Goal: Task Accomplishment & Management: Use online tool/utility

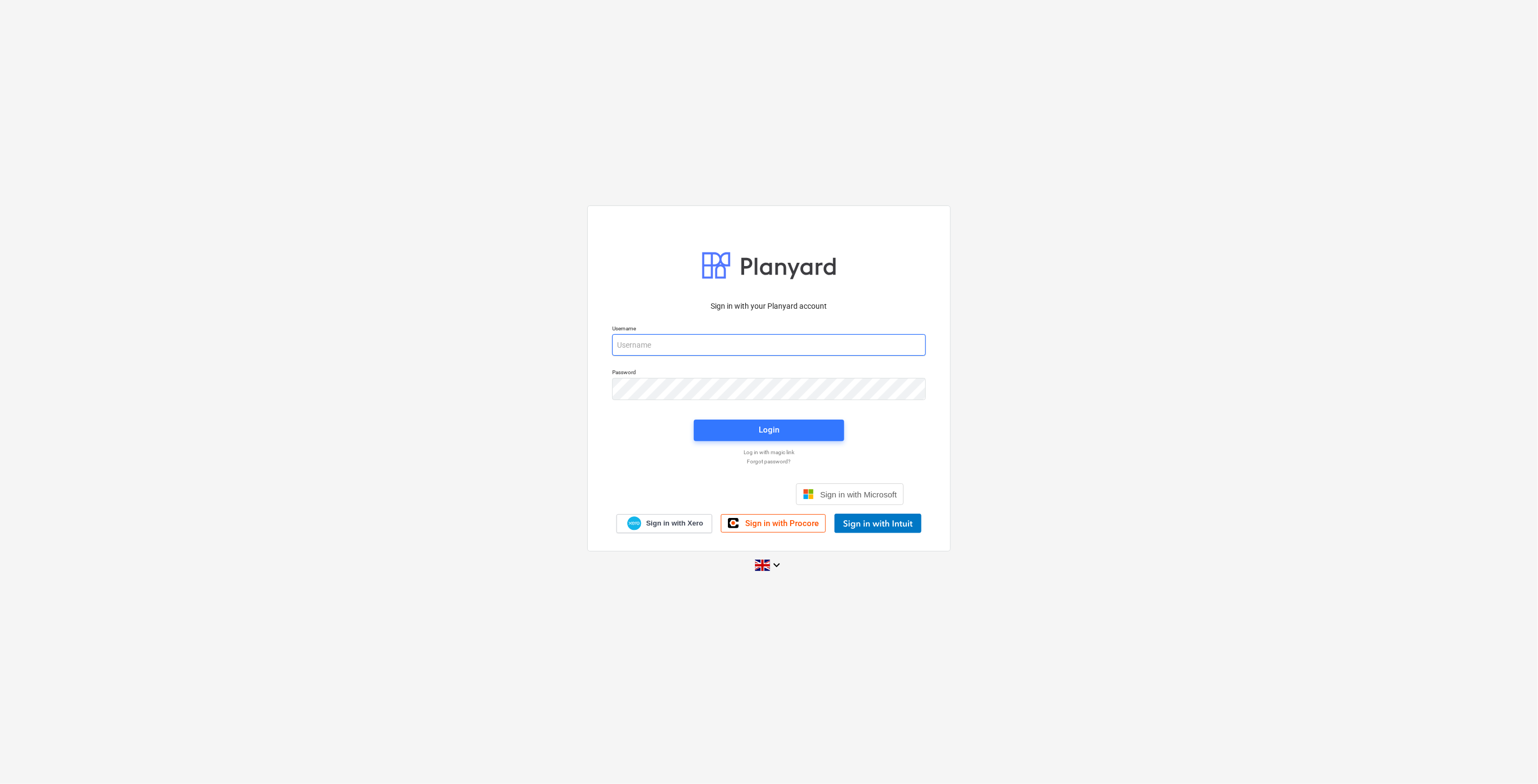
drag, startPoint x: 755, startPoint y: 338, endPoint x: 763, endPoint y: 335, distance: 8.5
click at [756, 338] on input "email" at bounding box center [768, 345] width 314 height 22
type input "eimantas.balciunas@bonava.com"
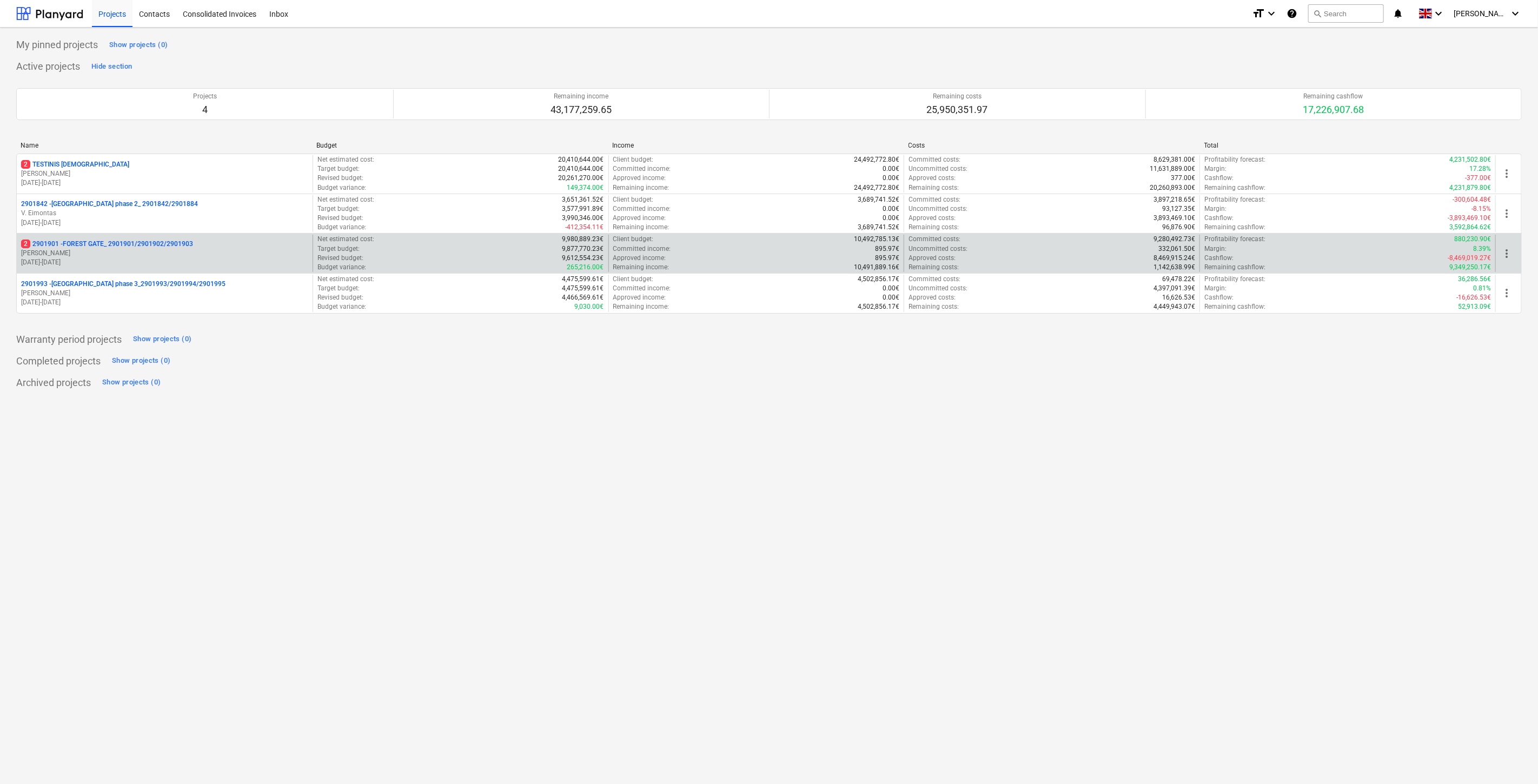
click at [207, 259] on p "18.03.2024 - 03.11.2025" at bounding box center [164, 262] width 287 height 9
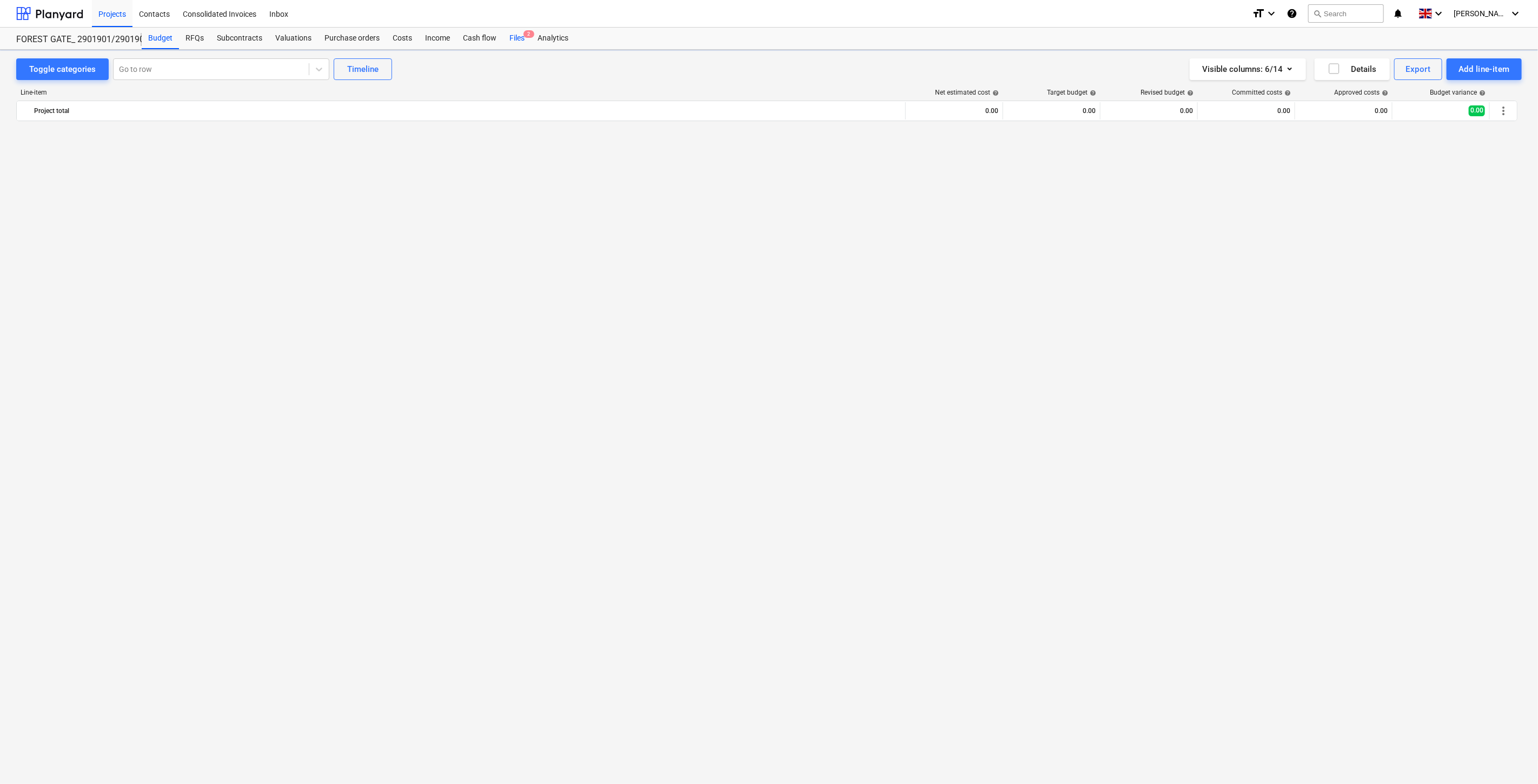
drag, startPoint x: 512, startPoint y: 37, endPoint x: 515, endPoint y: 42, distance: 5.8
click at [512, 37] on div "Files 2" at bounding box center [517, 38] width 28 height 22
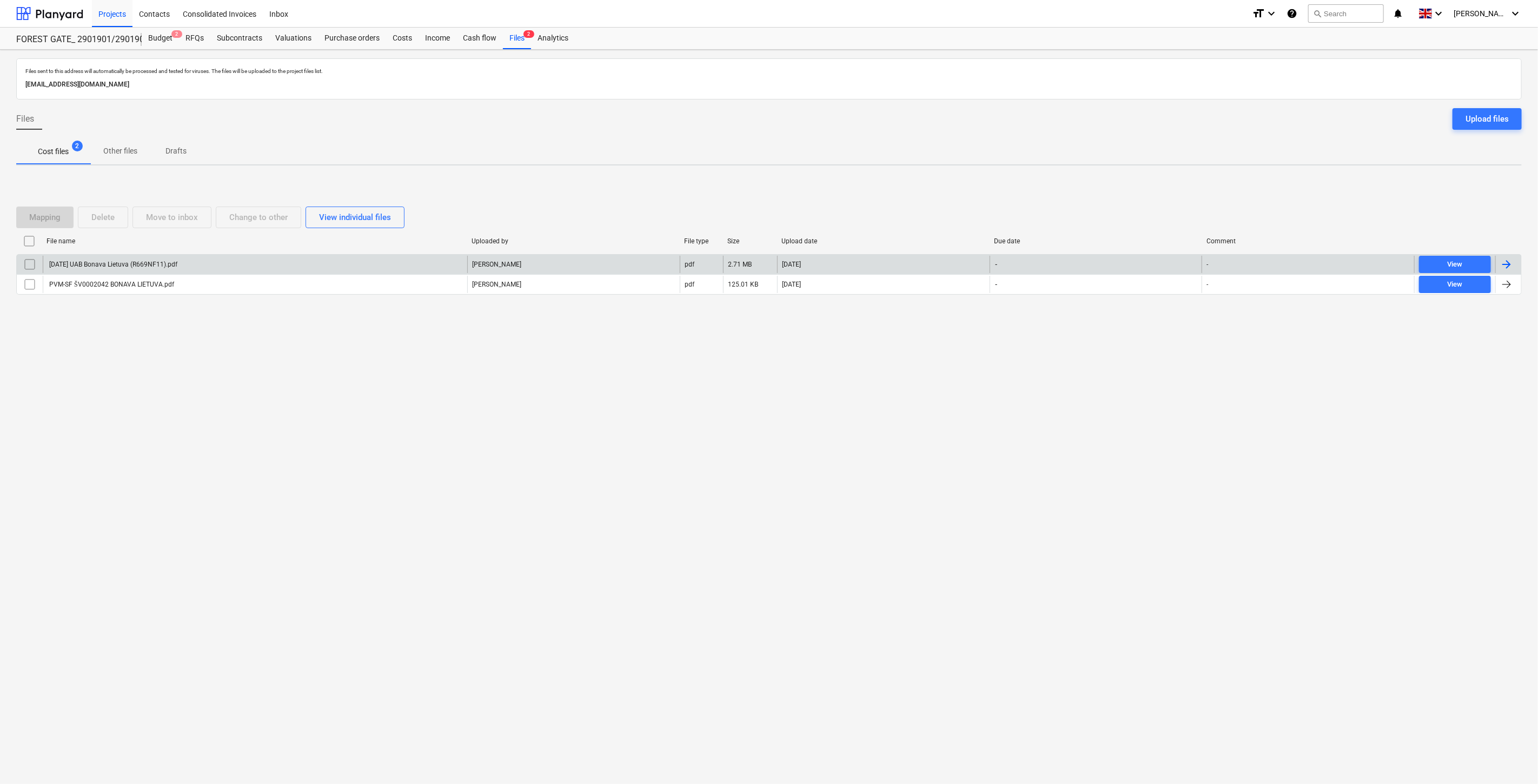
click at [272, 263] on div "2025 10 01 UAB Bonava Lietuva (R669NF11).pdf" at bounding box center [255, 263] width 425 height 17
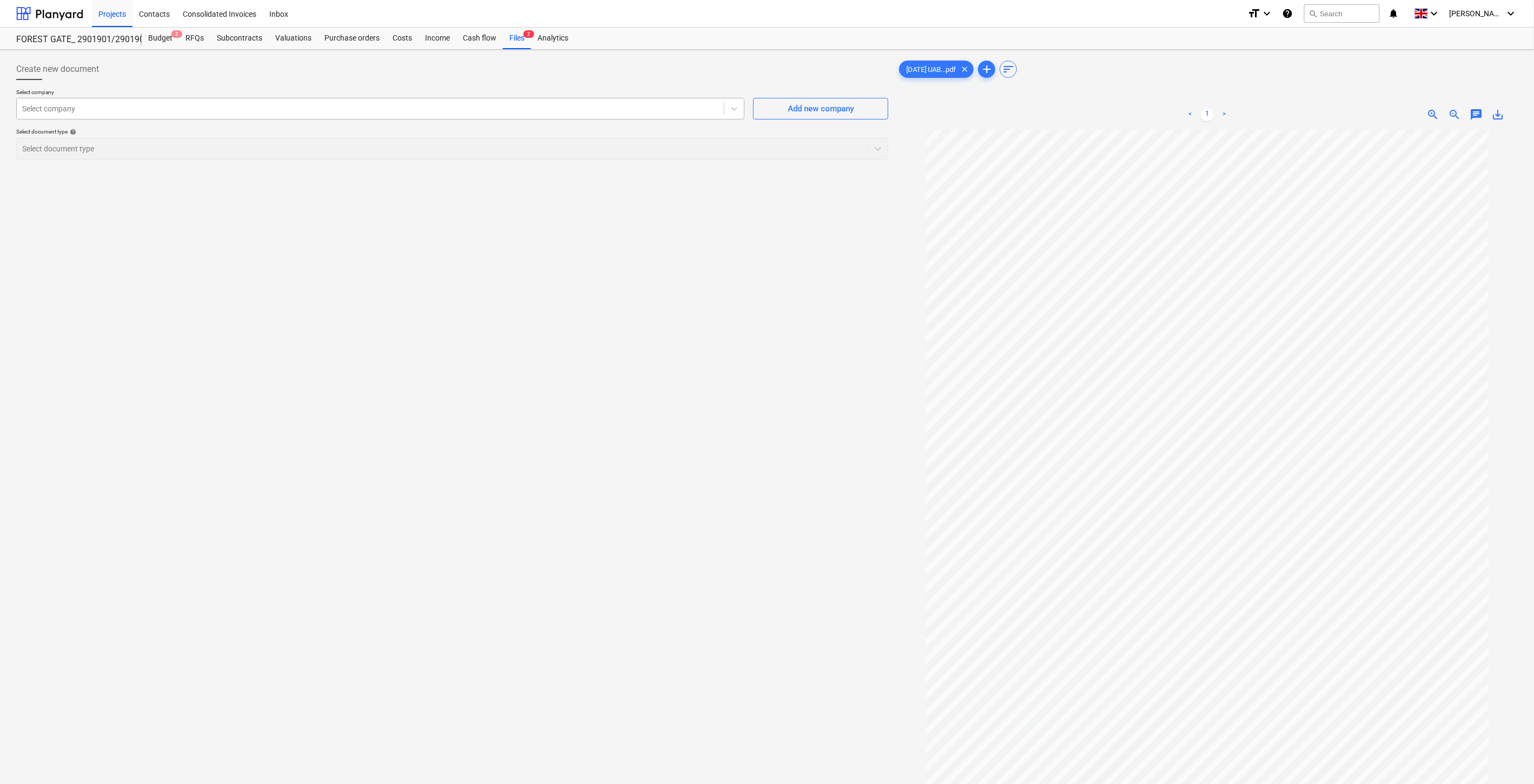
click at [596, 114] on div at bounding box center [371, 108] width 696 height 10
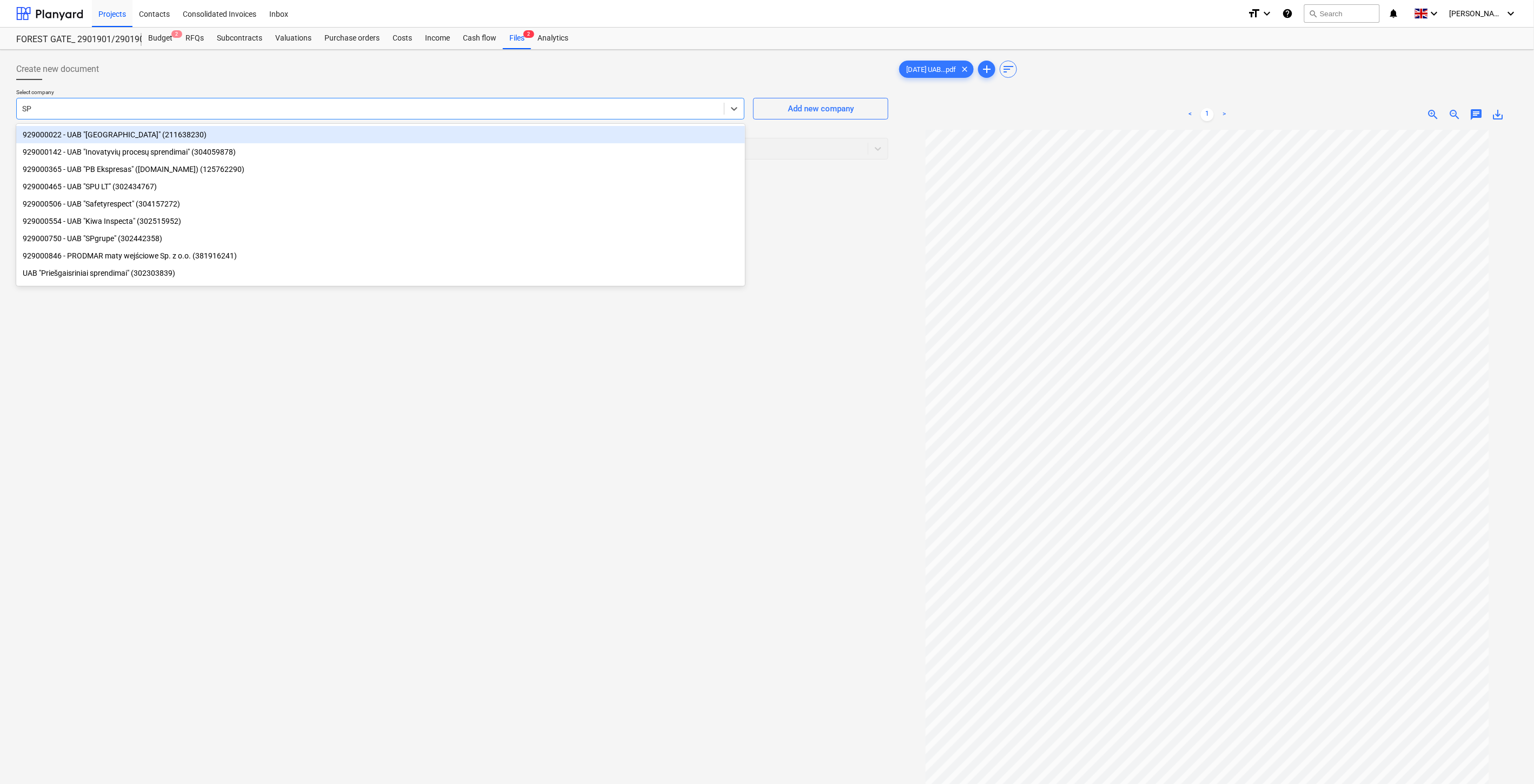
type input "SPg"
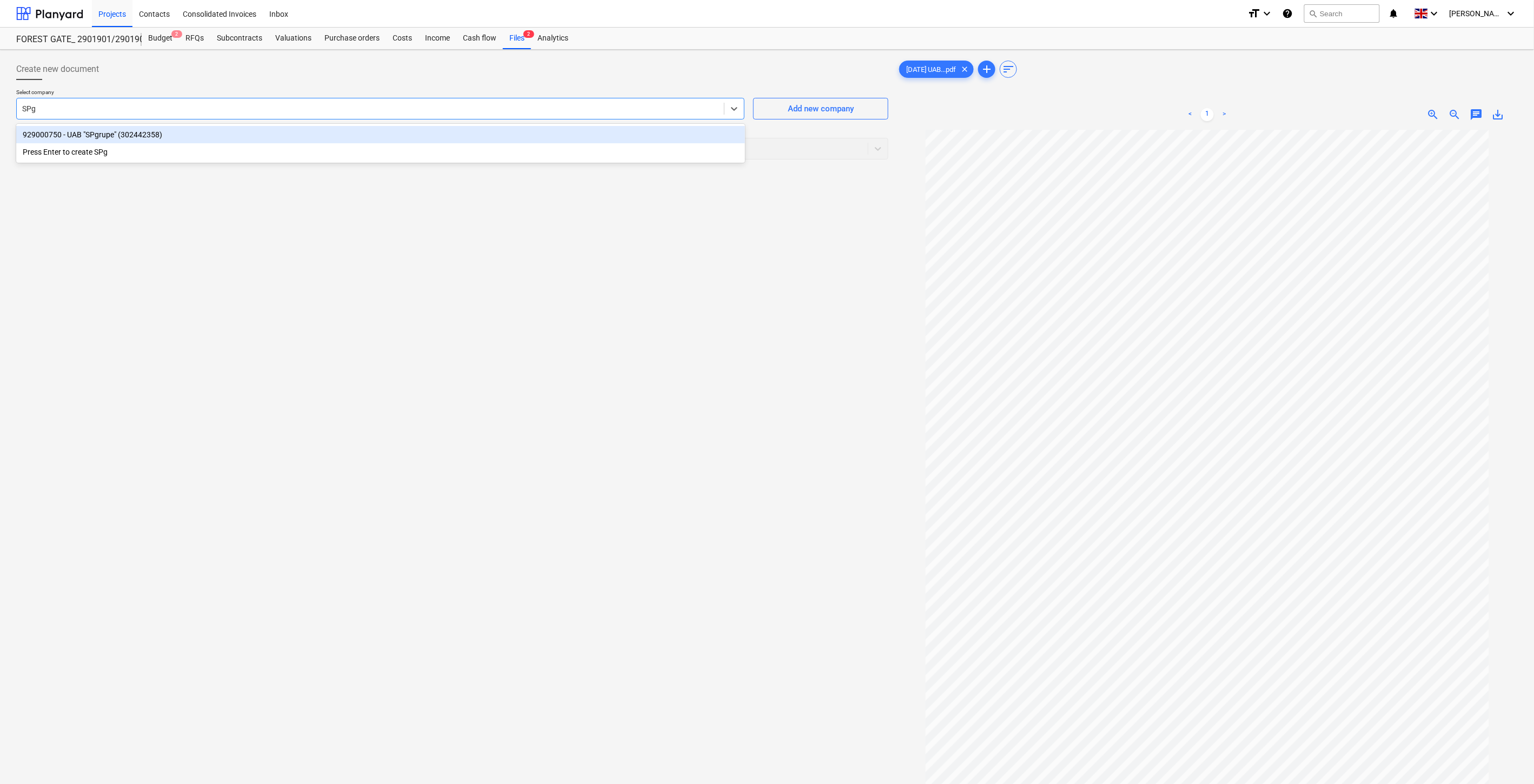
click at [506, 132] on div "929000750 - UAB "SPgrupe" (302442358)" at bounding box center [380, 134] width 729 height 17
click at [478, 141] on div "Select document type" at bounding box center [443, 148] width 851 height 15
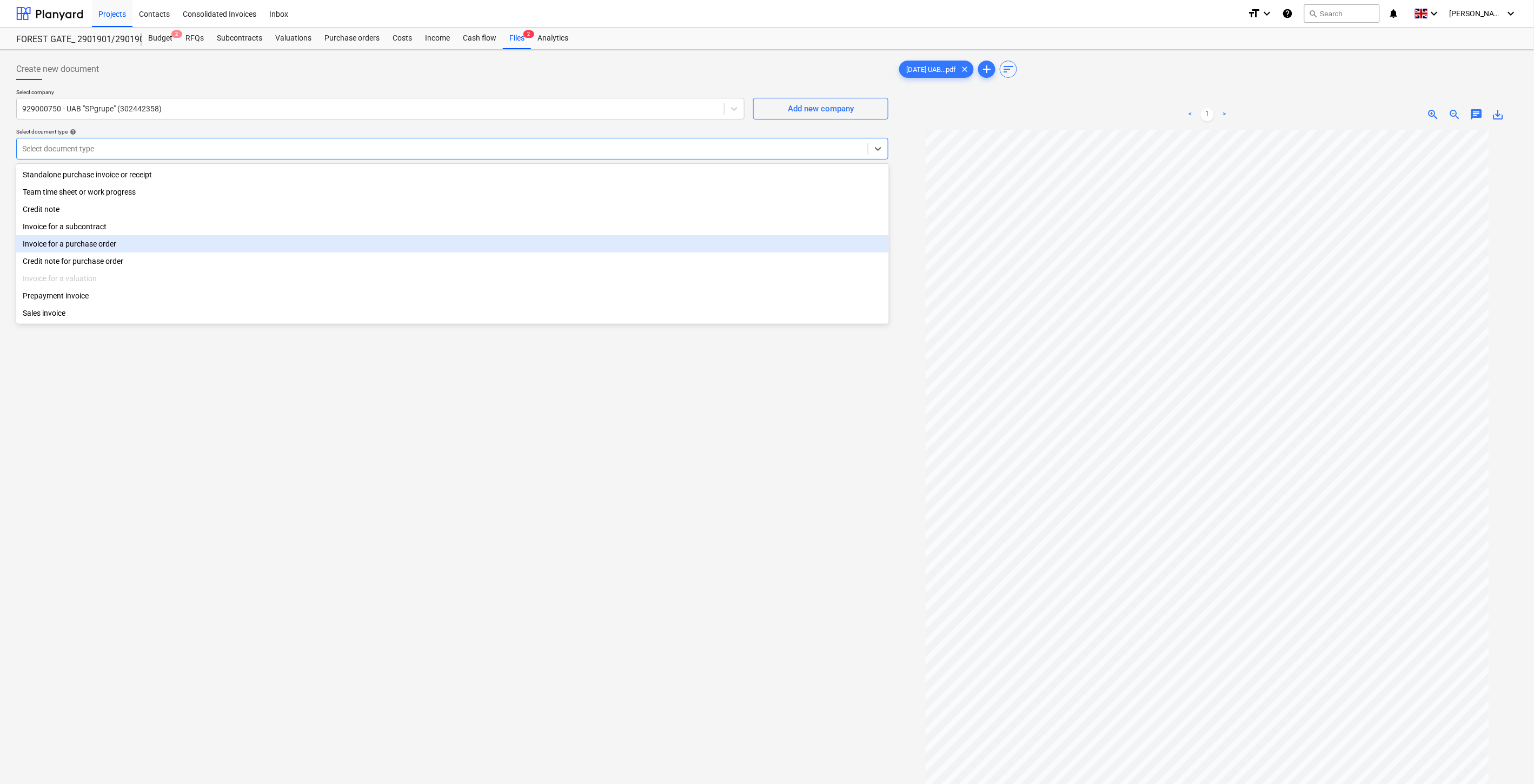
click at [265, 241] on div "Invoice for a purchase order" at bounding box center [452, 243] width 873 height 17
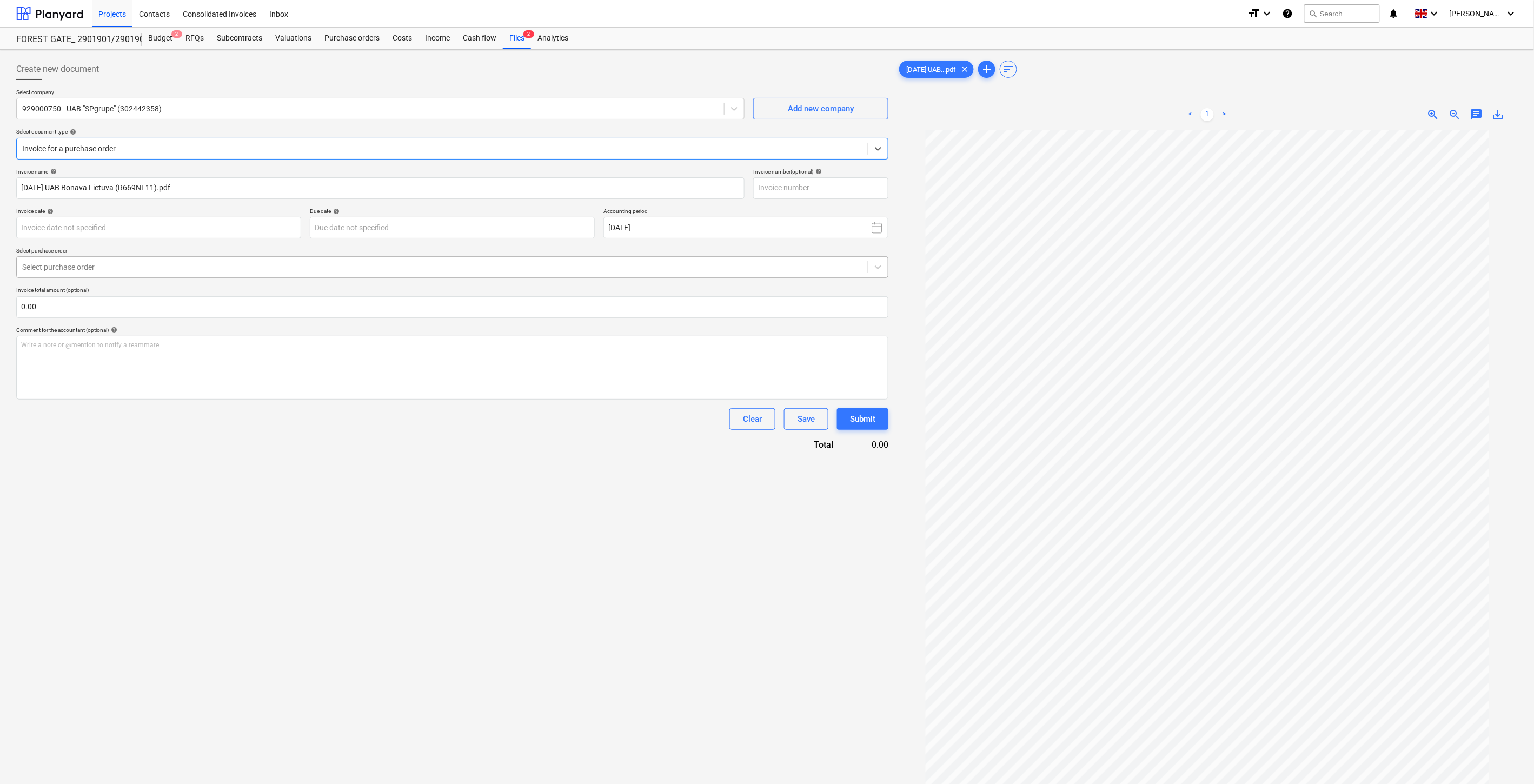
click at [205, 278] on div "Select purchase order" at bounding box center [452, 267] width 872 height 22
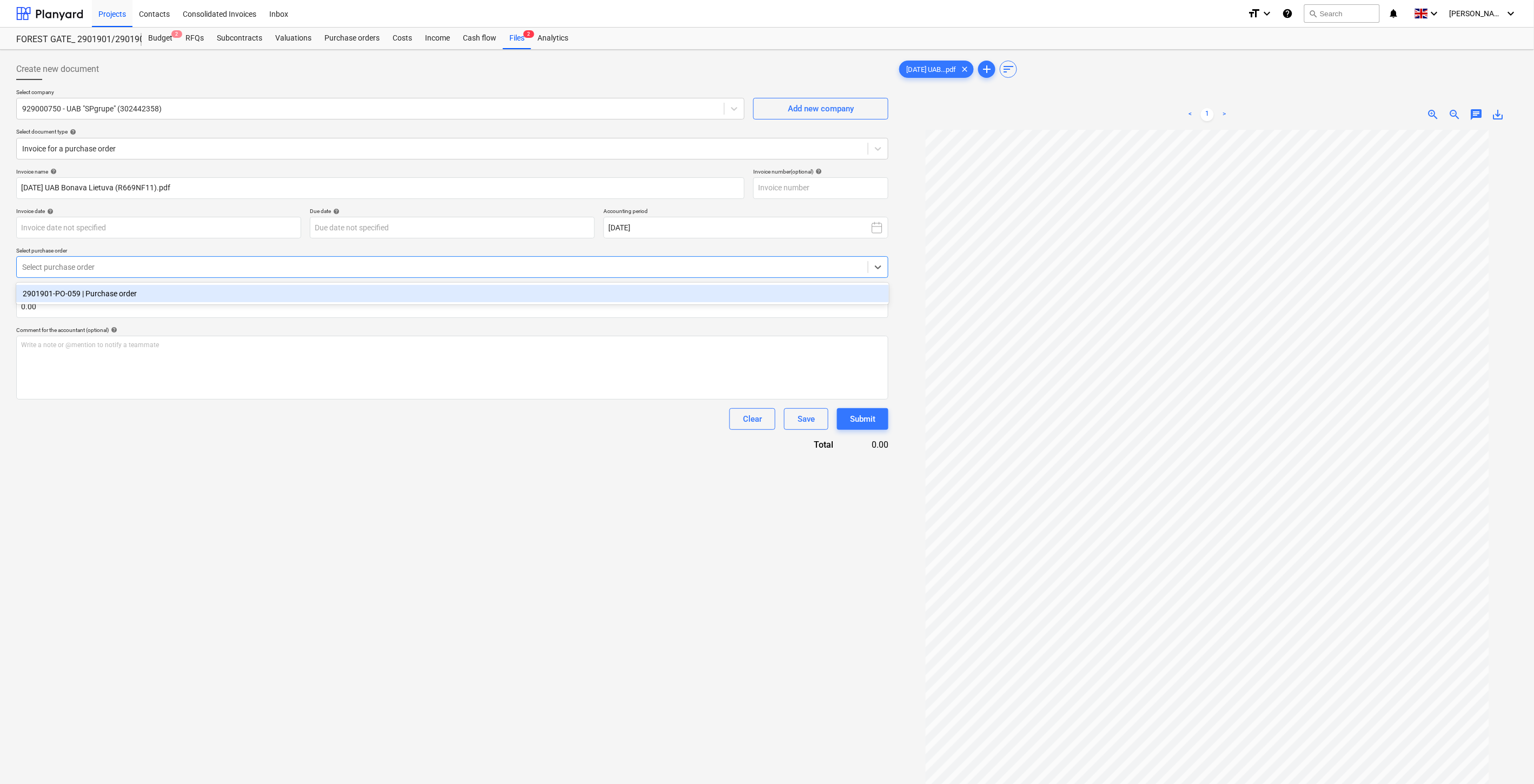
click at [193, 292] on div "2901901-PO-059 | Purchase order" at bounding box center [452, 293] width 873 height 17
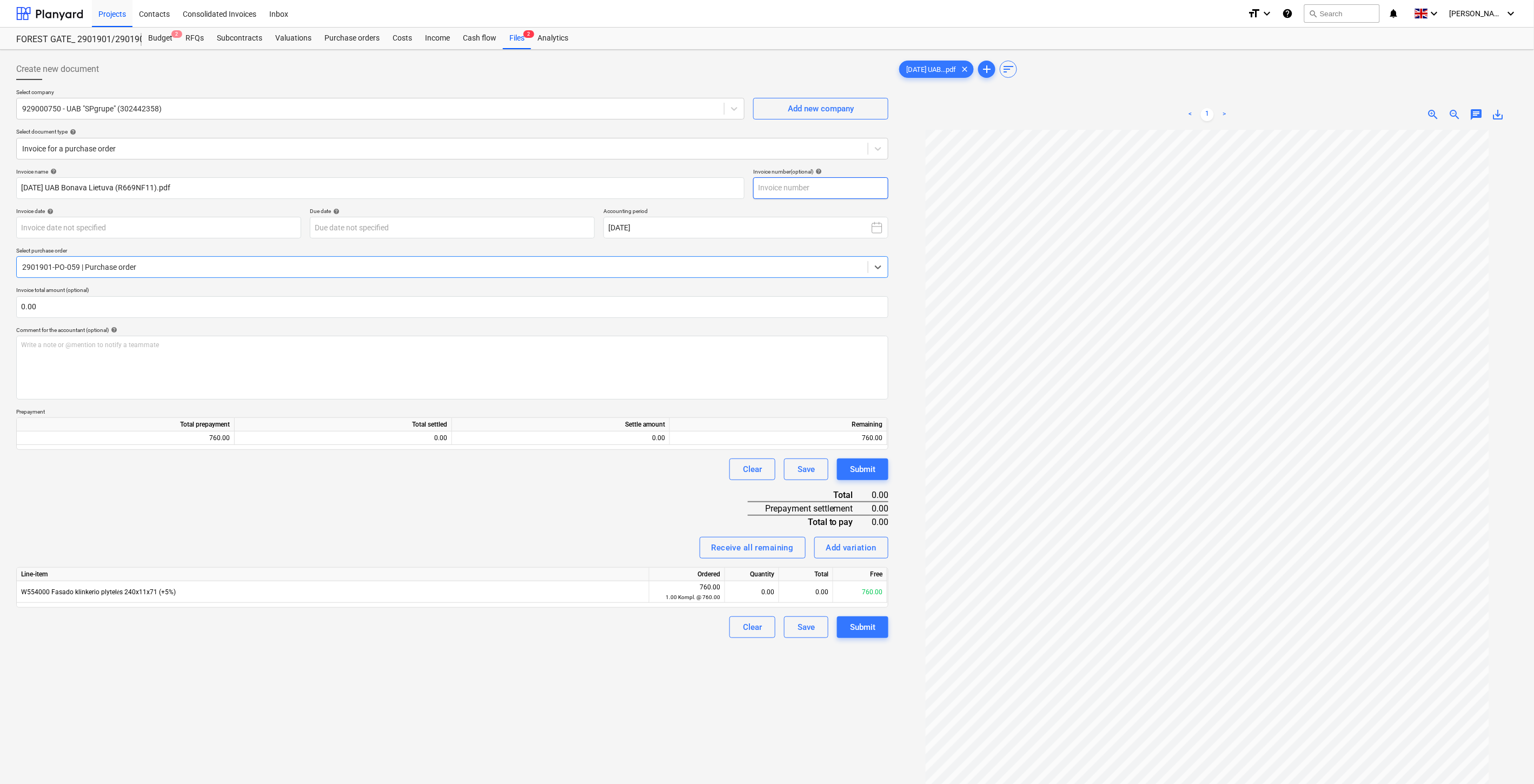
click at [803, 189] on input "text" at bounding box center [821, 188] width 135 height 22
type input "VLC02174"
click at [276, 224] on body "Projects Contacts Consolidated Invoices Inbox format_size keyboard_arrow_down h…" at bounding box center [767, 392] width 1534 height 784
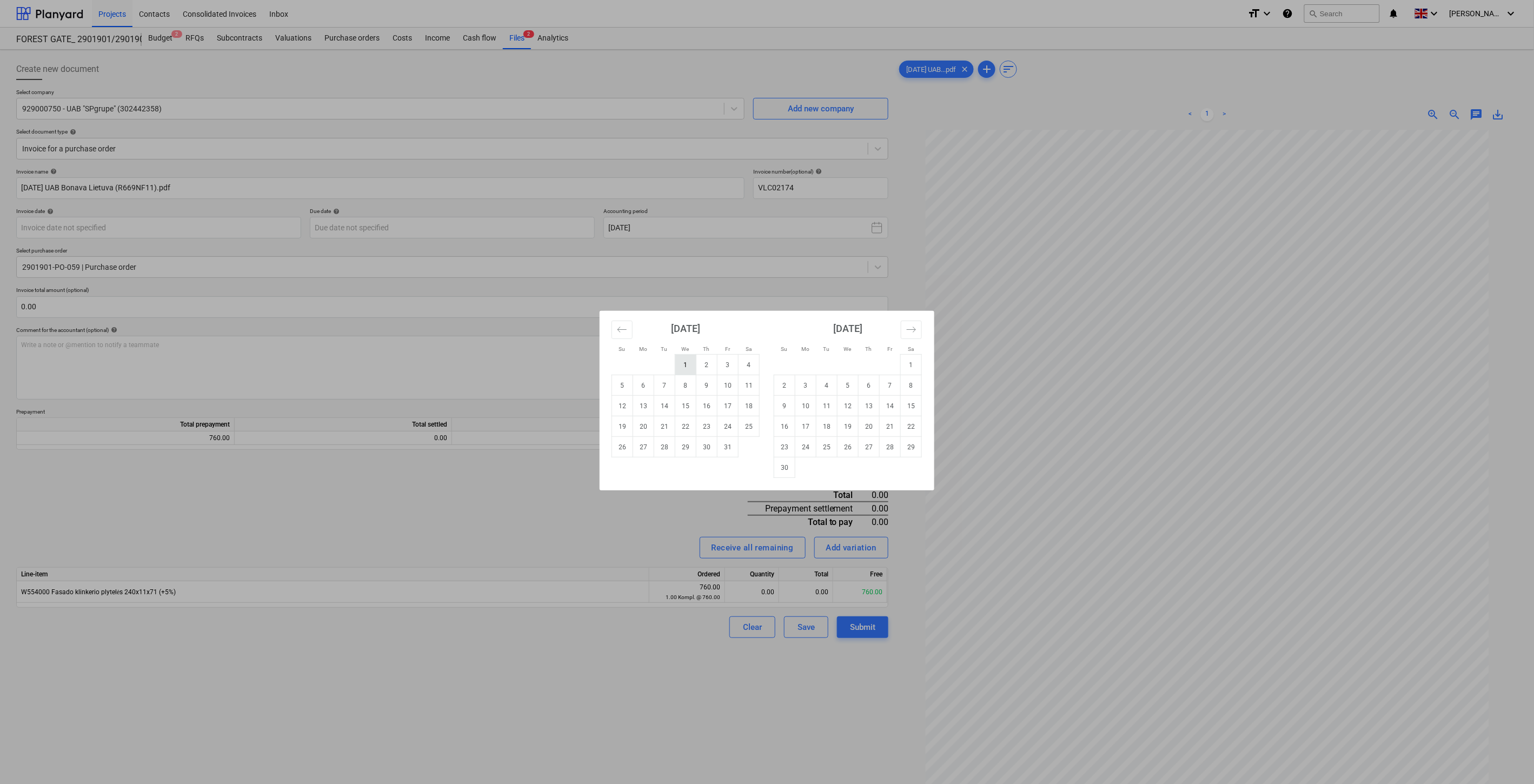
click at [688, 366] on td "1" at bounding box center [686, 364] width 21 height 20
type input "01 Oct 2025"
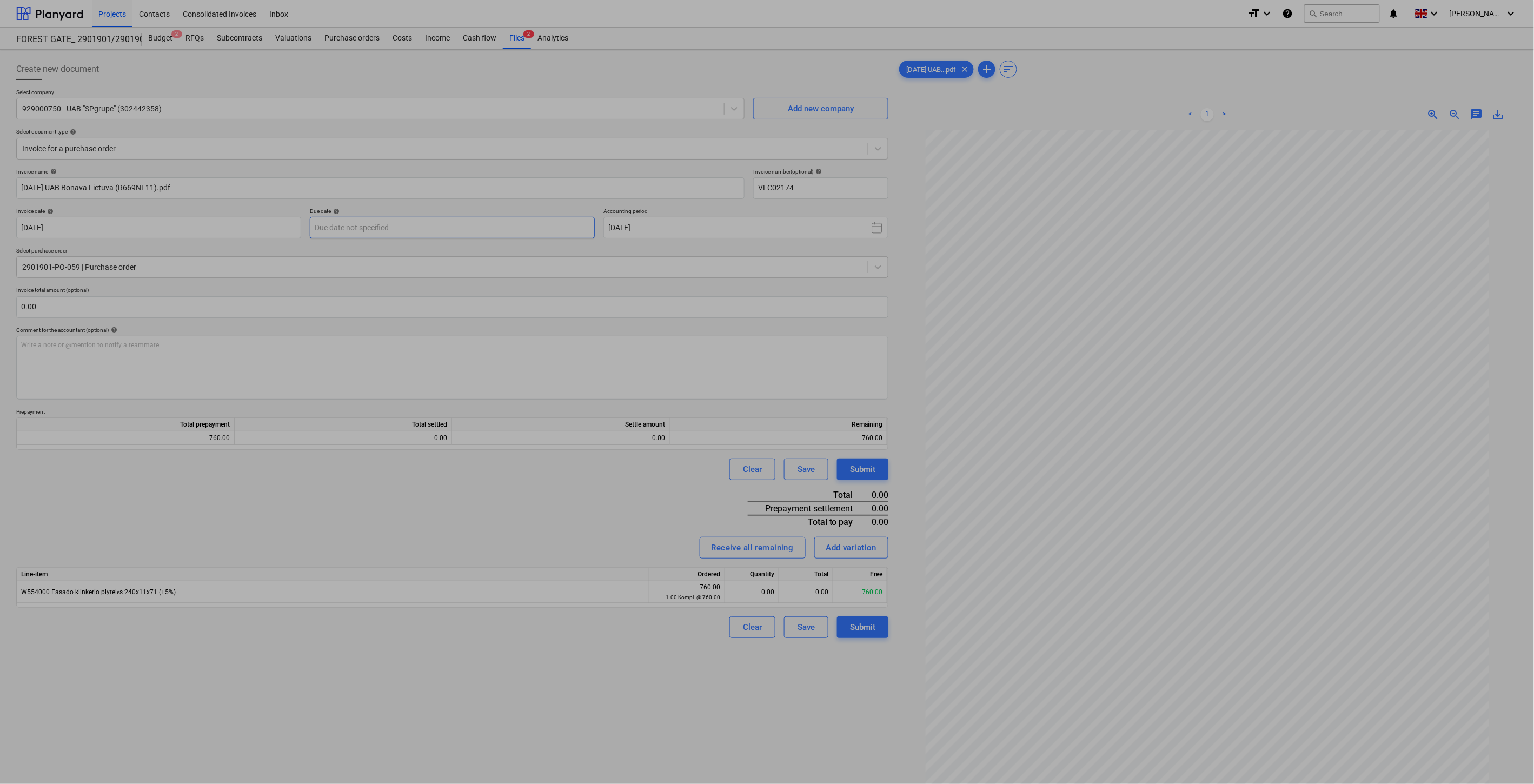
click at [472, 226] on body "Projects Contacts Consolidated Invoices Inbox format_size keyboard_arrow_down h…" at bounding box center [767, 392] width 1534 height 784
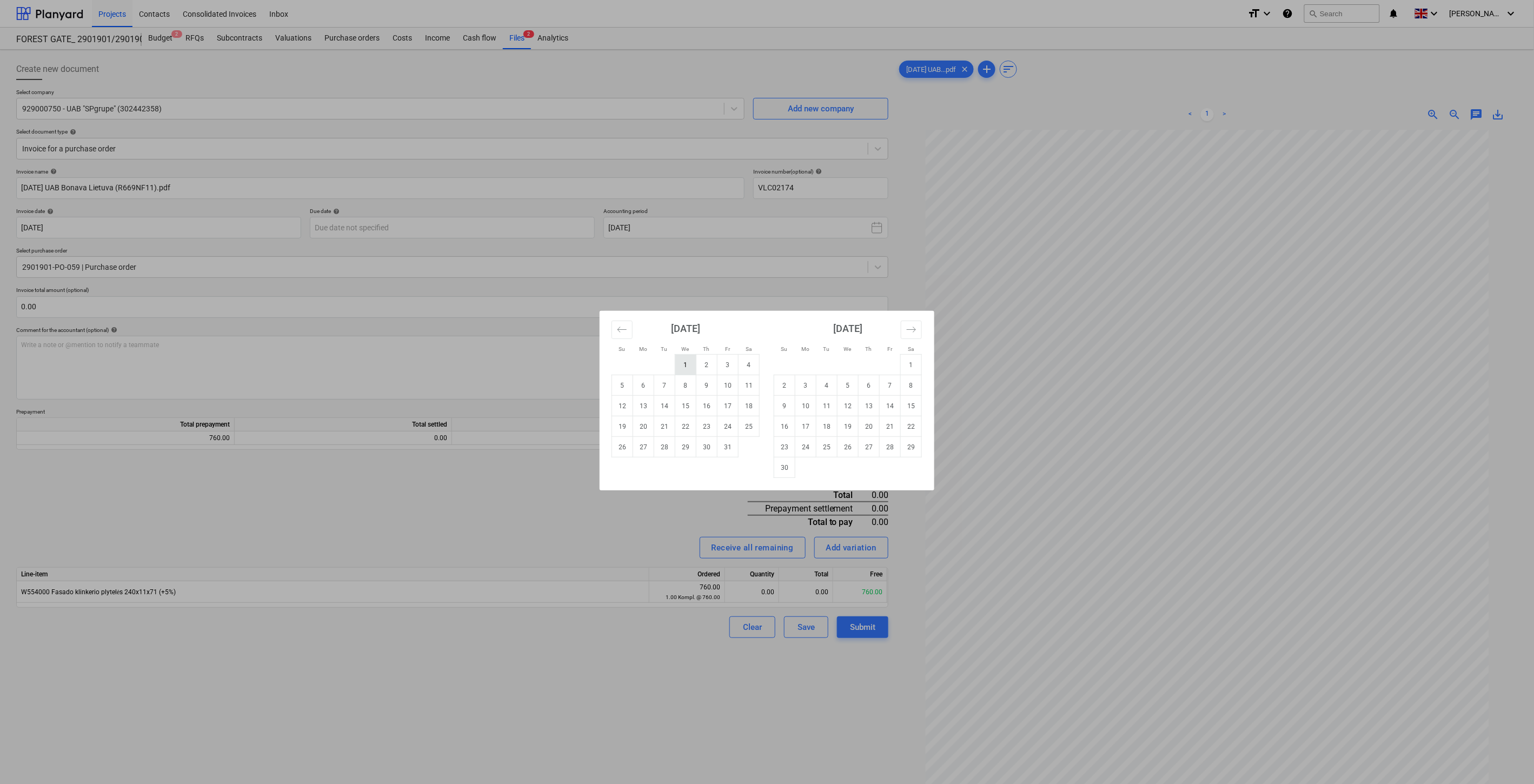
click at [688, 364] on td "1" at bounding box center [686, 364] width 21 height 20
type input "01 Oct 2025"
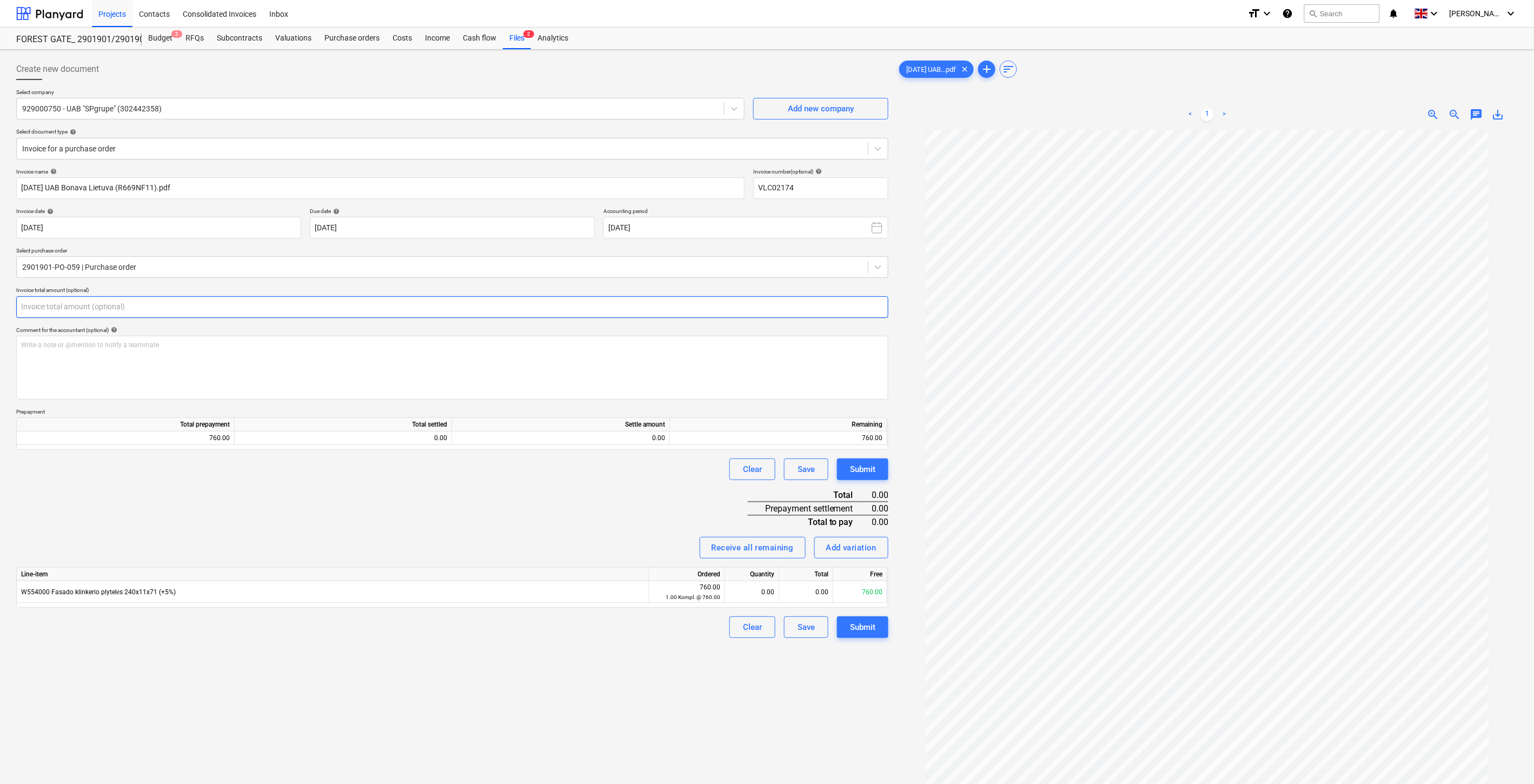
click at [333, 305] on input "text" at bounding box center [452, 307] width 872 height 22
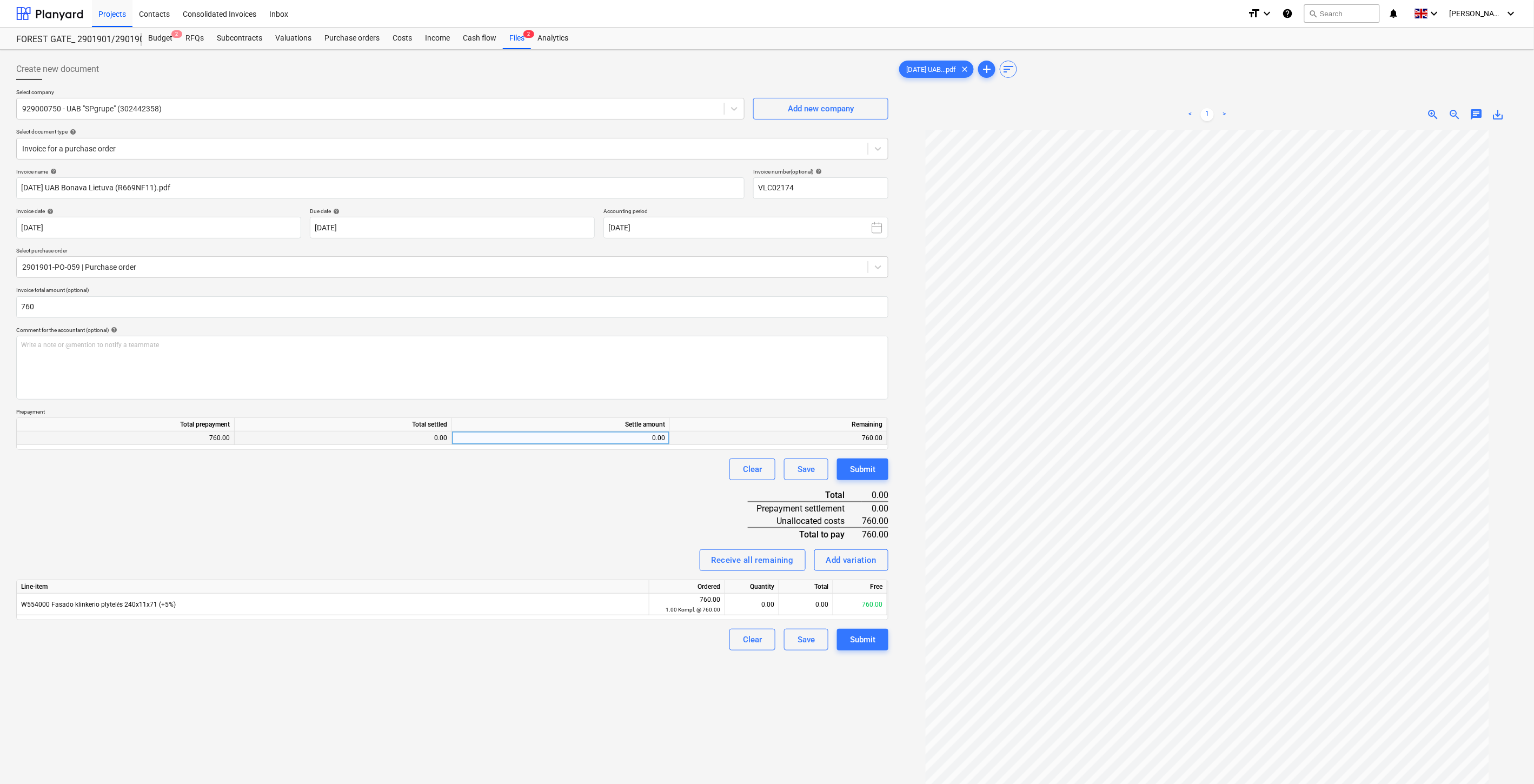
type input "760.00"
click at [591, 441] on div "0.00" at bounding box center [560, 438] width 209 height 14
type input "760"
click at [649, 507] on div "Invoice name help 2025 10 01 UAB Bonava Lietuva (R669NF11).pdf Invoice number (…" at bounding box center [452, 409] width 872 height 483
click at [806, 606] on div "0.00" at bounding box center [806, 604] width 54 height 22
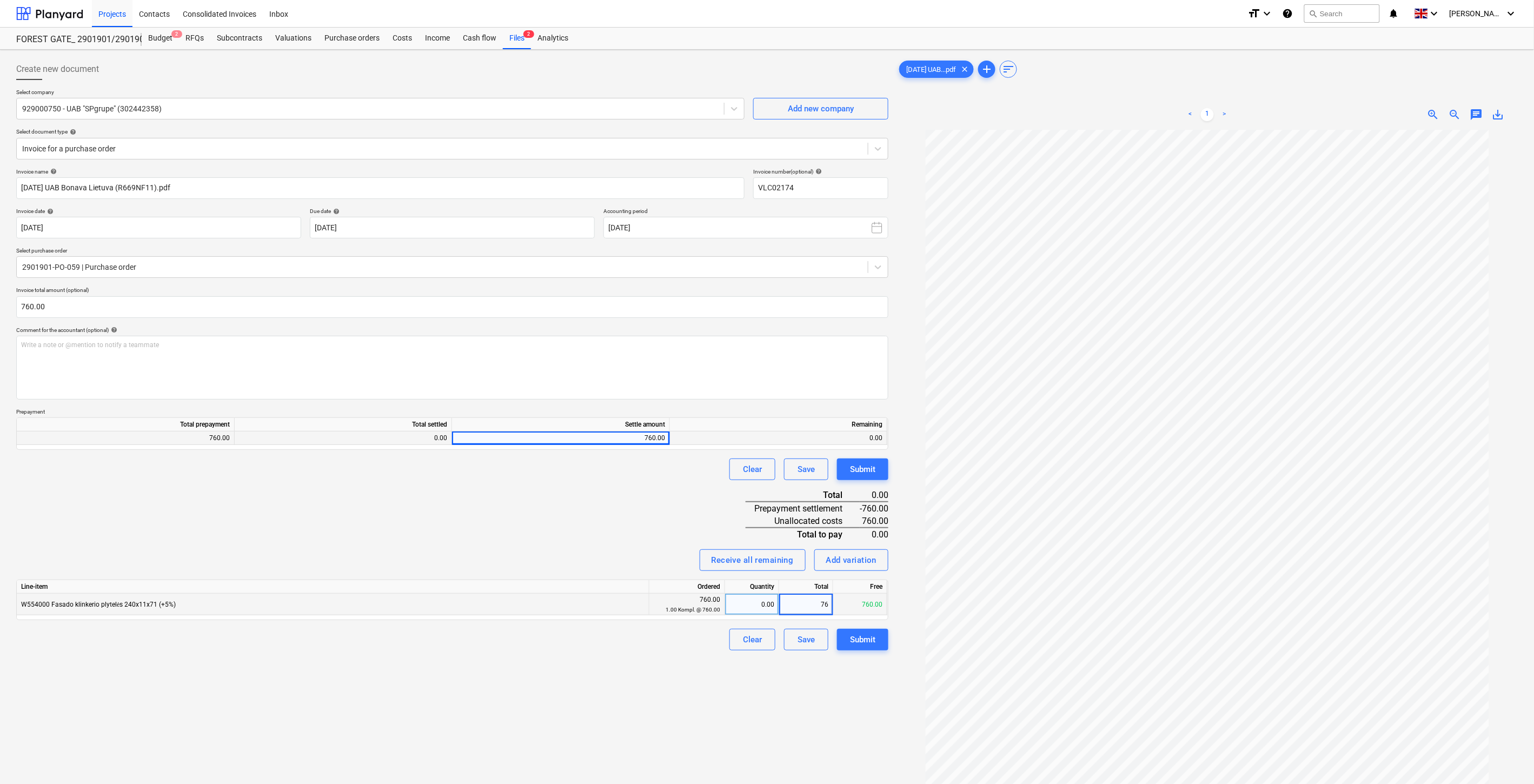
type input "760"
click at [472, 516] on div "Invoice name help 2025 10 01 UAB Bonava Lietuva (R669NF11).pdf Invoice number (…" at bounding box center [452, 409] width 872 height 483
click at [816, 641] on button "Save" at bounding box center [806, 639] width 44 height 22
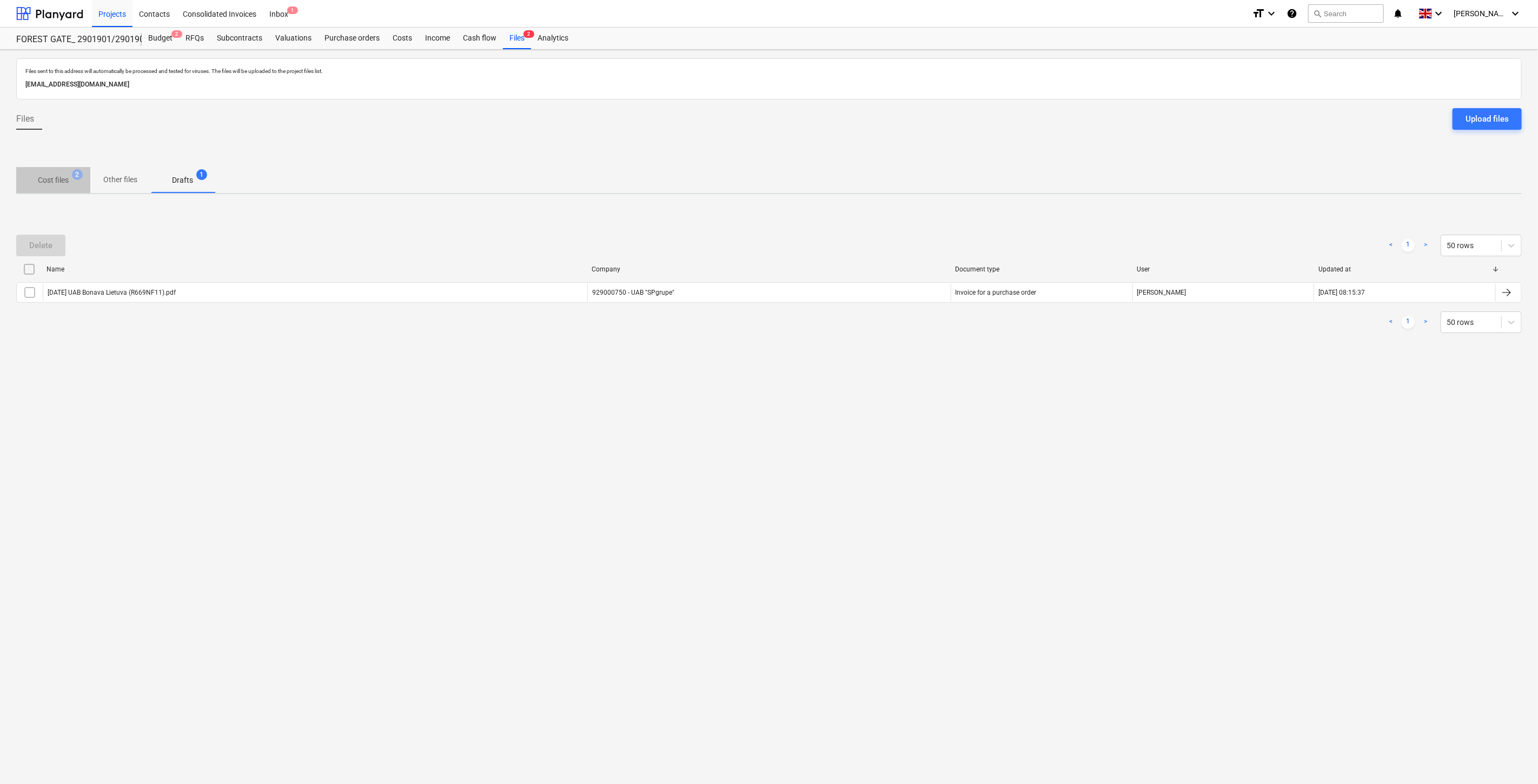
click at [52, 180] on p "Cost files" at bounding box center [53, 180] width 31 height 11
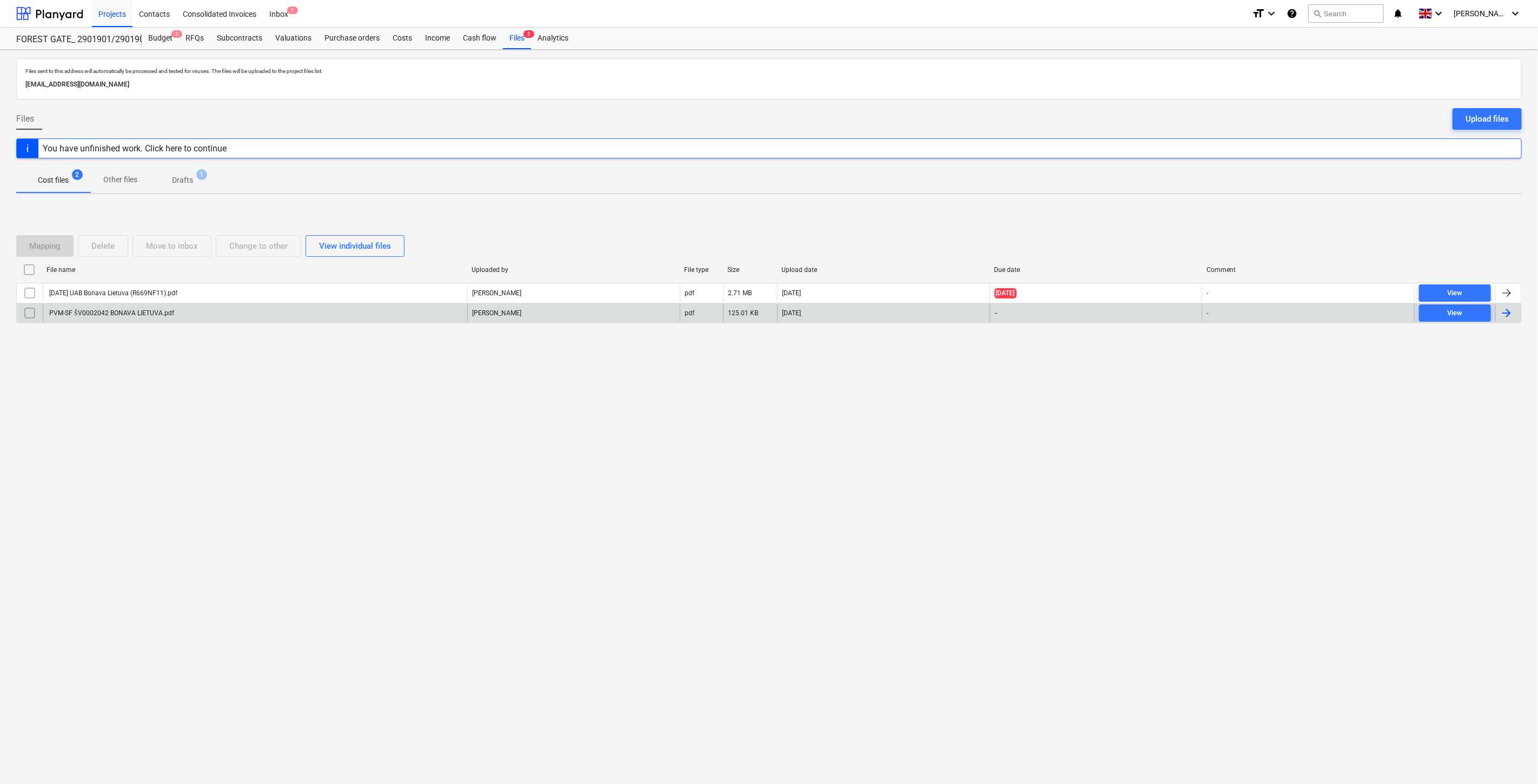
click at [336, 313] on div "PVM-SF ŠV0002042 BONAVA LIETUVA.pdf" at bounding box center [255, 313] width 425 height 17
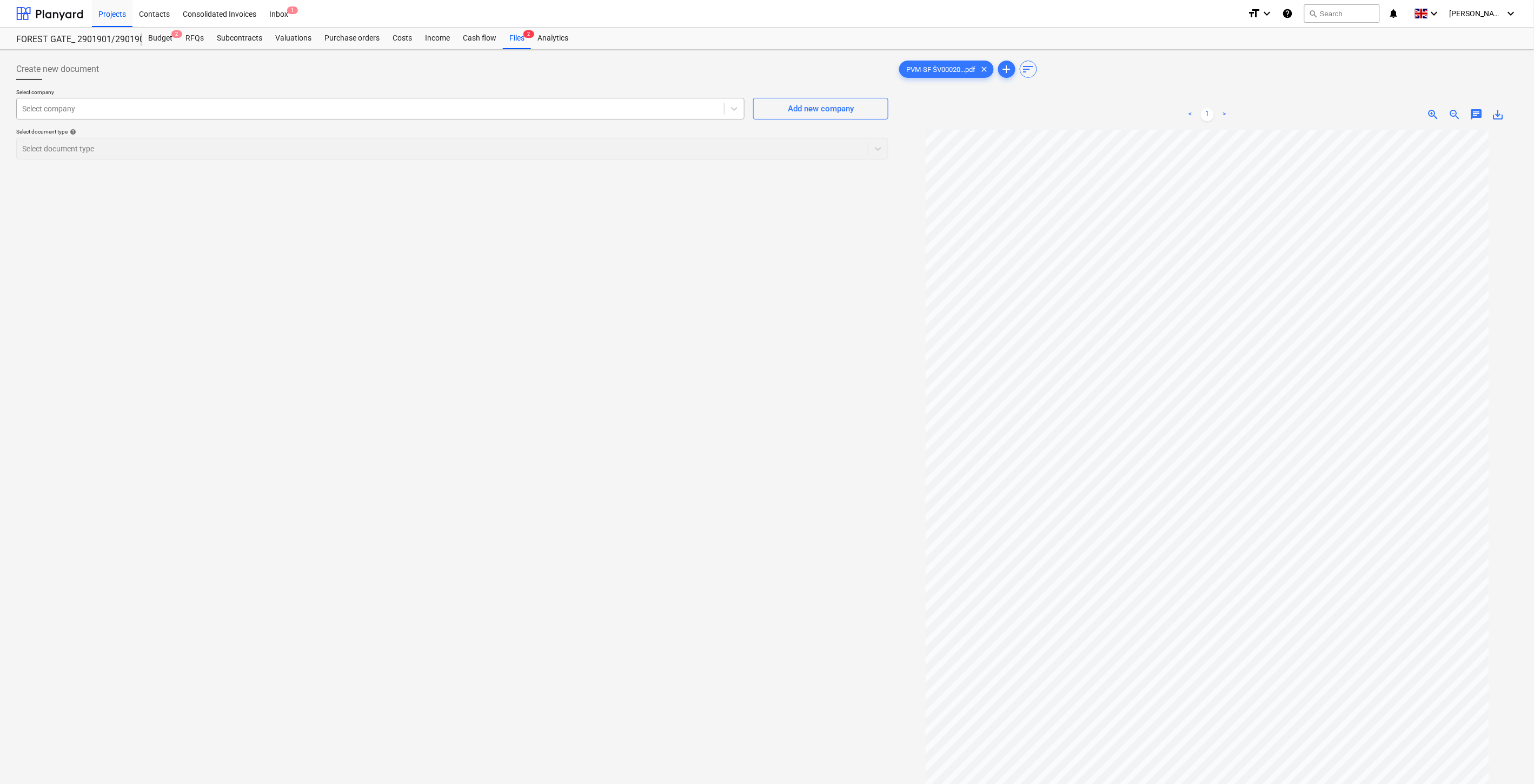
click at [387, 104] on div at bounding box center [371, 108] width 696 height 10
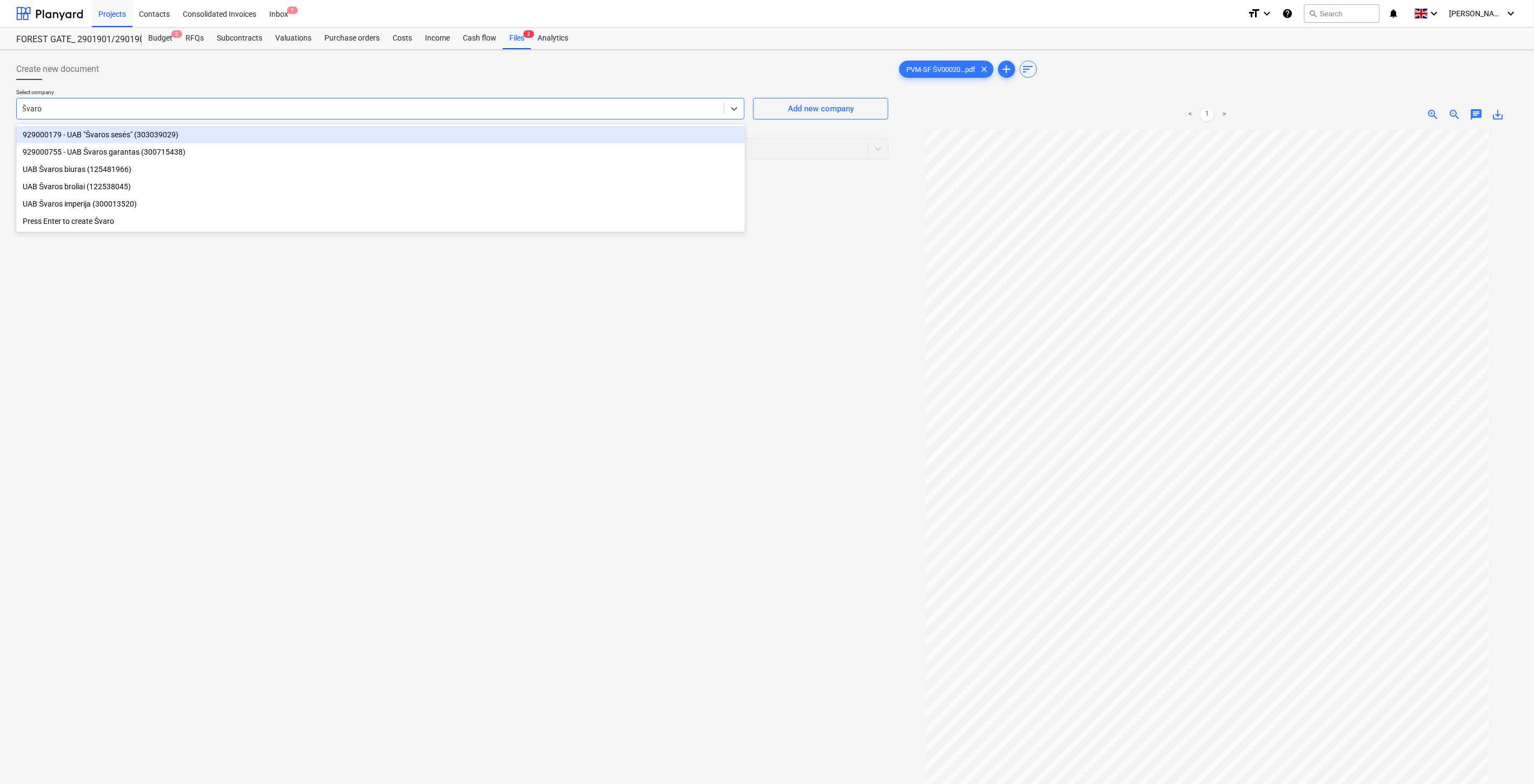
type input "Švaros"
click at [256, 131] on div "929000179 - UAB "Švaros sesės" (303039029)" at bounding box center [380, 134] width 729 height 17
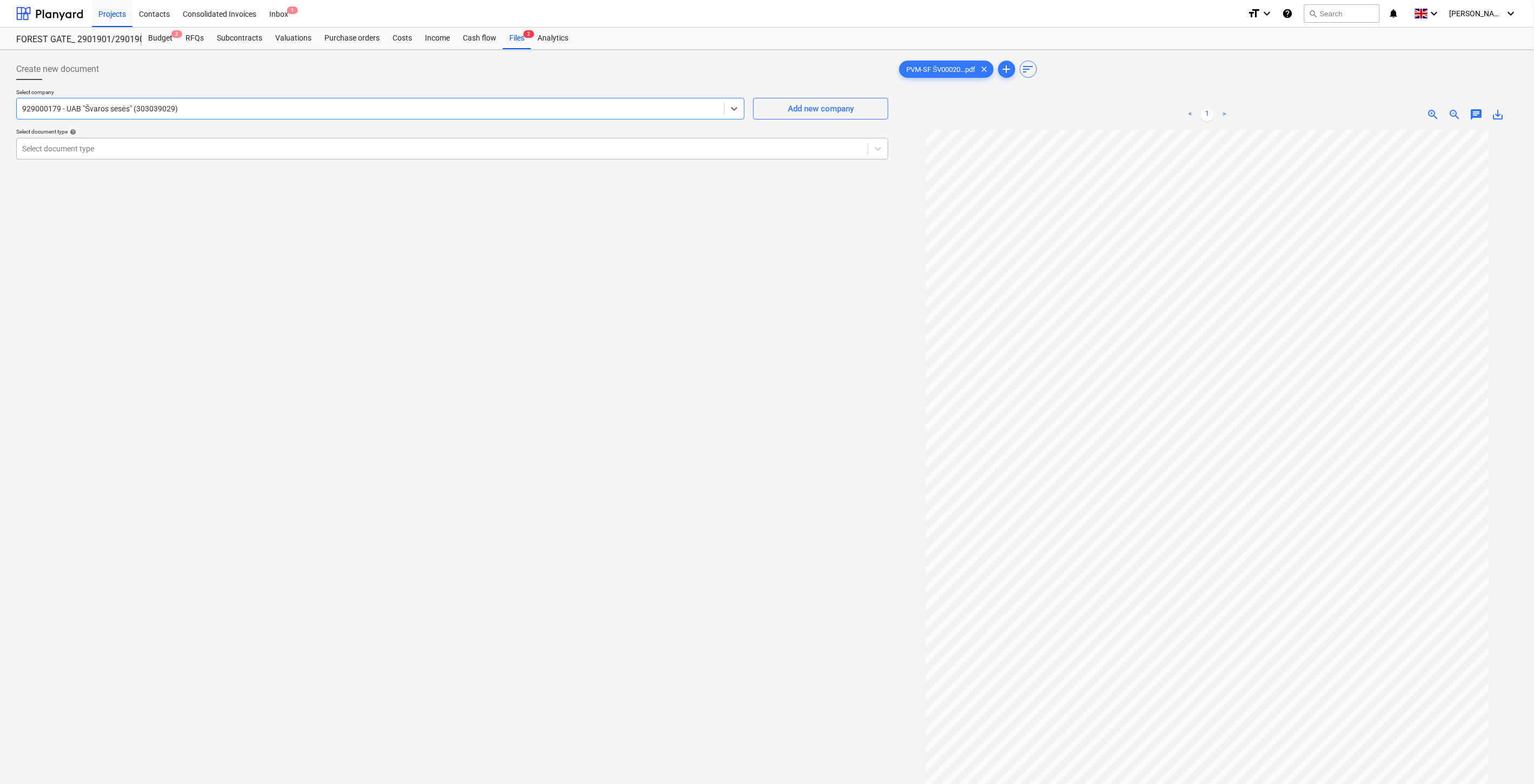
click at [224, 154] on div at bounding box center [443, 148] width 840 height 10
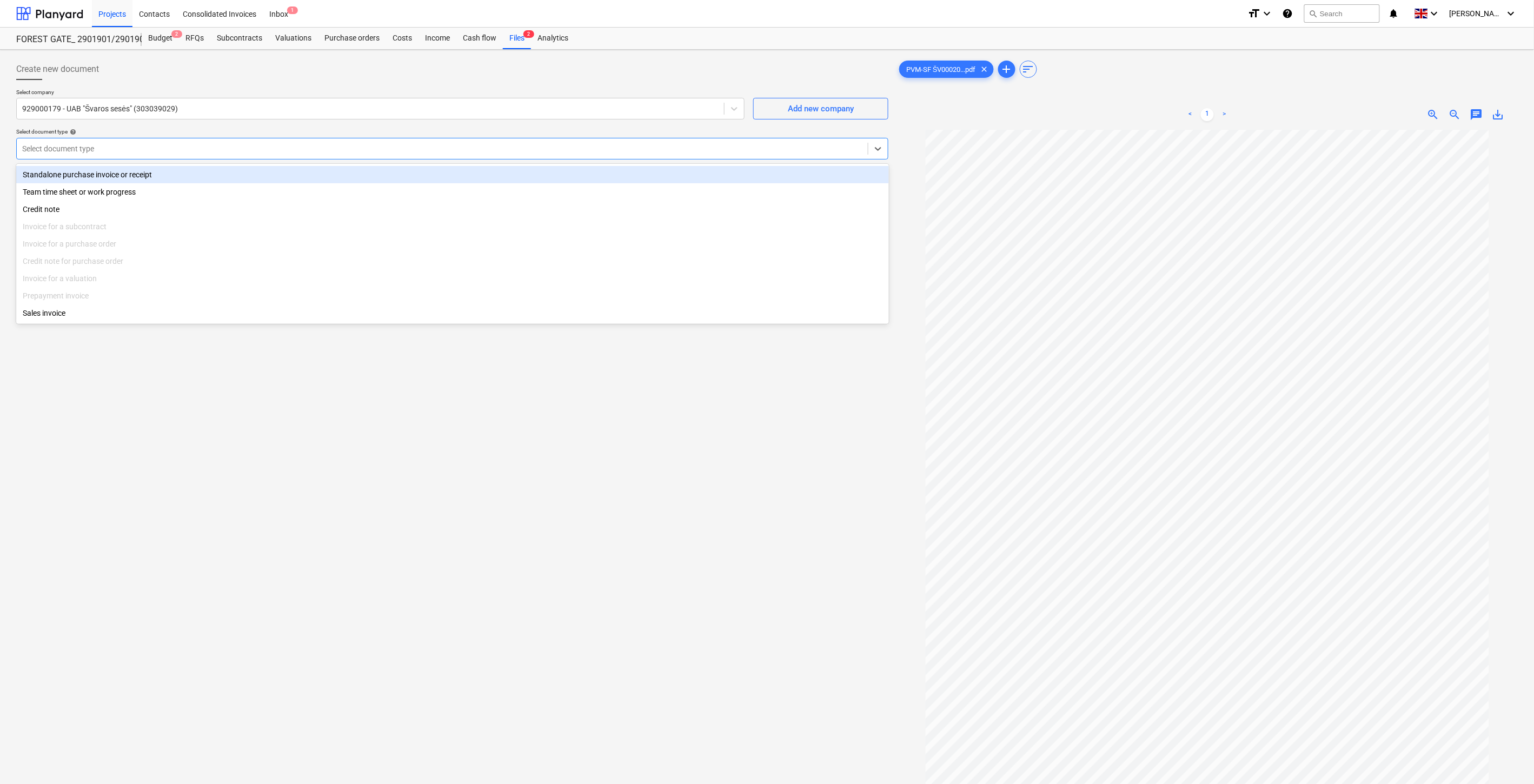
click at [198, 174] on div "Standalone purchase invoice or receipt" at bounding box center [452, 174] width 873 height 17
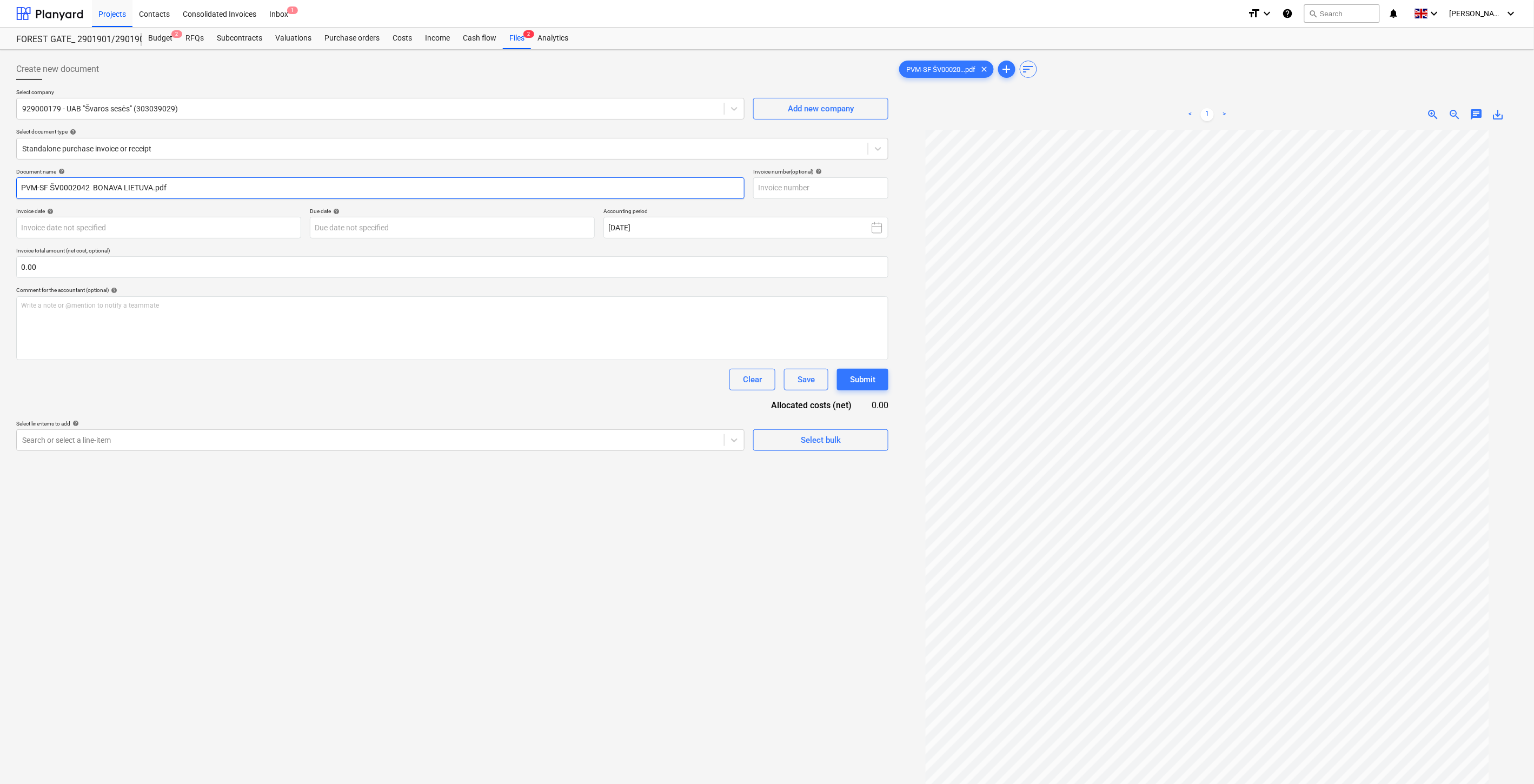
drag, startPoint x: 88, startPoint y: 188, endPoint x: 55, endPoint y: 188, distance: 33.0
click at [50, 190] on input "PVM-SF ŠV0002042 BONAVA LIETUVA.pdf" at bounding box center [380, 188] width 729 height 22
click at [814, 188] on input "text" at bounding box center [821, 188] width 135 height 22
paste input "ŠV0002042"
type input "ŠV0002042"
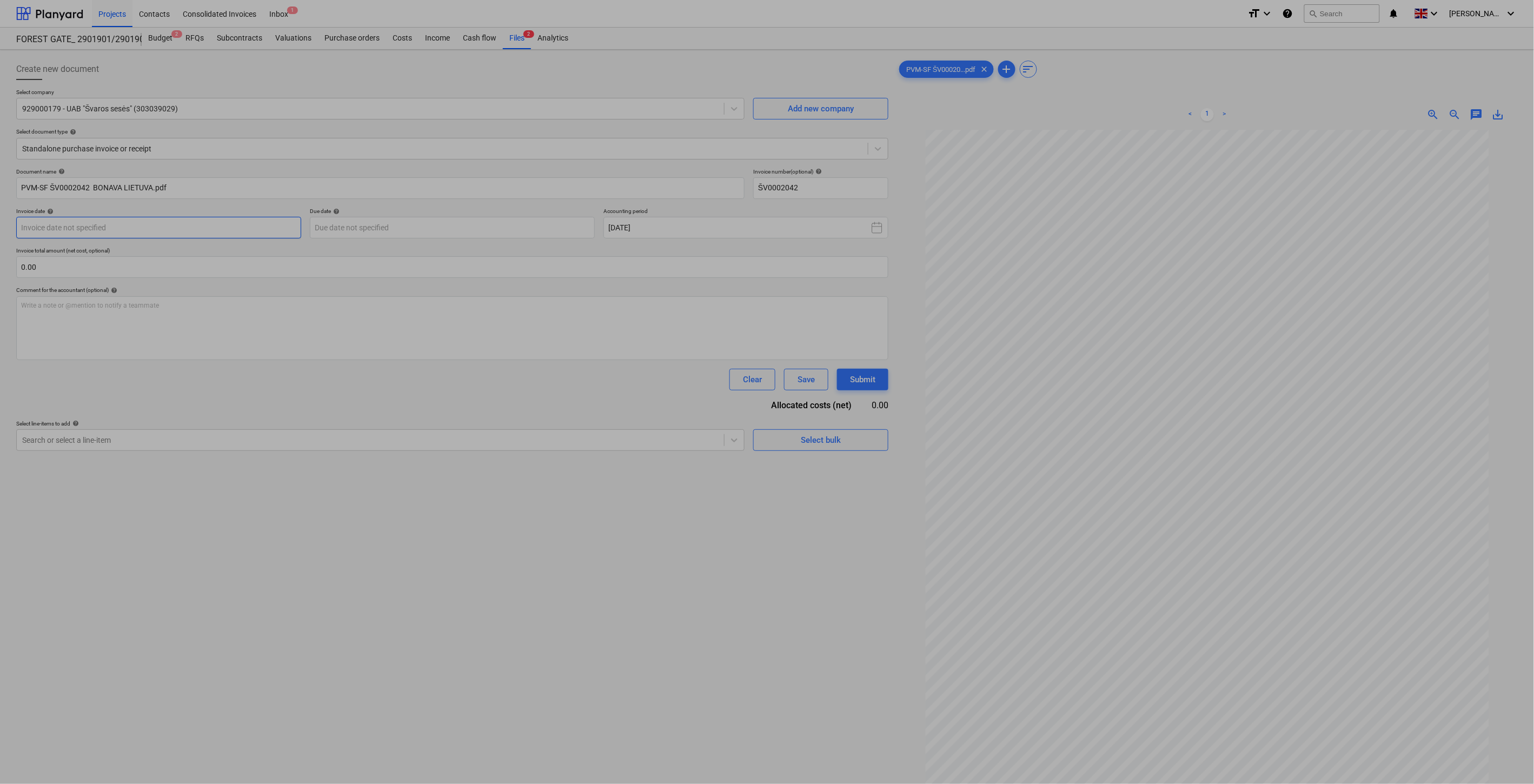
click at [257, 230] on body "Projects Contacts Consolidated Invoices Inbox 1 format_size keyboard_arrow_down…" at bounding box center [767, 392] width 1534 height 784
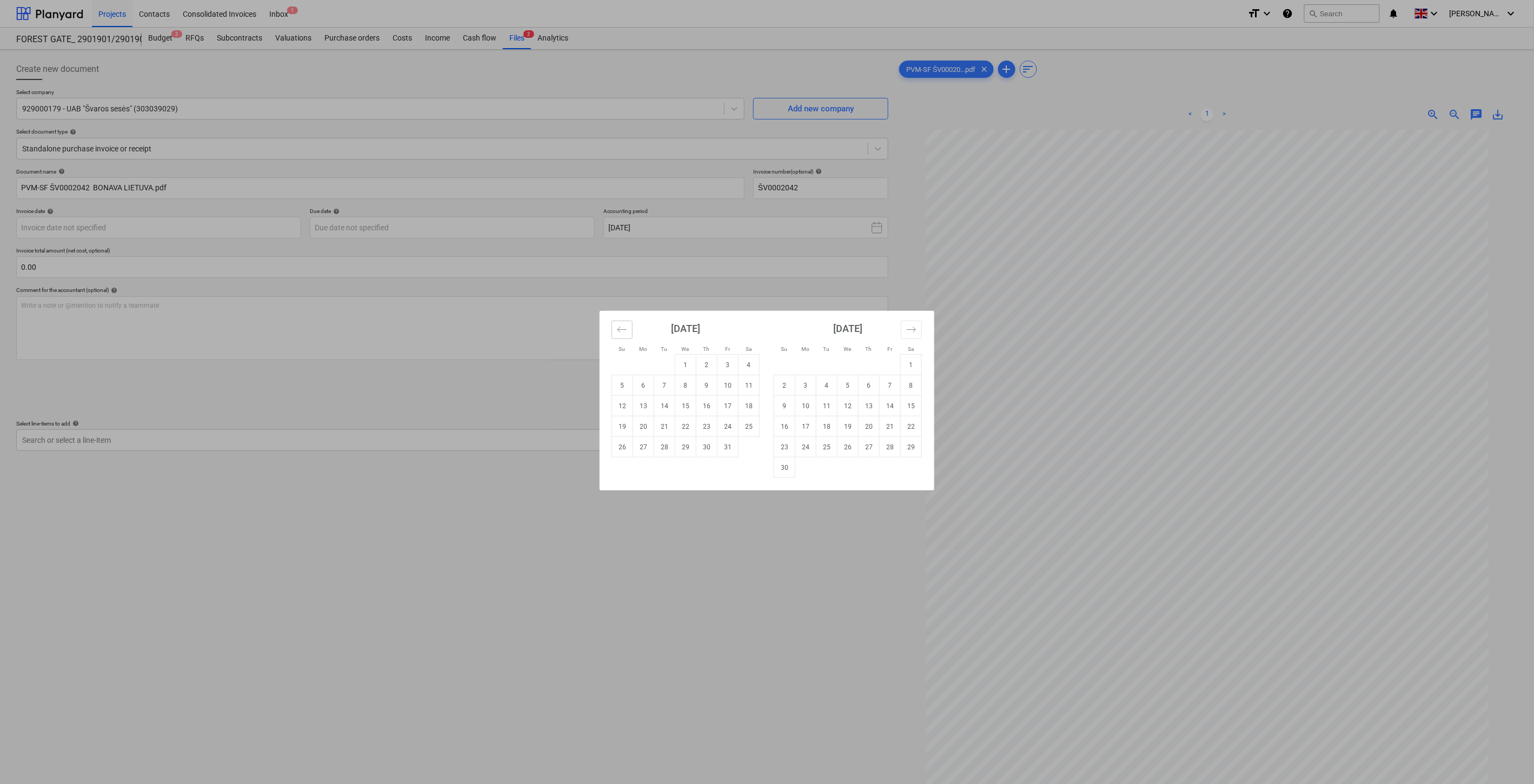
click at [615, 324] on button "Move backward to switch to the previous month." at bounding box center [622, 330] width 21 height 19
click at [664, 446] on td "30" at bounding box center [665, 446] width 21 height 20
type input "30 Sep 2025"
click at [554, 226] on body "Projects Contacts Consolidated Invoices Inbox 1 format_size keyboard_arrow_down…" at bounding box center [767, 392] width 1534 height 784
click at [705, 447] on td "30" at bounding box center [707, 446] width 21 height 20
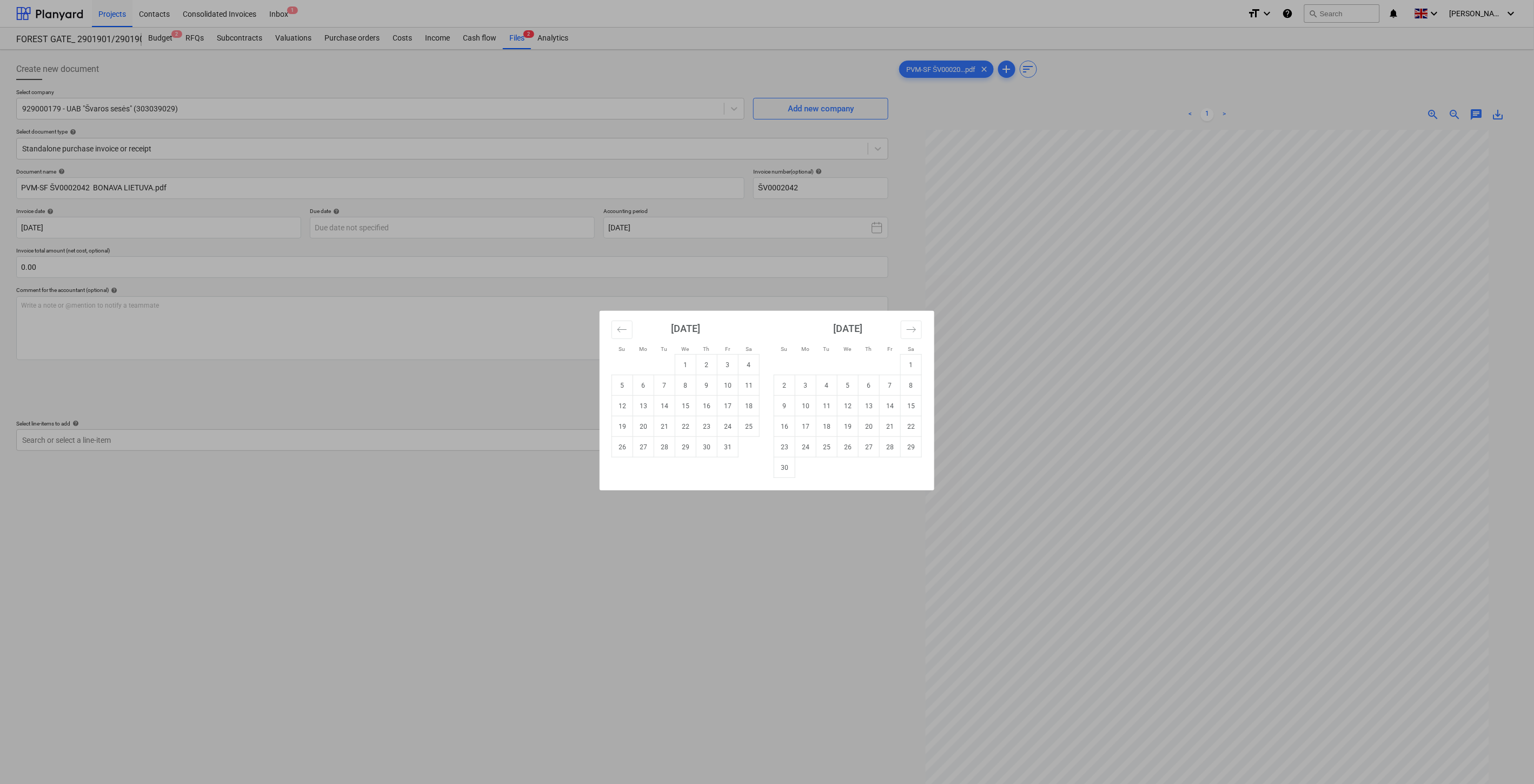
type input "30 Oct 2025"
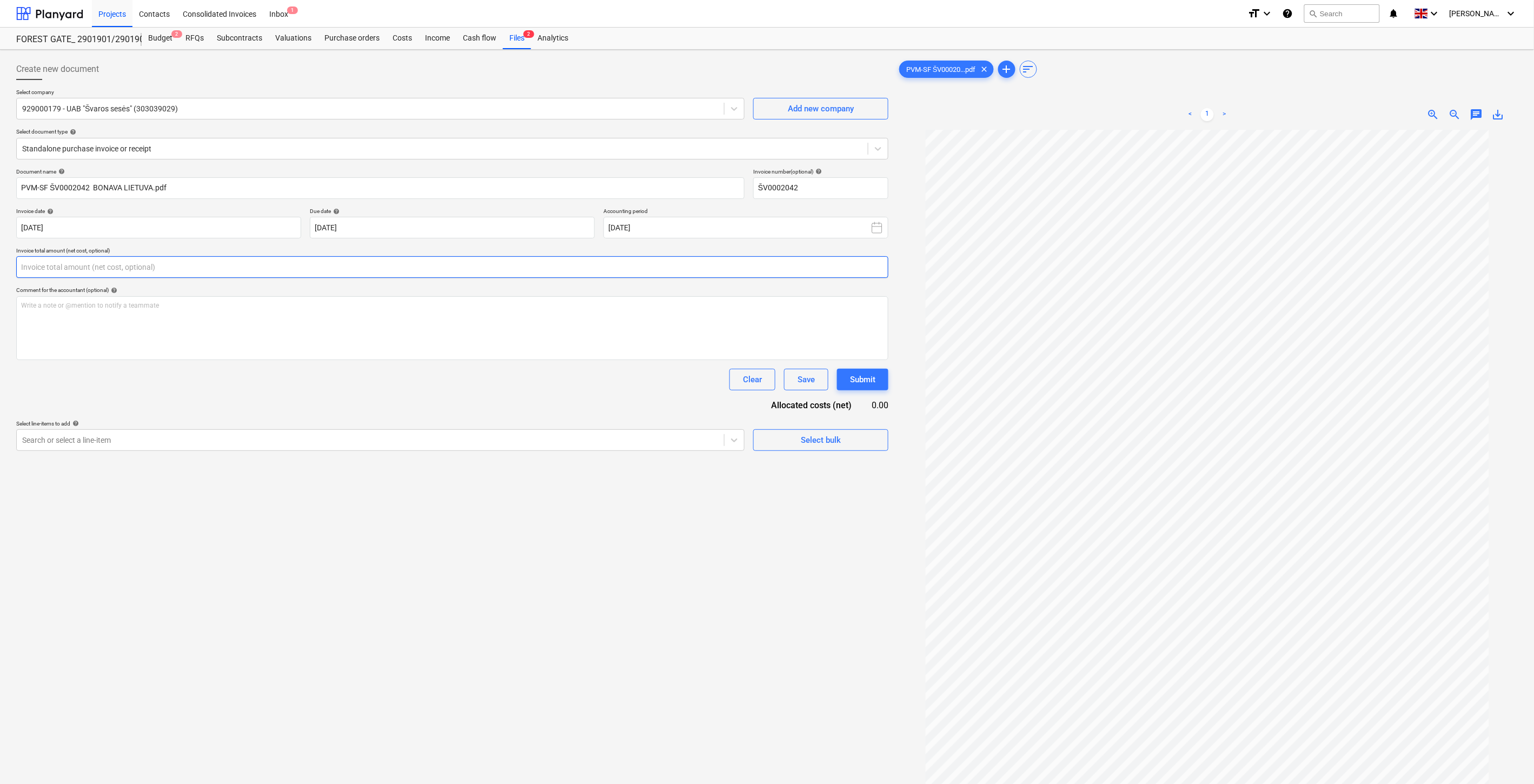
click at [330, 273] on input "text" at bounding box center [452, 267] width 872 height 22
type input "ą"
type input "150.00"
click at [143, 474] on div "Search or select a line-item" at bounding box center [370, 467] width 707 height 15
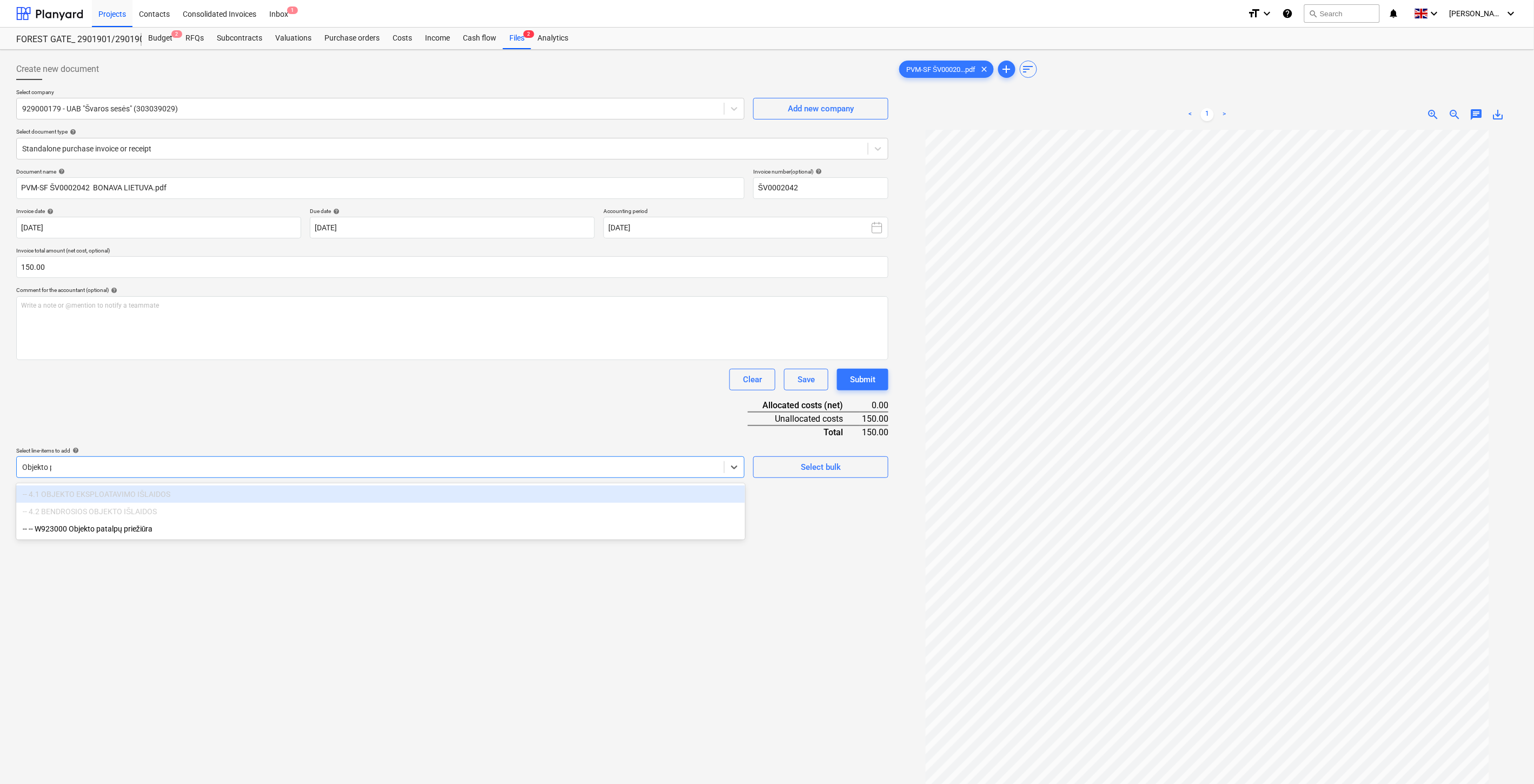
type input "Objekto pa"
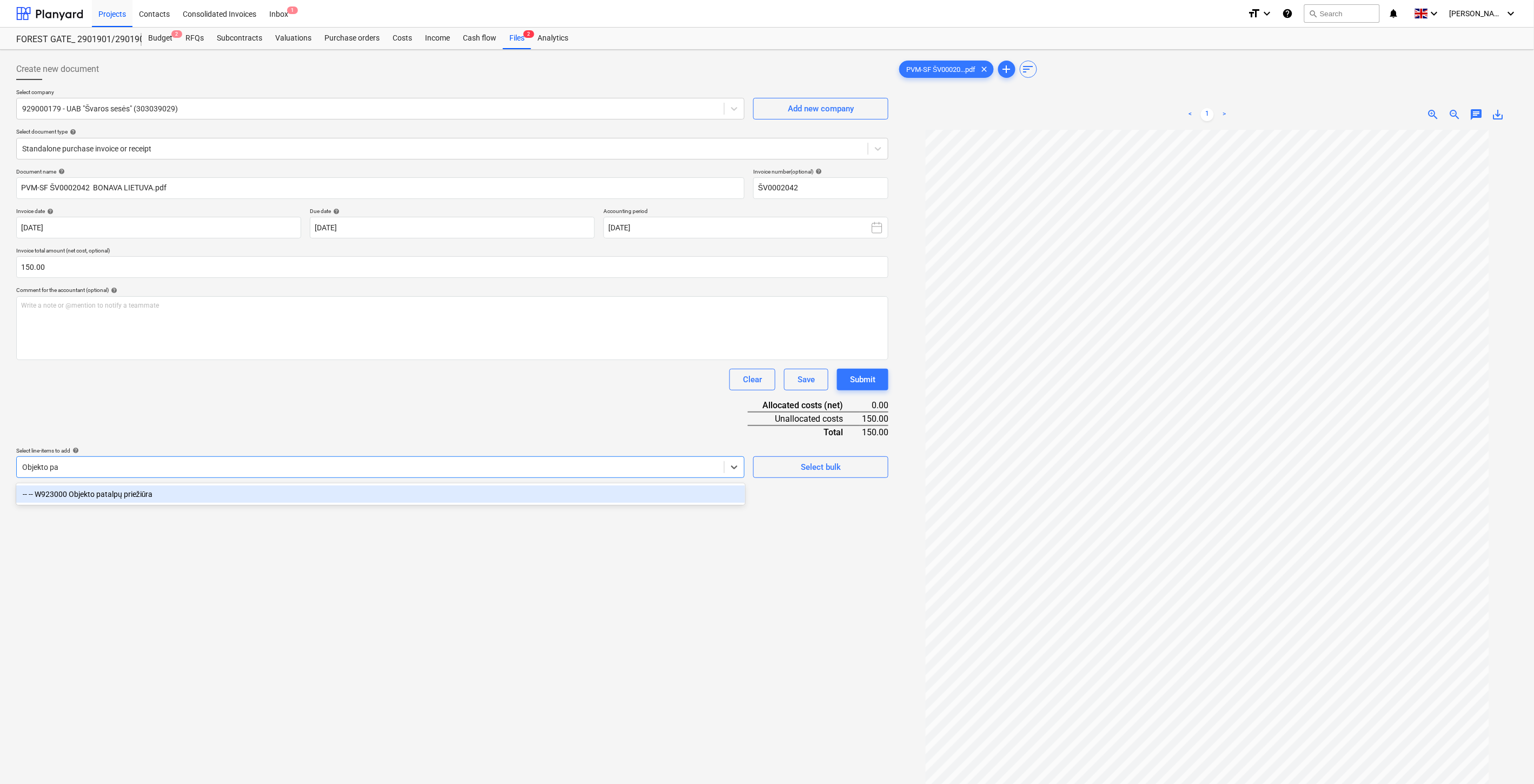
click at [152, 492] on div "-- -- W923000 Objekto patalpų priežiūra" at bounding box center [380, 493] width 729 height 17
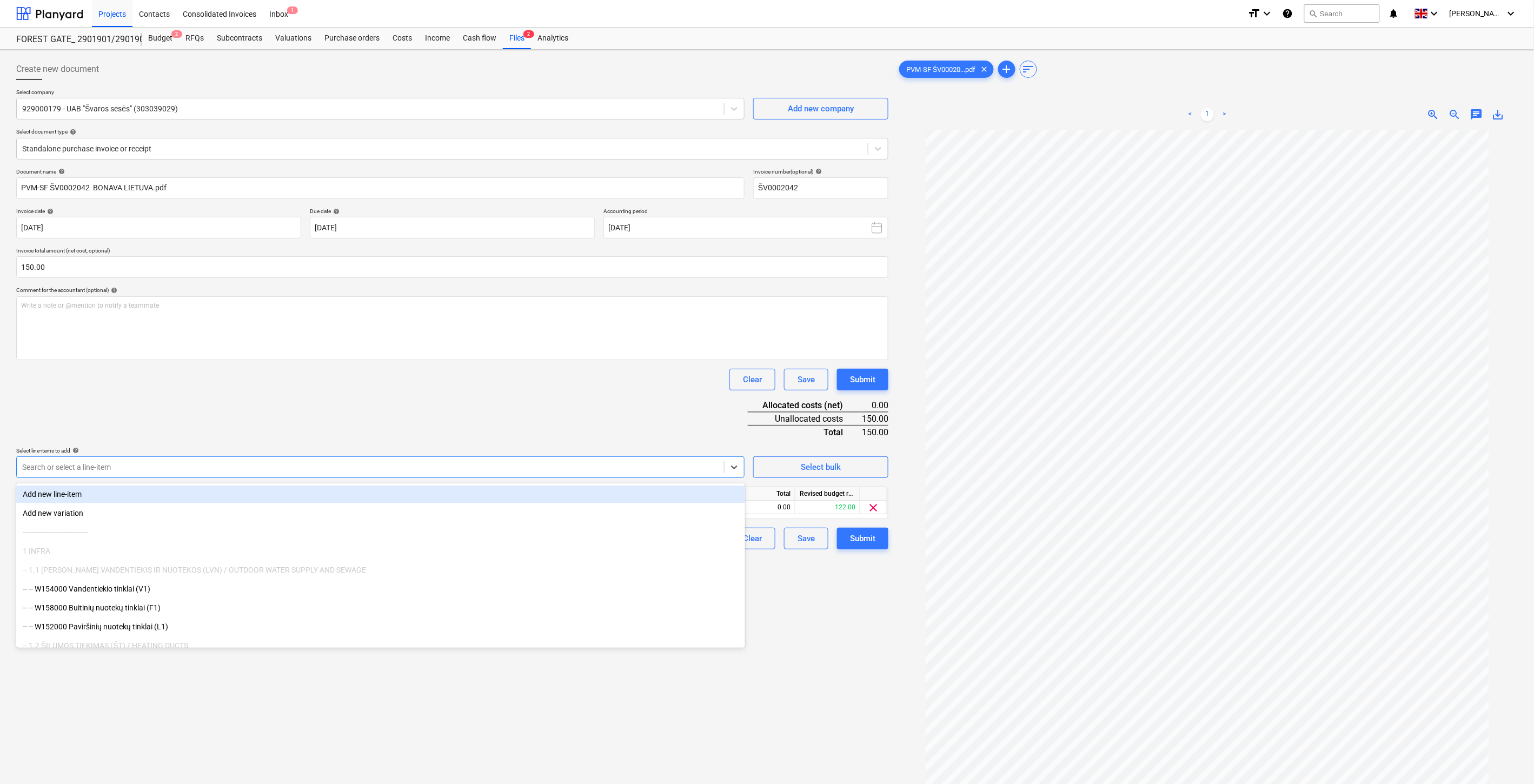
drag, startPoint x: 242, startPoint y: 421, endPoint x: 385, endPoint y: 463, distance: 149.0
click at [245, 421] on div "Document name help PVM-SF ŠV0002042 BONAVA LIETUVA.pdf Invoice number (optional…" at bounding box center [452, 359] width 872 height 381
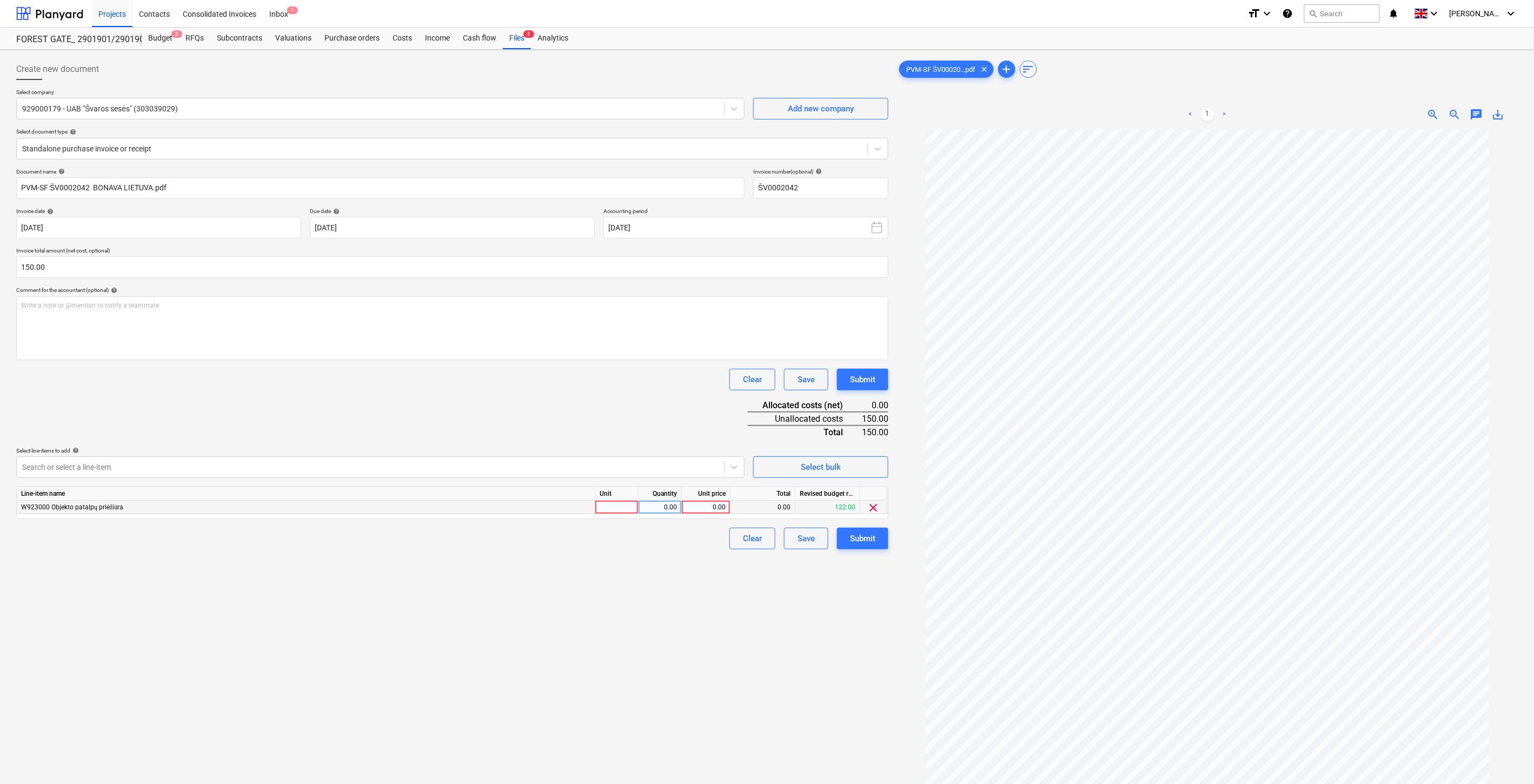
click at [607, 507] on div at bounding box center [617, 507] width 44 height 14
type input "1"
click at [646, 510] on div "0.00" at bounding box center [660, 507] width 34 height 14
click at [707, 509] on div "0.00" at bounding box center [705, 507] width 39 height 14
type input "150"
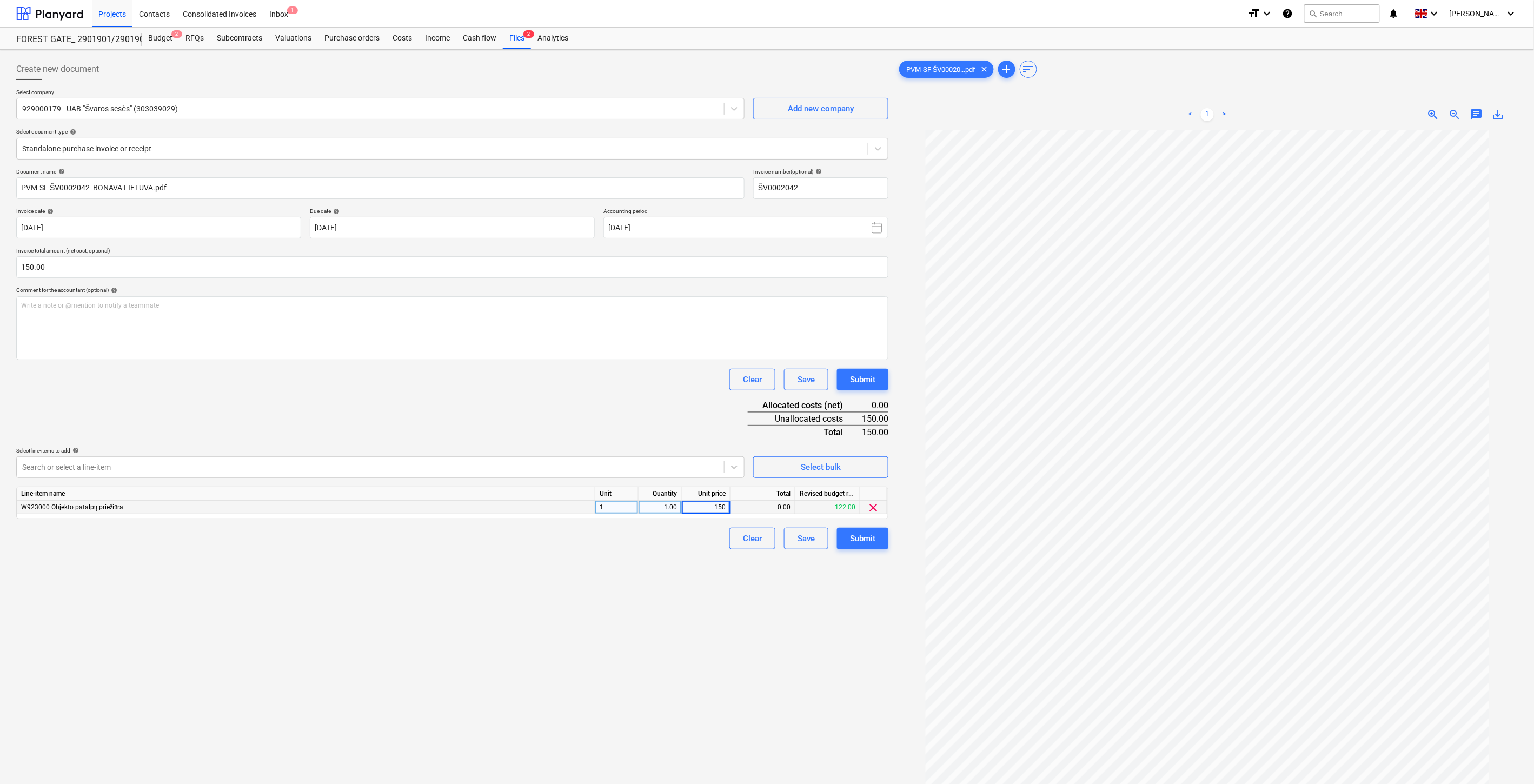
click at [655, 403] on div "Document name help PVM-SF ŠV0002042 BONAVA LIETUVA.pdf Invoice number (optional…" at bounding box center [452, 359] width 872 height 381
click at [798, 533] on div "Save" at bounding box center [805, 537] width 17 height 14
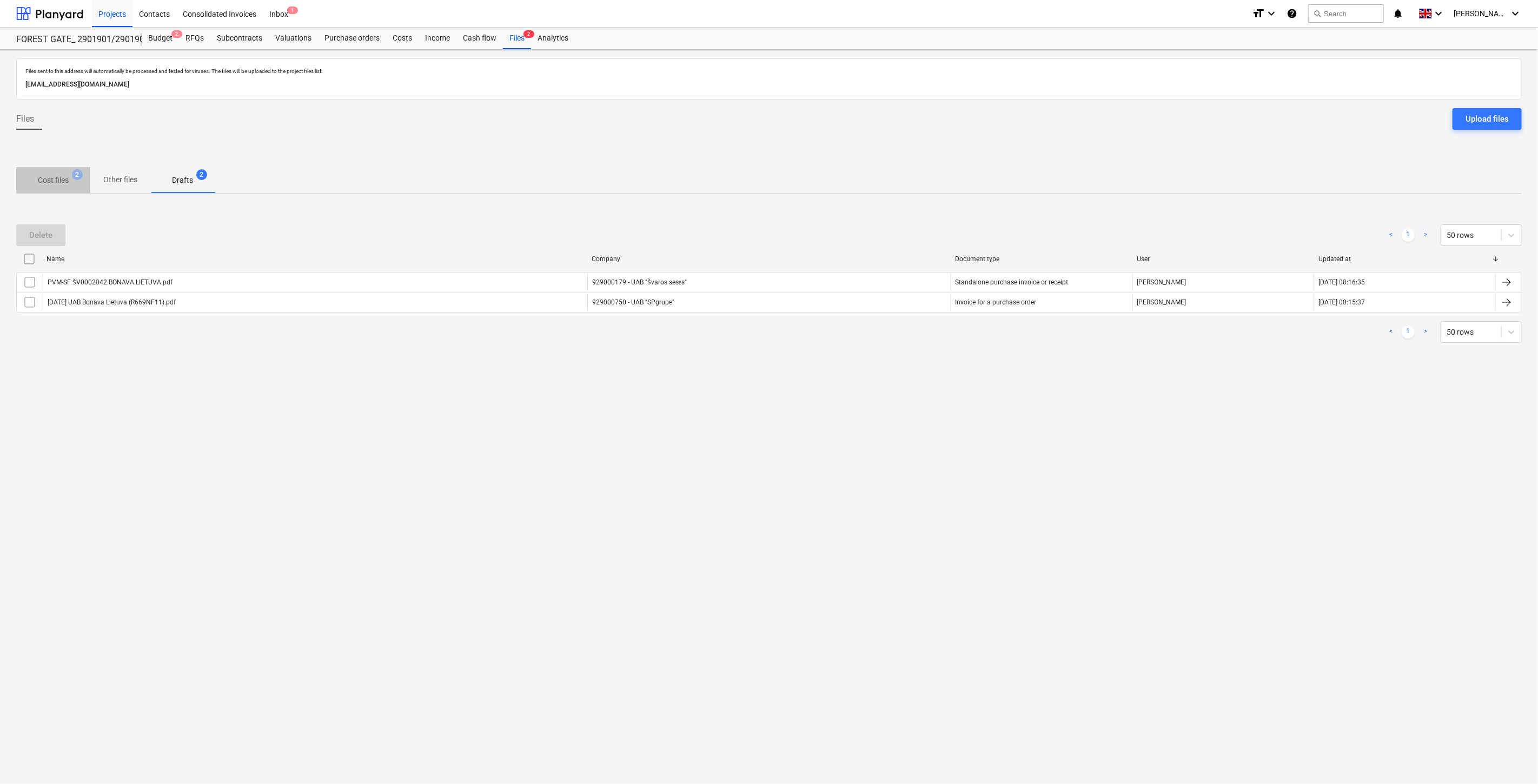
drag, startPoint x: 71, startPoint y: 180, endPoint x: 175, endPoint y: 180, distance: 104.0
click at [71, 180] on span "Cost files 2" at bounding box center [53, 180] width 48 height 11
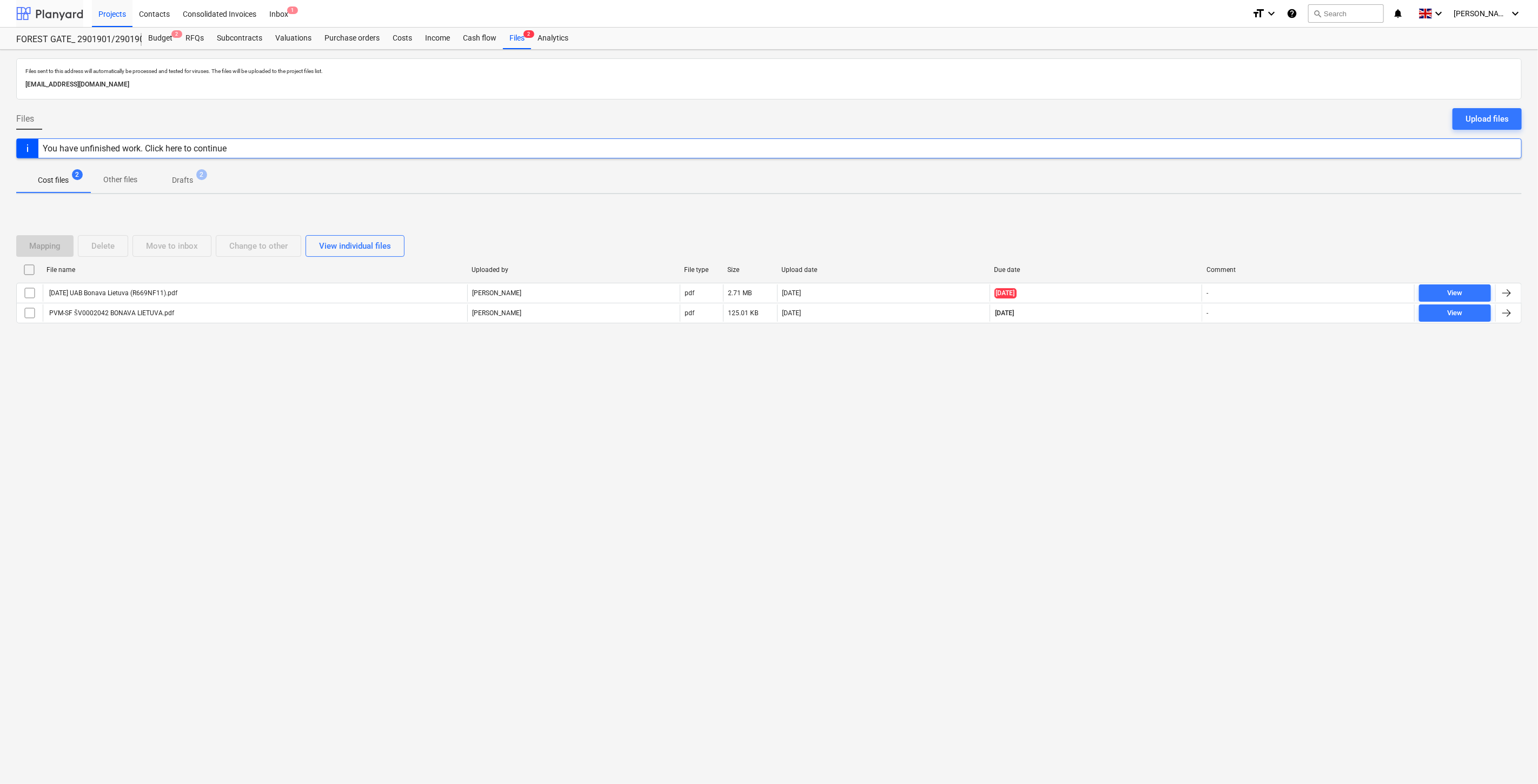
click at [55, 14] on div at bounding box center [49, 14] width 67 height 27
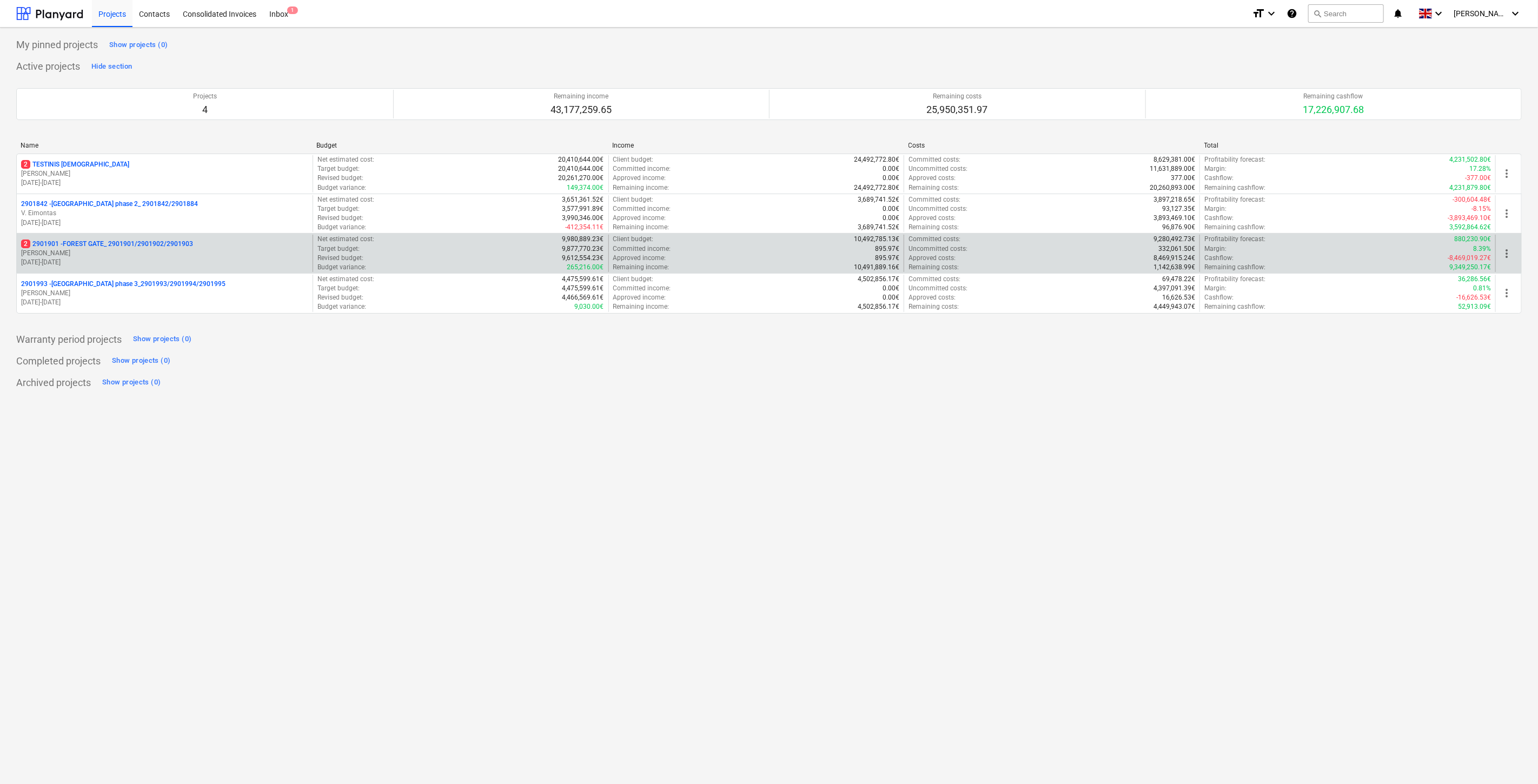
click at [109, 247] on p "2 2901901 - FOREST GATE_ 2901901/2901902/2901903" at bounding box center [106, 243] width 172 height 9
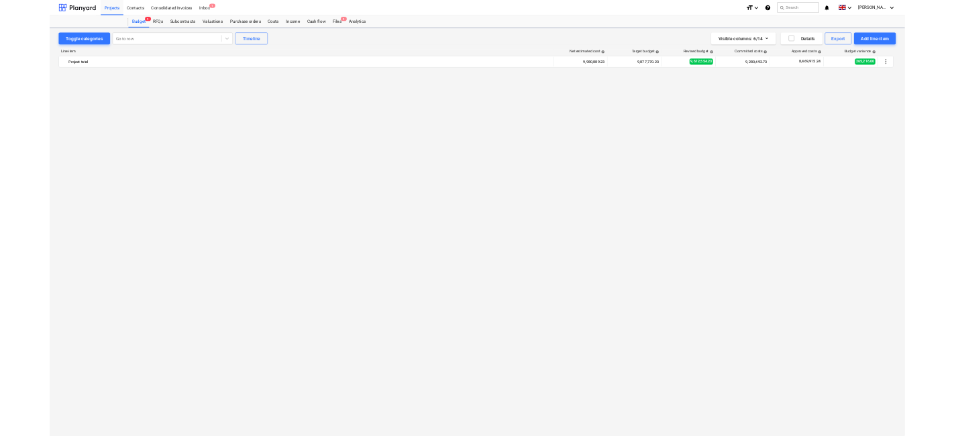
scroll to position [5179, 0]
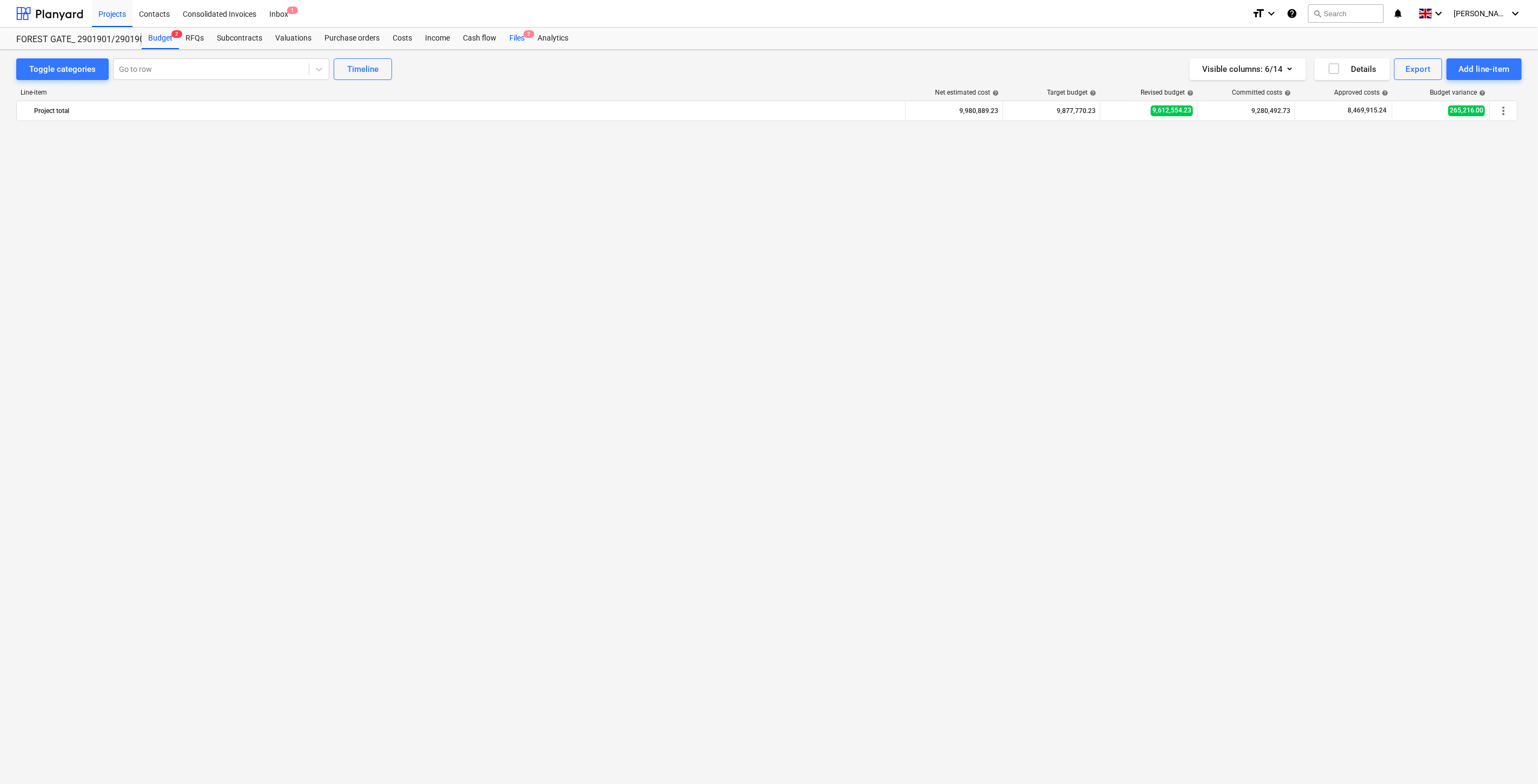
click at [514, 38] on div "Files 2" at bounding box center [517, 38] width 28 height 22
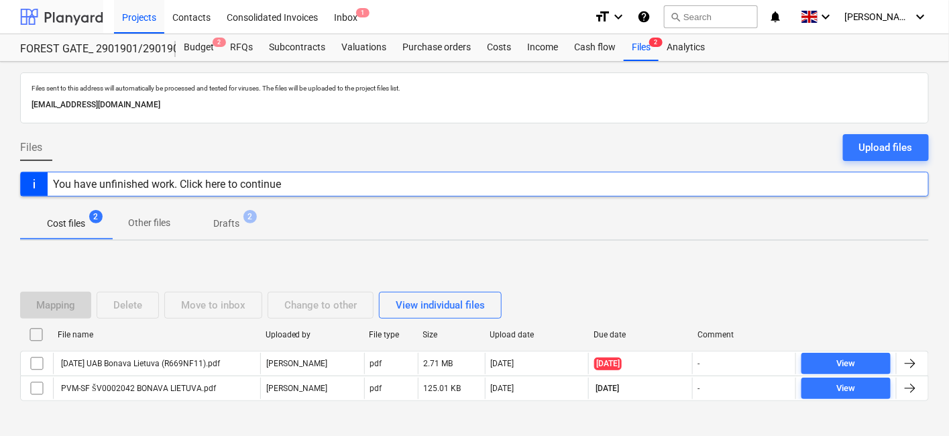
drag, startPoint x: 54, startPoint y: 19, endPoint x: 54, endPoint y: 30, distance: 10.1
click at [54, 19] on div at bounding box center [61, 17] width 83 height 34
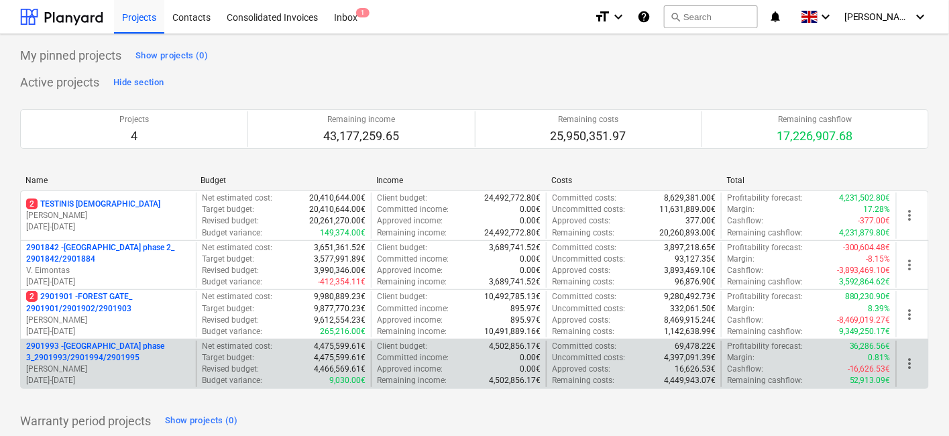
click at [99, 359] on p "2901993 - LAKE TOWN phase 3_2901993/2901994/2901995" at bounding box center [108, 352] width 164 height 23
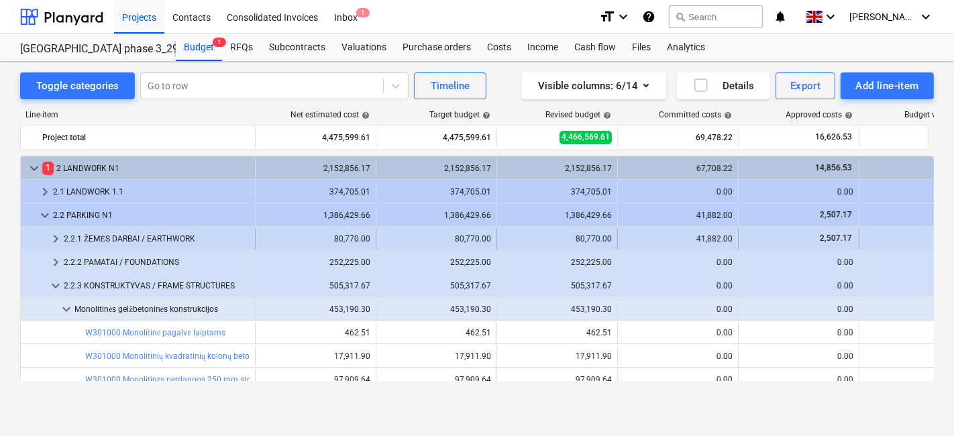
click at [50, 233] on span "keyboard_arrow_right" at bounding box center [56, 239] width 16 height 16
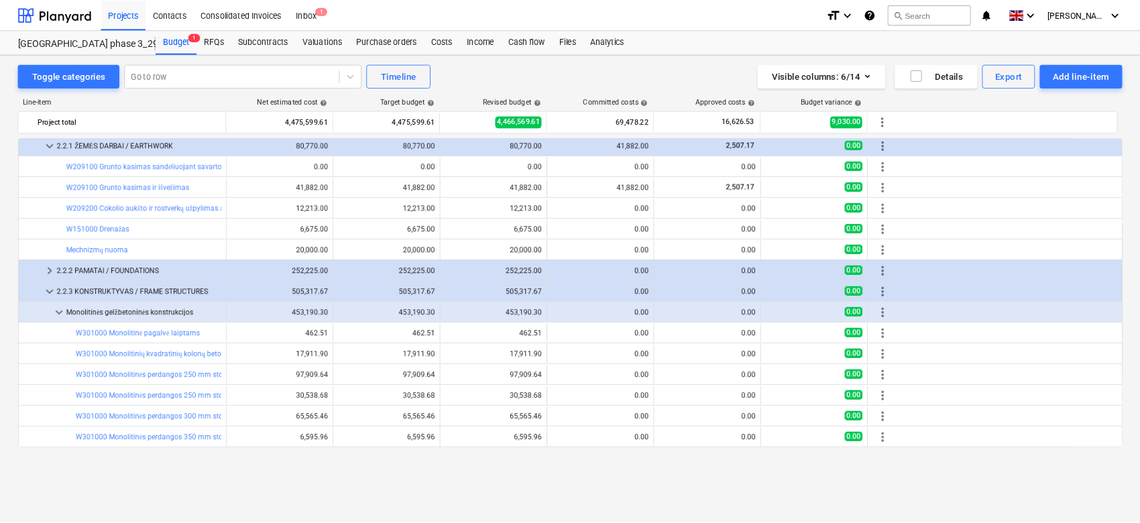
scroll to position [74, 0]
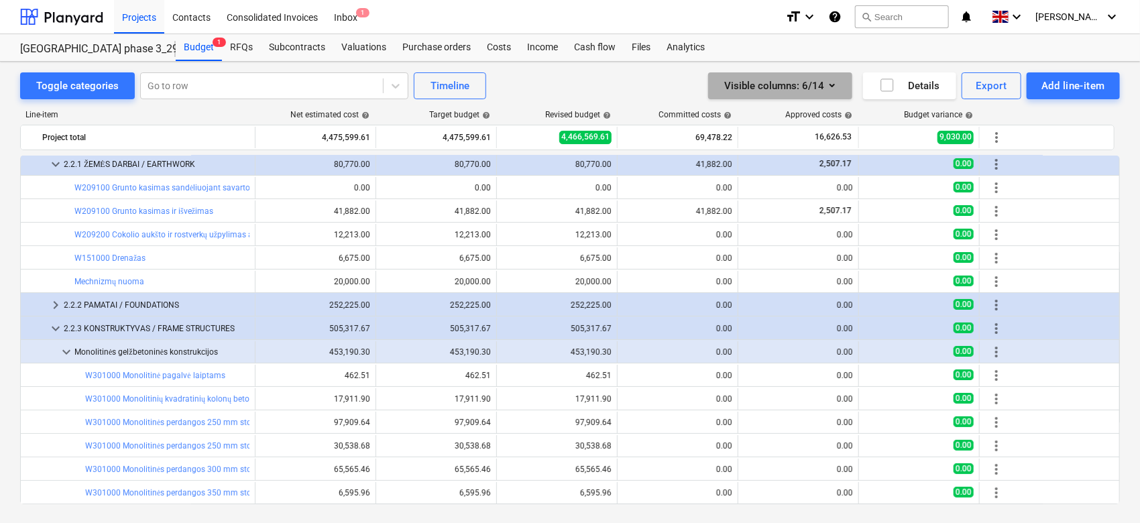
click at [826, 87] on icon "button" at bounding box center [832, 85] width 16 height 16
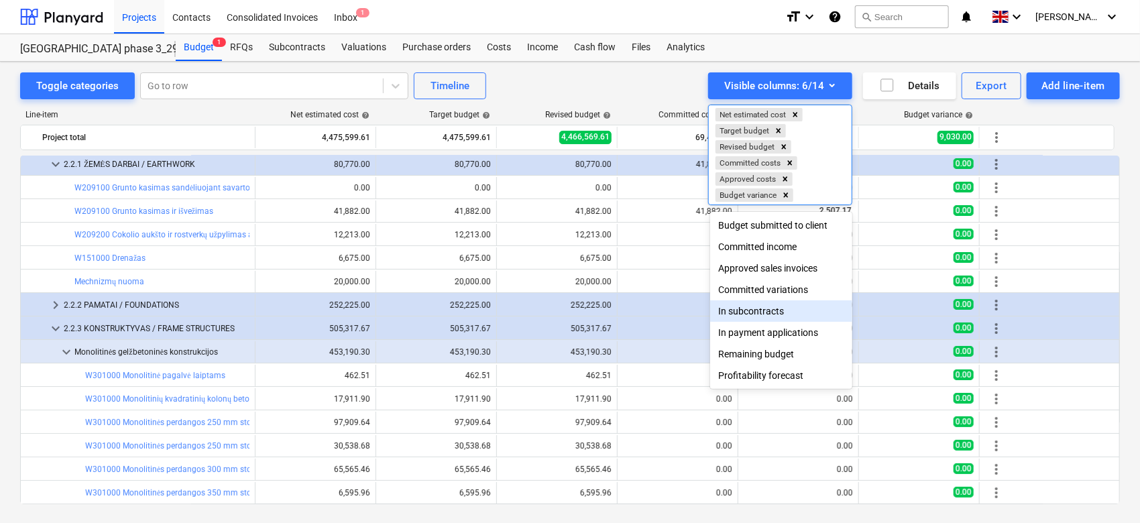
click at [788, 308] on div "In subcontracts" at bounding box center [781, 311] width 142 height 21
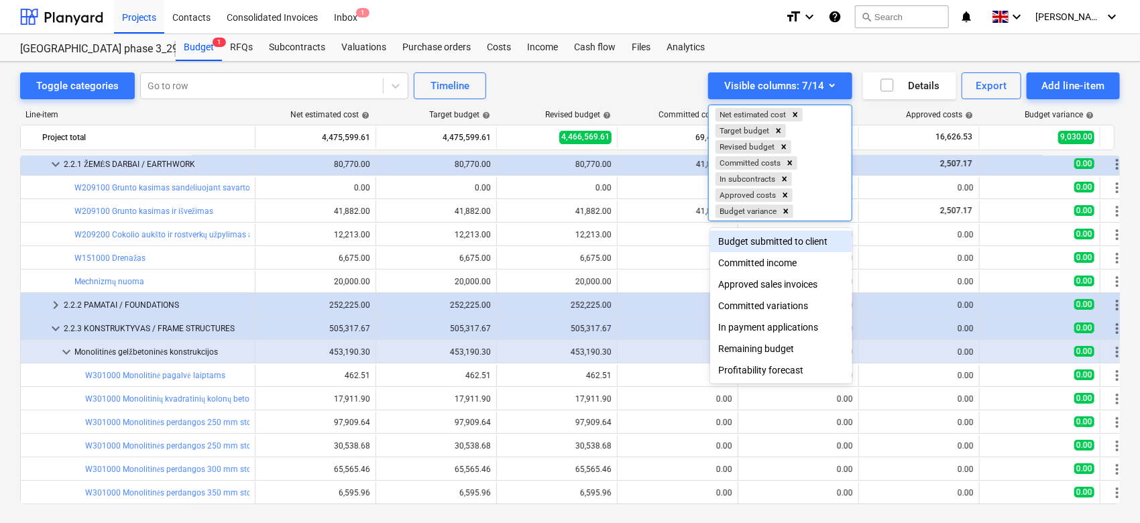
click at [662, 78] on div at bounding box center [570, 261] width 1140 height 523
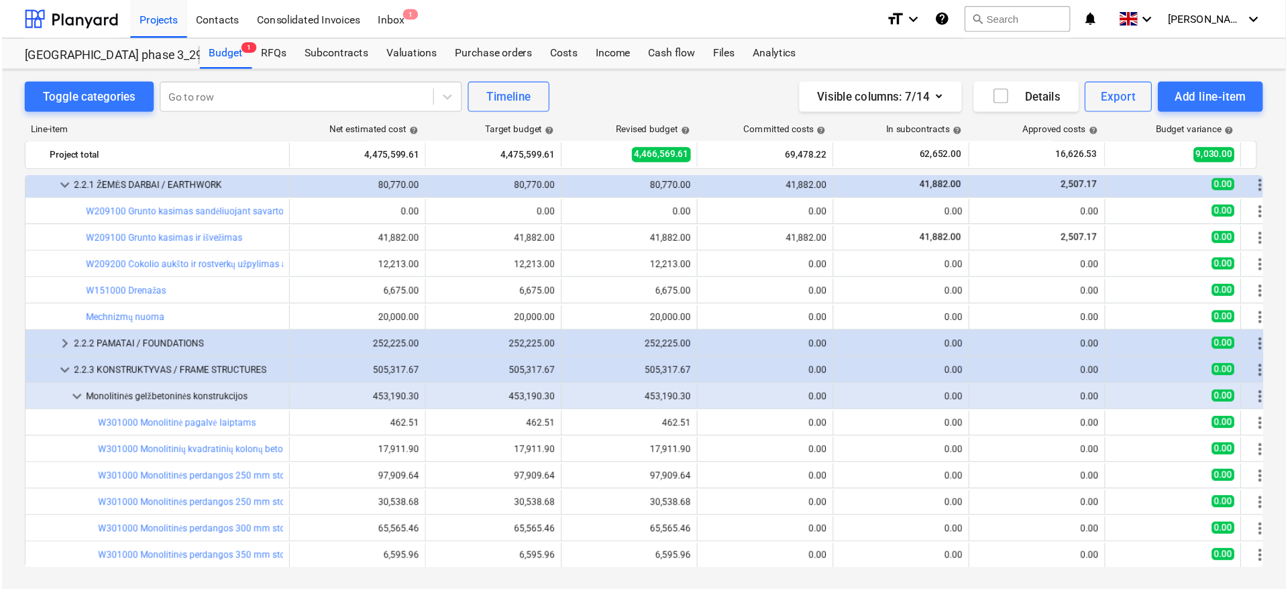
scroll to position [0, 0]
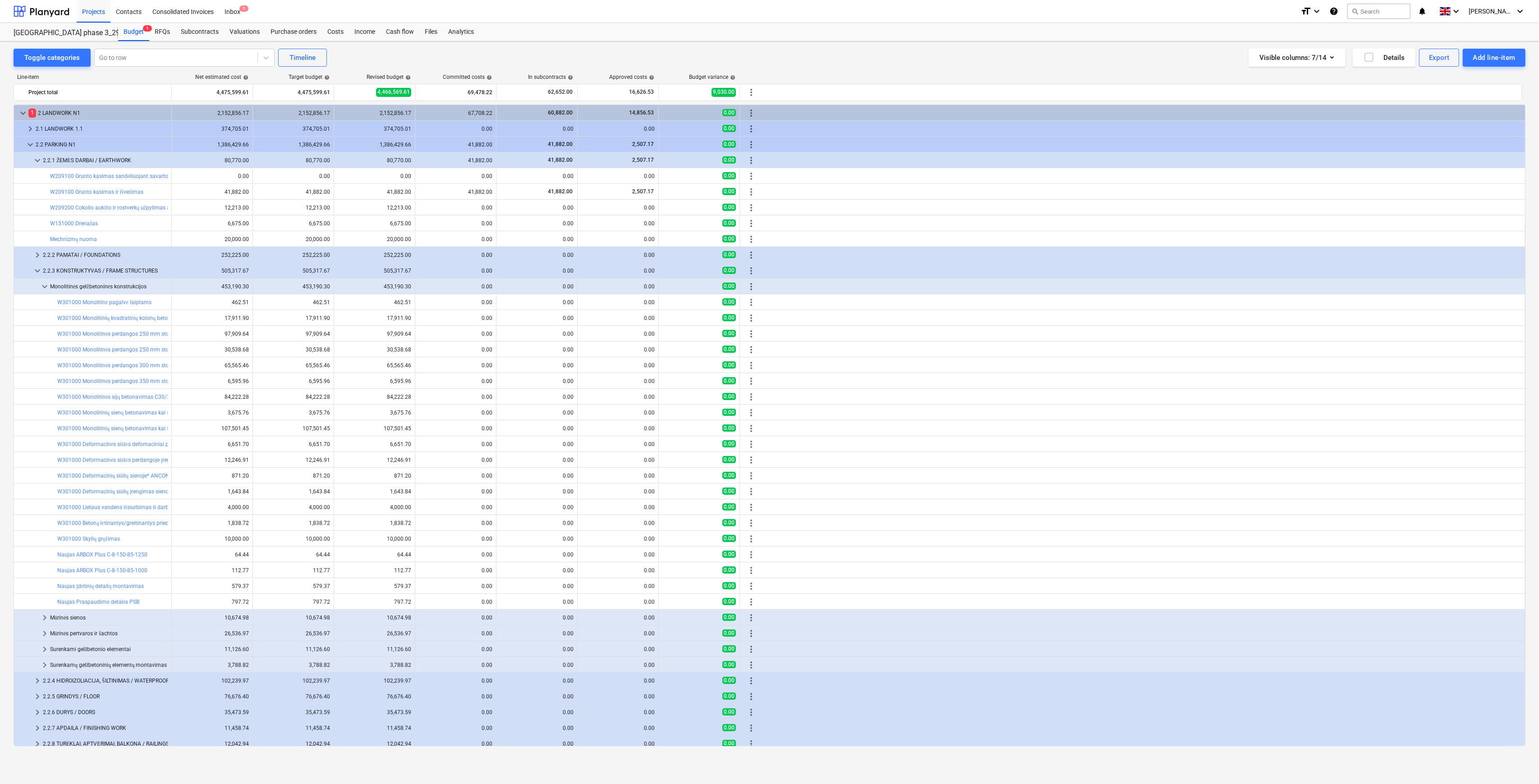
drag, startPoint x: 34, startPoint y: 4, endPoint x: 50, endPoint y: 28, distance: 28.8
click at [34, 4] on div at bounding box center [41, 11] width 56 height 23
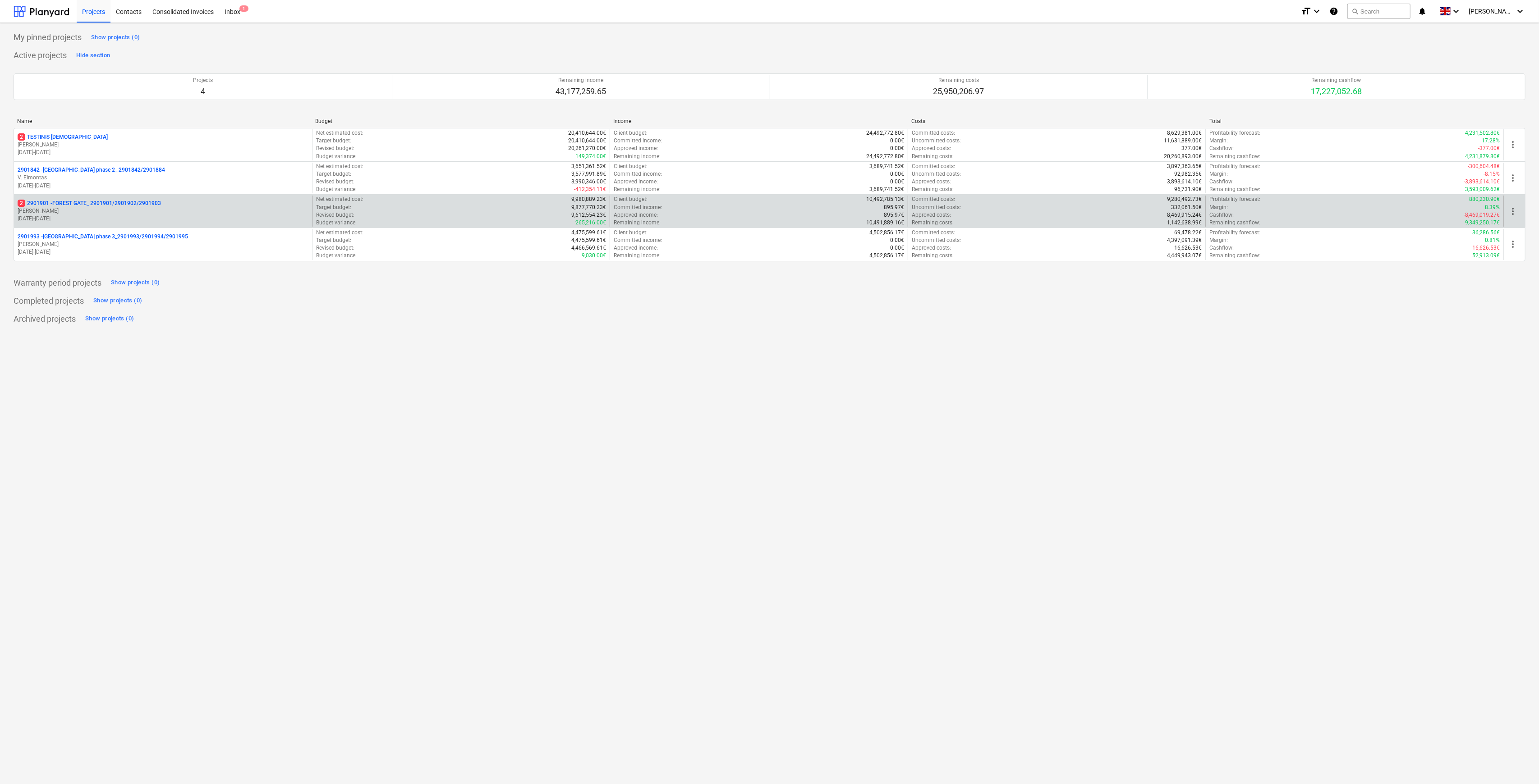
click at [76, 213] on p "[PERSON_NAME] Karalius" at bounding box center [163, 211] width 291 height 7
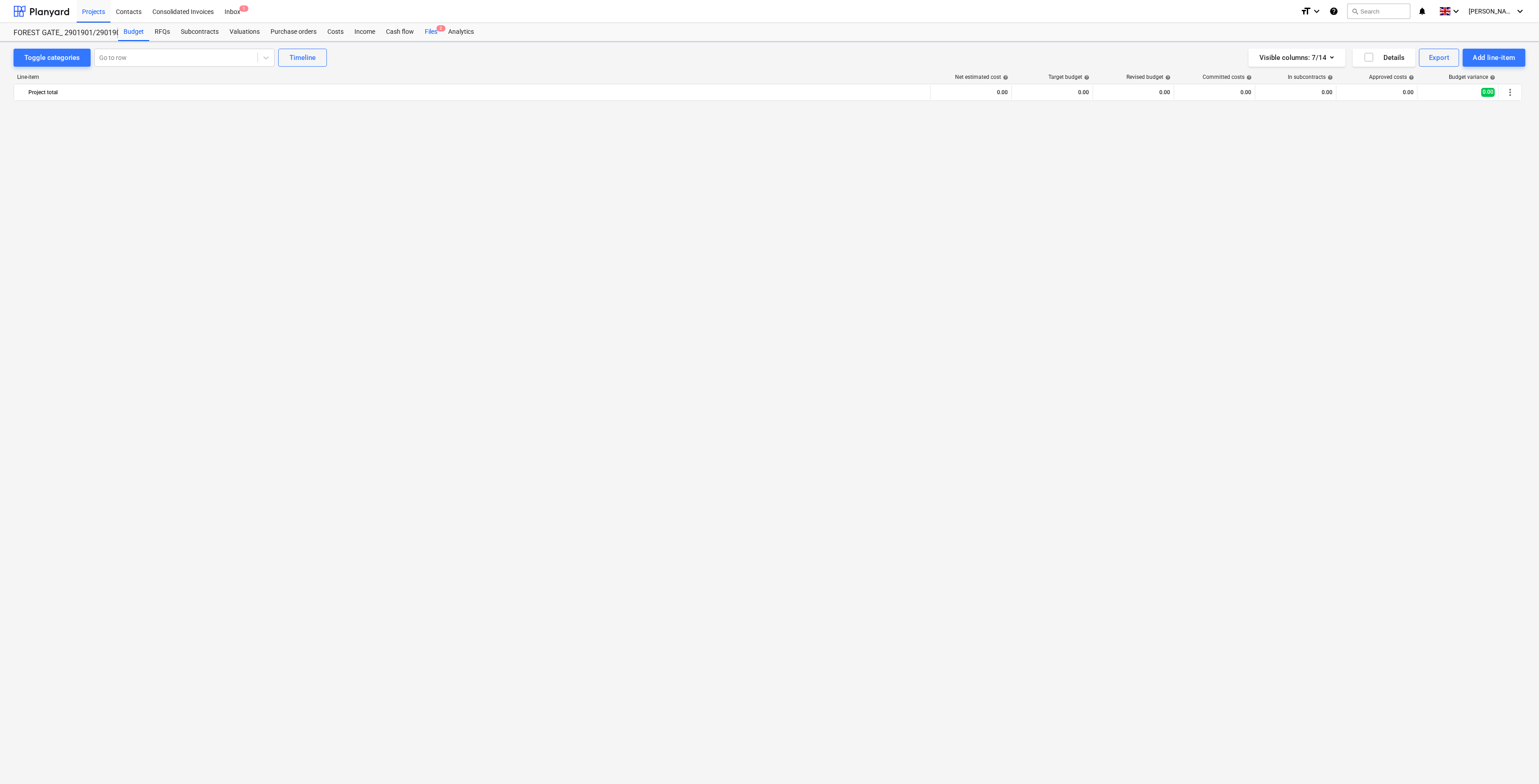
click at [429, 34] on div "Files 2" at bounding box center [431, 32] width 24 height 18
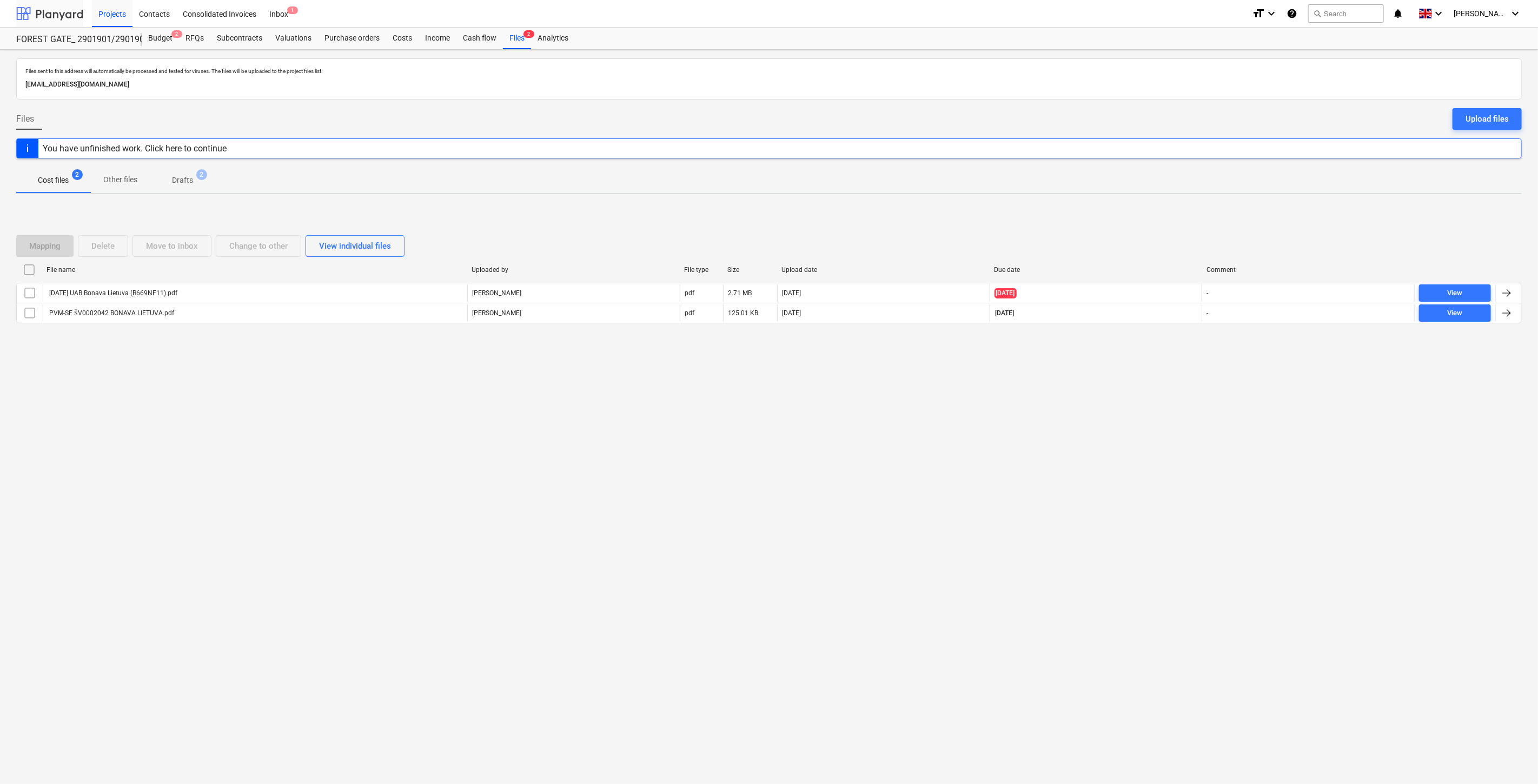
click at [61, 9] on div at bounding box center [49, 14] width 67 height 27
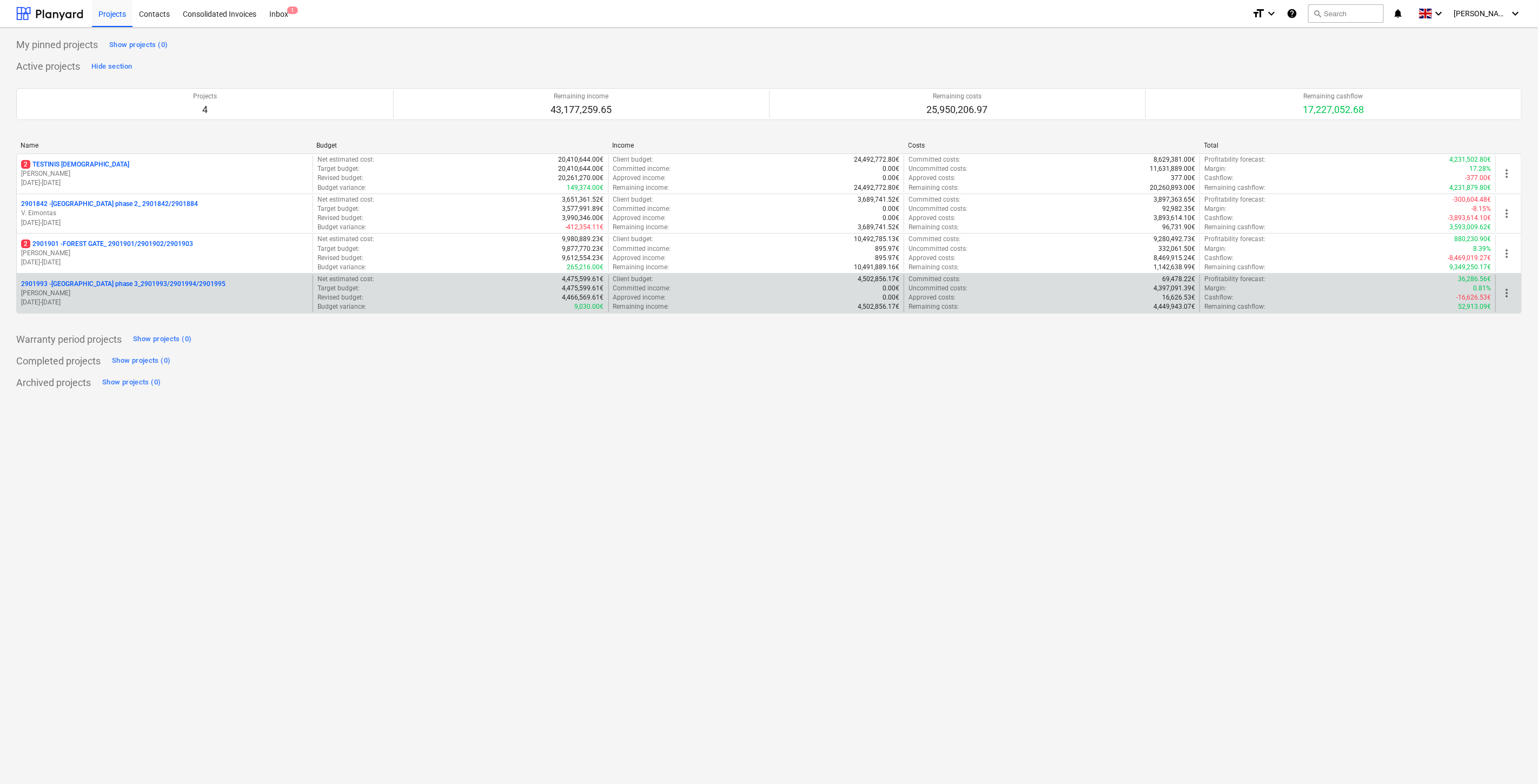
click at [143, 288] on p "2901993 - LAKE TOWN phase 3_2901993/2901994/2901995" at bounding box center [123, 284] width 205 height 9
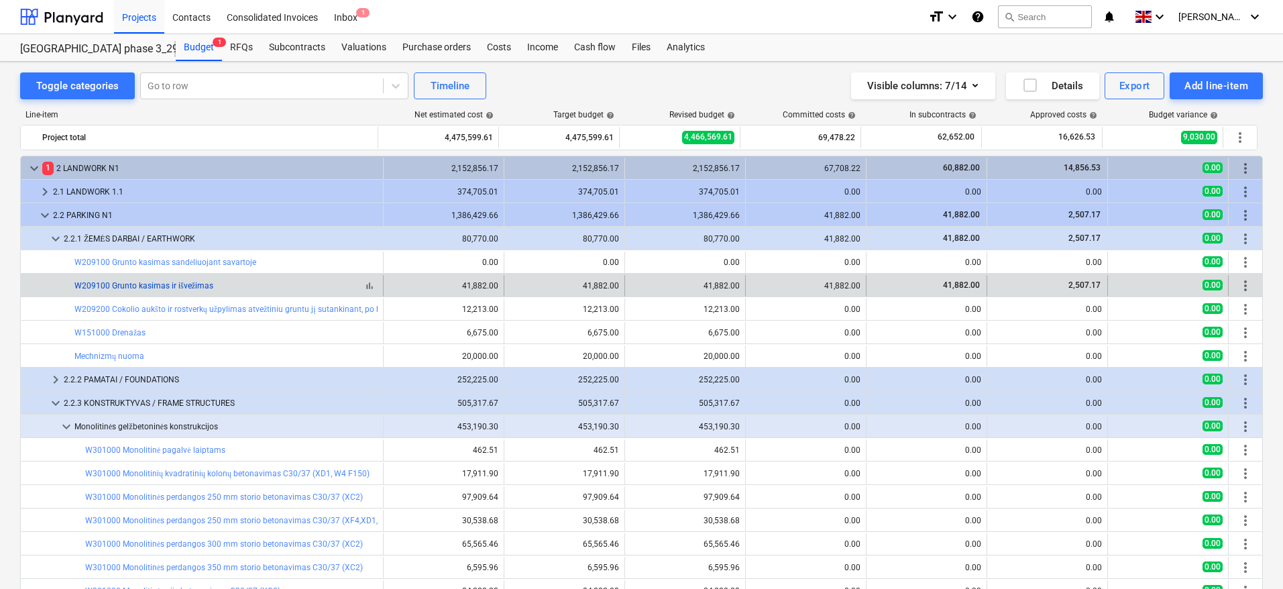
click at [174, 285] on link "W209100 Grunto kasimas ir išvežimas" at bounding box center [143, 285] width 139 height 9
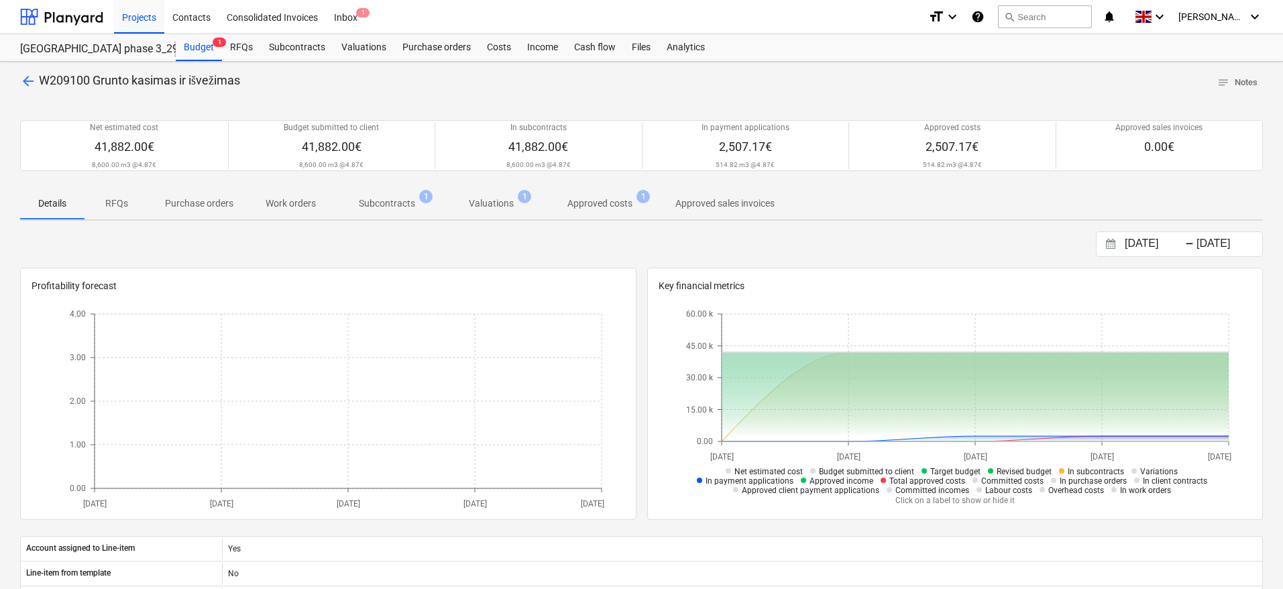
click at [573, 201] on p "Approved costs" at bounding box center [600, 204] width 65 height 14
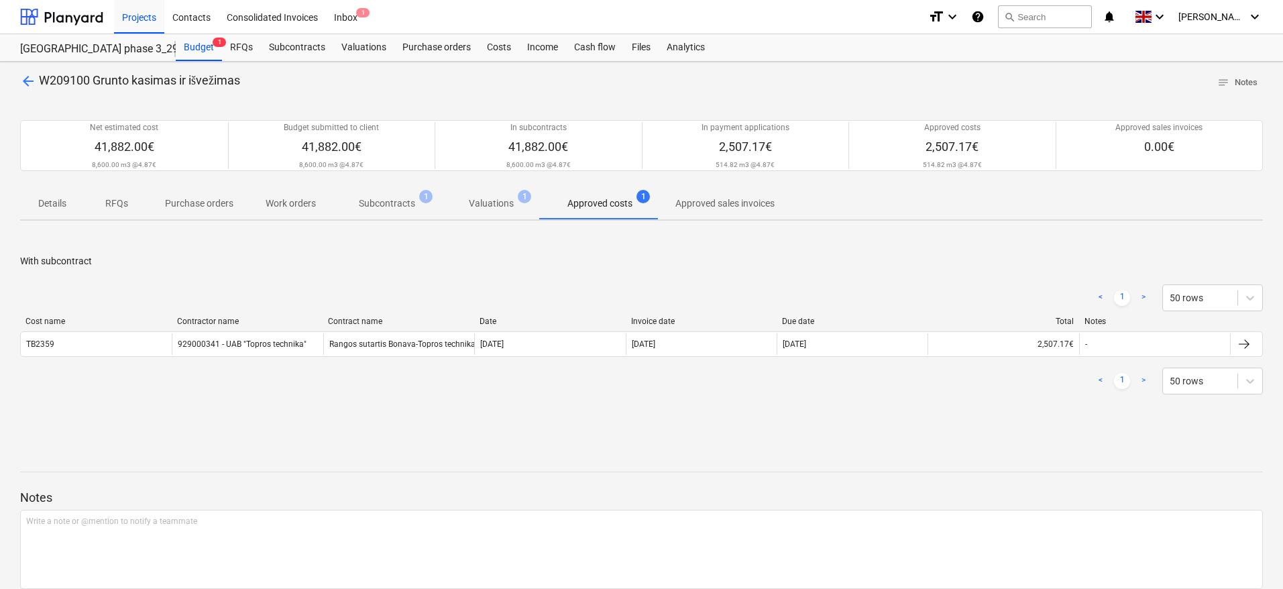
click at [491, 203] on p "Valuations" at bounding box center [491, 204] width 45 height 14
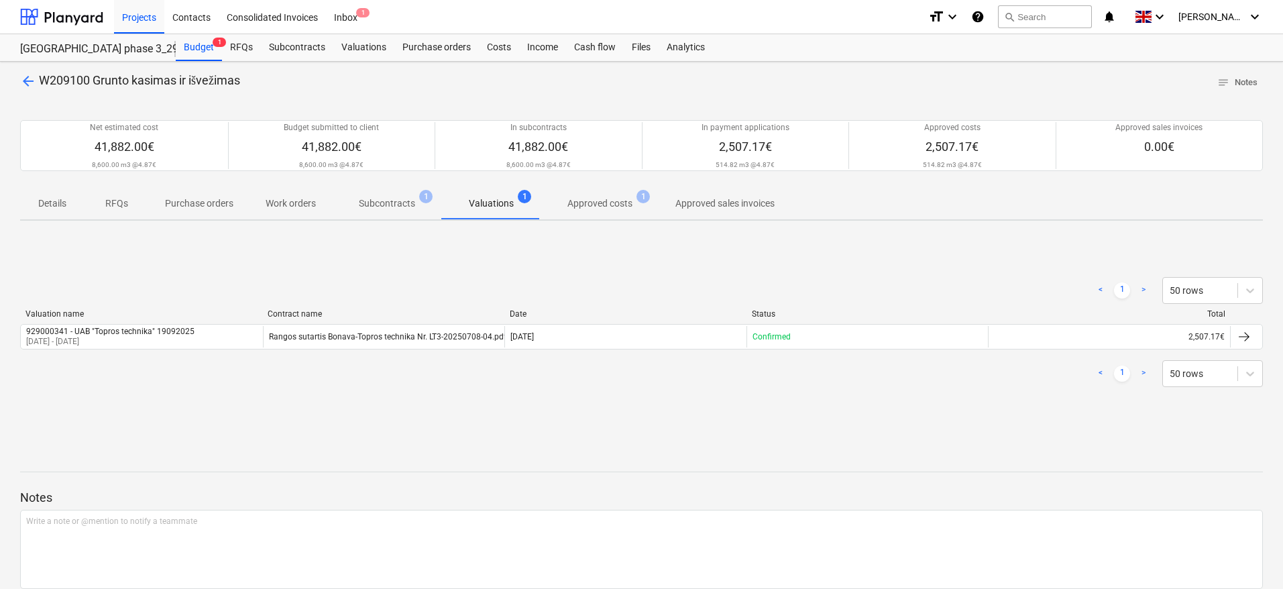
click at [401, 207] on p "Subcontracts" at bounding box center [387, 204] width 56 height 14
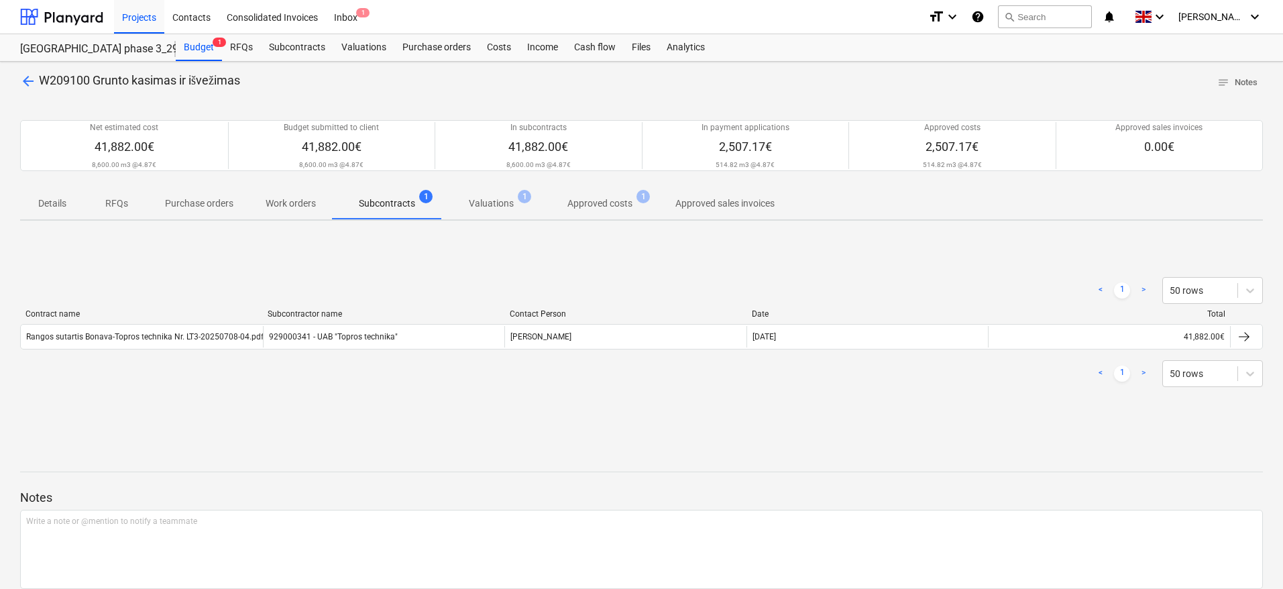
click at [790, 274] on div "< 1 > 50 rows" at bounding box center [641, 291] width 1243 height 38
click at [840, 256] on div "< 1 > 50 rows Contract name Subcontractor name Contact Person Date Total Rangos…" at bounding box center [641, 331] width 1243 height 201
drag, startPoint x: 398, startPoint y: 343, endPoint x: 435, endPoint y: 325, distance: 41.1
click at [398, 343] on div "929000341 - UAB "Topros technika"" at bounding box center [384, 336] width 242 height 21
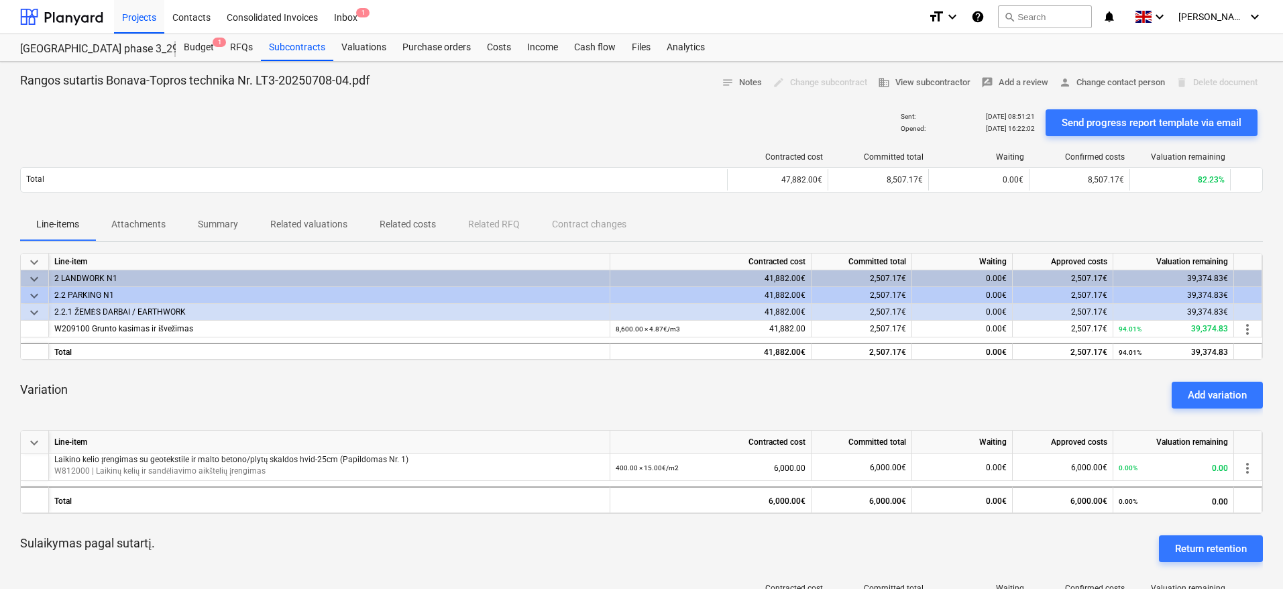
click at [504, 394] on div "Variation Add variation" at bounding box center [641, 395] width 1243 height 48
click at [527, 392] on div "Variation Add variation" at bounding box center [641, 395] width 1243 height 48
click at [542, 392] on div "Variation Add variation" at bounding box center [641, 395] width 1243 height 48
click at [567, 386] on div "Variation Add variation" at bounding box center [641, 395] width 1243 height 48
click at [193, 45] on div "Budget 1" at bounding box center [199, 47] width 46 height 27
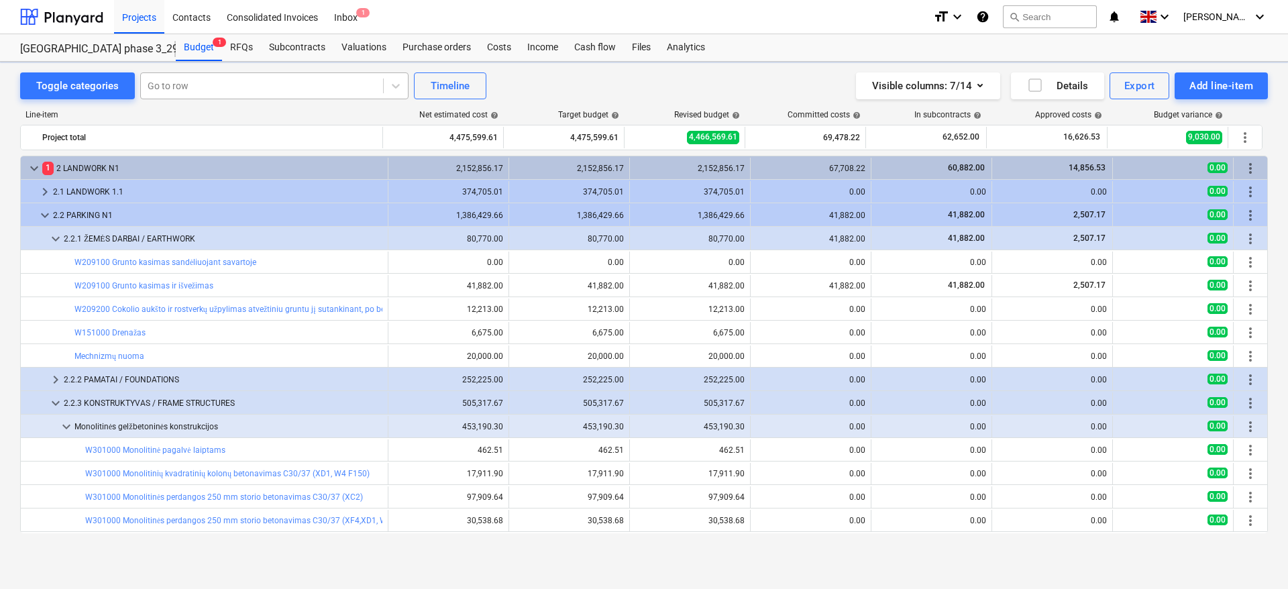
click at [215, 89] on div at bounding box center [262, 85] width 229 height 13
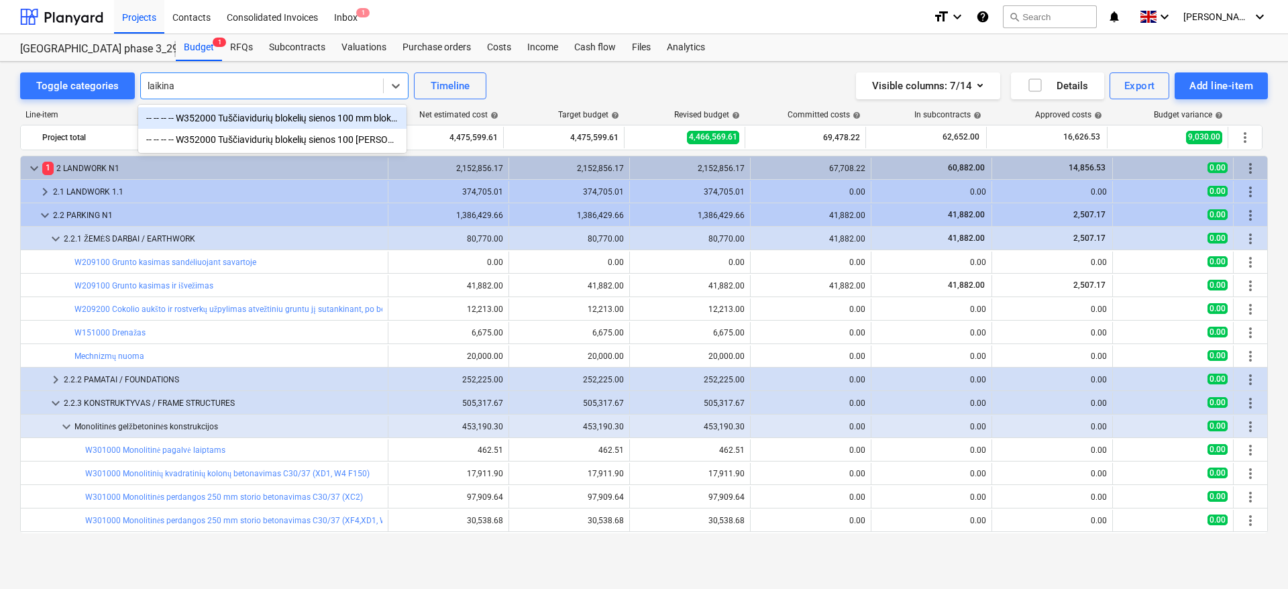
type input "laikin"
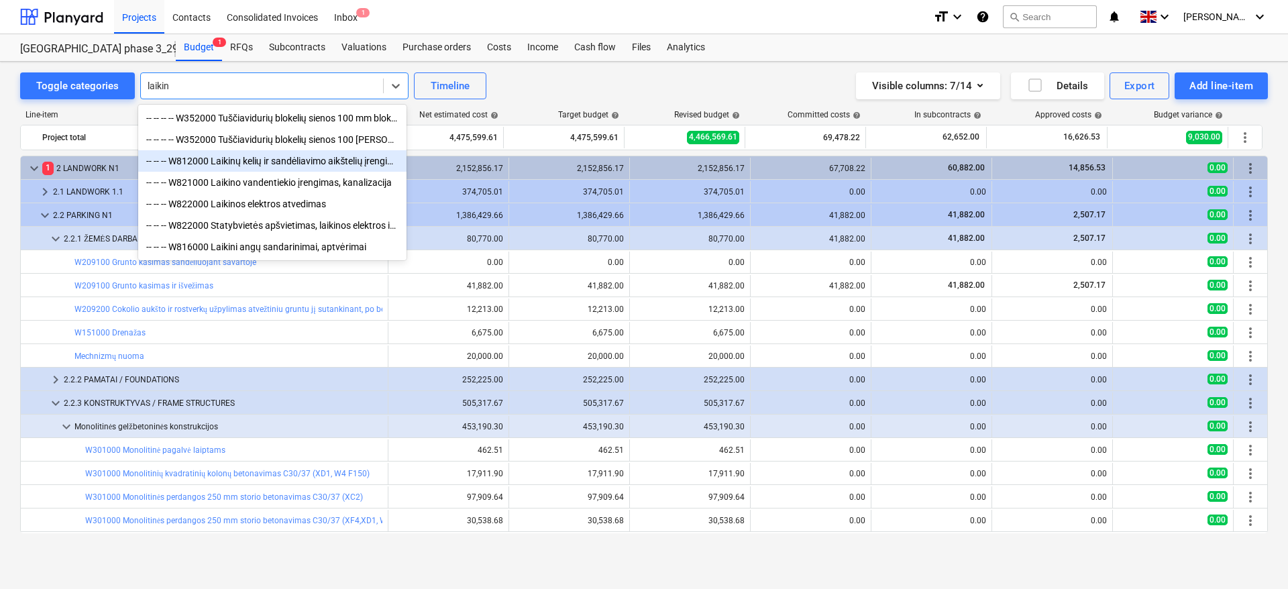
click at [313, 164] on div "-- -- -- W812000 Laikinų kelių ir sandėliavimo aikštelių įrengimas" at bounding box center [272, 160] width 268 height 21
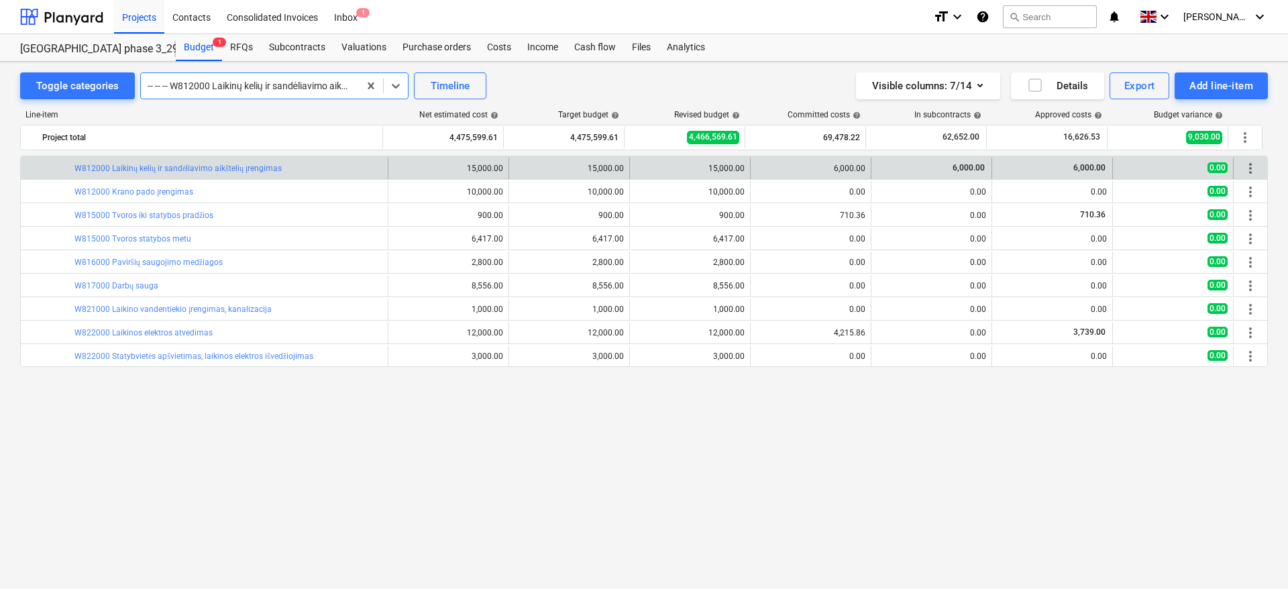
scroll to position [902, 0]
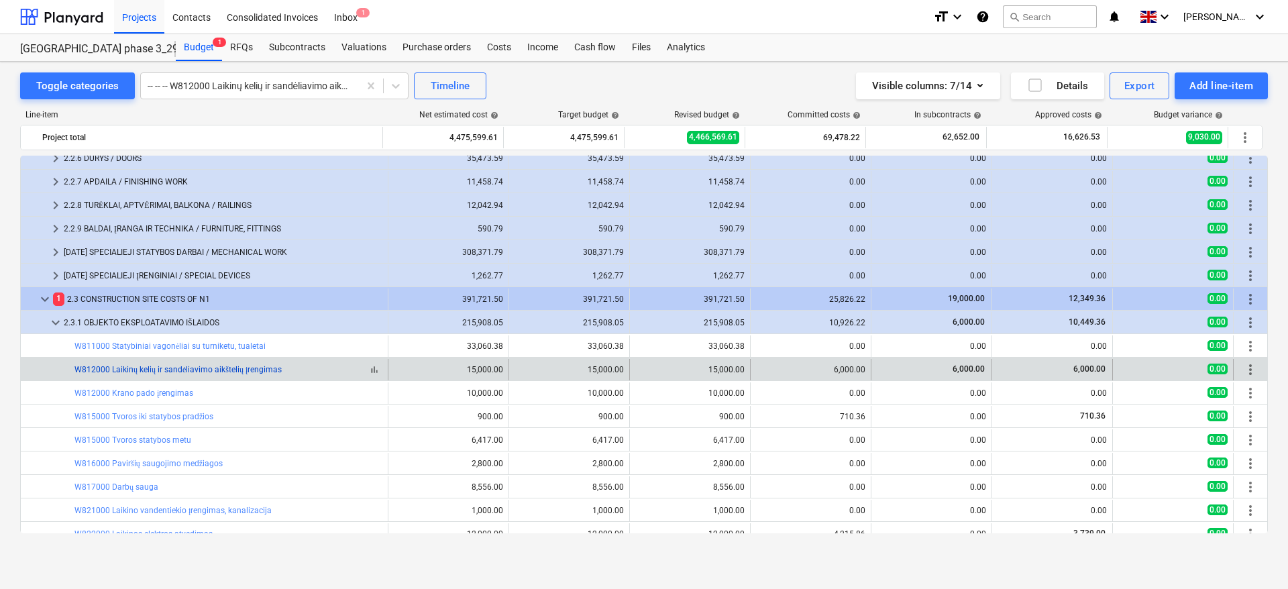
click at [226, 370] on link "W812000 Laikinų kelių ir sandėliavimo aikštelių įrengimas" at bounding box center [177, 369] width 207 height 9
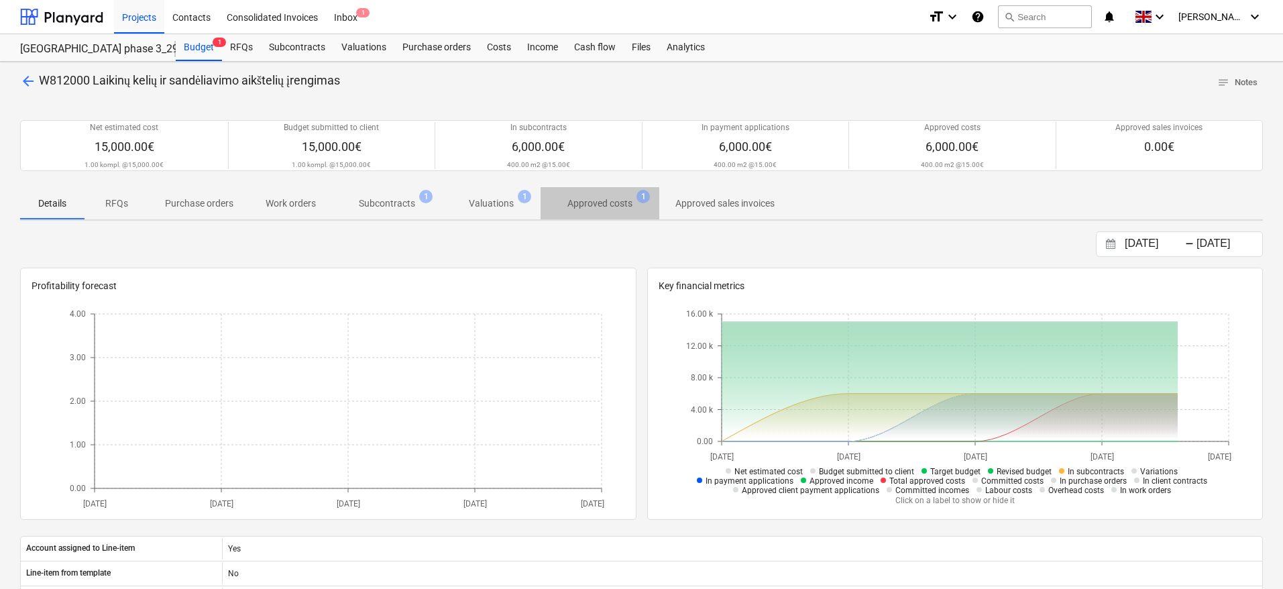
click at [601, 197] on p "Approved costs" at bounding box center [600, 204] width 65 height 14
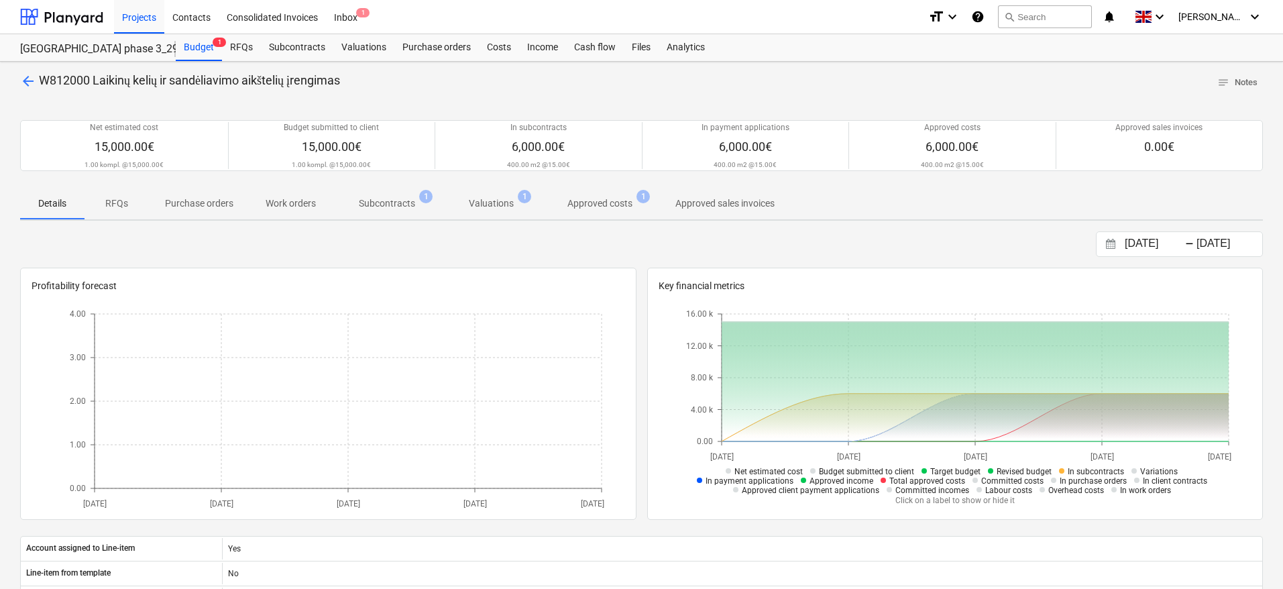
click at [23, 74] on span "arrow_back" at bounding box center [28, 81] width 16 height 16
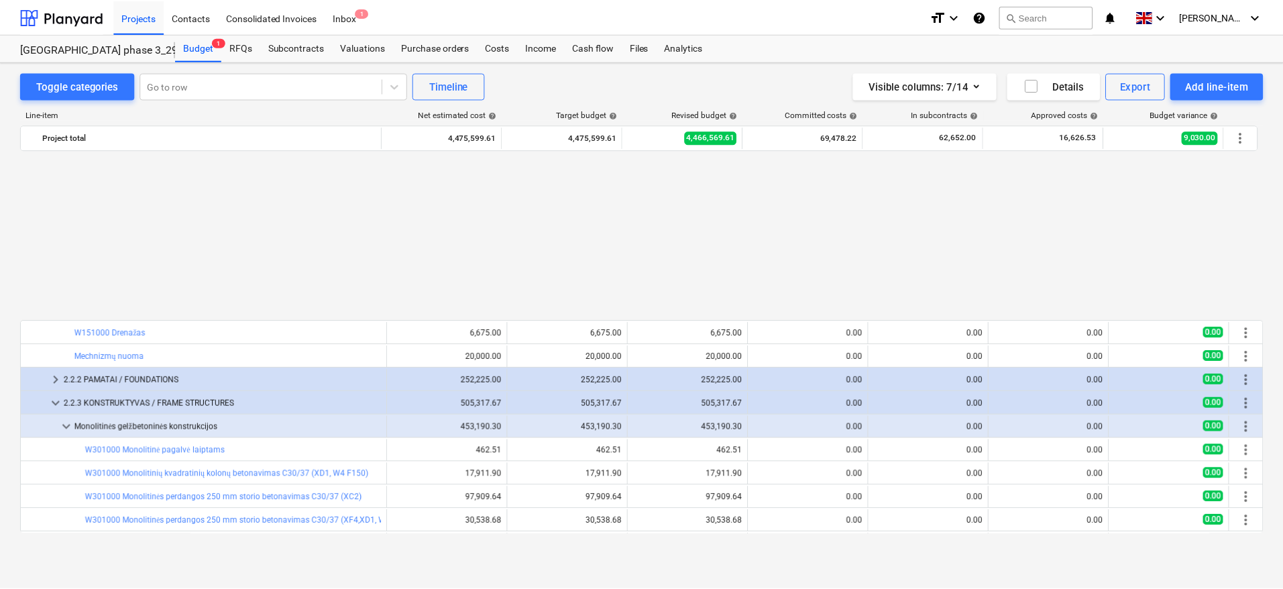
scroll to position [201, 0]
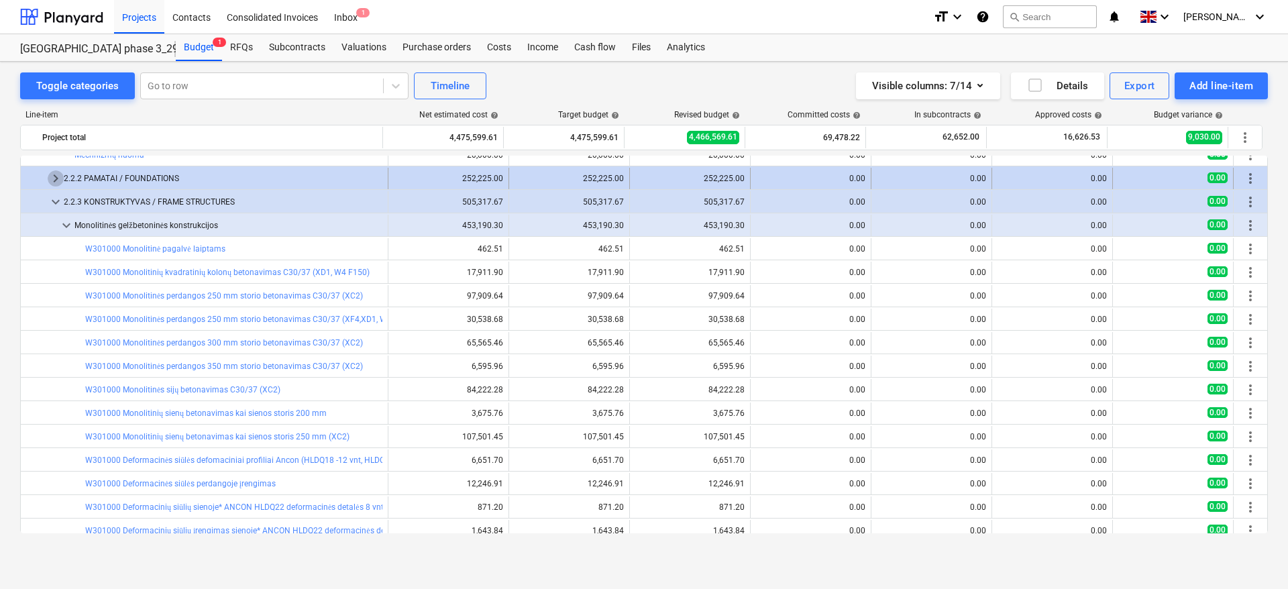
click at [53, 180] on span "keyboard_arrow_right" at bounding box center [56, 178] width 16 height 16
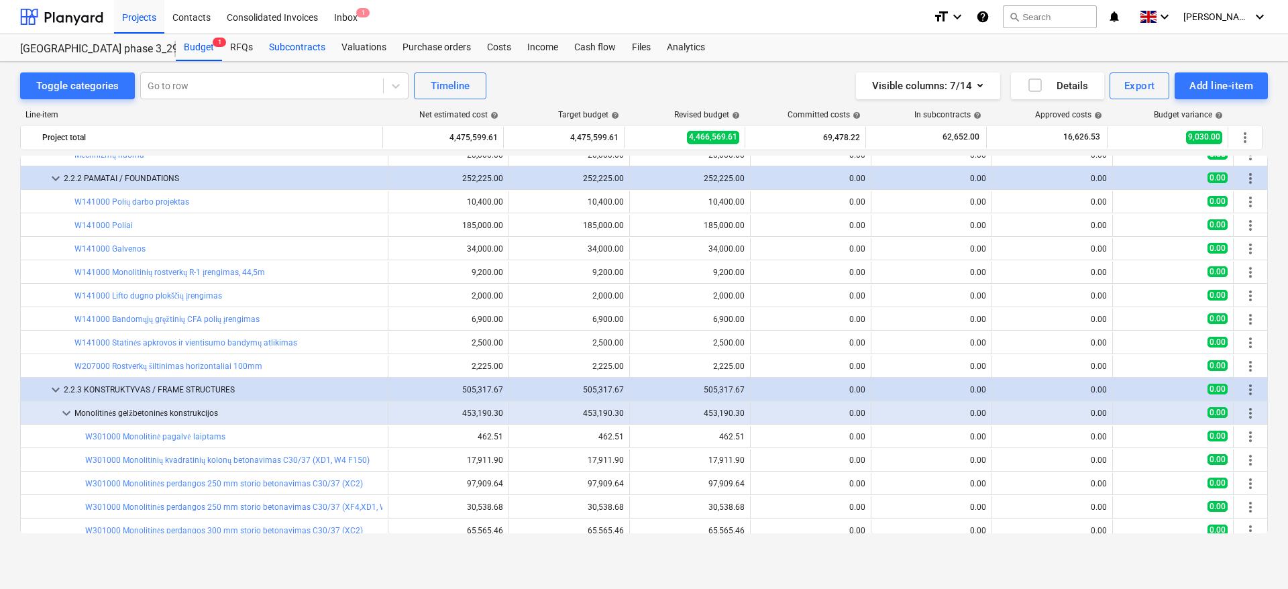
click at [286, 48] on div "Subcontracts" at bounding box center [297, 47] width 72 height 27
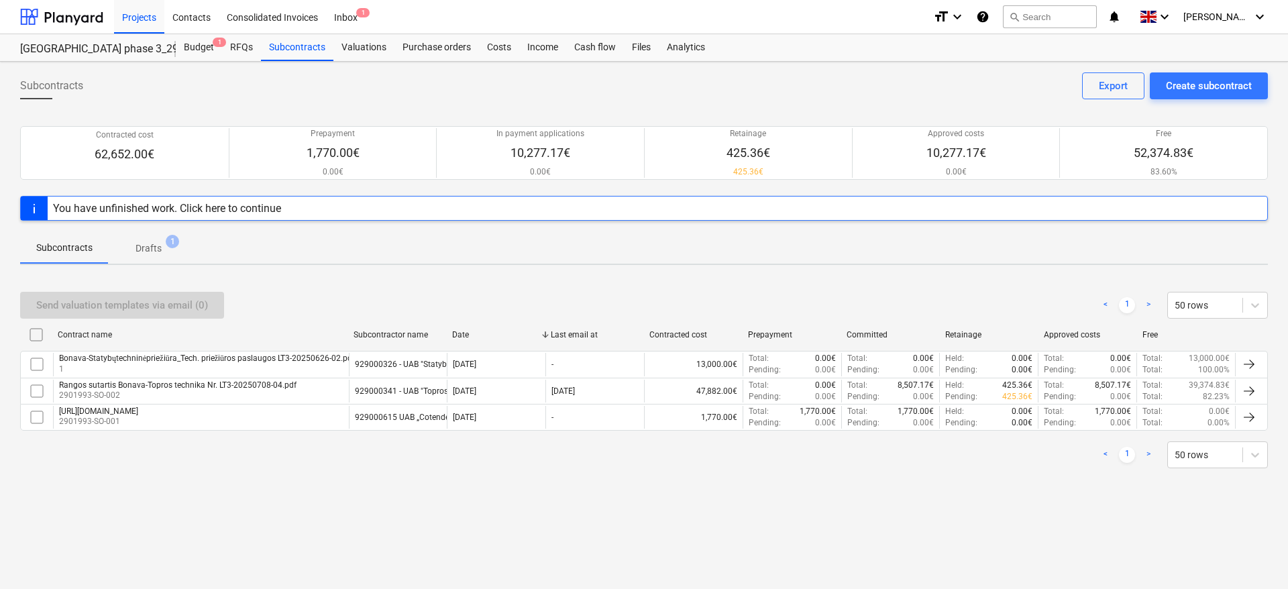
click at [426, 458] on div "< 1 > 50 rows" at bounding box center [644, 454] width 1248 height 27
click at [478, 455] on div "< 1 > 50 rows" at bounding box center [644, 454] width 1248 height 27
click at [391, 490] on div "Subcontracts Create subcontract Export Contracted cost 62,652.00€ Prepayment 1,…" at bounding box center [644, 325] width 1288 height 527
click at [434, 484] on div "Send valuation templates via email (0) < 1 > 50 rows Contract name Subcontracto…" at bounding box center [644, 380] width 1248 height 209
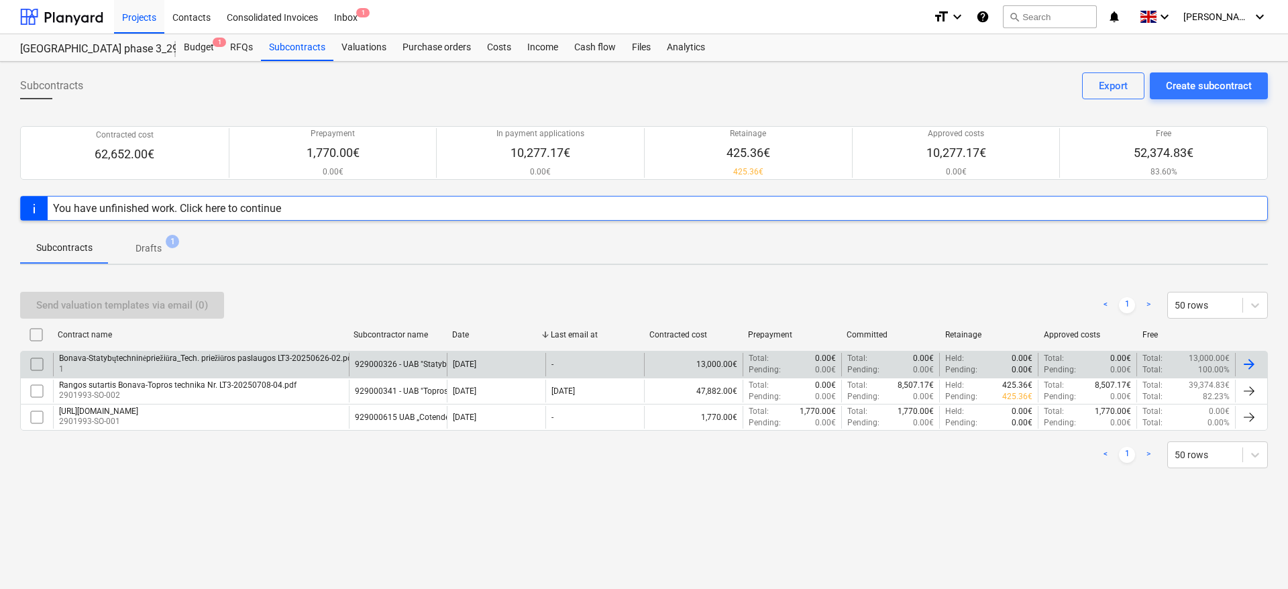
click at [250, 361] on div "Bonava-Statybųtechninėpriežiūra_Tech. priežiūros paslaugos LT3-20250626-02.pdf" at bounding box center [207, 359] width 296 height 10
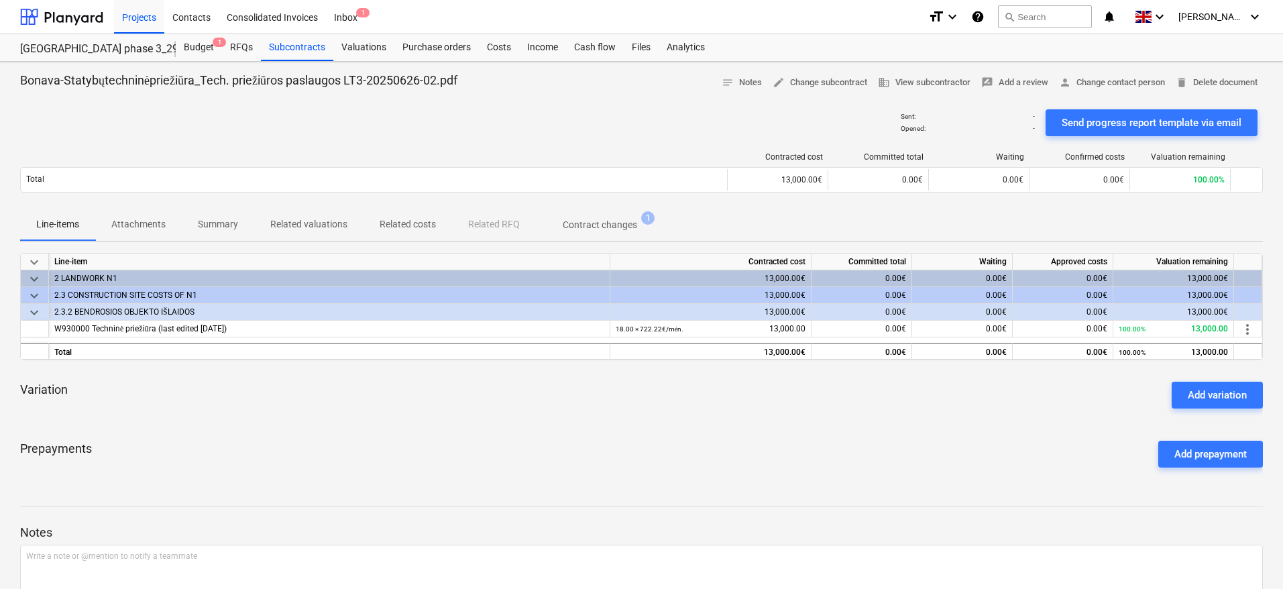
click at [538, 423] on div "keyboard_arrow_down Line-item Contracted cost Committed total Waiting Approved …" at bounding box center [641, 365] width 1243 height 225
click at [572, 409] on div "Variation Add variation" at bounding box center [641, 395] width 1243 height 48
drag, startPoint x: 610, startPoint y: 398, endPoint x: 642, endPoint y: 390, distance: 33.2
click at [610, 397] on div "Variation Add variation" at bounding box center [641, 395] width 1243 height 48
click at [643, 390] on div "Variation Add variation" at bounding box center [641, 395] width 1243 height 48
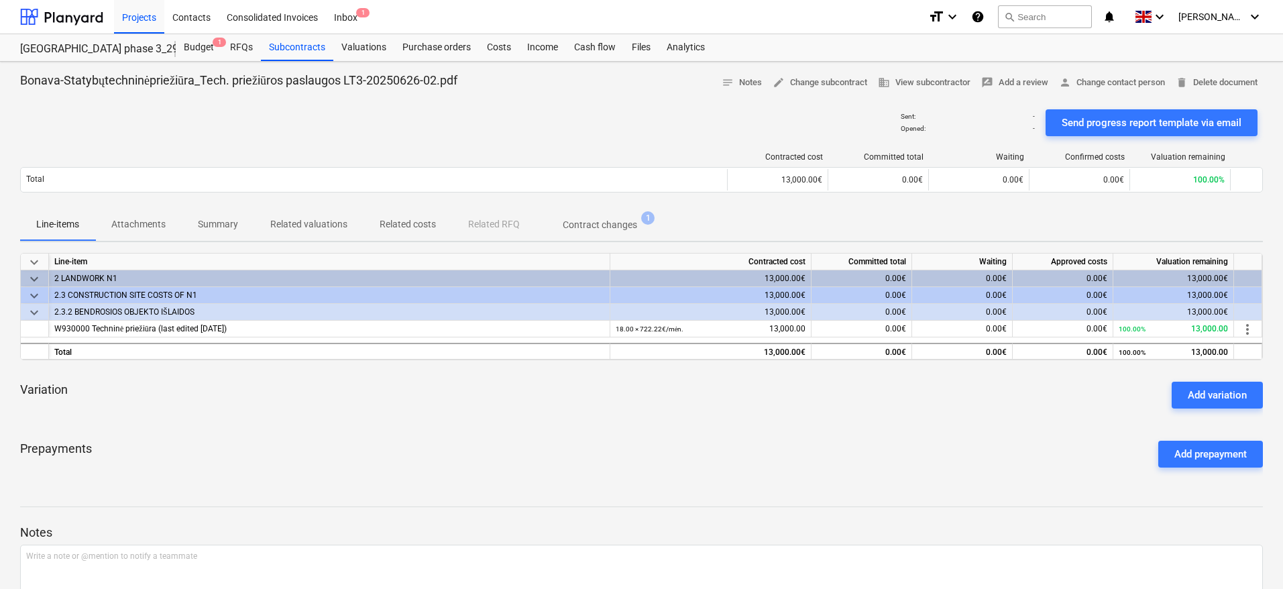
click at [627, 438] on div "Prepayments Add prepayment" at bounding box center [641, 454] width 1243 height 48
click at [706, 423] on div "keyboard_arrow_down Line-item Contracted cost Committed total Waiting Approved …" at bounding box center [641, 365] width 1243 height 225
drag, startPoint x: 796, startPoint y: 440, endPoint x: 838, endPoint y: 423, distance: 45.1
click at [796, 440] on div "Prepayments Add prepayment" at bounding box center [641, 454] width 1243 height 48
click at [844, 420] on div "keyboard_arrow_down Line-item Contracted cost Committed total Waiting Approved …" at bounding box center [641, 365] width 1243 height 225
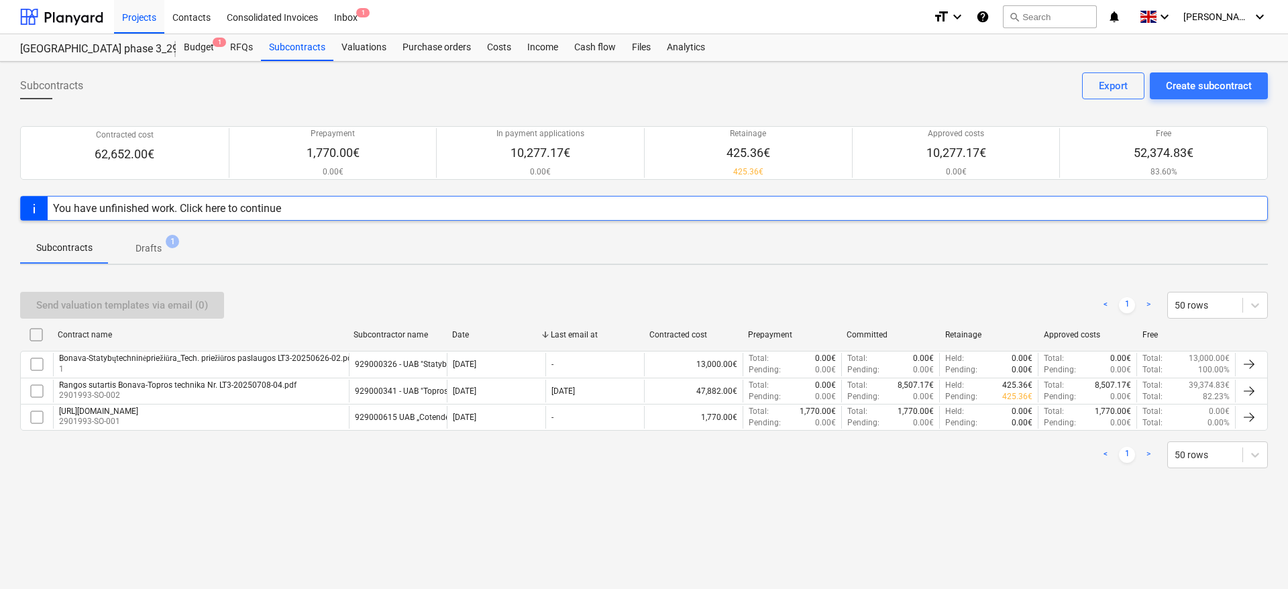
click at [150, 244] on p "Drafts" at bounding box center [149, 248] width 26 height 14
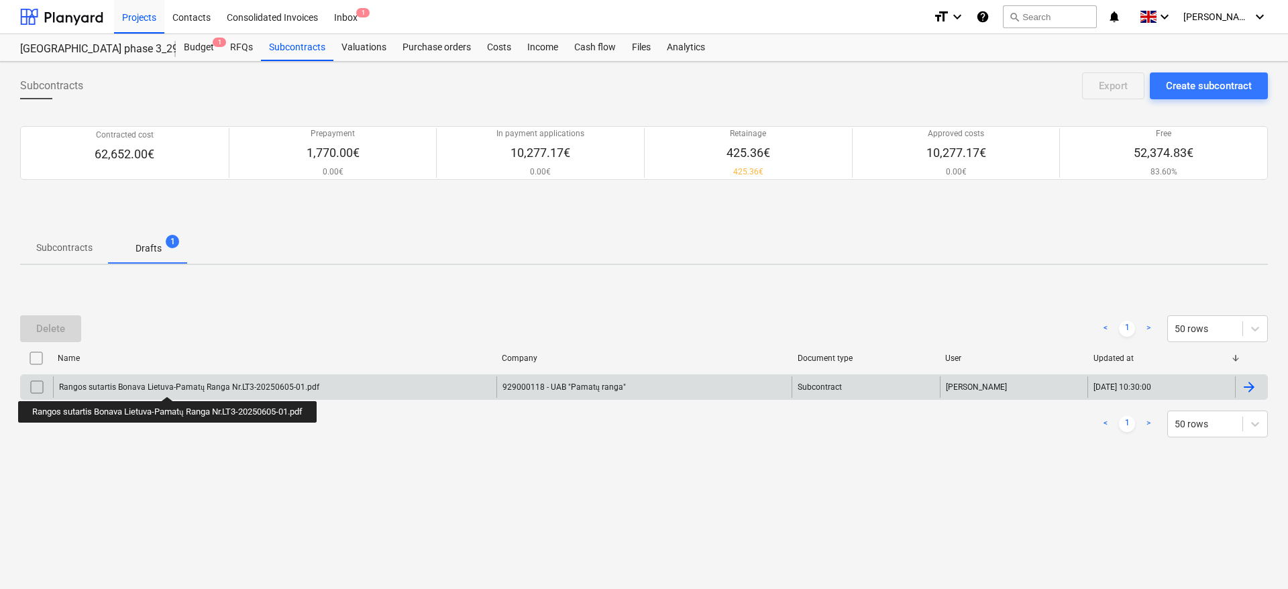
click at [171, 384] on div "Rangos sutartis Bonava Lietuva-Pamatų Ranga Nr.LT3-20250605-01.pdf" at bounding box center [189, 387] width 260 height 10
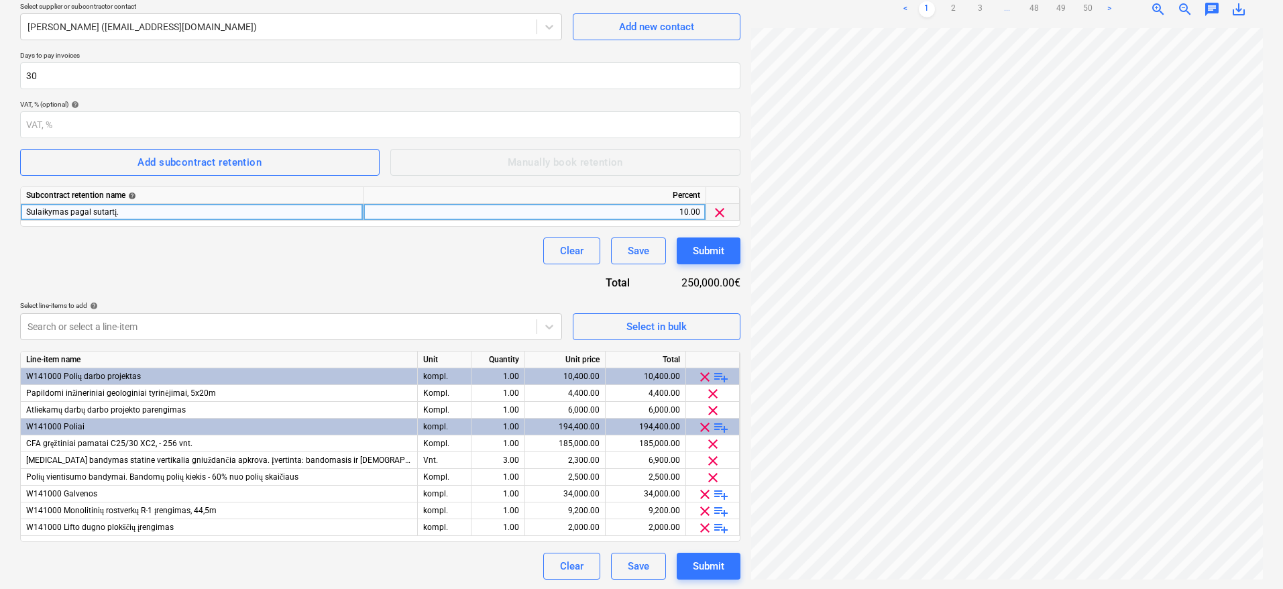
scroll to position [208, 0]
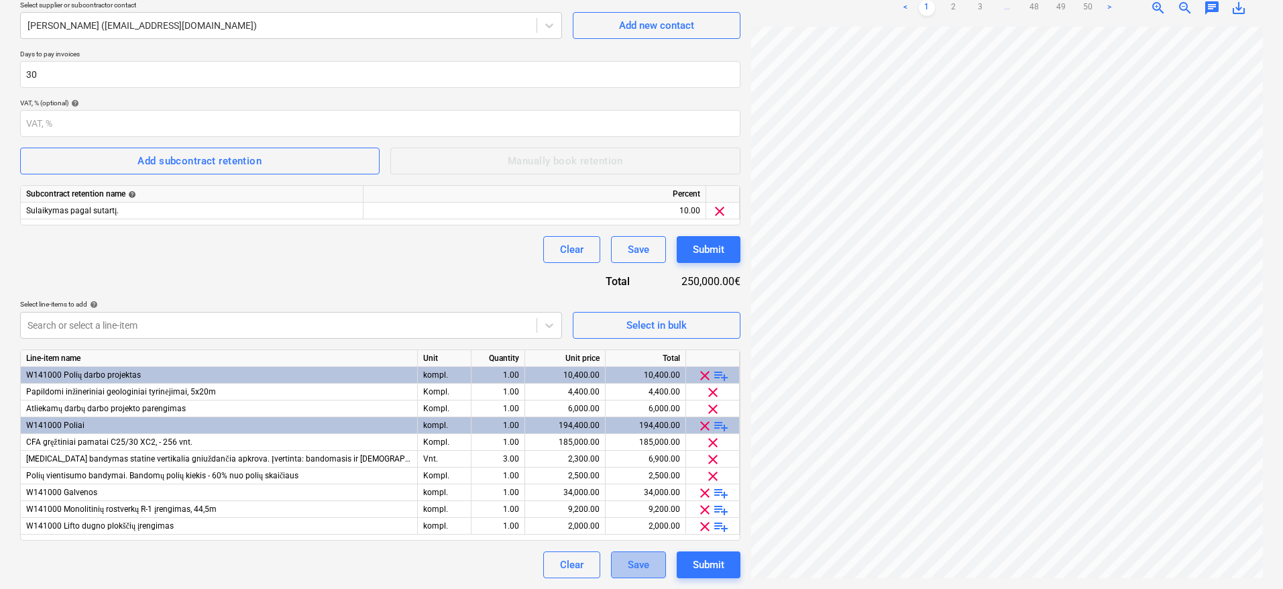
click at [635, 564] on div "Save" at bounding box center [638, 564] width 21 height 17
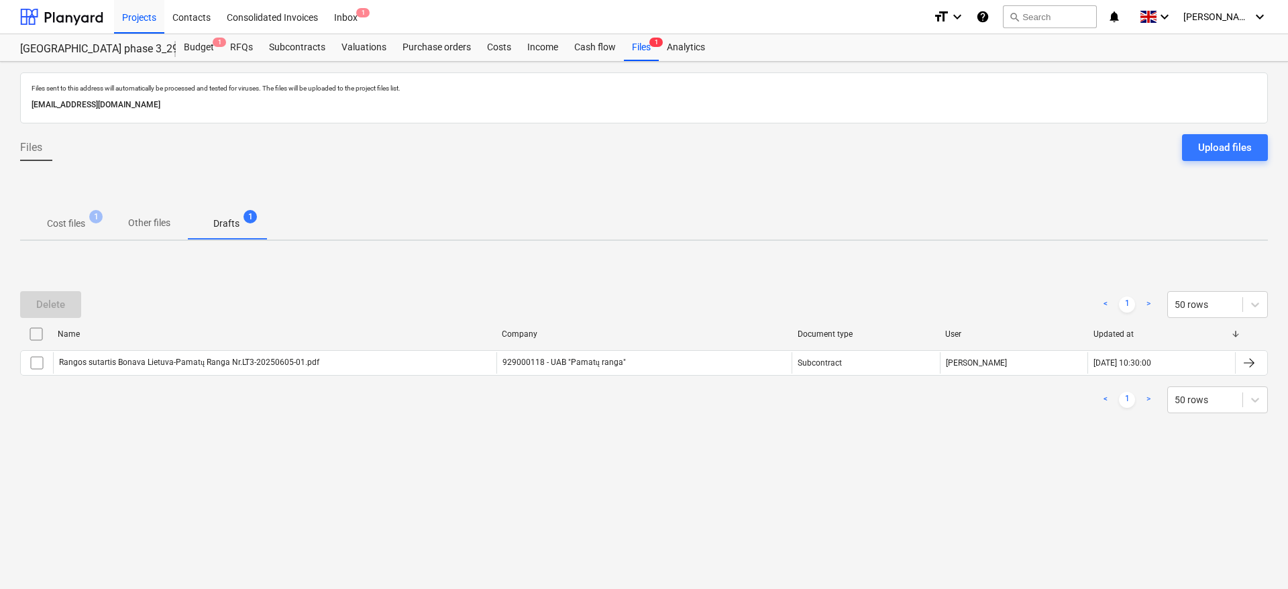
click at [564, 478] on div "Files sent to this address will automatically be processed and tested for virus…" at bounding box center [644, 325] width 1288 height 527
click at [616, 459] on div "Files sent to this address will automatically be processed and tested for virus…" at bounding box center [644, 325] width 1288 height 527
click at [904, 438] on div "Delete < 1 > 50 rows Name Company Document type User Updated at Rangos sutartis…" at bounding box center [644, 352] width 1248 height 201
click at [1002, 417] on div "< 1 > 50 rows" at bounding box center [644, 400] width 1248 height 38
click at [1015, 413] on div "< 1 > 50 rows" at bounding box center [644, 400] width 1248 height 38
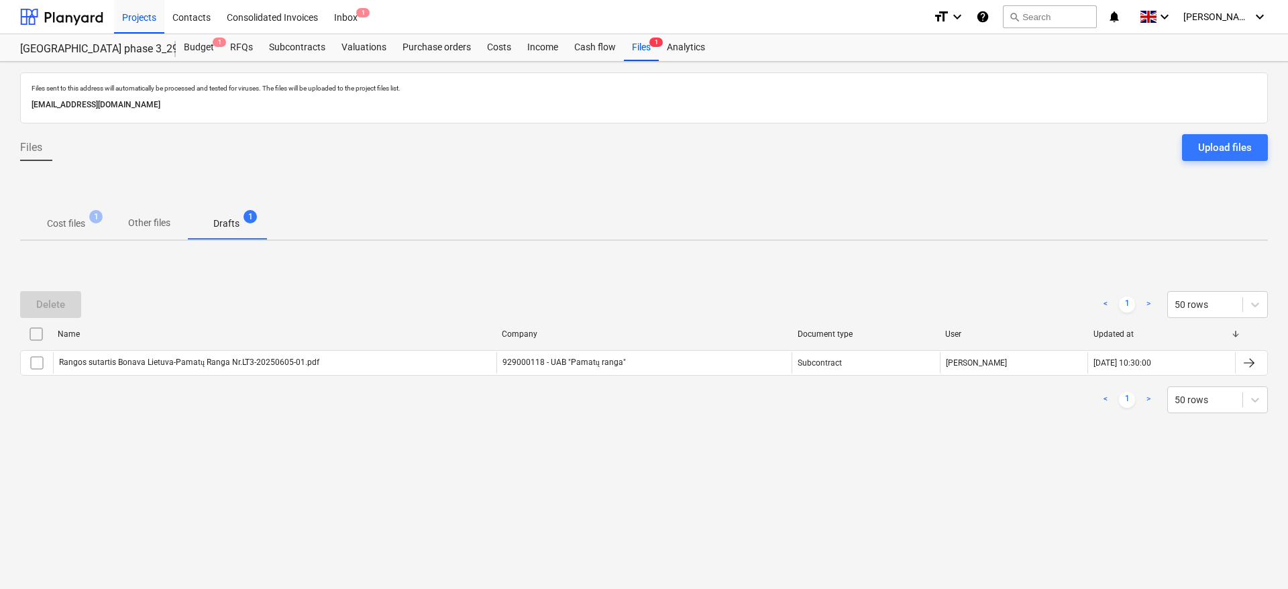
click at [1065, 394] on div "< 1 > 50 rows" at bounding box center [644, 399] width 1248 height 27
click at [75, 229] on p "Cost files" at bounding box center [66, 224] width 38 height 14
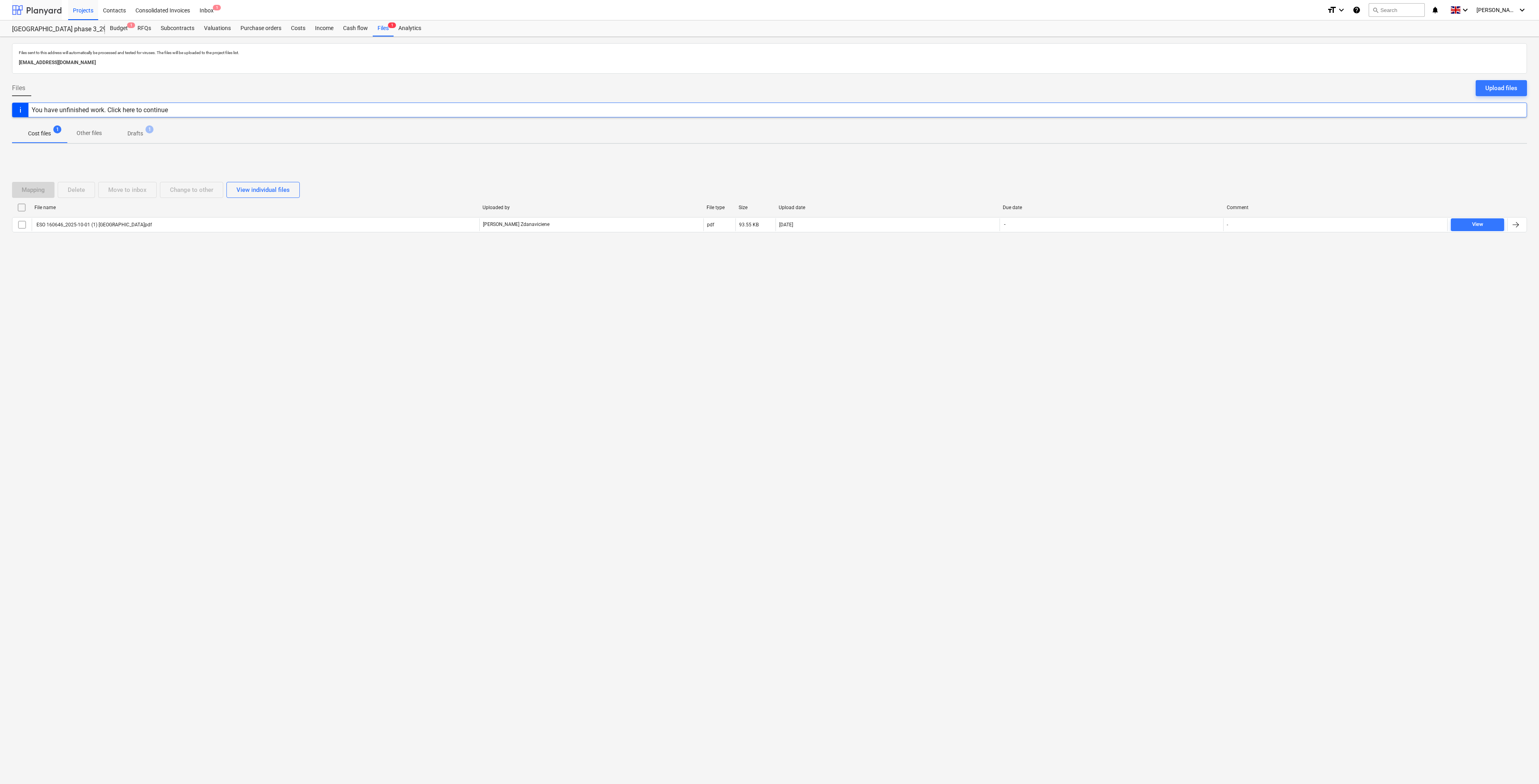
click at [53, 8] on div at bounding box center [36, 10] width 50 height 20
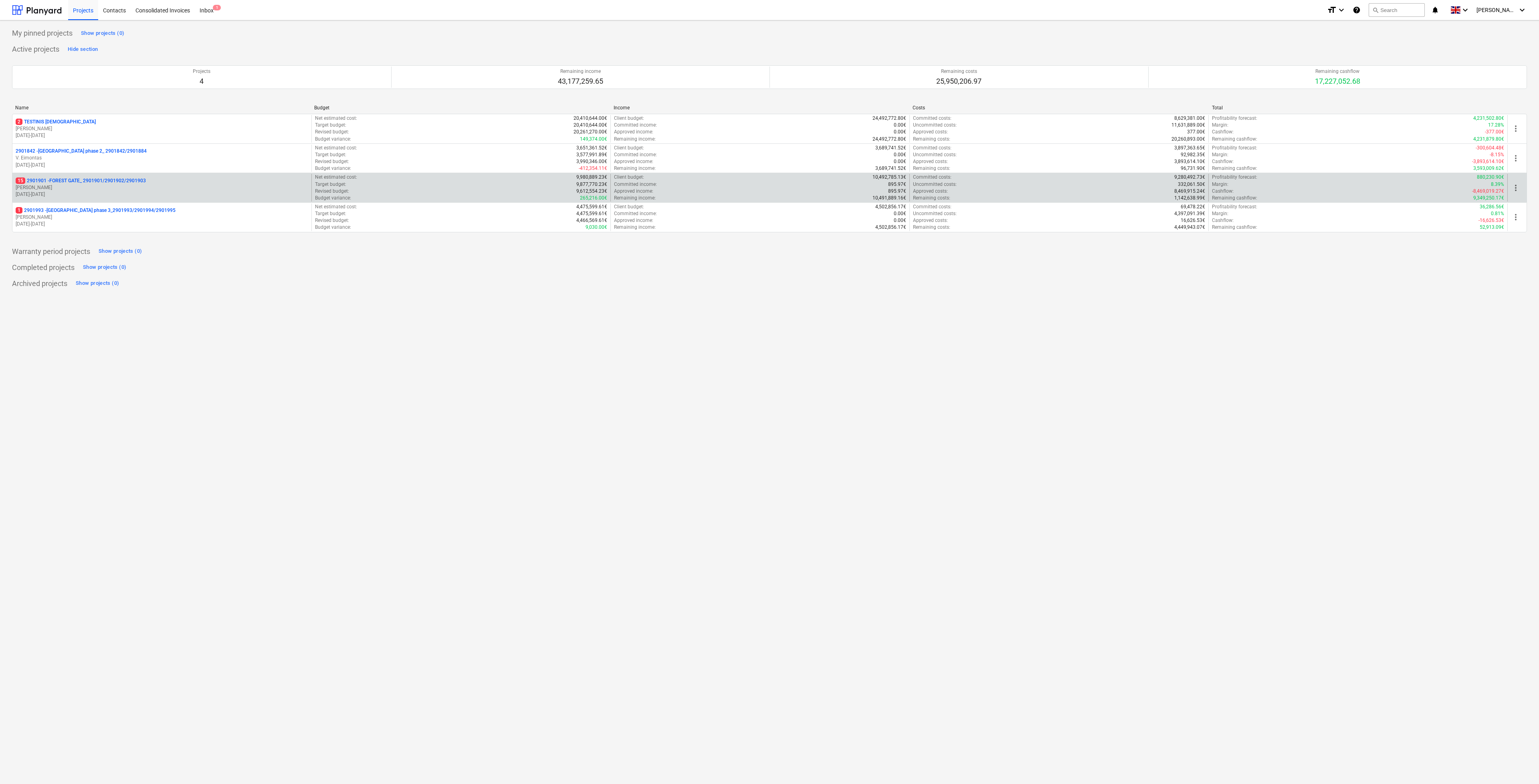
click at [108, 191] on p "[PERSON_NAME] Karalius" at bounding box center [162, 187] width 293 height 7
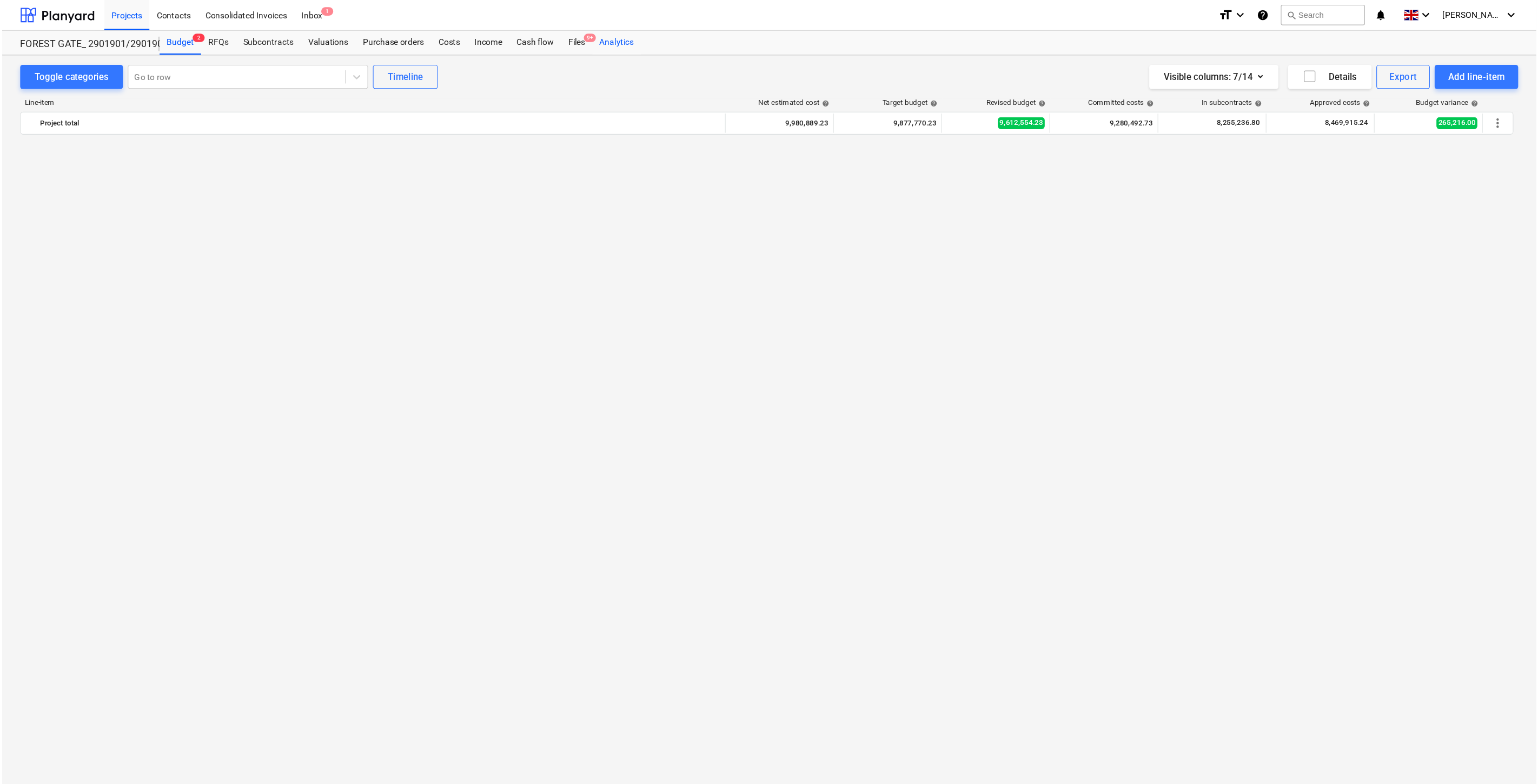
scroll to position [3897, 0]
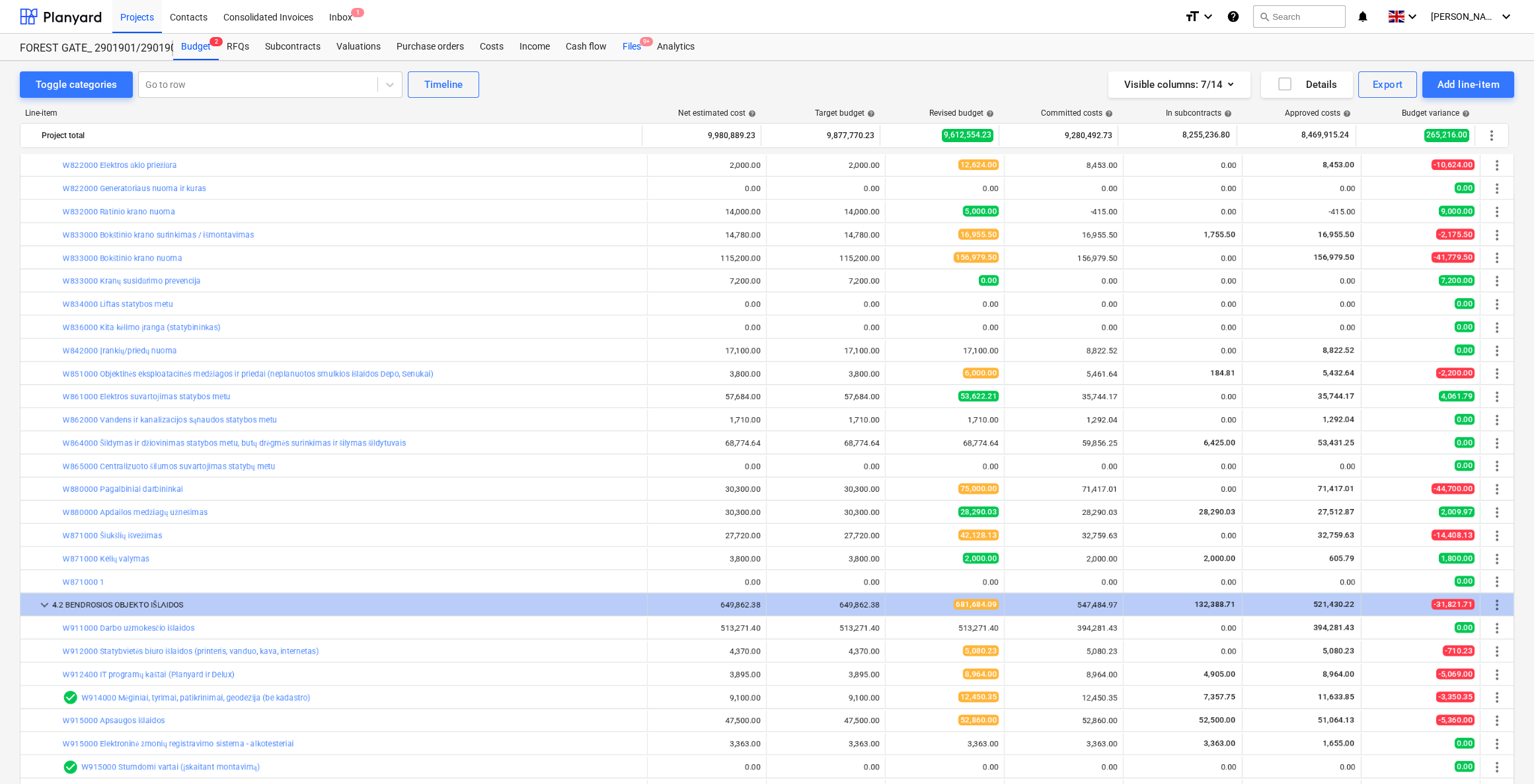
click at [632, 41] on div "Files 9+" at bounding box center [632, 46] width 34 height 27
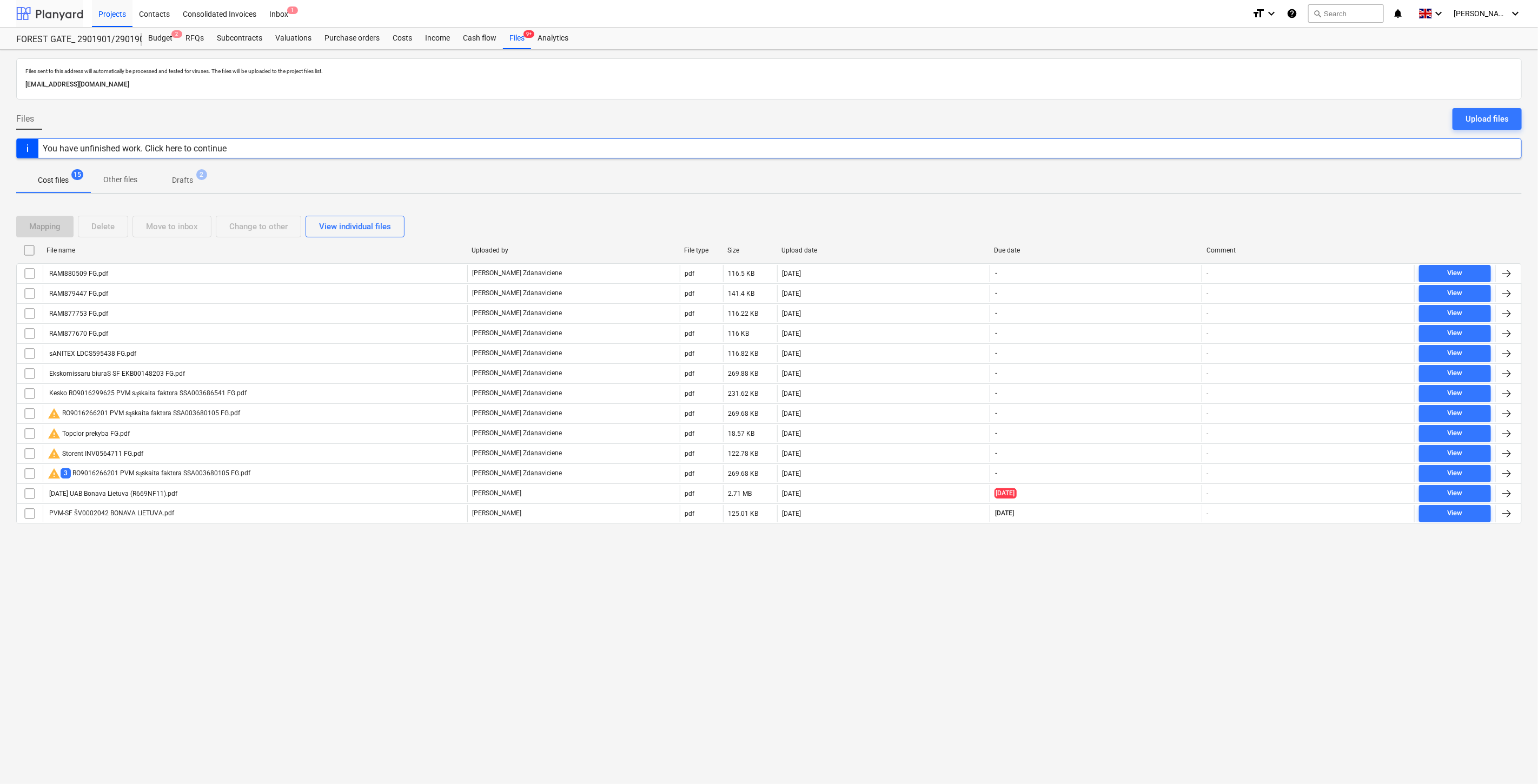
click at [53, 11] on div at bounding box center [49, 14] width 67 height 27
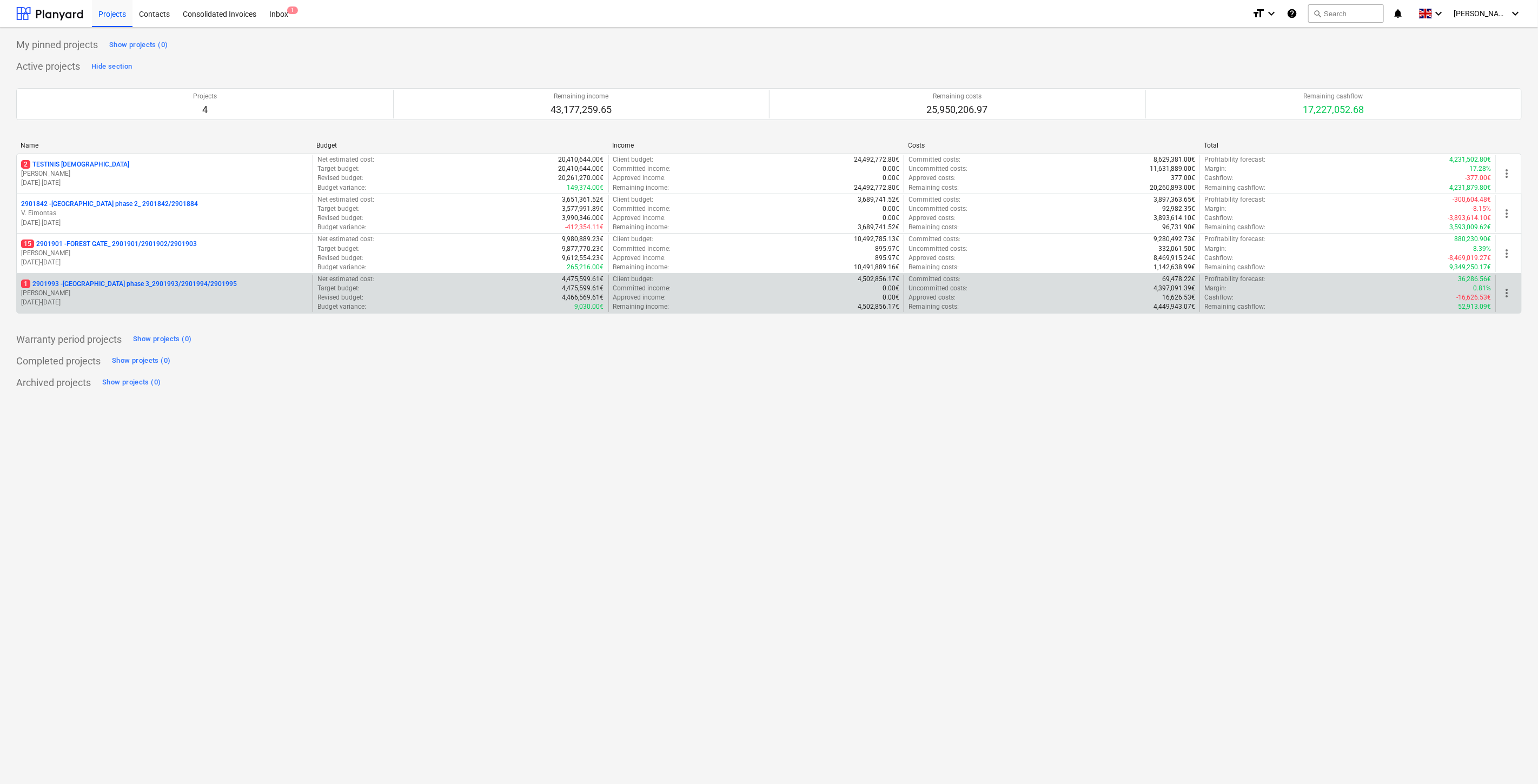
click at [126, 301] on p "[DATE] - [DATE]" at bounding box center [164, 302] width 287 height 9
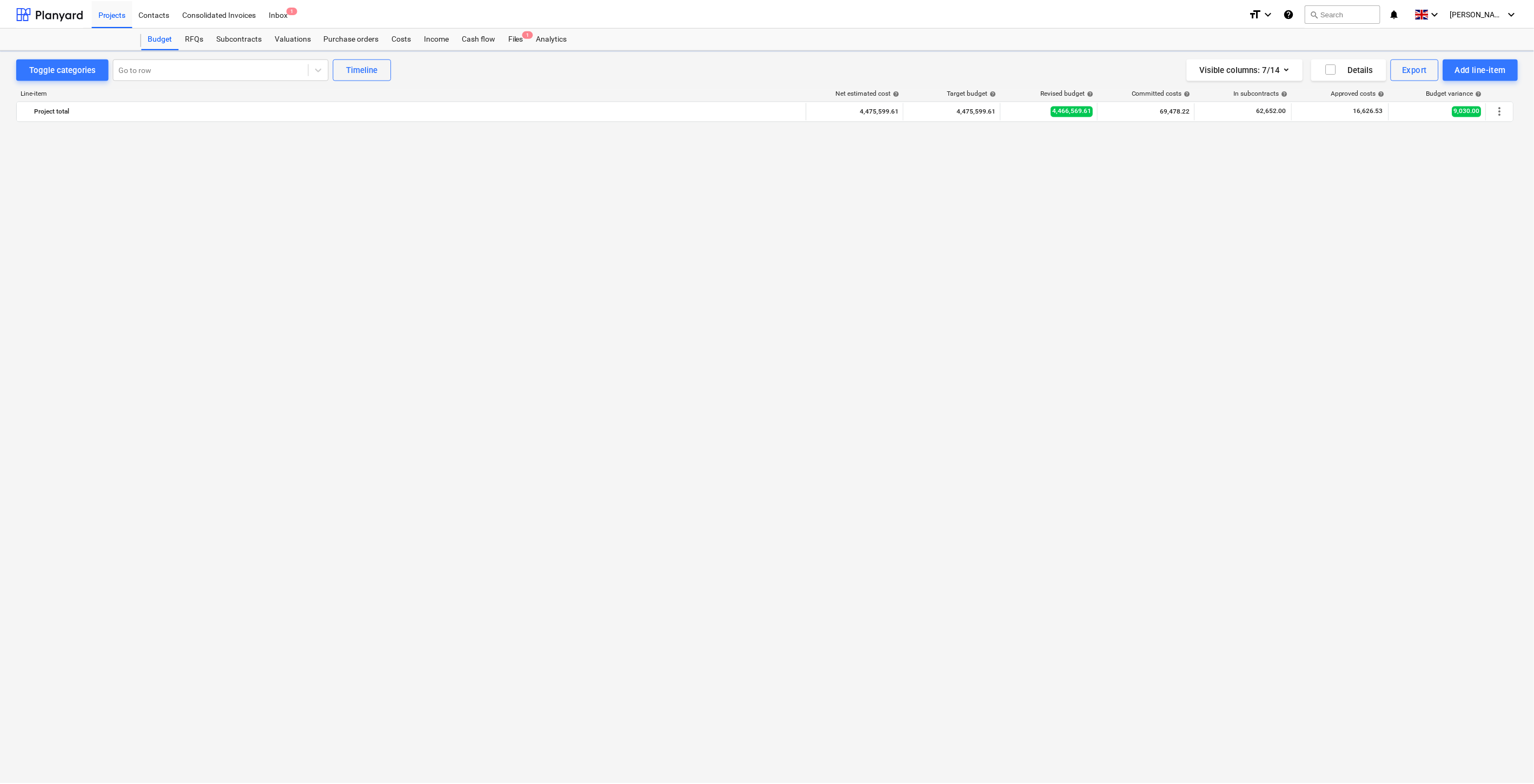
scroll to position [3898, 0]
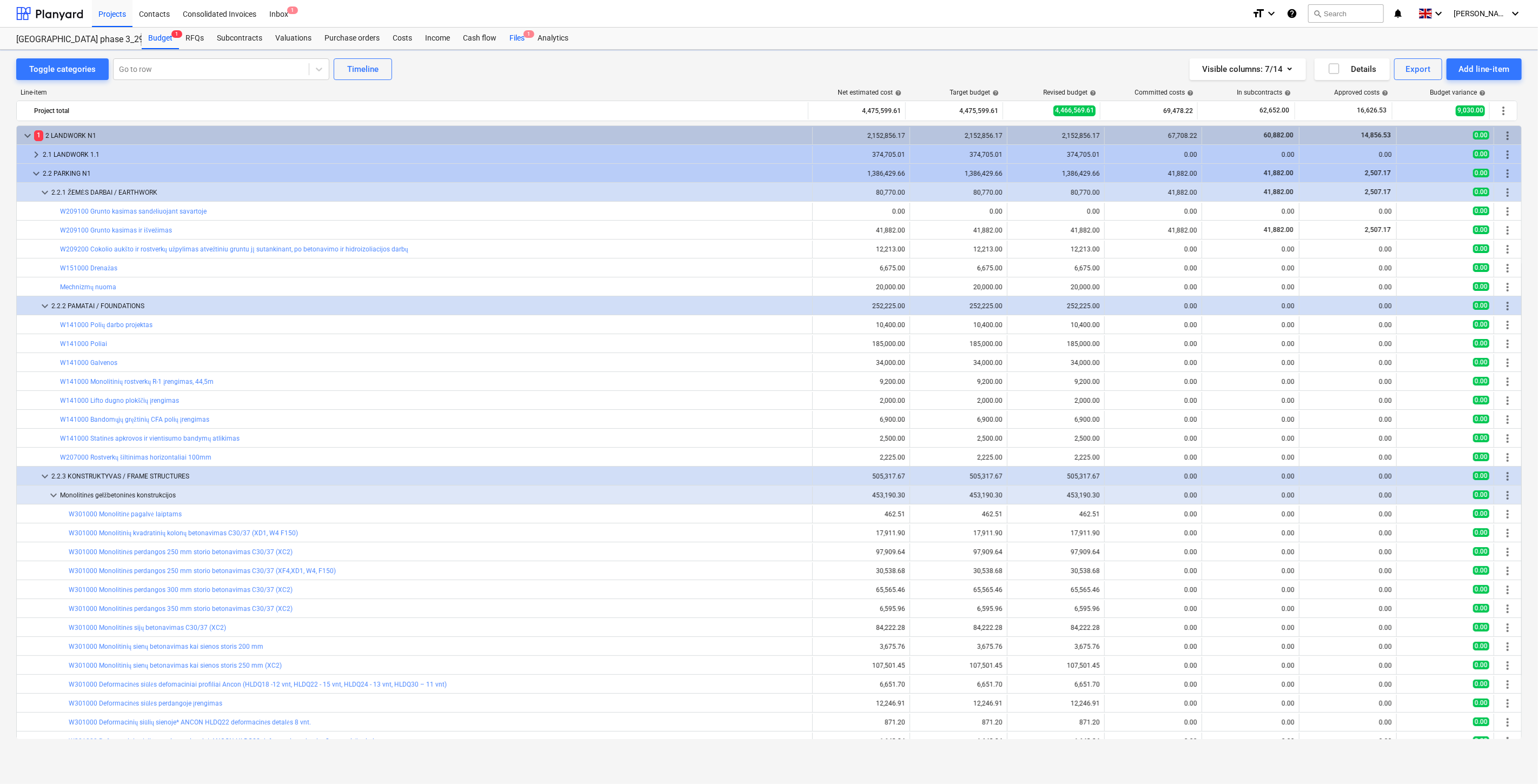
click at [513, 33] on div "Files 1" at bounding box center [517, 38] width 28 height 22
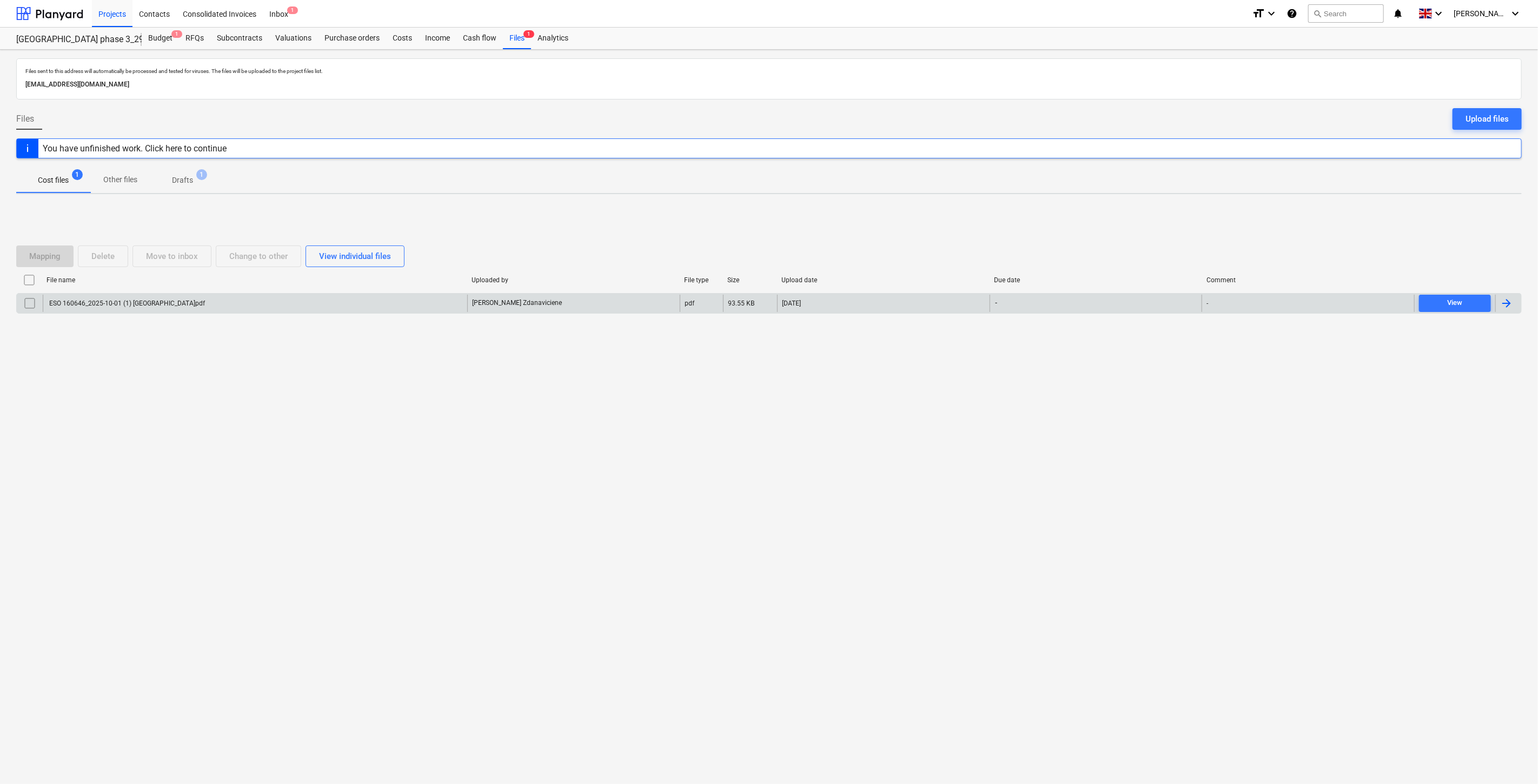
click at [215, 303] on div "ESO 160646_2025-10-01 (1) Lake TW3.pdf" at bounding box center [255, 303] width 425 height 17
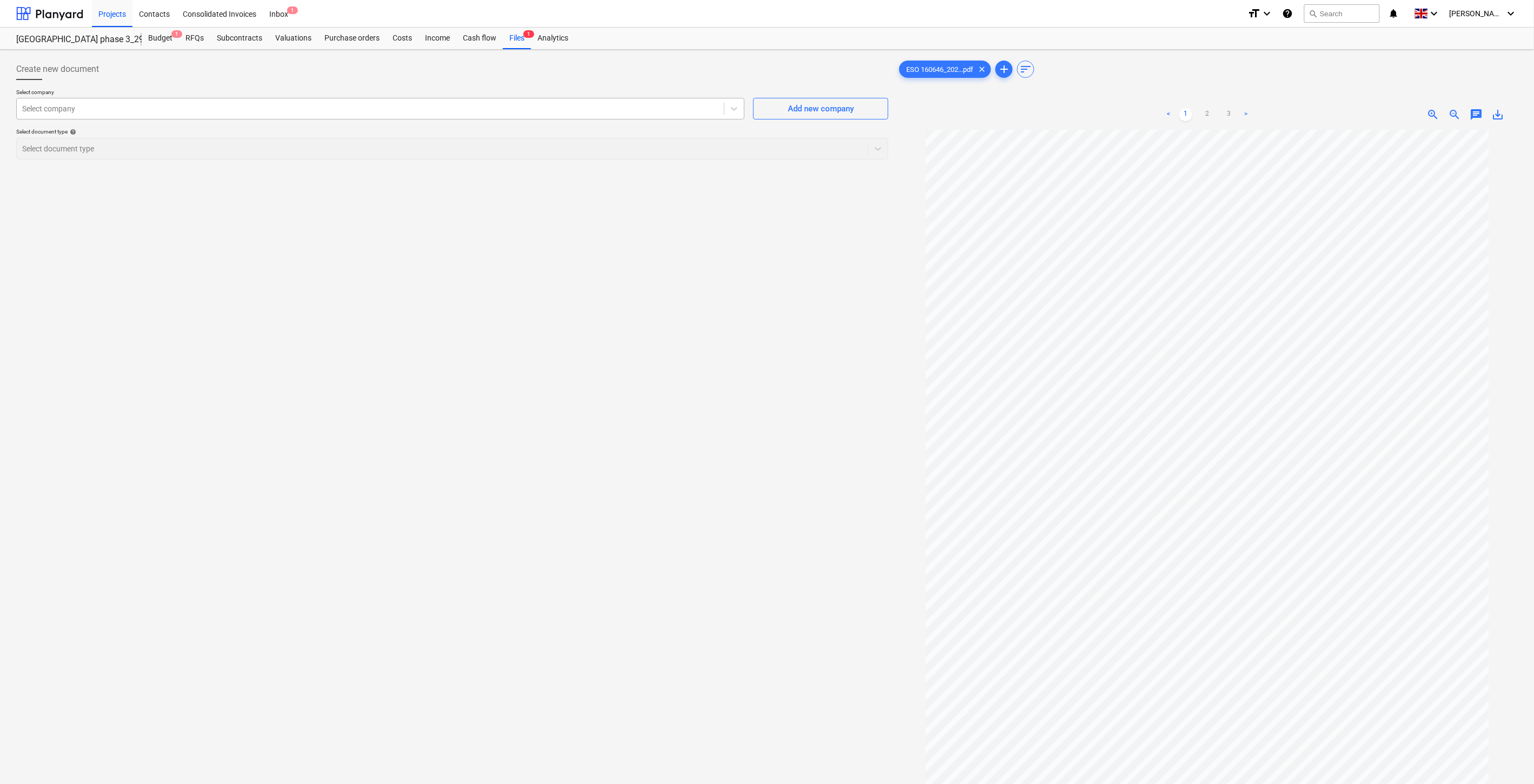
click at [579, 107] on div at bounding box center [371, 108] width 696 height 10
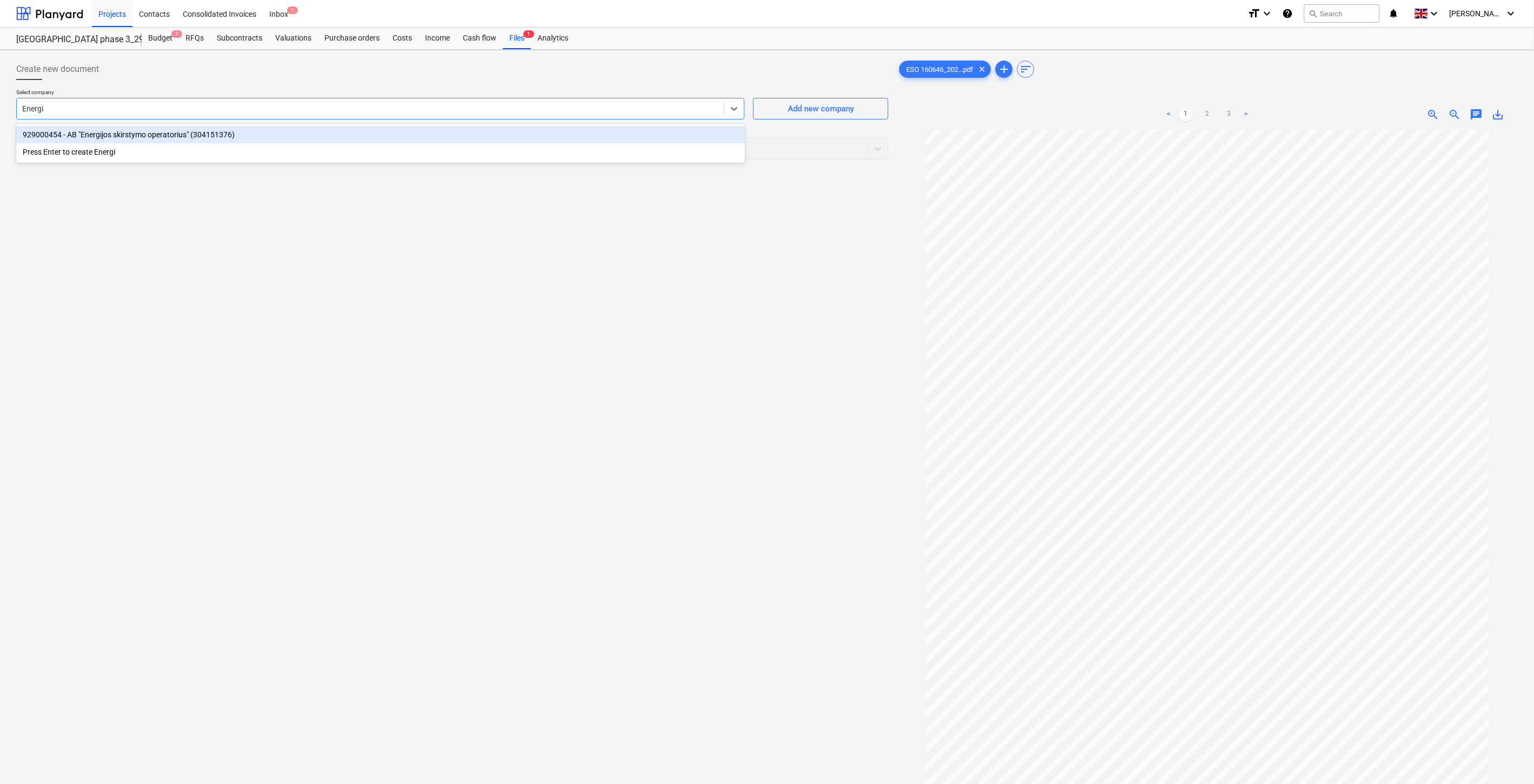
type input "Energij"
click at [575, 127] on div "929000454 - AB "Energijos skirstymo operatorius" (304151376)" at bounding box center [380, 134] width 729 height 17
click at [563, 143] on div at bounding box center [432, 148] width 819 height 10
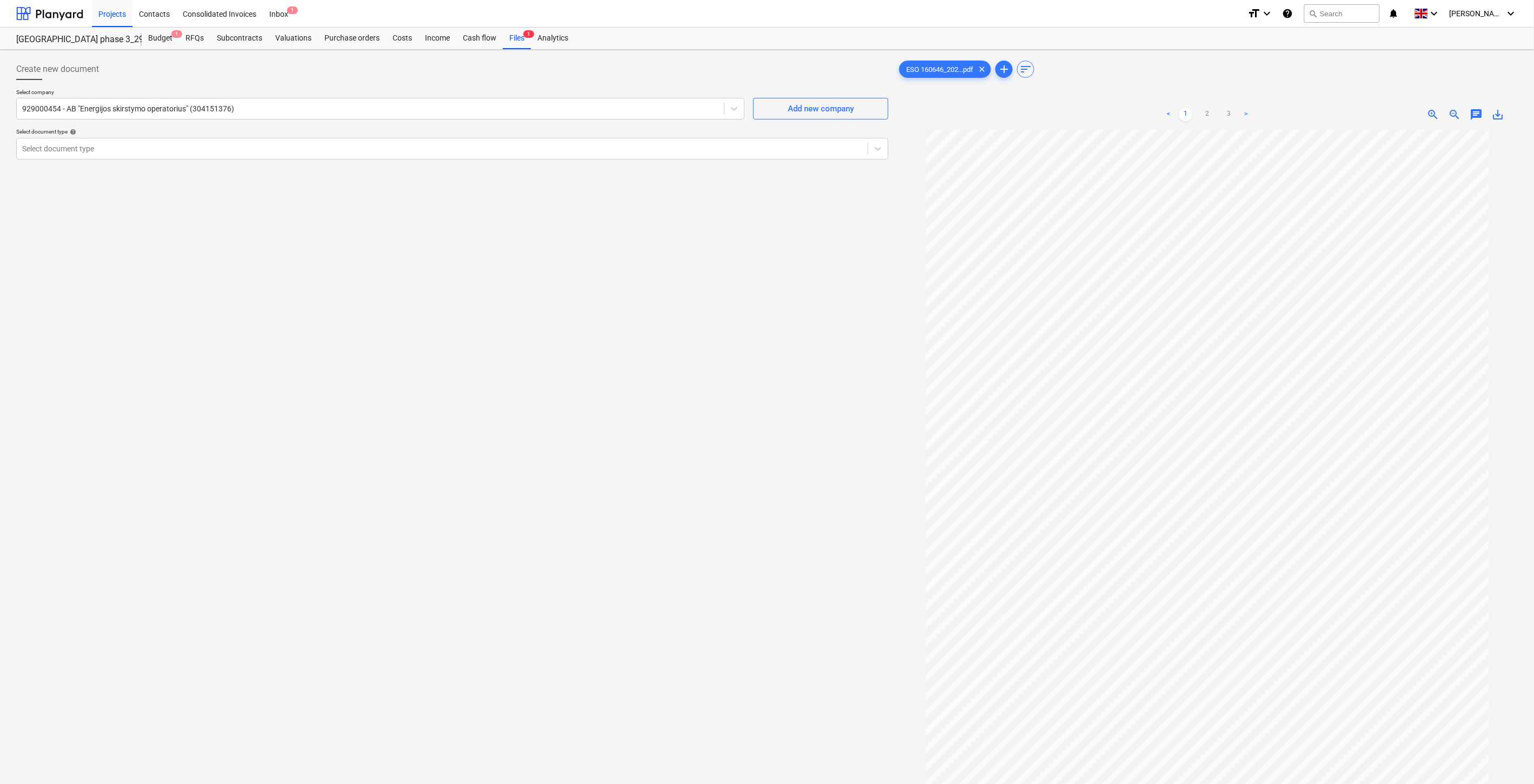
click at [415, 160] on div "Select company 929000454 - AB "Energijos skirstymo operatorius" (304151376) Add…" at bounding box center [452, 128] width 872 height 80
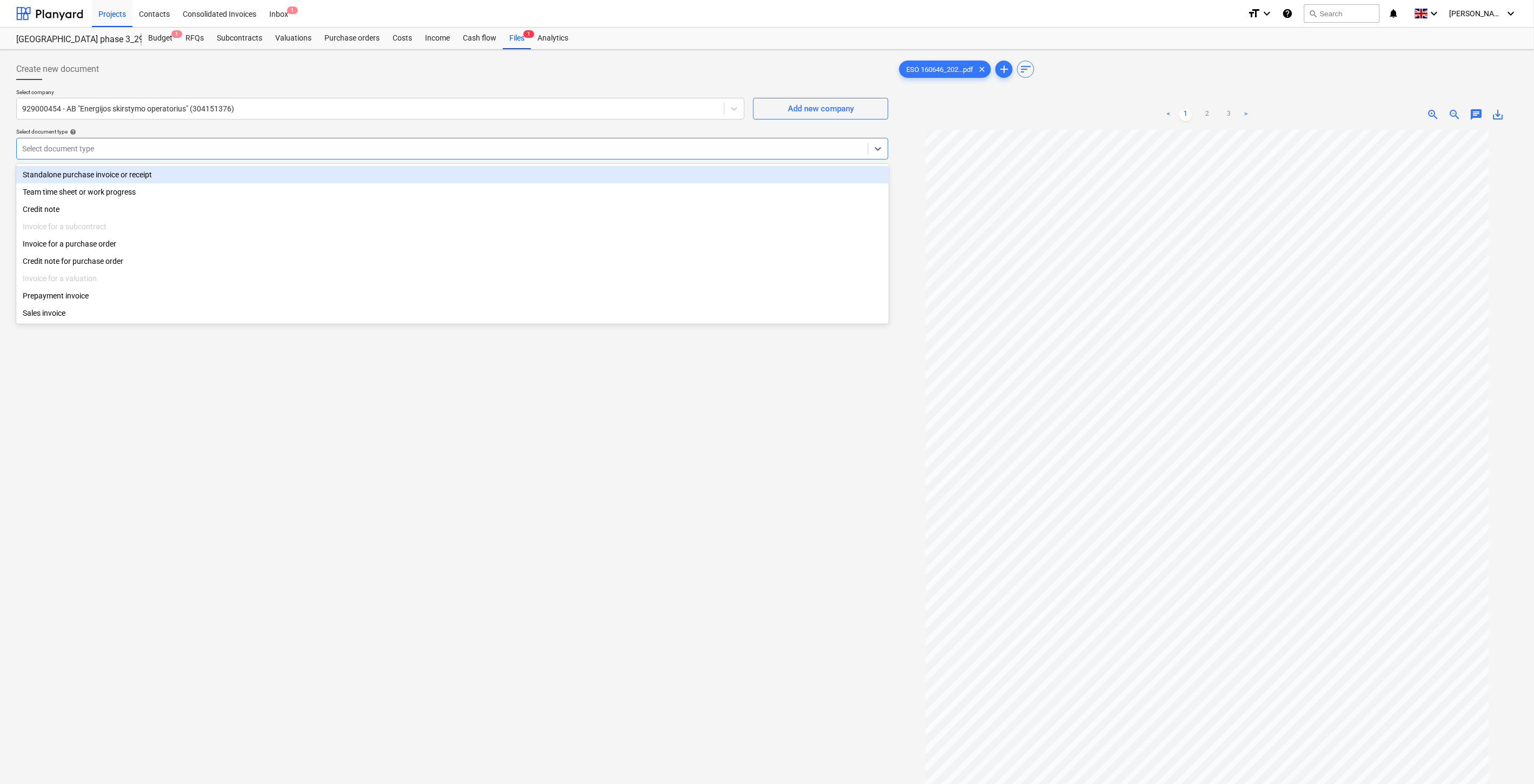
click at [406, 156] on div "Select document type" at bounding box center [443, 148] width 851 height 15
click at [237, 176] on div "Standalone purchase invoice or receipt" at bounding box center [452, 174] width 873 height 17
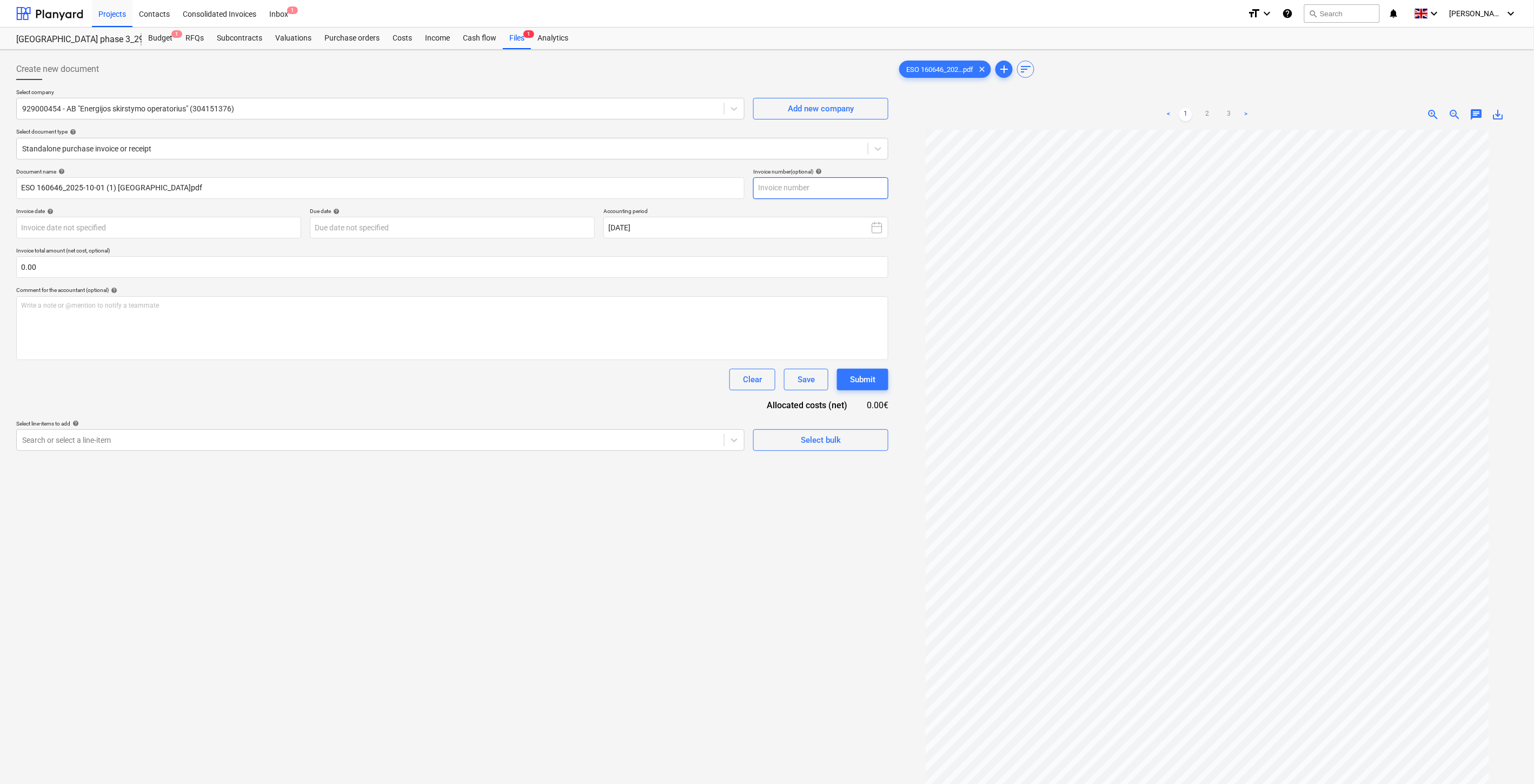
click at [817, 189] on input "text" at bounding box center [821, 188] width 135 height 22
type input "EASV10963219"
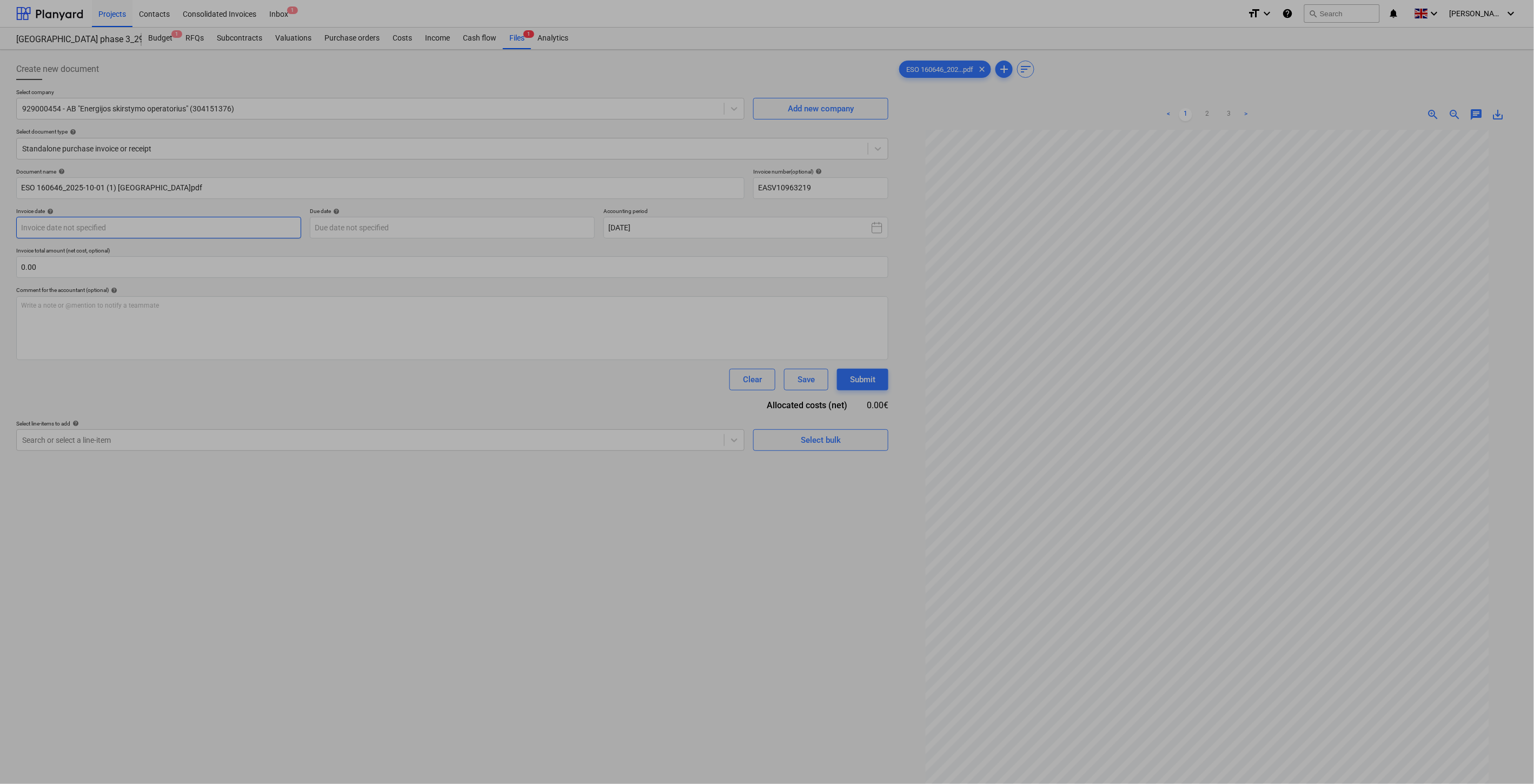
click at [245, 227] on body "Projects Contacts Consolidated Invoices Inbox 1 format_size keyboard_arrow_down…" at bounding box center [767, 392] width 1534 height 784
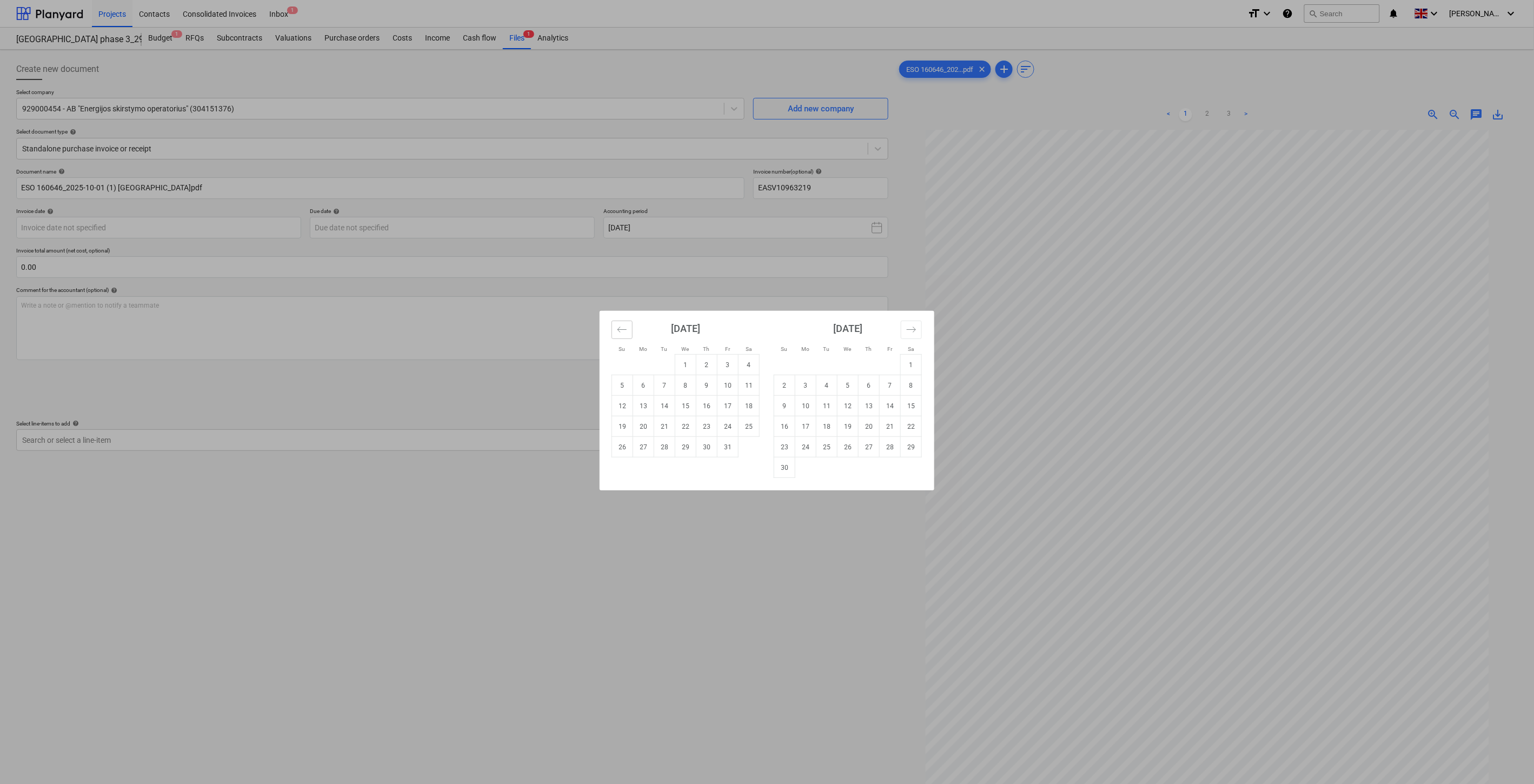
click at [627, 329] on icon "Move backward to switch to the previous month." at bounding box center [621, 329] width 10 height 10
click at [668, 446] on td "30" at bounding box center [665, 446] width 21 height 20
type input "30 Sep 2025"
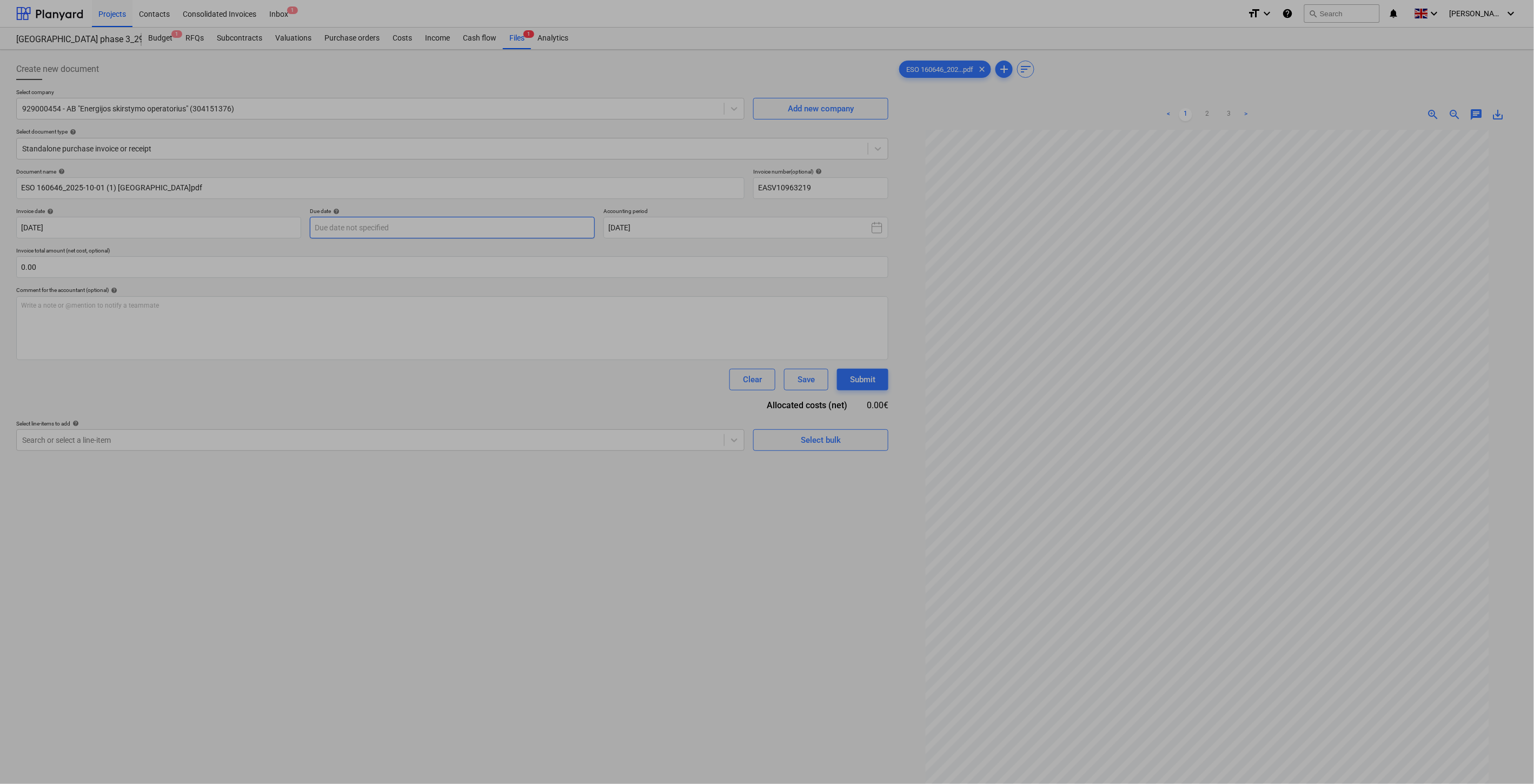
click at [465, 230] on body "Projects Contacts Consolidated Invoices Inbox 1 format_size keyboard_arrow_down…" at bounding box center [767, 392] width 1534 height 784
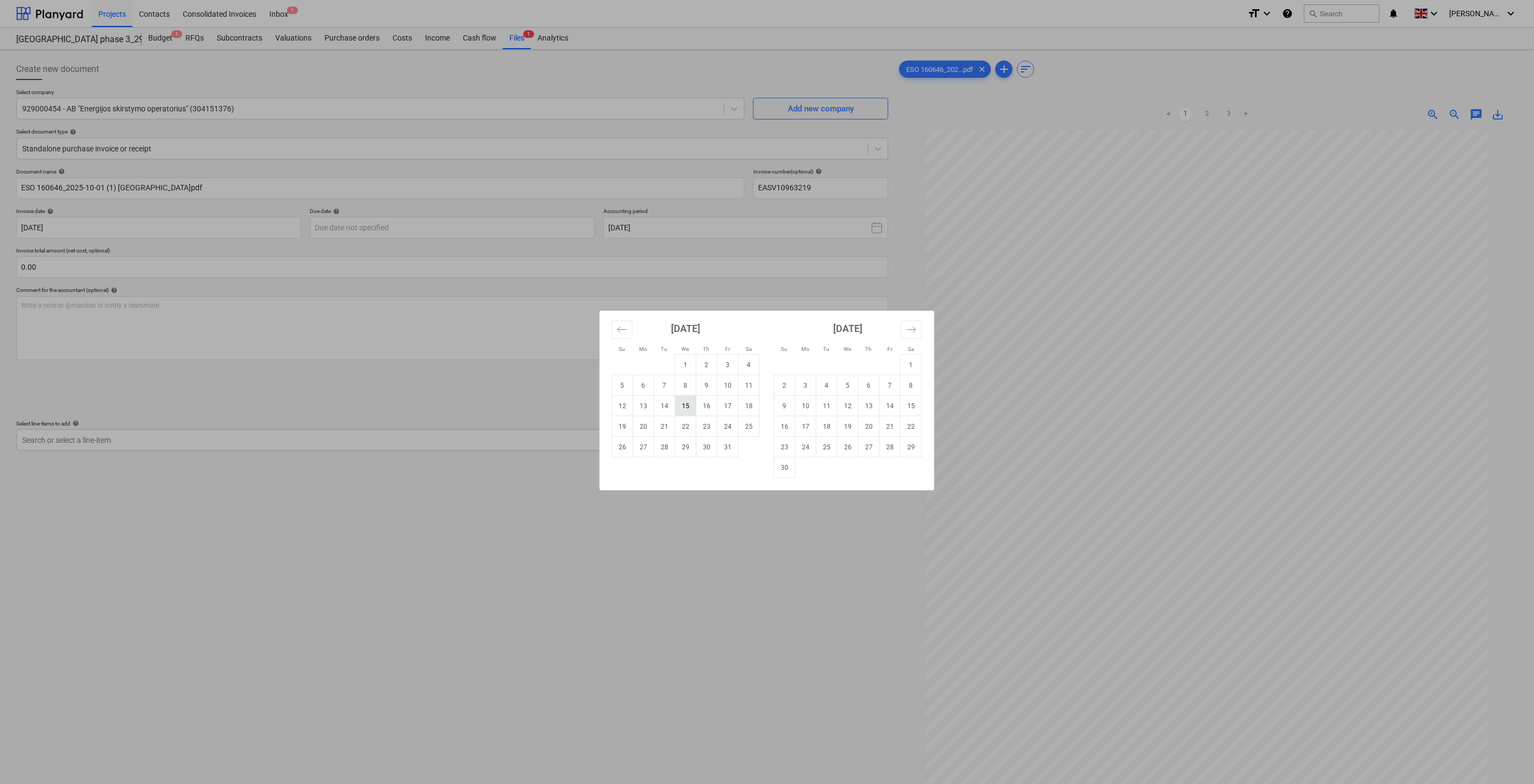
click at [691, 406] on td "15" at bounding box center [686, 405] width 21 height 20
type input "15 Oct 2025"
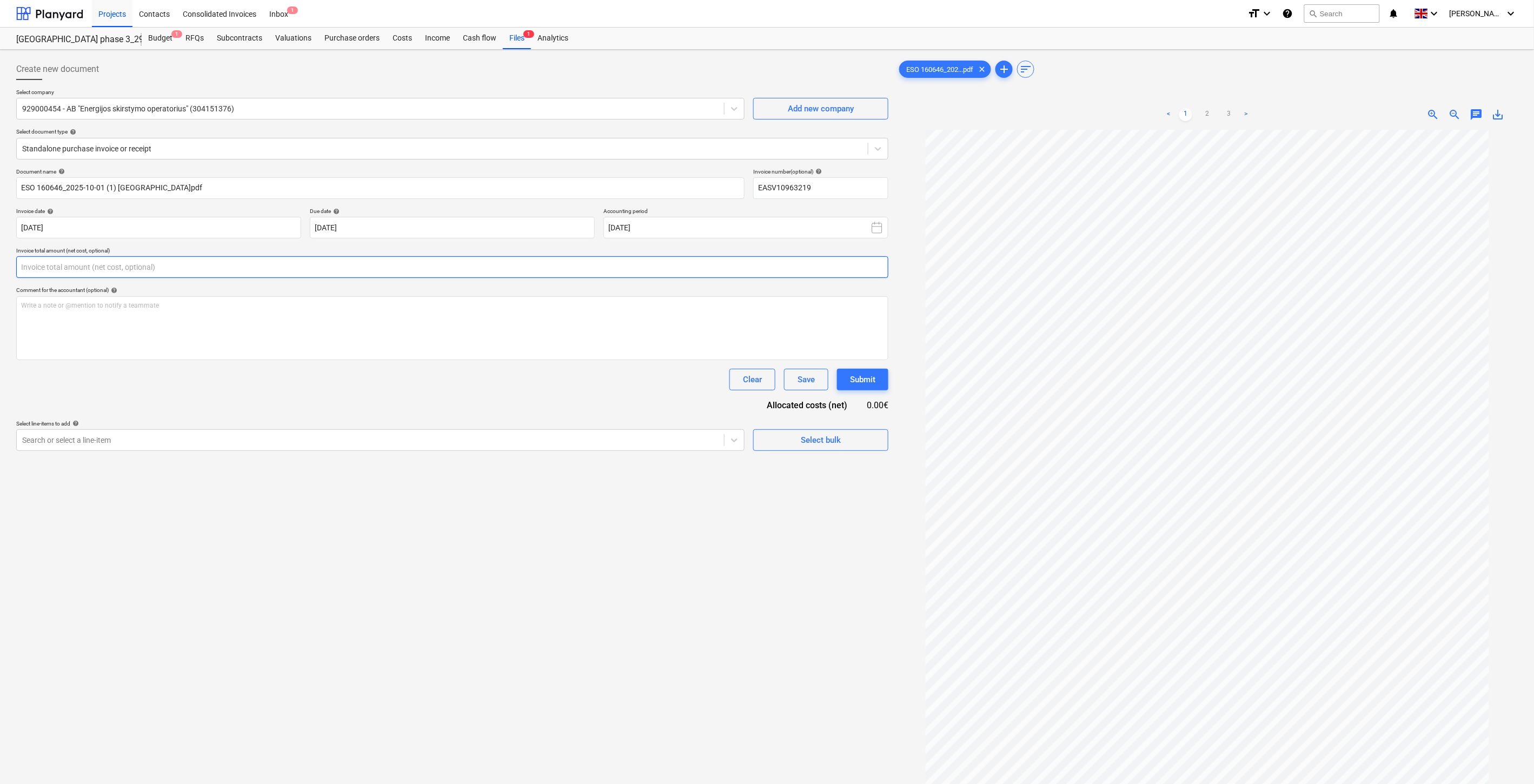
click at [459, 262] on input "text" at bounding box center [452, 267] width 872 height 22
type input "66.09"
click at [364, 469] on div at bounding box center [371, 467] width 696 height 10
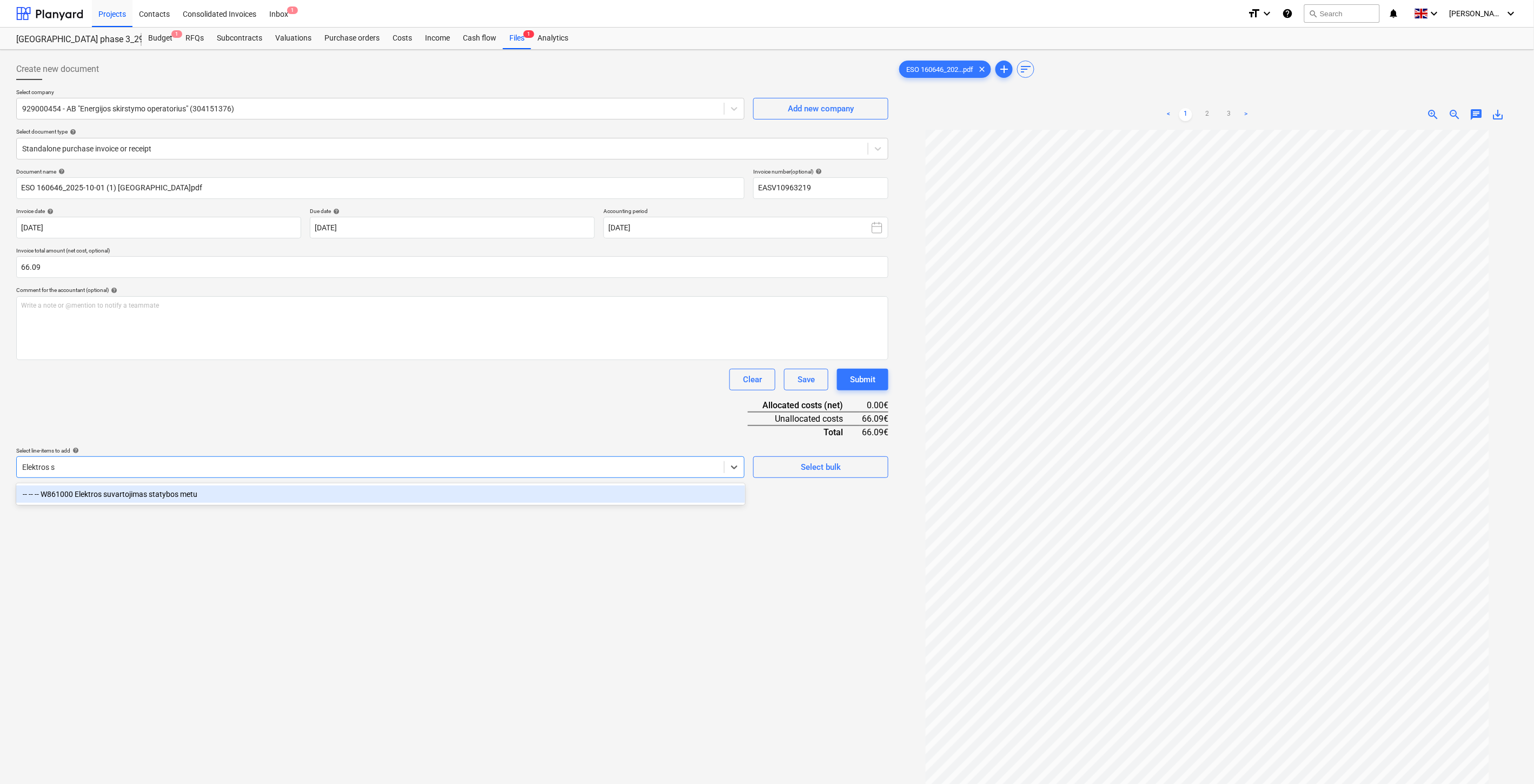
type input "Elektros su"
click at [224, 490] on div "-- -- -- W861000 Elektros suvartojimas statybos metu" at bounding box center [380, 493] width 729 height 17
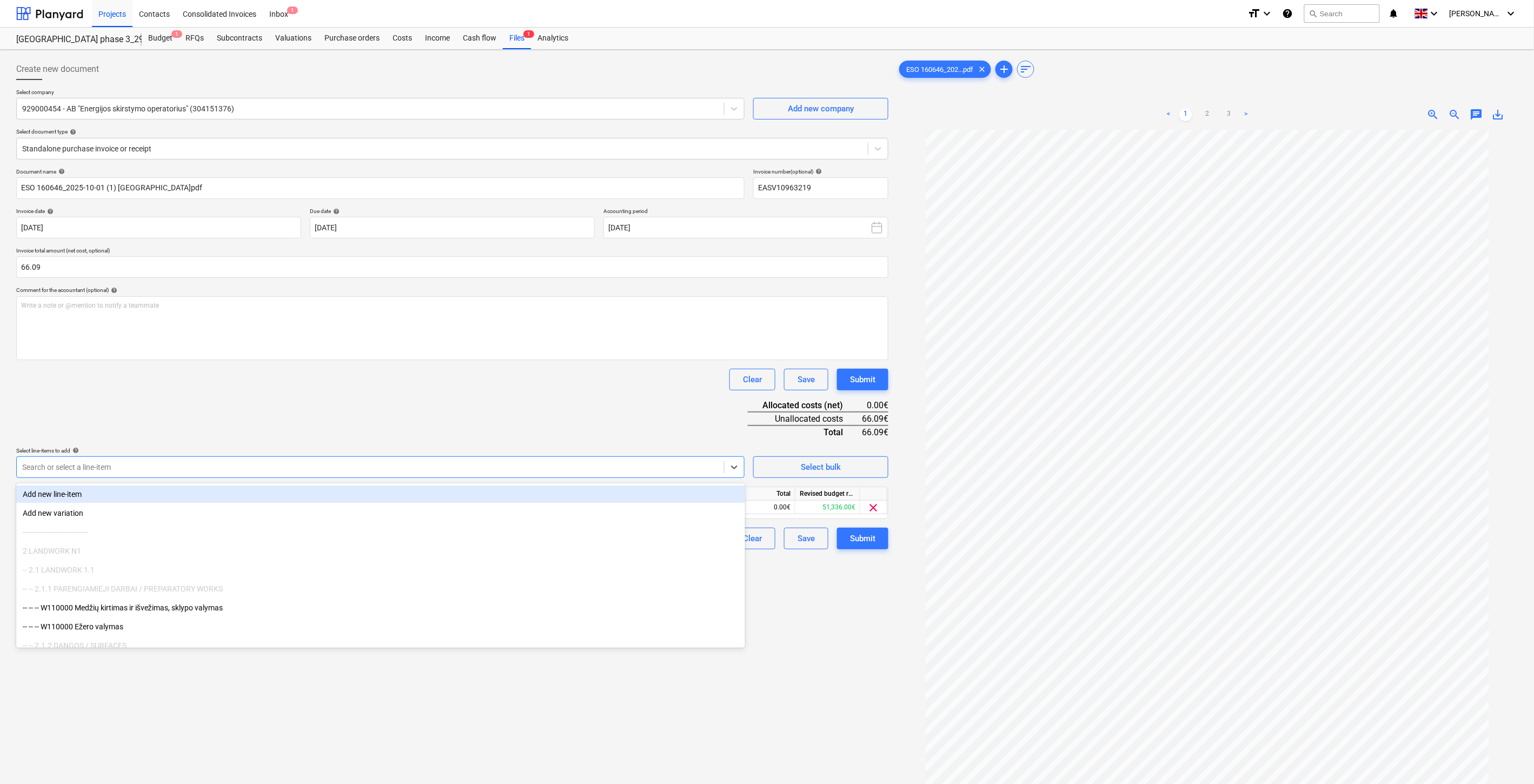
drag, startPoint x: 353, startPoint y: 379, endPoint x: 367, endPoint y: 380, distance: 14.0
click at [355, 379] on div "Clear Save Submit" at bounding box center [452, 380] width 872 height 22
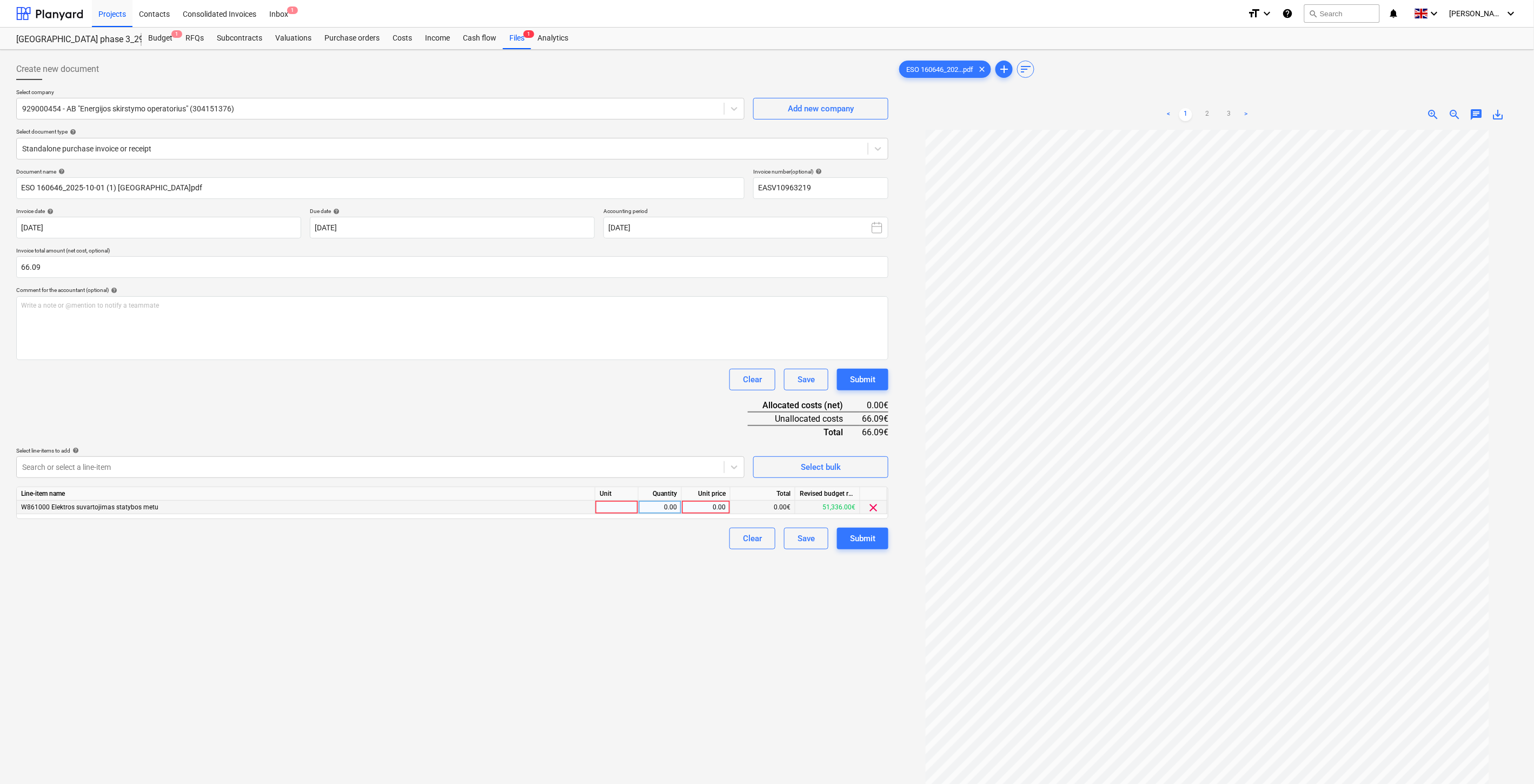
click at [625, 505] on div at bounding box center [617, 507] width 44 height 14
drag, startPoint x: 648, startPoint y: 507, endPoint x: 688, endPoint y: 509, distance: 40.0
click at [650, 507] on div "0.00" at bounding box center [660, 507] width 34 height 14
drag, startPoint x: 701, startPoint y: 509, endPoint x: 700, endPoint y: 475, distance: 34.0
click at [702, 507] on div "0.00" at bounding box center [705, 507] width 39 height 14
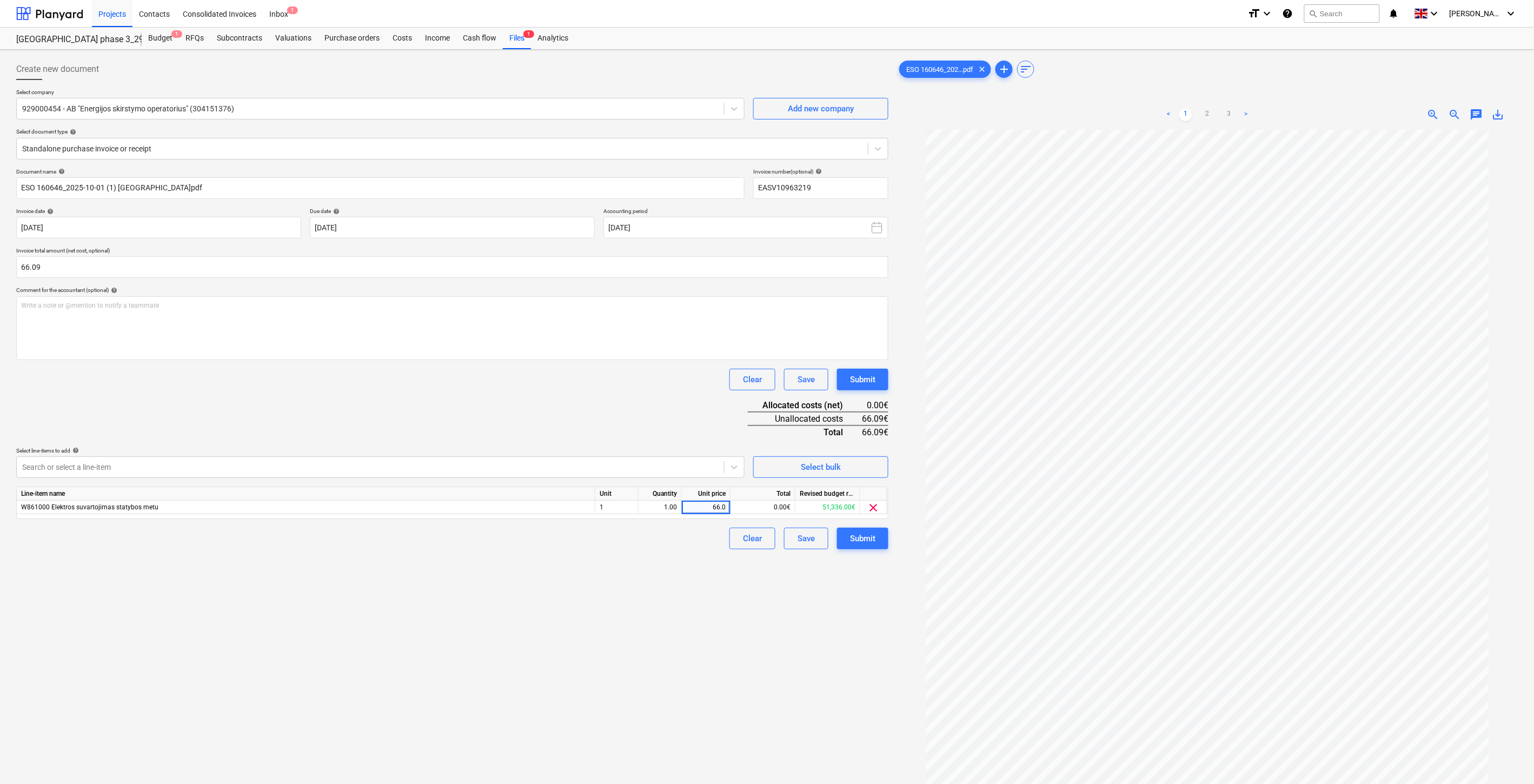
type input "66.09"
click at [705, 418] on div "Document name help ESO 160646_2025-10-01 (1) Lake TW3.pdf Invoice number (optio…" at bounding box center [452, 359] width 872 height 381
click at [804, 533] on div "Save" at bounding box center [805, 537] width 17 height 14
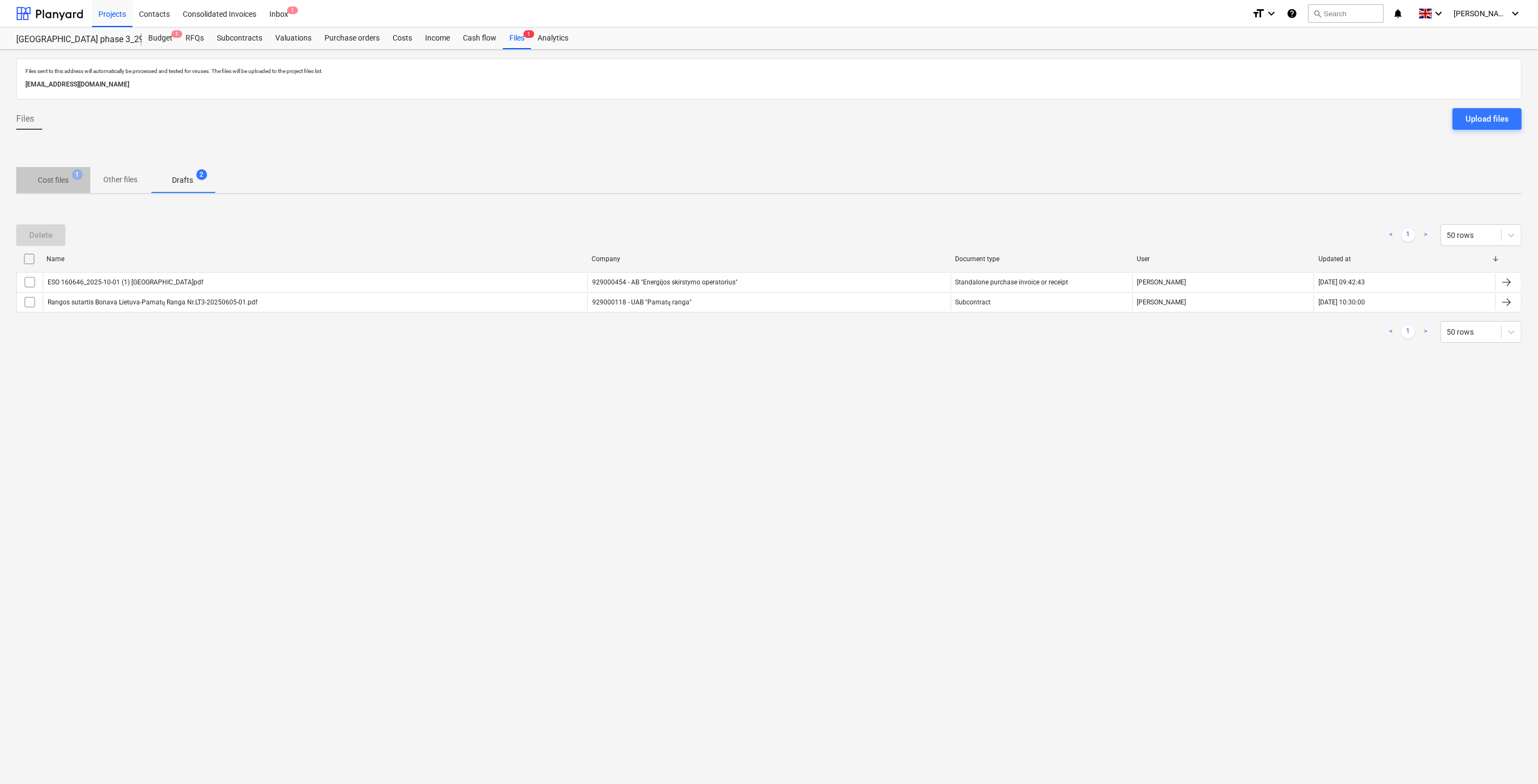
drag, startPoint x: 62, startPoint y: 176, endPoint x: 73, endPoint y: 182, distance: 12.5
click at [62, 175] on p "Cost files" at bounding box center [53, 180] width 31 height 11
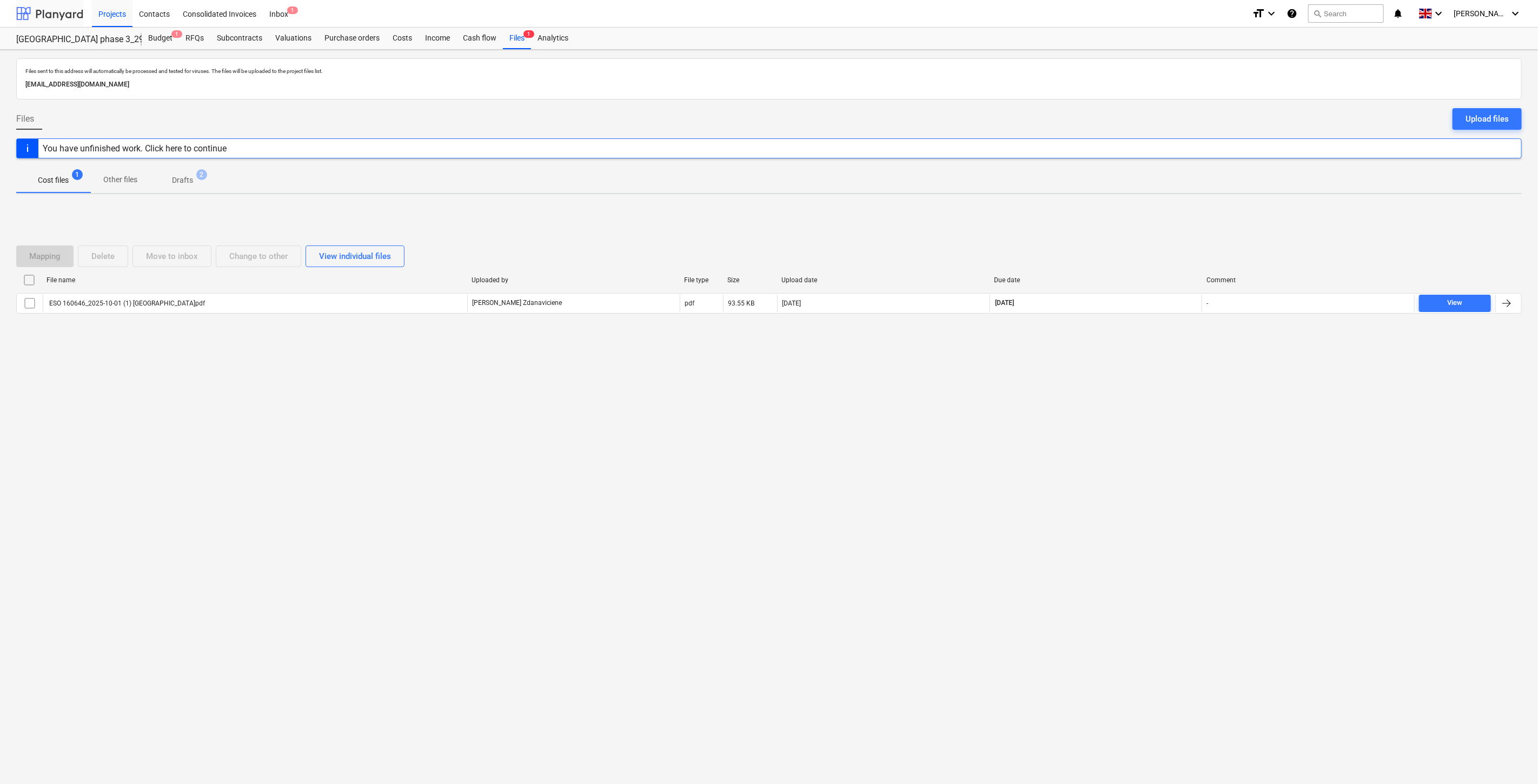
click at [73, 12] on div at bounding box center [49, 14] width 67 height 27
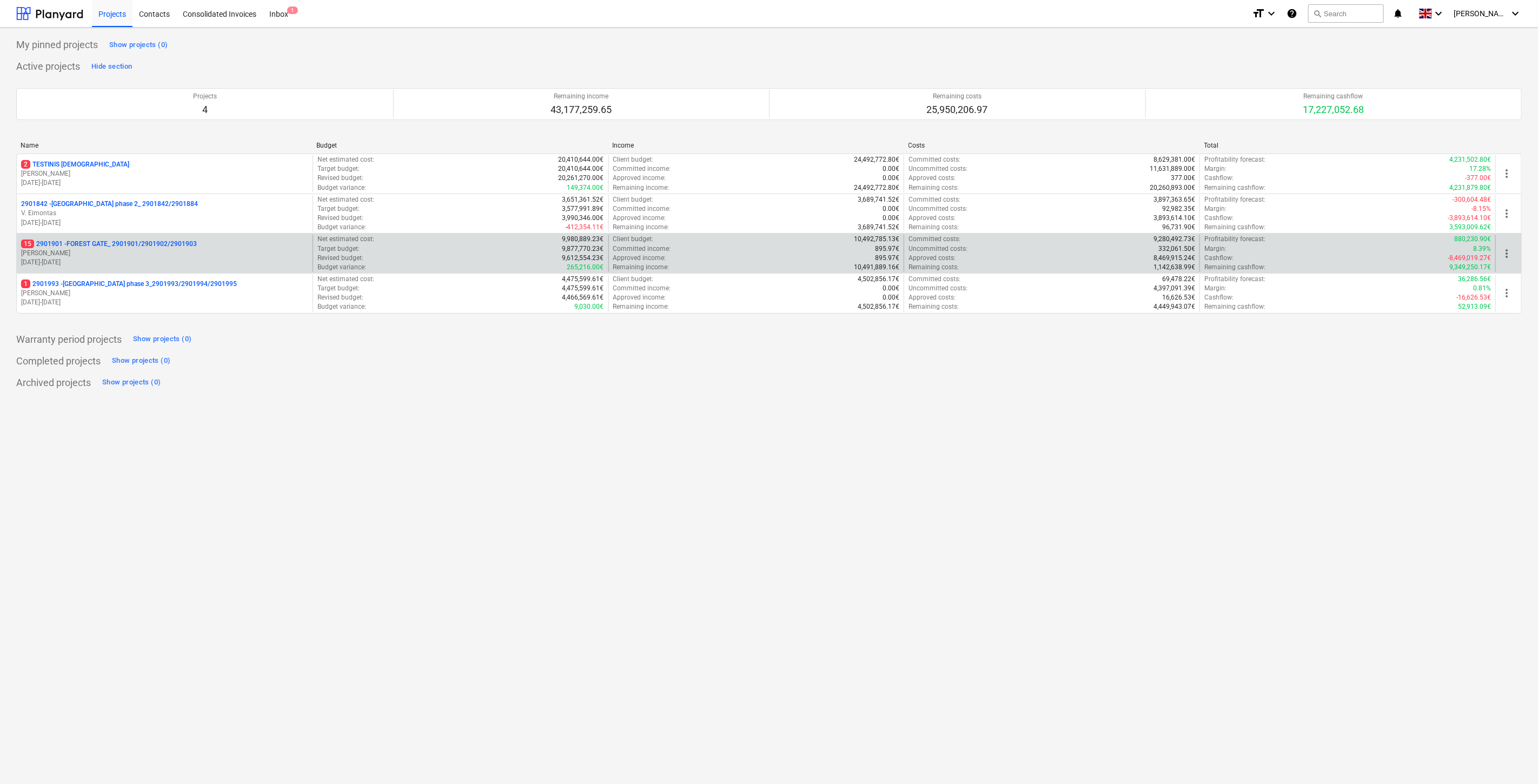
click at [148, 252] on p "[PERSON_NAME] Karalius" at bounding box center [164, 253] width 287 height 9
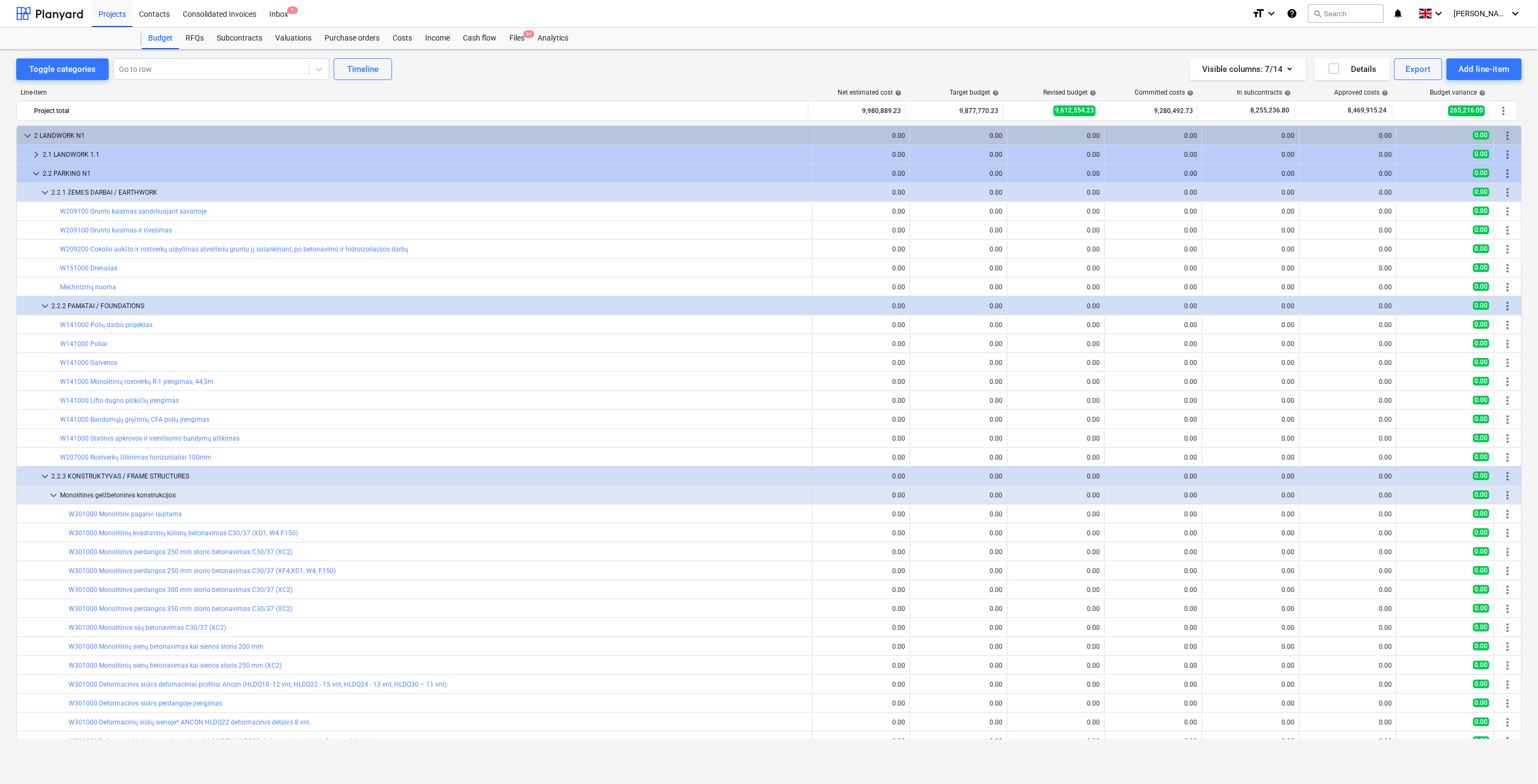
scroll to position [162, 0]
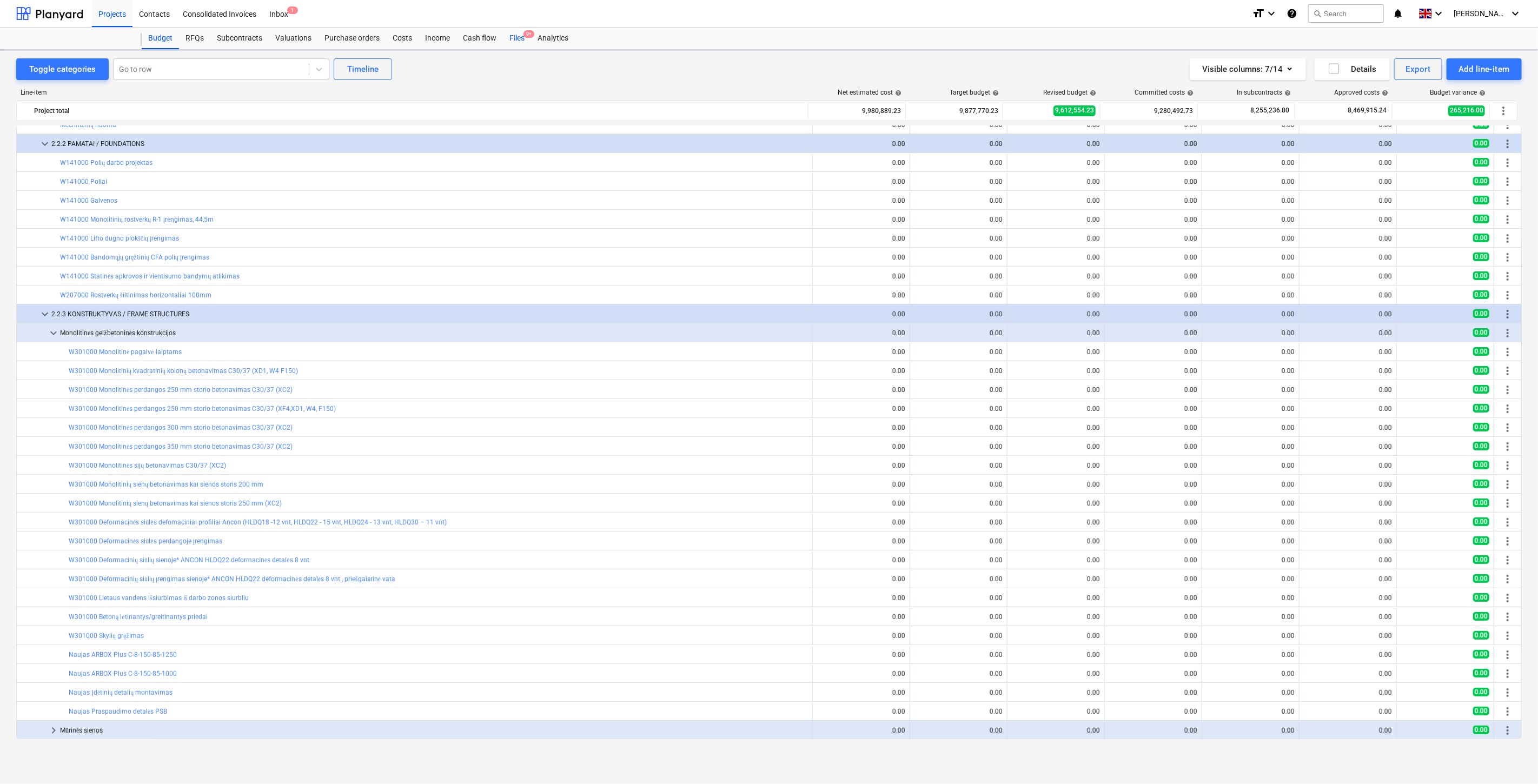
click at [506, 35] on div "Files 9+" at bounding box center [517, 38] width 28 height 22
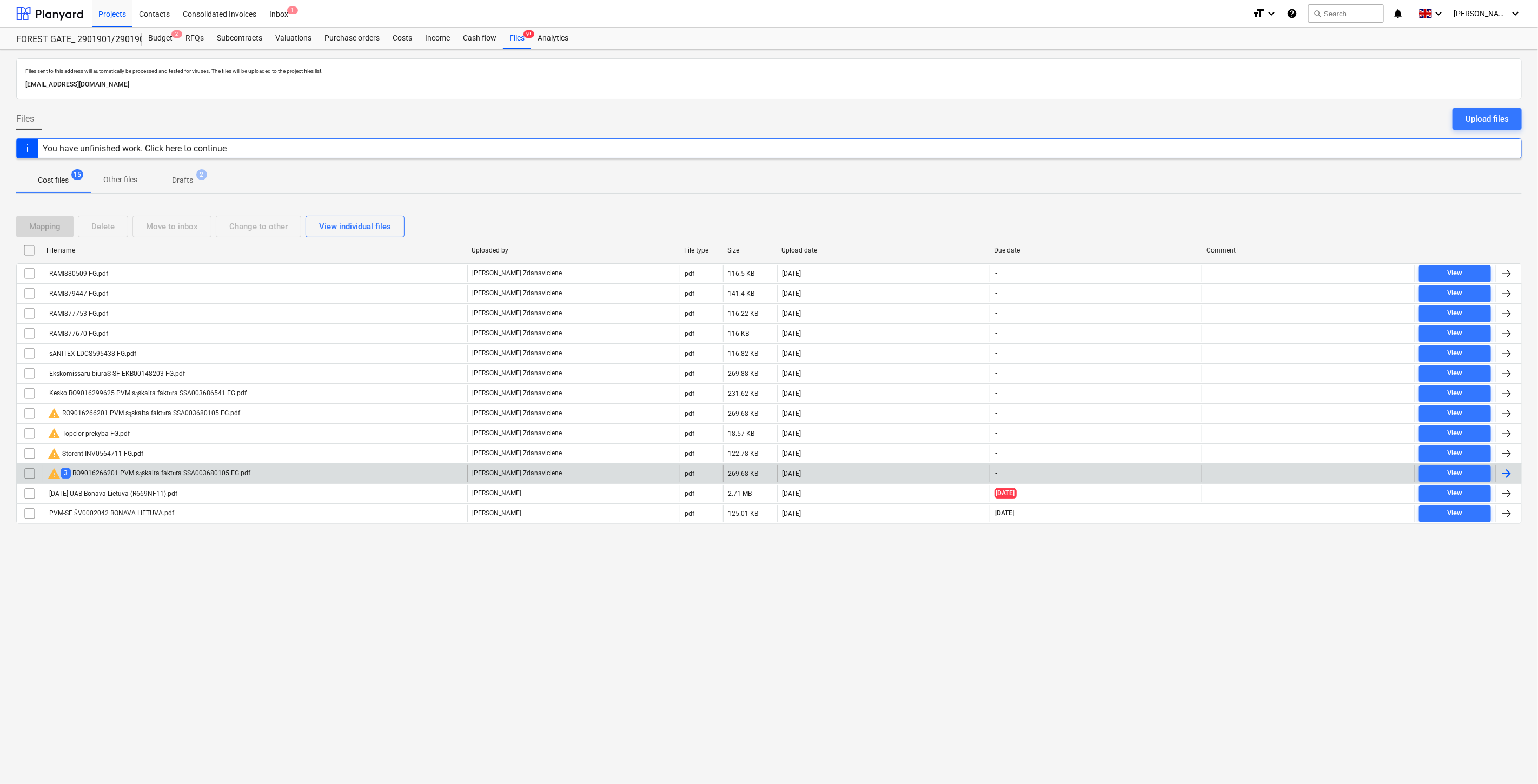
click at [622, 472] on div "J. Zdanaviciene" at bounding box center [574, 473] width 213 height 17
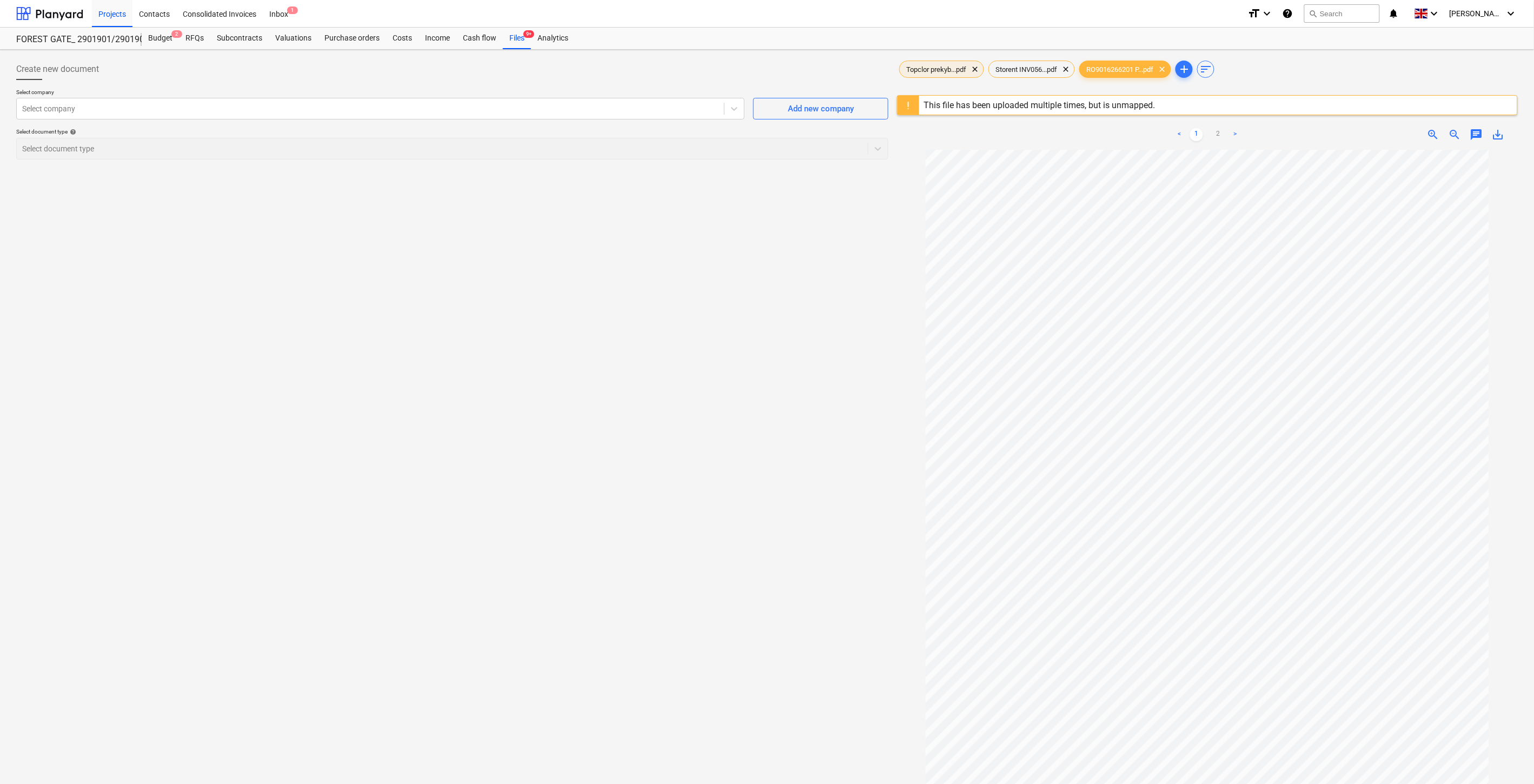
click at [921, 76] on div "Topclor prekyb...pdf clear" at bounding box center [942, 68] width 85 height 17
click at [1041, 68] on span "Storent INV056...pdf" at bounding box center [1026, 69] width 75 height 8
click at [1134, 73] on div "RO9016266201 P...pdf clear" at bounding box center [1125, 68] width 92 height 17
click at [77, 14] on div at bounding box center [49, 14] width 67 height 27
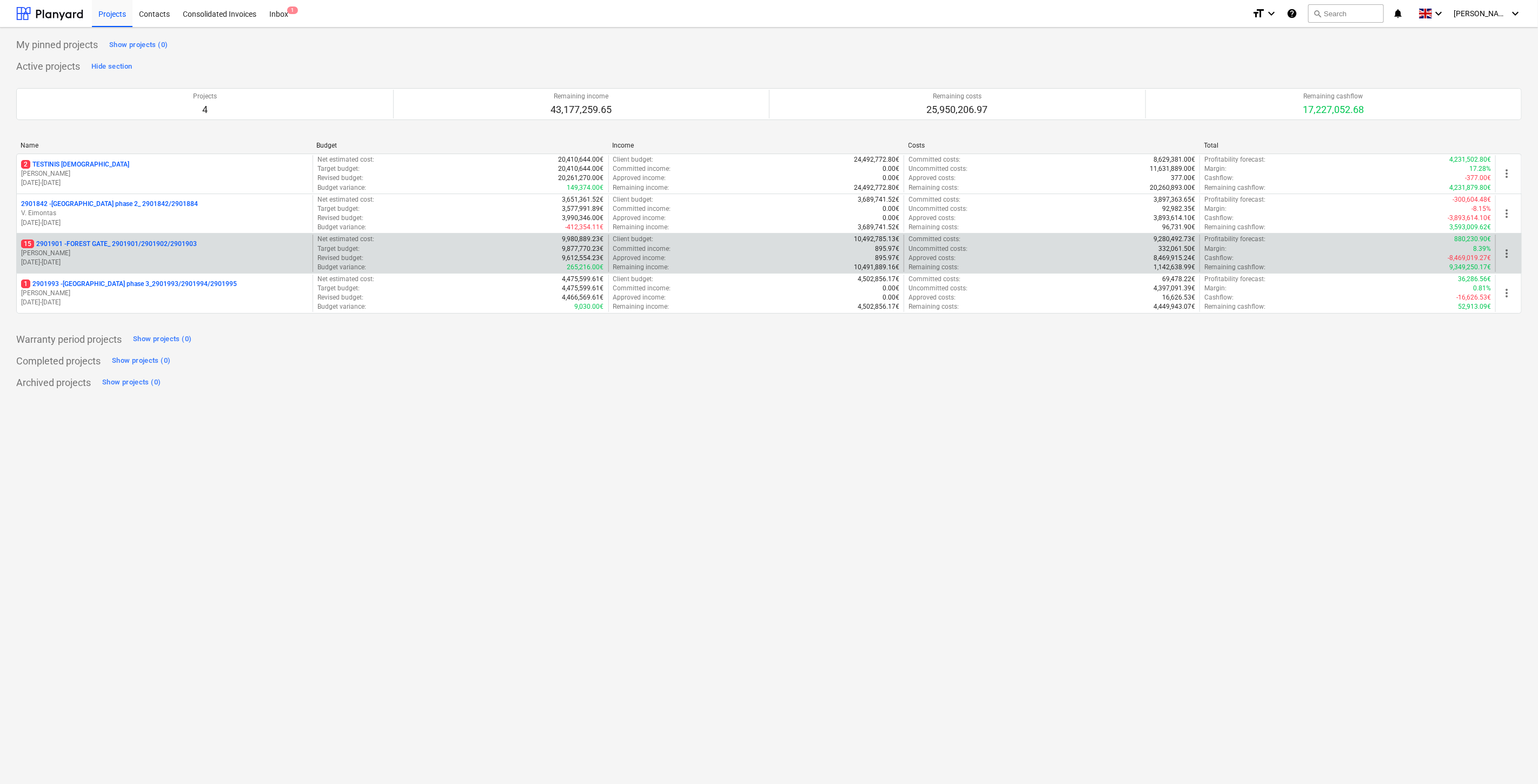
click at [152, 261] on p "18.03.2024 - 03.11.2025" at bounding box center [164, 262] width 287 height 9
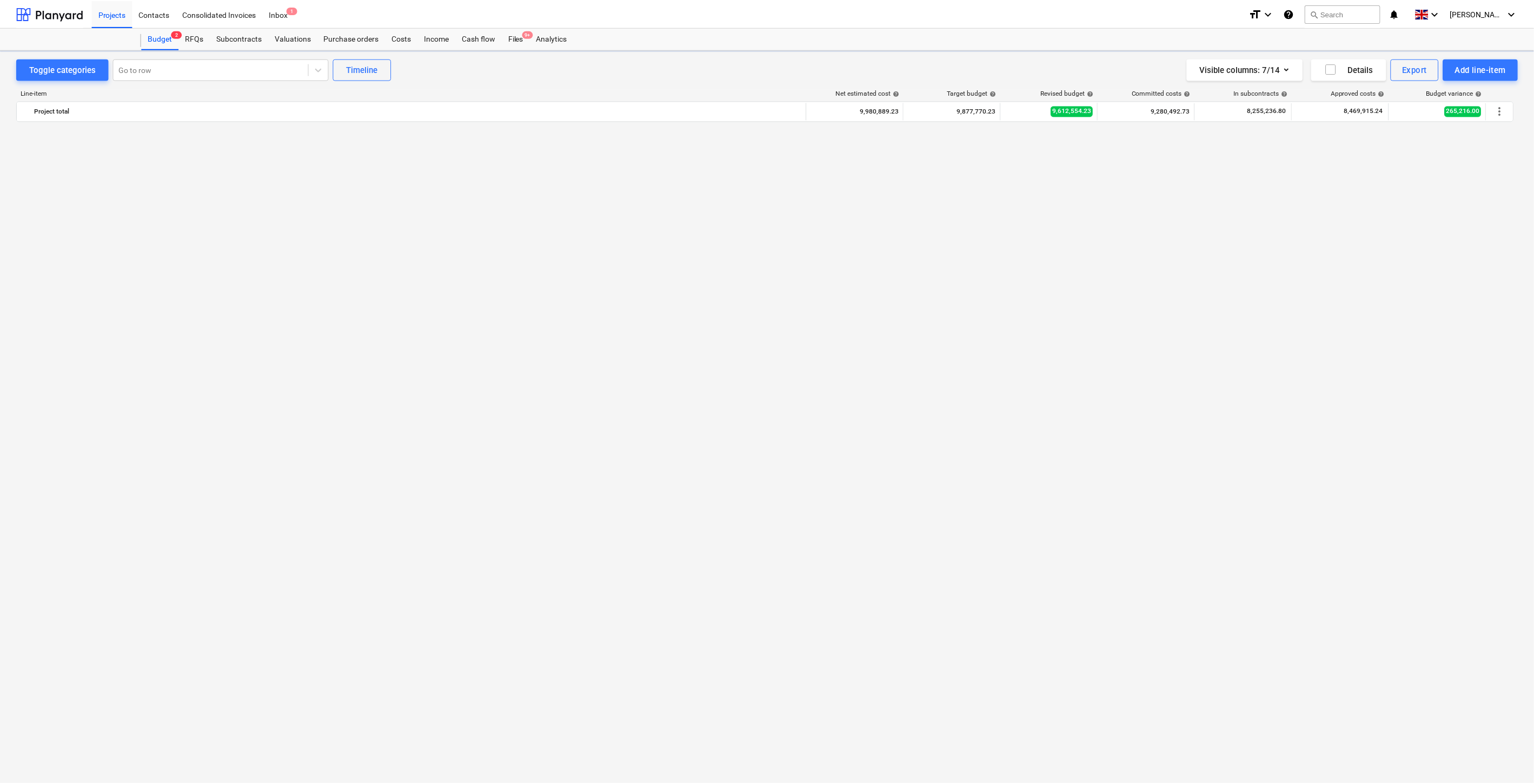
scroll to position [3898, 0]
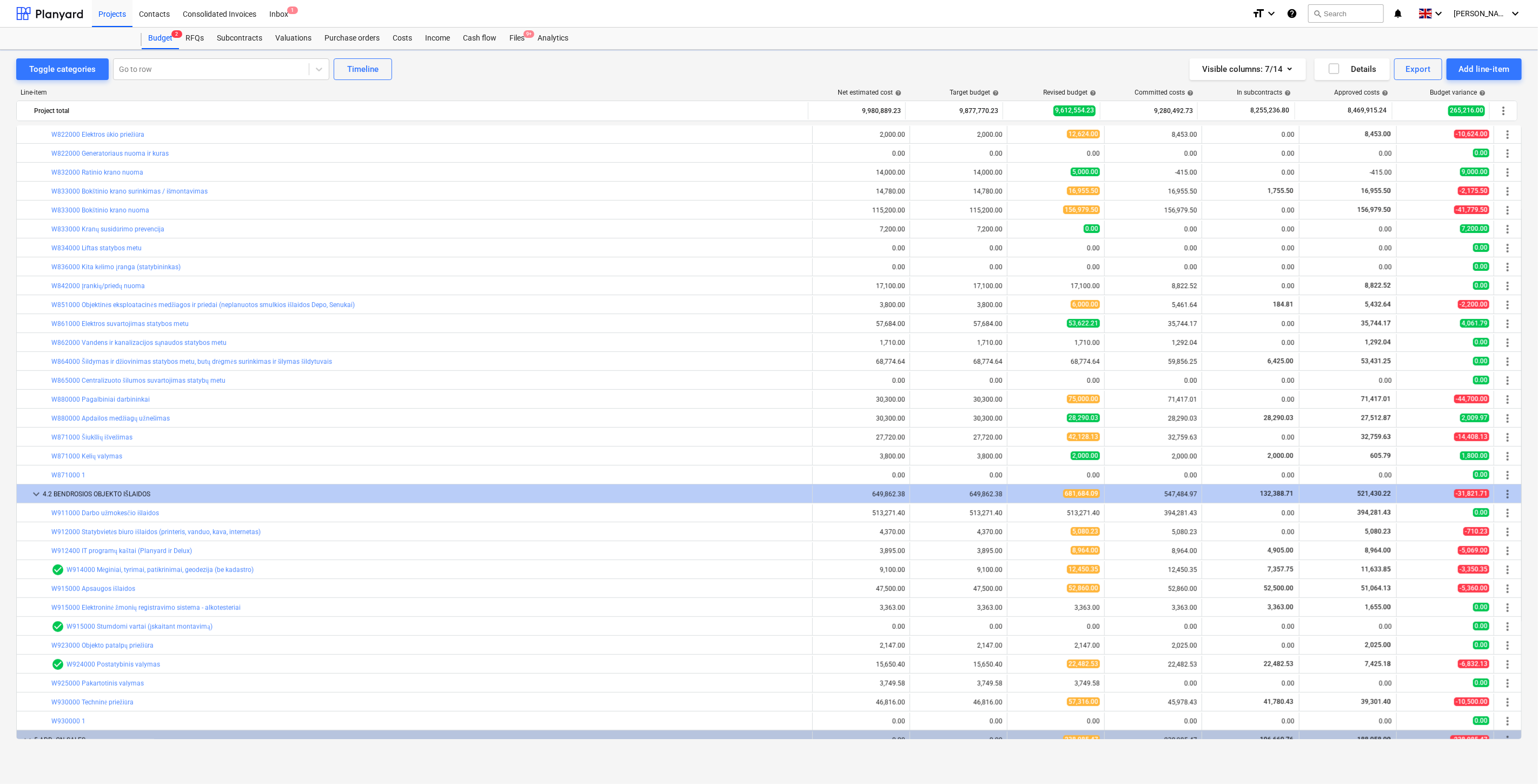
click at [517, 38] on div "Files 9+" at bounding box center [517, 38] width 28 height 22
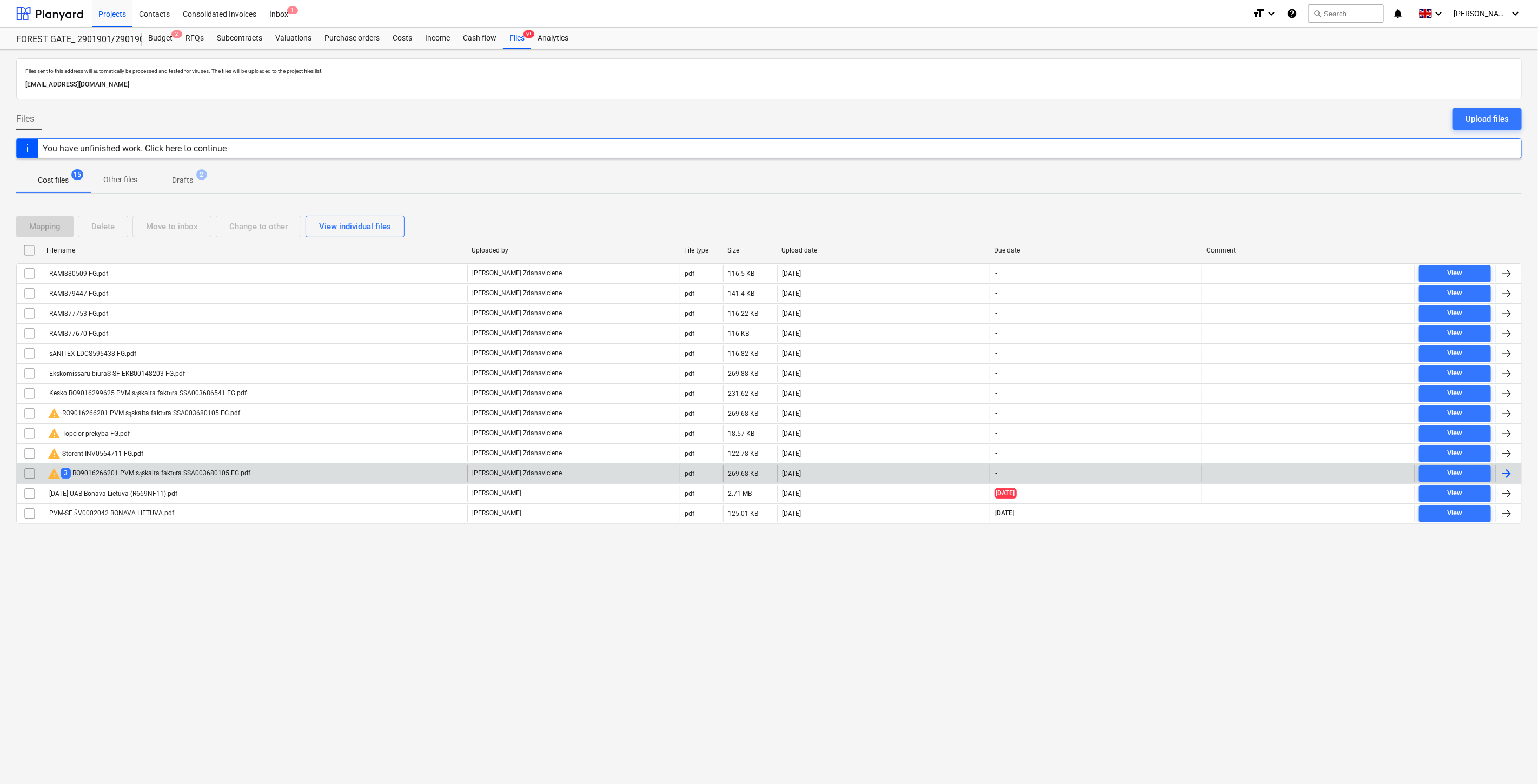
click at [846, 474] on div "02.10.2025" at bounding box center [883, 473] width 213 height 17
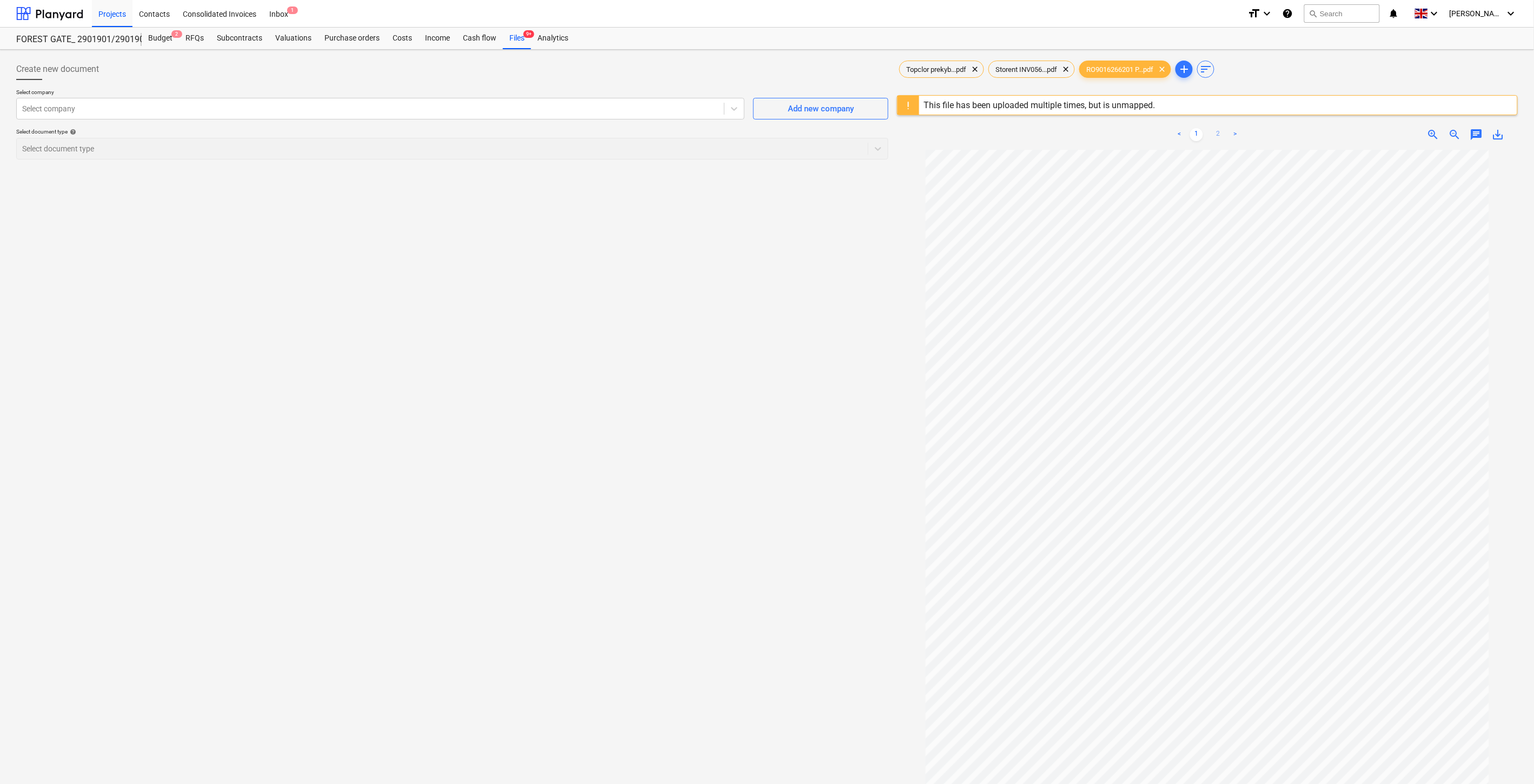
click at [1215, 133] on link "2" at bounding box center [1218, 135] width 13 height 13
click at [443, 110] on div at bounding box center [371, 108] width 696 height 10
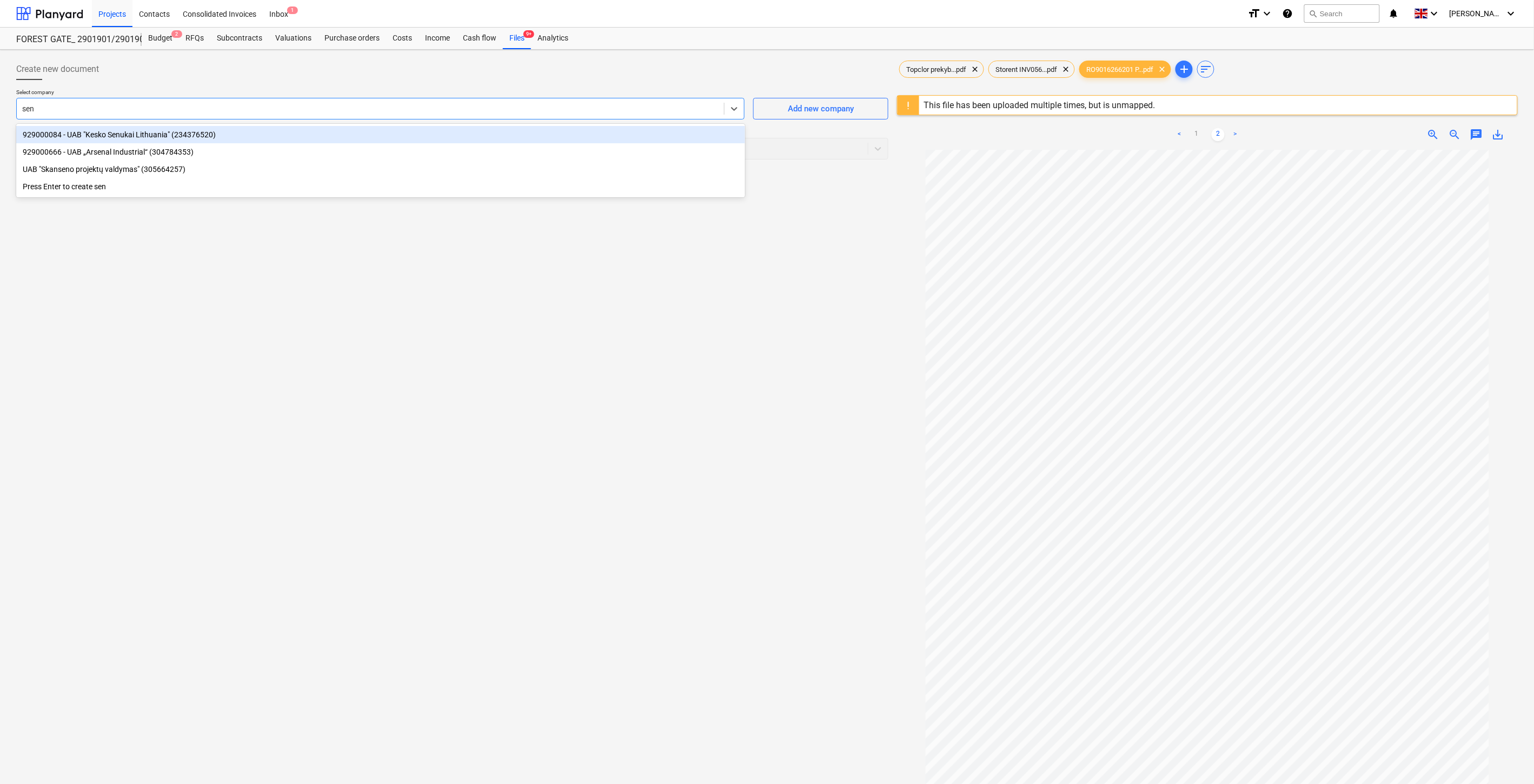
type input "senu"
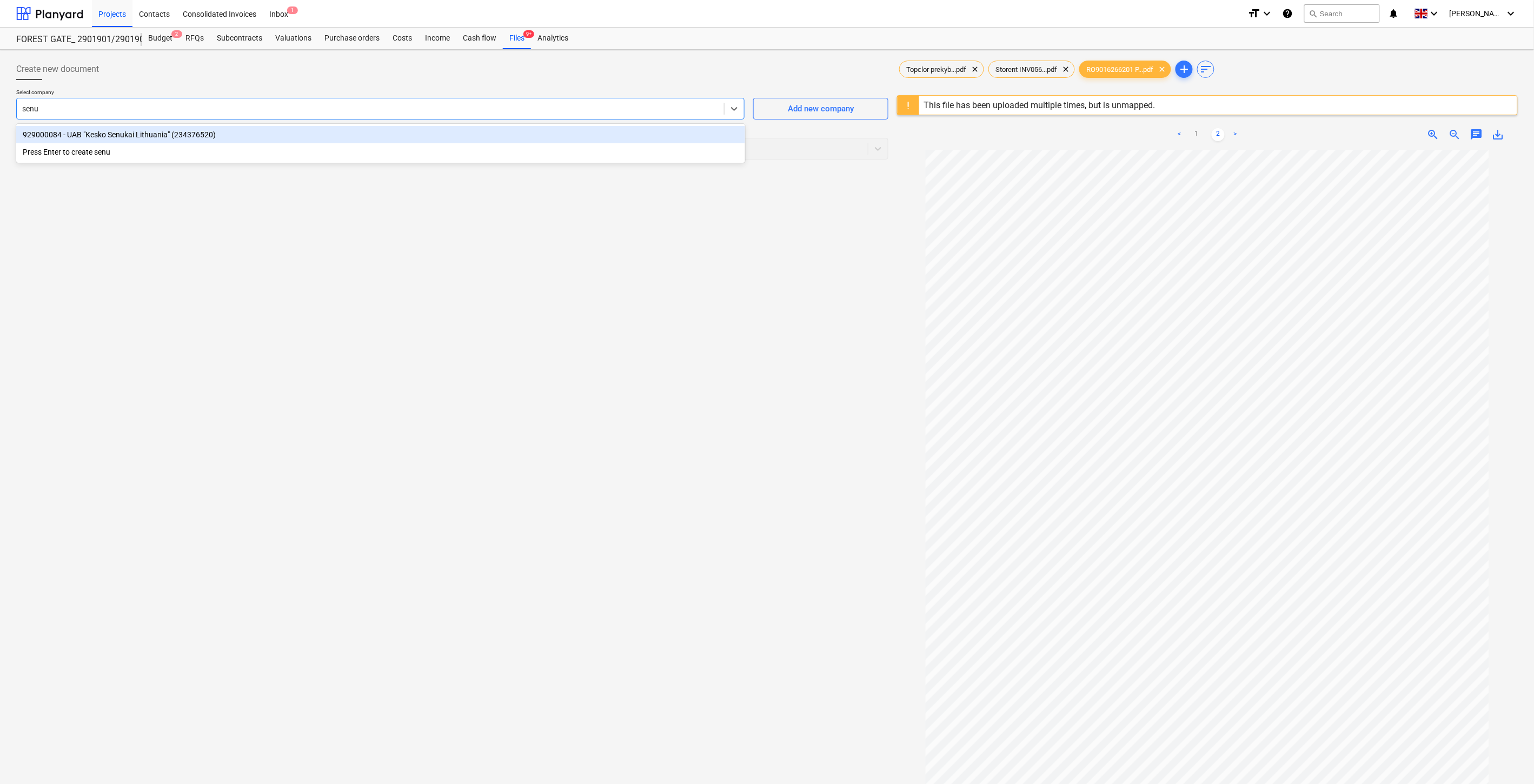
click at [492, 137] on div "929000084 - UAB "Kesko Senukai Lithuania" (234376520)" at bounding box center [380, 134] width 729 height 17
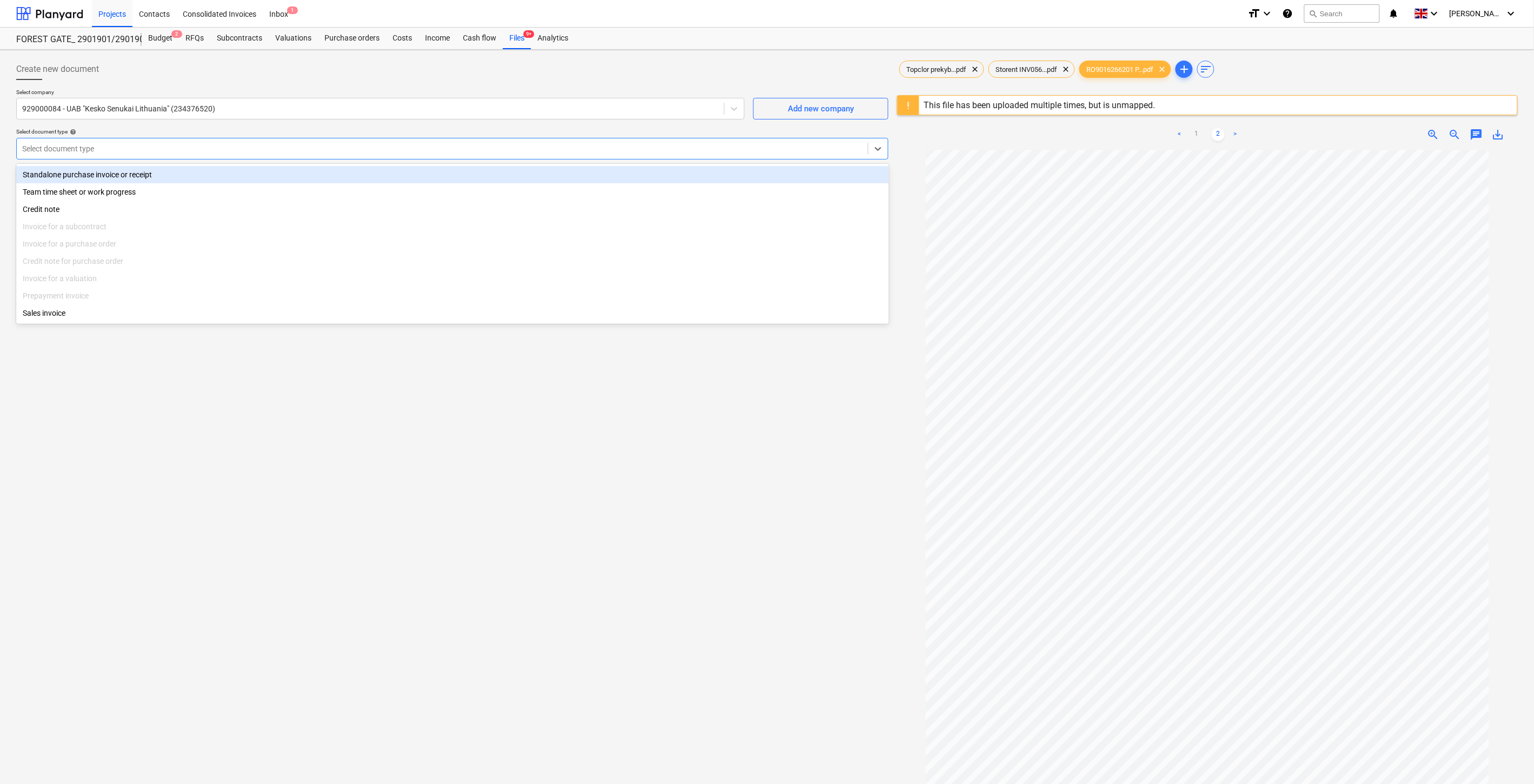
click at [475, 147] on div at bounding box center [443, 148] width 840 height 10
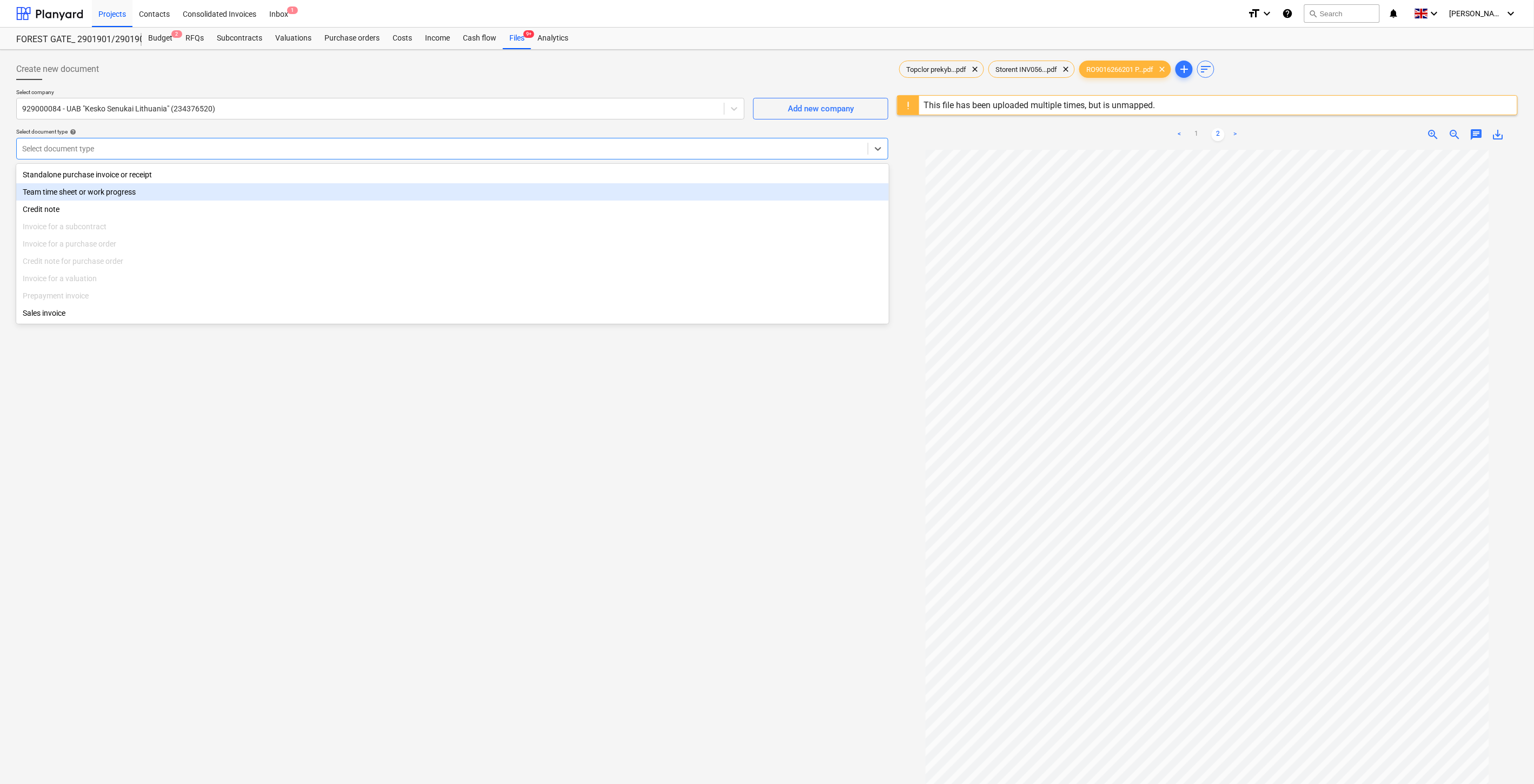
click at [171, 181] on div "Standalone purchase invoice or receipt" at bounding box center [452, 174] width 873 height 17
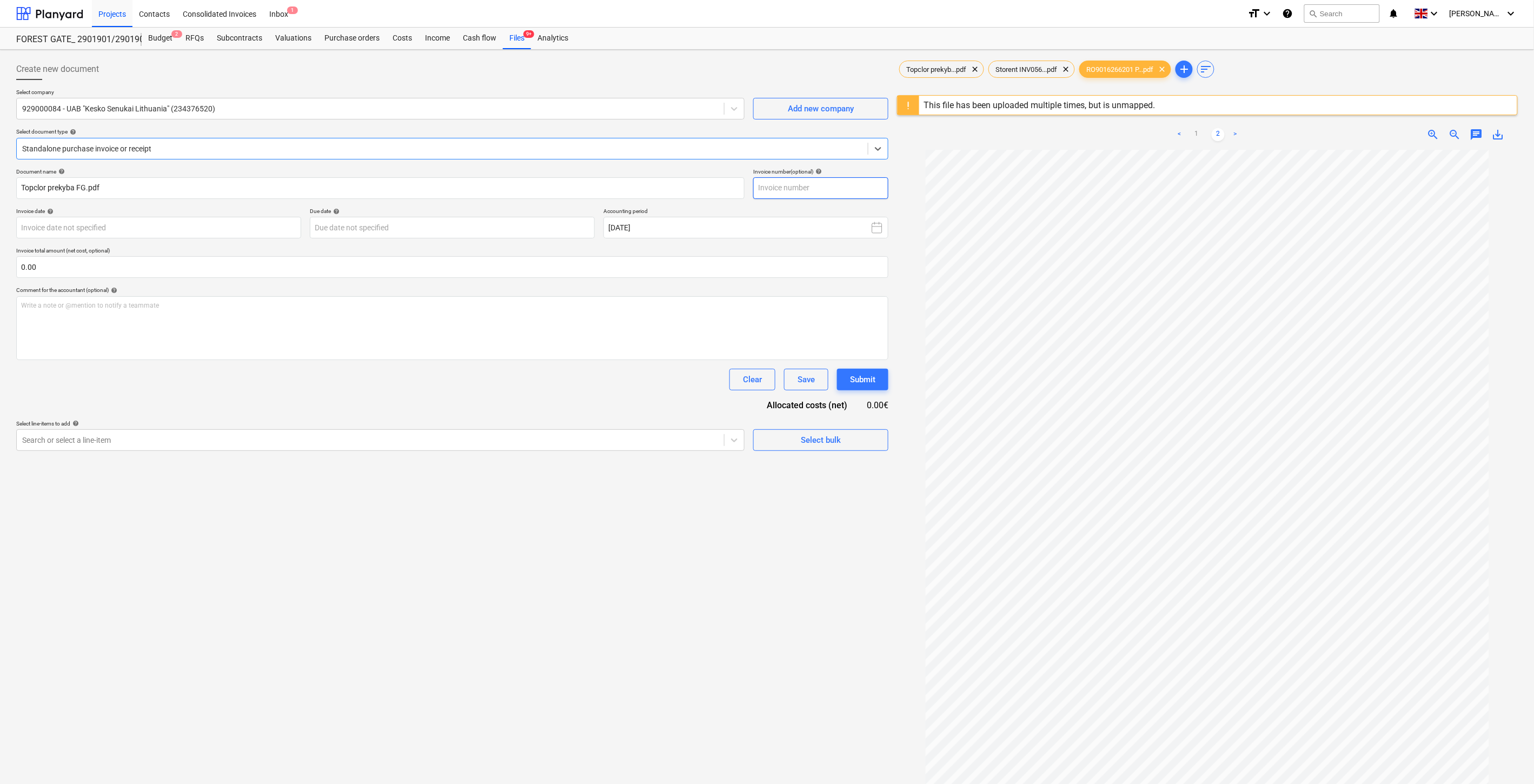
click at [871, 192] on input "text" at bounding box center [821, 188] width 135 height 22
click at [1202, 131] on link "1" at bounding box center [1197, 135] width 13 height 13
click at [834, 188] on input "text" at bounding box center [821, 188] width 135 height 22
drag, startPoint x: 121, startPoint y: 189, endPoint x: 17, endPoint y: 191, distance: 104.0
click at [17, 191] on input "Topclor prekyba FG.pdf" at bounding box center [380, 188] width 729 height 22
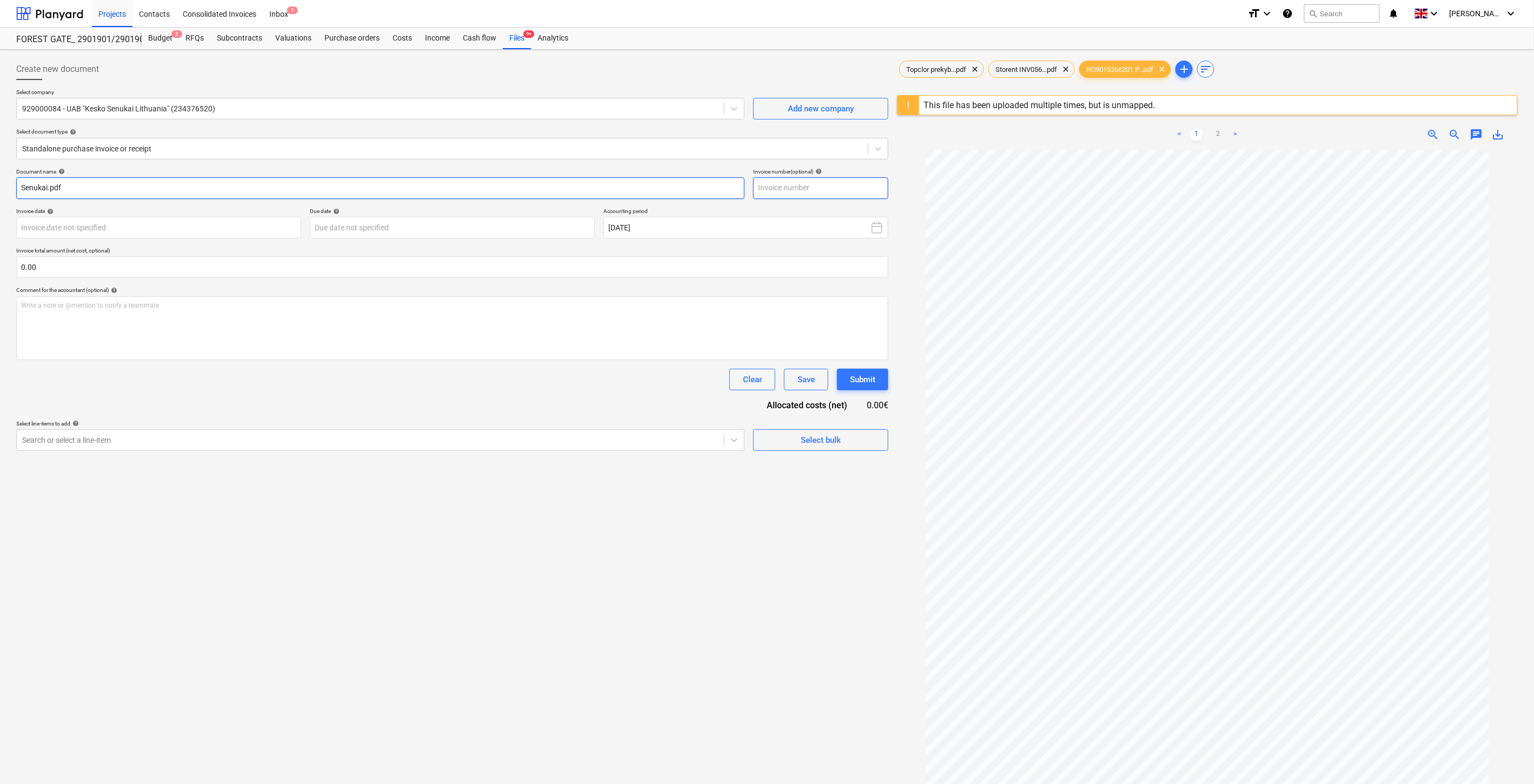
type input "Senukai.pdf"
click at [867, 188] on input "text" at bounding box center [821, 188] width 135 height 22
type input "SSA003680105"
click at [280, 226] on body "Projects Contacts Consolidated Invoices Inbox 1 format_size keyboard_arrow_down…" at bounding box center [767, 392] width 1534 height 784
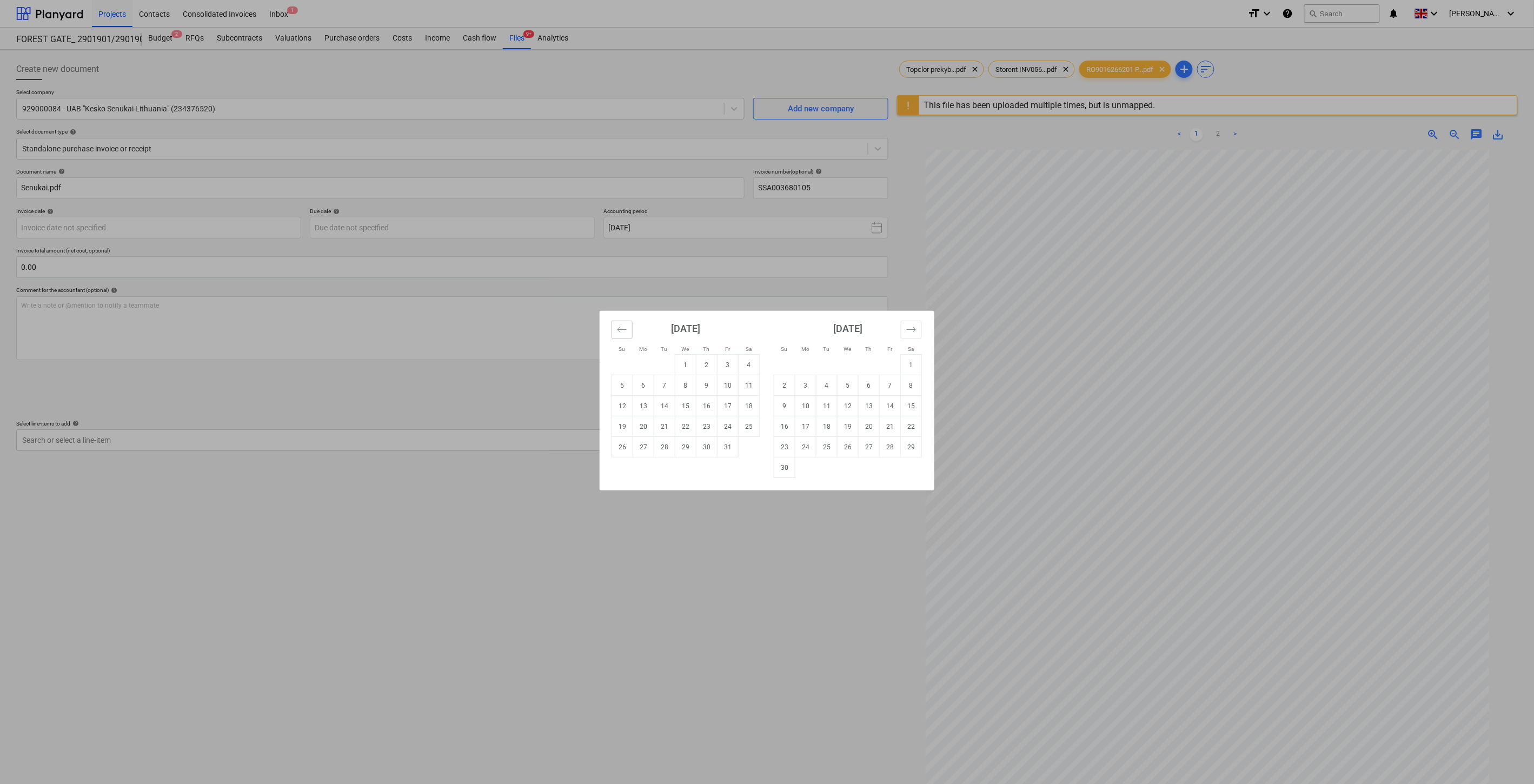
click at [617, 326] on icon "Move backward to switch to the previous month." at bounding box center [621, 329] width 10 height 10
click at [668, 449] on td "30" at bounding box center [665, 446] width 21 height 20
type input "30 Sep 2025"
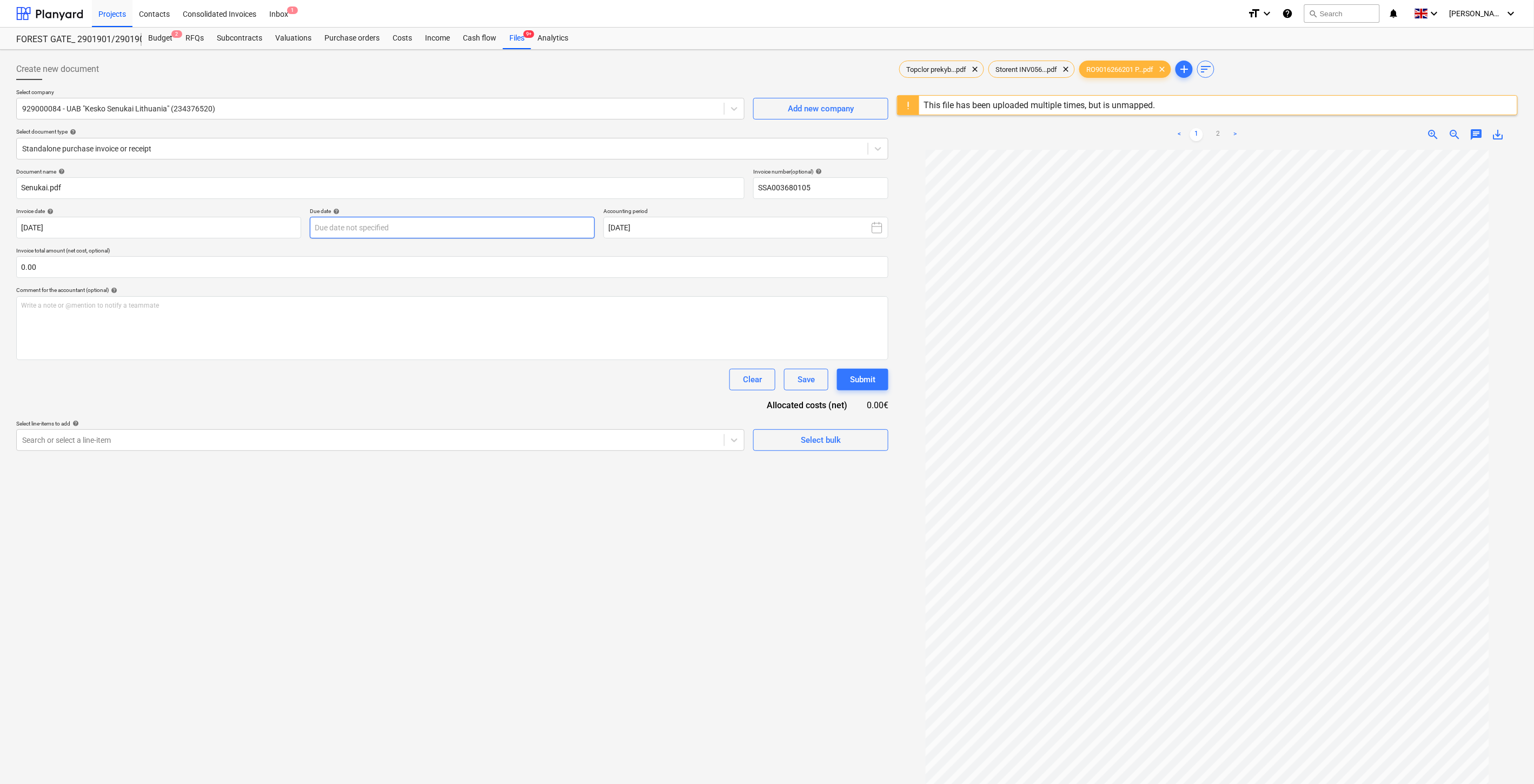
click at [518, 221] on body "Projects Contacts Consolidated Invoices Inbox 1 format_size keyboard_arrow_down…" at bounding box center [767, 392] width 1534 height 784
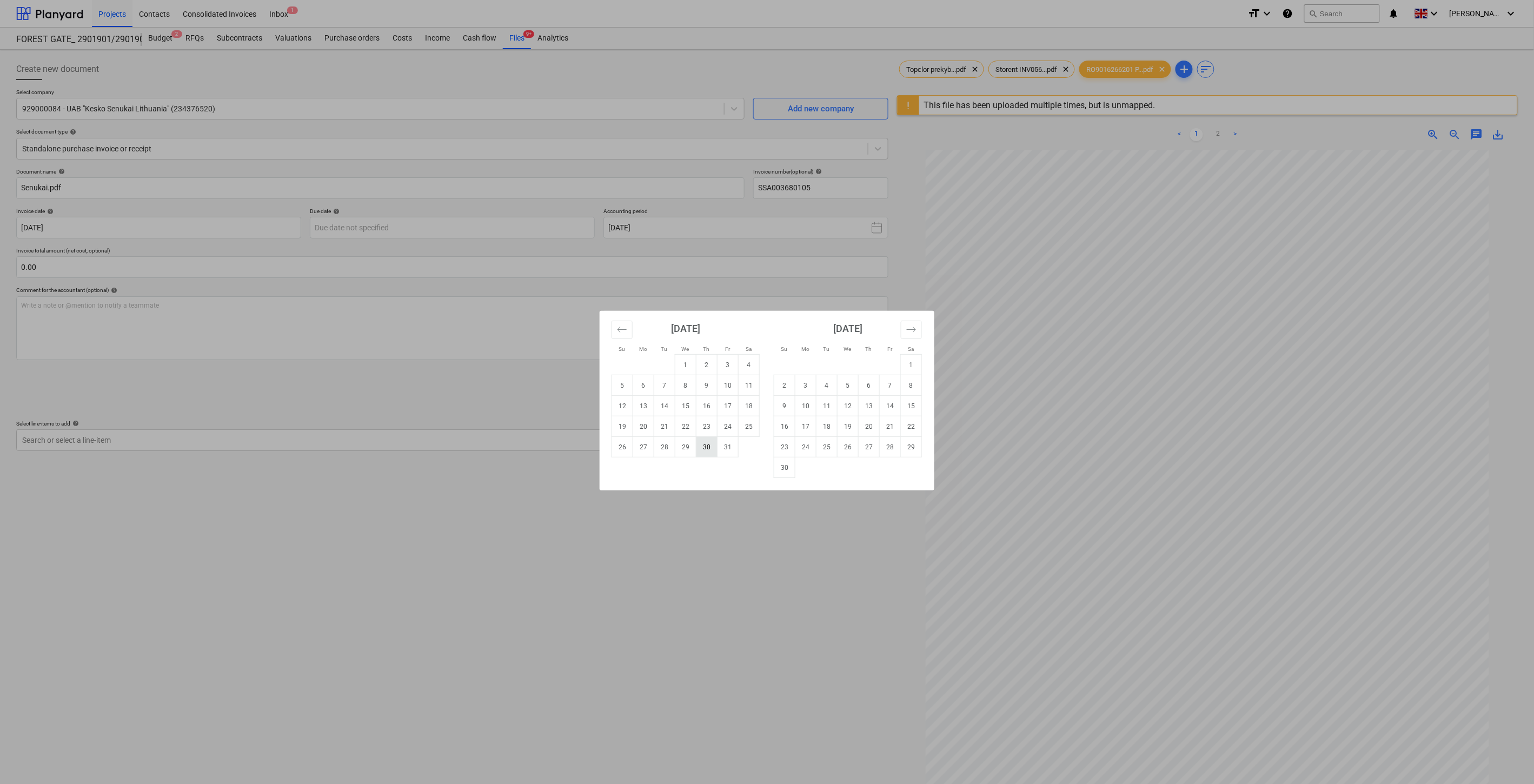
click at [709, 447] on td "30" at bounding box center [707, 446] width 21 height 20
type input "30 Oct 2025"
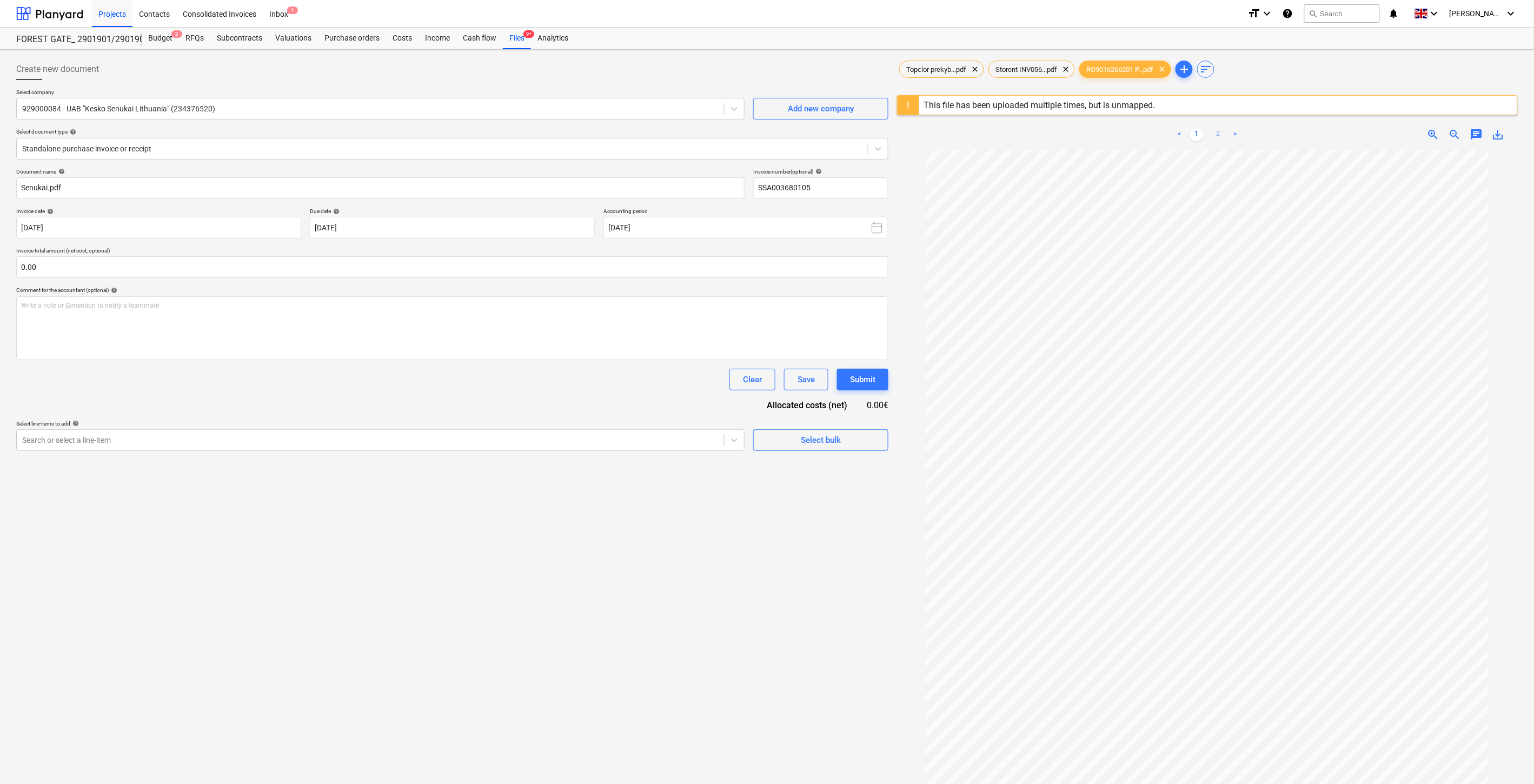
click at [1219, 132] on link "2" at bounding box center [1218, 135] width 13 height 13
click at [547, 268] on input "text" at bounding box center [452, 267] width 872 height 22
type input "198.88"
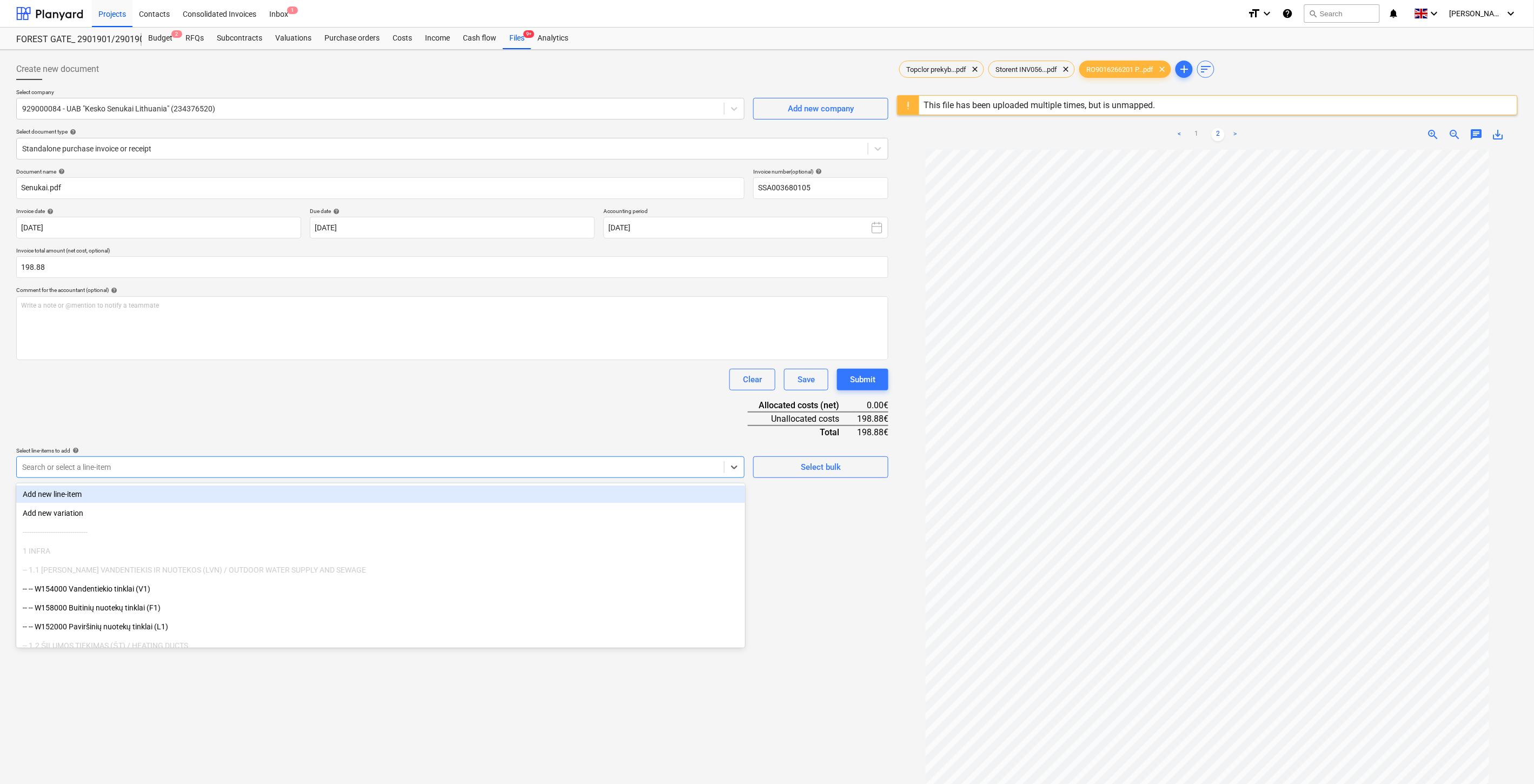
click at [294, 475] on div "Search or select a line-item" at bounding box center [380, 467] width 729 height 22
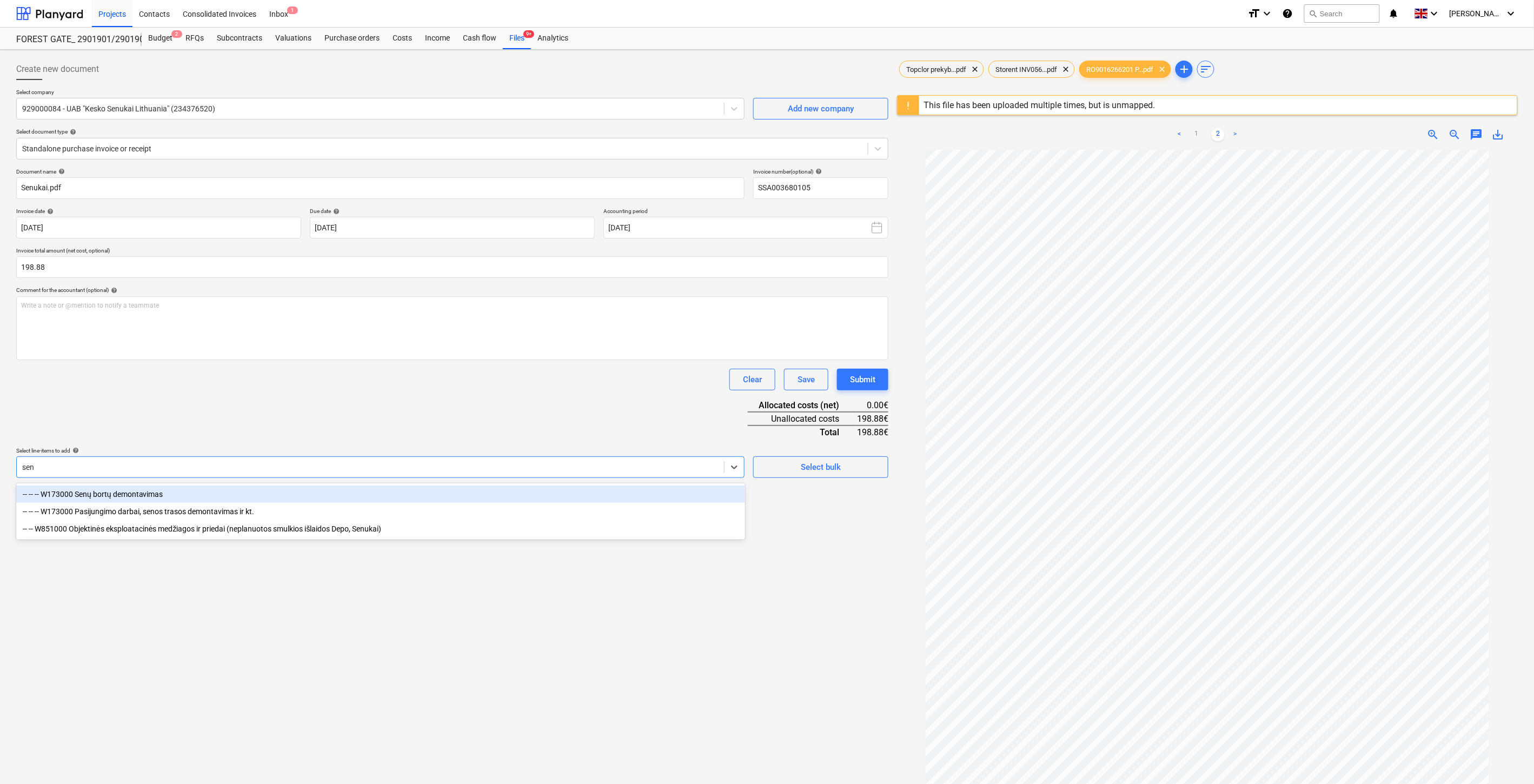
type input "senu"
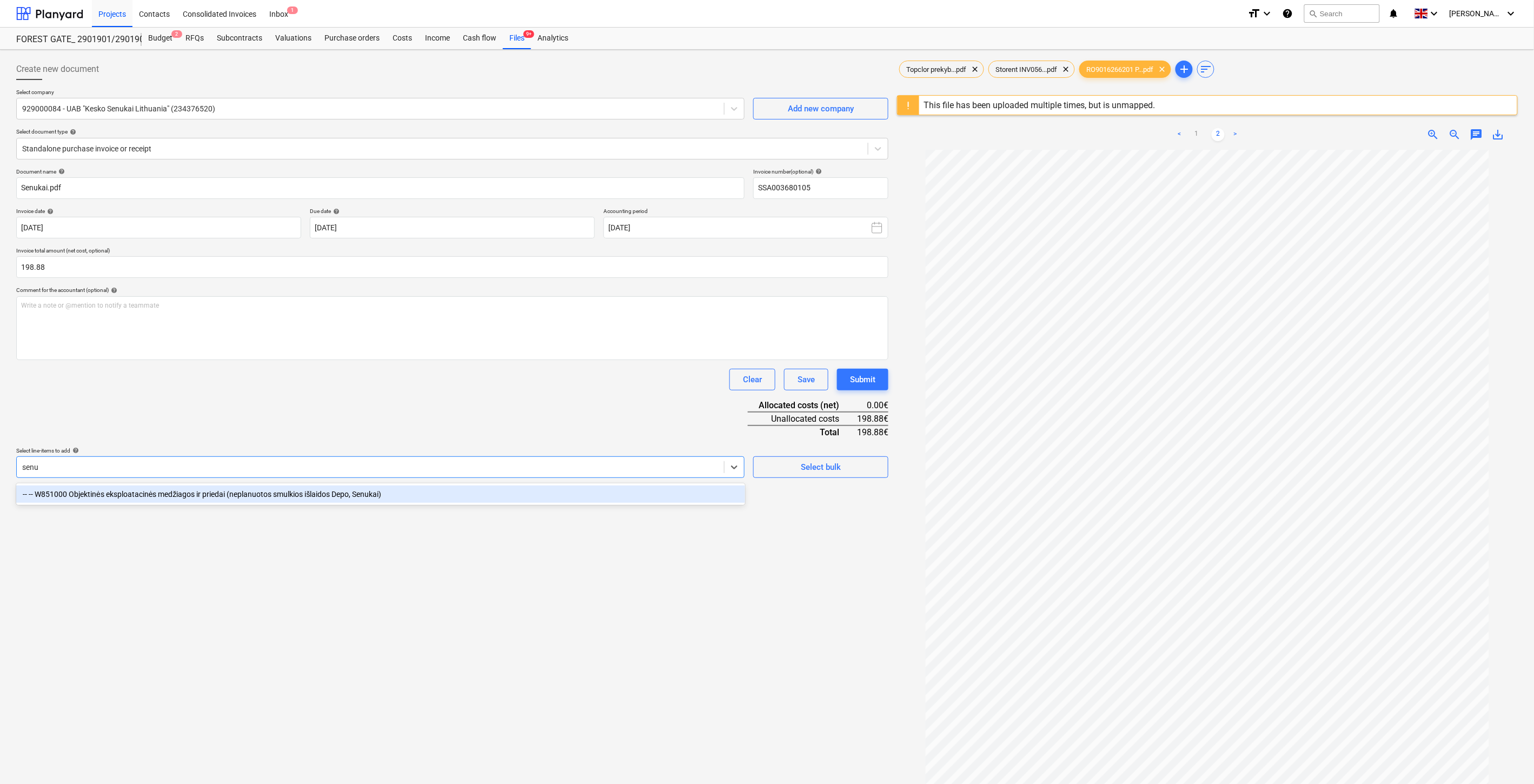
click at [235, 490] on div "-- -- W851000 Objektinės eksploatacinės medžiagos ir priedai (neplanuotos smulk…" at bounding box center [380, 493] width 729 height 17
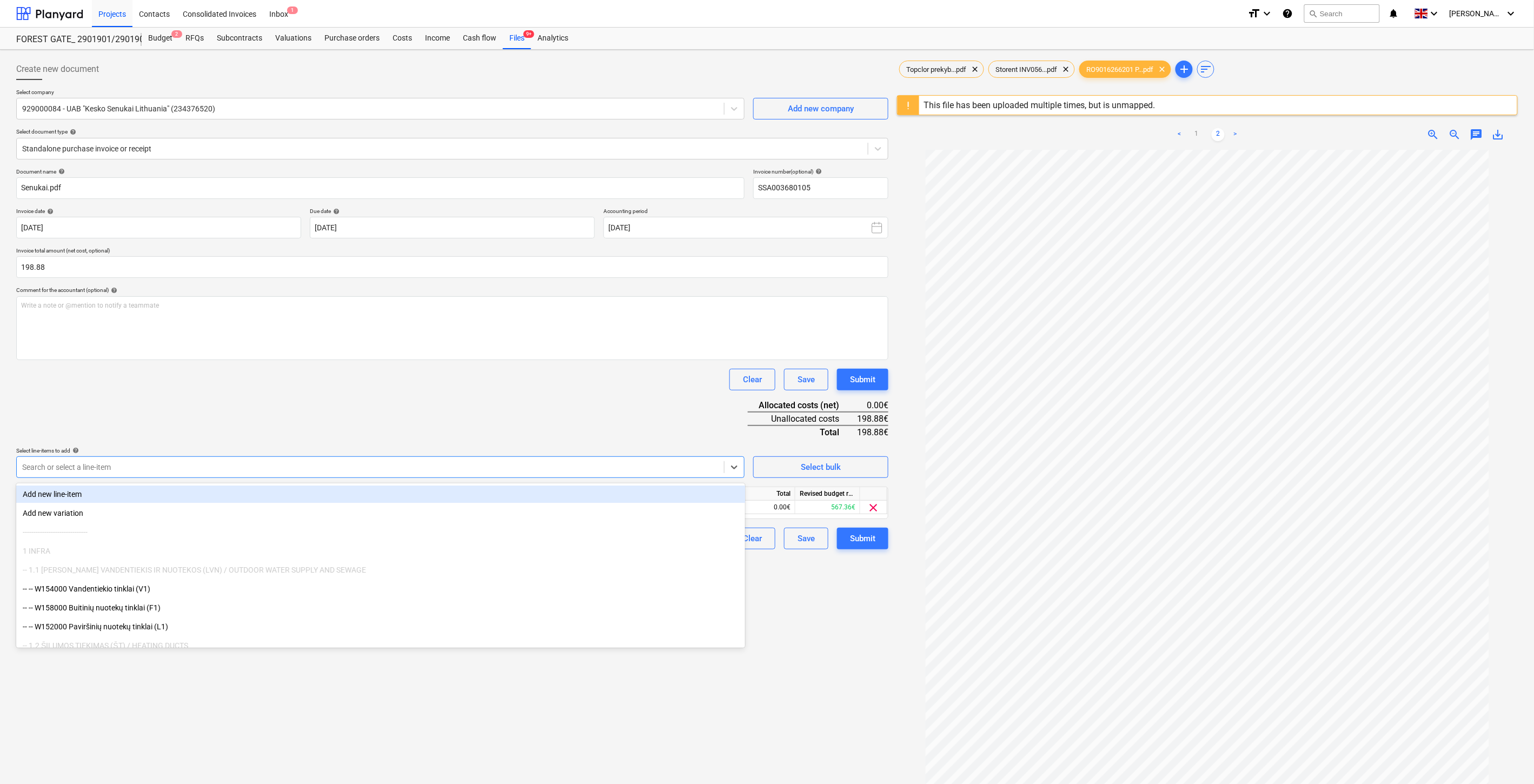
drag, startPoint x: 321, startPoint y: 431, endPoint x: 606, endPoint y: 495, distance: 292.1
click at [323, 431] on div "Document name help Senukai.pdf Invoice number (optional) help SSA003680105 Invo…" at bounding box center [452, 359] width 872 height 381
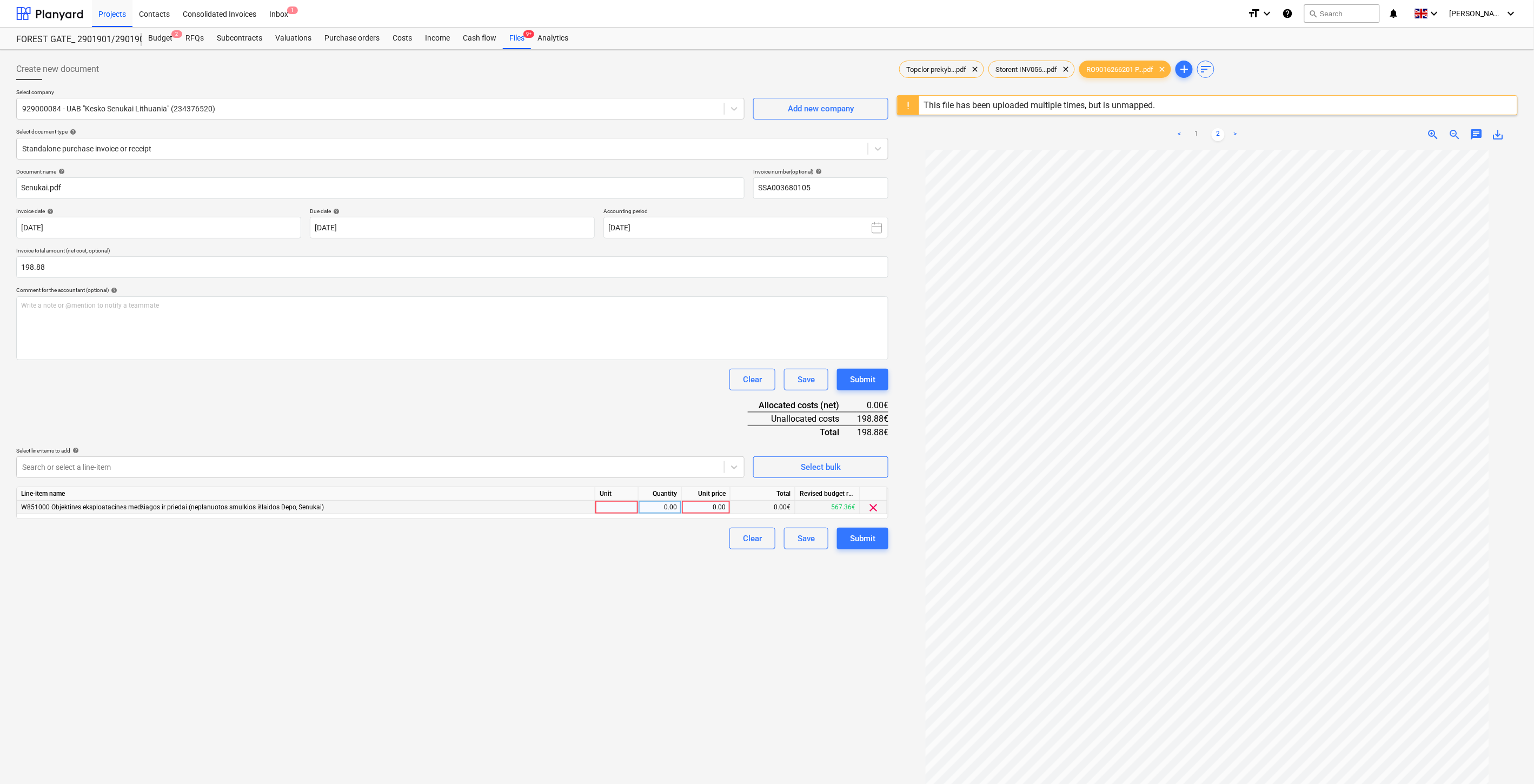
click at [607, 505] on div at bounding box center [617, 507] width 44 height 14
type input "1"
click at [651, 506] on div "0.00" at bounding box center [660, 507] width 34 height 14
click at [705, 508] on div "0.00" at bounding box center [705, 507] width 39 height 14
type input "198.88"
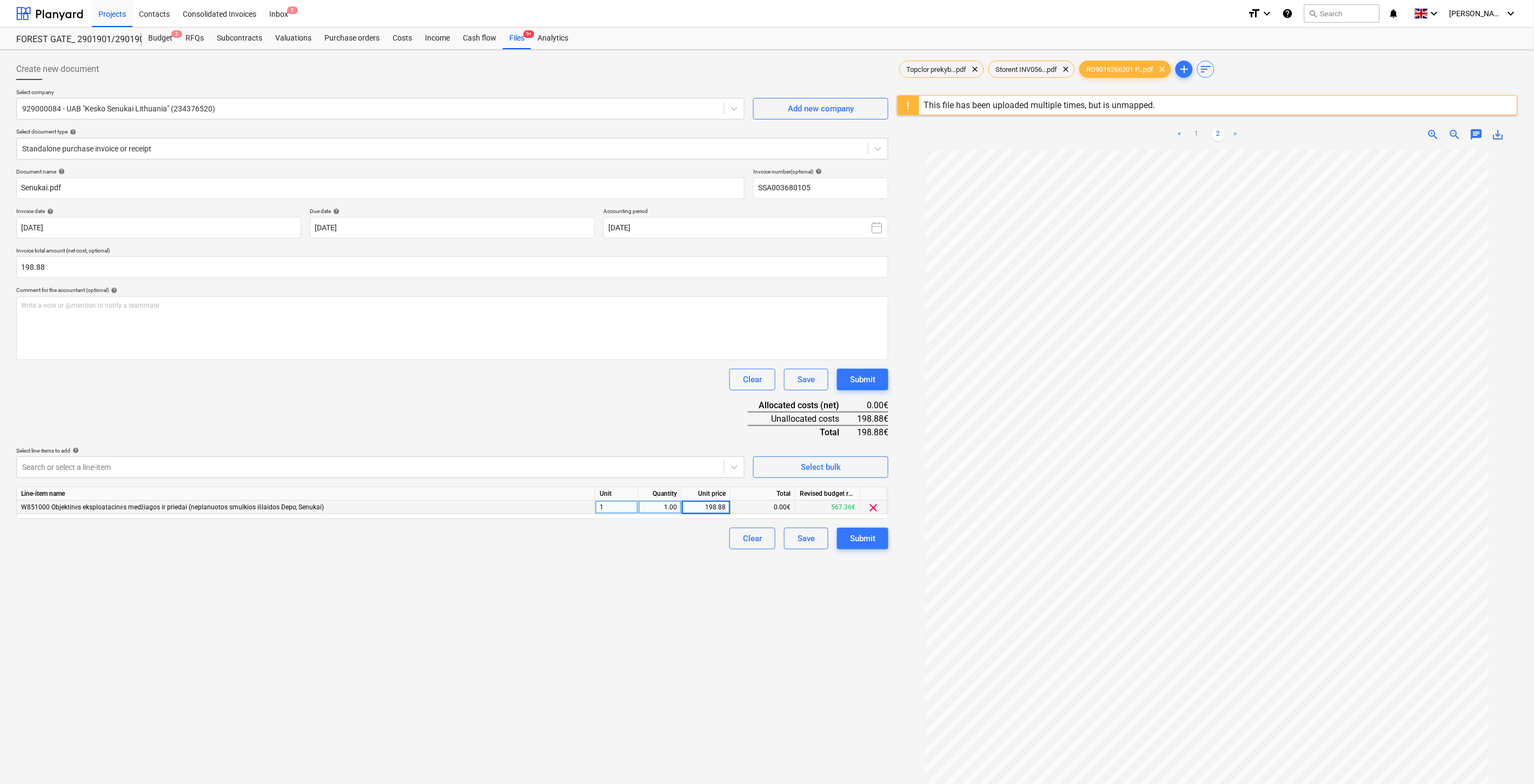
click at [632, 370] on div "Clear Save Submit" at bounding box center [452, 380] width 872 height 22
click at [804, 537] on div "Save" at bounding box center [805, 537] width 17 height 14
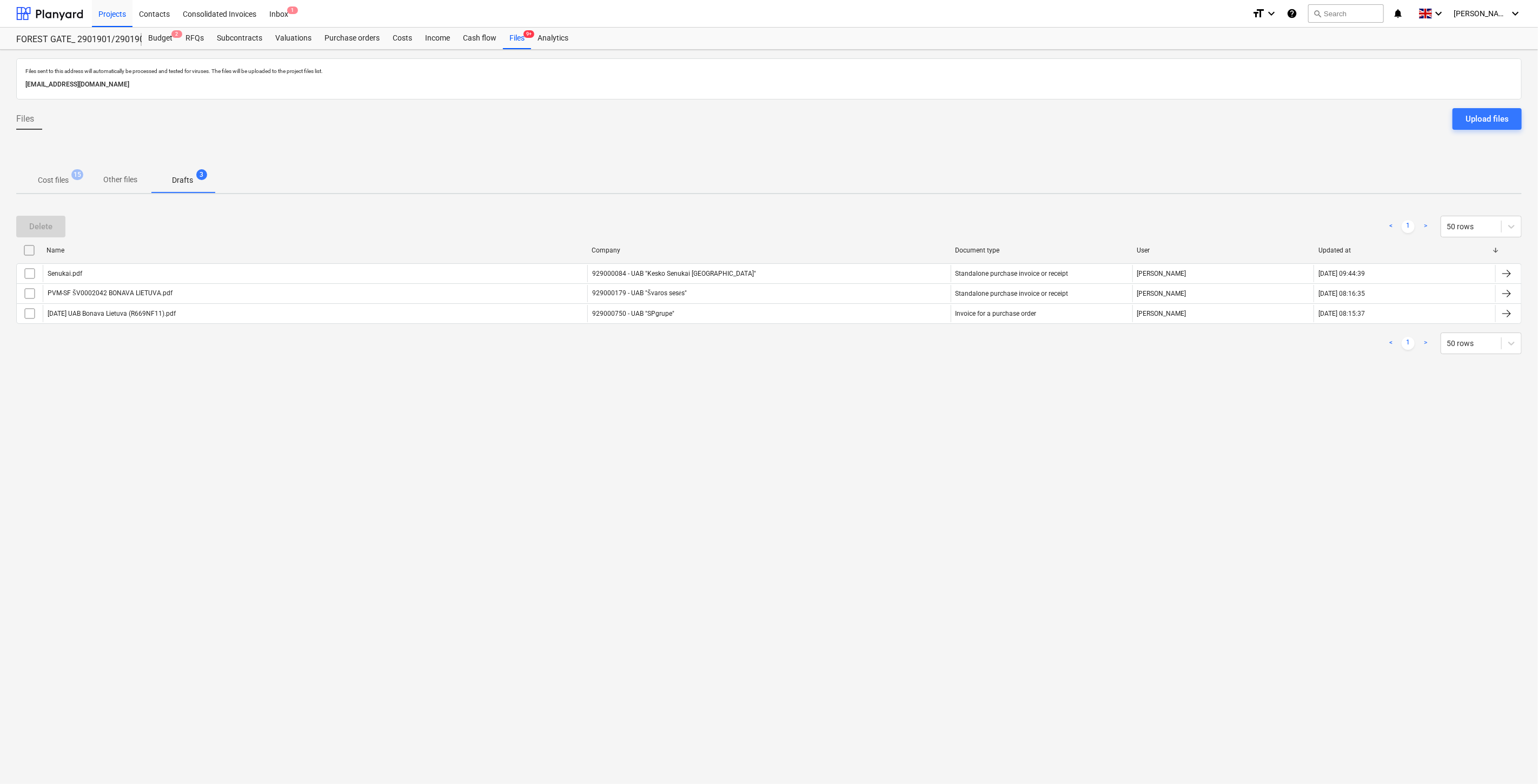
click at [62, 179] on p "Cost files" at bounding box center [53, 180] width 31 height 11
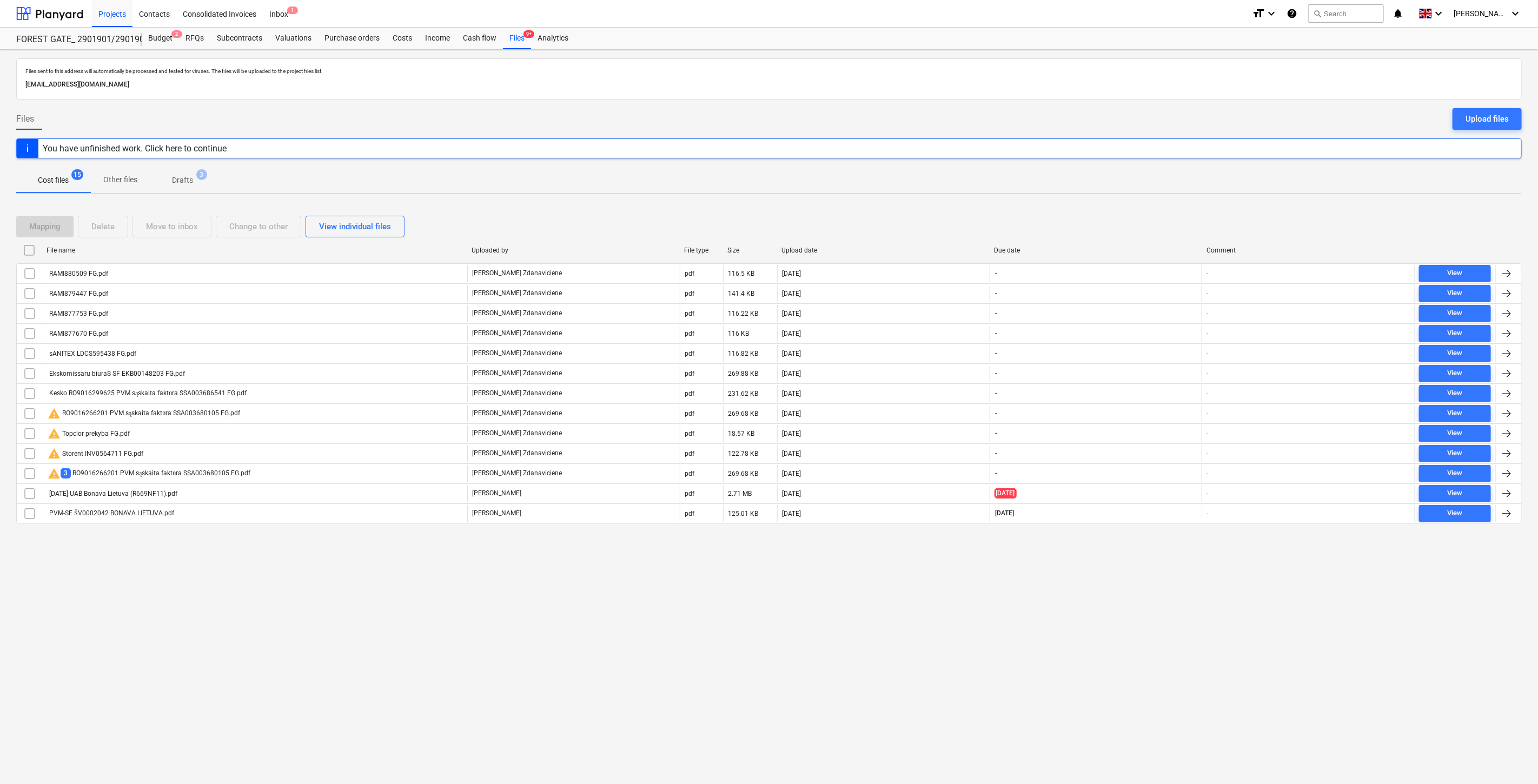
click at [200, 173] on span "3" at bounding box center [202, 174] width 10 height 10
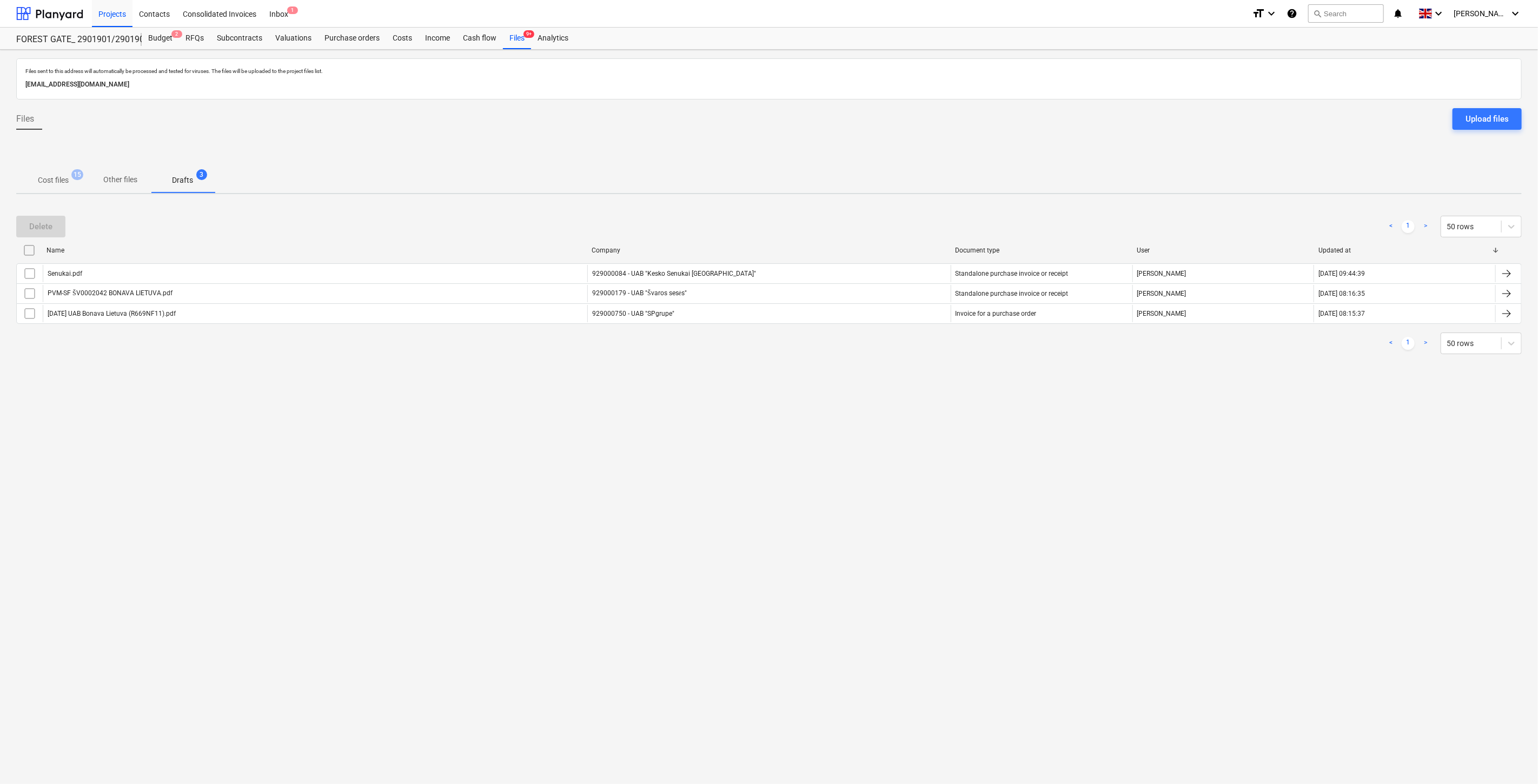
click at [61, 177] on p "Cost files" at bounding box center [53, 180] width 31 height 11
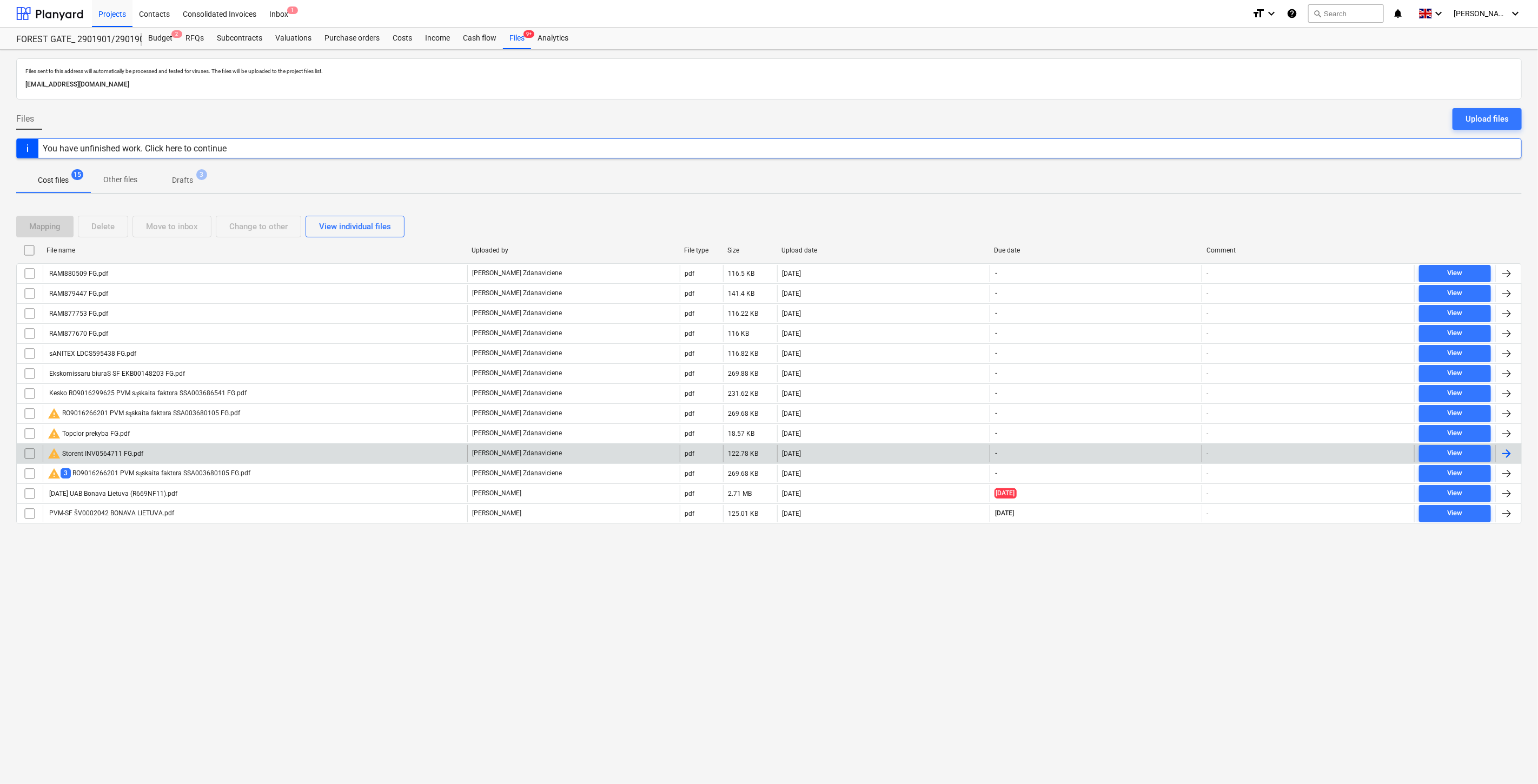
click at [914, 454] on div "02.10.2025" at bounding box center [883, 453] width 213 height 17
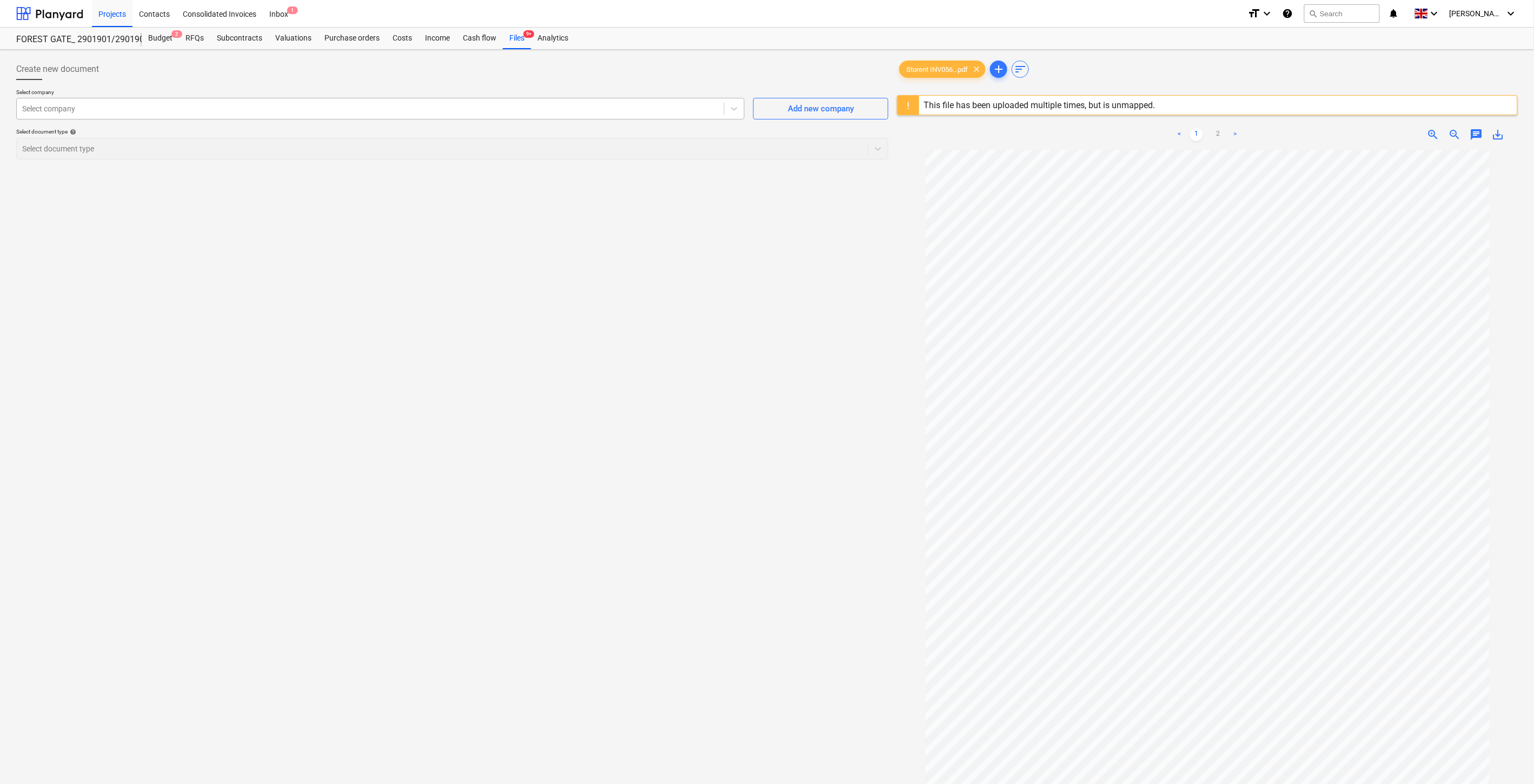
click at [434, 115] on div "Select company" at bounding box center [370, 108] width 707 height 15
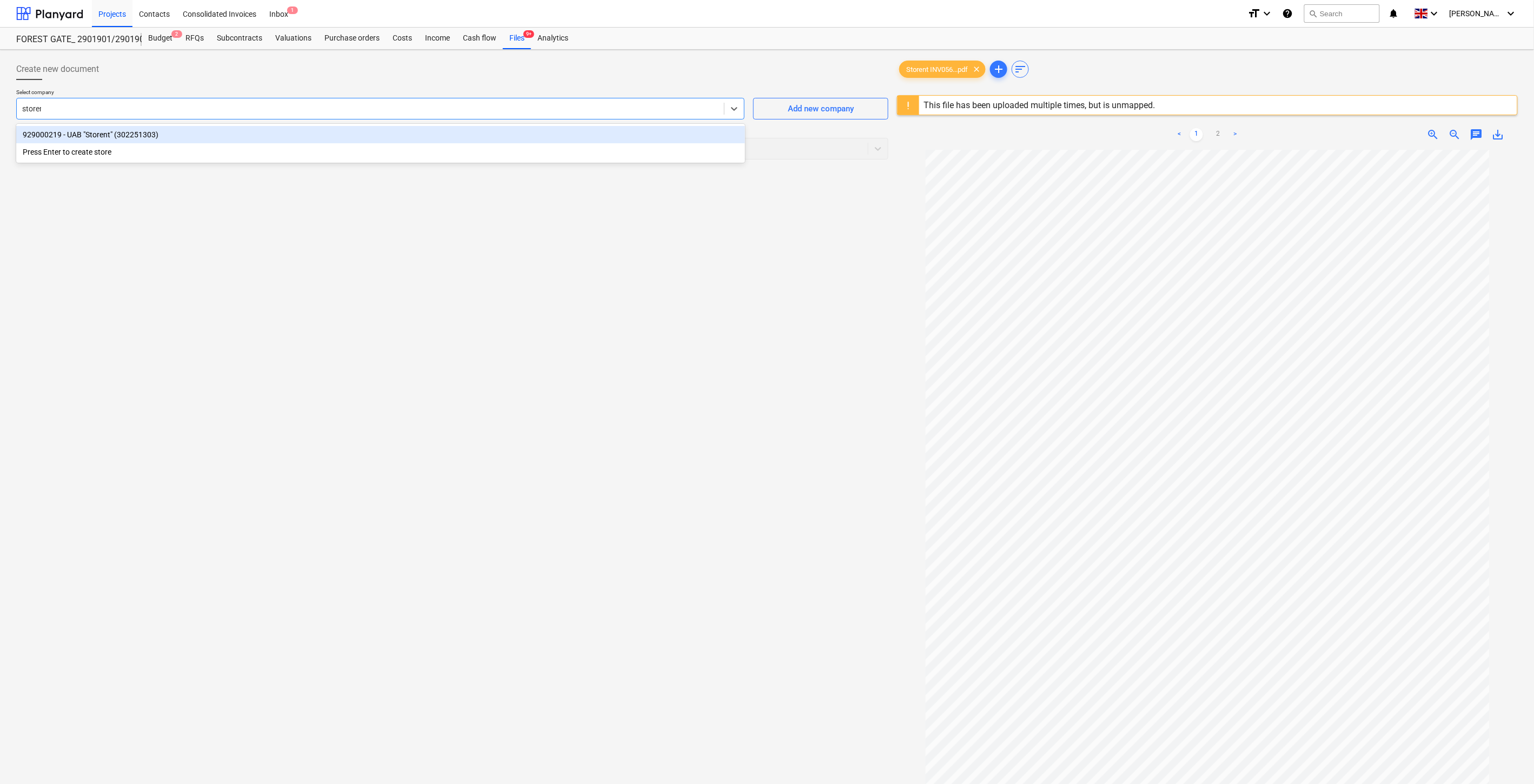
type input "storent"
click at [415, 132] on div "929000219 - UAB "Storent" (302251303)" at bounding box center [380, 134] width 729 height 17
click at [400, 144] on div at bounding box center [432, 148] width 819 height 10
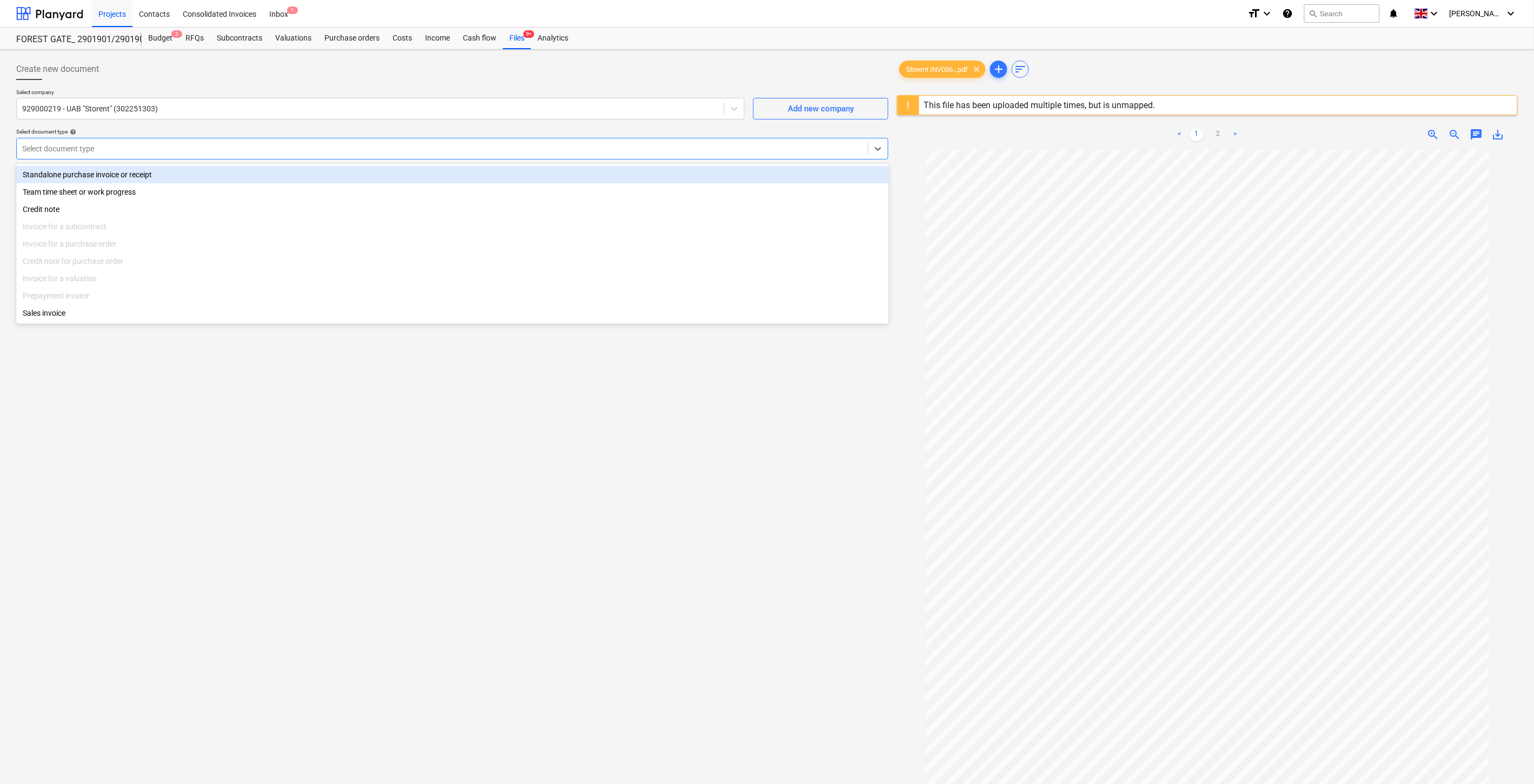
click at [143, 181] on div "Standalone purchase invoice or receipt" at bounding box center [452, 174] width 873 height 17
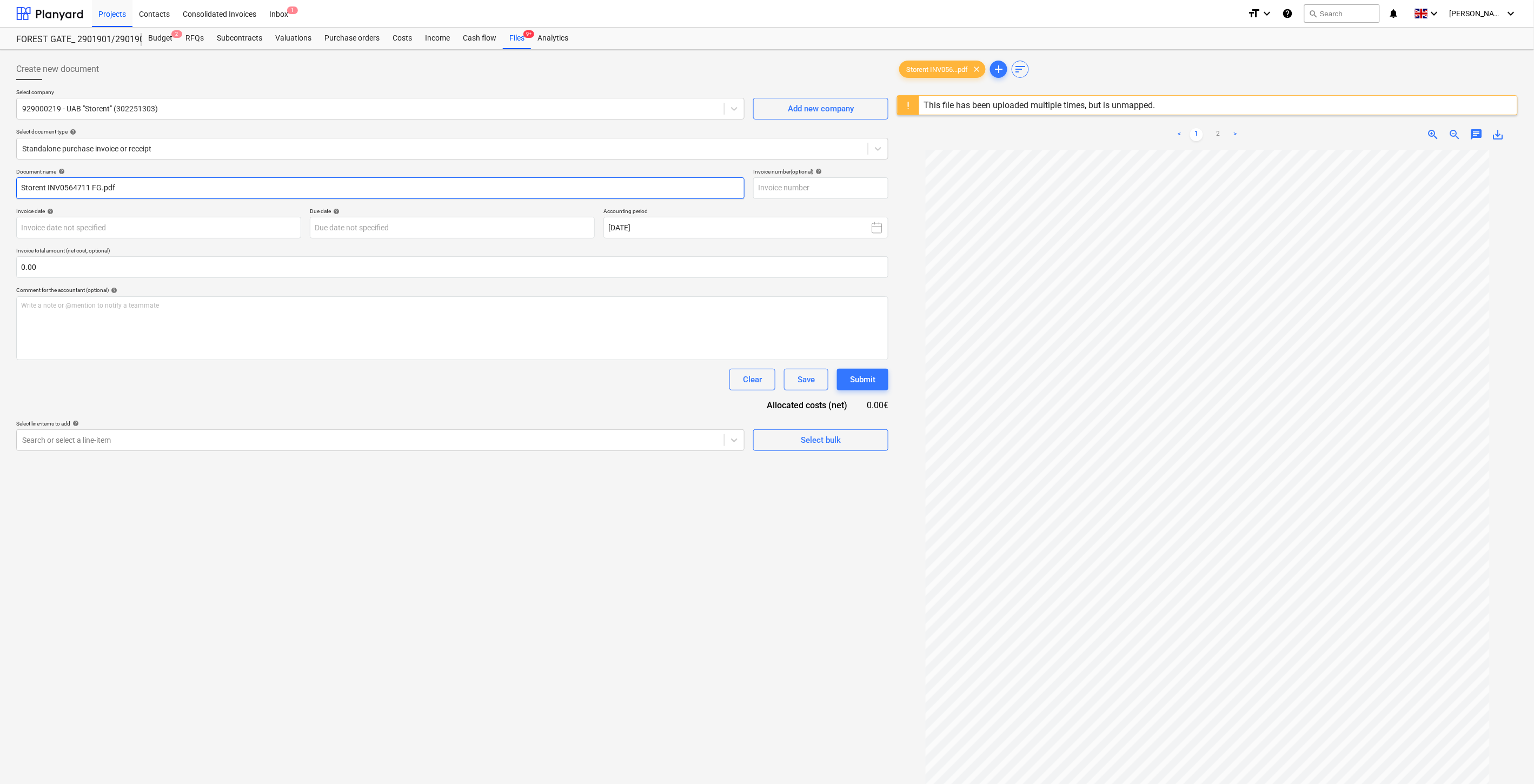
drag, startPoint x: 88, startPoint y: 186, endPoint x: 48, endPoint y: 189, distance: 40.1
click at [48, 189] on input "Storent INV0564711 FG.pdf" at bounding box center [380, 188] width 729 height 22
click at [838, 190] on input "text" at bounding box center [821, 188] width 135 height 22
paste input "INV0564711"
type input "INV0564711"
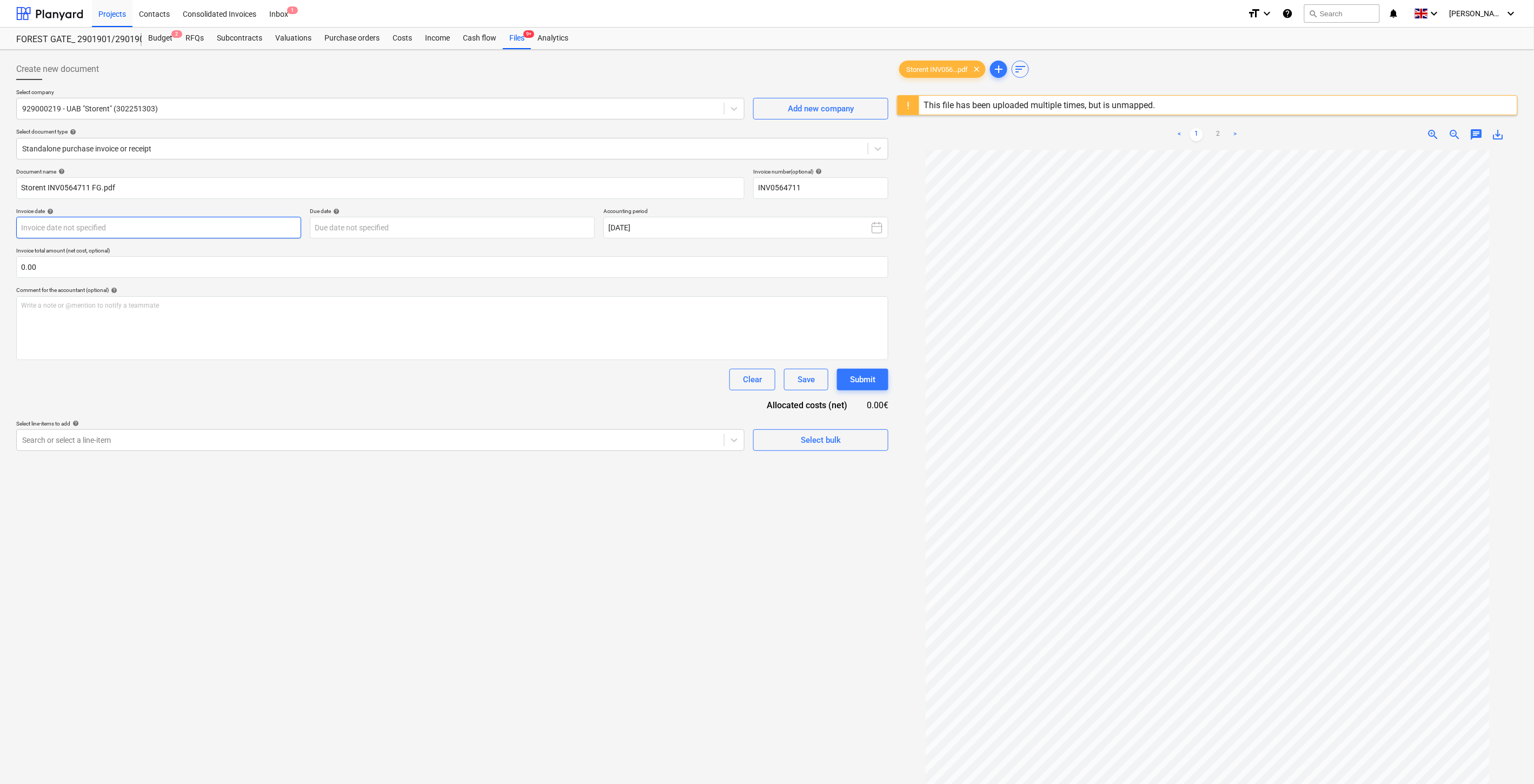
click at [178, 229] on body "Projects Contacts Consolidated Invoices Inbox 1 format_size keyboard_arrow_down…" at bounding box center [767, 392] width 1534 height 784
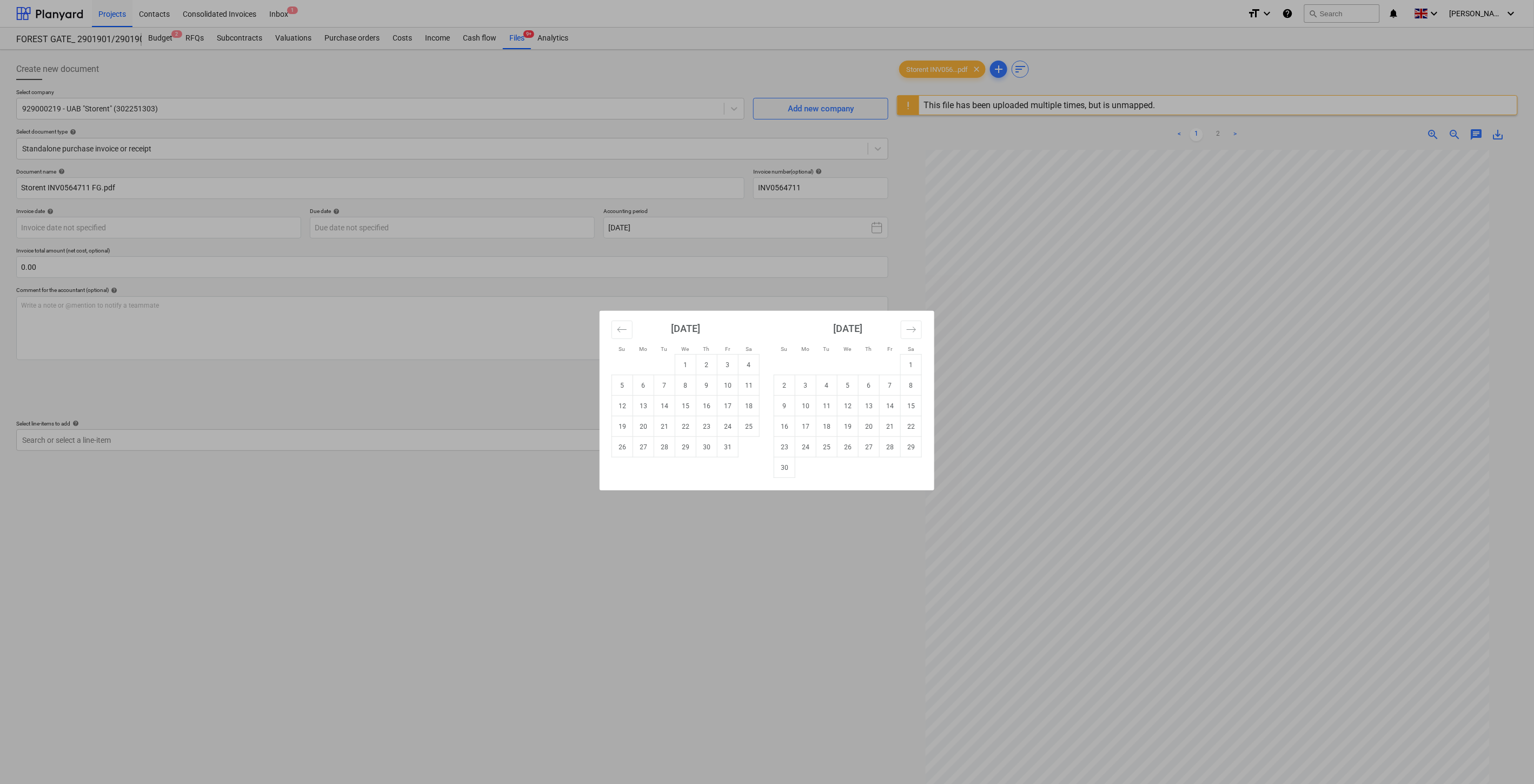
click at [634, 334] on div "October 2025" at bounding box center [686, 333] width 148 height 44
click at [627, 333] on icon "Move backward to switch to the previous month." at bounding box center [621, 329] width 10 height 10
click at [666, 444] on td "30" at bounding box center [665, 446] width 21 height 20
type input "30 Sep 2025"
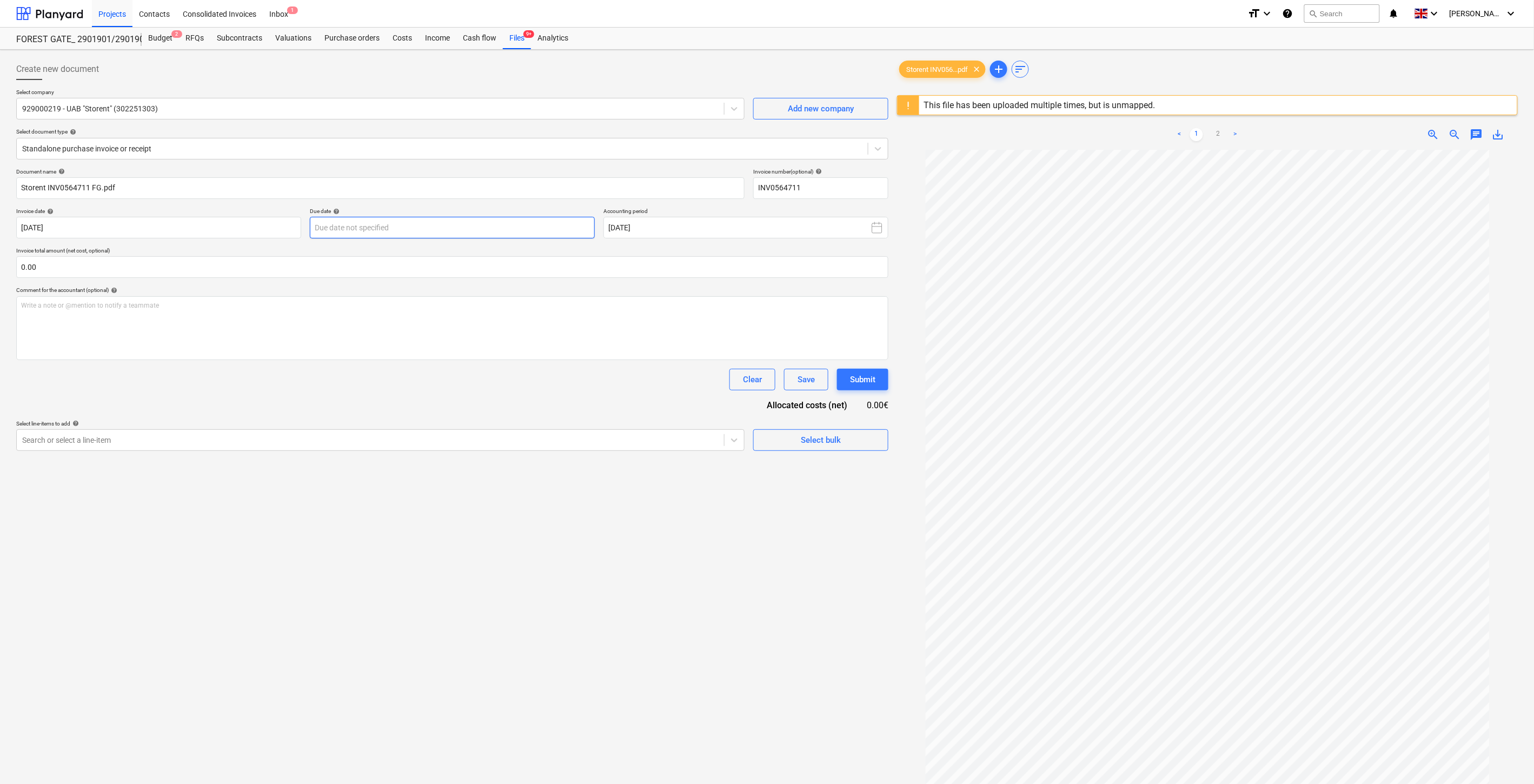
click at [520, 230] on body "Projects Contacts Consolidated Invoices Inbox 1 format_size keyboard_arrow_down…" at bounding box center [767, 392] width 1534 height 784
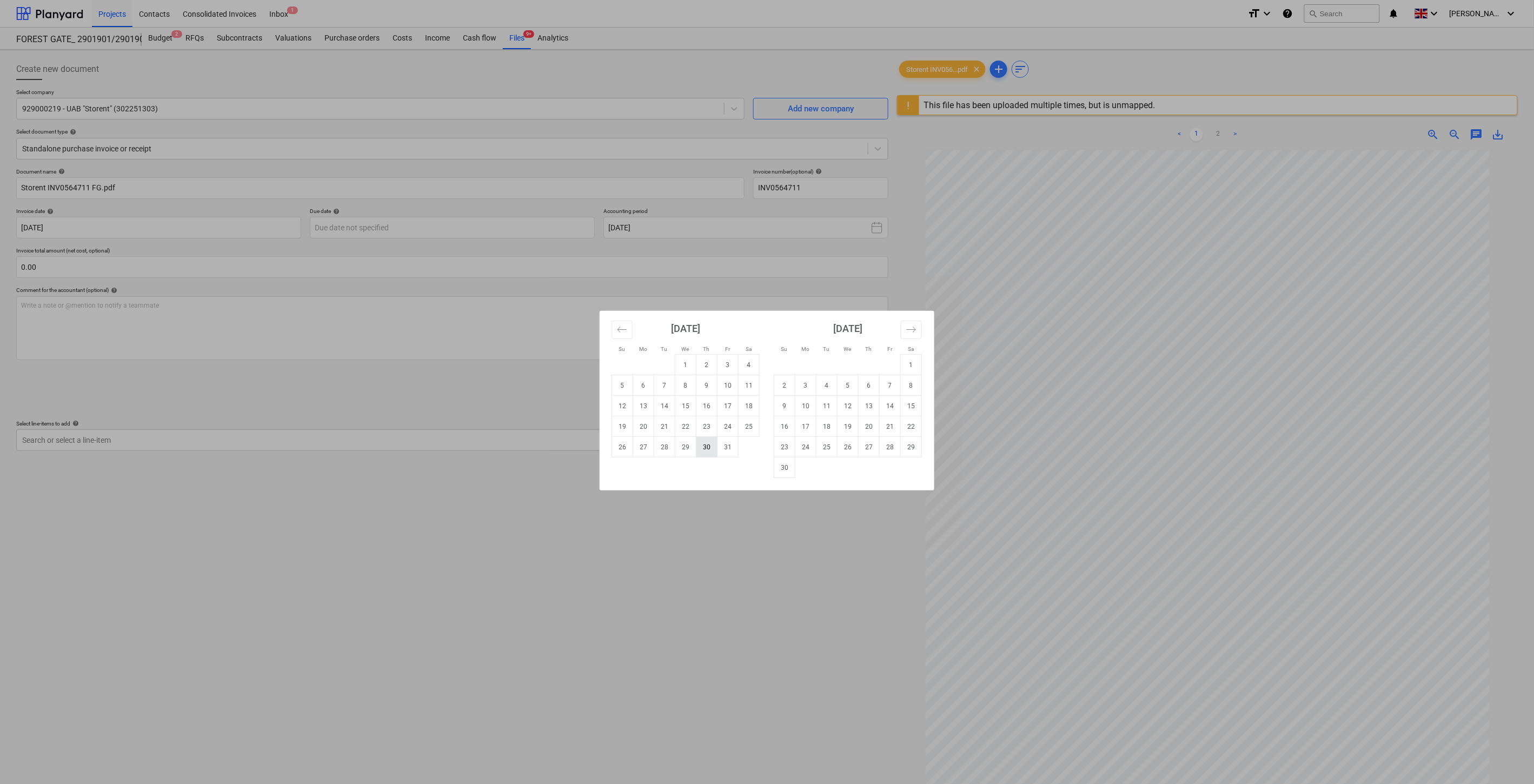
click at [707, 446] on td "30" at bounding box center [707, 446] width 21 height 20
type input "30 Oct 2025"
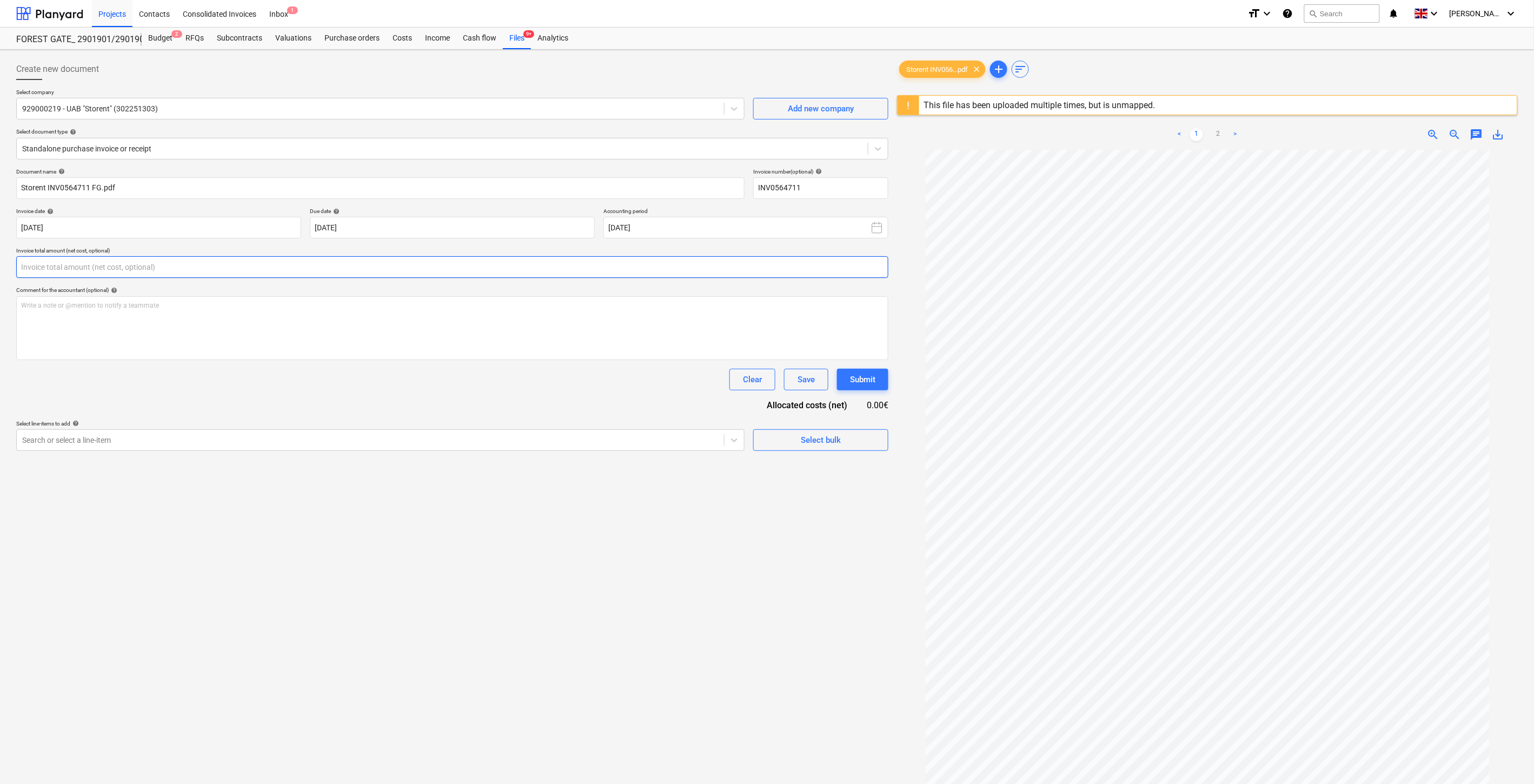
click at [452, 272] on input "text" at bounding box center [452, 267] width 872 height 22
type input "60.00"
click at [300, 461] on div "Search or select a line-item" at bounding box center [370, 467] width 707 height 15
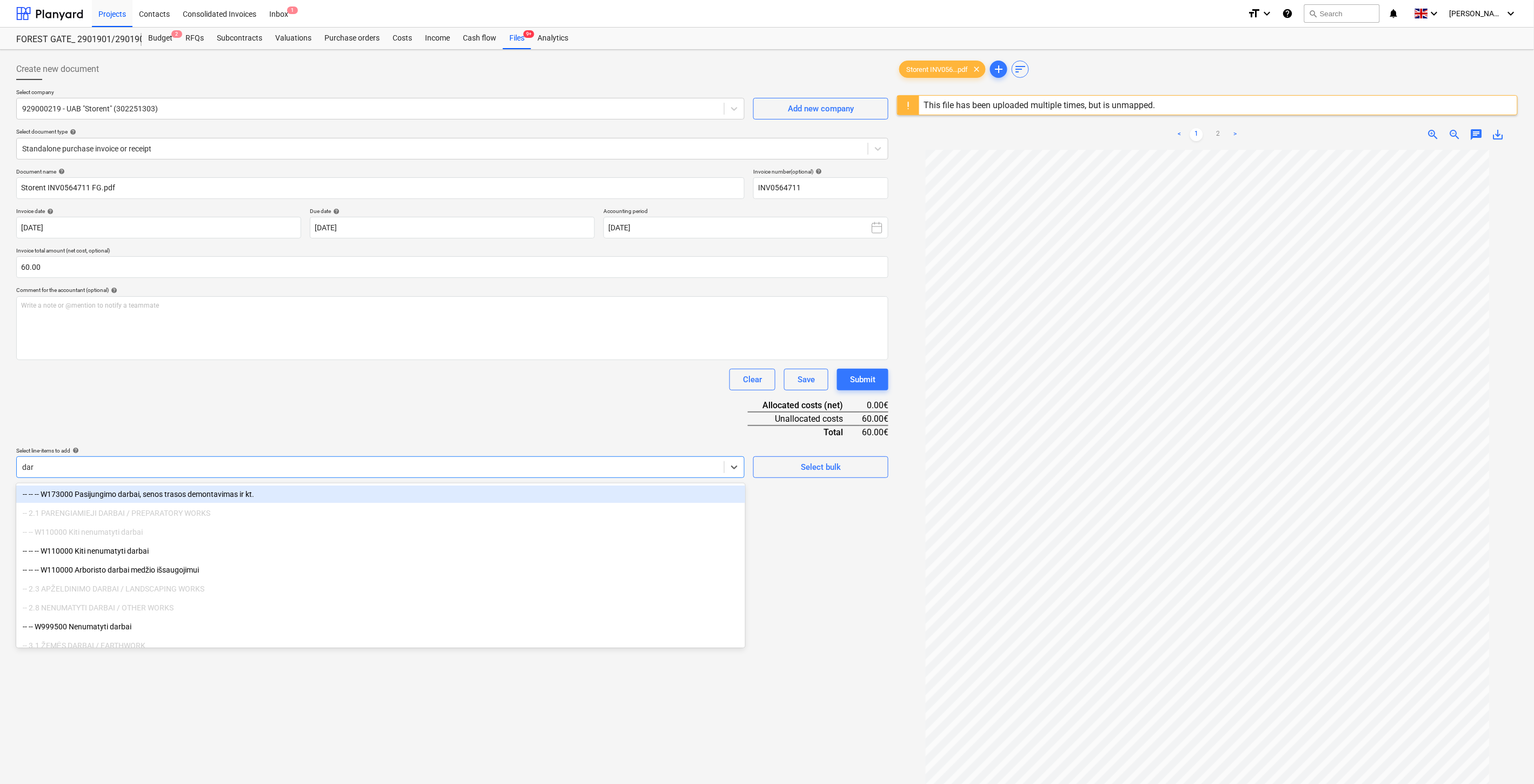
type input "darb"
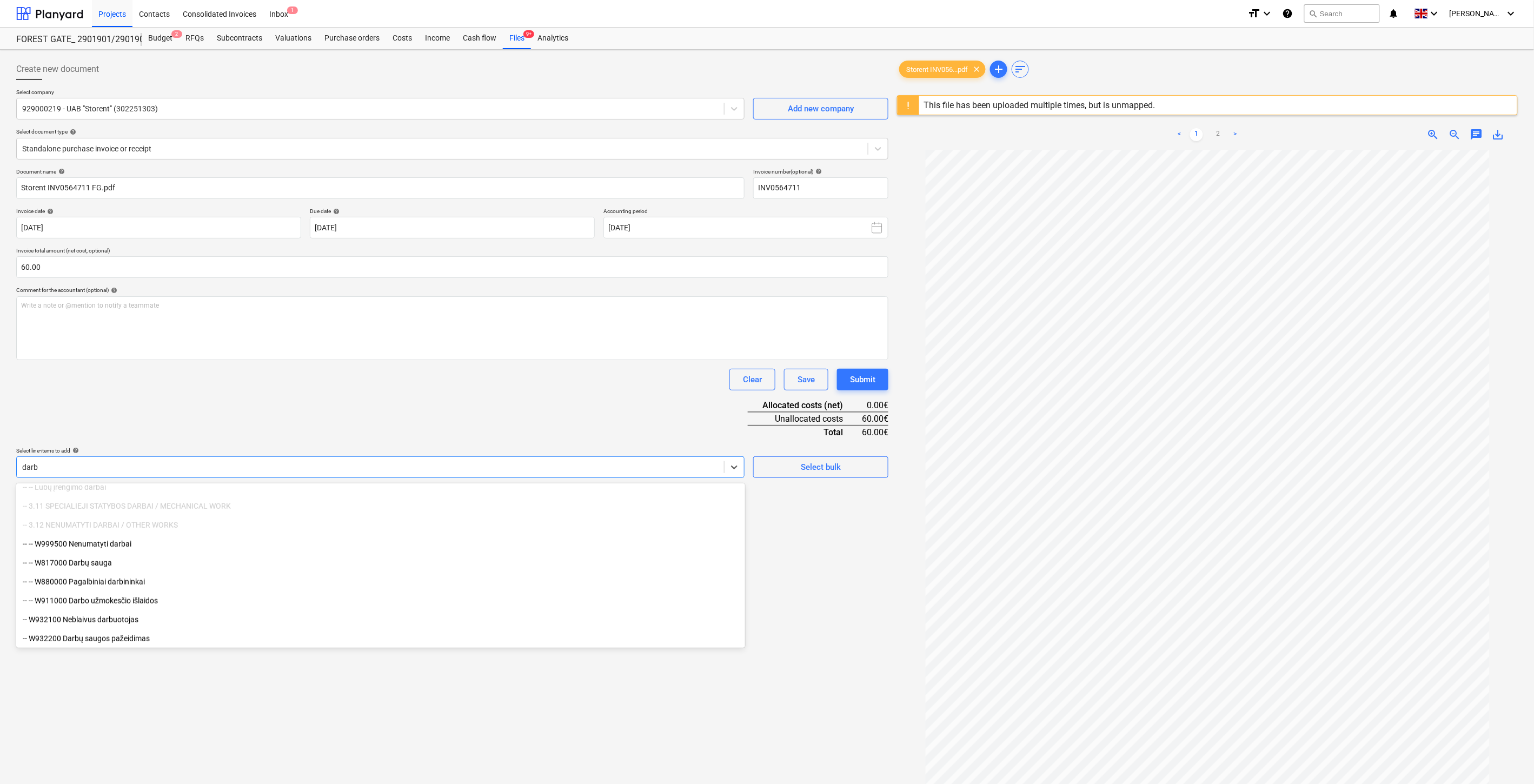
scroll to position [481, 0]
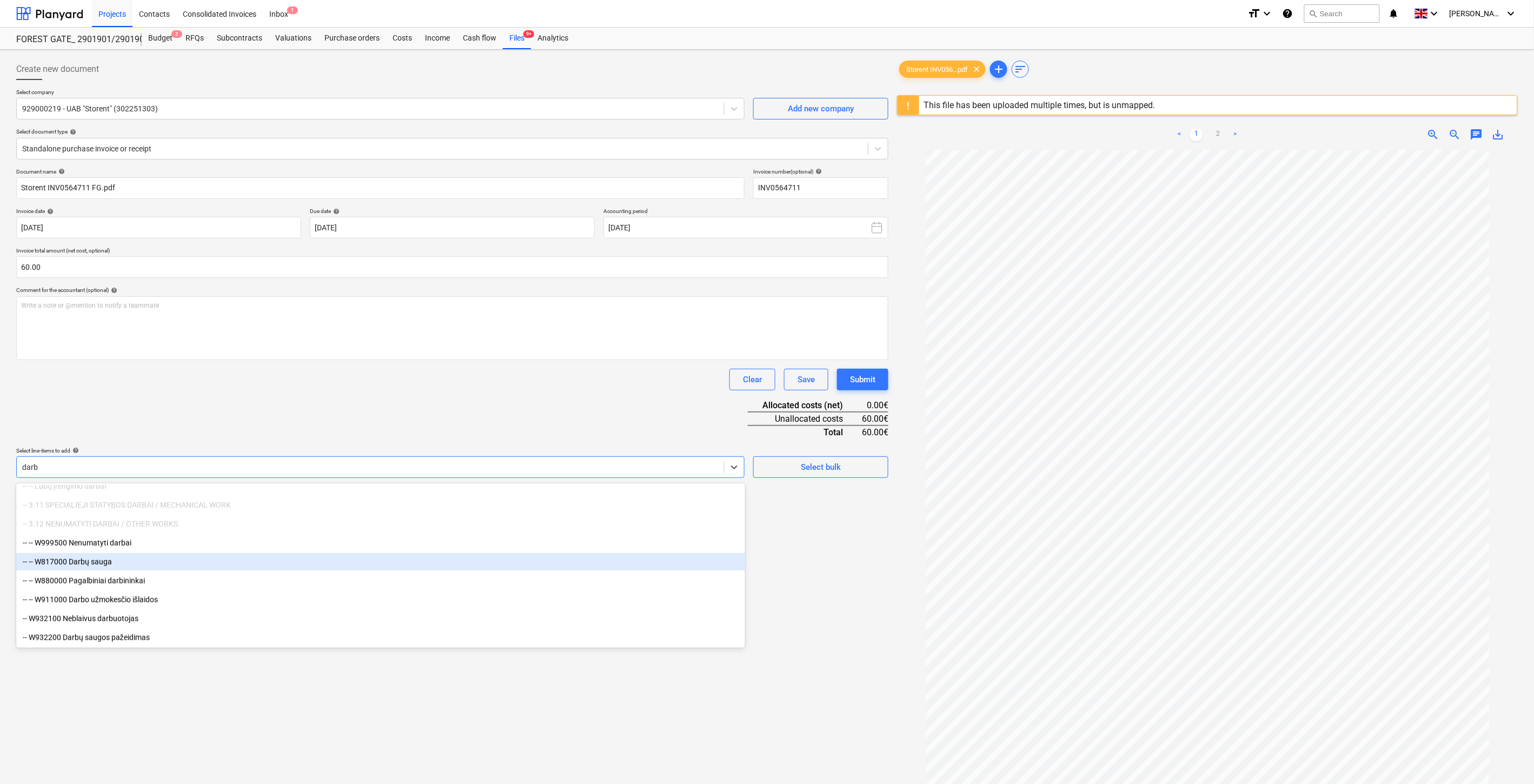
click at [170, 555] on div "-- -- W817000 Darbų sauga" at bounding box center [380, 561] width 729 height 17
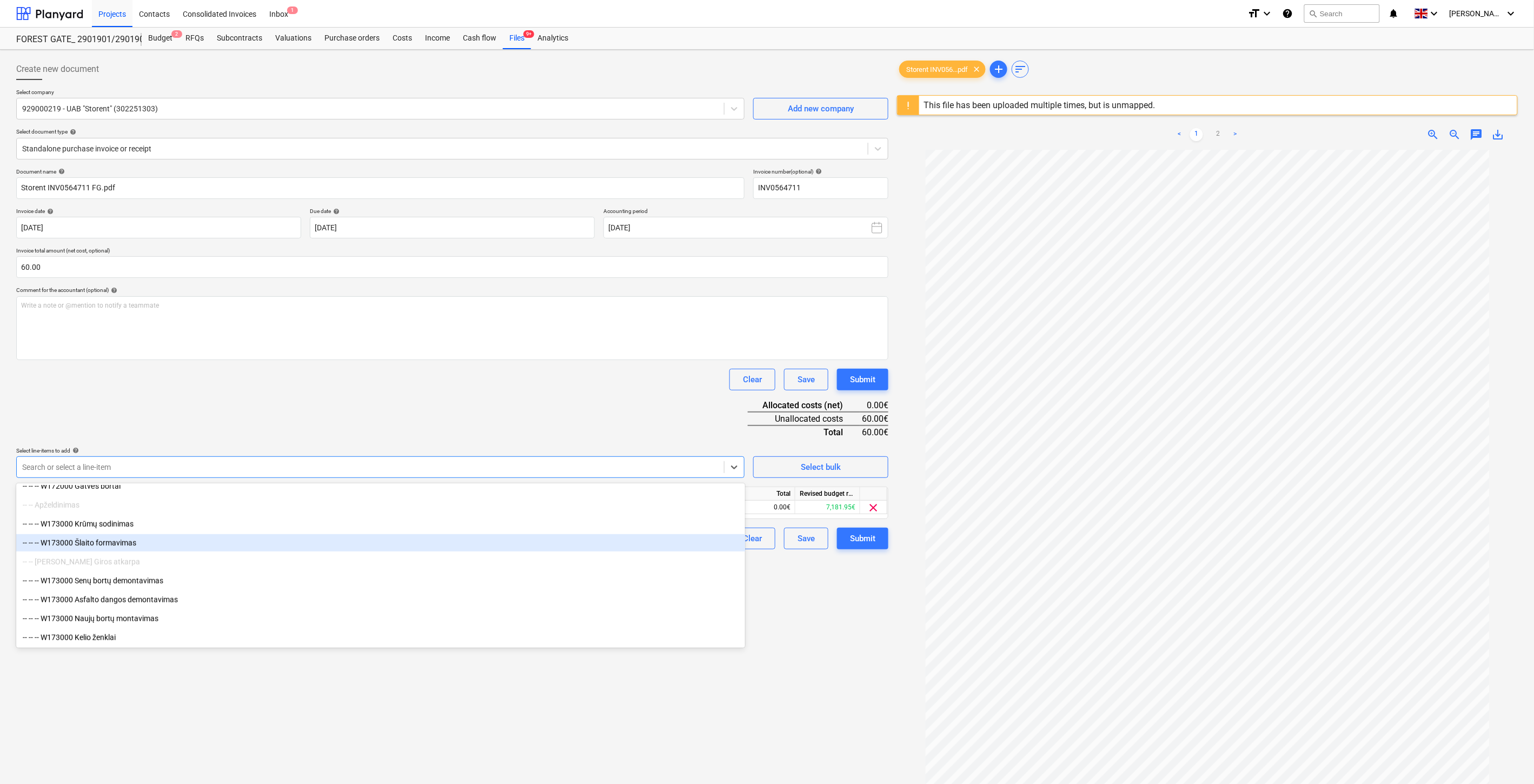
click at [475, 364] on div "Document name help Storent INV0564711 FG.pdf Invoice number (optional) help INV…" at bounding box center [452, 359] width 872 height 381
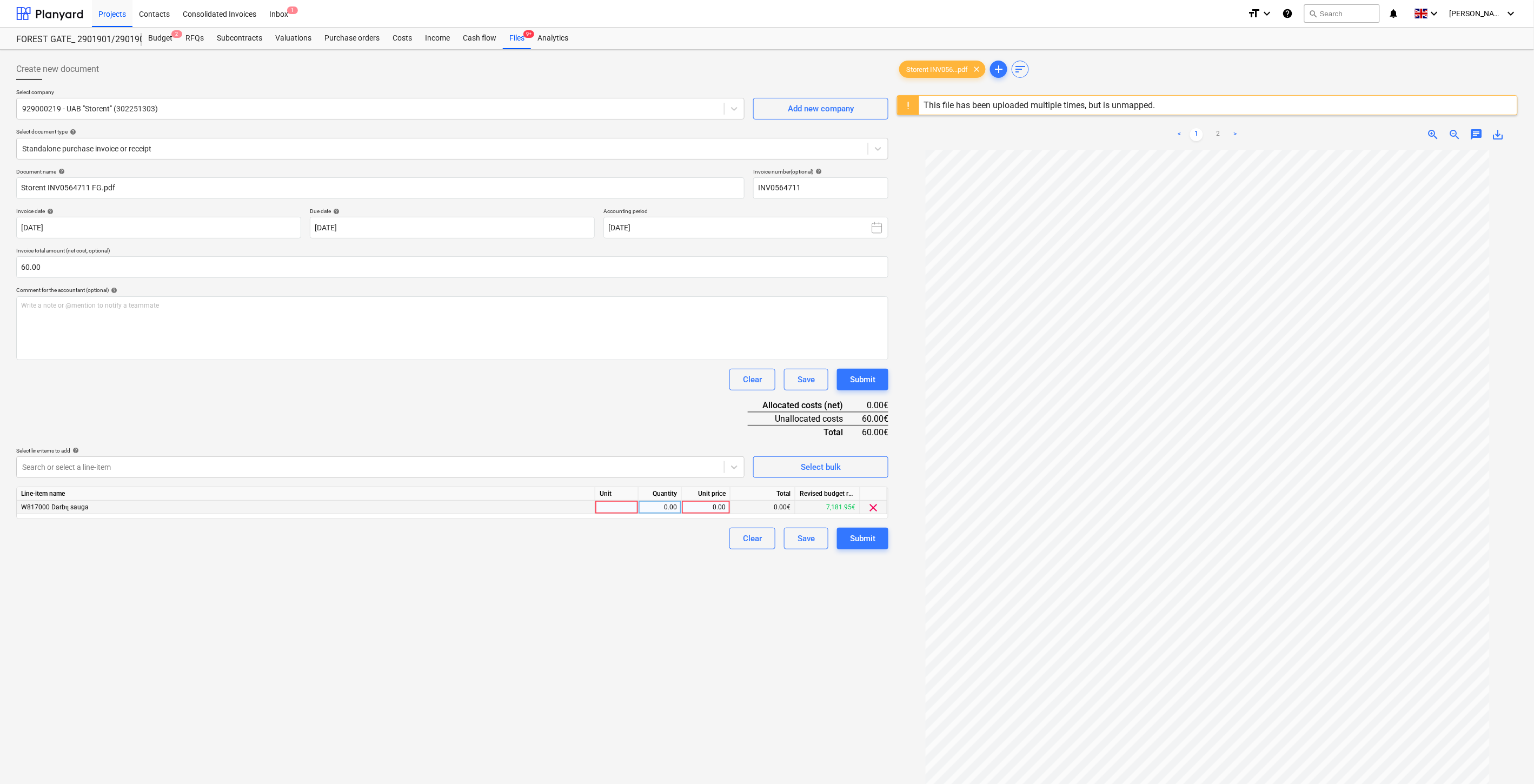
click at [613, 512] on div at bounding box center [617, 507] width 44 height 14
click at [659, 512] on div "0.00" at bounding box center [660, 507] width 34 height 14
drag, startPoint x: 696, startPoint y: 510, endPoint x: 704, endPoint y: 461, distance: 49.6
click at [697, 508] on div "0.00" at bounding box center [705, 507] width 39 height 14
type input "60"
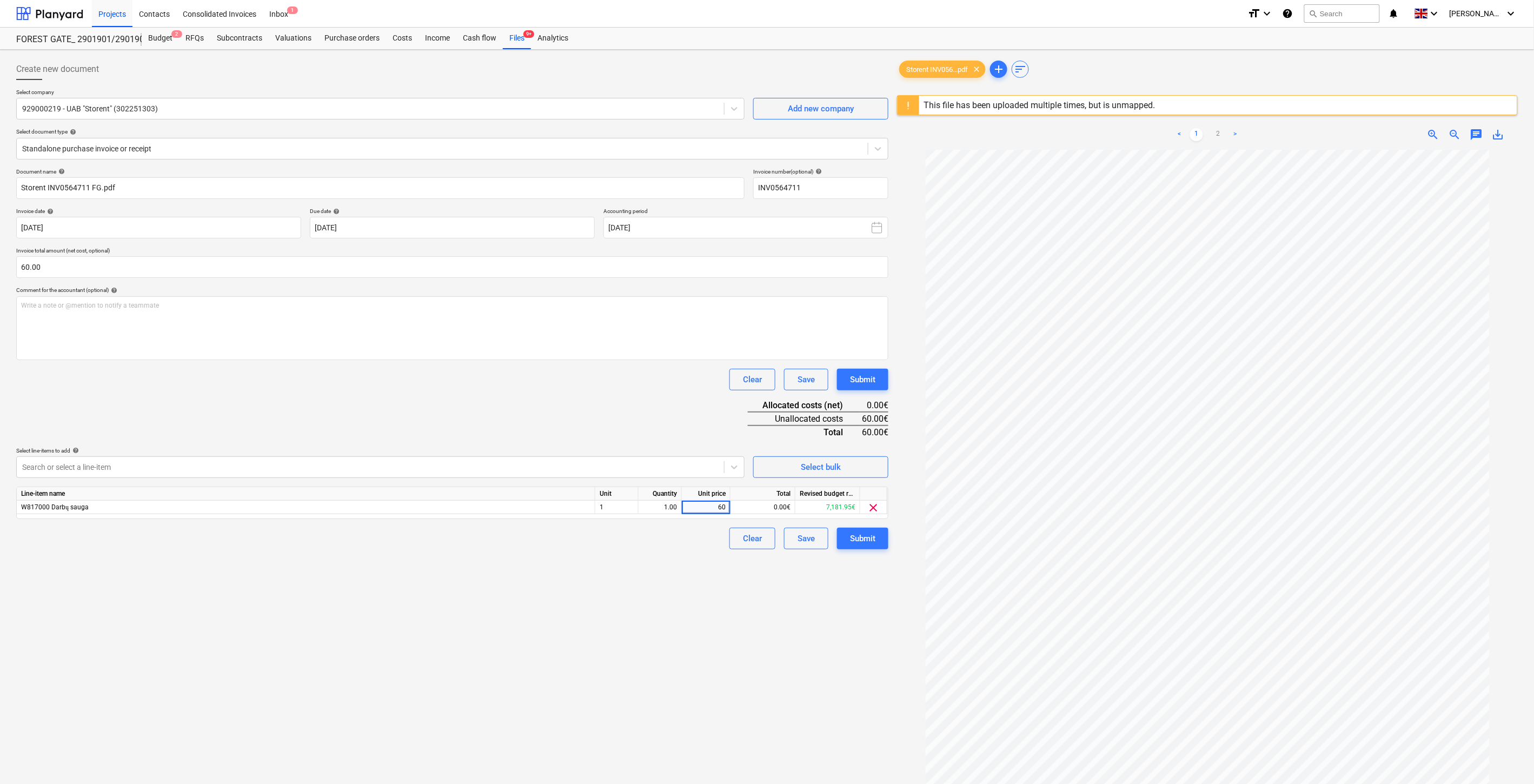
click at [722, 425] on div "Document name help Storent INV0564711 FG.pdf Invoice number (optional) help INV…" at bounding box center [452, 359] width 872 height 381
click at [806, 531] on div "Save" at bounding box center [805, 537] width 17 height 14
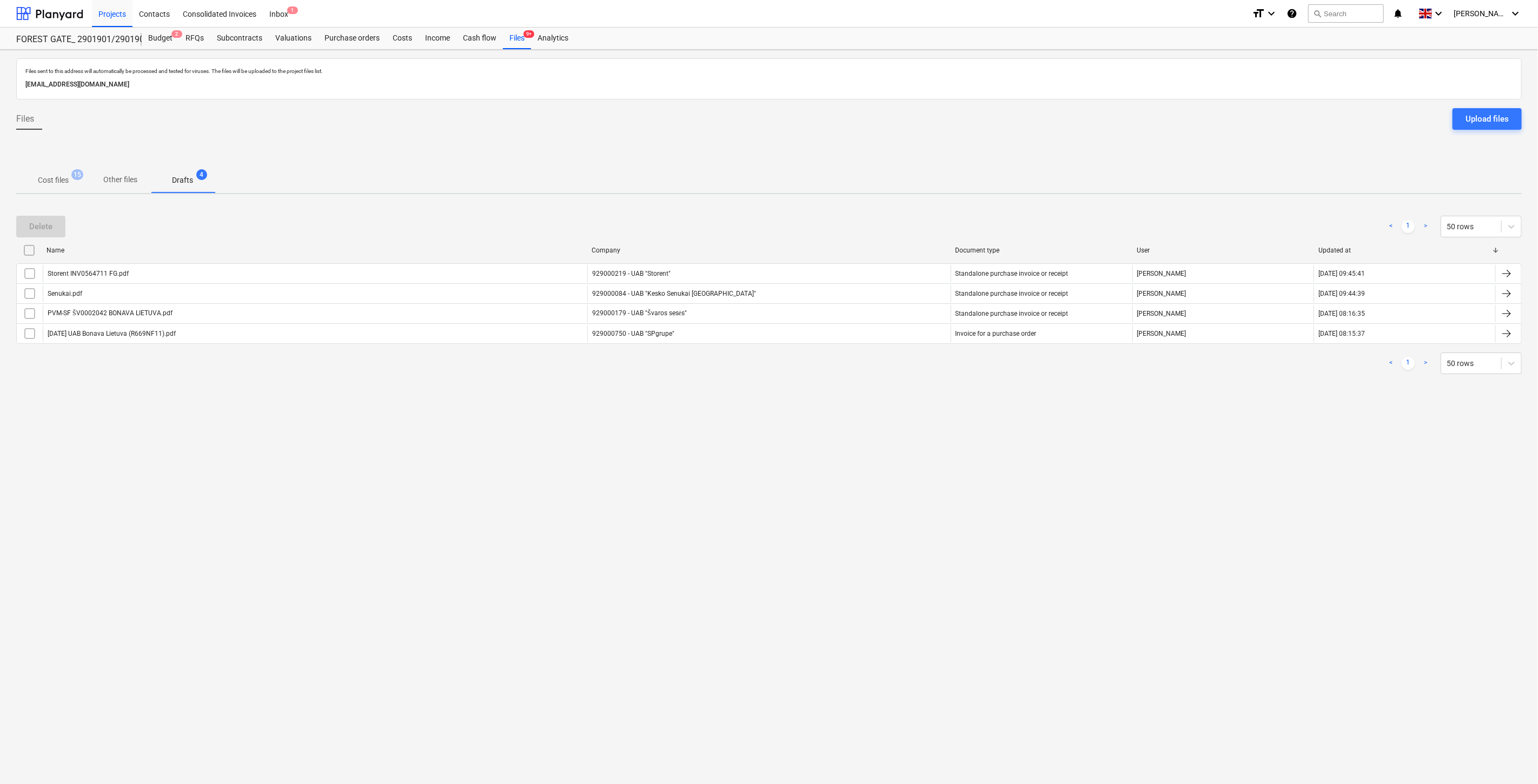
drag, startPoint x: 54, startPoint y: 179, endPoint x: 636, endPoint y: 104, distance: 586.8
click at [56, 177] on p "Cost files" at bounding box center [53, 180] width 31 height 11
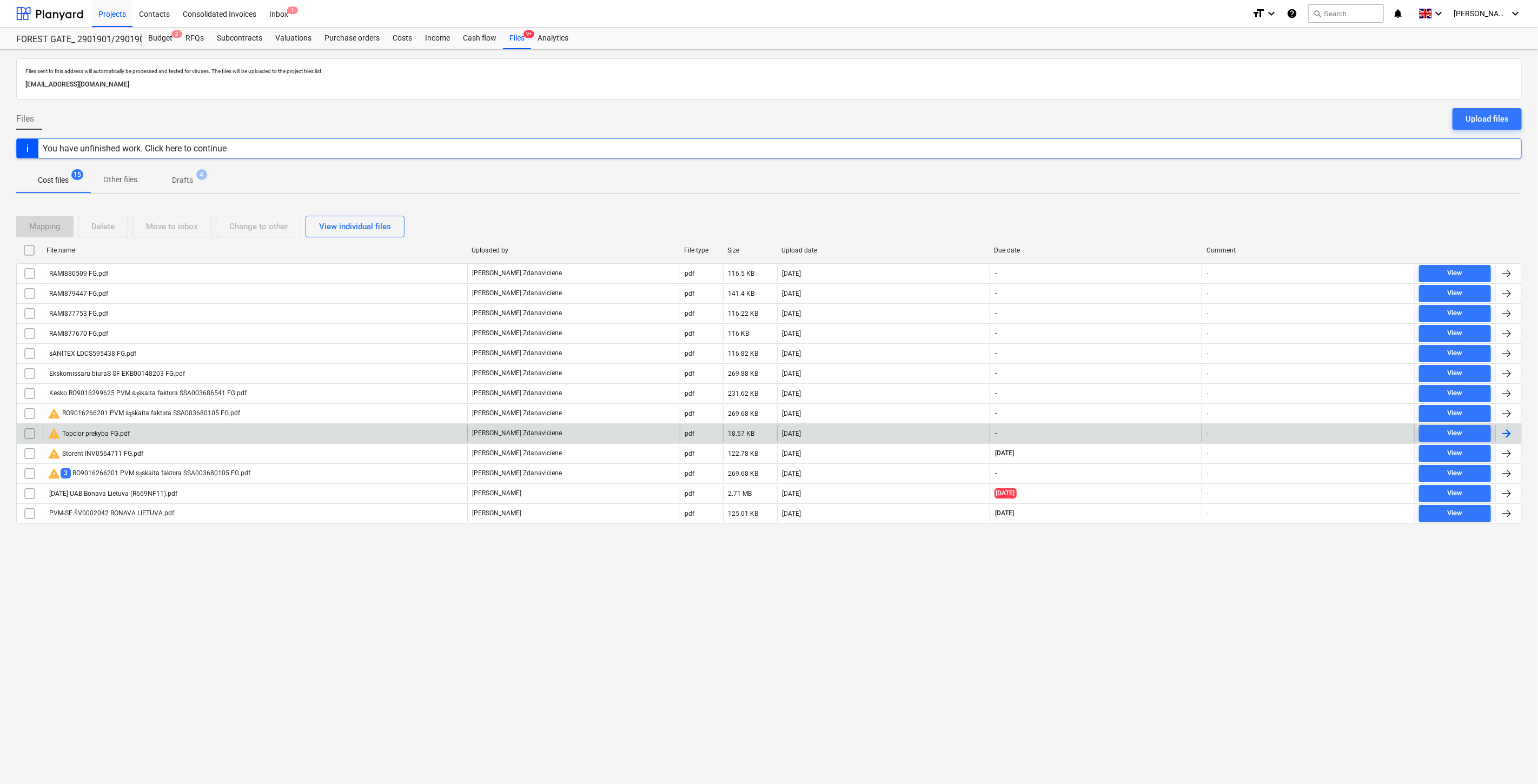
click at [290, 434] on div "warning Topclor prekyba FG.pdf" at bounding box center [255, 433] width 425 height 17
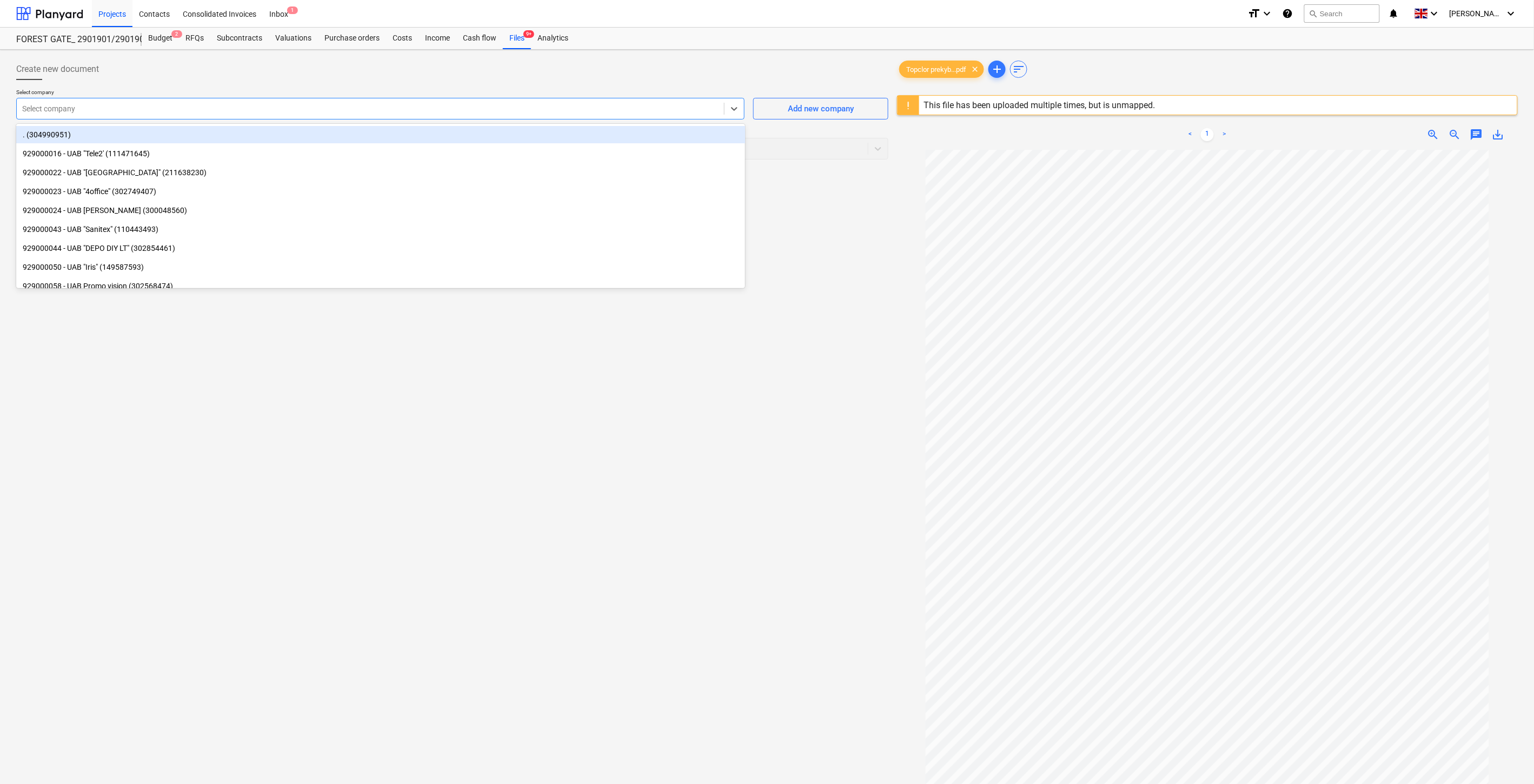
click at [343, 108] on div at bounding box center [371, 108] width 696 height 10
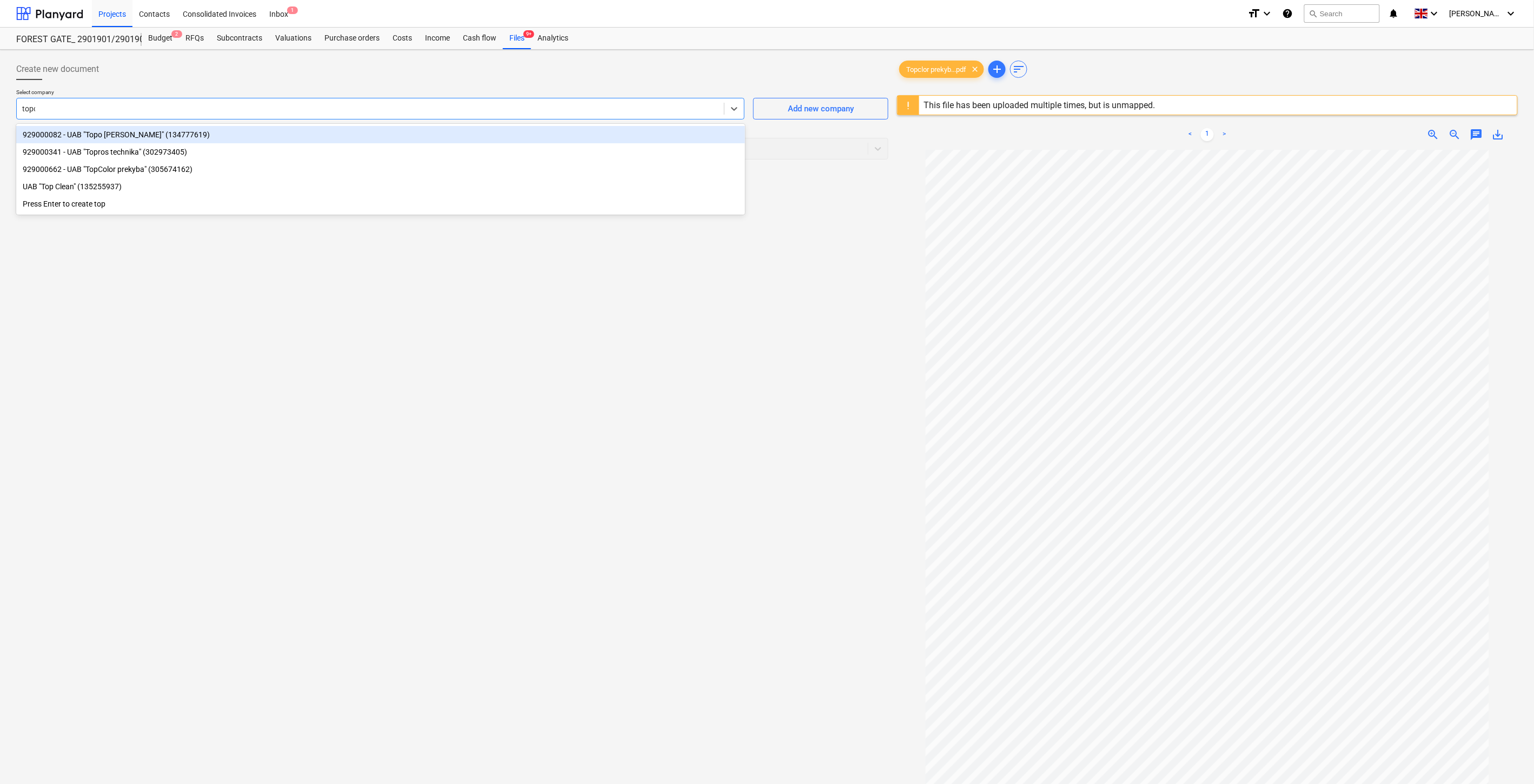
type input "topco"
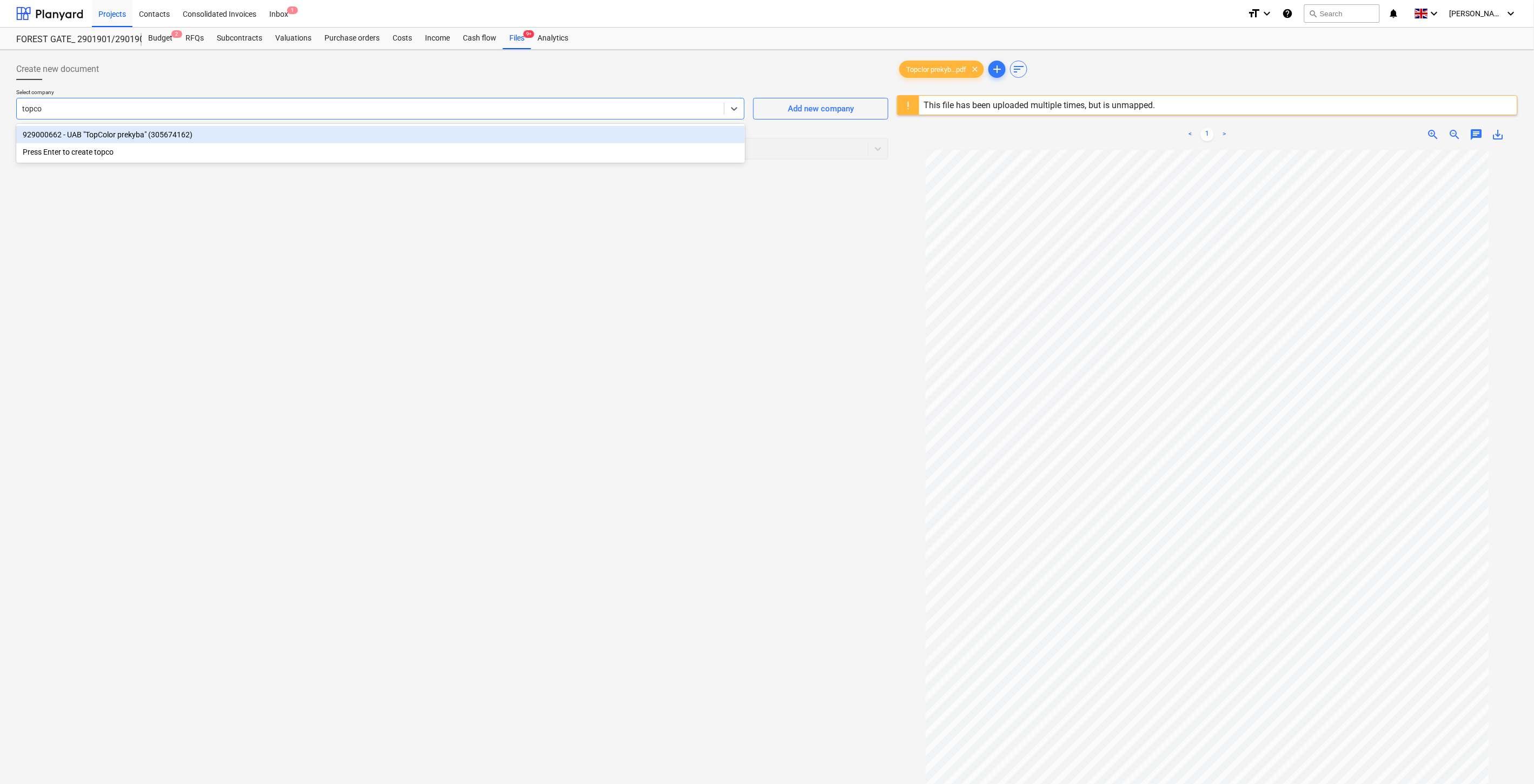
click at [338, 135] on div "929000662 - UAB "TopColor prekyba" (305674162)" at bounding box center [380, 134] width 729 height 17
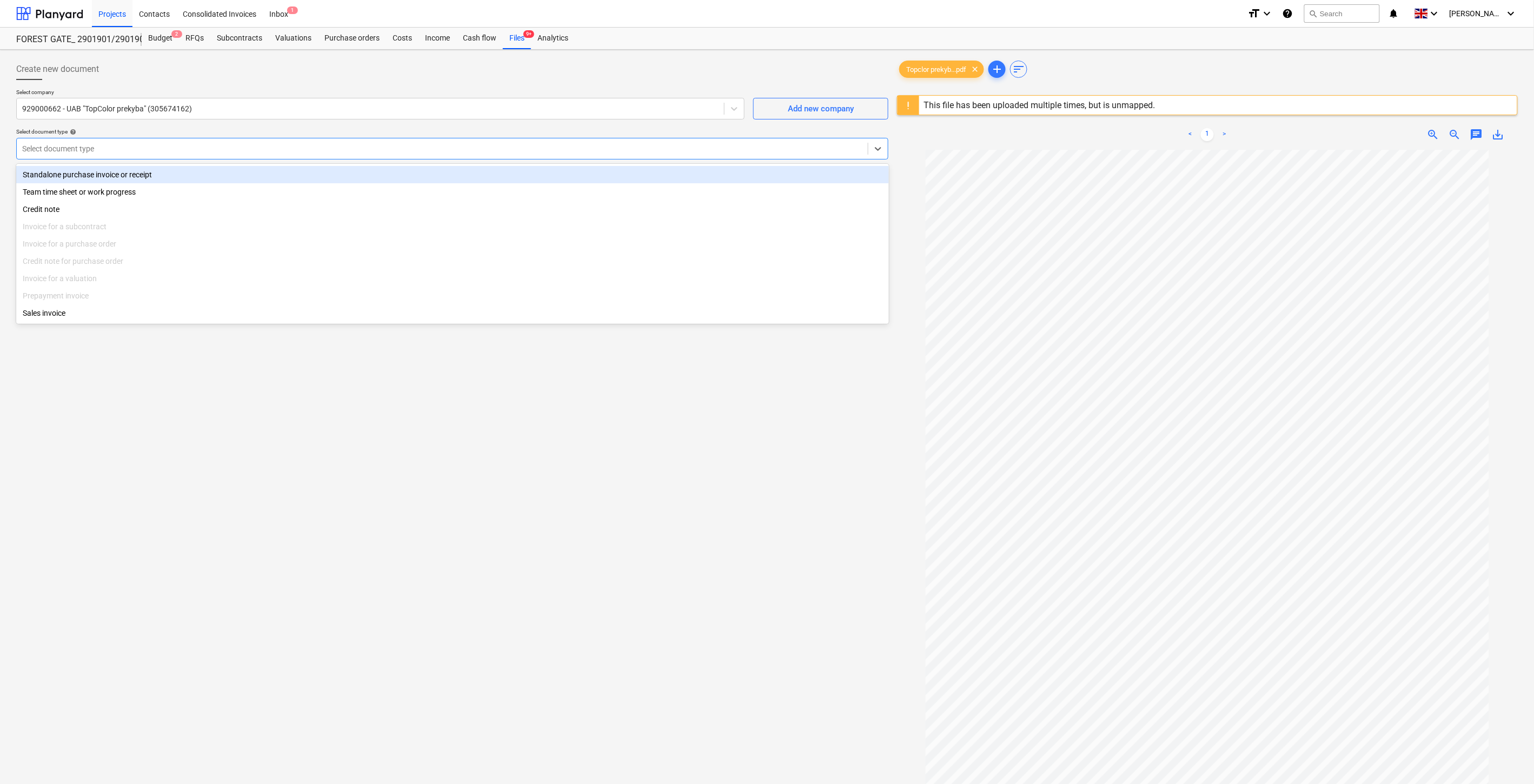
click at [318, 148] on div at bounding box center [443, 148] width 840 height 10
click at [201, 173] on div "Standalone purchase invoice or receipt" at bounding box center [452, 174] width 873 height 17
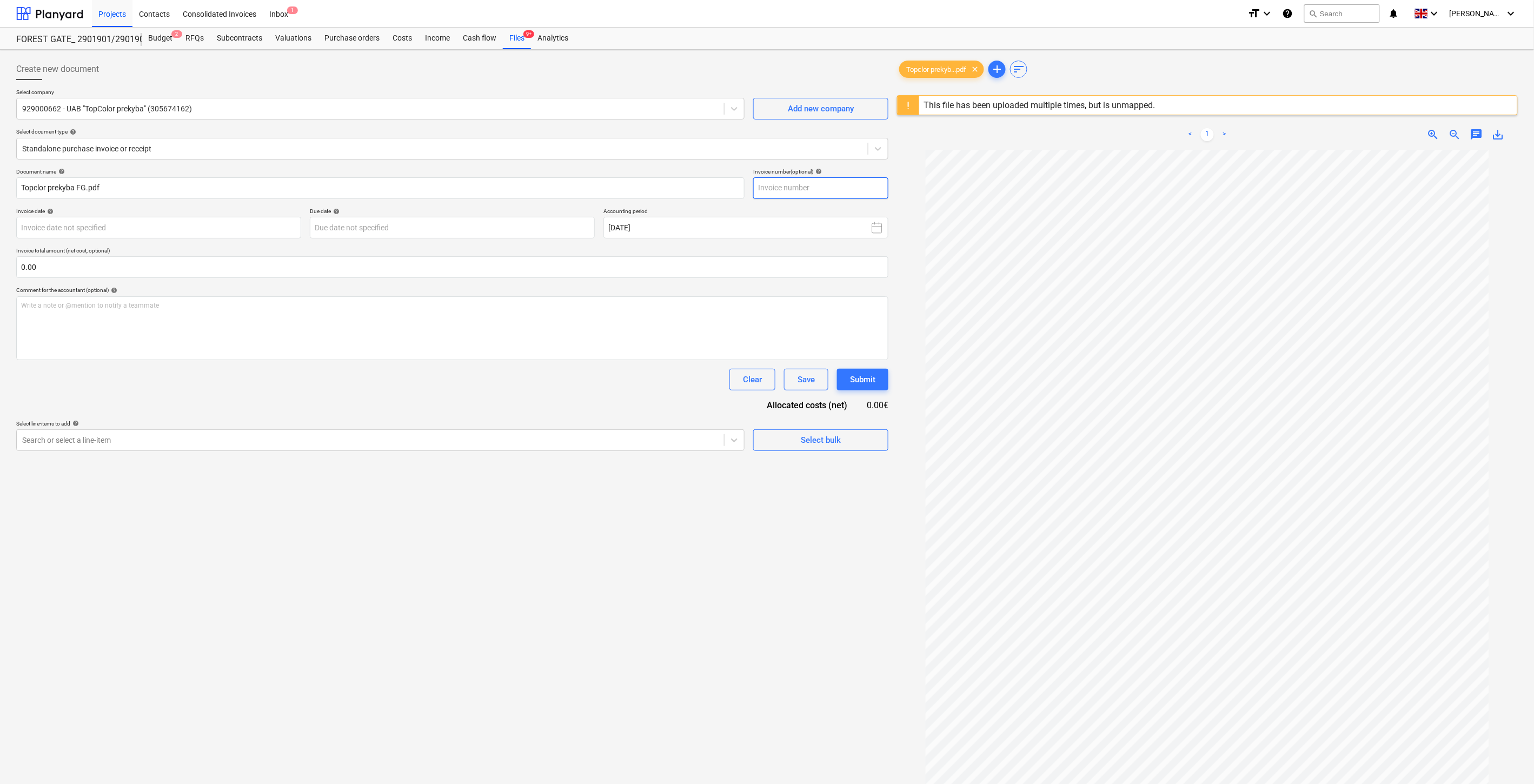
click at [852, 191] on input "text" at bounding box center [821, 188] width 135 height 22
type input "UKM0007361"
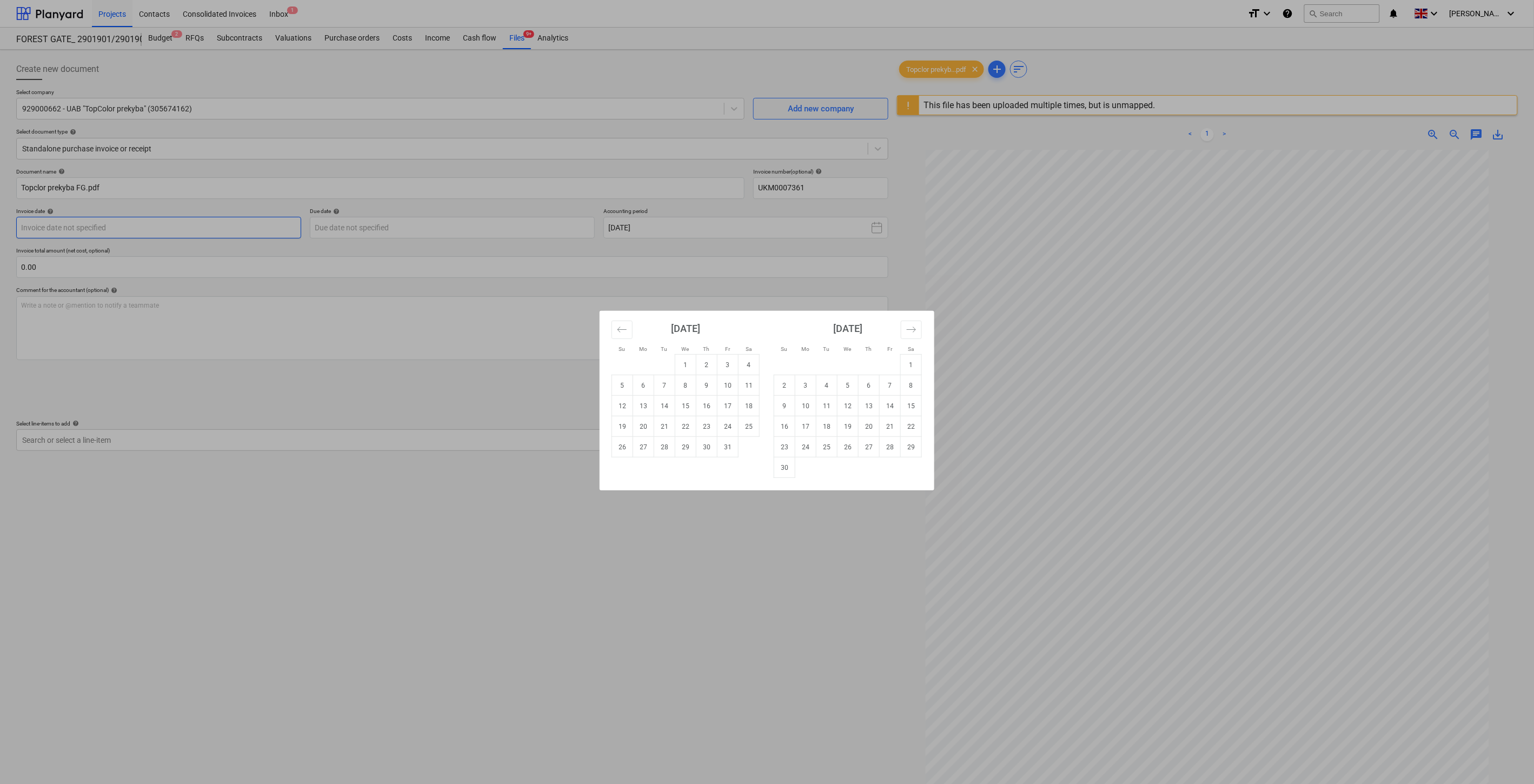
click at [261, 229] on body "Projects Contacts Consolidated Invoices Inbox 1 format_size keyboard_arrow_down…" at bounding box center [767, 392] width 1534 height 784
click at [630, 332] on button "Move backward to switch to the previous month." at bounding box center [622, 330] width 21 height 19
click at [661, 449] on td "30" at bounding box center [665, 446] width 21 height 20
type input "30 Sep 2025"
click at [521, 235] on body "Projects Contacts Consolidated Invoices Inbox 1 format_size keyboard_arrow_down…" at bounding box center [767, 392] width 1534 height 784
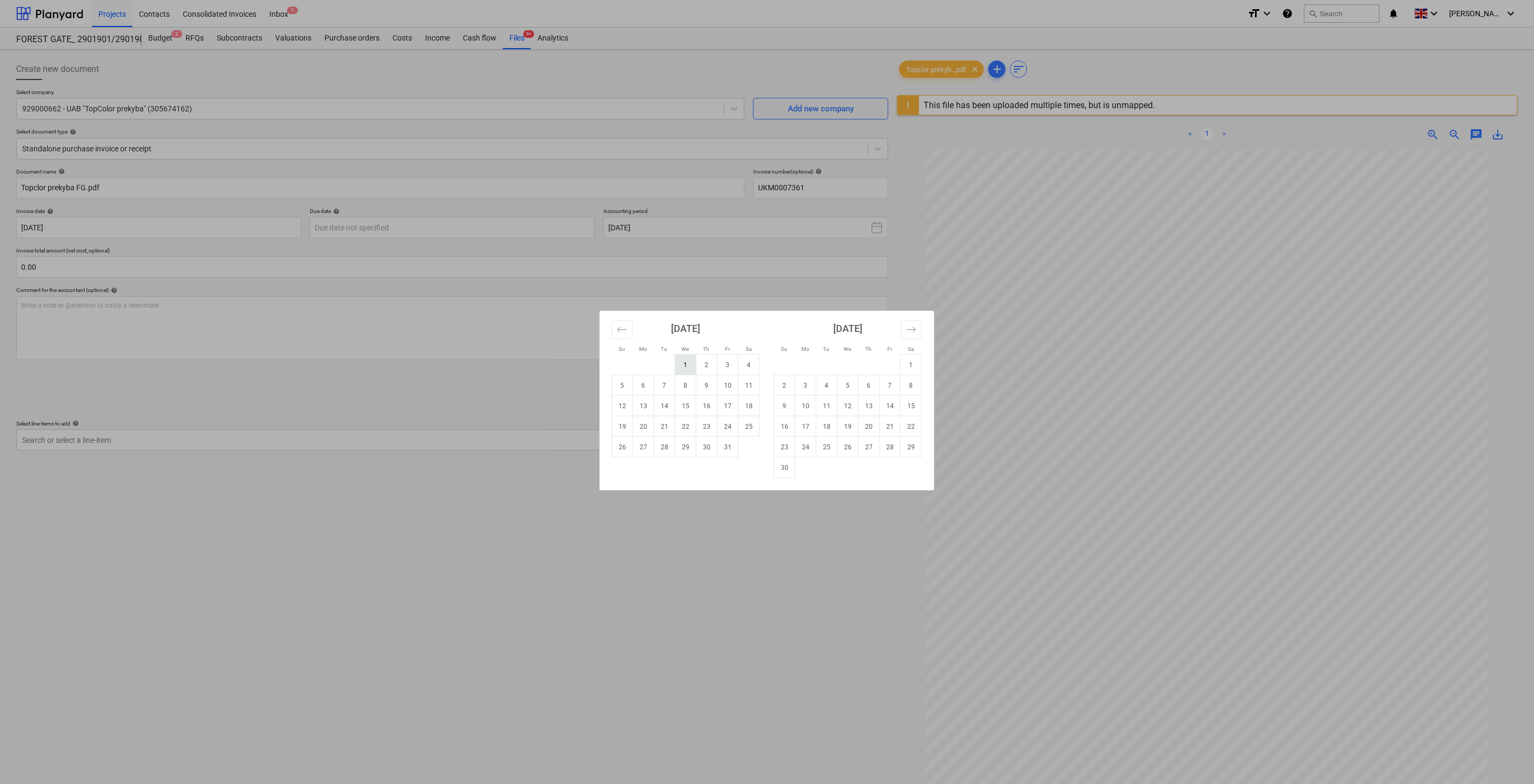
click at [688, 365] on td "1" at bounding box center [686, 364] width 21 height 20
type input "01 Oct 2025"
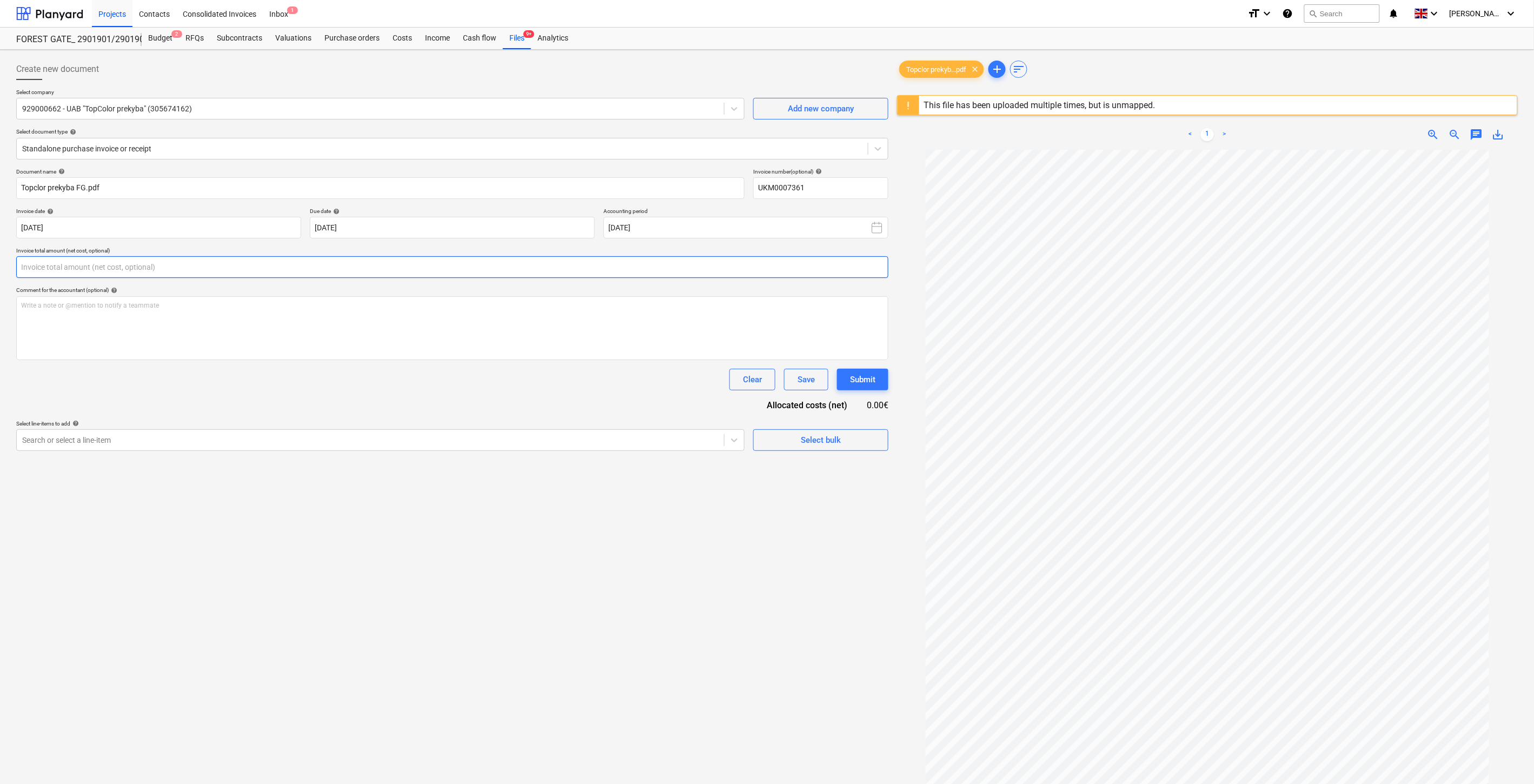
click at [528, 268] on input "text" at bounding box center [452, 267] width 872 height 22
type input "24.78"
click at [284, 463] on div at bounding box center [371, 467] width 696 height 10
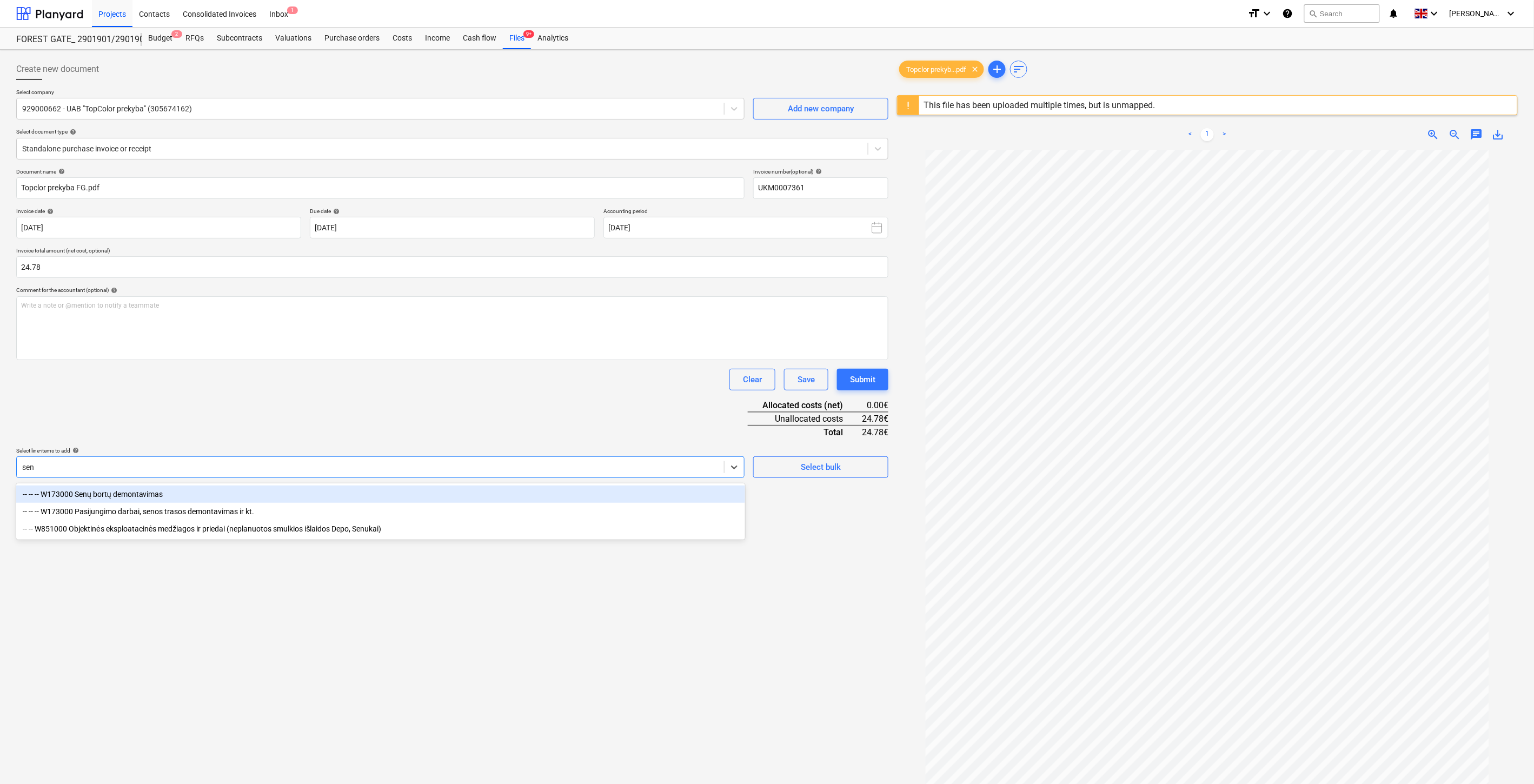
type input "senu"
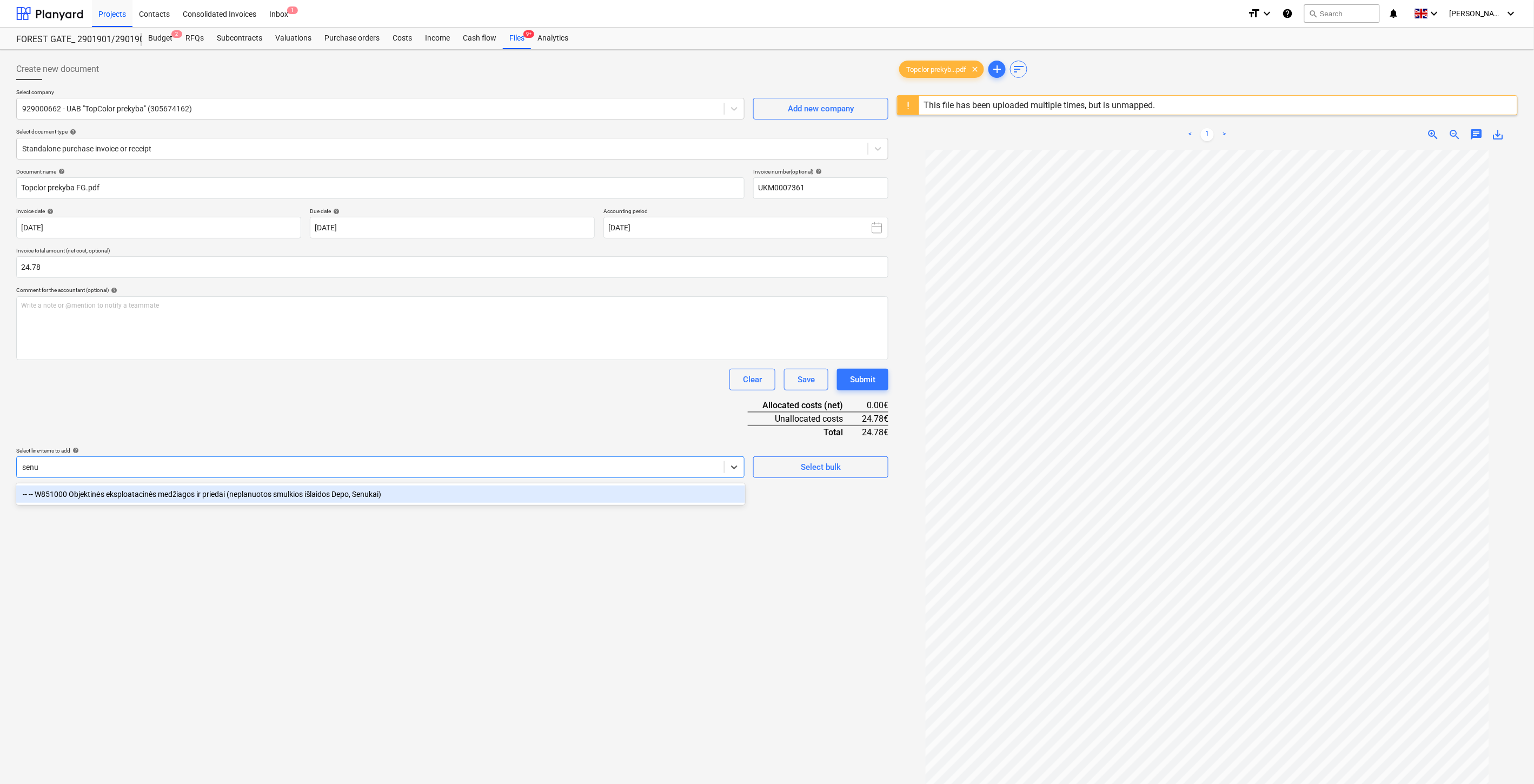
click at [275, 500] on div "-- -- W851000 Objektinės eksploatacinės medžiagos ir priedai (neplanuotos smulk…" at bounding box center [380, 493] width 729 height 17
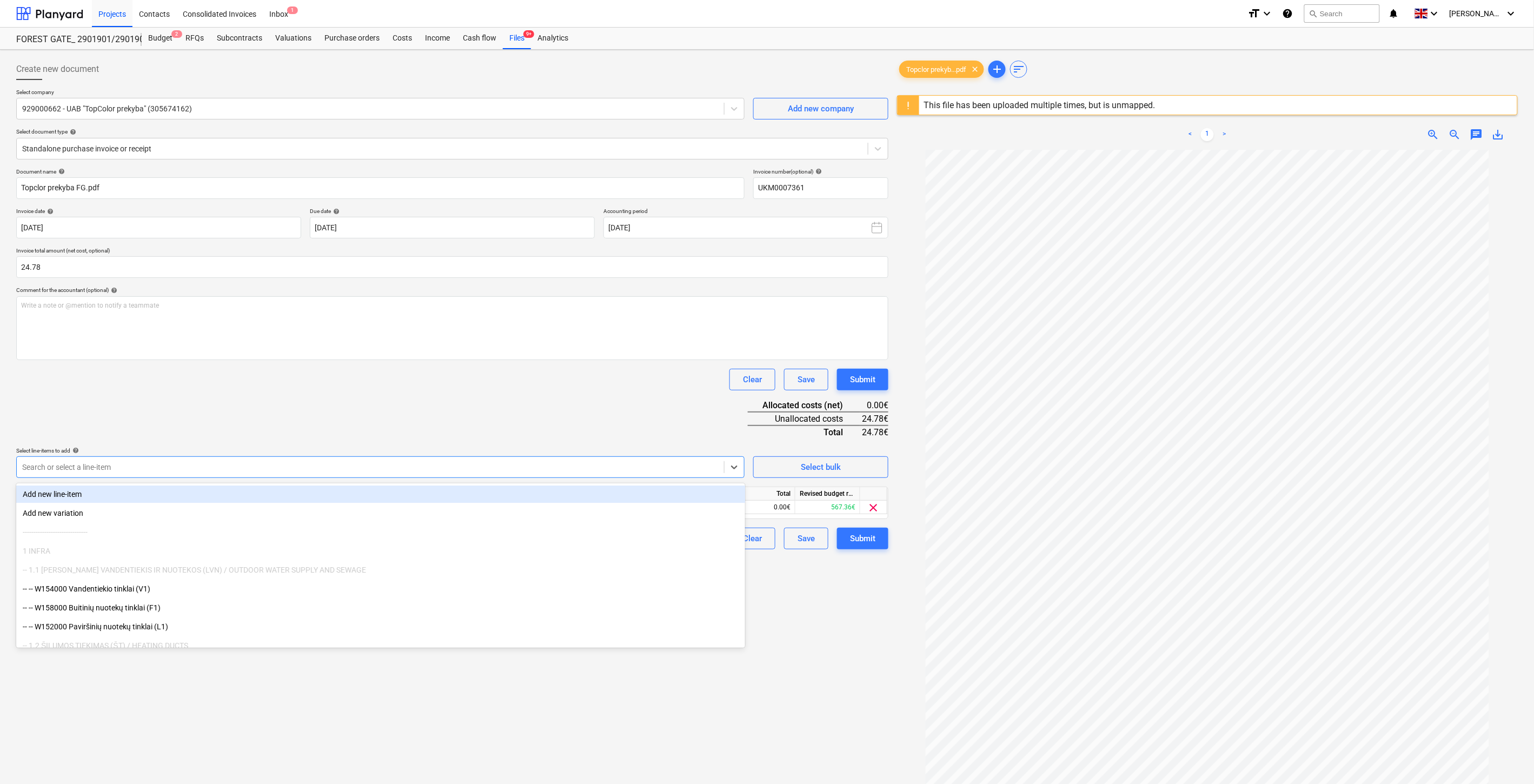
drag, startPoint x: 484, startPoint y: 408, endPoint x: 637, endPoint y: 487, distance: 172.2
click at [488, 408] on div "Document name help Topclor prekyba FG.pdf Invoice number (optional) help UKM000…" at bounding box center [452, 359] width 872 height 381
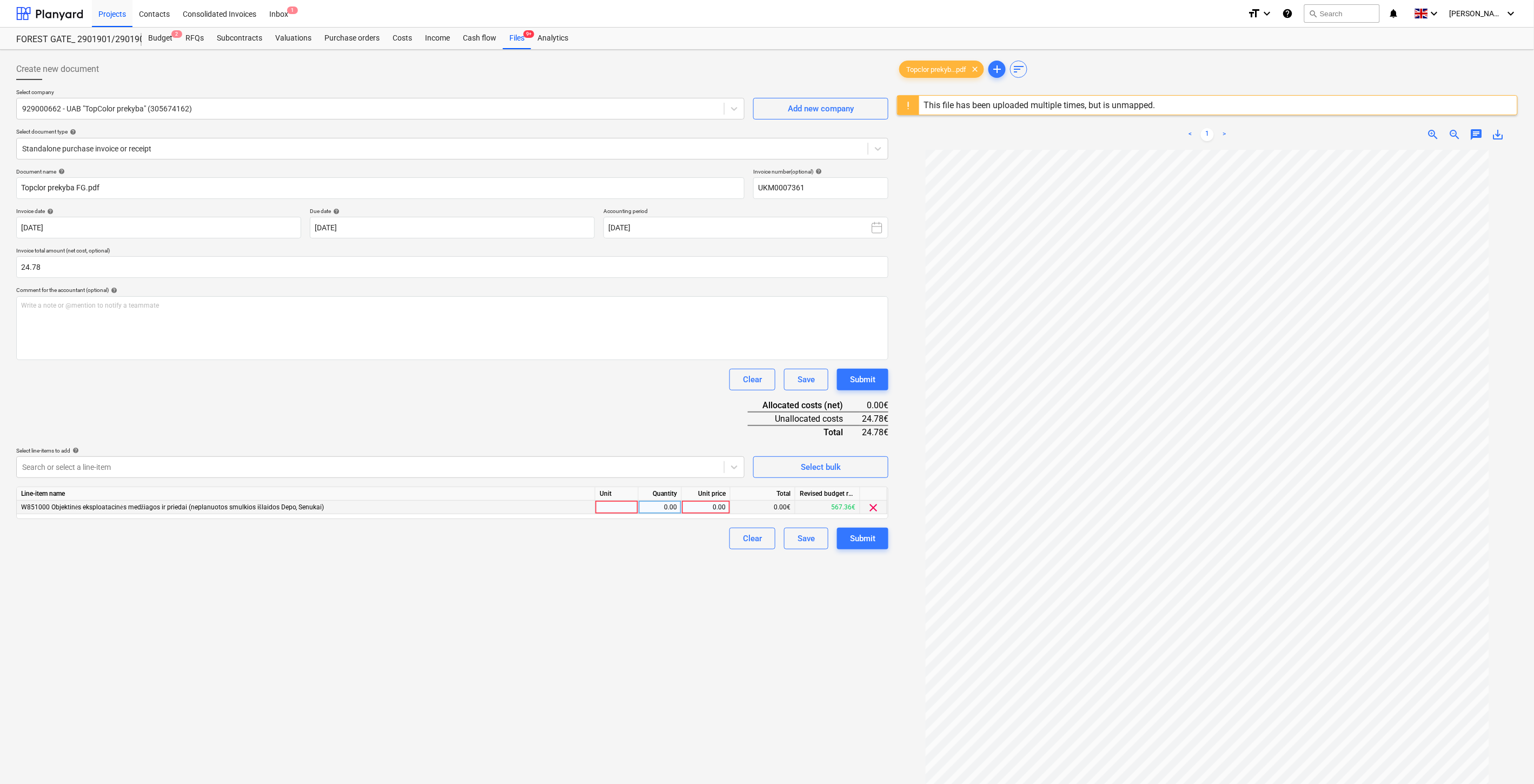
click at [620, 512] on div at bounding box center [617, 507] width 44 height 14
click at [656, 514] on div "0.00" at bounding box center [660, 507] width 34 height 14
type input "1"
drag, startPoint x: 716, startPoint y: 505, endPoint x: 667, endPoint y: 435, distance: 85.4
click at [716, 505] on div "0.00" at bounding box center [705, 507] width 39 height 14
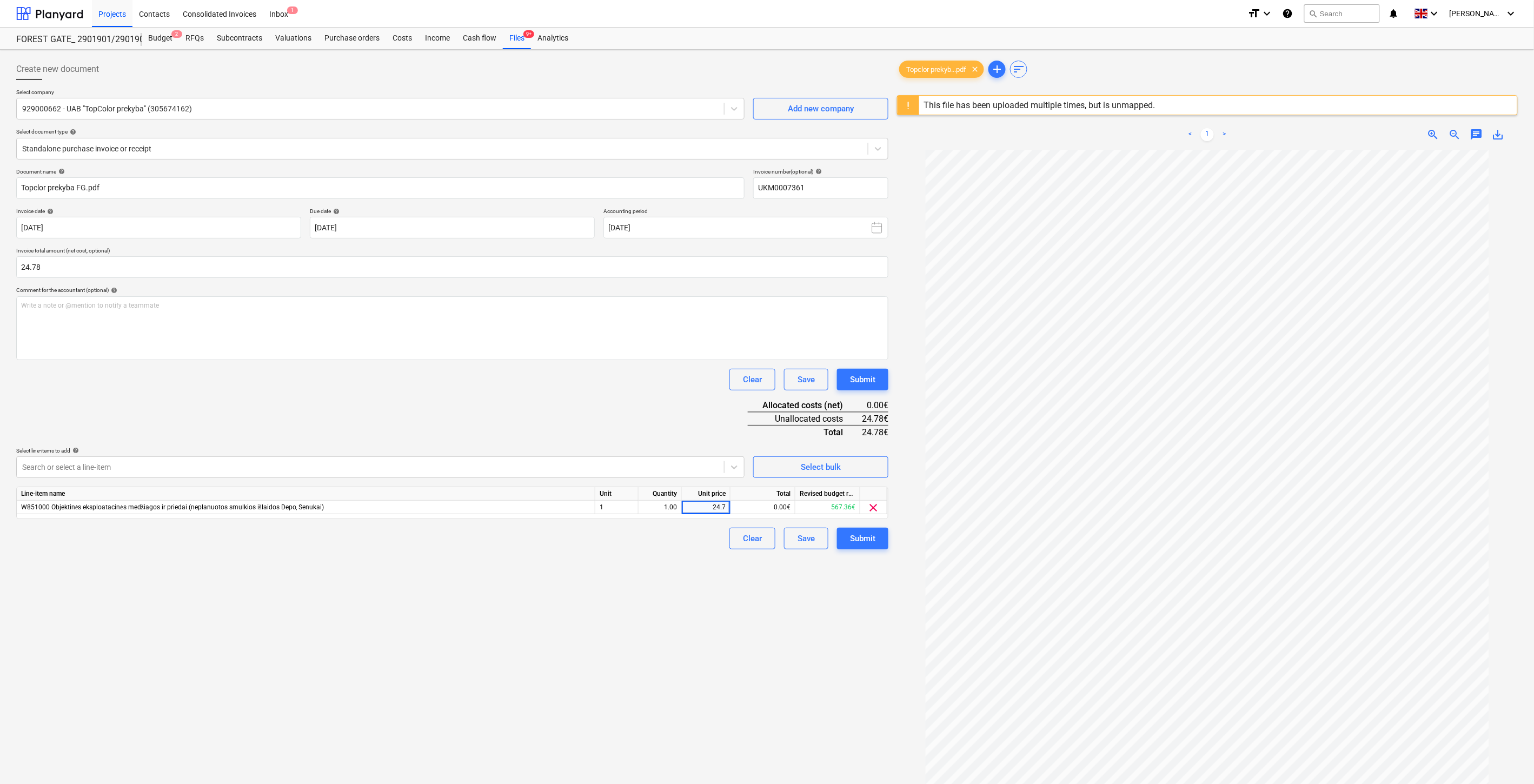
type input "24.78"
click at [653, 391] on div "Document name help Topclor prekyba FG.pdf Invoice number (optional) help UKM000…" at bounding box center [452, 359] width 872 height 381
click at [804, 541] on div "Save" at bounding box center [805, 537] width 17 height 14
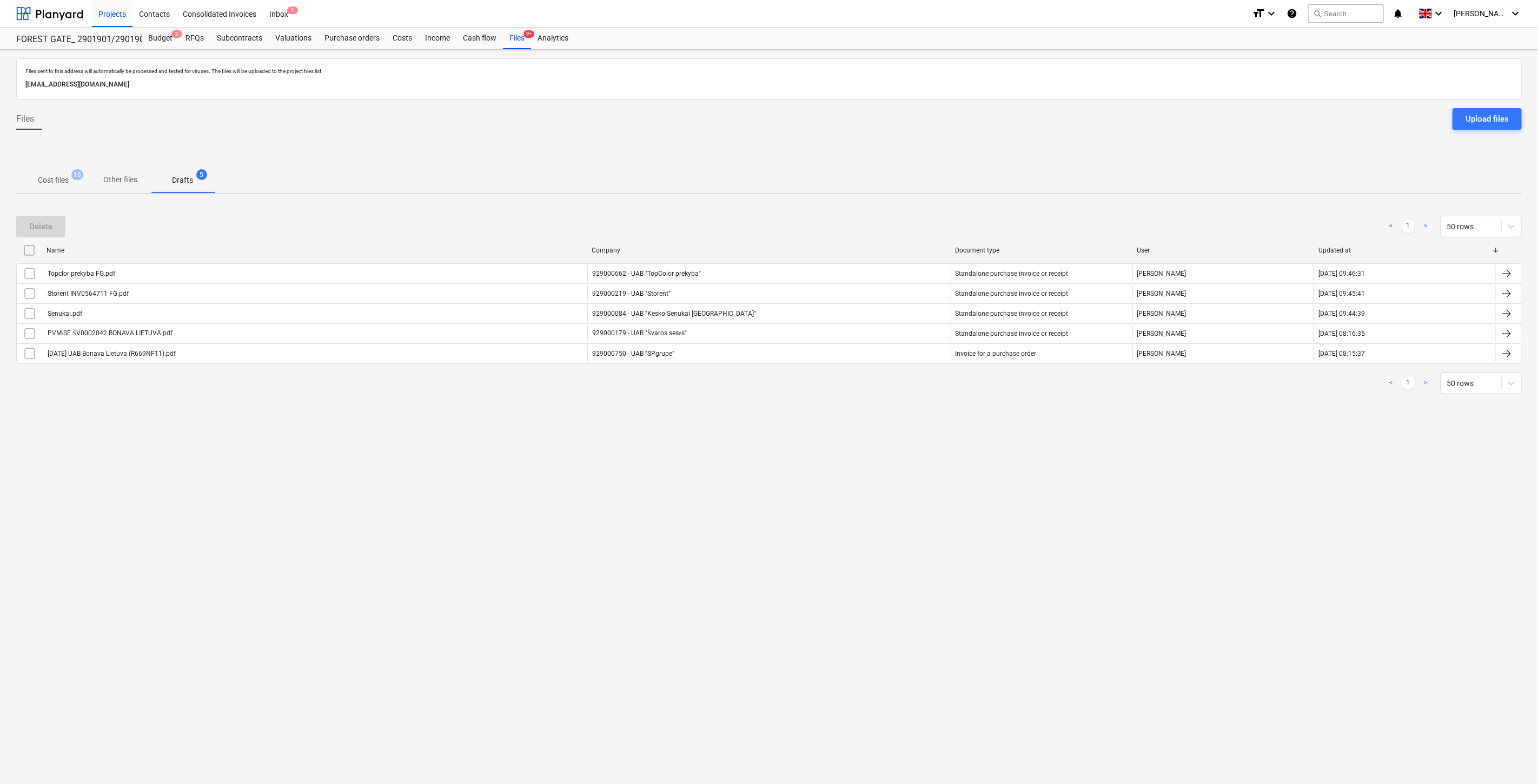
click at [61, 183] on p "Cost files" at bounding box center [53, 180] width 31 height 11
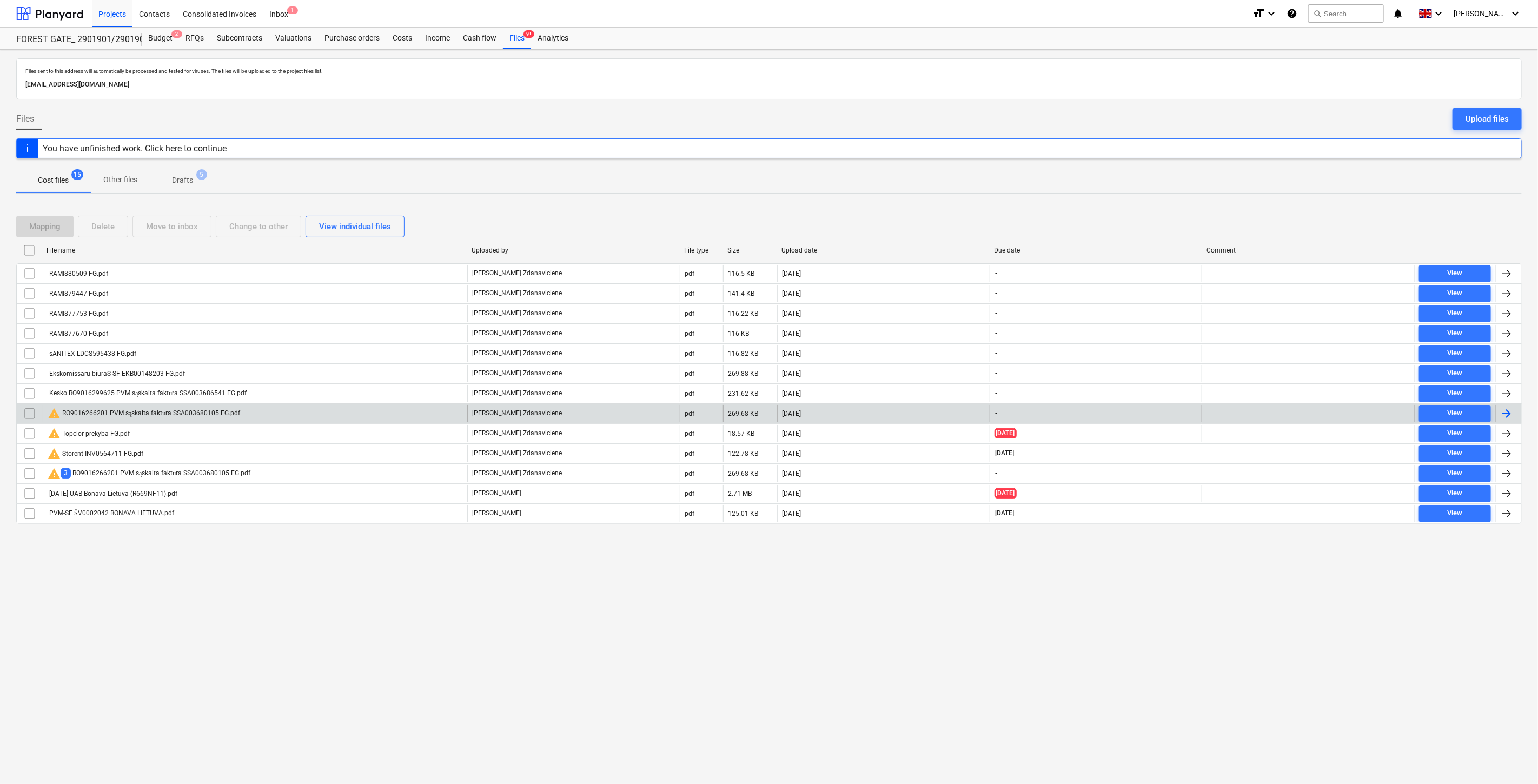
click at [430, 412] on div "warning RO9016266201 PVM sąskaita faktūra SSA003680105 FG.pdf" at bounding box center [255, 413] width 425 height 17
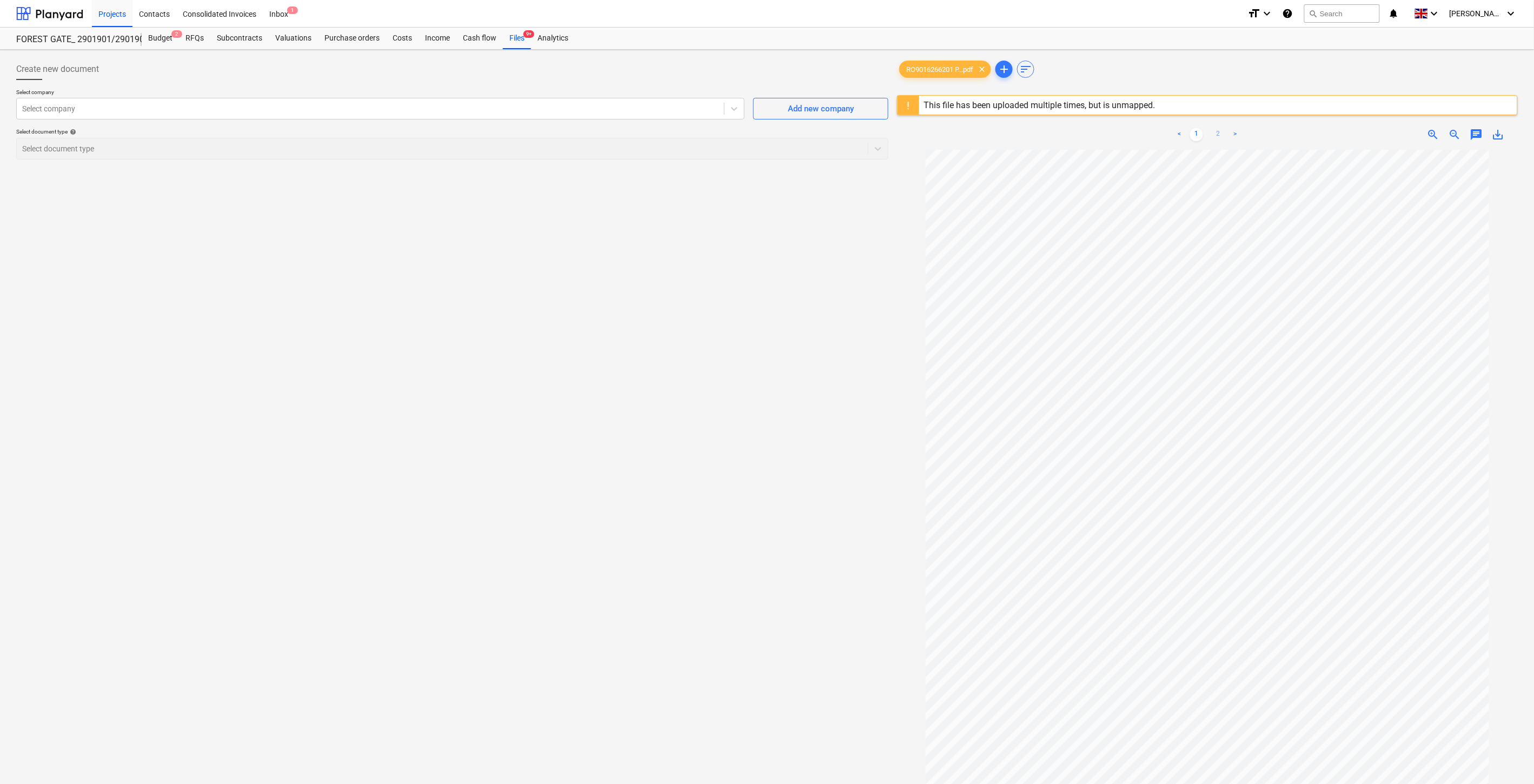
click at [1220, 139] on link "2" at bounding box center [1218, 135] width 13 height 13
click at [1201, 130] on link "1" at bounding box center [1197, 135] width 13 height 13
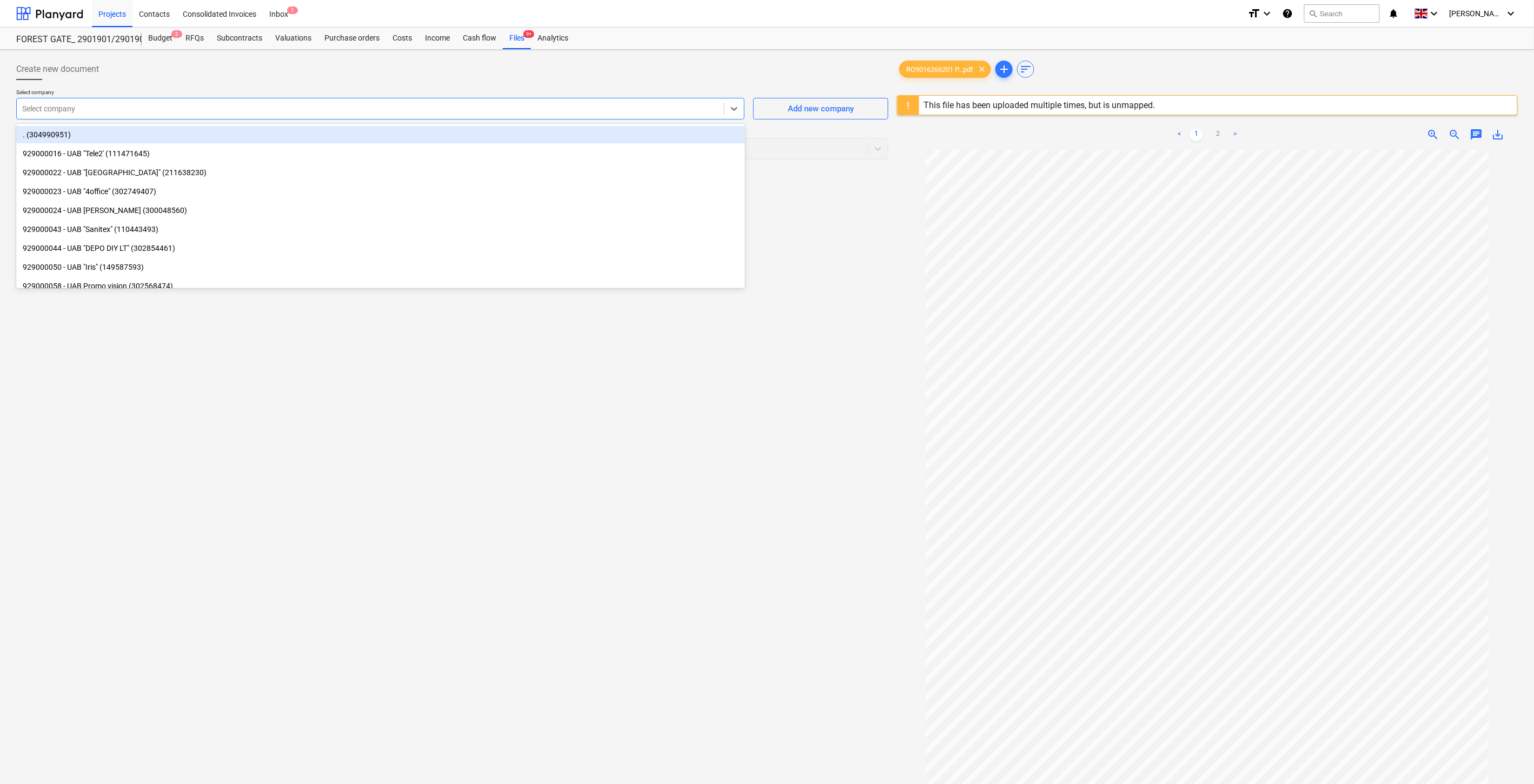
click at [437, 103] on div at bounding box center [371, 108] width 696 height 10
type input "senu"
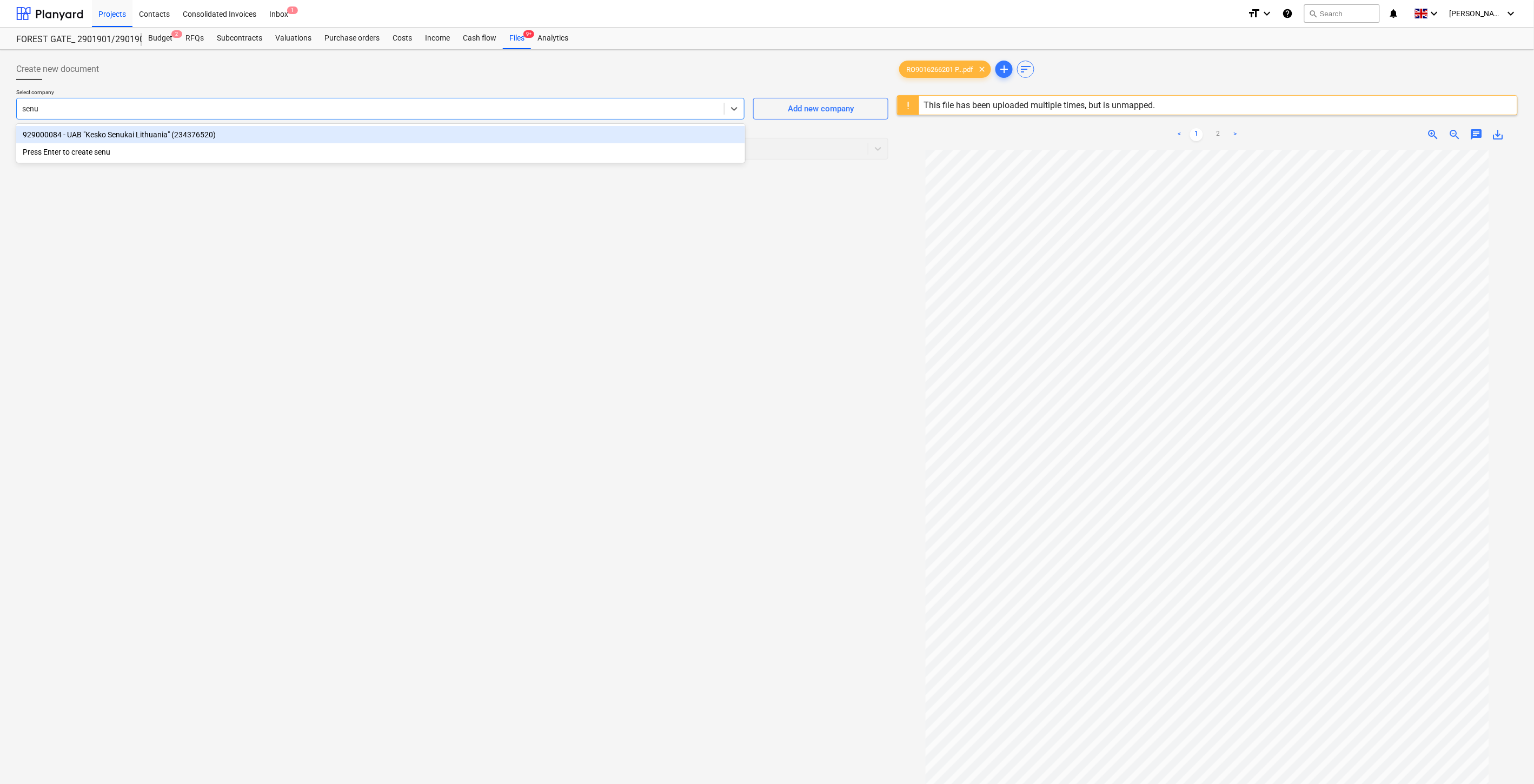
click at [361, 126] on div "929000084 - UAB "Kesko Senukai Lithuania" (234376520) Press Enter to create senu" at bounding box center [380, 143] width 729 height 39
click at [336, 139] on div "929000084 - UAB "Kesko Senukai Lithuania" (234376520)" at bounding box center [380, 134] width 729 height 17
click at [327, 147] on div at bounding box center [432, 148] width 819 height 10
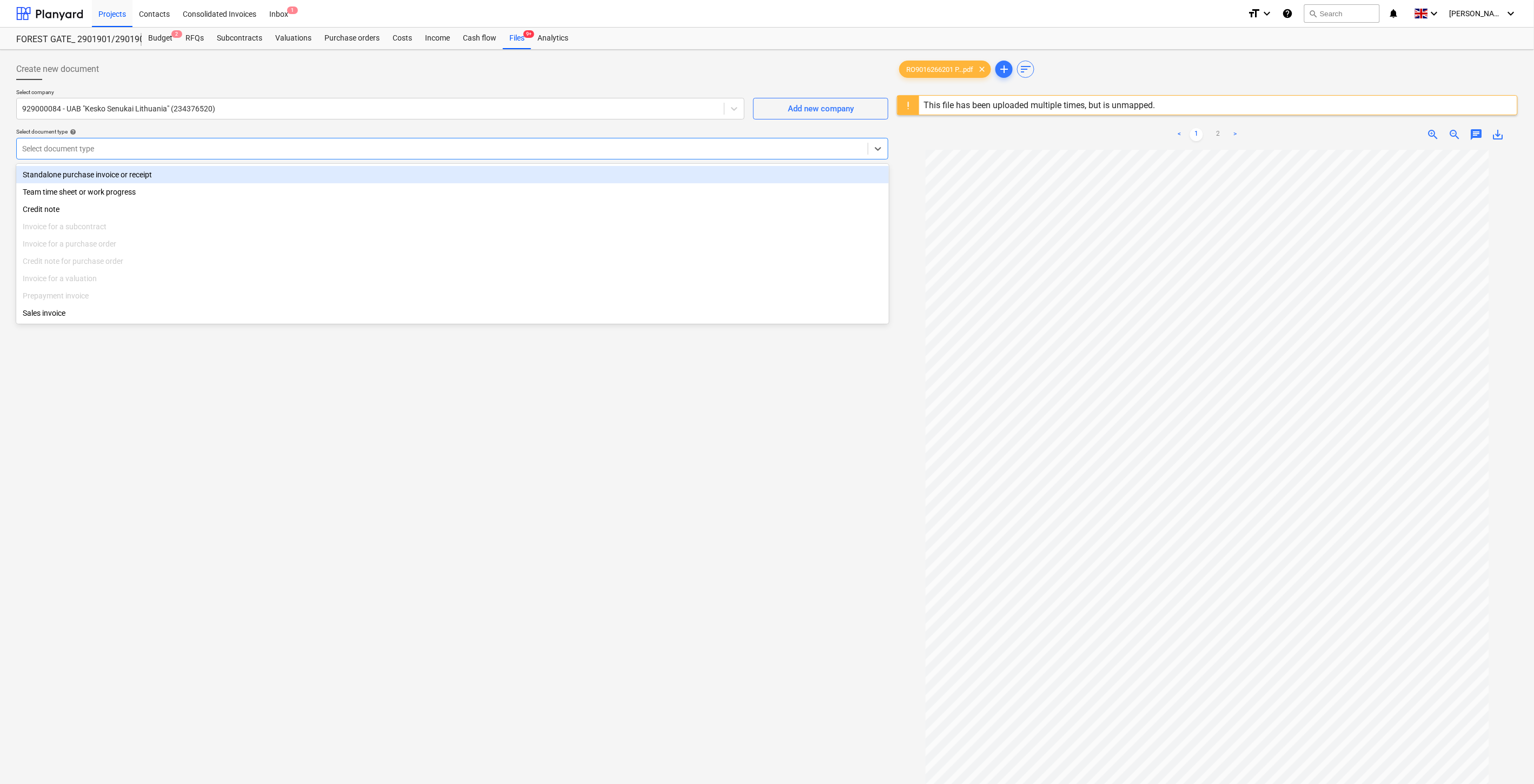
click at [227, 181] on div "Standalone purchase invoice or receipt" at bounding box center [452, 174] width 873 height 17
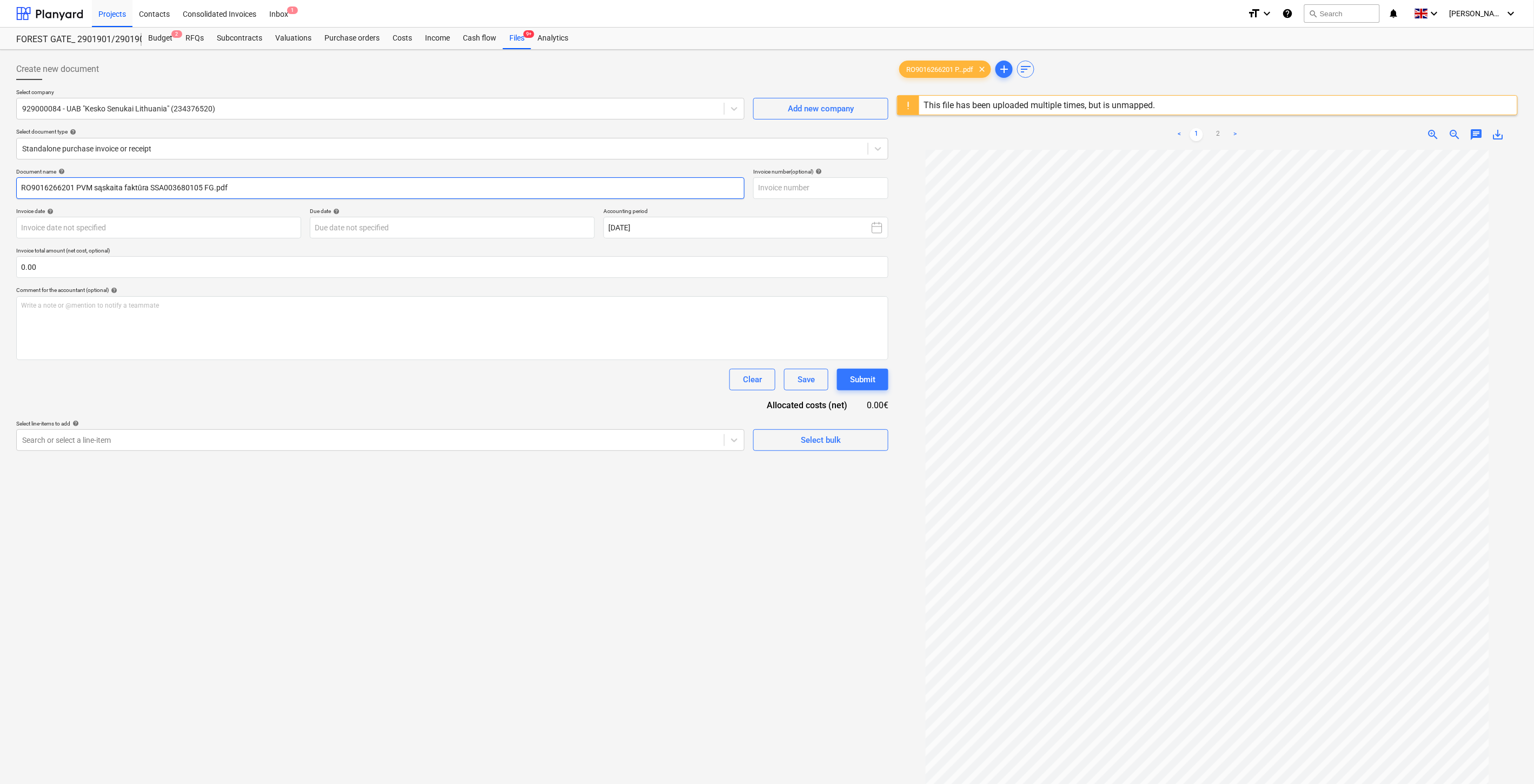
drag, startPoint x: 200, startPoint y: 188, endPoint x: 149, endPoint y: 190, distance: 51.0
click at [148, 190] on input "RO9016266201 PVM sąskaita faktūra SSA003680105 FG.pdf" at bounding box center [380, 188] width 729 height 22
click at [800, 185] on input "text" at bounding box center [821, 188] width 135 height 22
paste input "SSA003680105"
type input "SSA003680105"
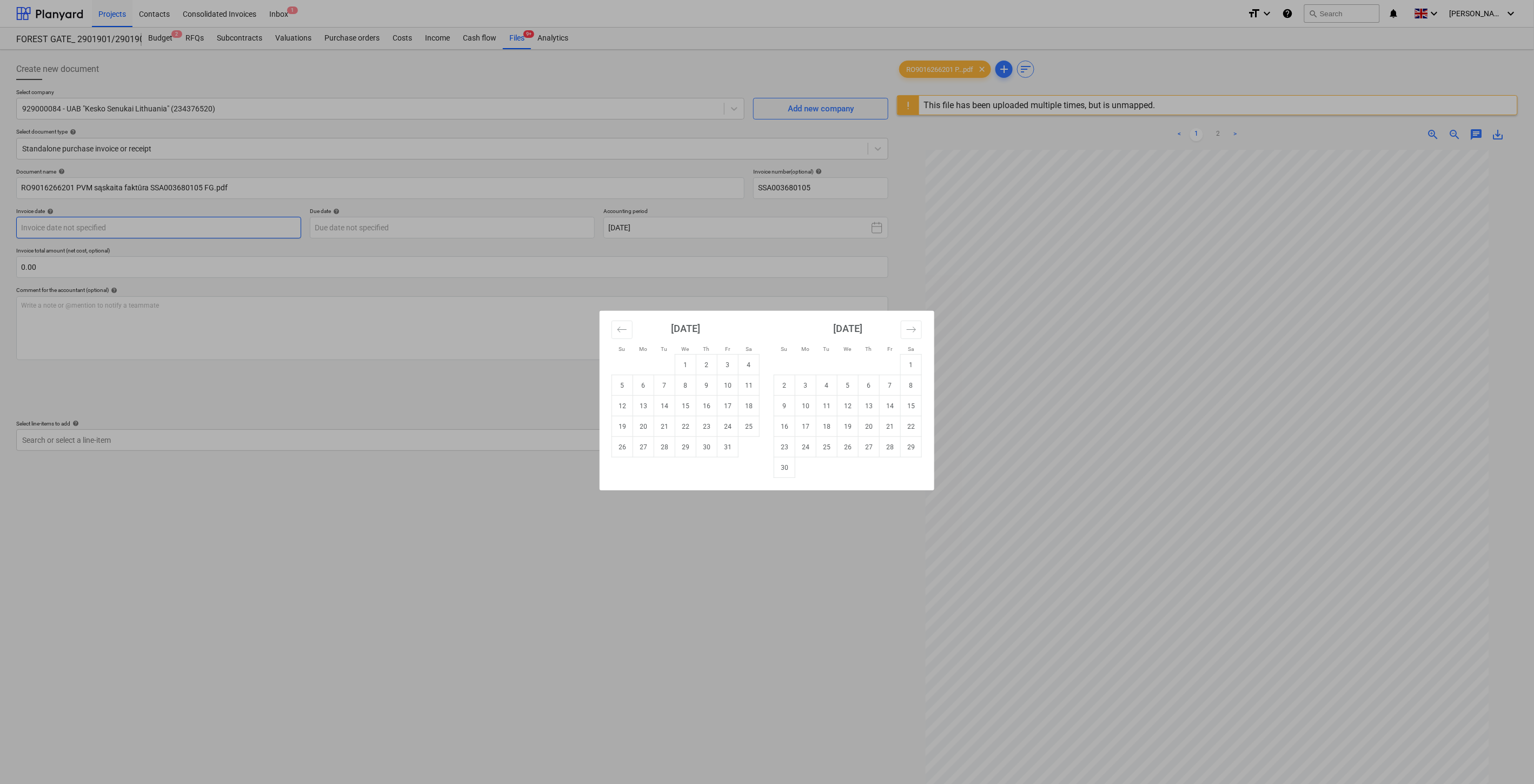
click at [225, 228] on body "Projects Contacts Consolidated Invoices Inbox 1 format_size keyboard_arrow_down…" at bounding box center [767, 392] width 1534 height 784
click at [628, 331] on button "Move backward to switch to the previous month." at bounding box center [622, 330] width 21 height 19
click at [672, 449] on td "30" at bounding box center [665, 446] width 21 height 20
type input "30 Sep 2025"
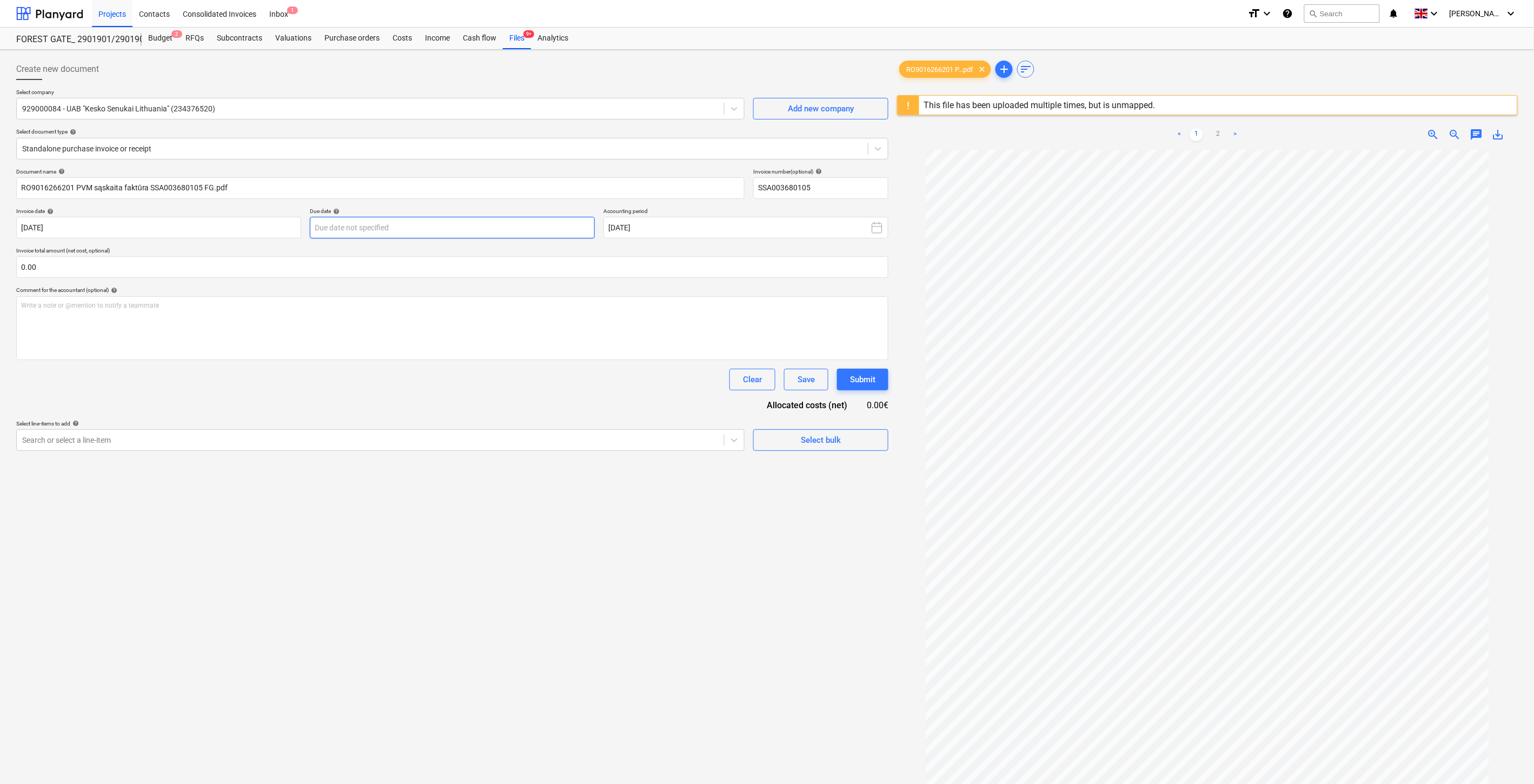
click at [543, 230] on body "Projects Contacts Consolidated Invoices Inbox 1 format_size keyboard_arrow_down…" at bounding box center [767, 392] width 1534 height 784
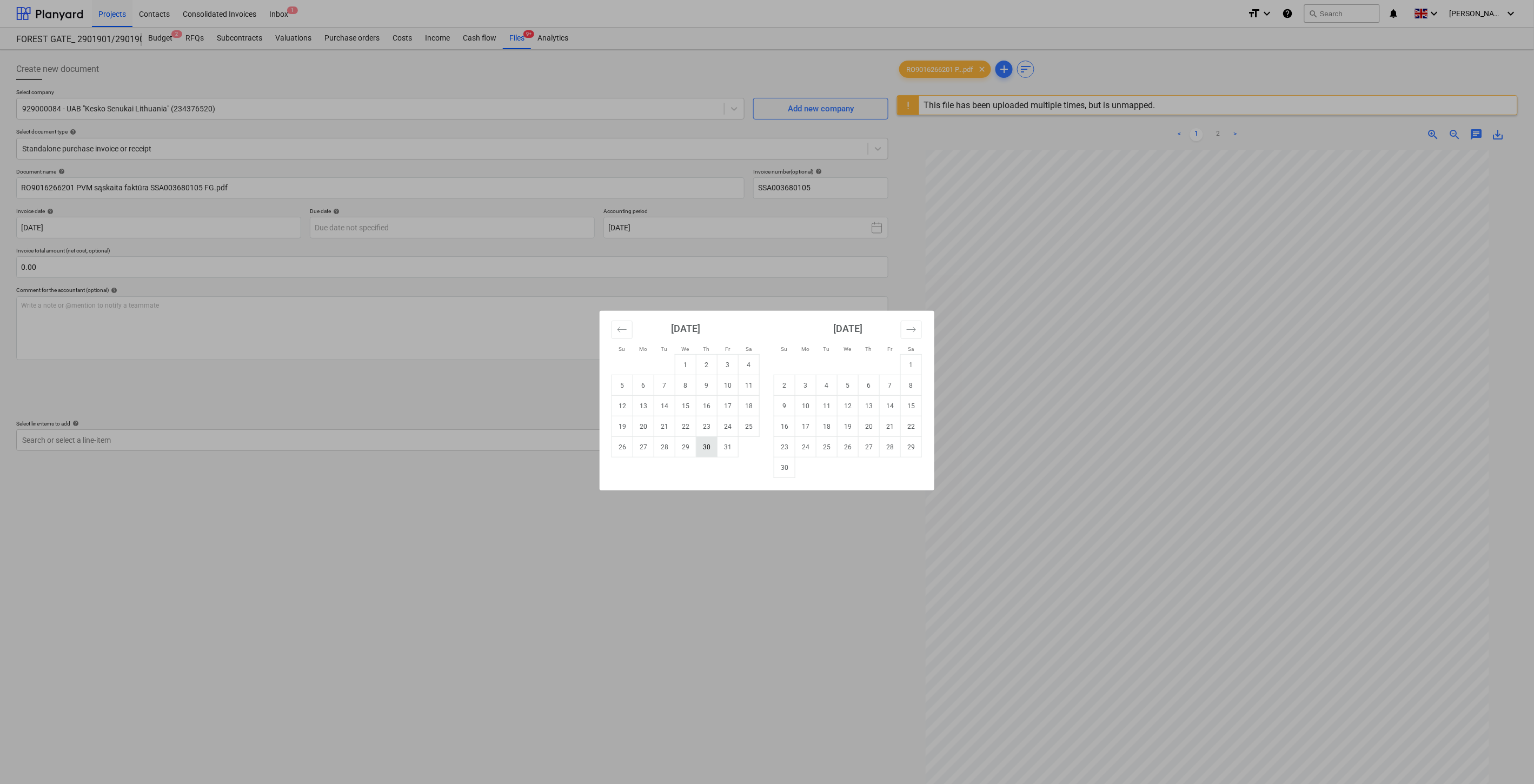
click at [701, 446] on td "30" at bounding box center [707, 446] width 21 height 20
type input "30 Oct 2025"
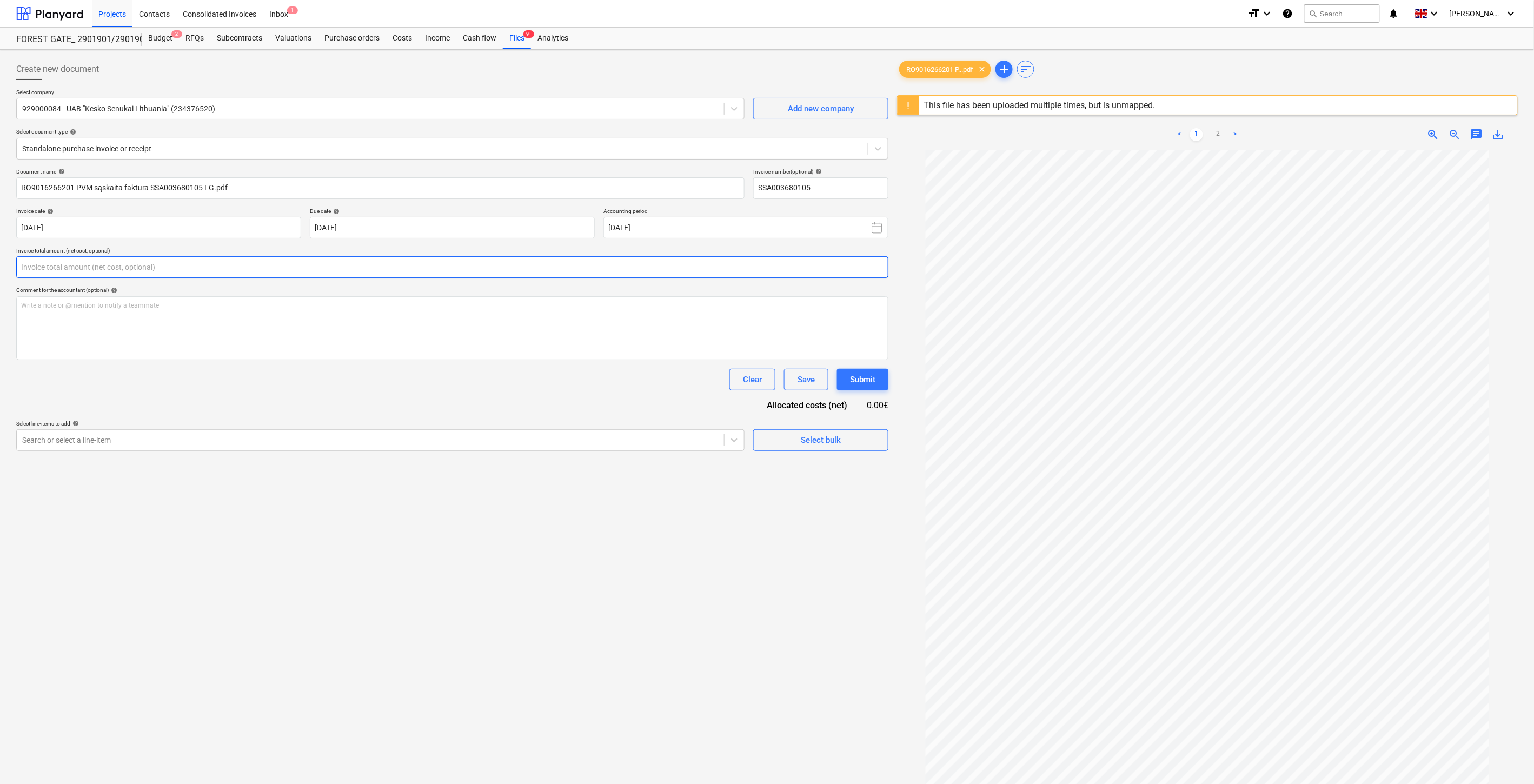
click at [477, 273] on input "text" at bounding box center [452, 267] width 872 height 22
type input "0.00"
click at [1220, 138] on link "2" at bounding box center [1218, 135] width 13 height 13
click at [561, 267] on input "text" at bounding box center [452, 267] width 872 height 22
type input "198.88"
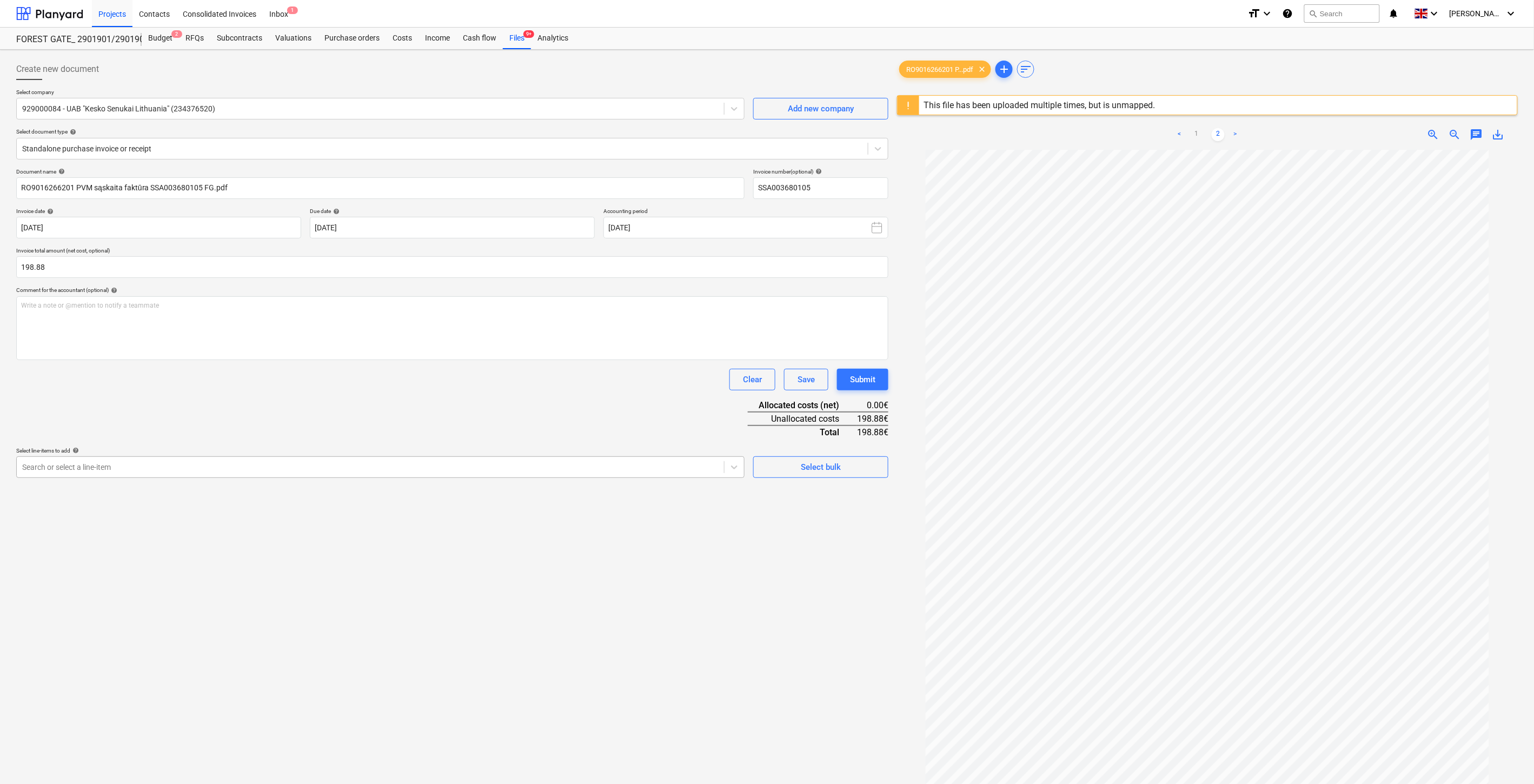
click at [320, 471] on div at bounding box center [371, 467] width 696 height 10
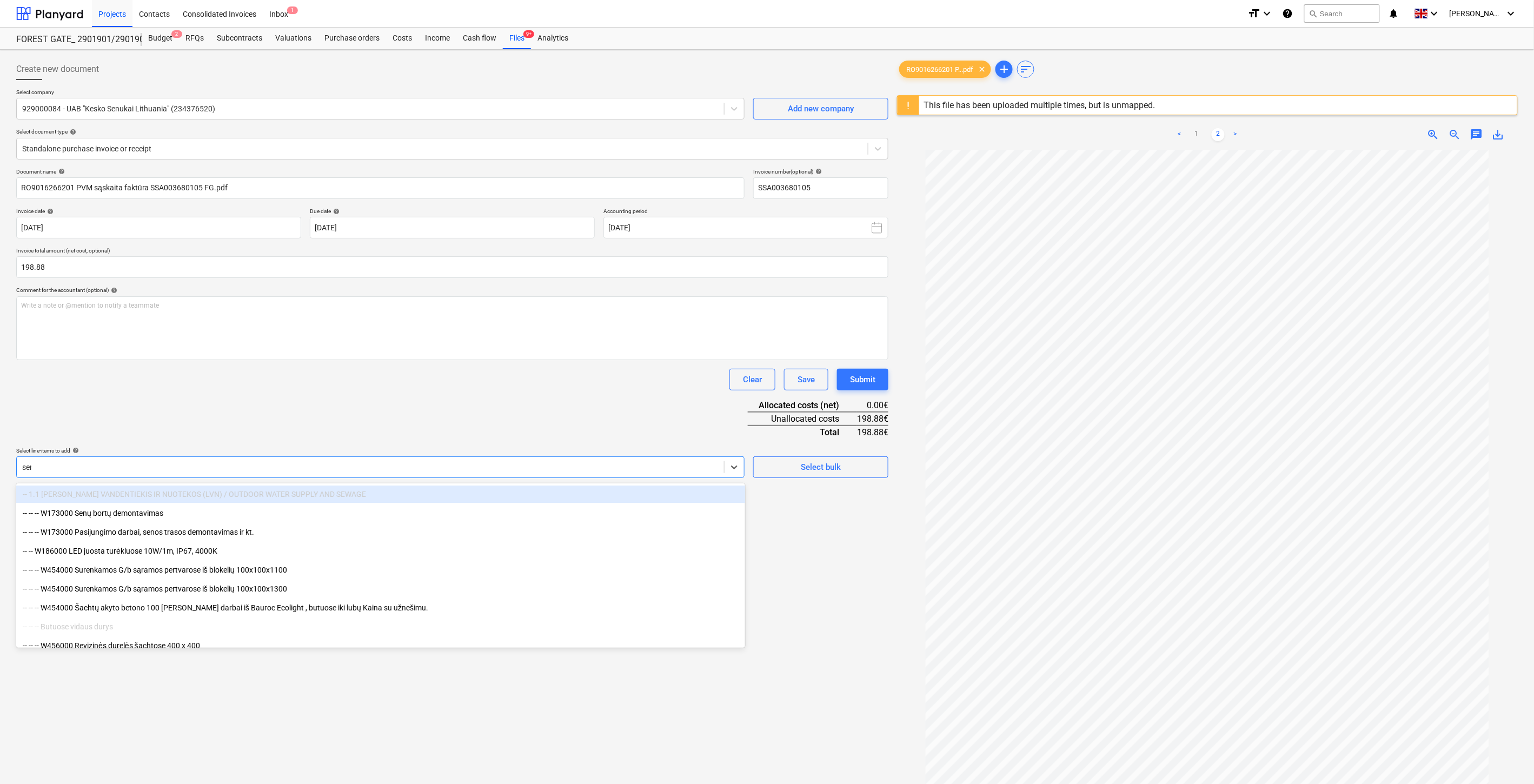
type input "senu"
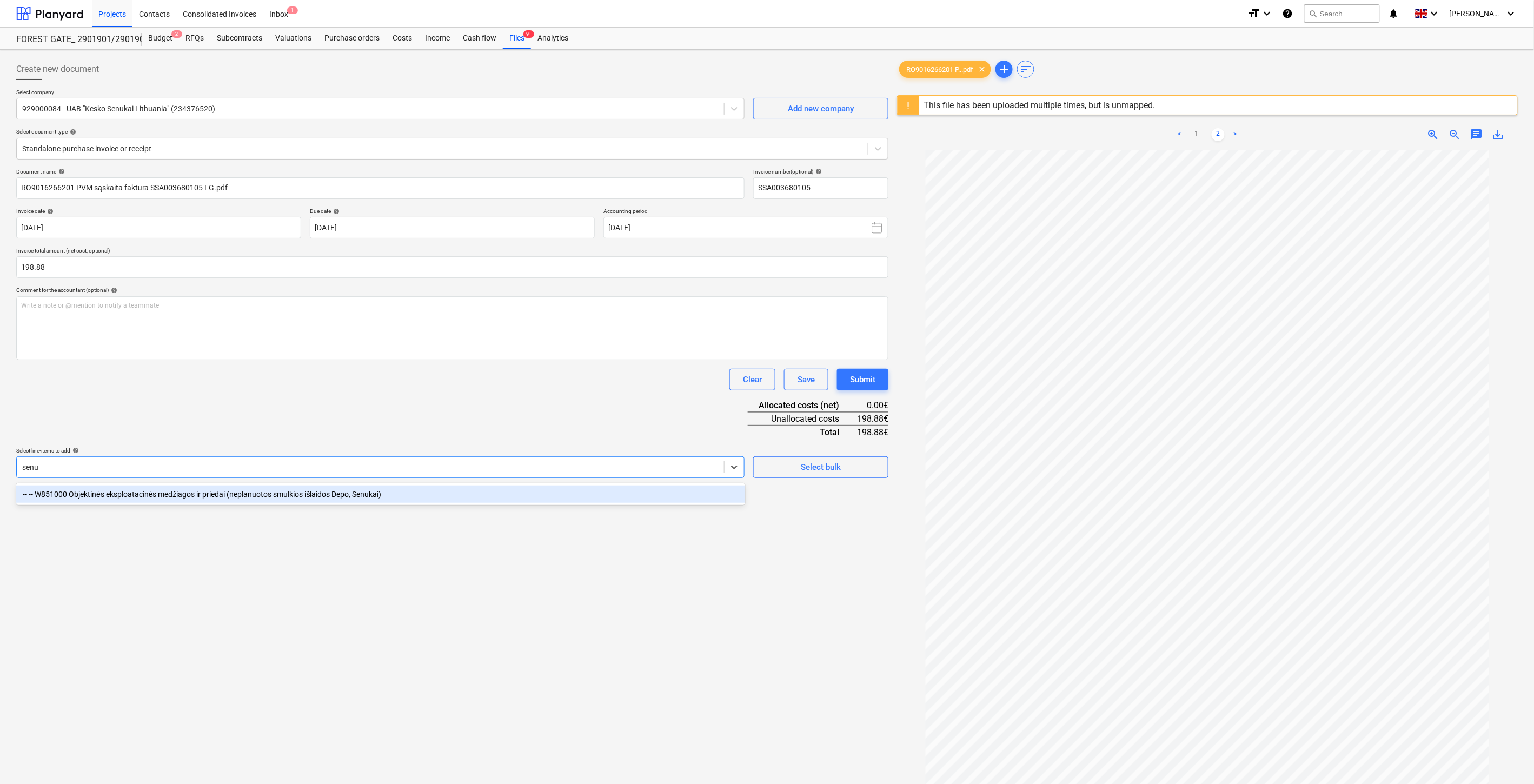
drag, startPoint x: 293, startPoint y: 499, endPoint x: 528, endPoint y: 402, distance: 254.2
click at [298, 498] on div "-- -- W851000 Objektinės eksploatacinės medžiagos ir priedai (neplanuotos smulk…" at bounding box center [380, 493] width 729 height 17
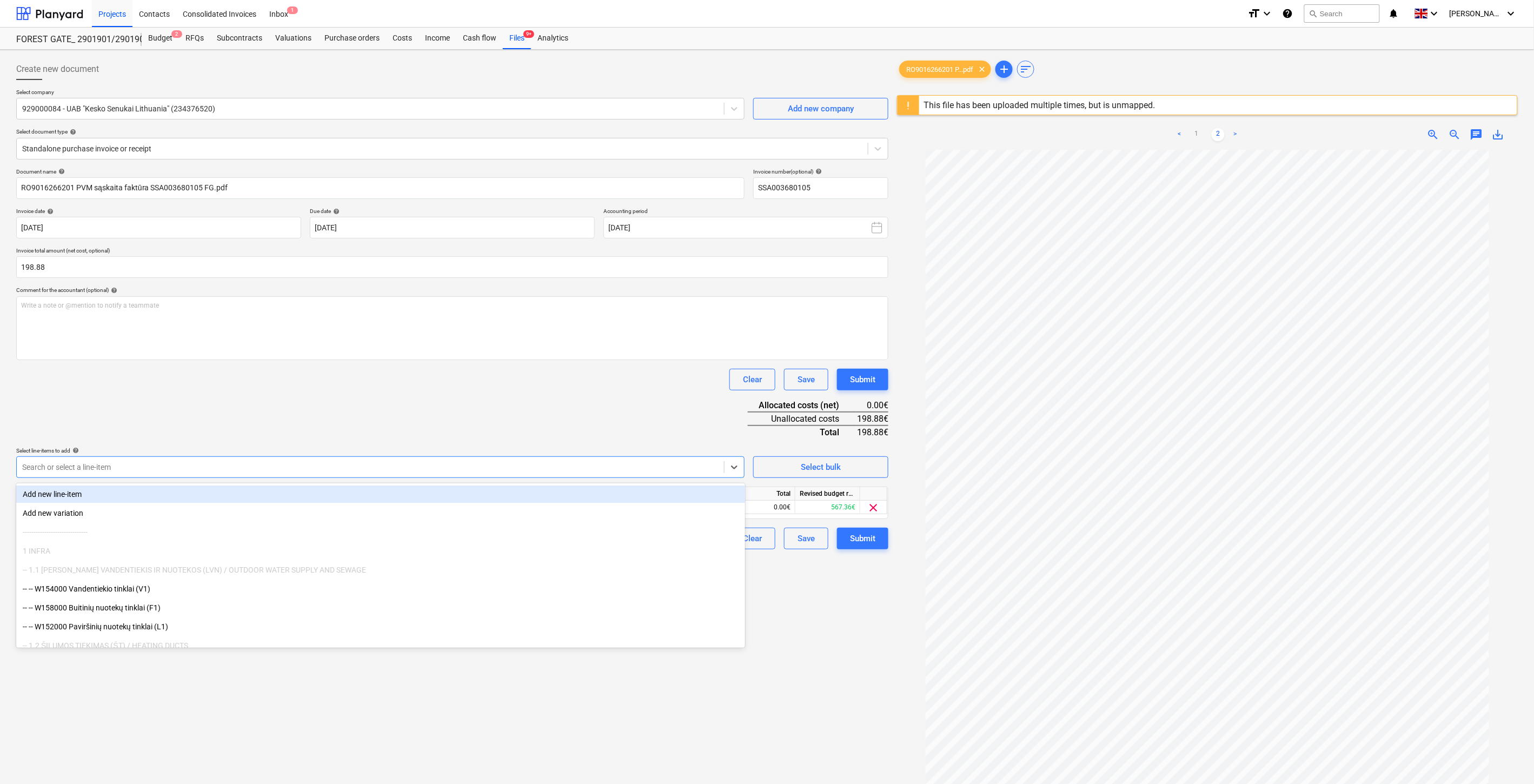
drag, startPoint x: 528, startPoint y: 402, endPoint x: 621, endPoint y: 471, distance: 115.8
click at [532, 402] on div "Document name help RO9016266201 PVM sąskaita faktūra SSA003680105 FG.pdf Invoic…" at bounding box center [452, 359] width 872 height 381
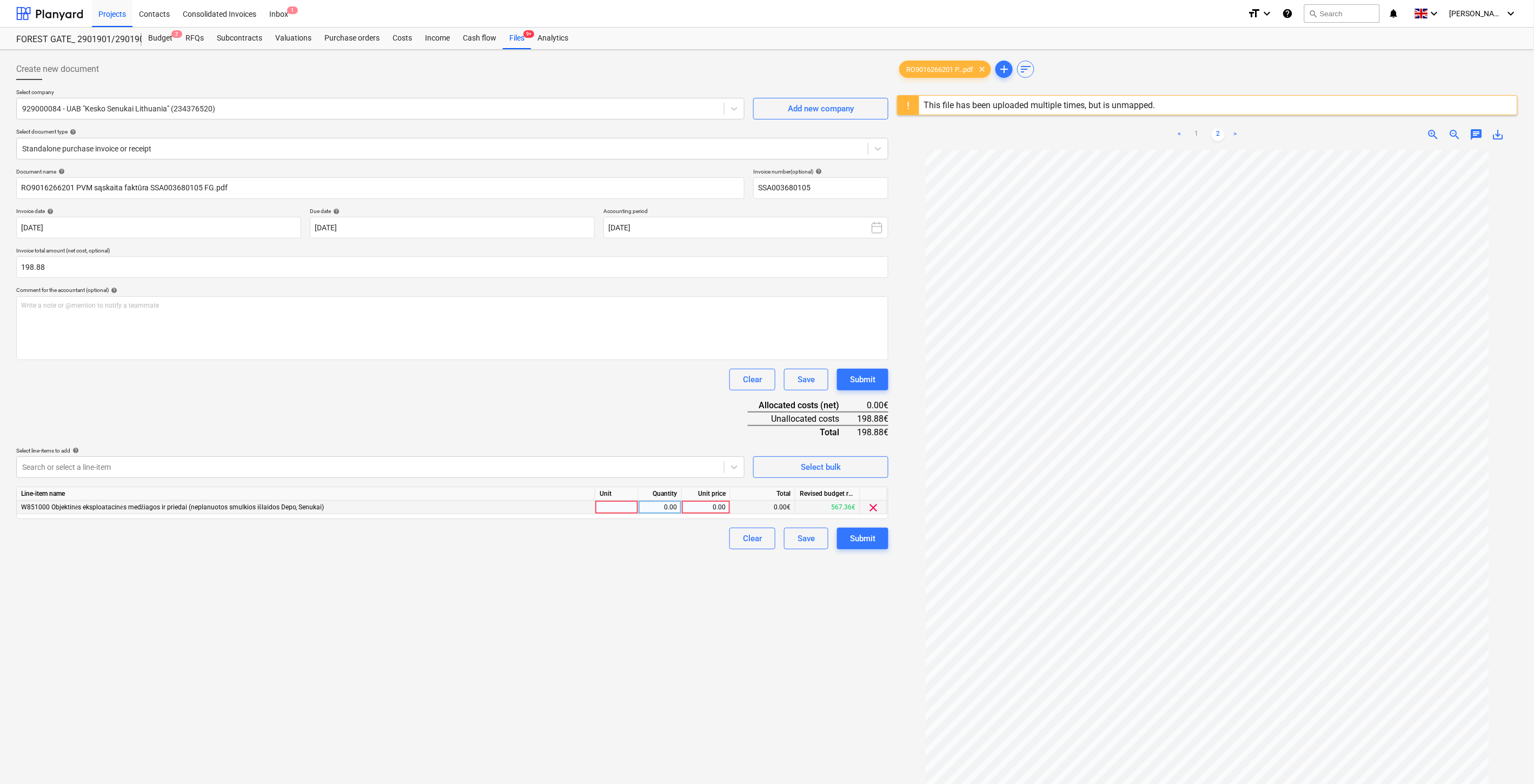
click at [605, 507] on div at bounding box center [617, 507] width 44 height 14
click at [647, 512] on div "0.00" at bounding box center [660, 507] width 34 height 14
click at [713, 512] on div "0.00" at bounding box center [705, 507] width 39 height 14
type input "198.88"
click at [671, 426] on div "Document name help RO9016266201 PVM sąskaita faktūra SSA003680105 FG.pdf Invoic…" at bounding box center [452, 359] width 872 height 381
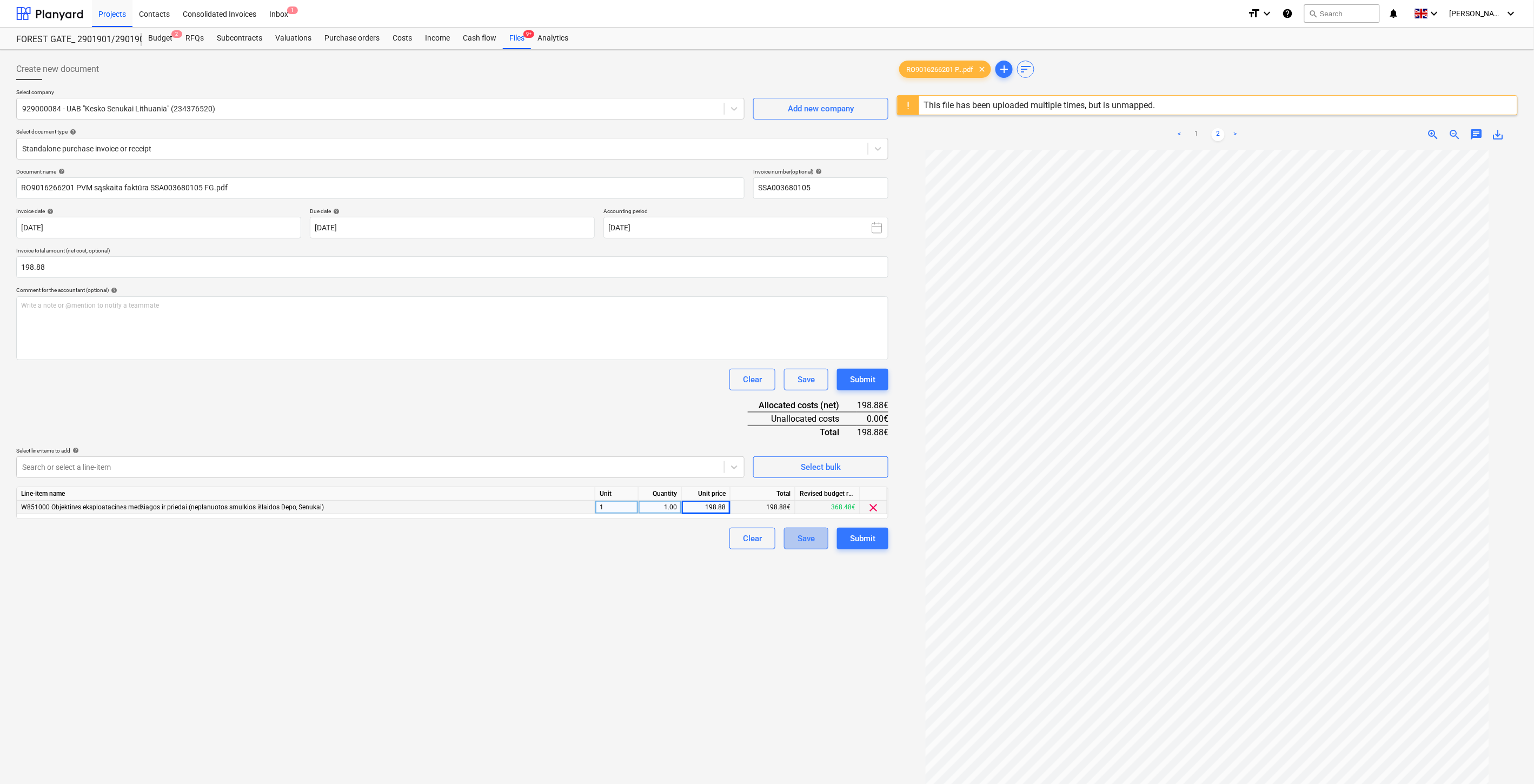
click at [804, 534] on div "Save" at bounding box center [805, 537] width 17 height 14
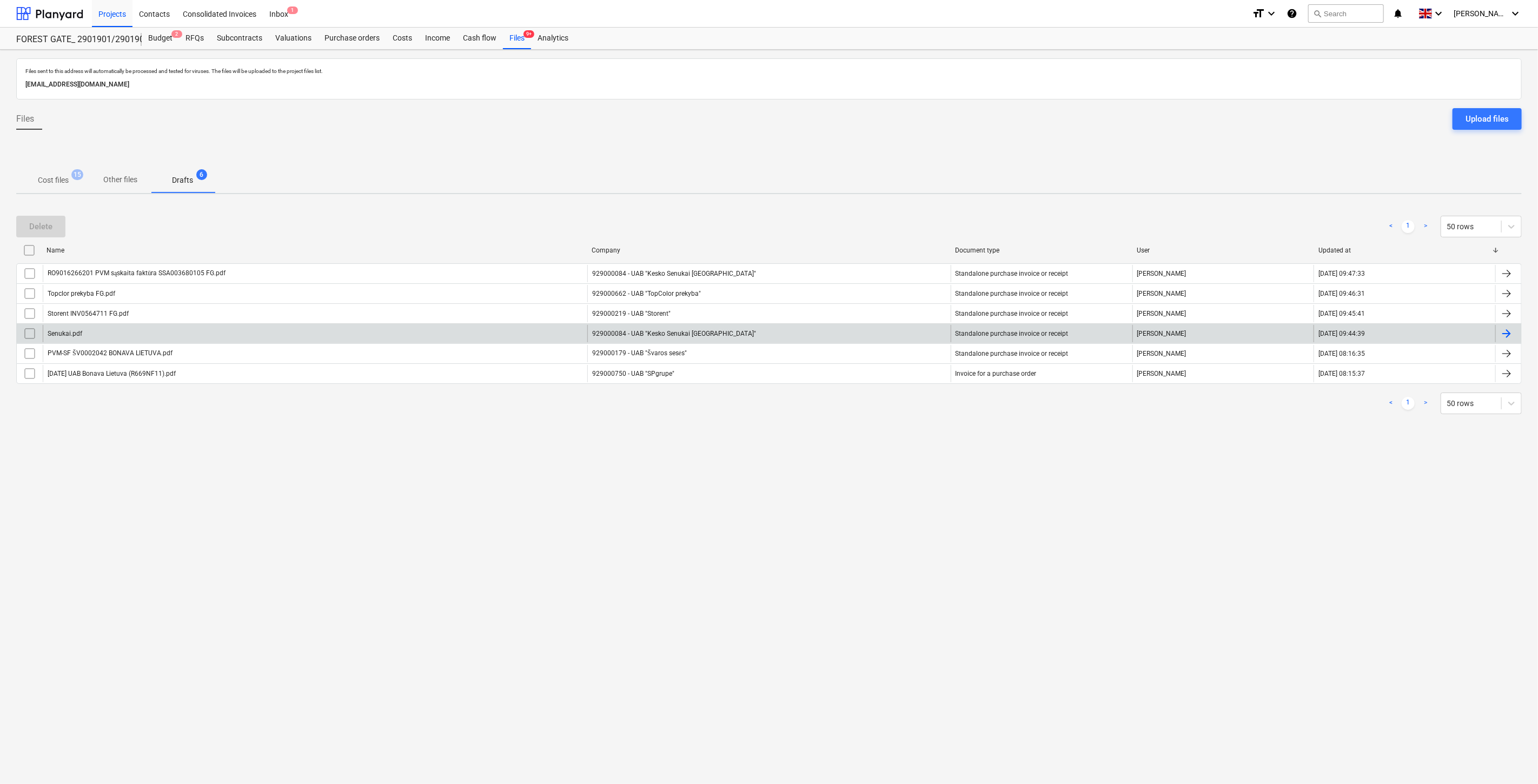
click at [31, 333] on input "checkbox" at bounding box center [29, 333] width 17 height 17
click at [46, 225] on div "Delete" at bounding box center [40, 226] width 23 height 14
click at [50, 173] on span "Cost files 15" at bounding box center [53, 180] width 74 height 19
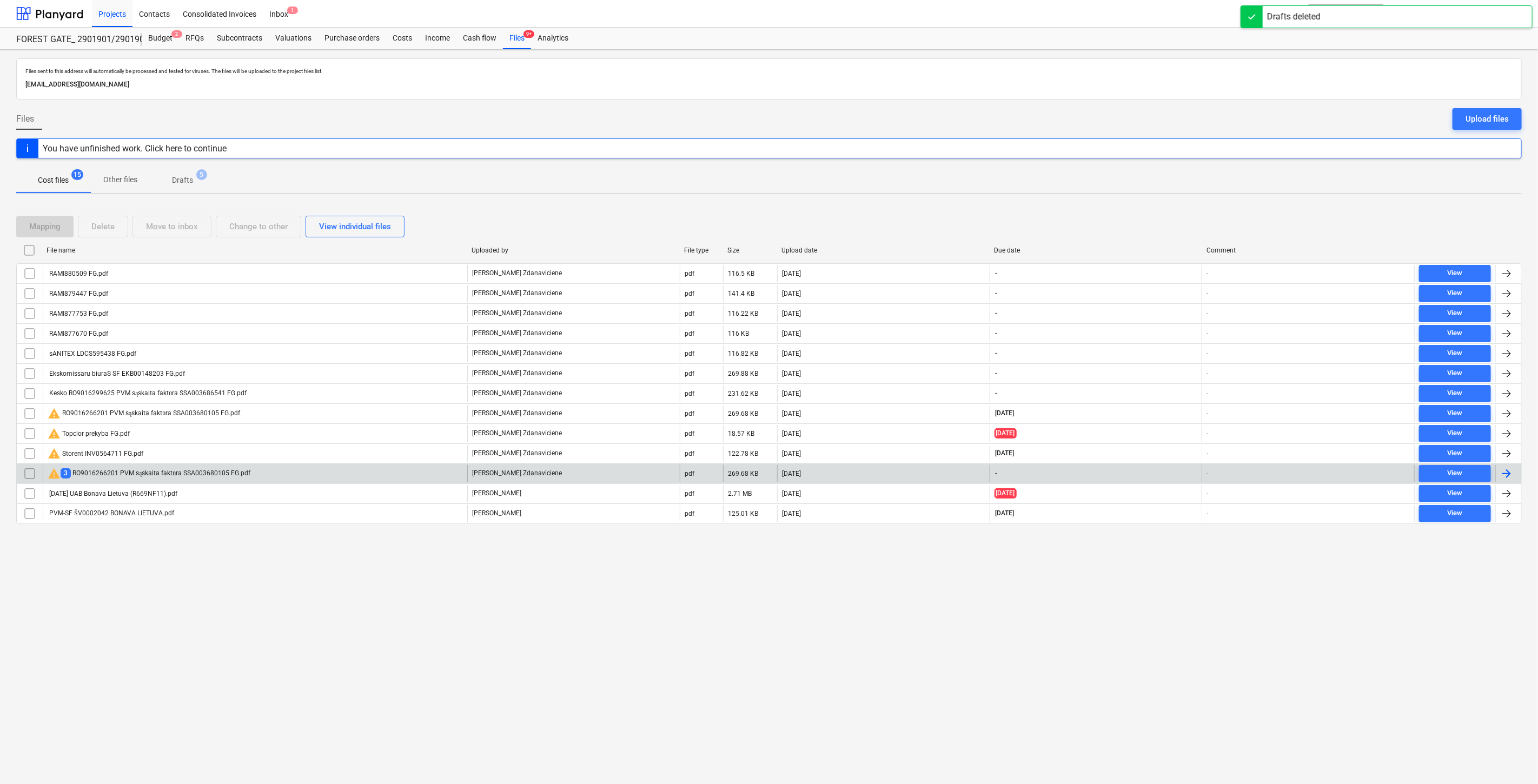
click at [386, 472] on div "warning 3 RO9016266201 PVM sąskaita faktūra SSA003680105 FG.pdf" at bounding box center [255, 473] width 425 height 17
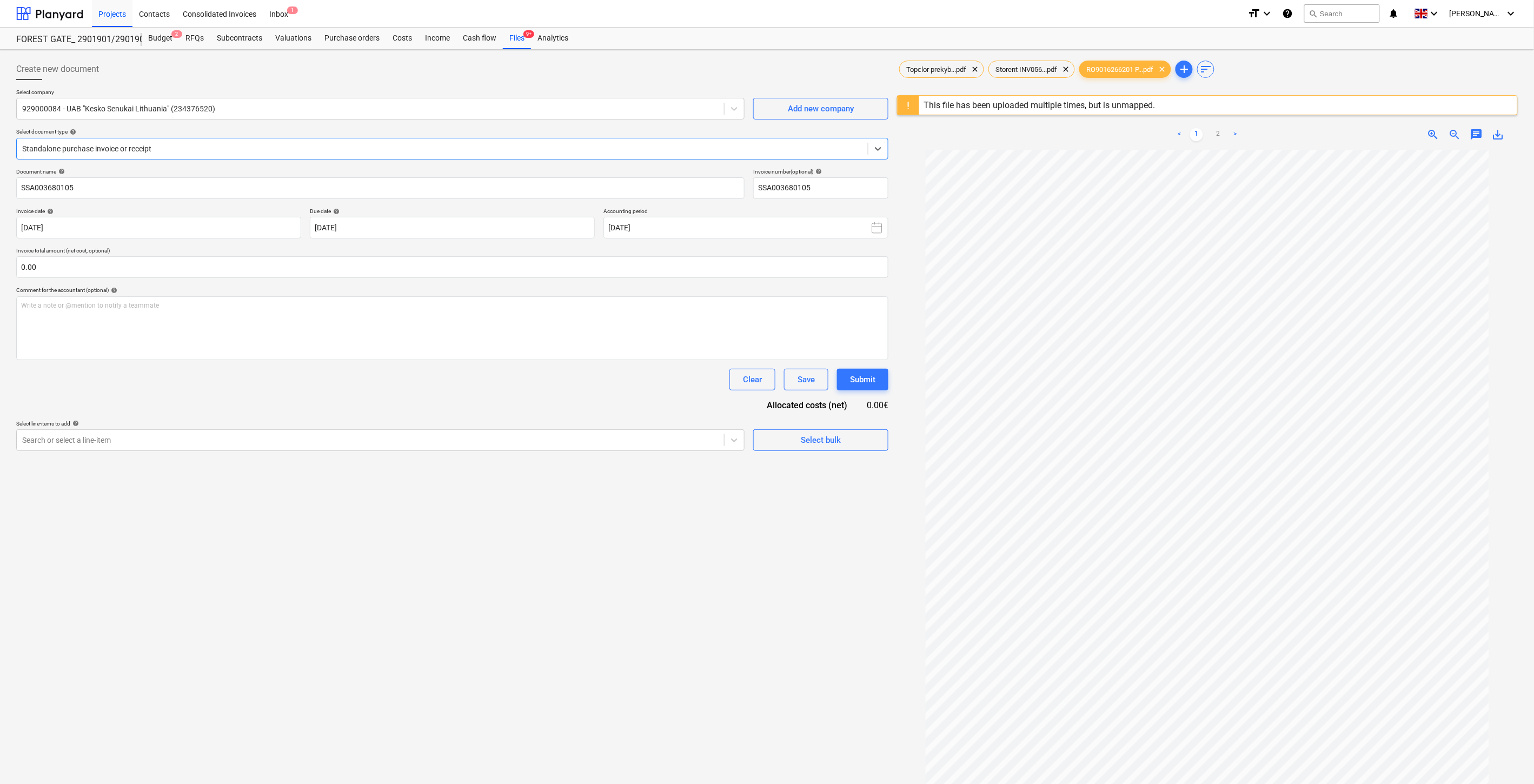
type input "SSA003680105"
type input "30 Sep 2025"
type input "30 Oct 2025"
click at [1218, 131] on link "2" at bounding box center [1218, 135] width 13 height 13
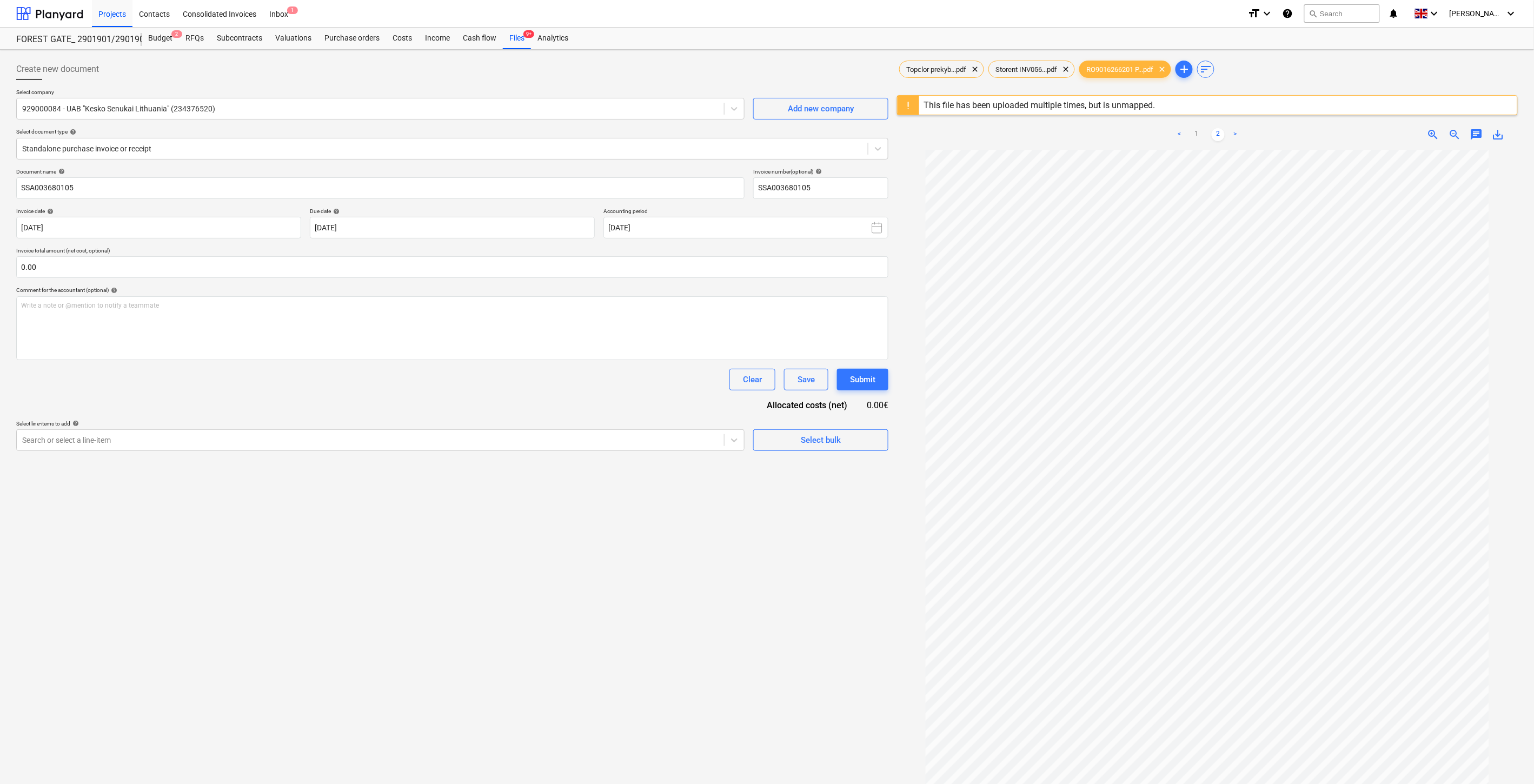
drag, startPoint x: 518, startPoint y: 46, endPoint x: 659, endPoint y: 8, distance: 146.0
click at [518, 46] on div "Files 9+" at bounding box center [517, 38] width 28 height 22
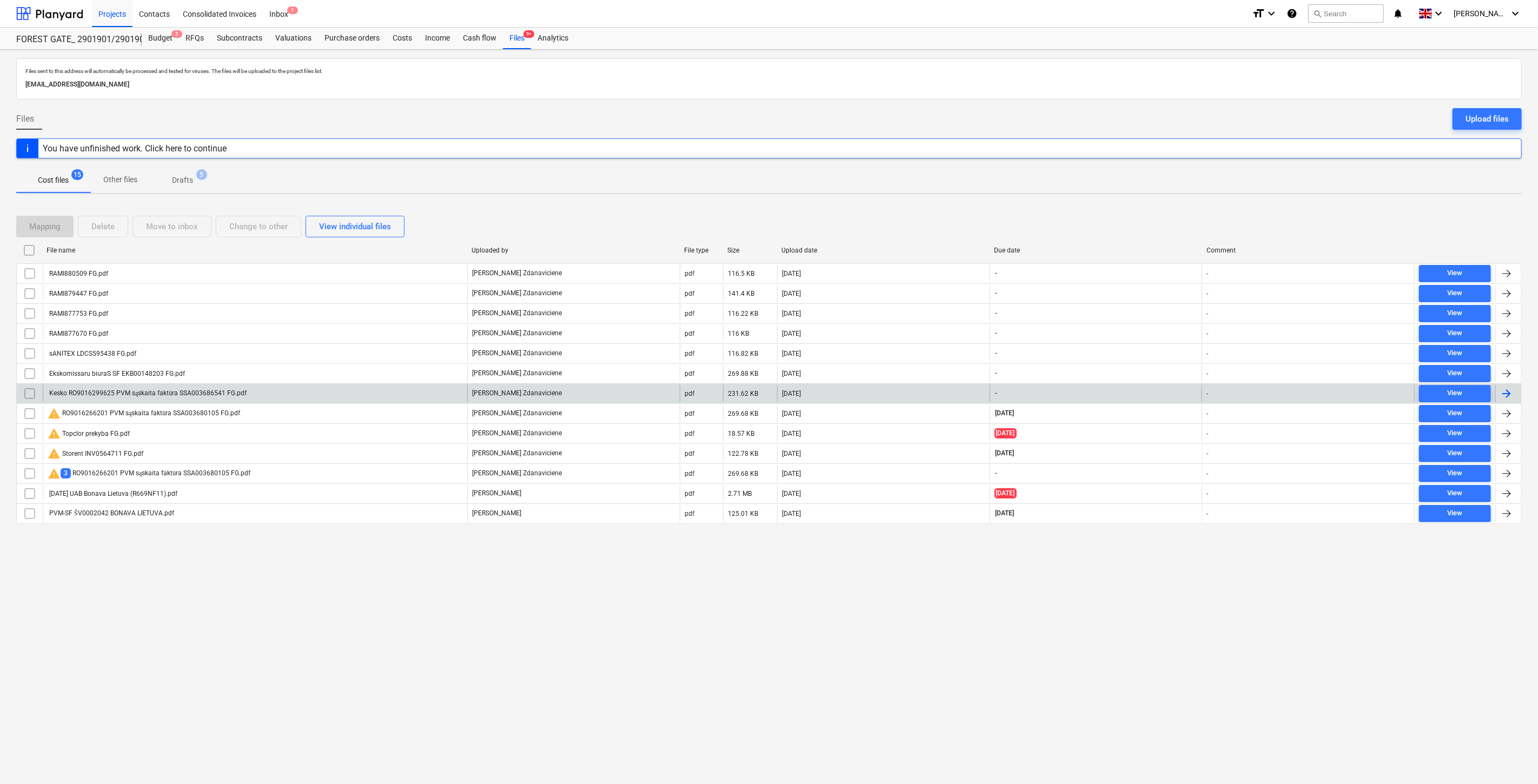
click at [381, 402] on div "Kesko RO9016299625 PVM sąskaita faktūra SSA003686541 FG.pdf" at bounding box center [255, 393] width 425 height 17
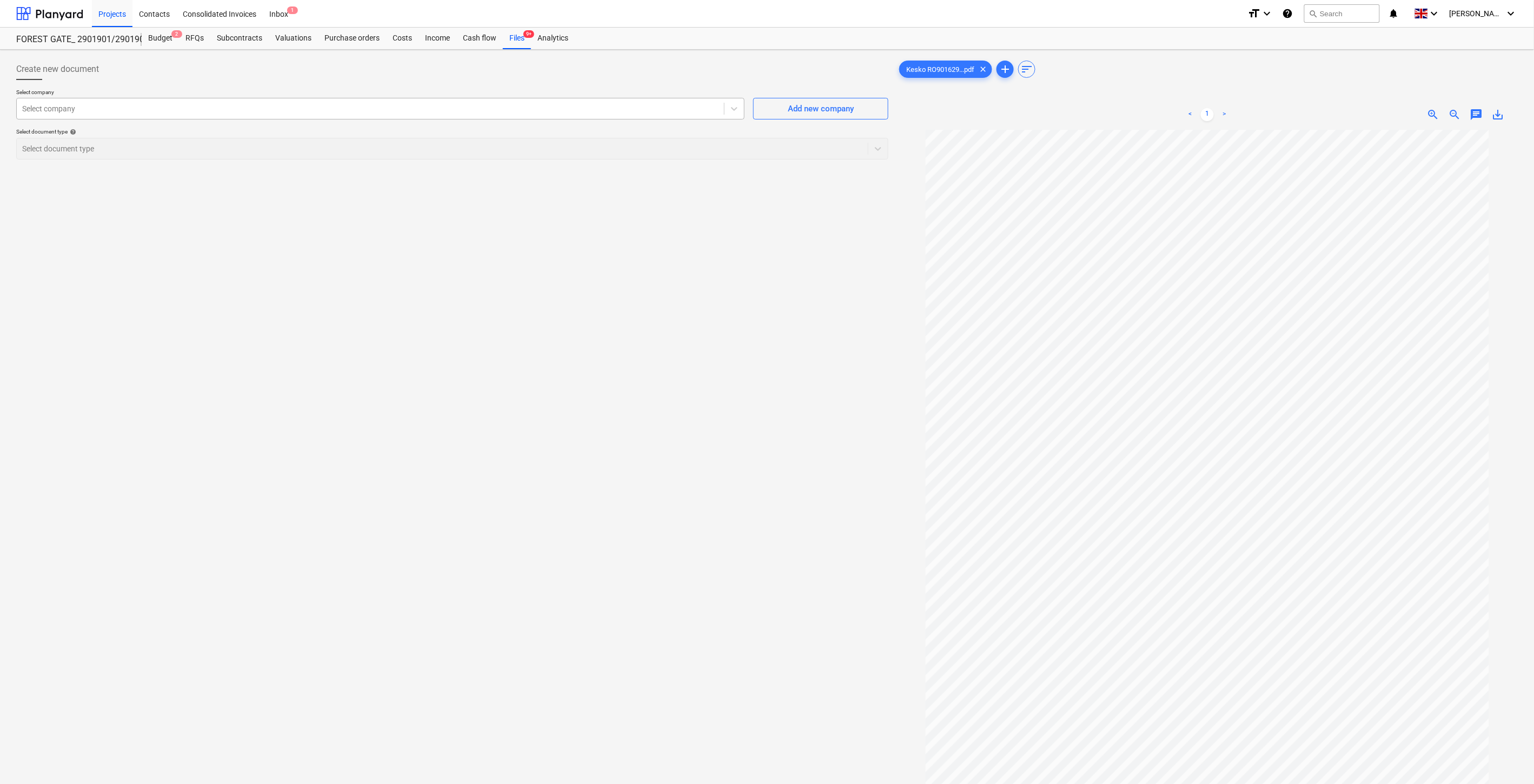
click at [589, 109] on div at bounding box center [371, 108] width 696 height 10
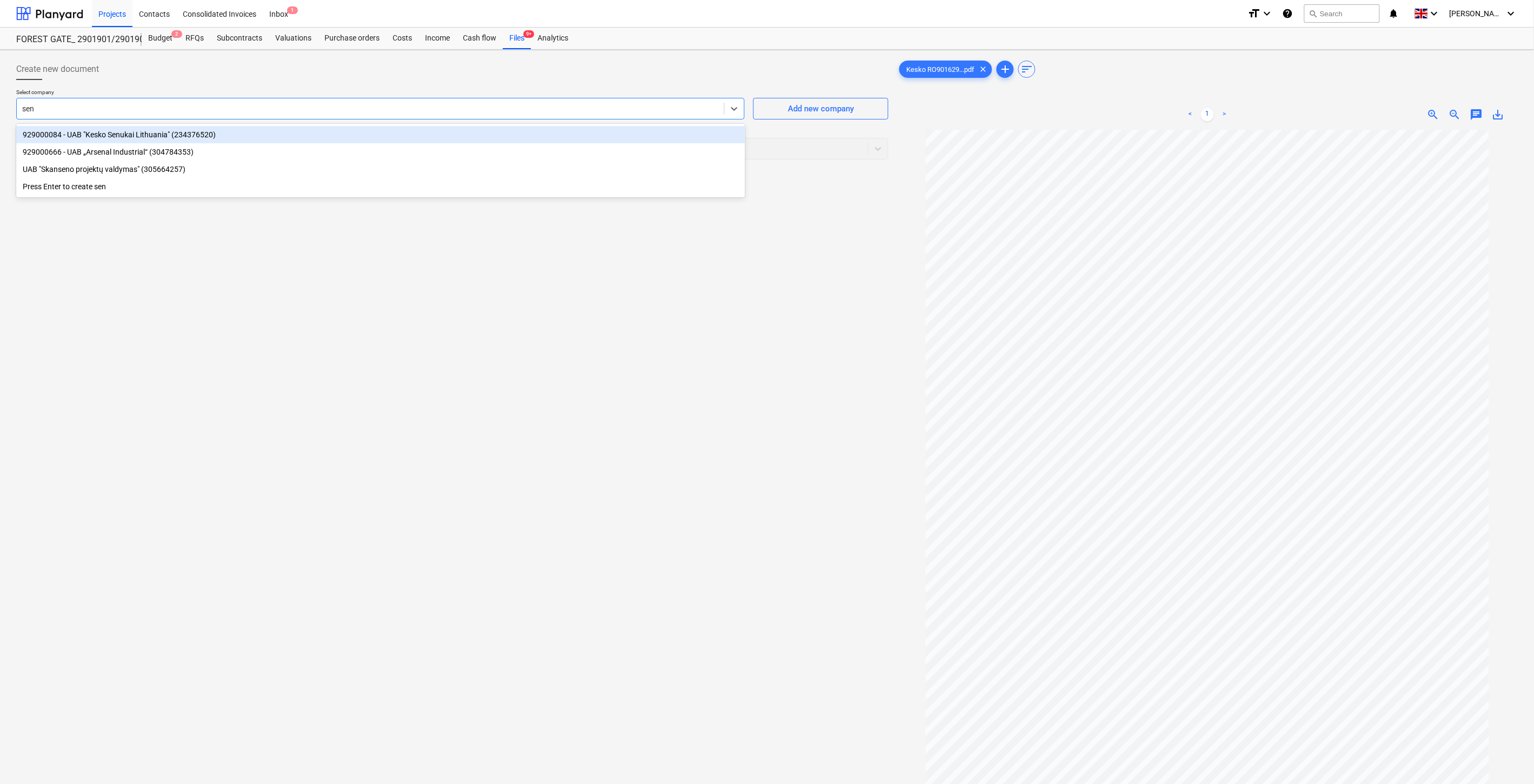
type input "senu"
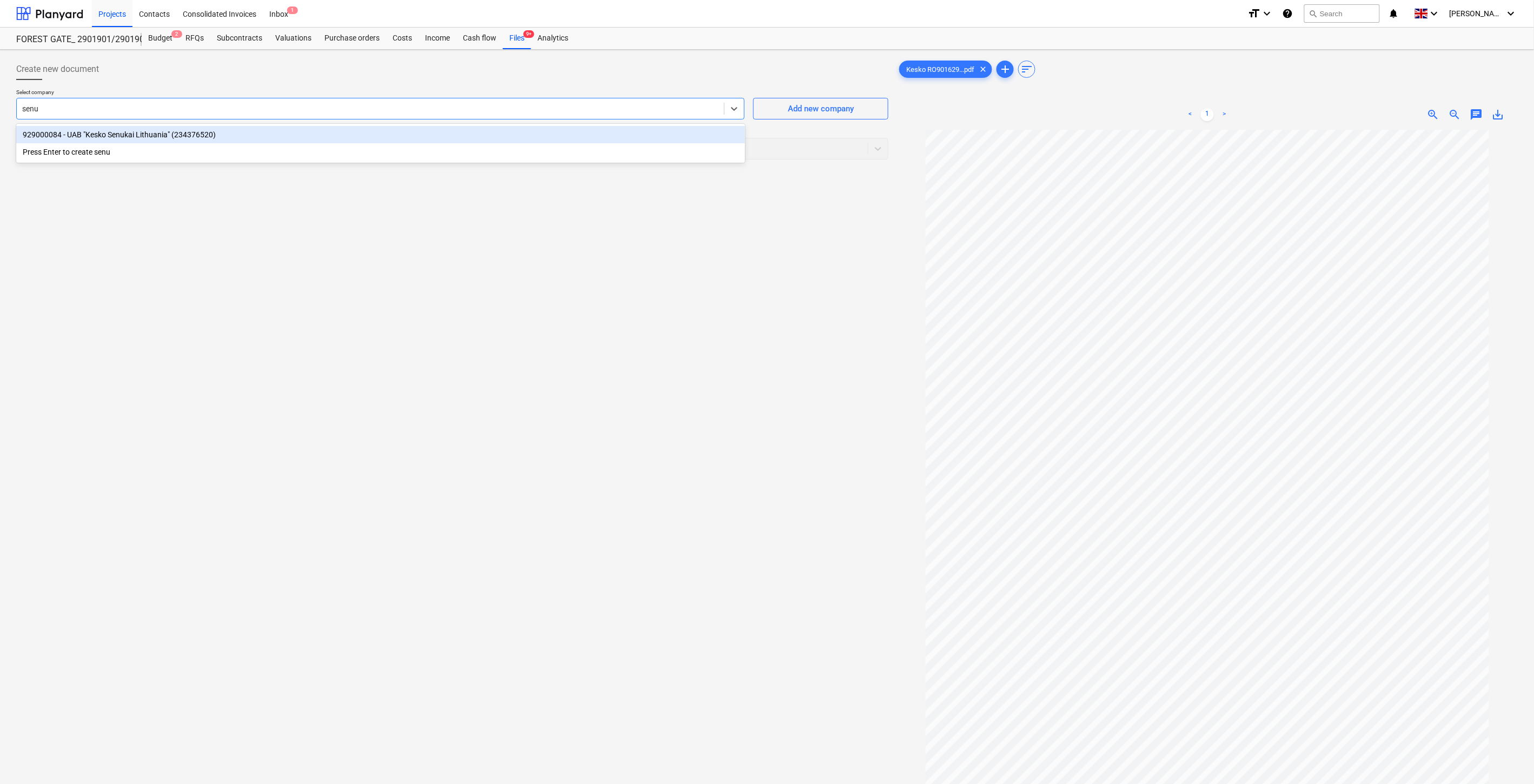
drag, startPoint x: 603, startPoint y: 128, endPoint x: 586, endPoint y: 152, distance: 29.4
click at [602, 128] on div "929000084 - UAB "Kesko Senukai Lithuania" (234376520)" at bounding box center [380, 134] width 729 height 17
click at [586, 155] on div "Select document type" at bounding box center [431, 148] width 829 height 15
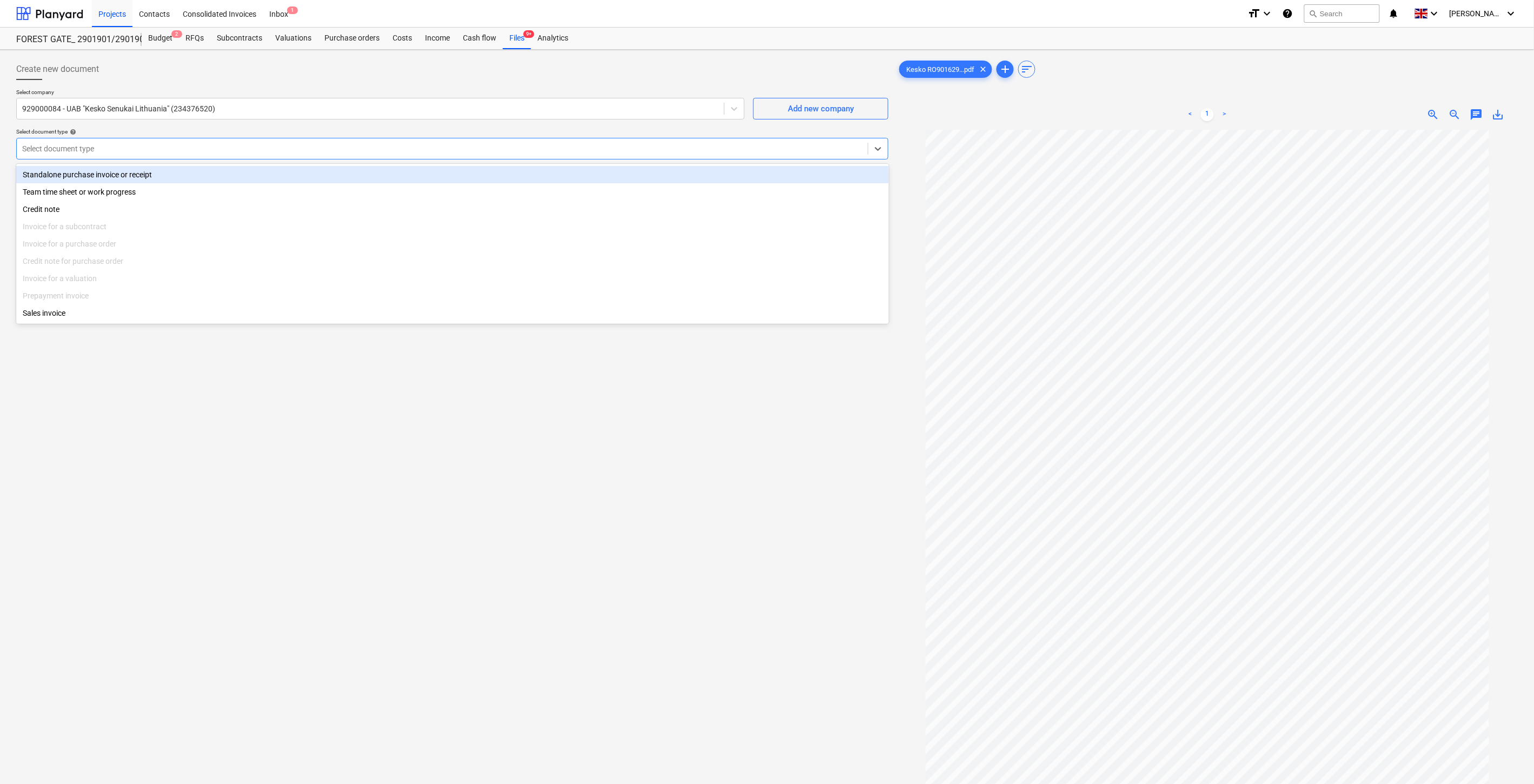
click at [276, 173] on div "Standalone purchase invoice or receipt" at bounding box center [452, 174] width 873 height 17
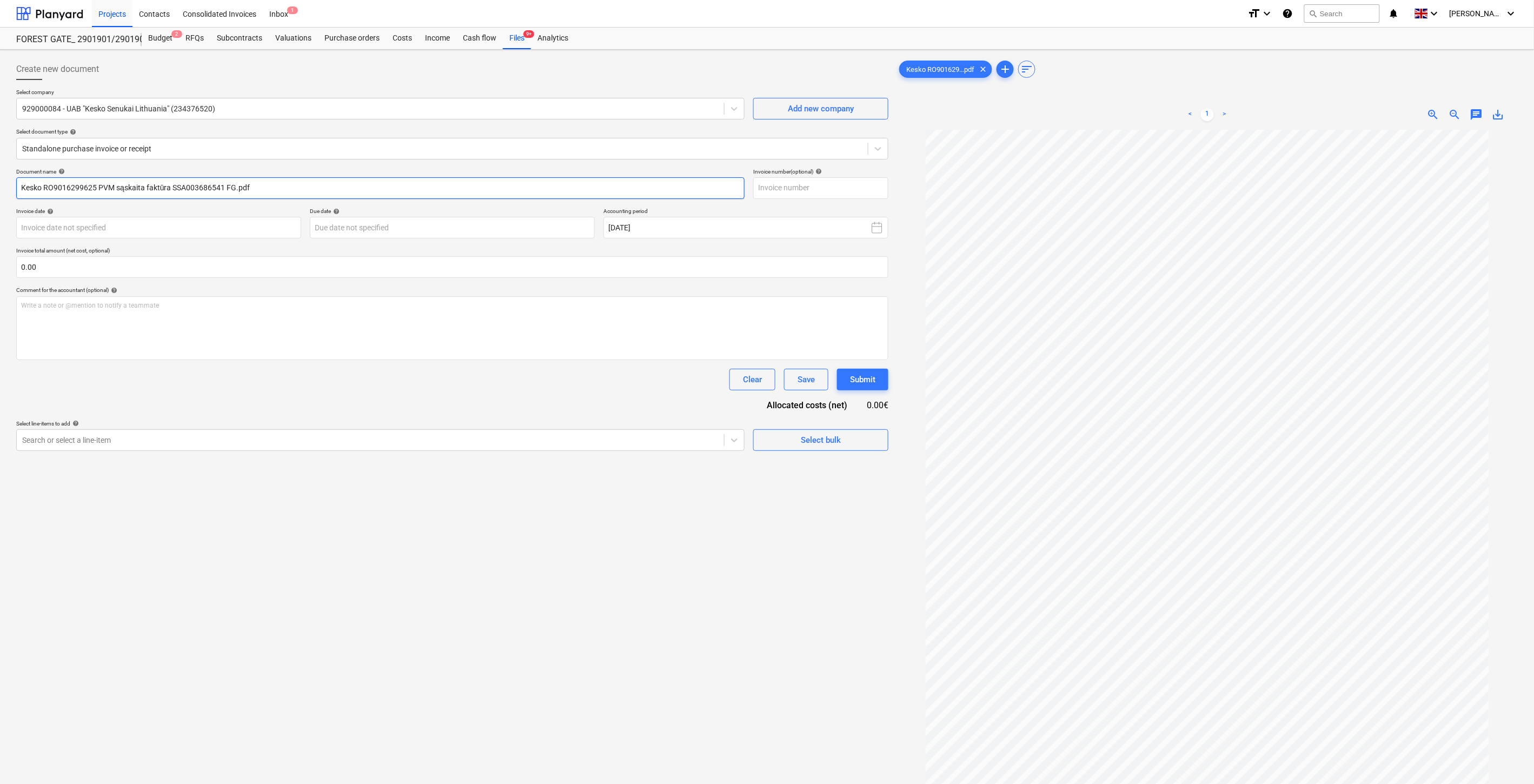
drag, startPoint x: 222, startPoint y: 186, endPoint x: 173, endPoint y: 190, distance: 49.2
click at [173, 190] on input "Kesko RO9016299625 PVM sąskaita faktūra SSA003686541 FG.pdf" at bounding box center [380, 188] width 729 height 22
click at [825, 180] on input "text" at bounding box center [821, 188] width 135 height 22
paste input "SSA003686541"
type input "SSA003686541"
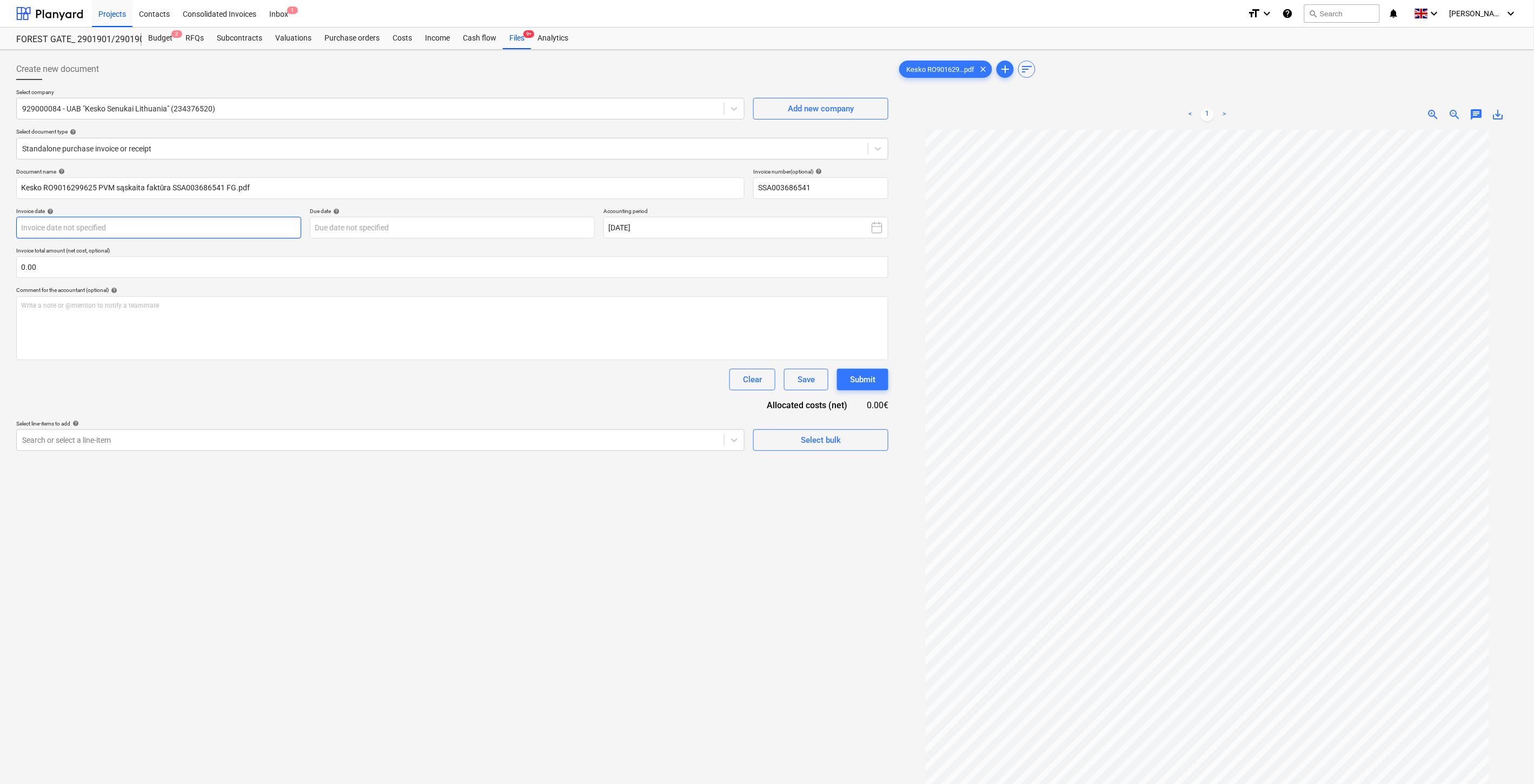
click at [216, 227] on body "Projects Contacts Consolidated Invoices Inbox 1 format_size keyboard_arrow_down…" at bounding box center [767, 392] width 1534 height 784
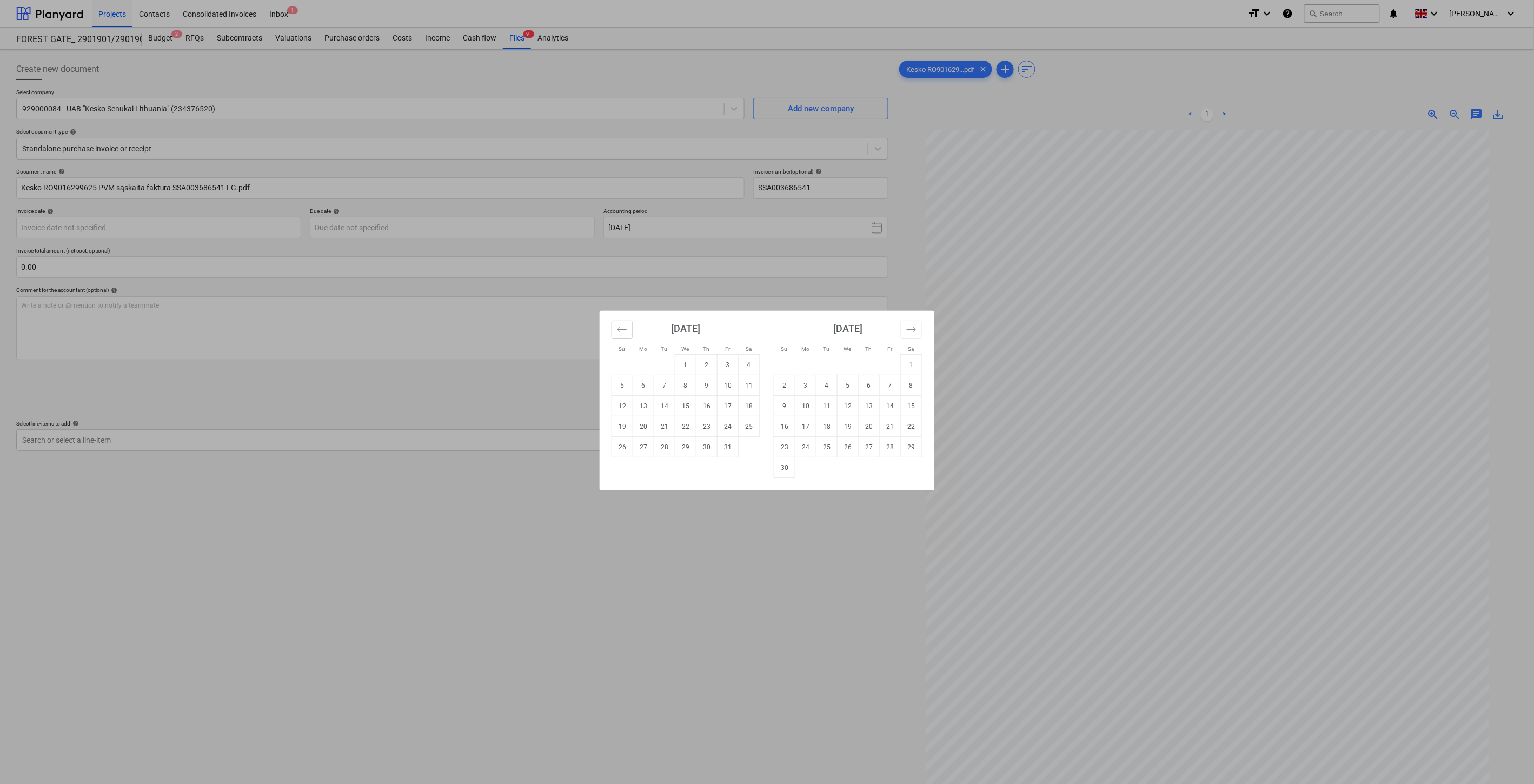
click at [625, 333] on icon "Move backward to switch to the previous month." at bounding box center [621, 329] width 10 height 10
click at [905, 328] on button "Move forward to switch to the next month." at bounding box center [912, 330] width 21 height 19
click at [684, 365] on td "1" at bounding box center [686, 364] width 21 height 20
type input "01 Oct 2025"
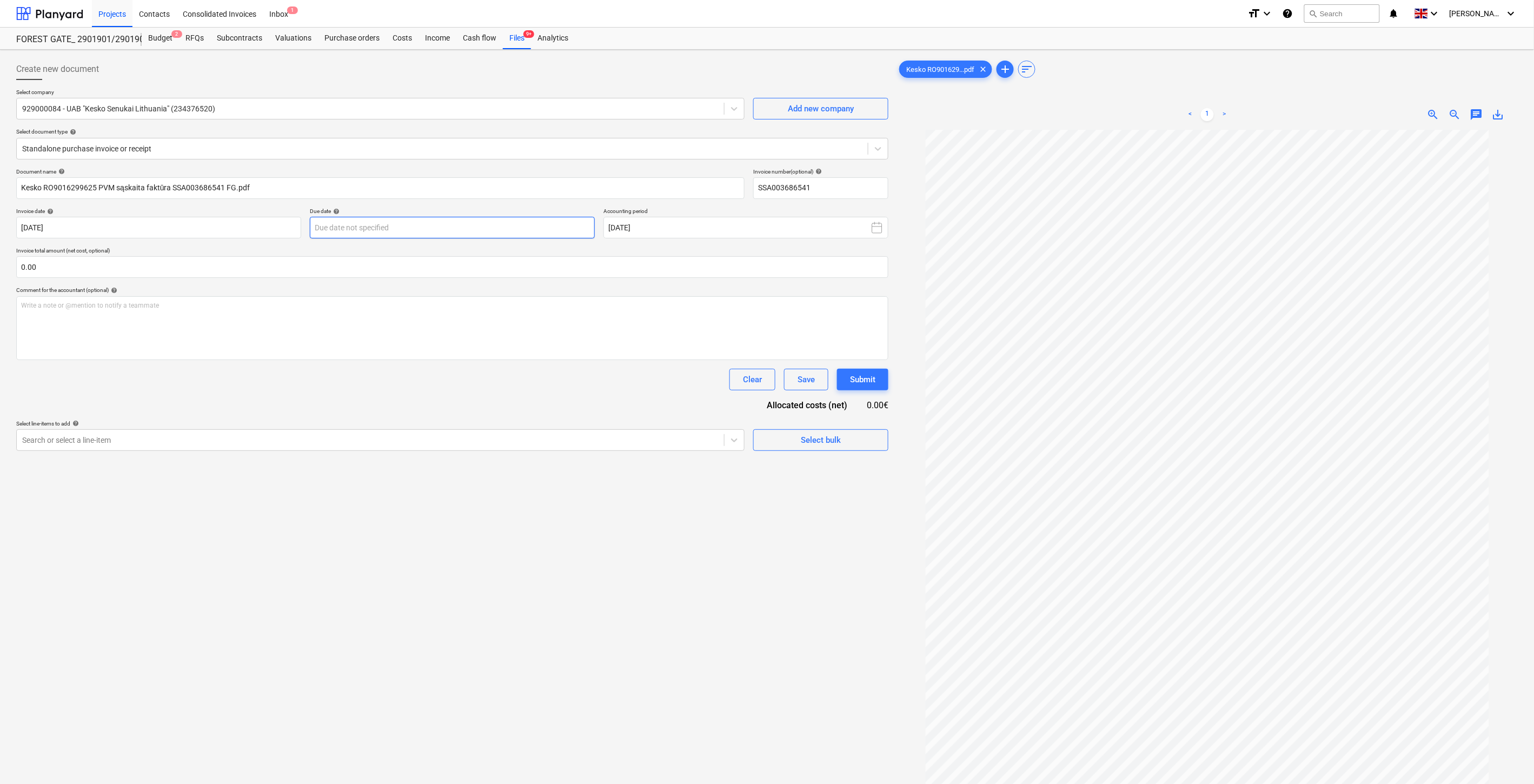
click at [538, 230] on body "Projects Contacts Consolidated Invoices Inbox 1 format_size keyboard_arrow_down…" at bounding box center [767, 392] width 1534 height 784
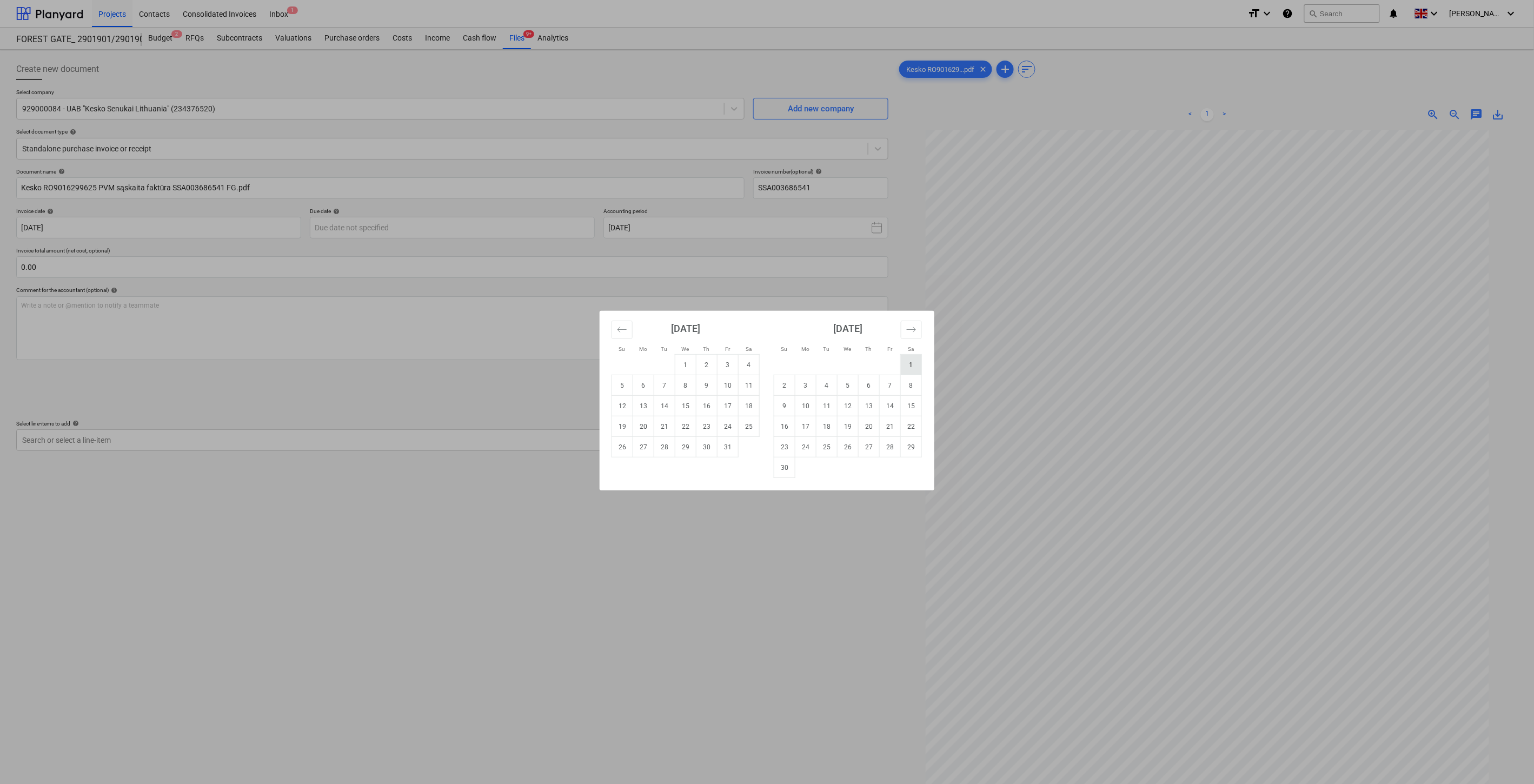
click at [911, 360] on td "1" at bounding box center [912, 364] width 21 height 20
type input "01 Nov 2025"
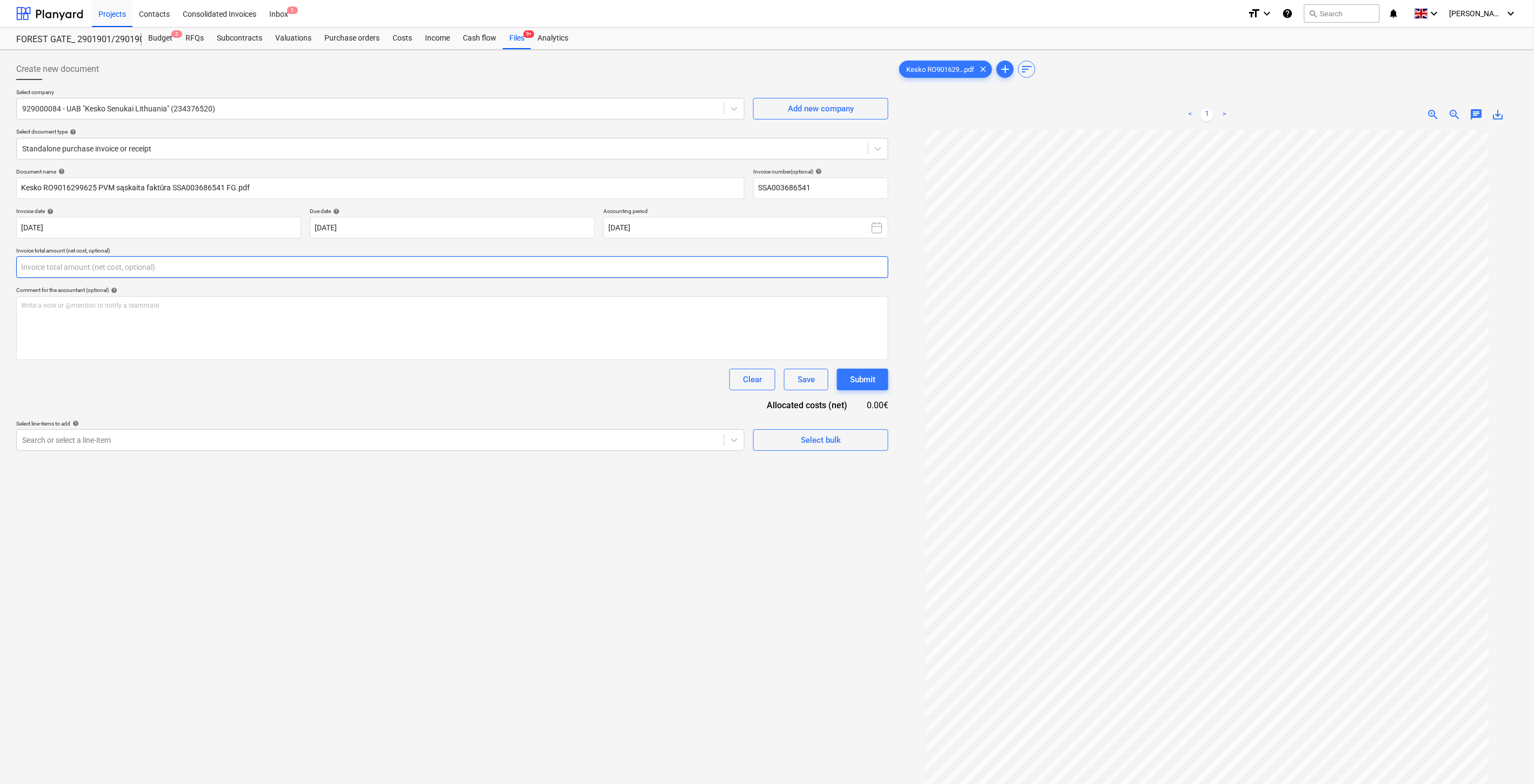
click at [463, 273] on input "text" at bounding box center [452, 267] width 872 height 22
type input "78.73"
click at [519, 467] on div at bounding box center [371, 467] width 696 height 10
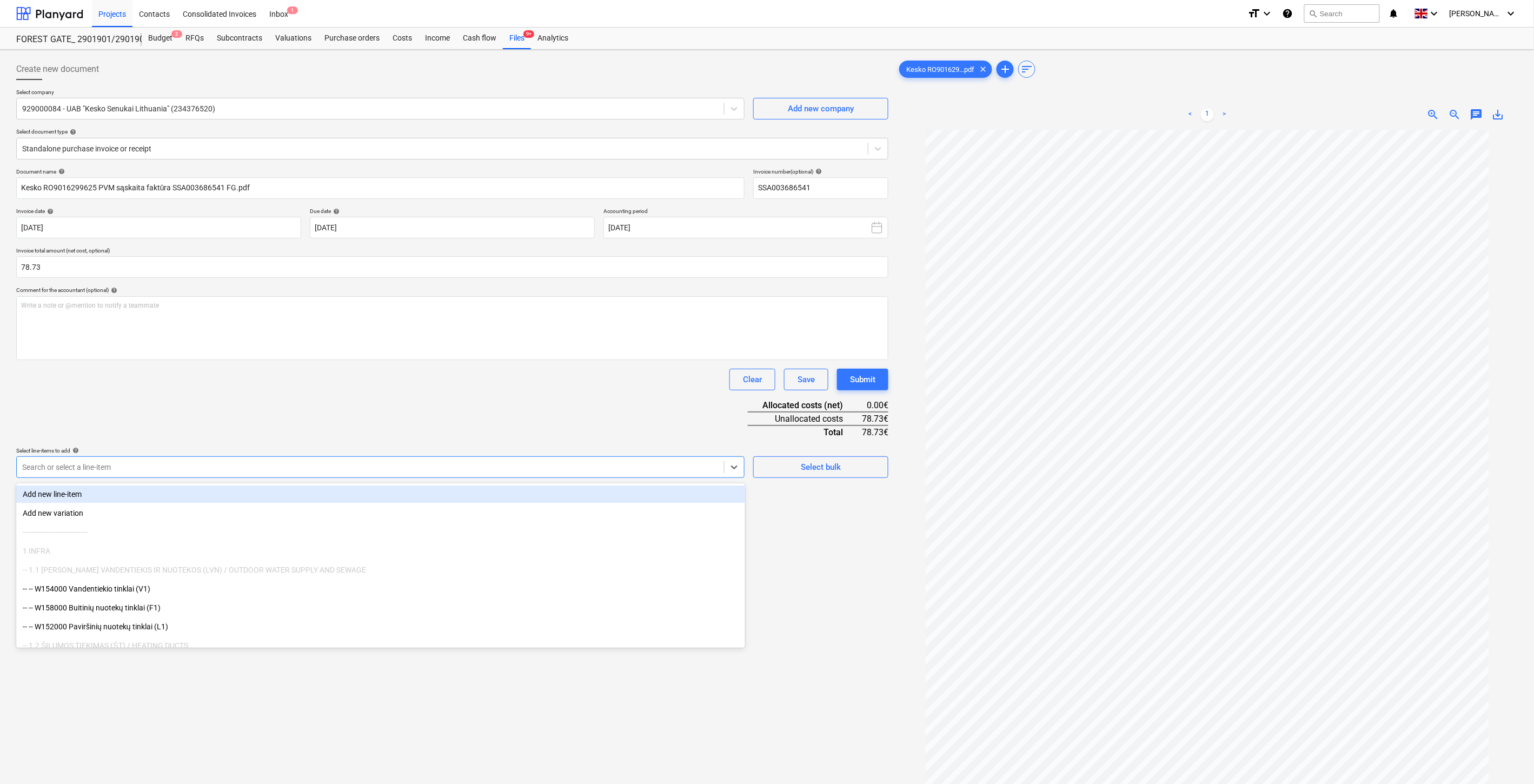
click at [330, 393] on div "Document name help Kesko RO9016299625 PVM sąskaita faktūra SSA003686541 FG.pdf …" at bounding box center [452, 323] width 872 height 309
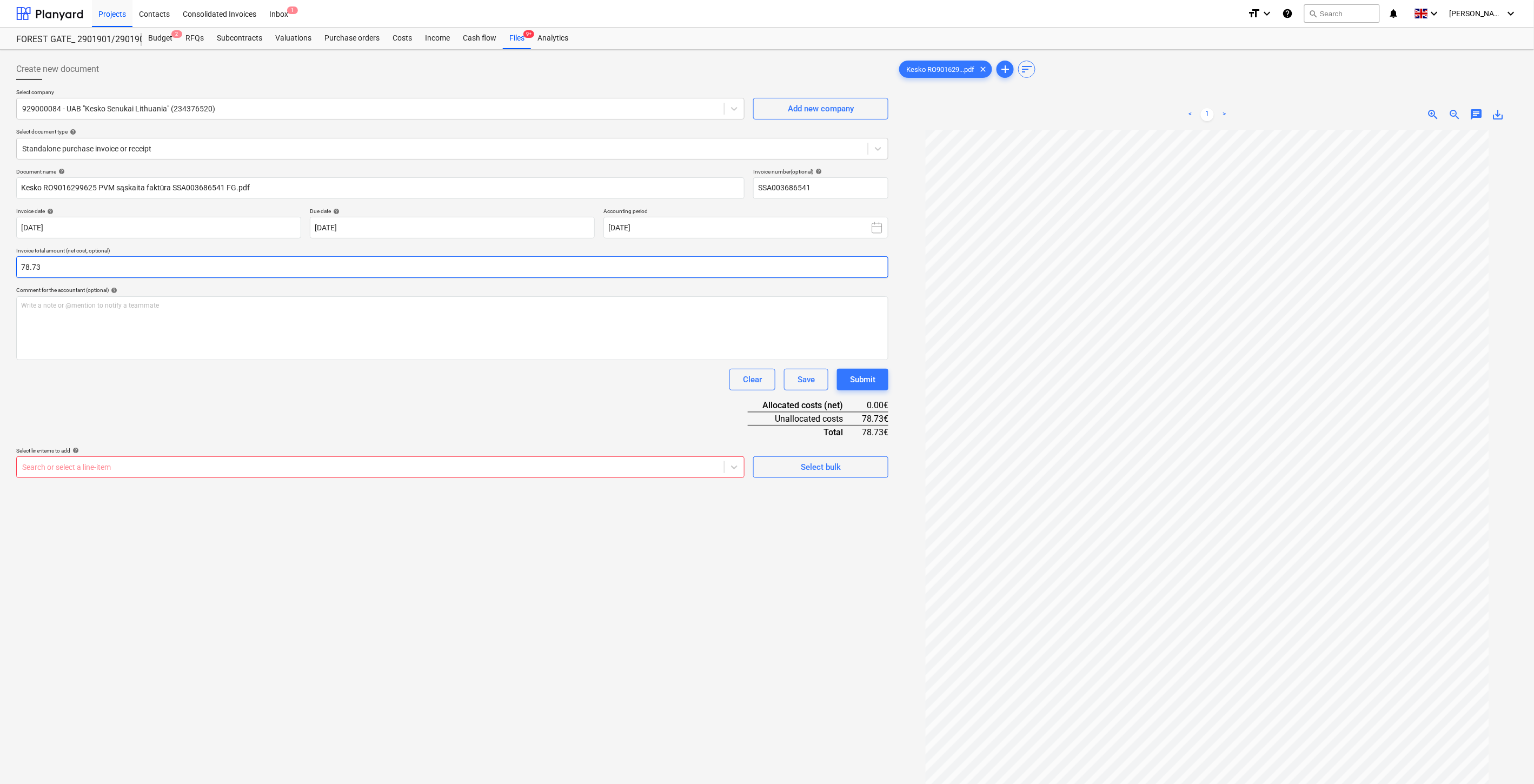
click at [354, 263] on input "78.73" at bounding box center [452, 267] width 872 height 22
drag, startPoint x: 354, startPoint y: 263, endPoint x: 10, endPoint y: 276, distance: 344.2
click at [10, 276] on div "Create new document Select company 929000084 - UAB "Kesko Senukai Lithuania" (2…" at bounding box center [767, 471] width 1534 height 842
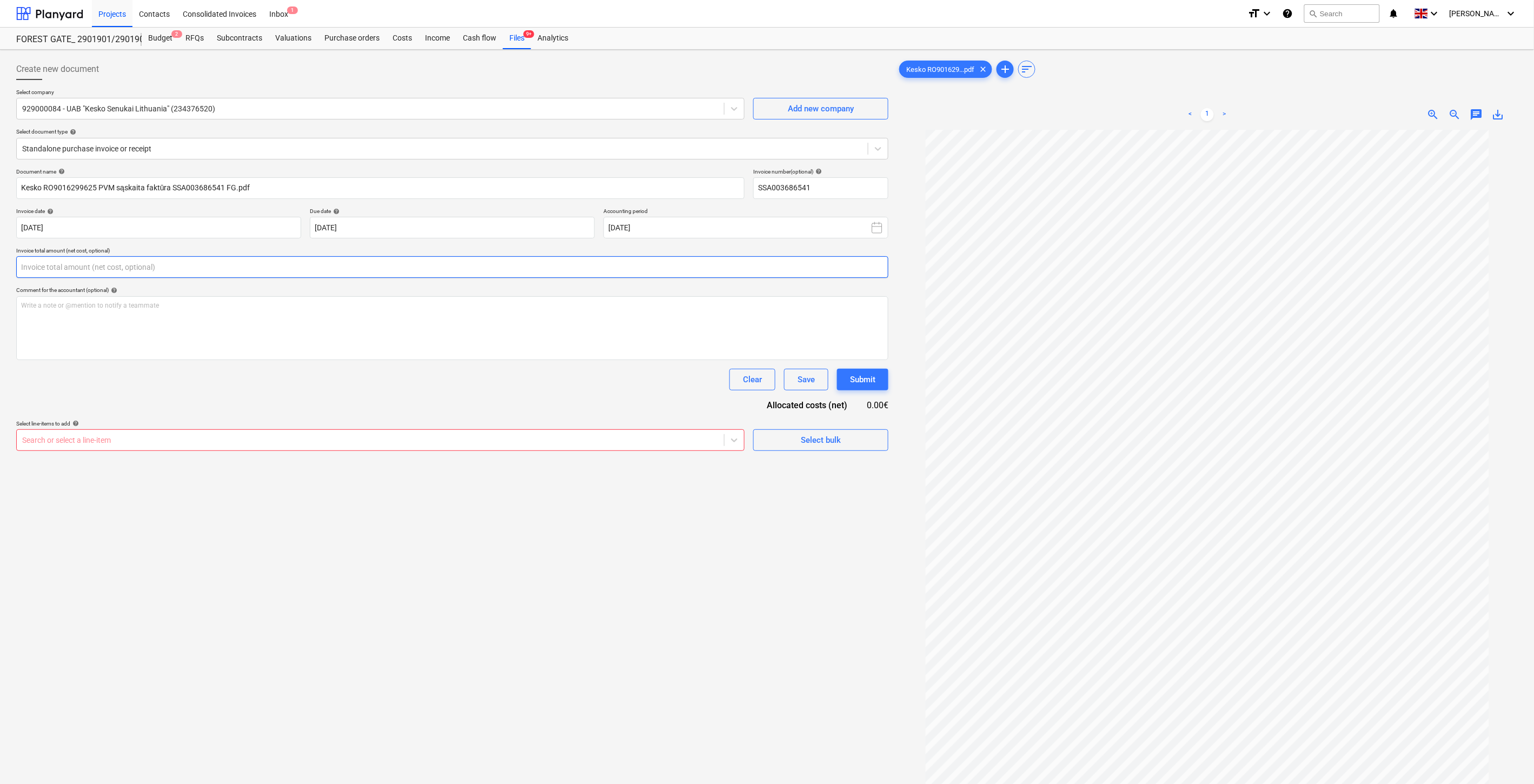
click at [512, 266] on input "text" at bounding box center [452, 267] width 872 height 22
click at [527, 265] on input "text" at bounding box center [452, 267] width 872 height 22
click at [529, 263] on input "text" at bounding box center [452, 267] width 872 height 22
click at [543, 258] on input "text" at bounding box center [452, 267] width 872 height 22
type input "0.00"
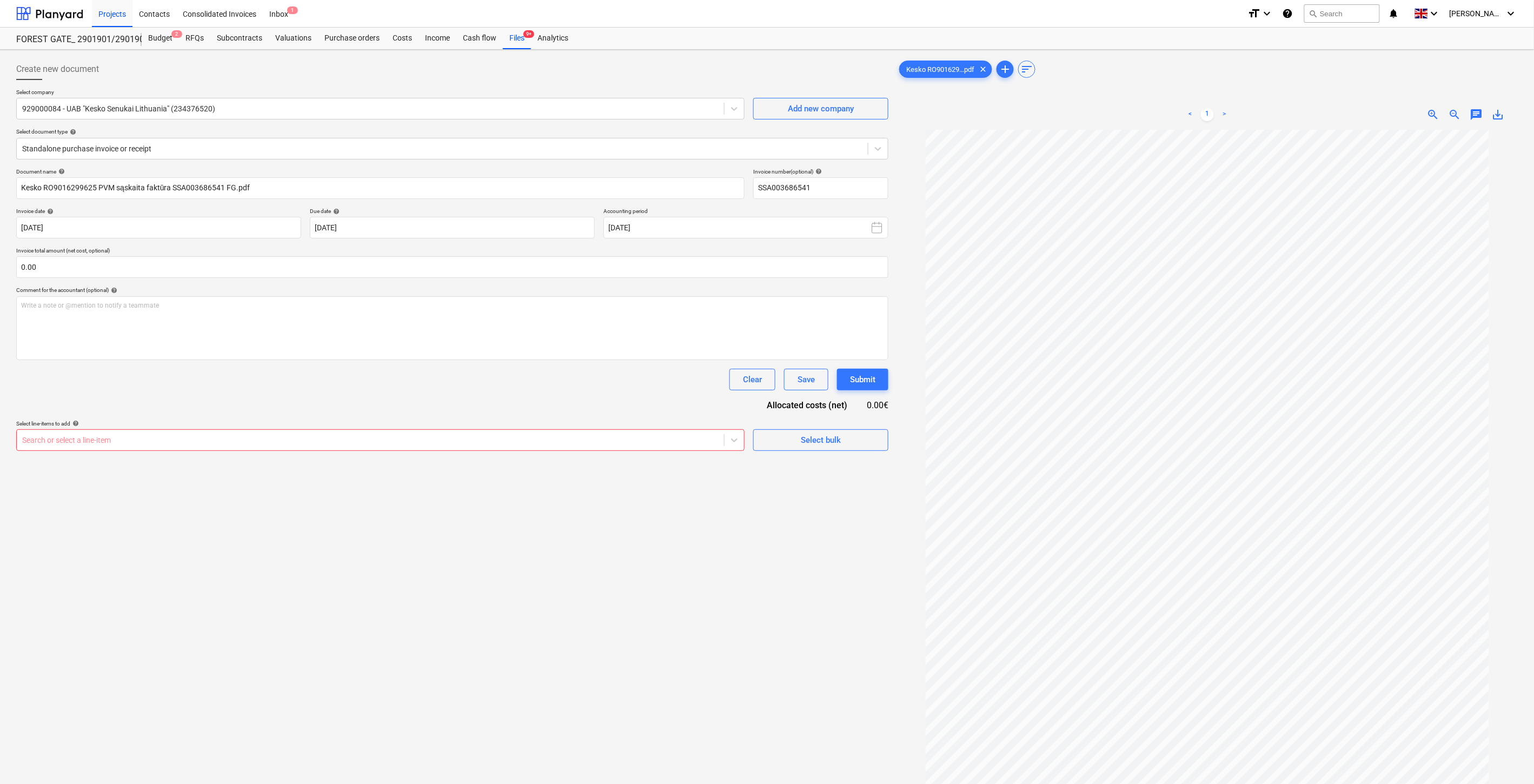
click at [566, 615] on div "Create new document Select company 929000084 - UAB "Kesko Senukai Lithuania" (2…" at bounding box center [452, 471] width 881 height 833
click at [630, 586] on div "Create new document Select company 929000084 - UAB "Kesko Senukai Lithuania" (2…" at bounding box center [452, 471] width 881 height 833
click at [559, 276] on input "text" at bounding box center [452, 267] width 872 height 22
type input "ų"
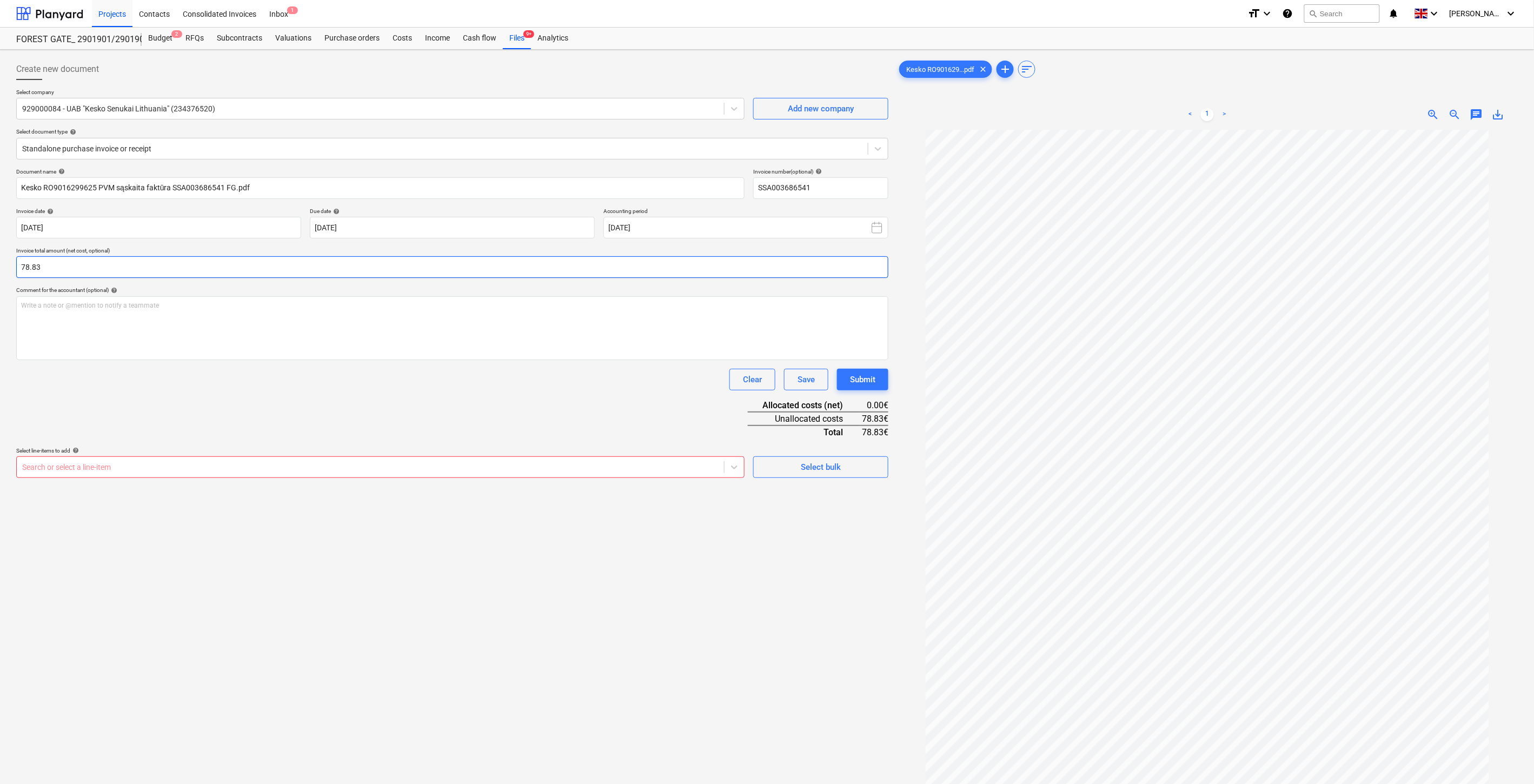
type input "78.83"
click at [521, 461] on div "Search or select a line-item" at bounding box center [370, 467] width 707 height 15
type input "senu"
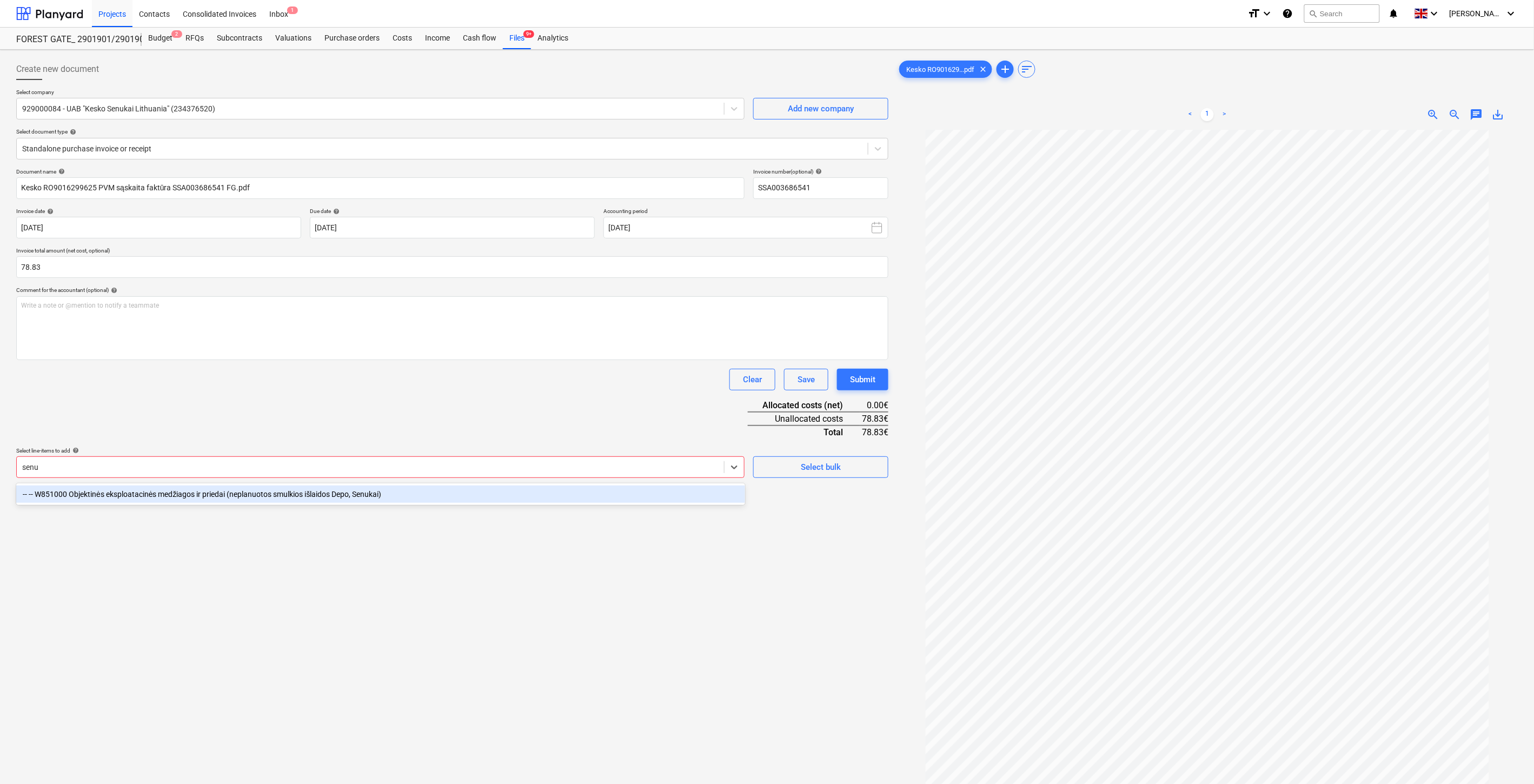
click at [493, 494] on div "-- -- W851000 Objektinės eksploatacinės medžiagos ir priedai (neplanuotos smulk…" at bounding box center [380, 493] width 729 height 17
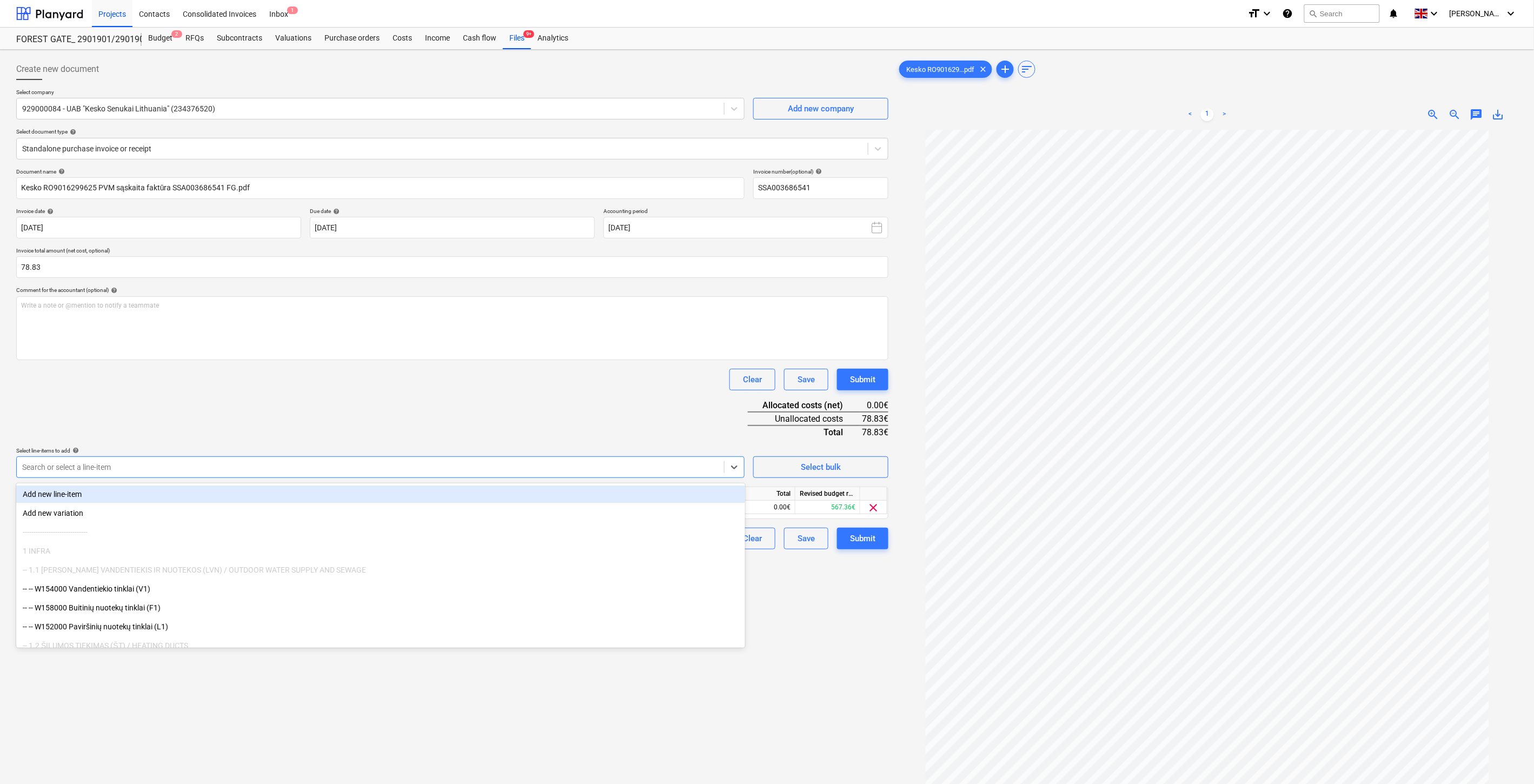
drag, startPoint x: 512, startPoint y: 420, endPoint x: 625, endPoint y: 475, distance: 125.7
click at [515, 420] on div "Document name help Kesko RO9016299625 PVM sąskaita faktūra SSA003686541 FG.pdf …" at bounding box center [452, 359] width 872 height 381
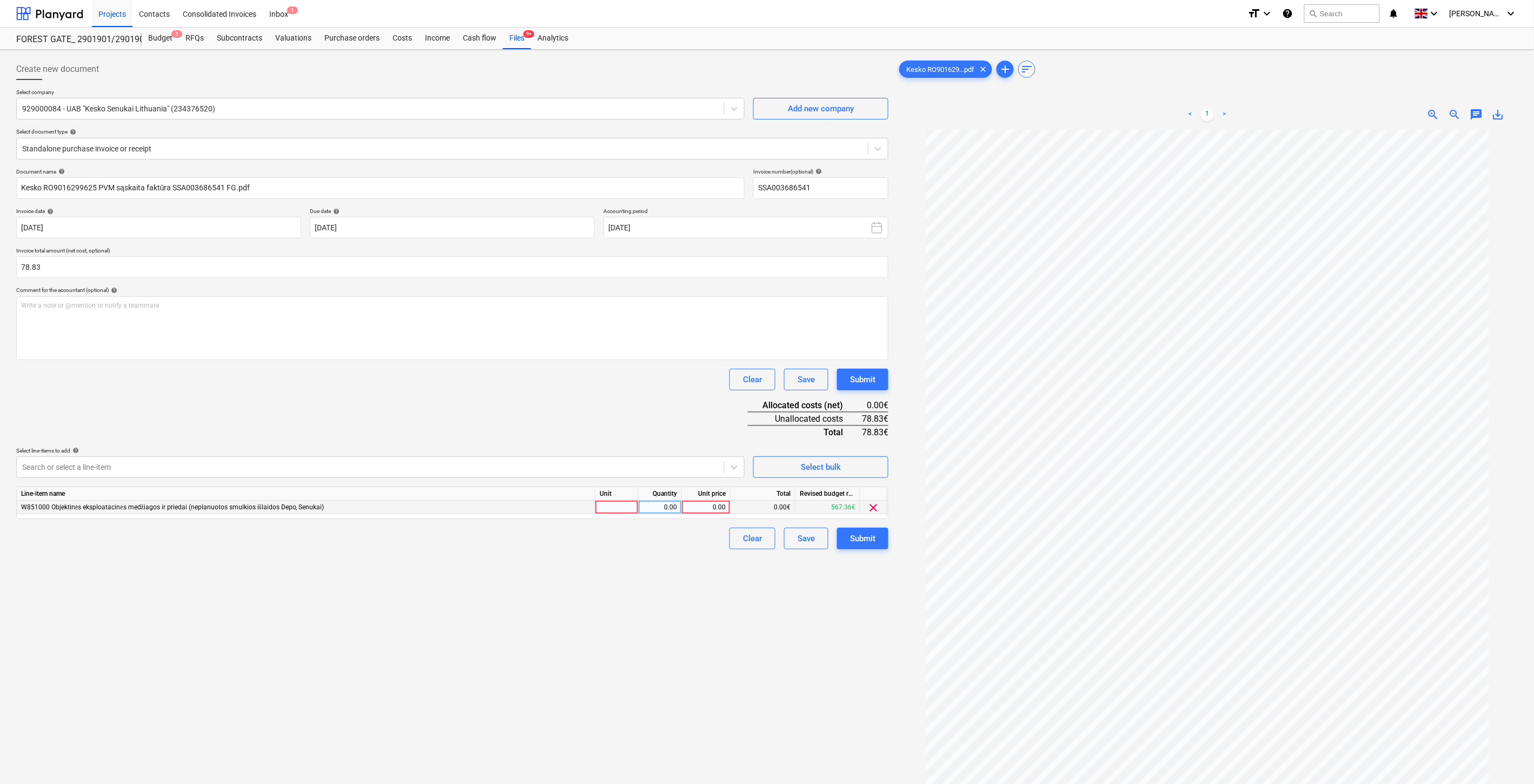
click at [630, 508] on div at bounding box center [617, 507] width 44 height 14
click at [646, 507] on div "0.00" at bounding box center [660, 507] width 34 height 14
type input "1"
click at [699, 508] on div "0.00" at bounding box center [705, 507] width 39 height 14
type input "78.83"
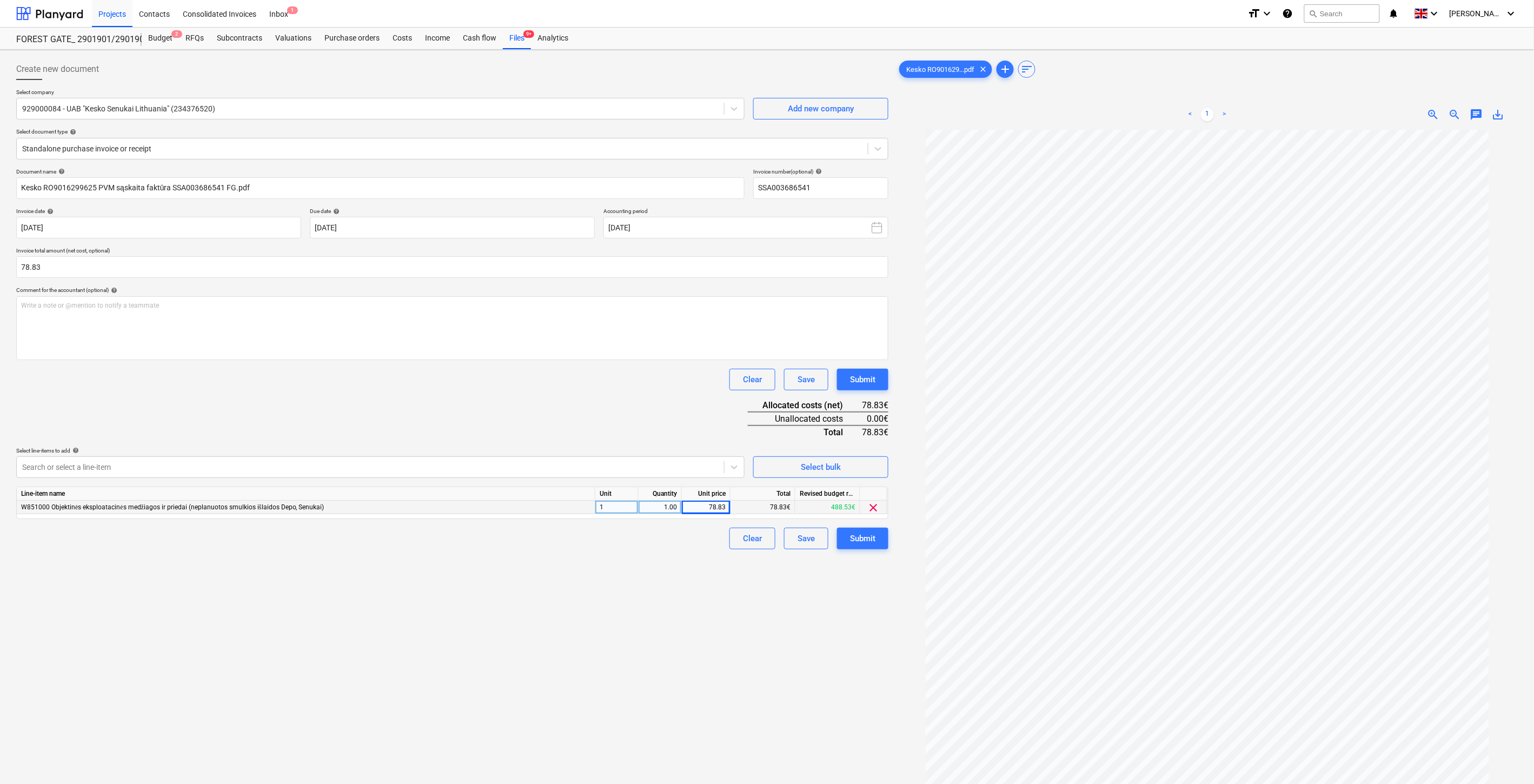
click at [663, 434] on div "Document name help Kesko RO9016299625 PVM sąskaita faktūra SSA003686541 FG.pdf …" at bounding box center [452, 359] width 872 height 381
click at [592, 390] on div "Clear Save Submit" at bounding box center [452, 380] width 872 height 22
click at [796, 539] on button "Save" at bounding box center [806, 538] width 44 height 22
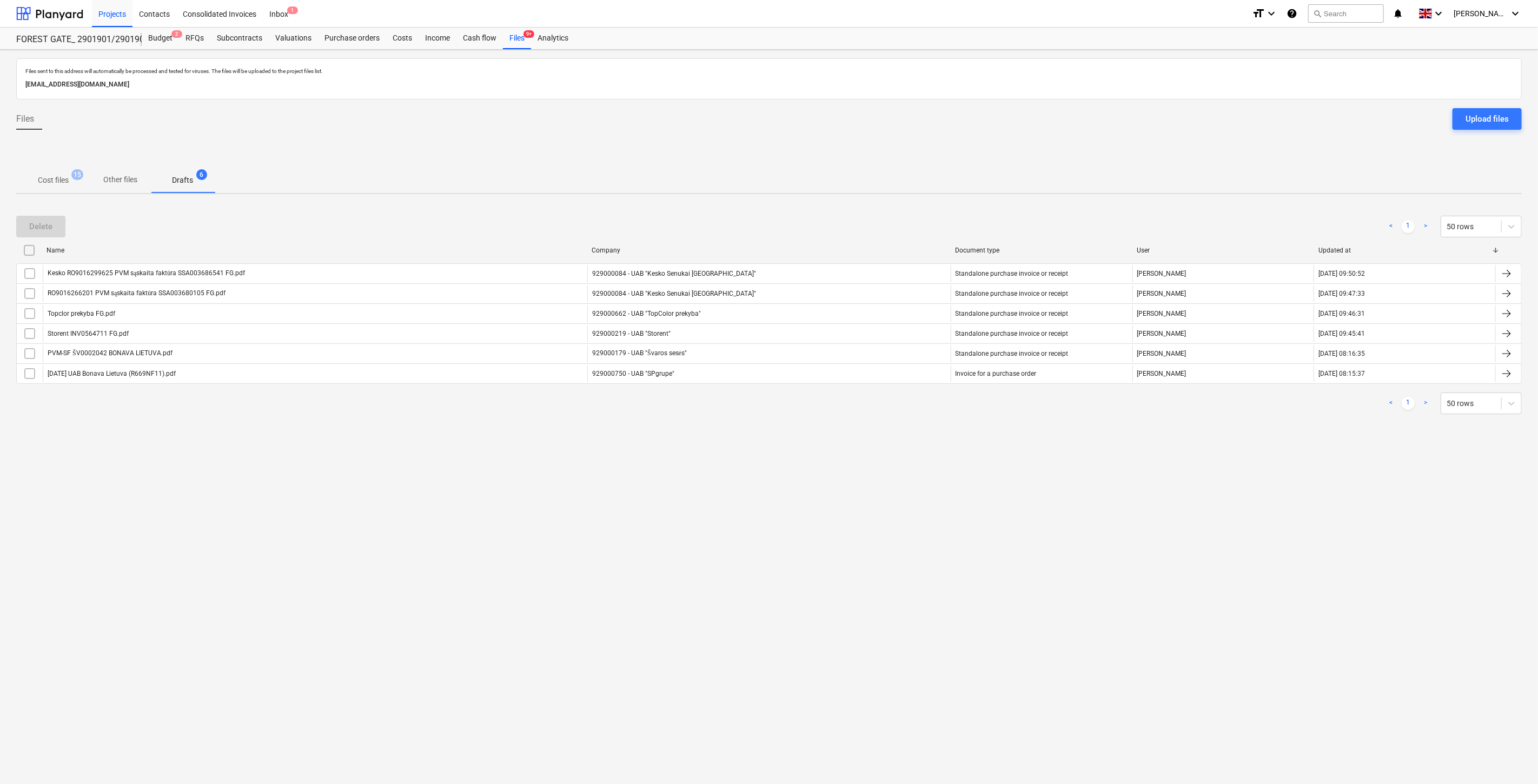
click at [63, 180] on p "Cost files" at bounding box center [53, 180] width 31 height 11
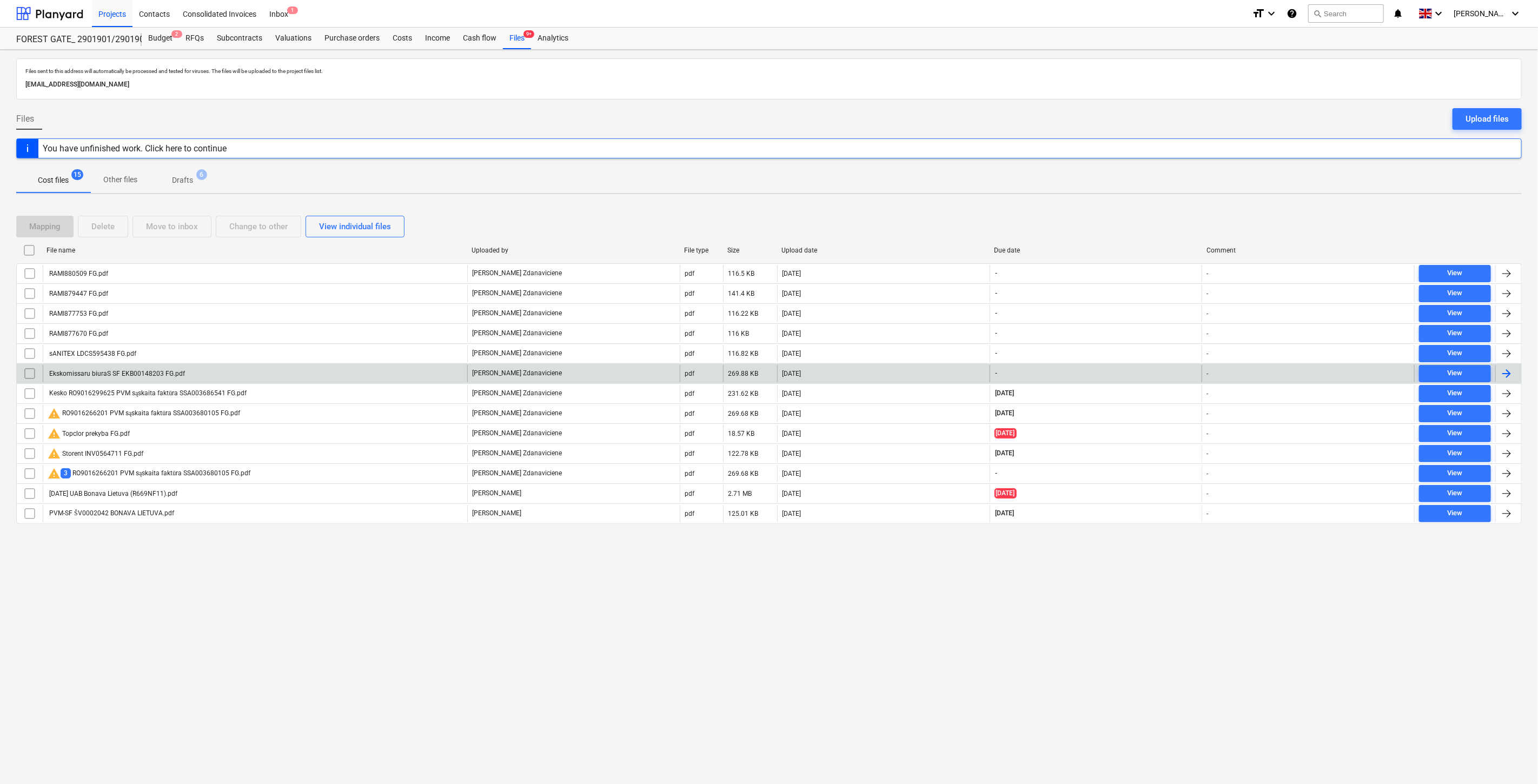
click at [337, 375] on div "Ekskomissaru biuraS SF EKB00148203 FG.pdf" at bounding box center [255, 373] width 425 height 17
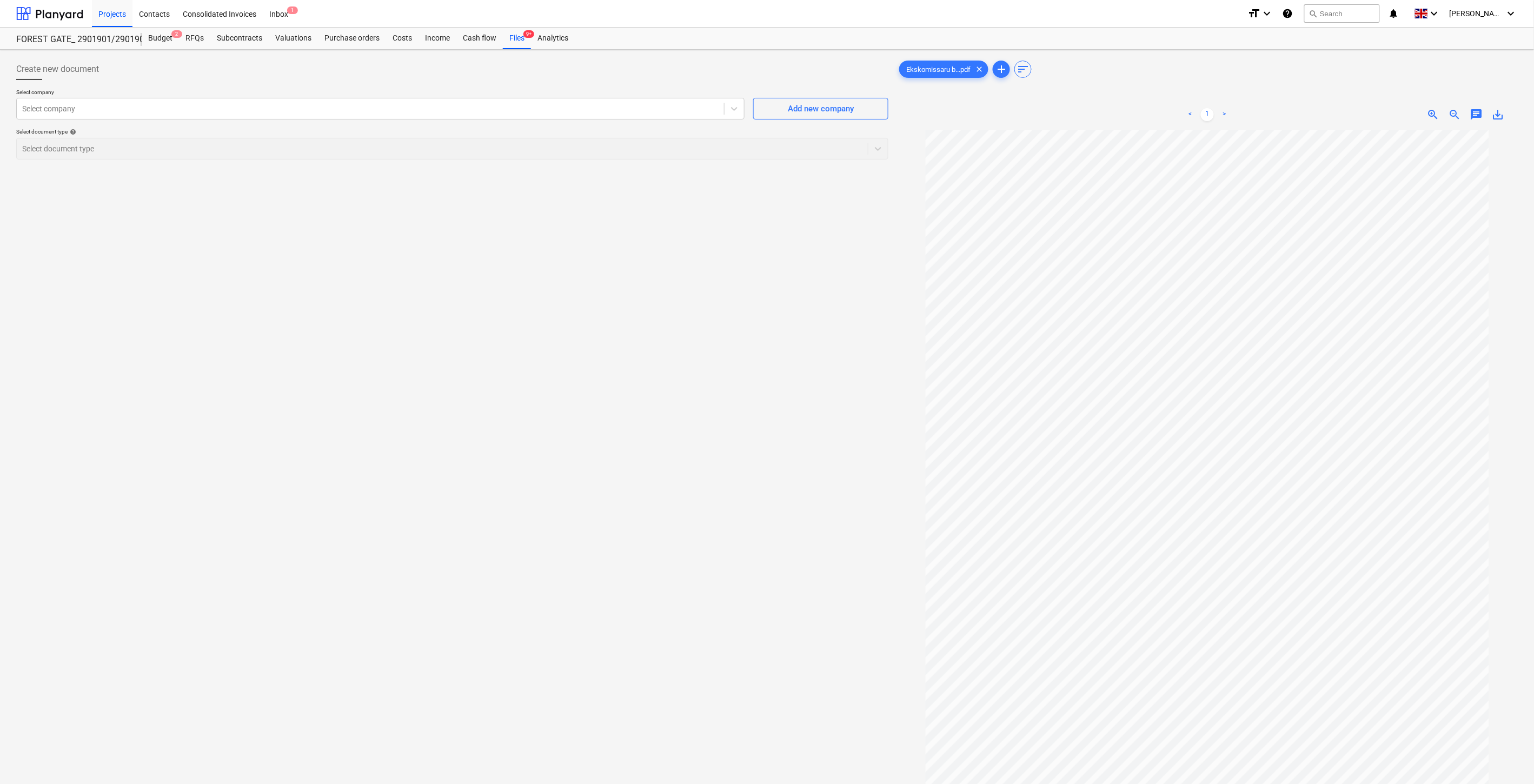
click at [619, 375] on div "Create new document Select company Select company Add new company Select docume…" at bounding box center [452, 471] width 881 height 833
click at [649, 359] on div "Create new document Select company Select company Add new company Select docume…" at bounding box center [452, 471] width 881 height 833
click at [672, 342] on div "Create new document Select company Select company Add new company Select docume…" at bounding box center [452, 471] width 881 height 833
click at [710, 306] on div "Create new document Select company Select company Add new company Select docume…" at bounding box center [452, 471] width 881 height 833
click at [642, 404] on div "Create new document Select company Select company Add new company Select docume…" at bounding box center [452, 471] width 881 height 833
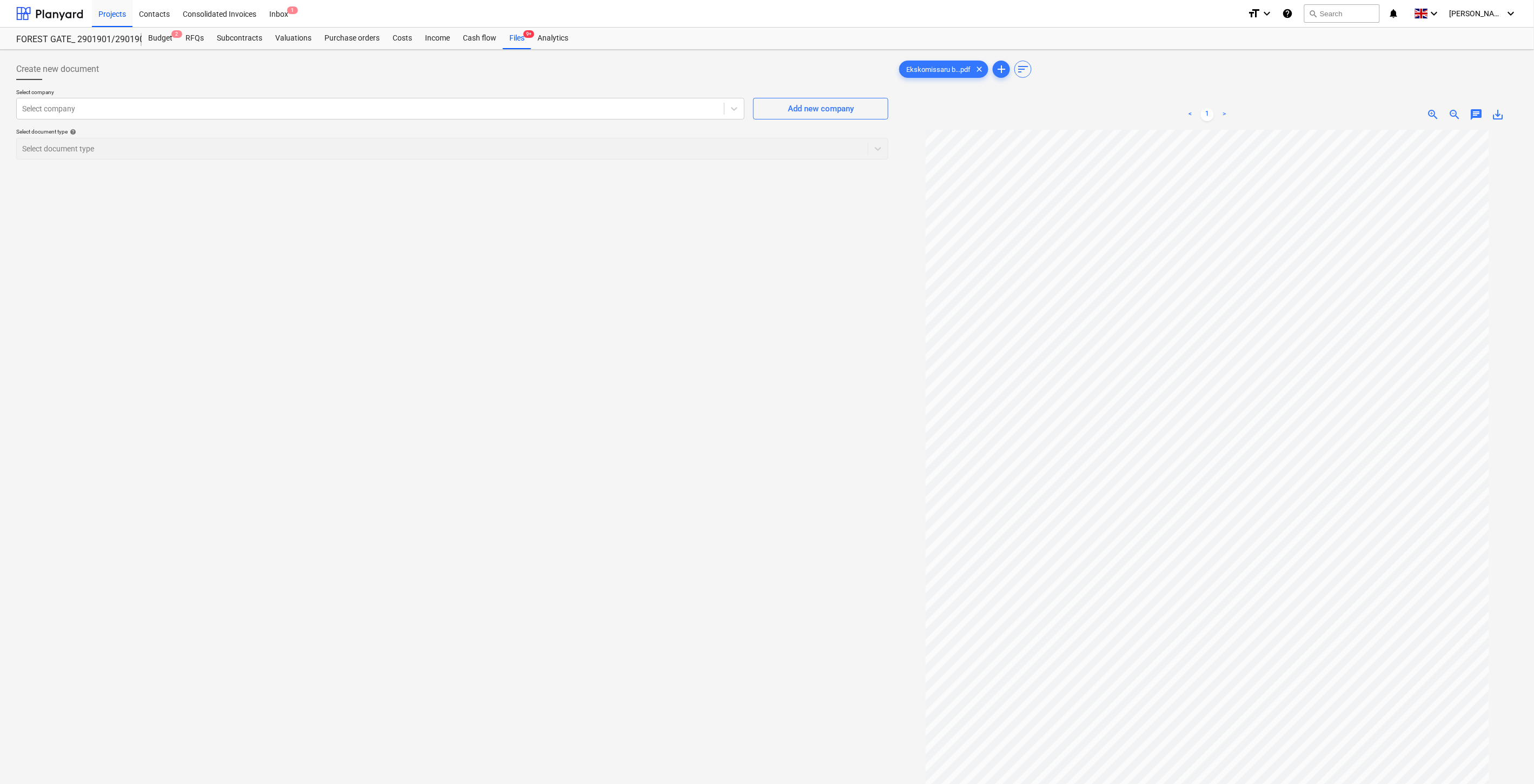
click at [680, 371] on div "Create new document Select company Select company Add new company Select docume…" at bounding box center [452, 471] width 881 height 833
click at [602, 338] on div "Create new document Select company Select company Add new company Select docume…" at bounding box center [452, 471] width 881 height 833
click at [514, 42] on div "Files 9+" at bounding box center [517, 38] width 28 height 22
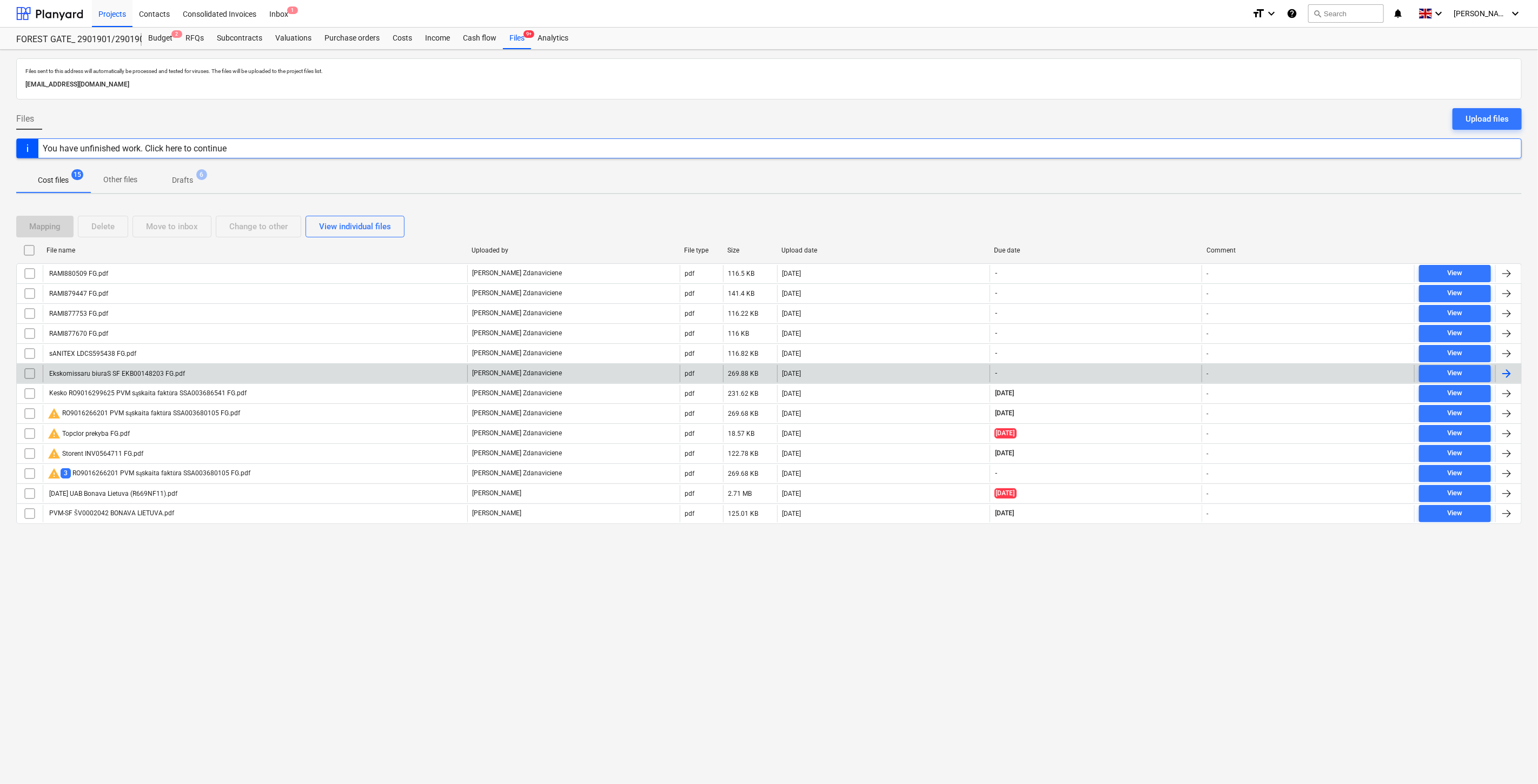
click at [311, 369] on div "Ekskomissaru biuraS SF EKB00148203 FG.pdf" at bounding box center [255, 373] width 425 height 17
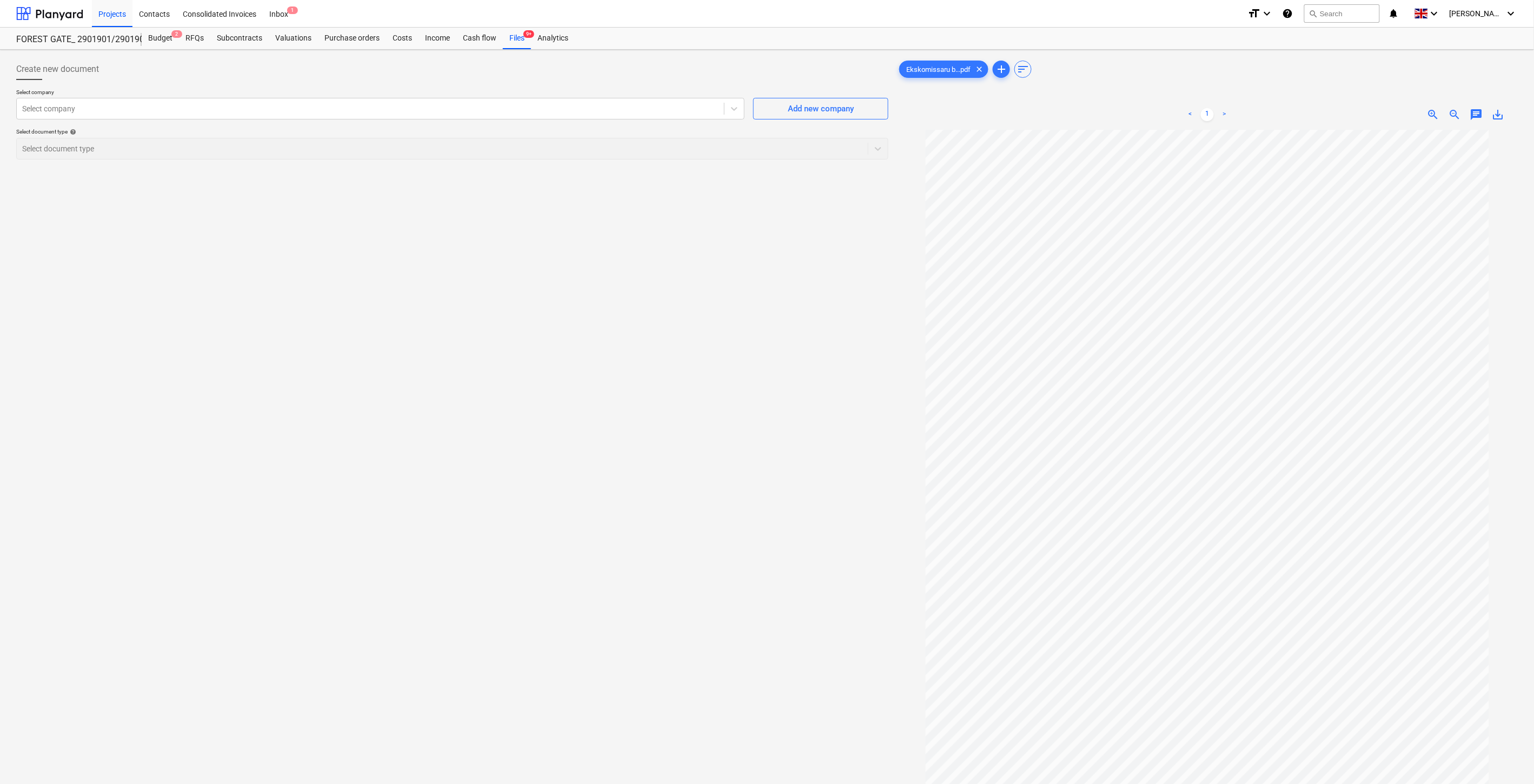
click at [691, 380] on div "Create new document Select company Select company Add new company Select docume…" at bounding box center [452, 471] width 881 height 833
click at [694, 359] on div "Create new document Select company Select company Add new company Select docume…" at bounding box center [452, 471] width 881 height 833
click at [667, 341] on div "Create new document Select company Select company Add new company Select docume…" at bounding box center [452, 471] width 881 height 833
click at [663, 294] on div "Create new document Select company Select company Add new company Select docume…" at bounding box center [452, 471] width 881 height 833
click at [518, 39] on div "Files 9+" at bounding box center [517, 38] width 28 height 22
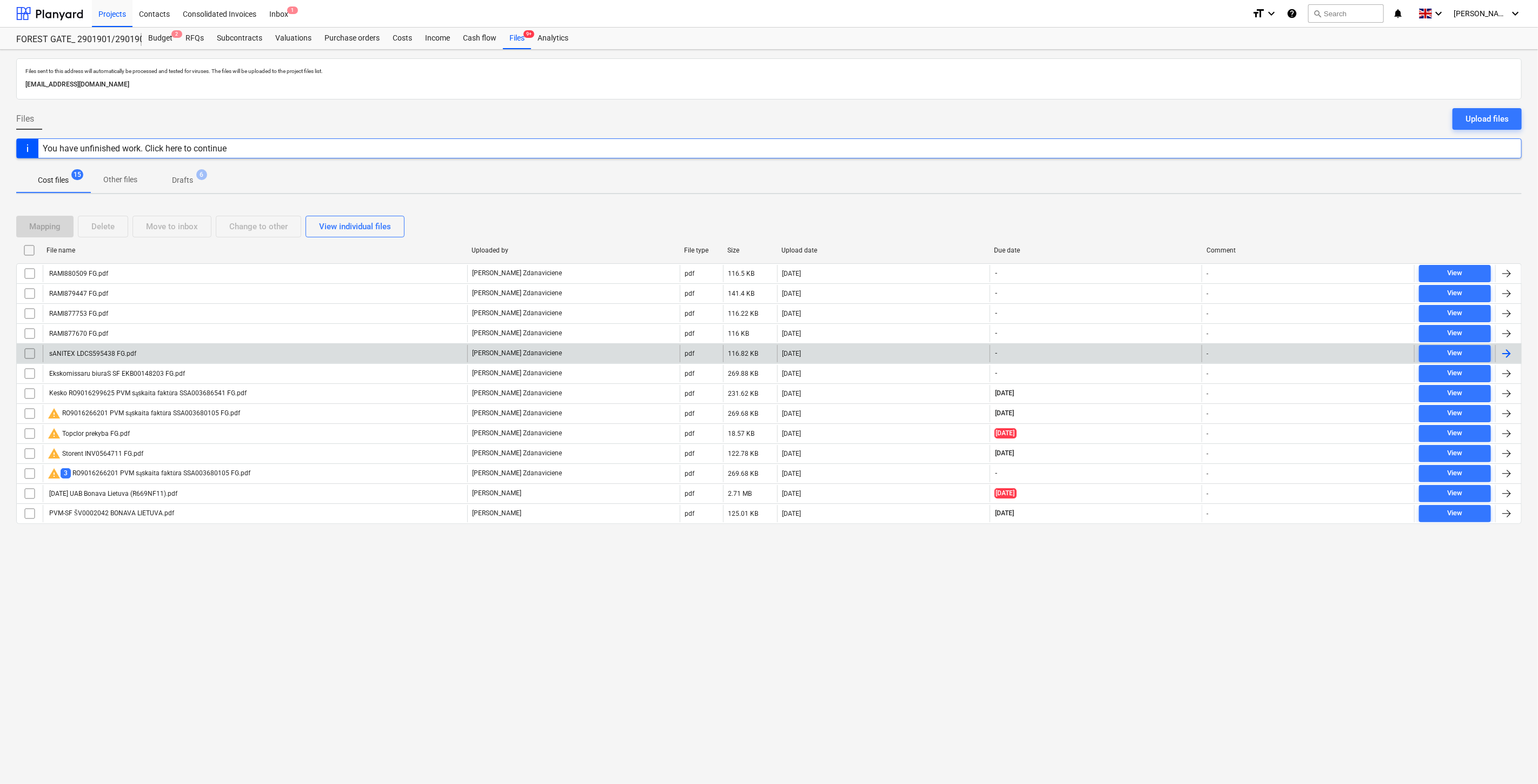
click at [316, 354] on div "sANITEX LDCS595438 FG.pdf" at bounding box center [255, 353] width 425 height 17
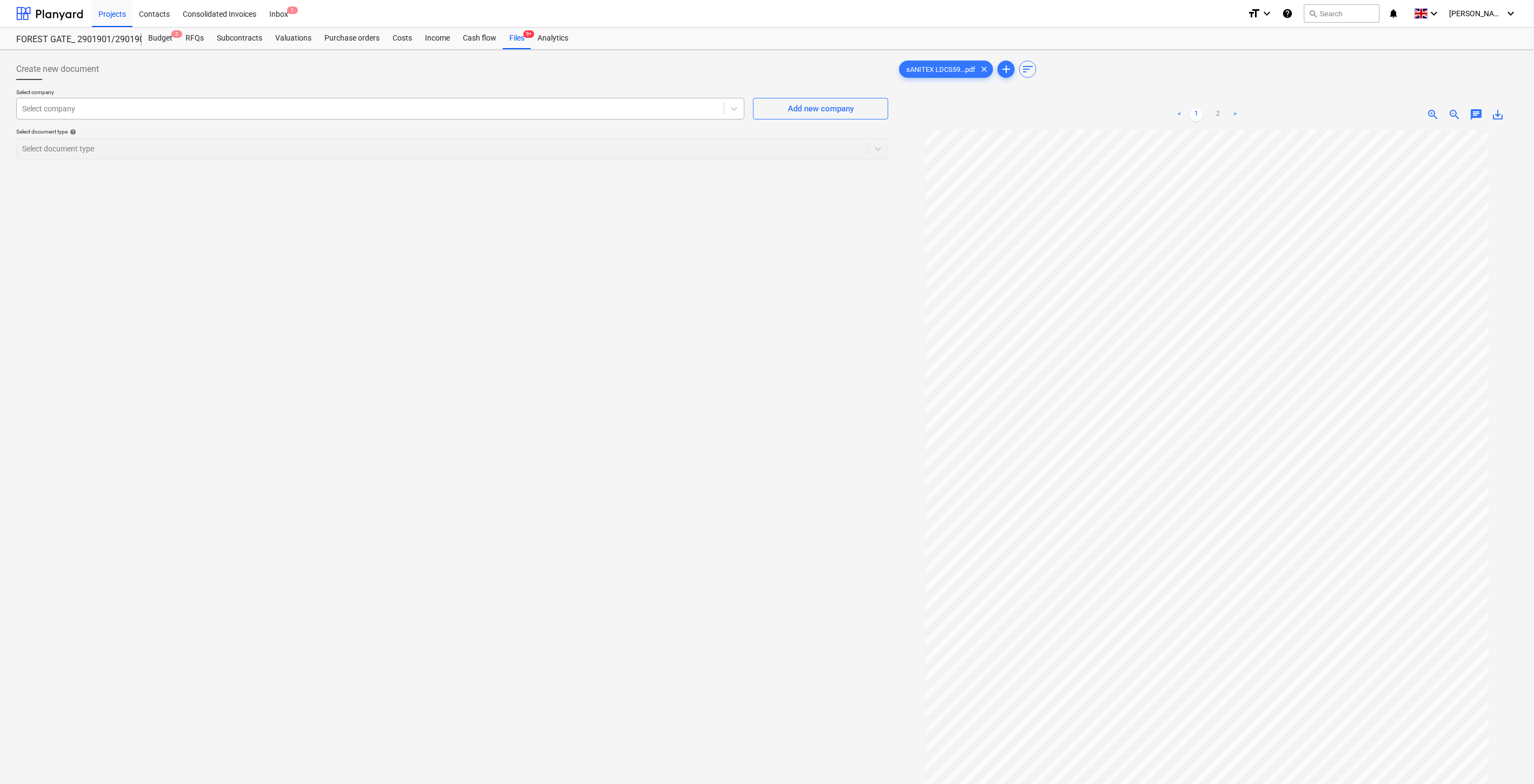
click at [425, 114] on div at bounding box center [371, 108] width 696 height 10
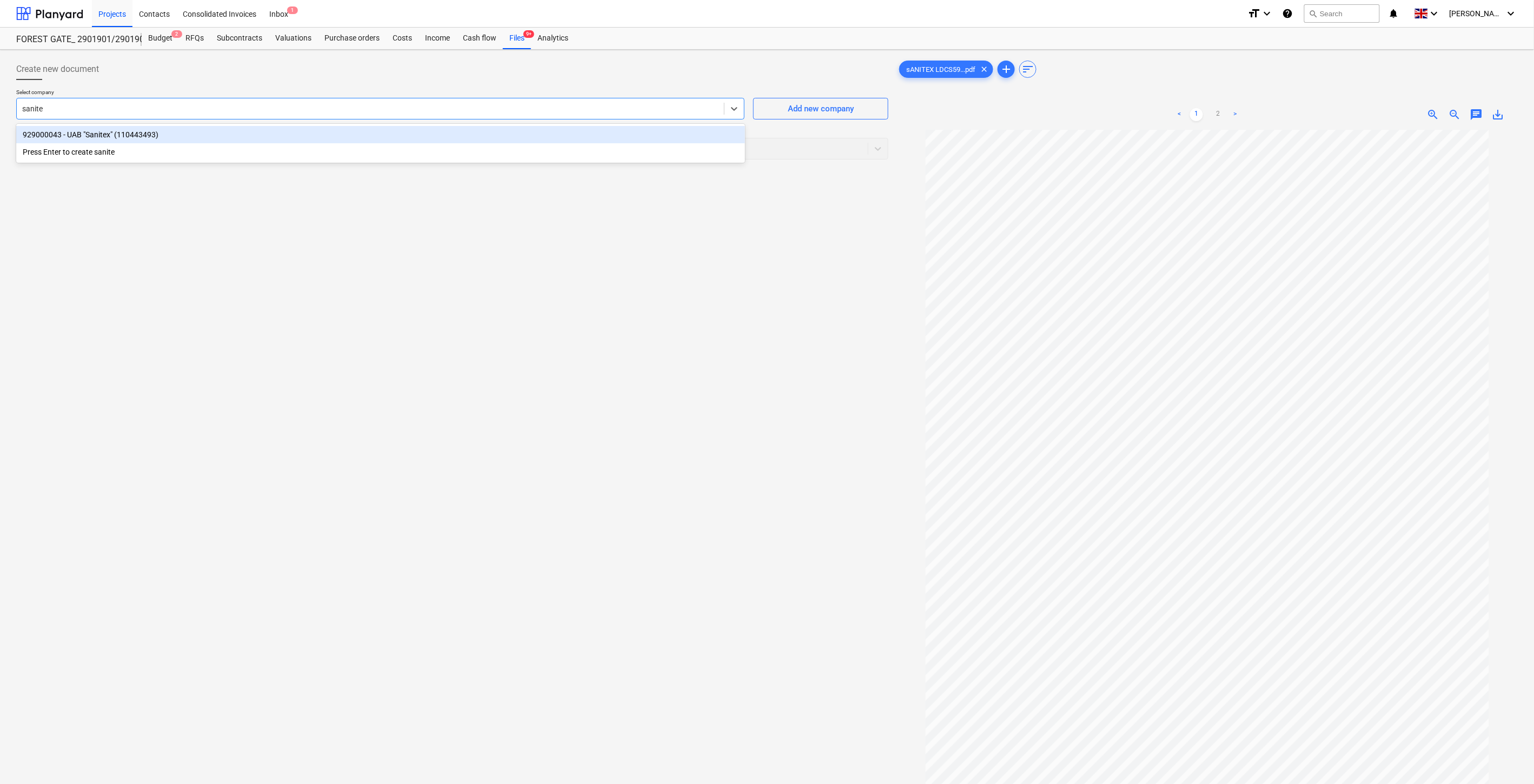
type input "sanitex"
click at [414, 139] on div "929000043 - UAB "Sanitex" (110443493)" at bounding box center [380, 134] width 729 height 17
click at [379, 152] on div at bounding box center [432, 148] width 819 height 10
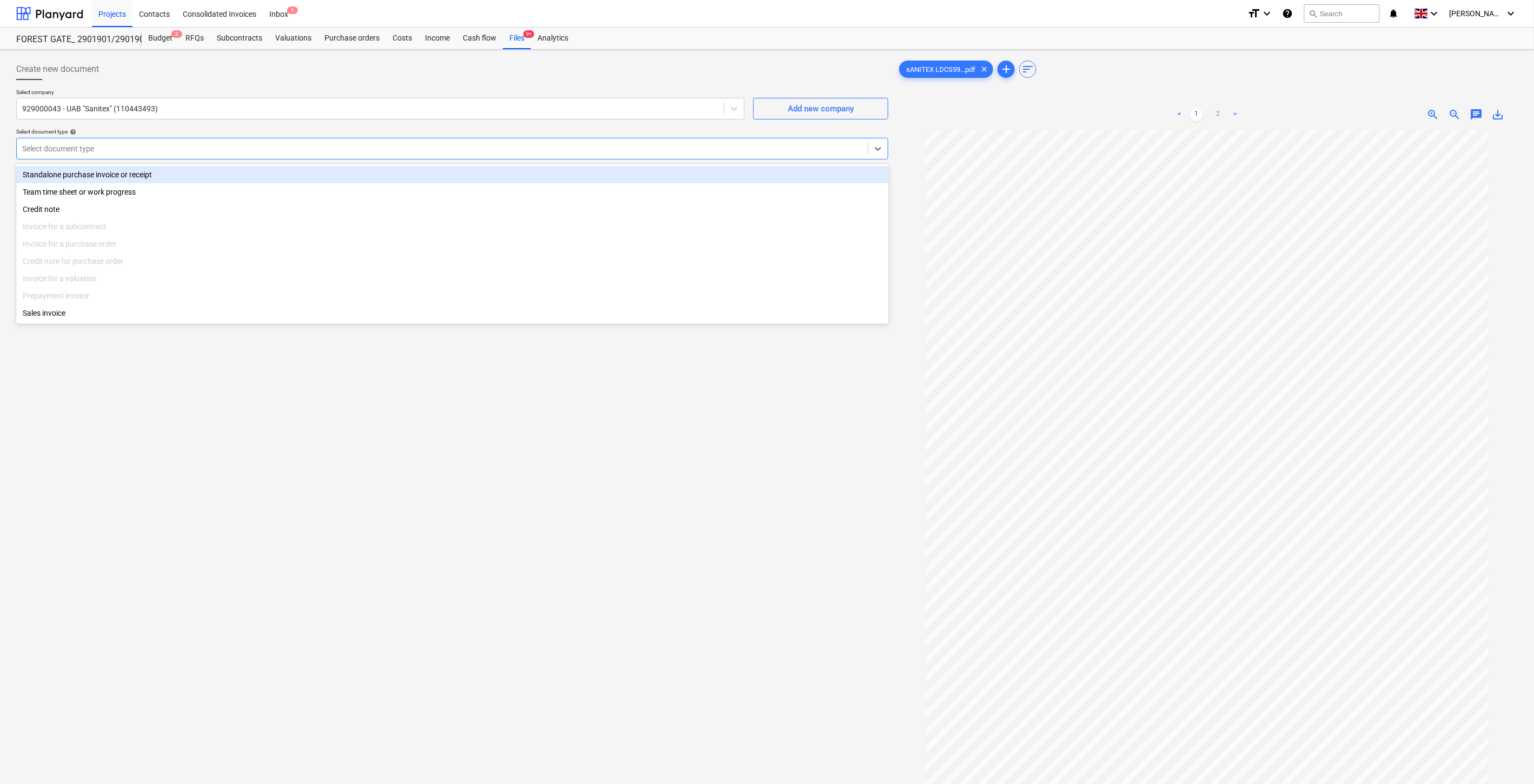
click at [252, 173] on div "Standalone purchase invoice or receipt" at bounding box center [452, 174] width 873 height 17
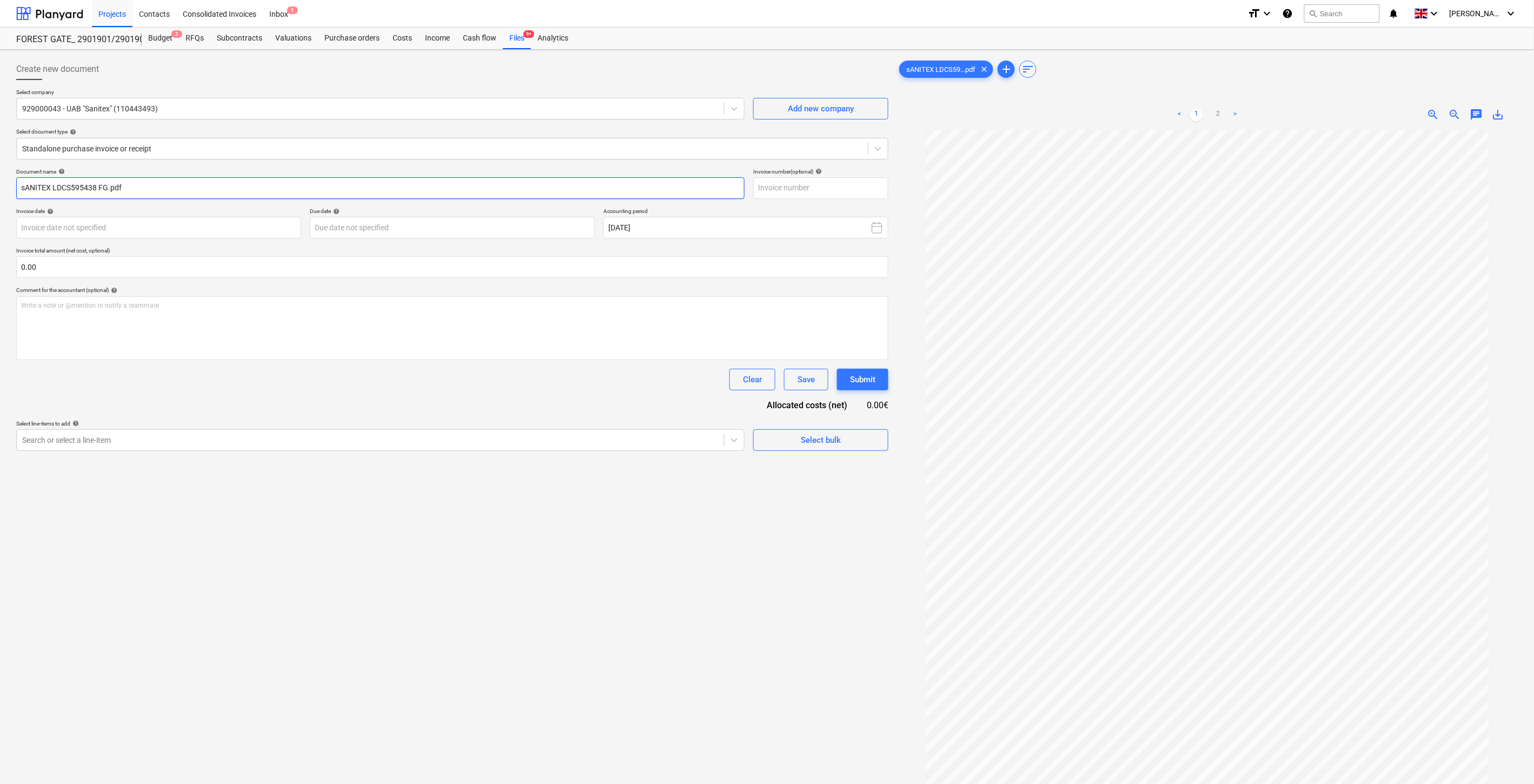
drag, startPoint x: 94, startPoint y: 187, endPoint x: 55, endPoint y: 188, distance: 39.0
click at [55, 188] on input "sANITEX LDCS595438 FG.pdf" at bounding box center [380, 188] width 729 height 22
click at [98, 186] on input "sANITEX LDCS595438 FG.pdf" at bounding box center [380, 188] width 729 height 22
drag, startPoint x: 94, startPoint y: 186, endPoint x: 54, endPoint y: 188, distance: 40.0
click at [54, 188] on input "sANITEX LDCS595438 FG.pdf" at bounding box center [380, 188] width 729 height 22
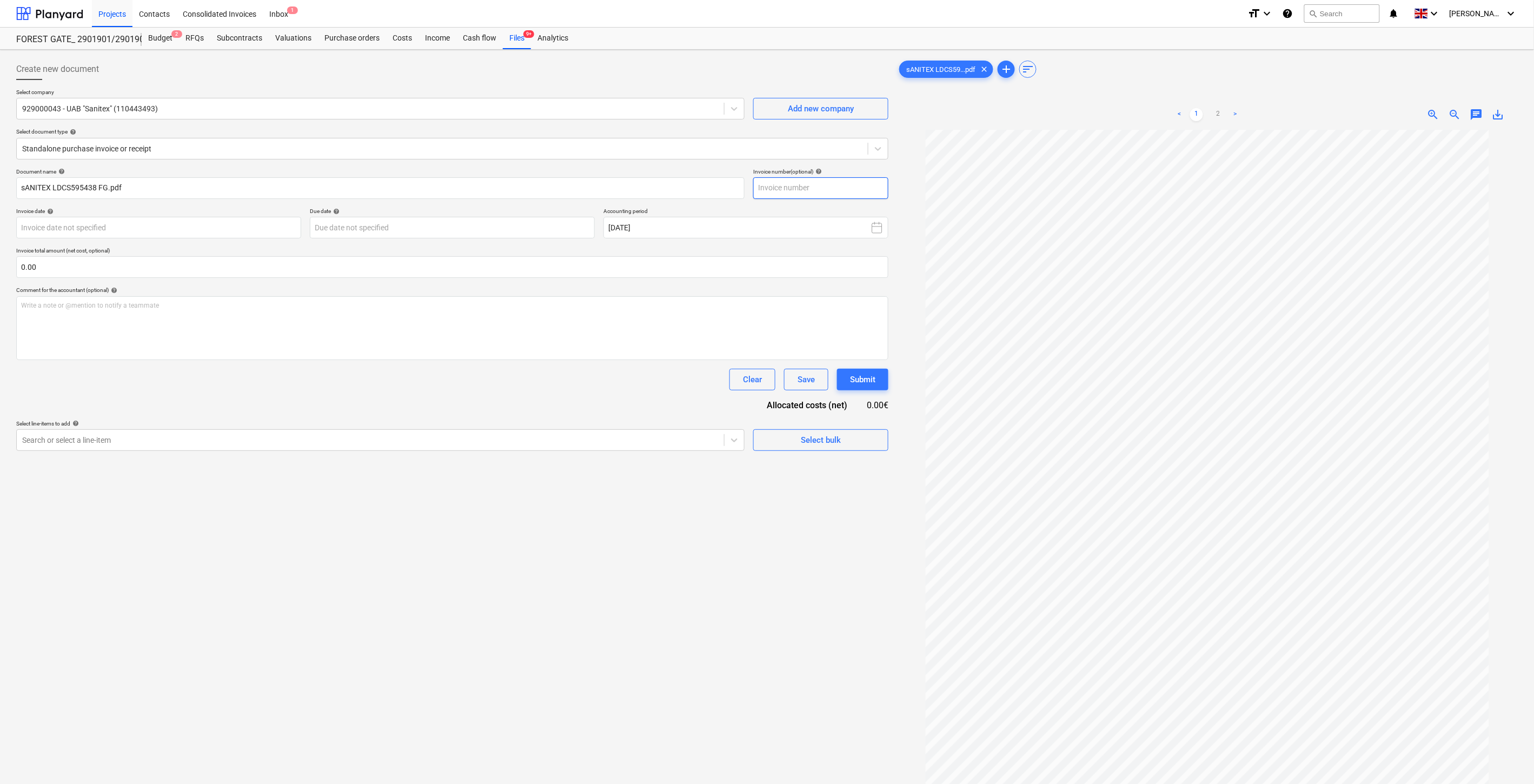
click at [791, 186] on input "text" at bounding box center [821, 188] width 135 height 22
paste input "LDCS595438"
type input "LDCS595438"
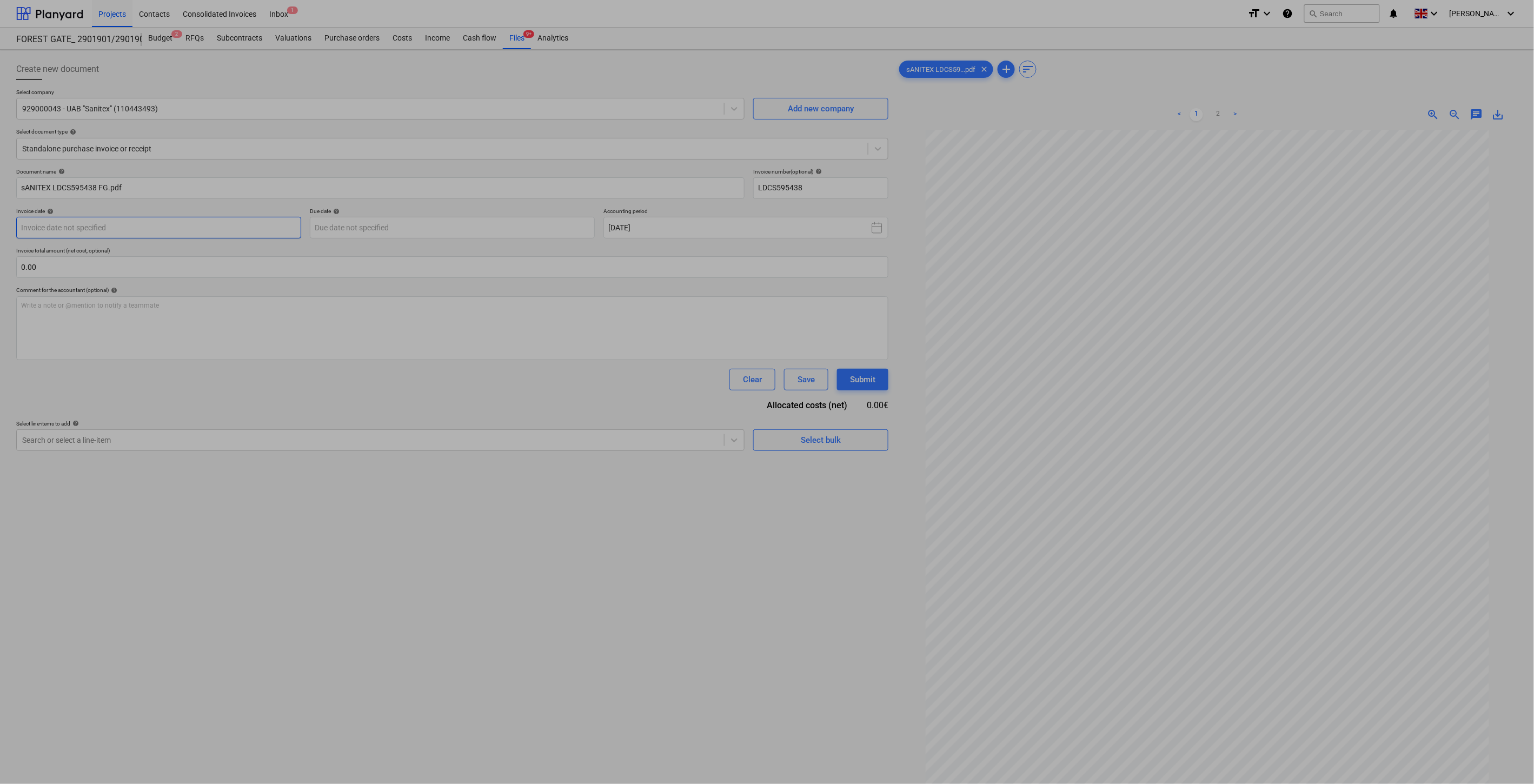
click at [171, 227] on body "Projects Contacts Consolidated Invoices Inbox 1 format_size keyboard_arrow_down…" at bounding box center [767, 392] width 1534 height 784
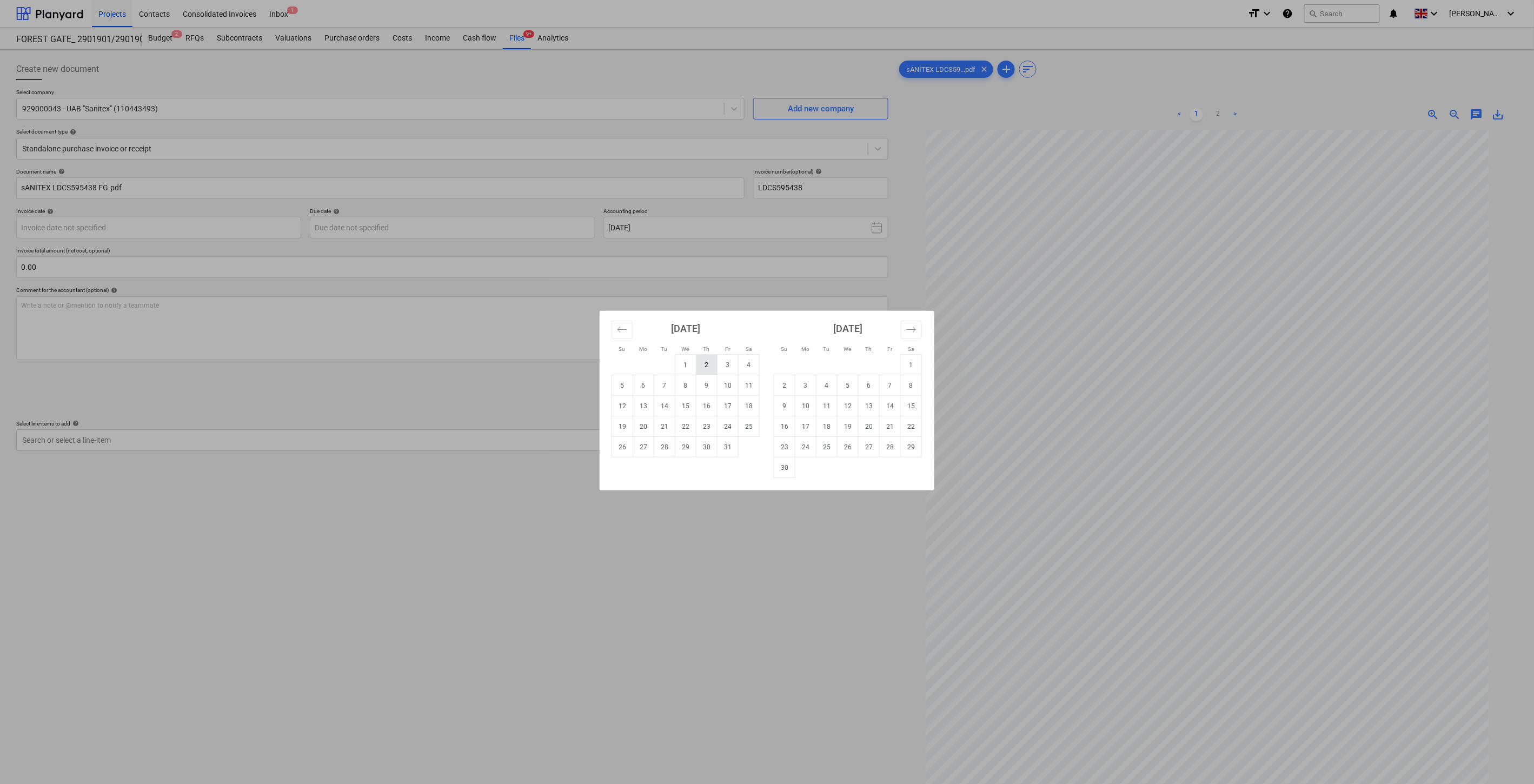
click at [710, 361] on td "2" at bounding box center [707, 364] width 21 height 20
type input "02 Oct 2025"
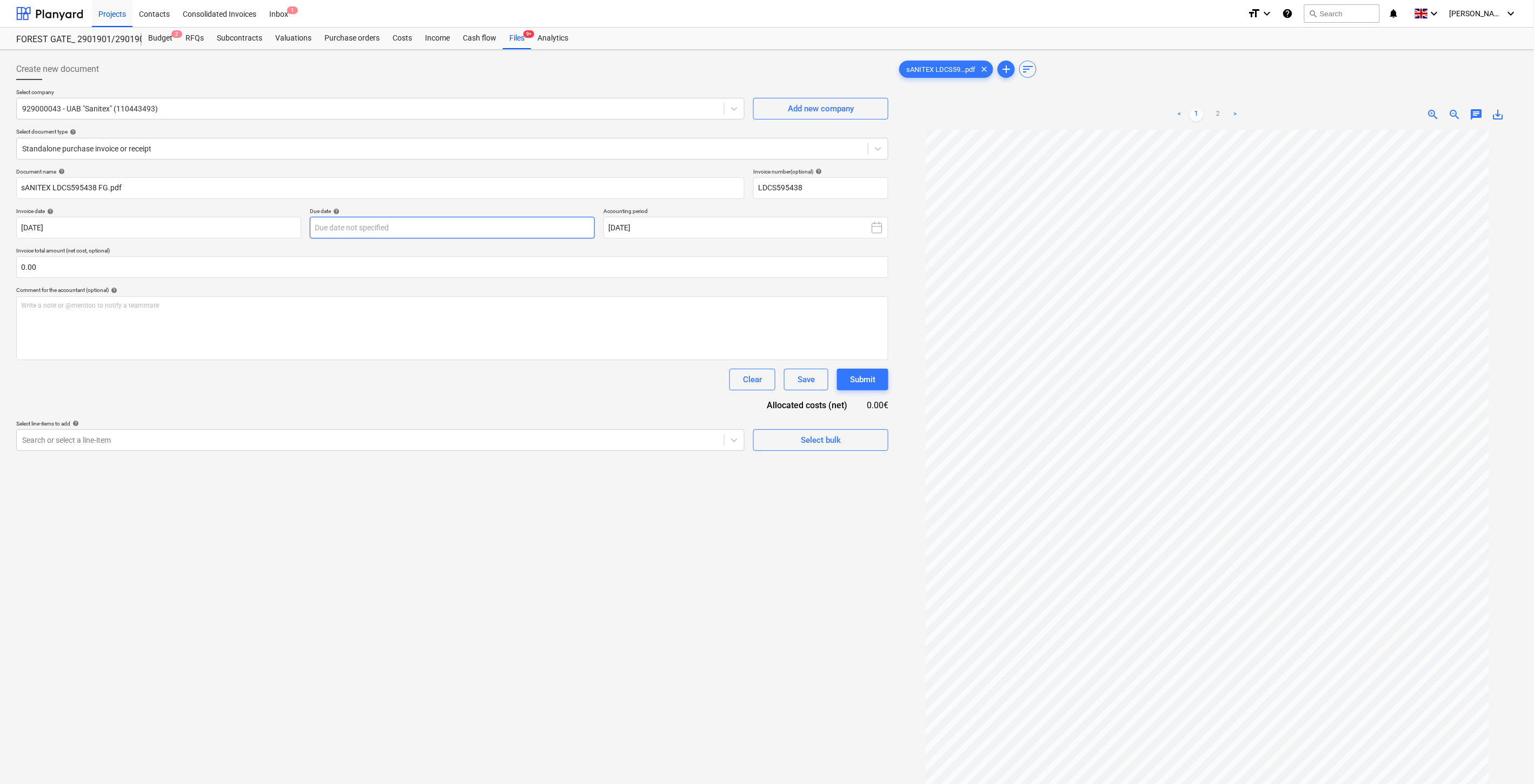
click at [542, 230] on body "Projects Contacts Consolidated Invoices Inbox 1 format_size keyboard_arrow_down…" at bounding box center [767, 392] width 1534 height 784
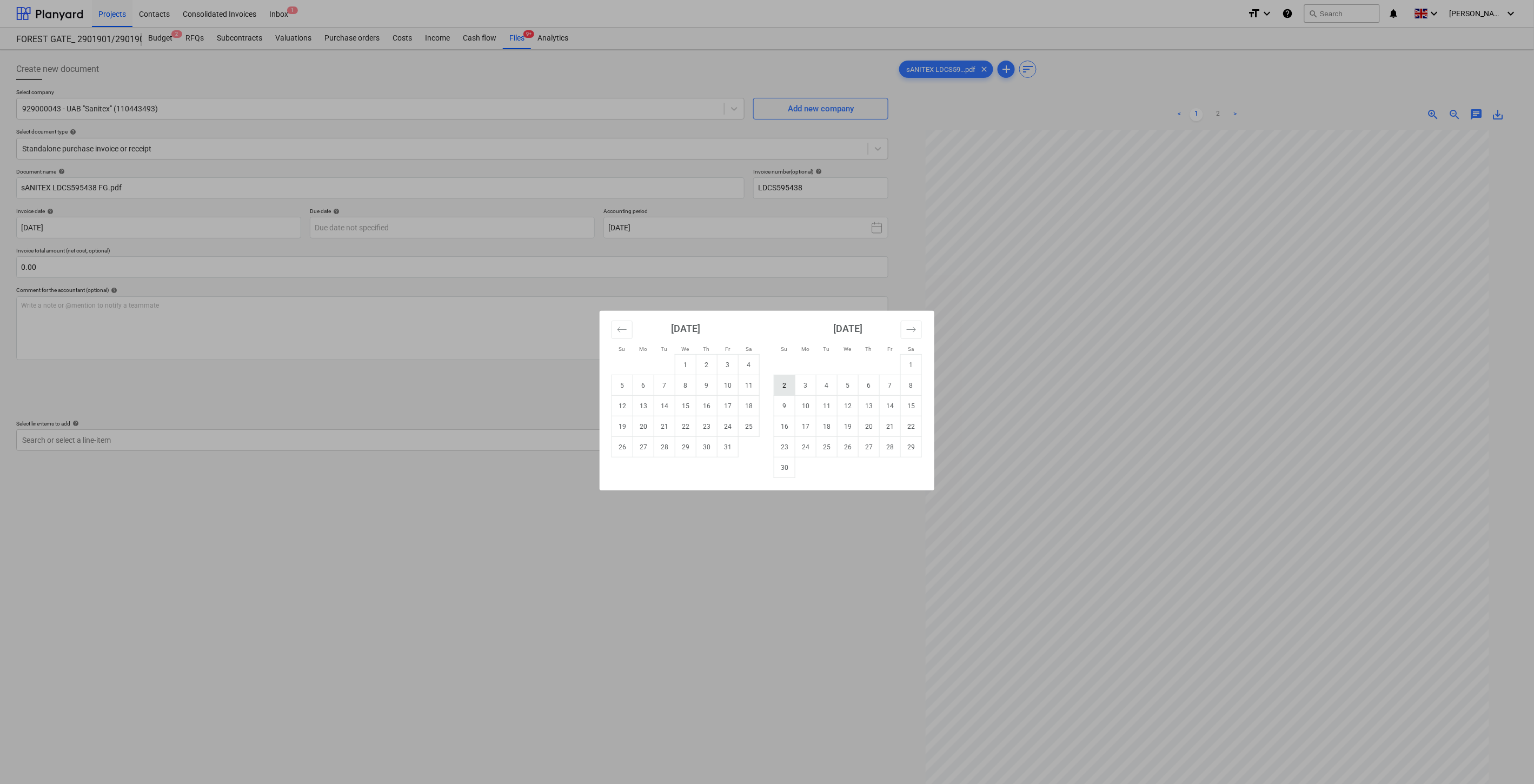
click at [783, 377] on td "2" at bounding box center [785, 385] width 21 height 20
type input "02 Nov 2025"
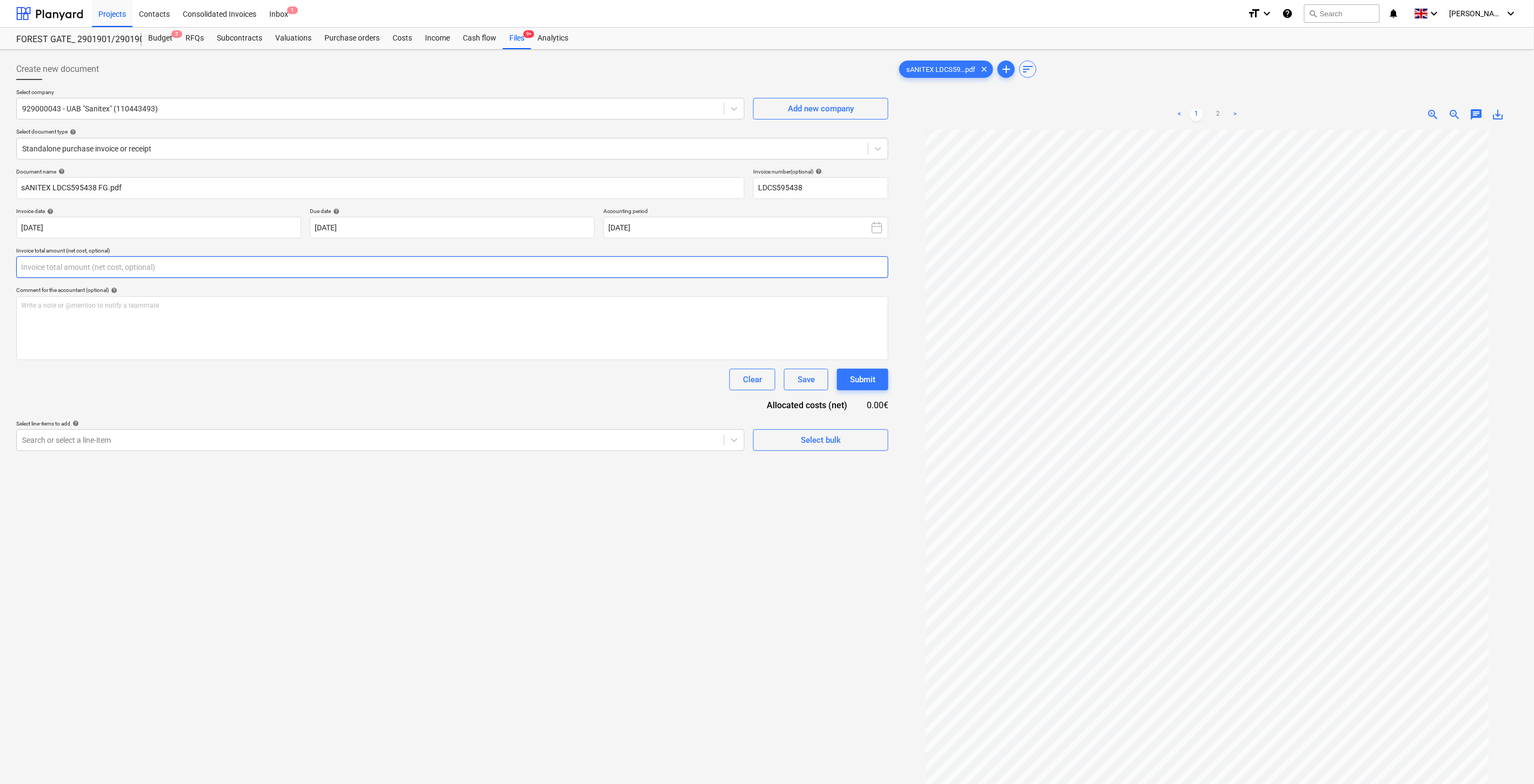
click at [484, 274] on input "text" at bounding box center [452, 267] width 872 height 22
type input "0.00"
click at [1223, 114] on link "2" at bounding box center [1218, 114] width 13 height 13
click at [513, 234] on body "Projects Contacts Consolidated Invoices Inbox 1 format_size keyboard_arrow_down…" at bounding box center [767, 392] width 1534 height 784
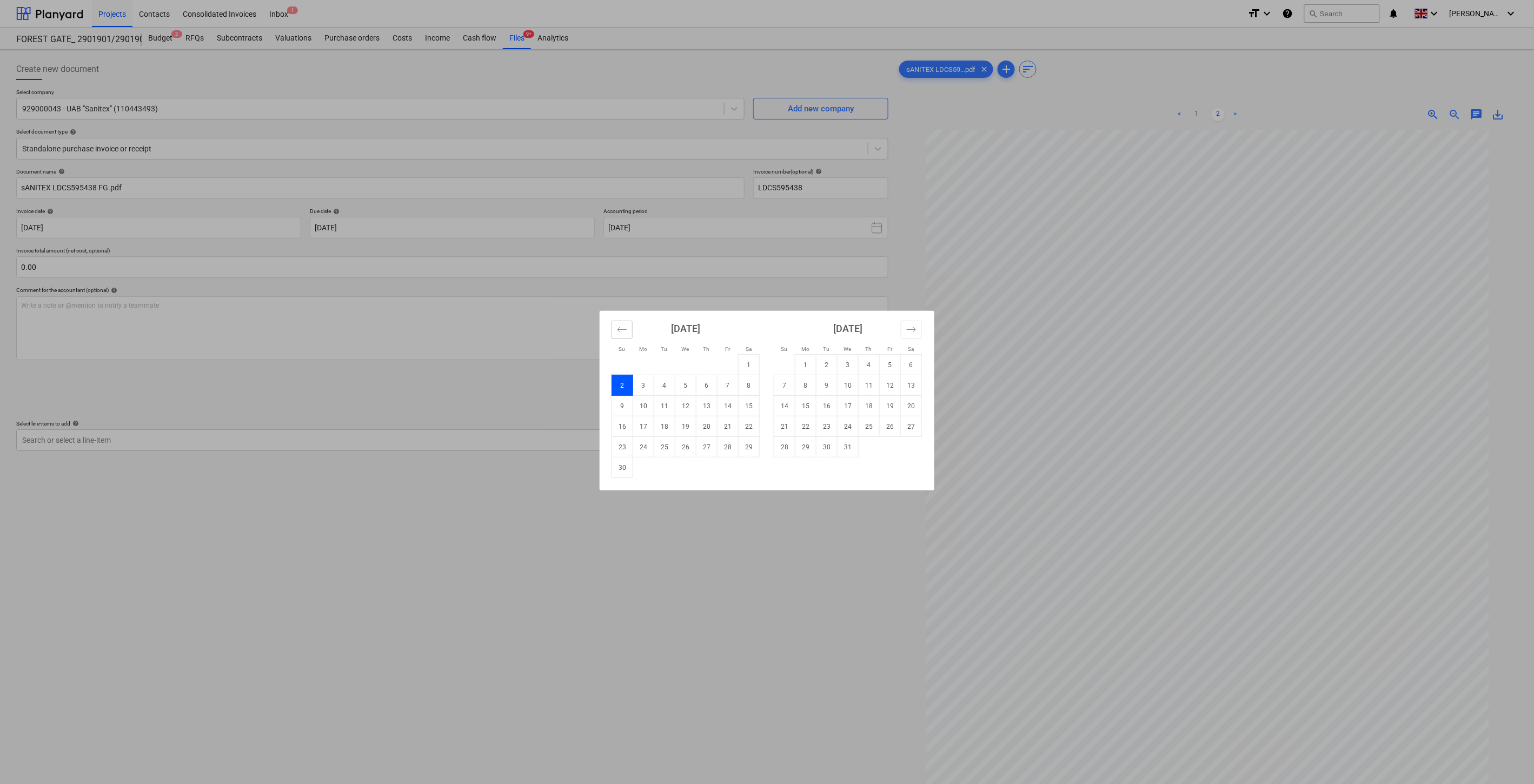
click at [623, 334] on icon "Move backward to switch to the previous month." at bounding box center [621, 329] width 10 height 10
click at [709, 404] on td "16" at bounding box center [707, 405] width 21 height 20
type input "16 Oct 2025"
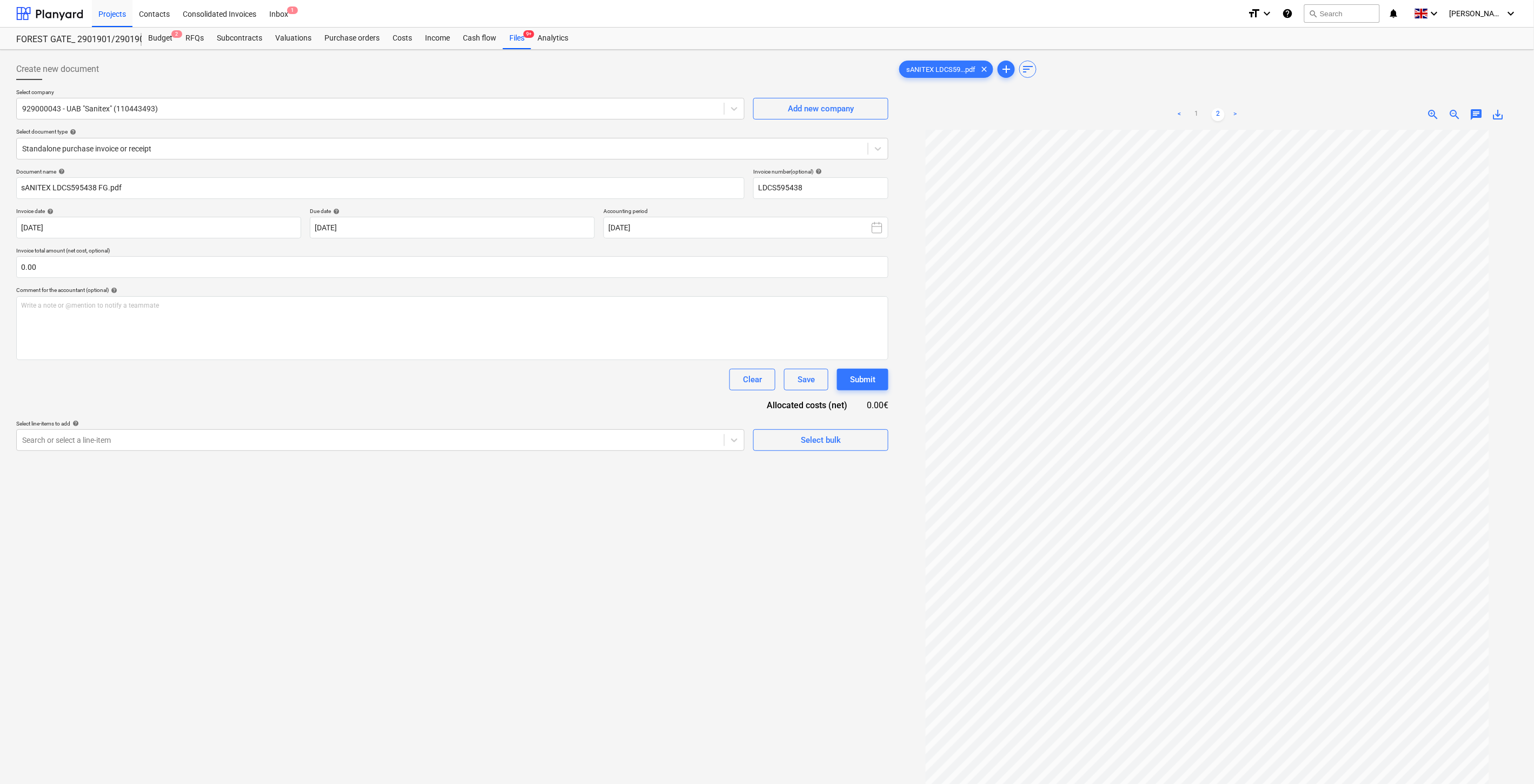
click at [482, 280] on div "Document name help sANITEX LDCS595438 FG.pdf Invoice number (optional) help LDC…" at bounding box center [452, 309] width 872 height 283
click at [501, 272] on input "text" at bounding box center [452, 267] width 872 height 22
type input "0.00"
click at [1195, 118] on link "1" at bounding box center [1197, 114] width 13 height 13
click at [402, 268] on input "text" at bounding box center [452, 267] width 872 height 22
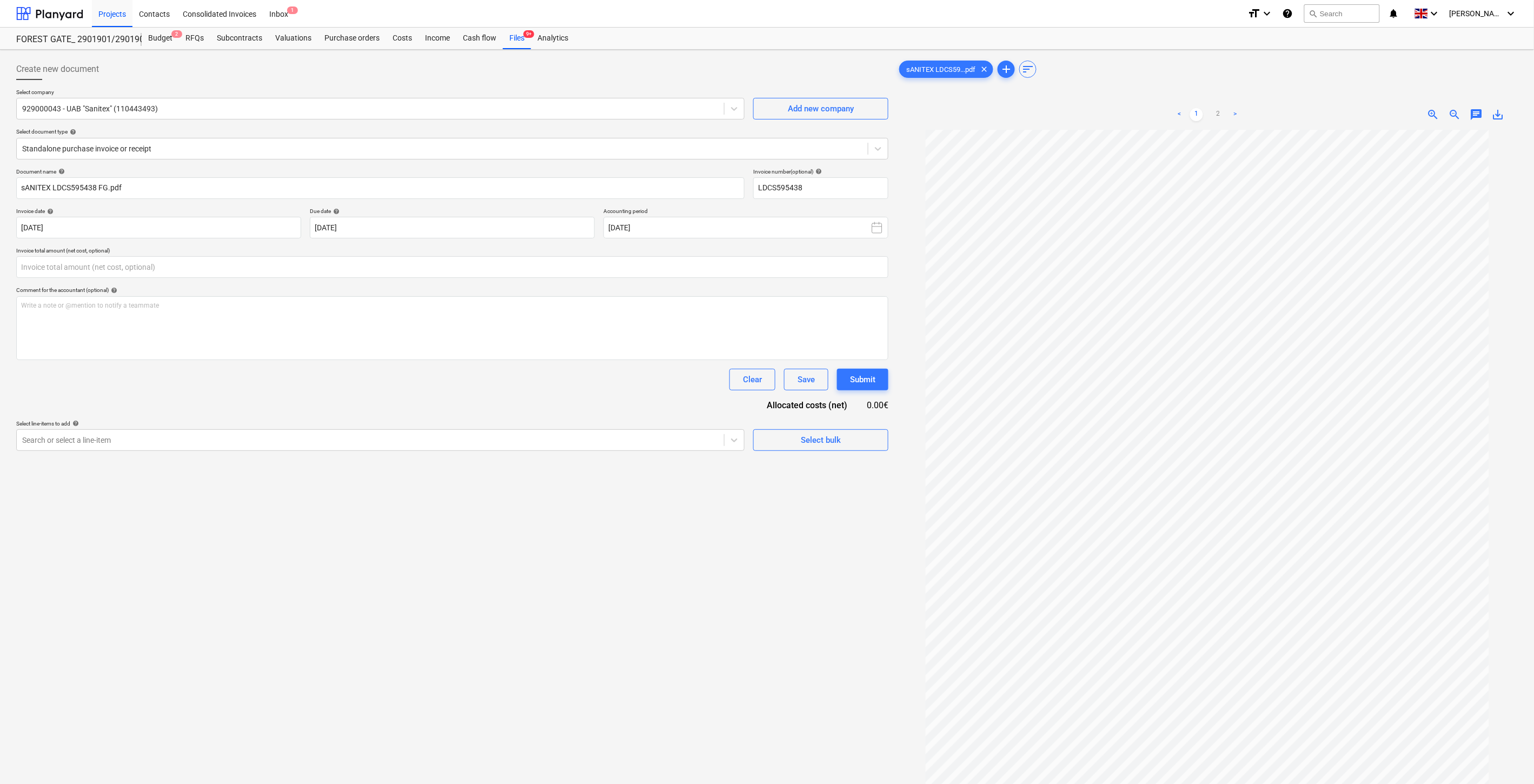
type input "0.00"
drag, startPoint x: 461, startPoint y: 442, endPoint x: 501, endPoint y: 423, distance: 44.3
click at [461, 442] on div at bounding box center [371, 439] width 696 height 10
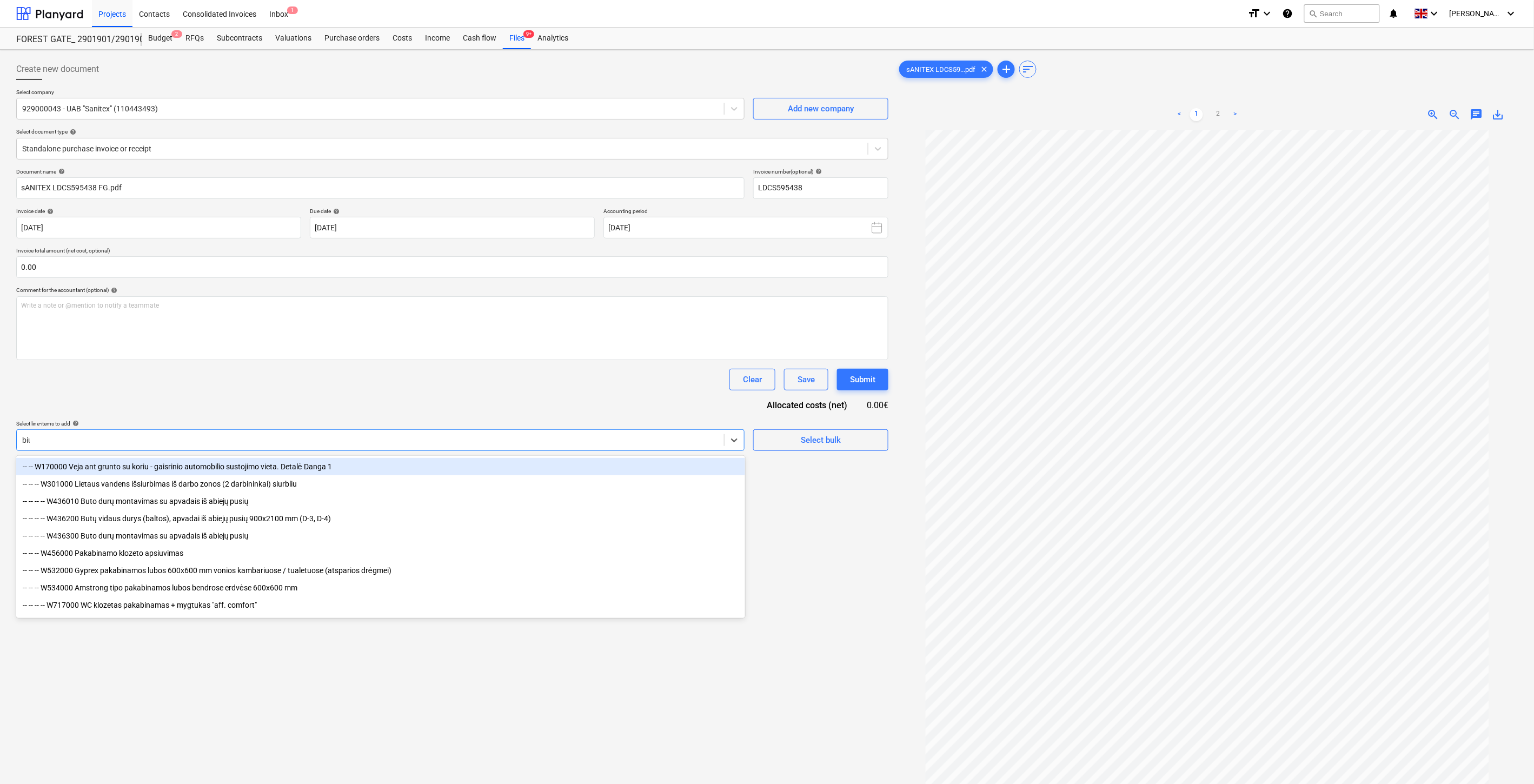
type input "biuro"
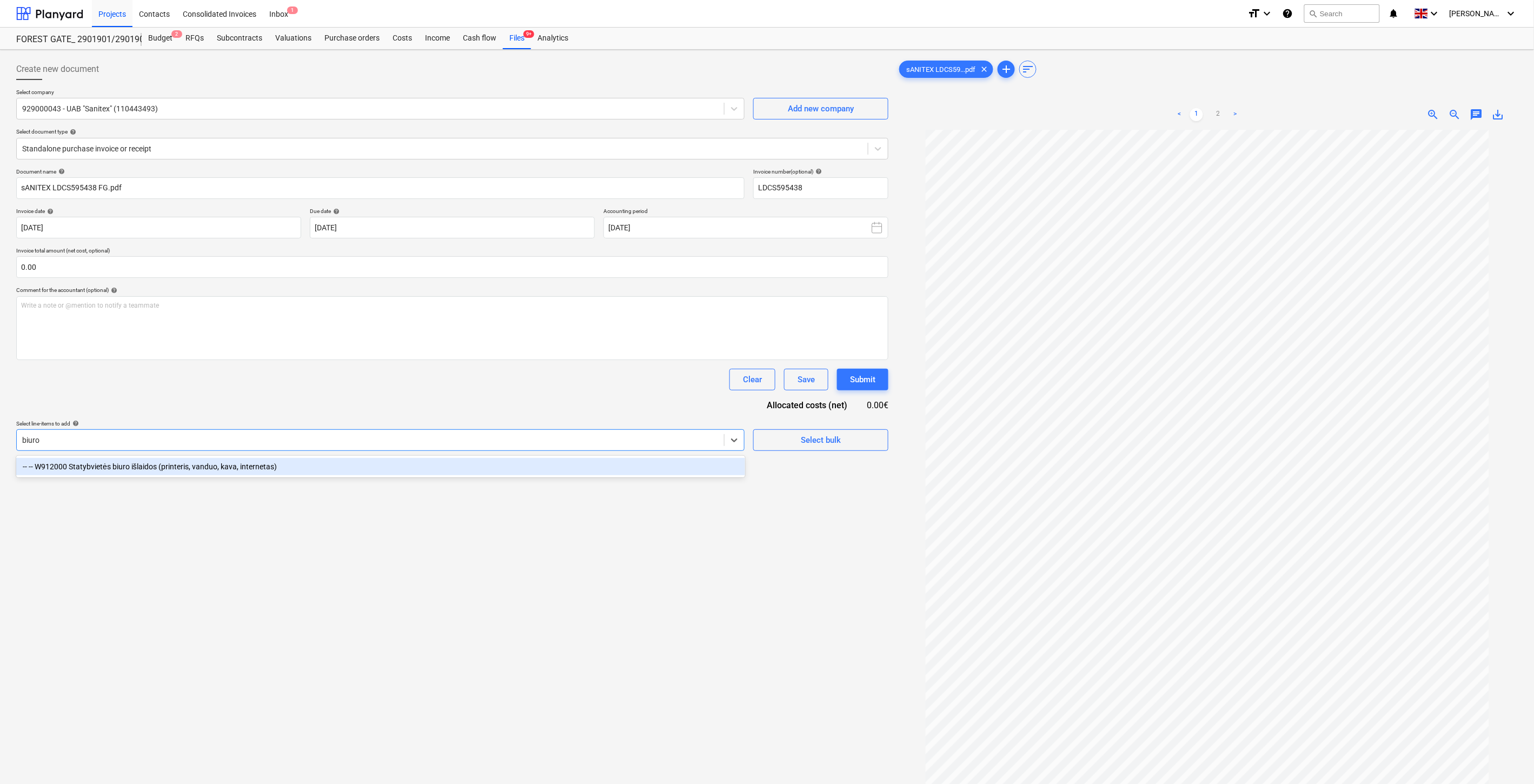
drag, startPoint x: 547, startPoint y: 466, endPoint x: 565, endPoint y: 398, distance: 70.3
click at [547, 466] on div "-- -- W912000 Statybvietės biuro išlaidos (printeris, vanduo, kava, internetas)" at bounding box center [380, 466] width 729 height 17
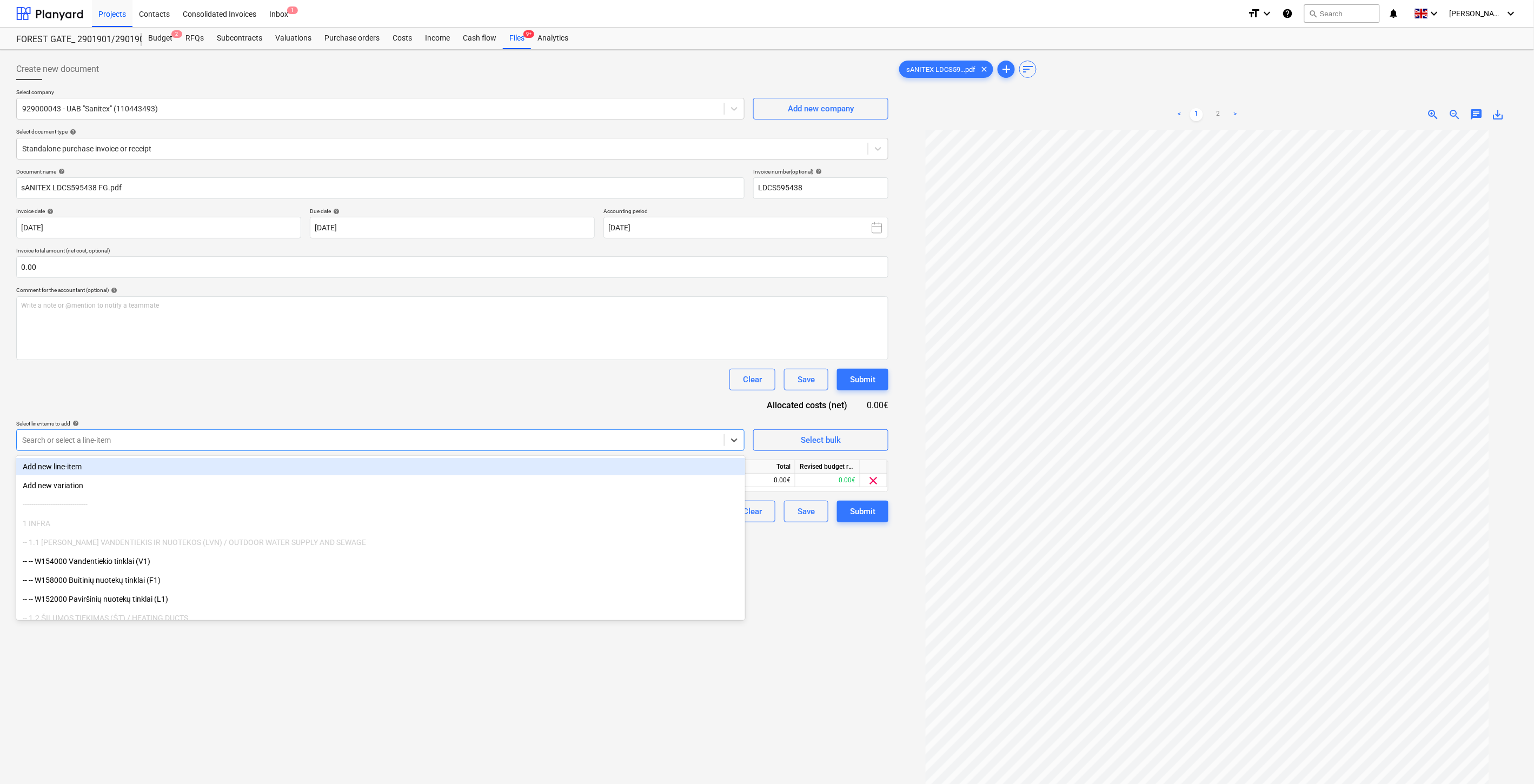
click at [608, 408] on div "Document name help sANITEX LDCS595438 FG.pdf Invoice number (optional) help LDC…" at bounding box center [452, 345] width 872 height 354
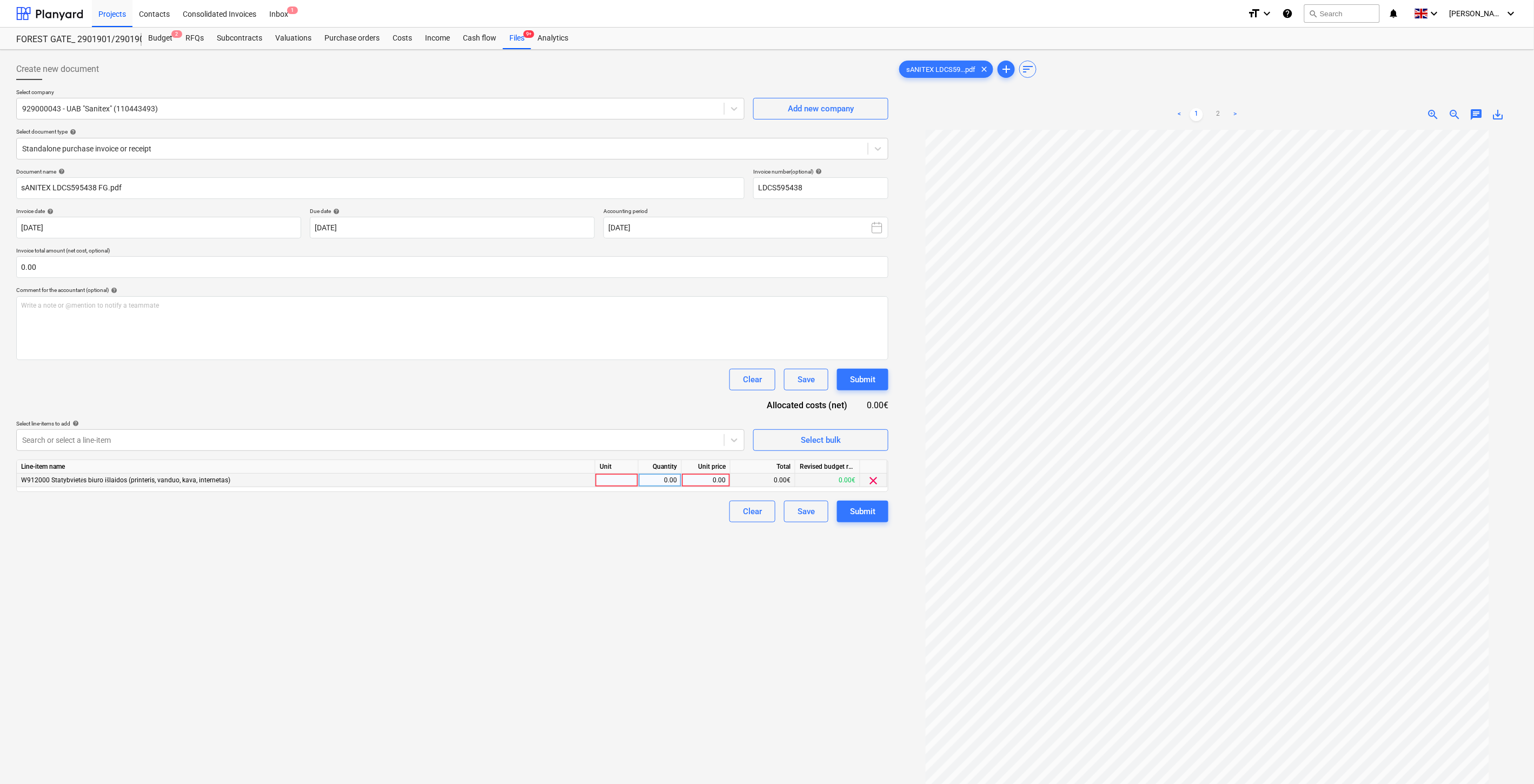
click at [621, 479] on div at bounding box center [617, 480] width 44 height 14
type input "1"
click at [660, 483] on div "0.00" at bounding box center [660, 480] width 34 height 14
click at [721, 479] on div "0.00" at bounding box center [705, 480] width 39 height 14
click at [414, 262] on input "0.00" at bounding box center [452, 267] width 872 height 22
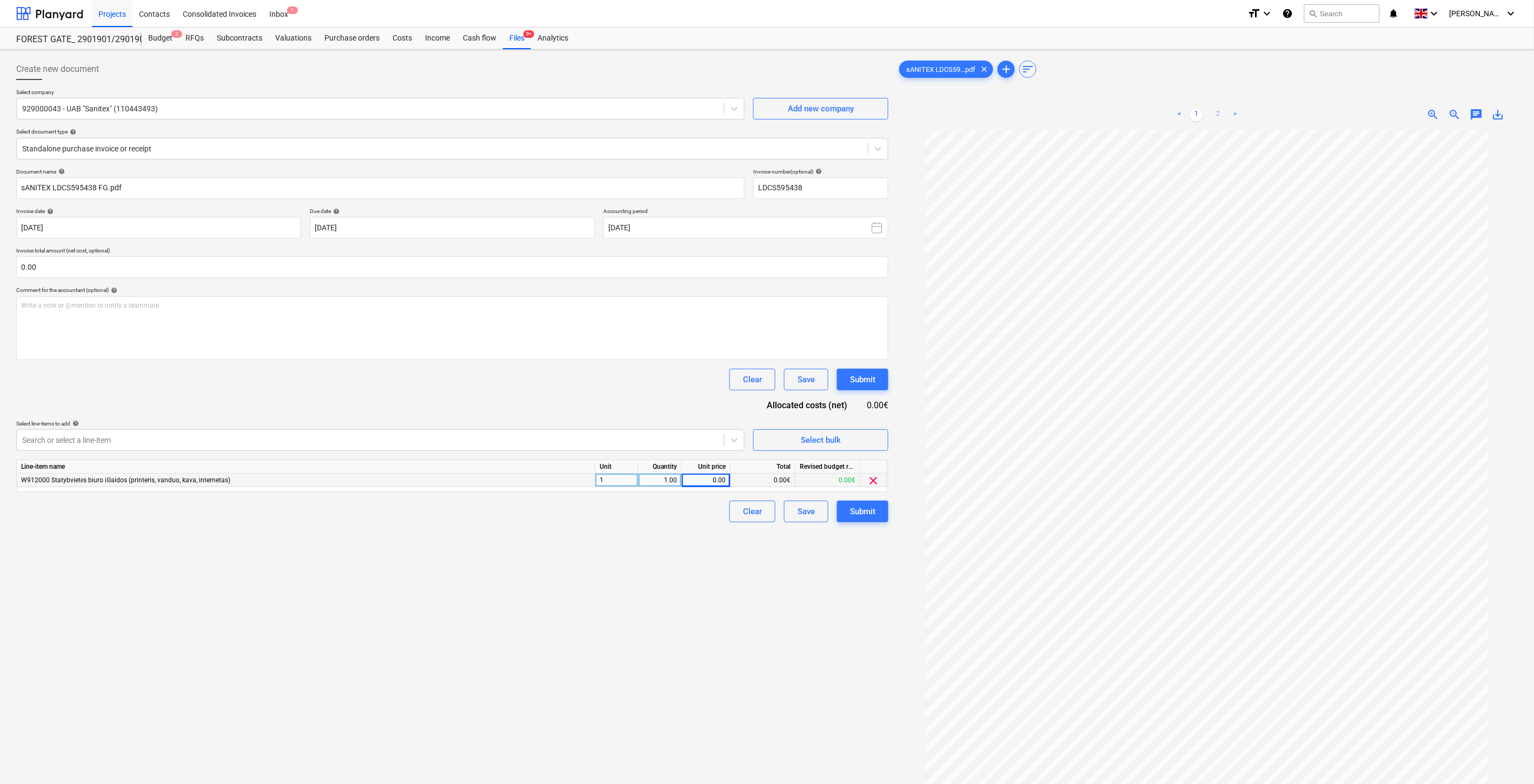
click at [1217, 112] on link "2" at bounding box center [1218, 114] width 13 height 13
click at [1199, 113] on link "1" at bounding box center [1197, 114] width 13 height 13
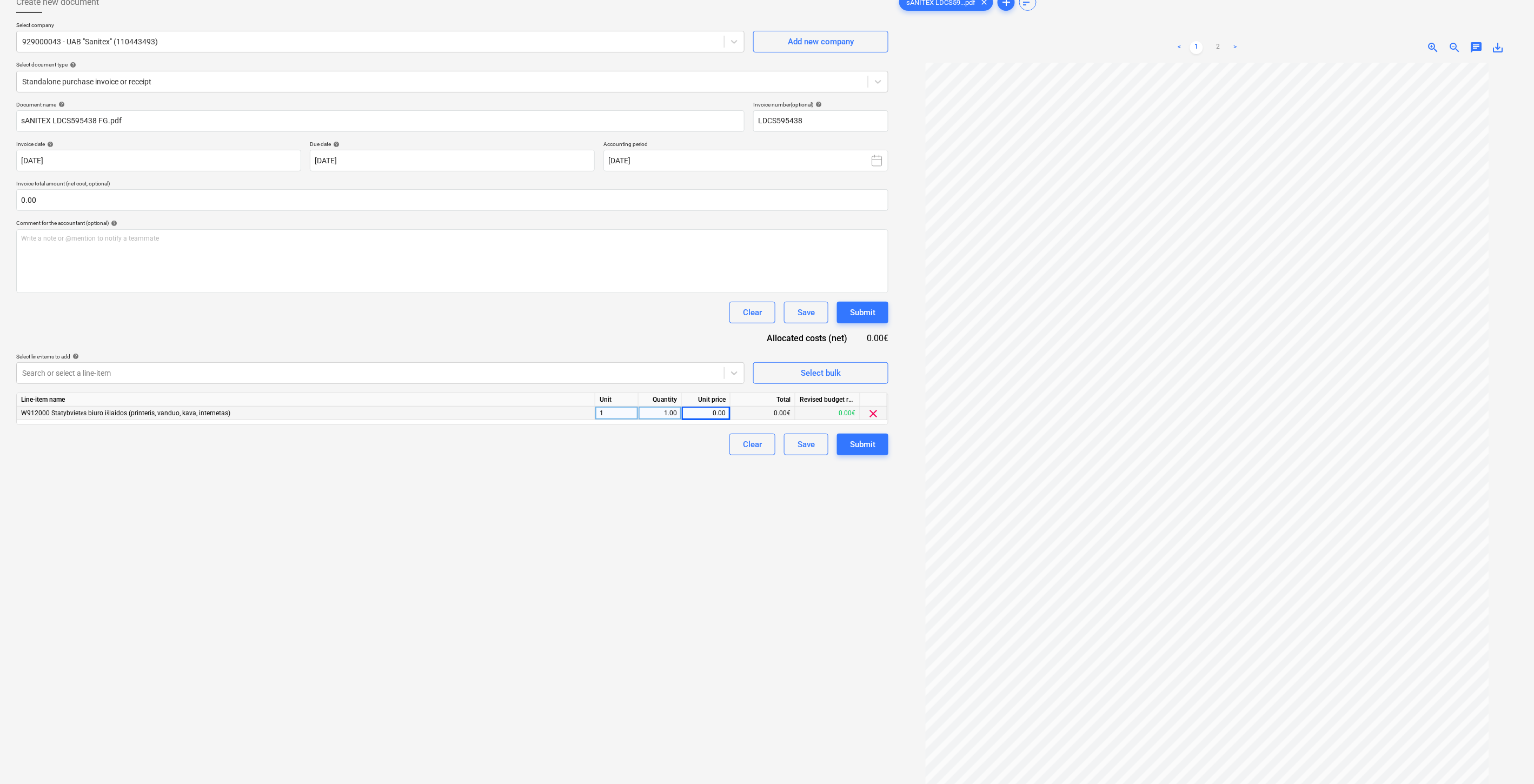
scroll to position [108, 0]
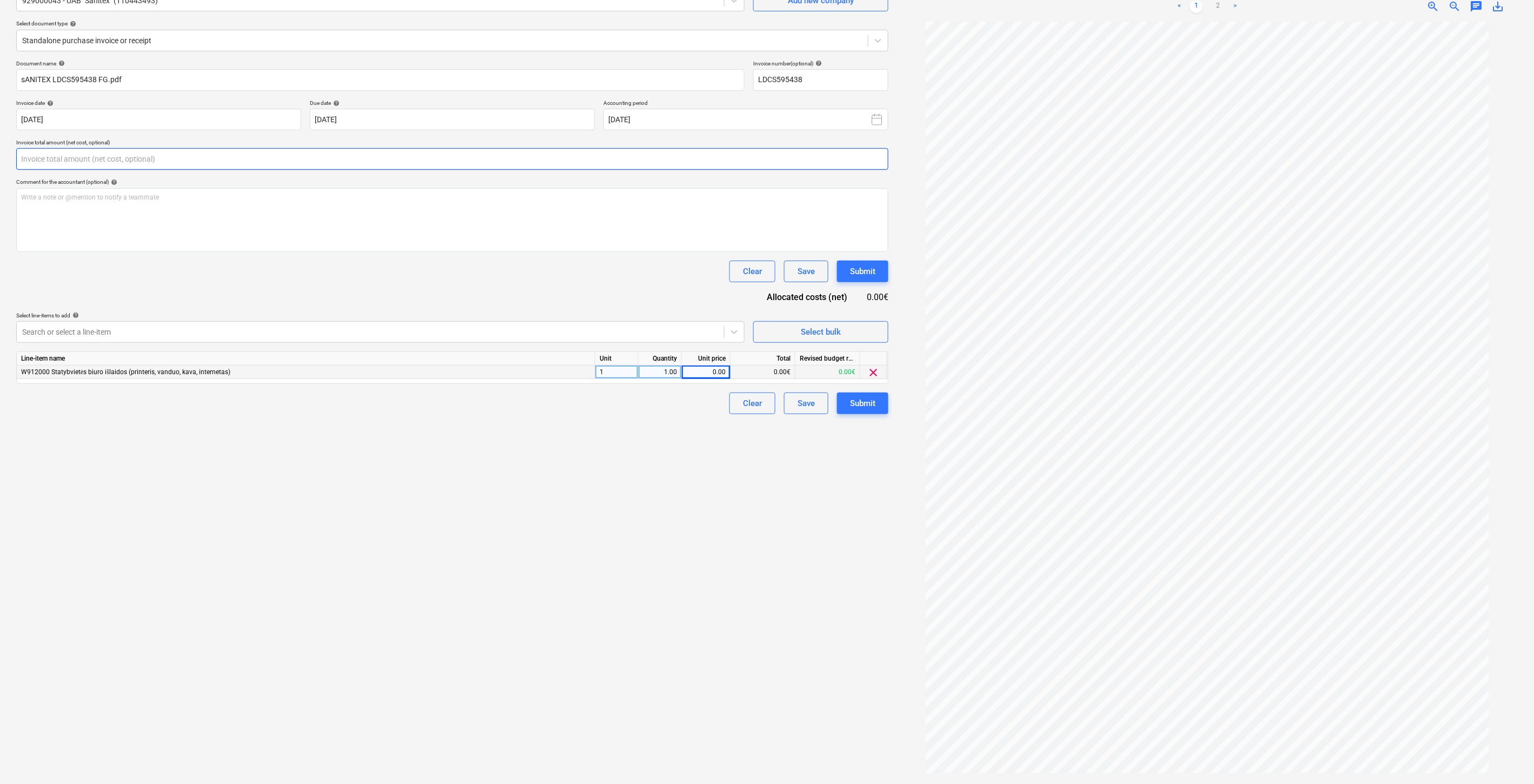
click at [485, 158] on input "text" at bounding box center [452, 159] width 872 height 22
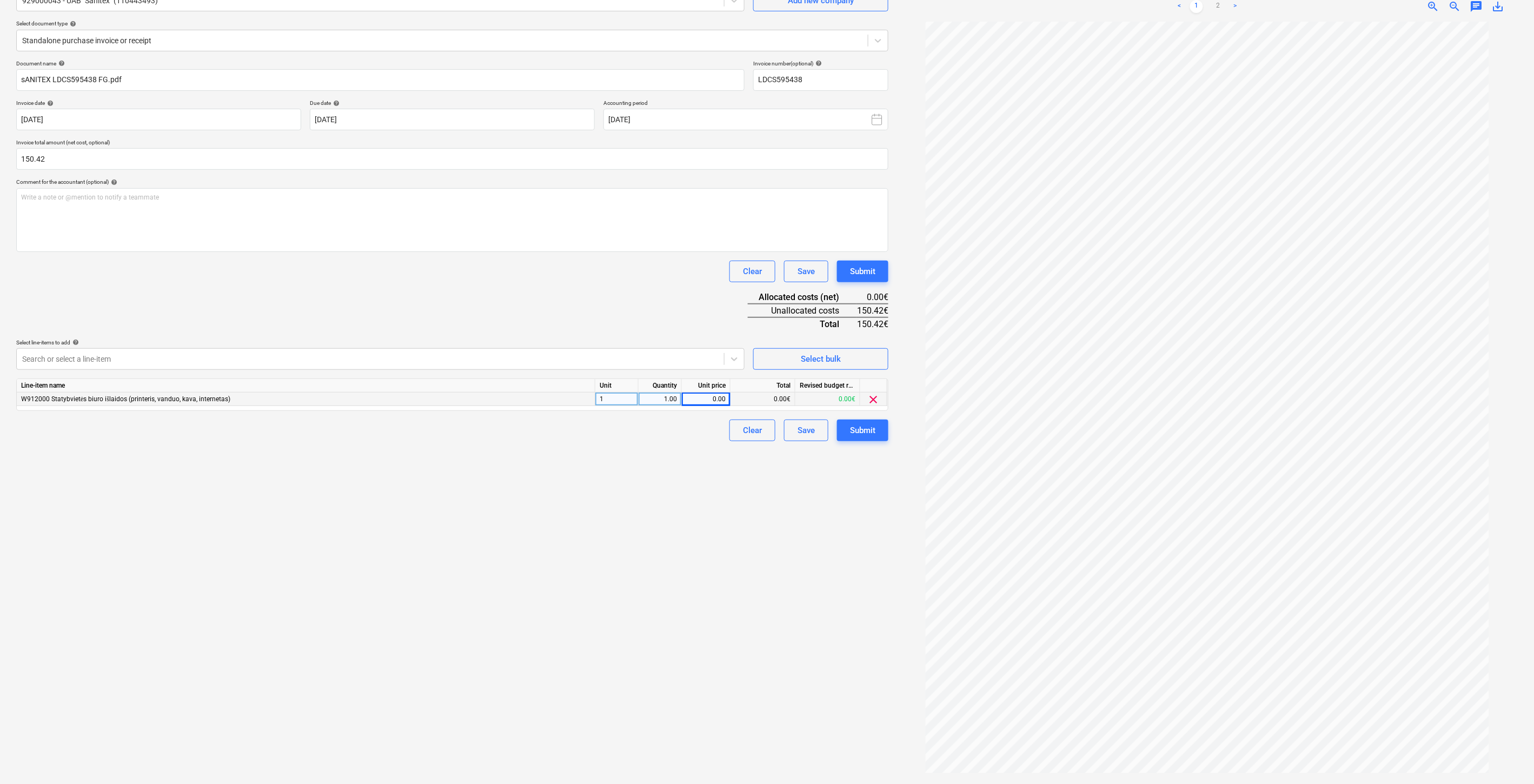
drag, startPoint x: 602, startPoint y: 293, endPoint x: 646, endPoint y: 274, distance: 47.9
click at [604, 291] on div "Document name help sANITEX LDCS595438 FG.pdf Invoice number (optional) help LDC…" at bounding box center [452, 250] width 872 height 381
click at [673, 265] on div "Clear Save Submit" at bounding box center [452, 271] width 872 height 22
click at [692, 282] on div "Document name help sANITEX LDCS595438 FG.pdf Invoice number (optional) help LDC…" at bounding box center [452, 250] width 872 height 381
click at [702, 268] on div "Clear Save Submit" at bounding box center [452, 271] width 872 height 22
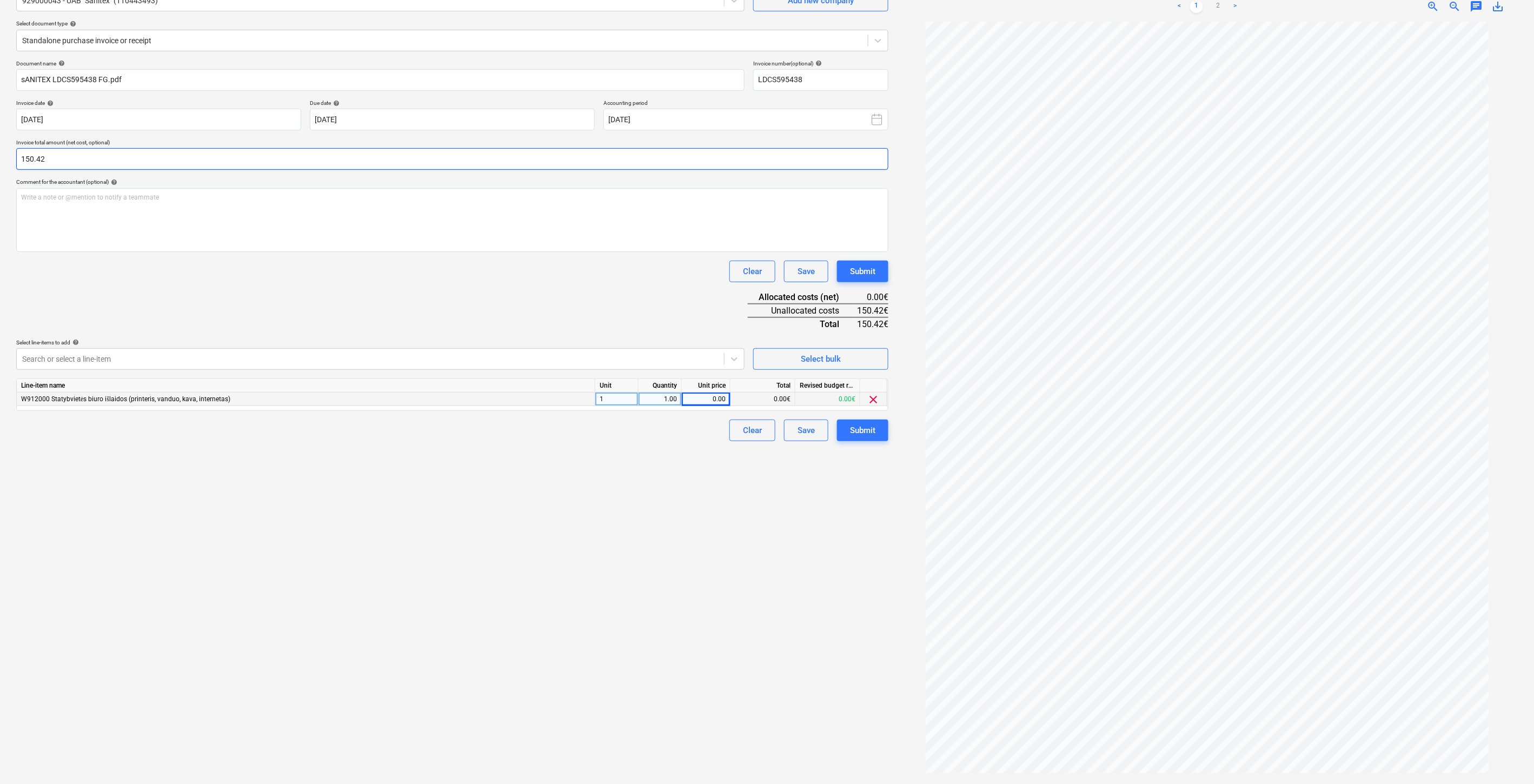
drag, startPoint x: 487, startPoint y: 162, endPoint x: 14, endPoint y: 163, distance: 473.0
click at [14, 163] on div "Create new document Select company 929000043 - UAB "Sanitex" (110443493) Add ne…" at bounding box center [452, 363] width 881 height 833
type input "182.01"
click at [700, 400] on div "0.00" at bounding box center [705, 399] width 39 height 14
type input "182.01"
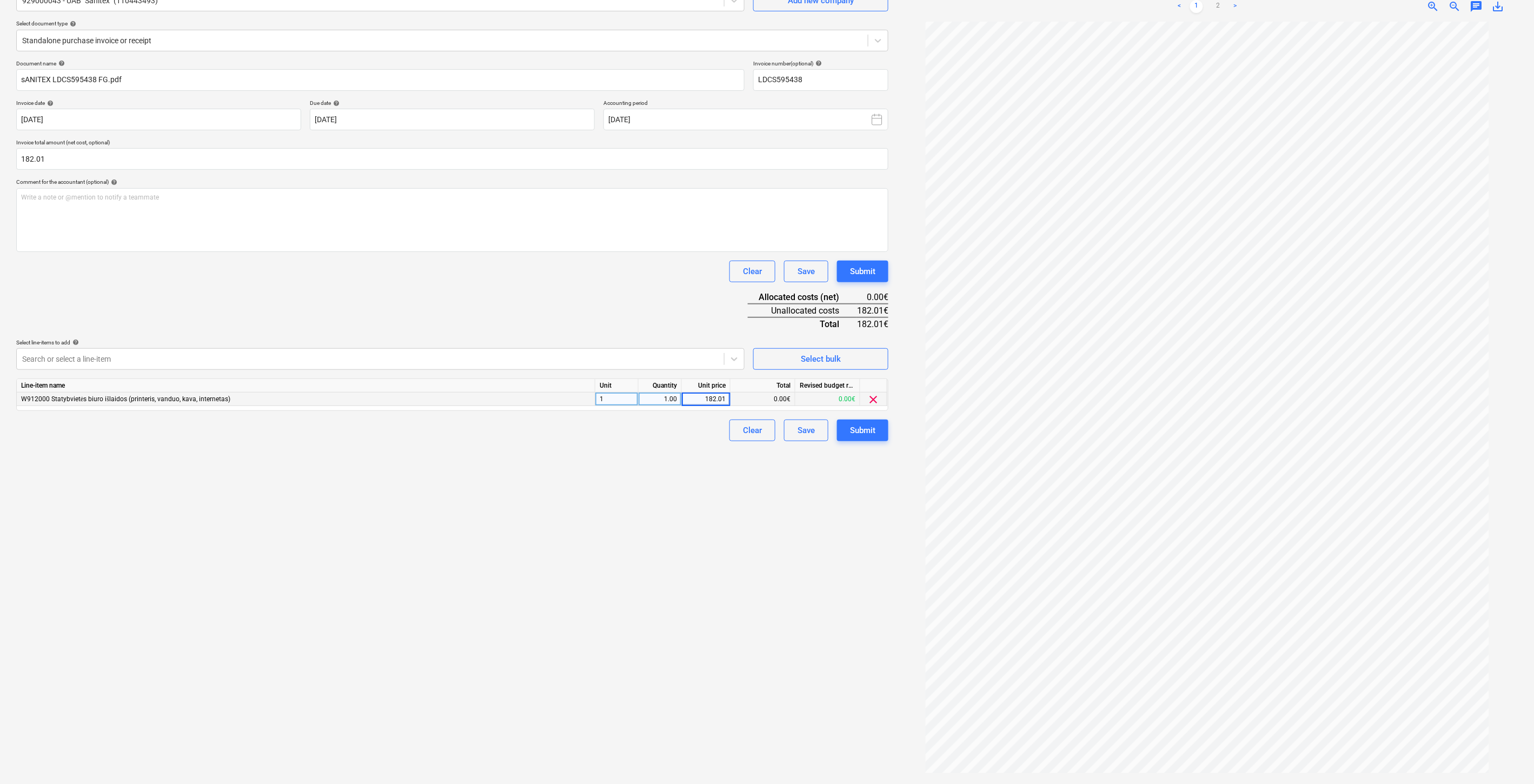
click at [742, 301] on div "Document name help sANITEX LDCS595438 FG.pdf Invoice number (optional) help LDC…" at bounding box center [452, 250] width 872 height 381
click at [817, 431] on button "Save" at bounding box center [806, 430] width 44 height 22
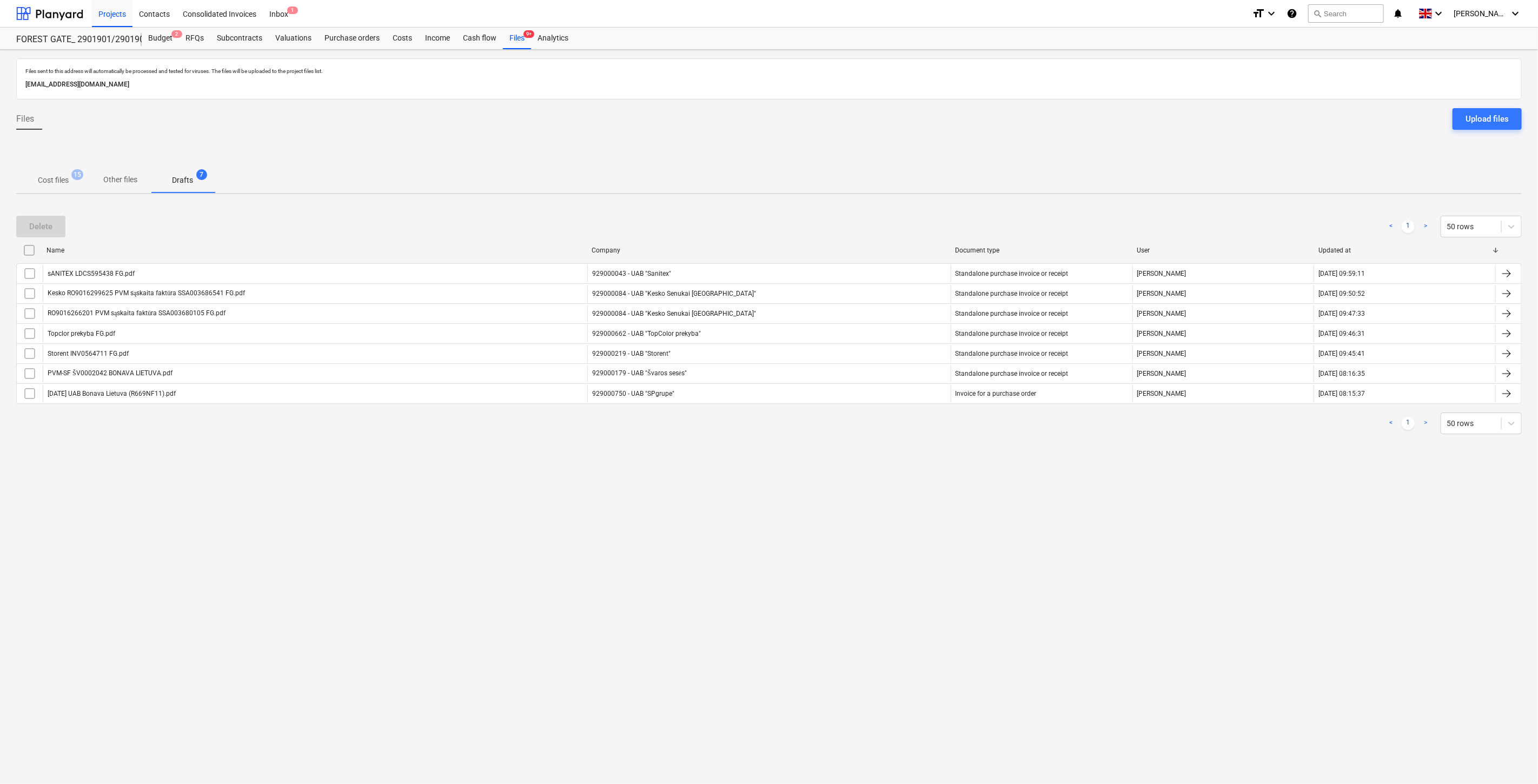
click at [49, 175] on p "Cost files" at bounding box center [53, 180] width 31 height 11
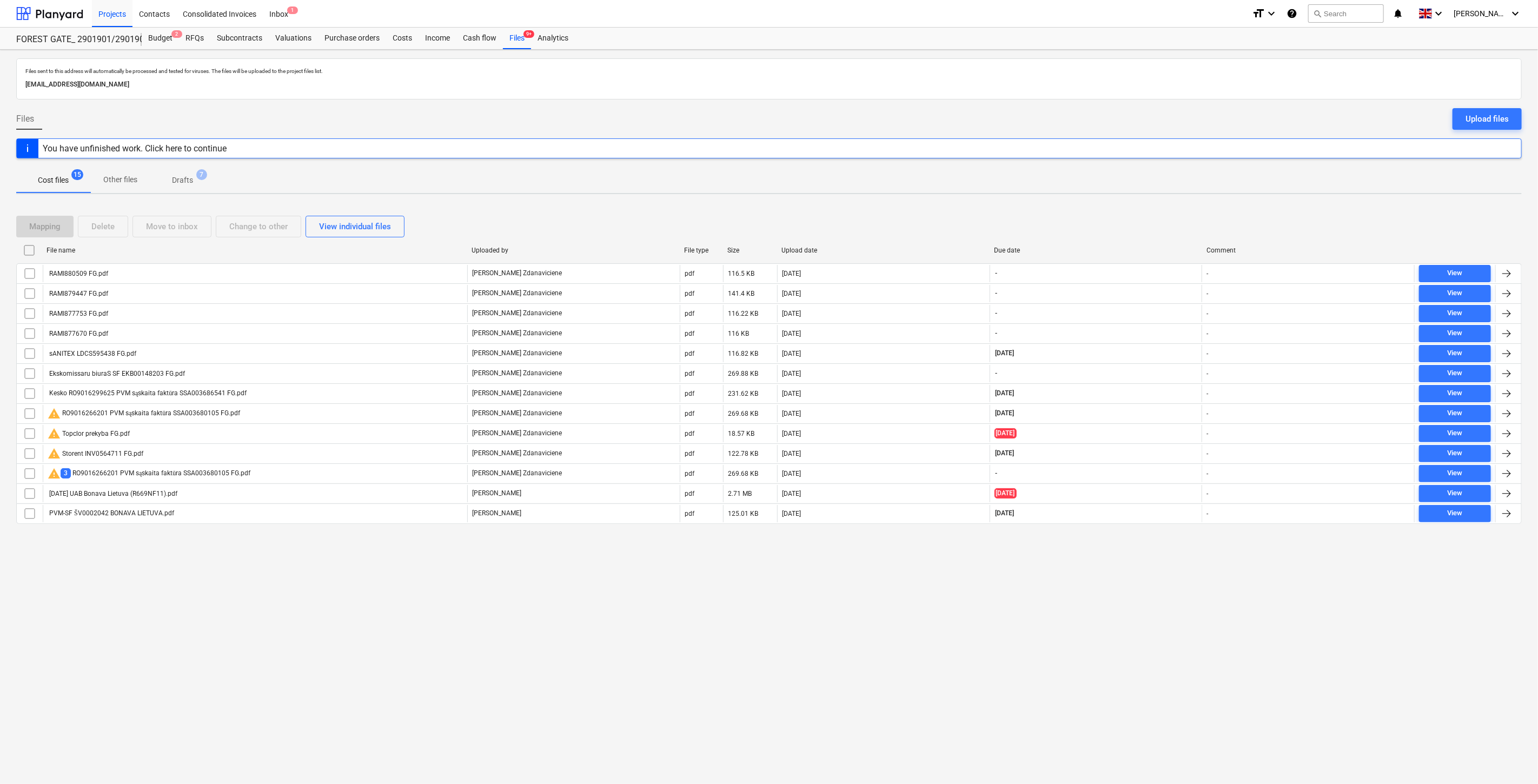
drag, startPoint x: 609, startPoint y: 589, endPoint x: 630, endPoint y: 583, distance: 21.8
click at [609, 589] on div "Files sent to this address will automatically be processed and tested for virus…" at bounding box center [769, 417] width 1538 height 734
click at [635, 583] on div "Files sent to this address will automatically be processed and tested for virus…" at bounding box center [769, 417] width 1538 height 734
click at [57, 10] on div at bounding box center [49, 14] width 67 height 27
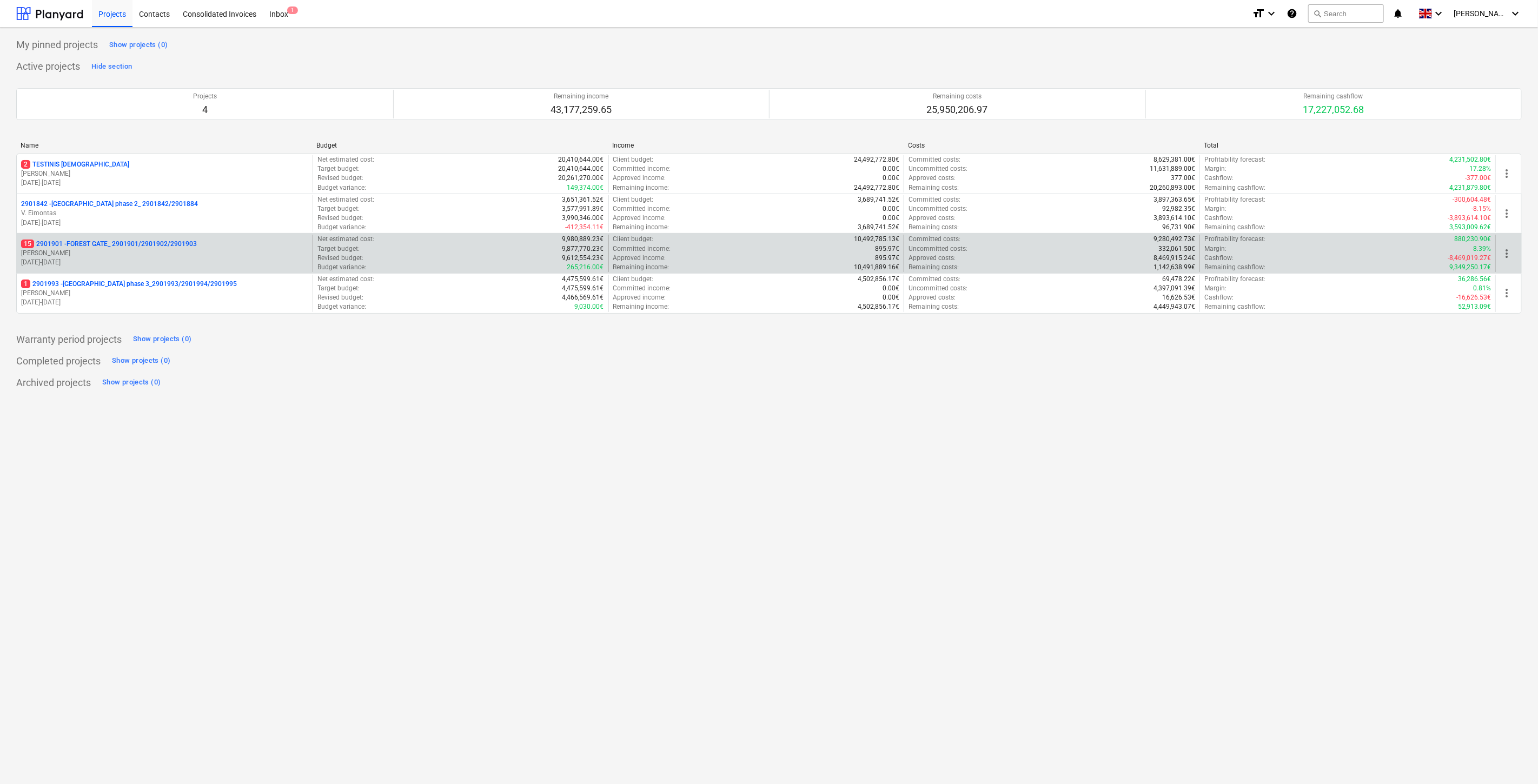
click at [123, 252] on p "[PERSON_NAME] Karalius" at bounding box center [164, 253] width 287 height 9
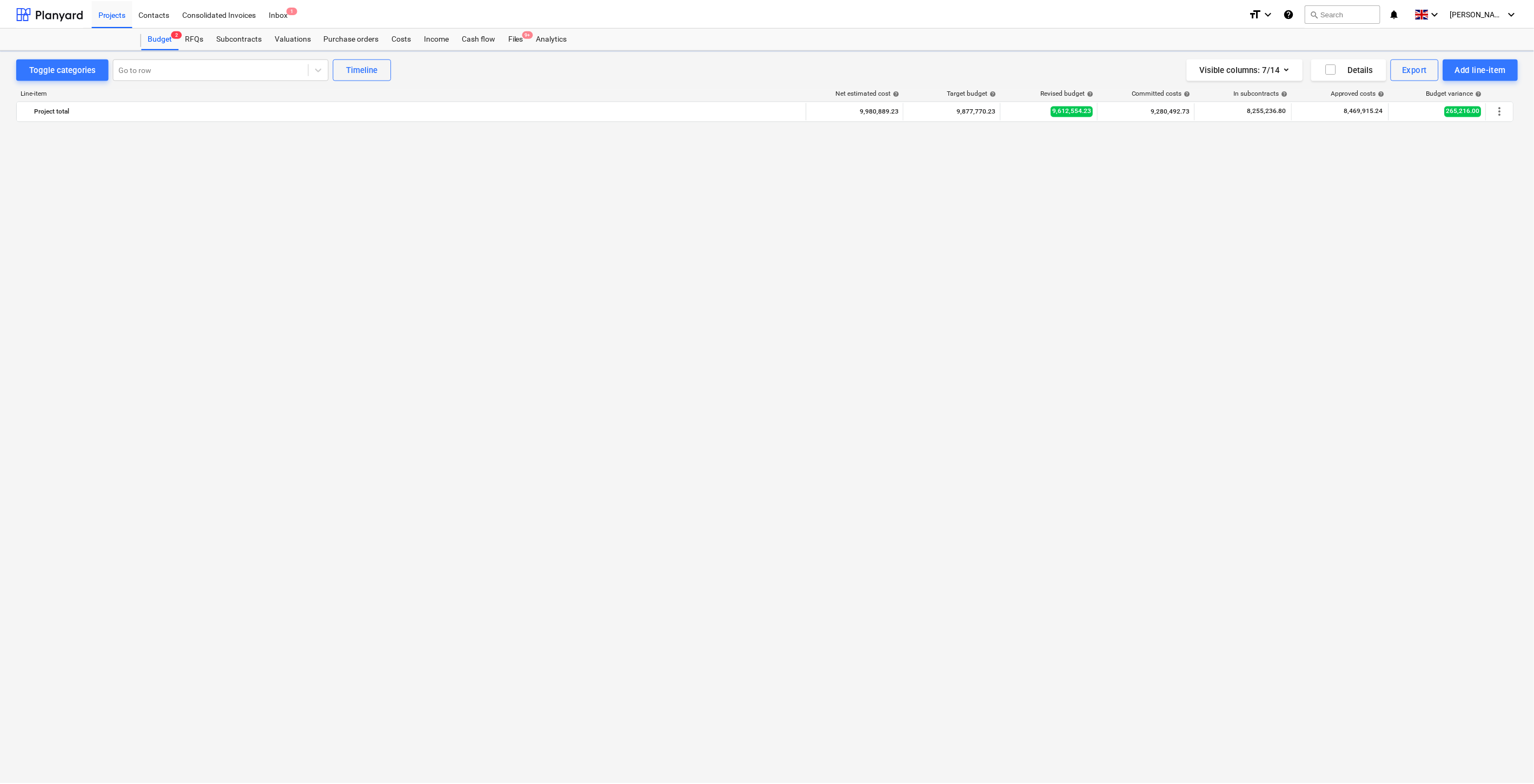
scroll to position [3898, 0]
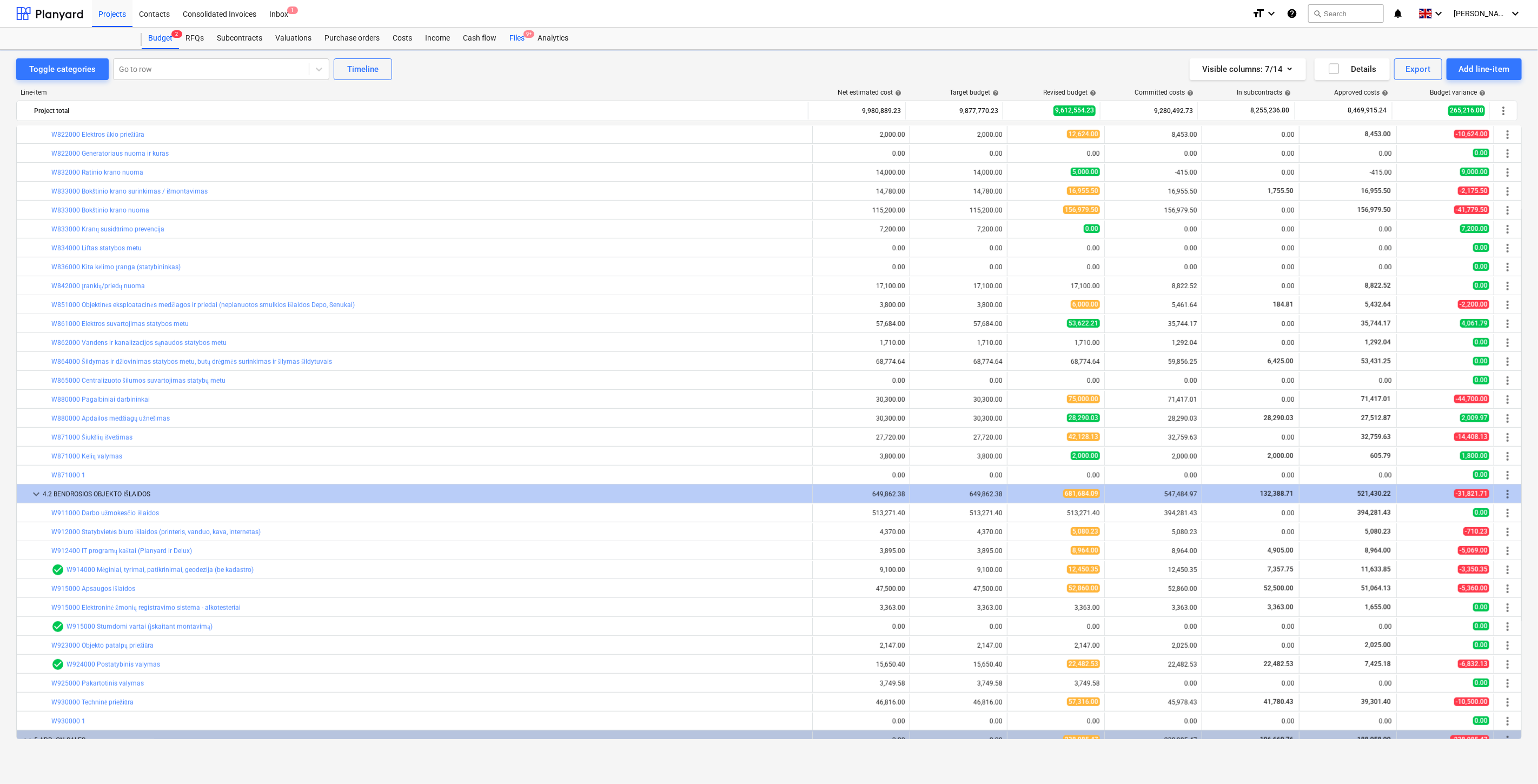
click at [507, 37] on div "Files 9+" at bounding box center [517, 38] width 28 height 22
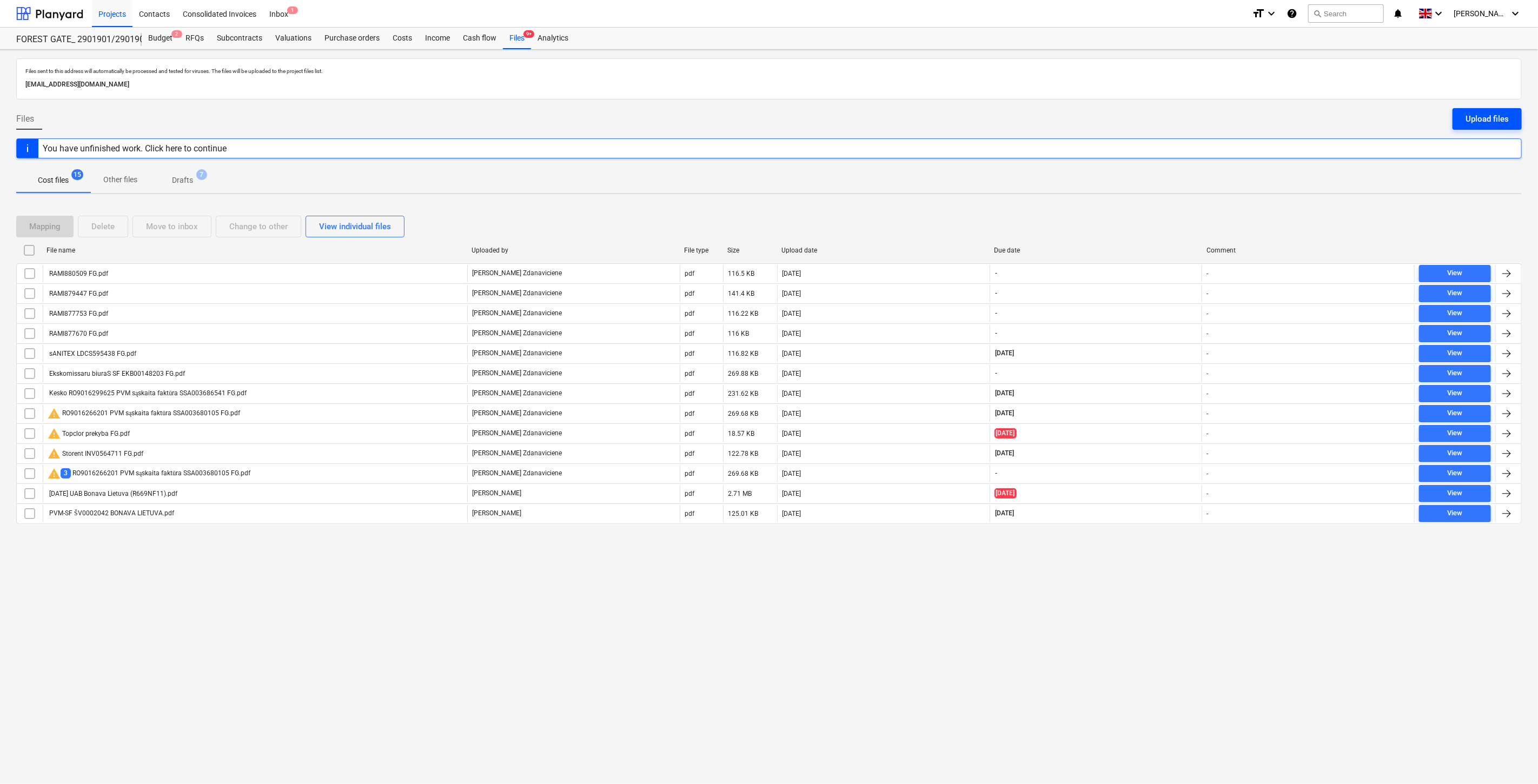
click at [1505, 119] on div "Upload files" at bounding box center [1487, 118] width 44 height 14
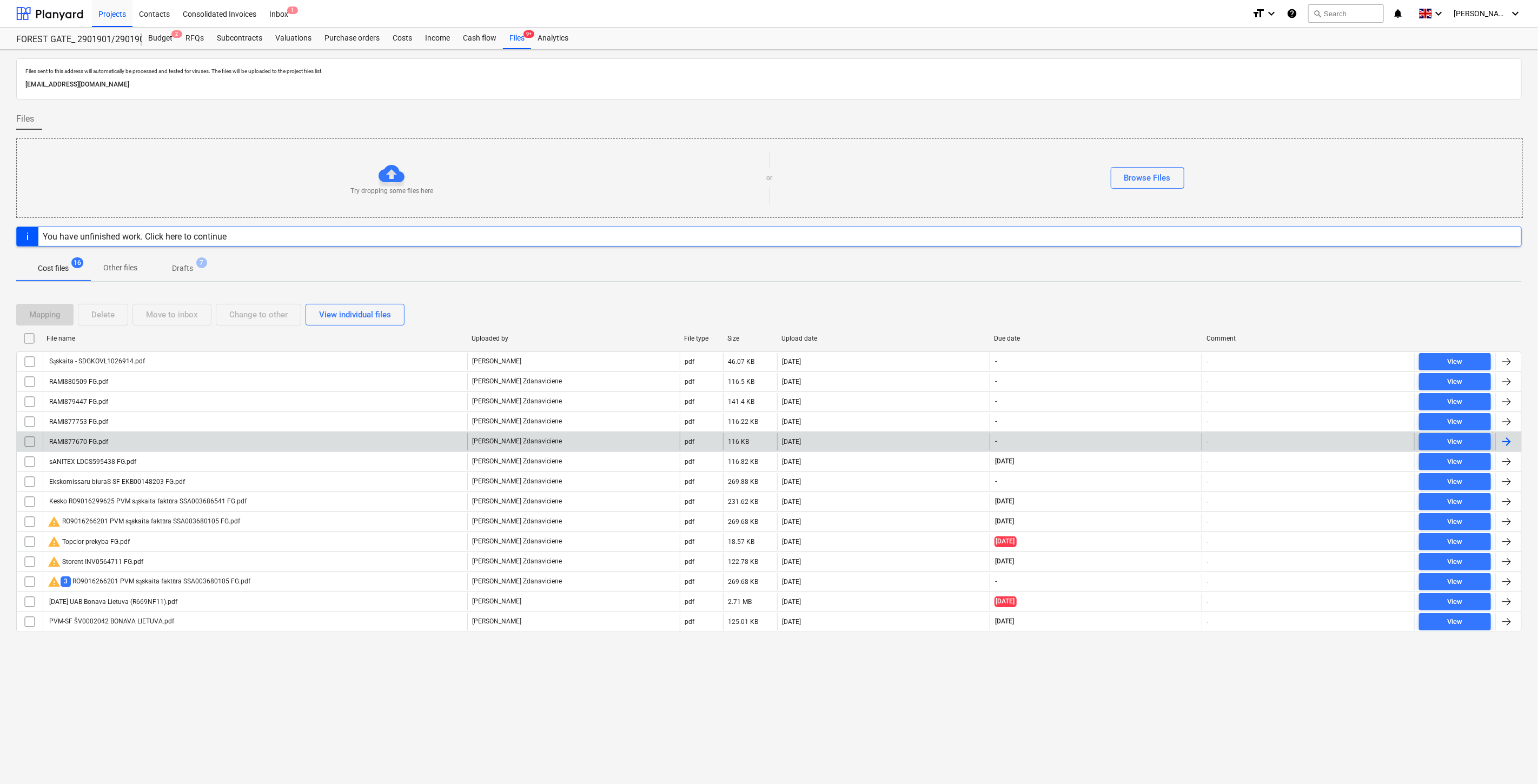
click at [310, 441] on div "RAMI877670 FG.pdf" at bounding box center [255, 441] width 425 height 17
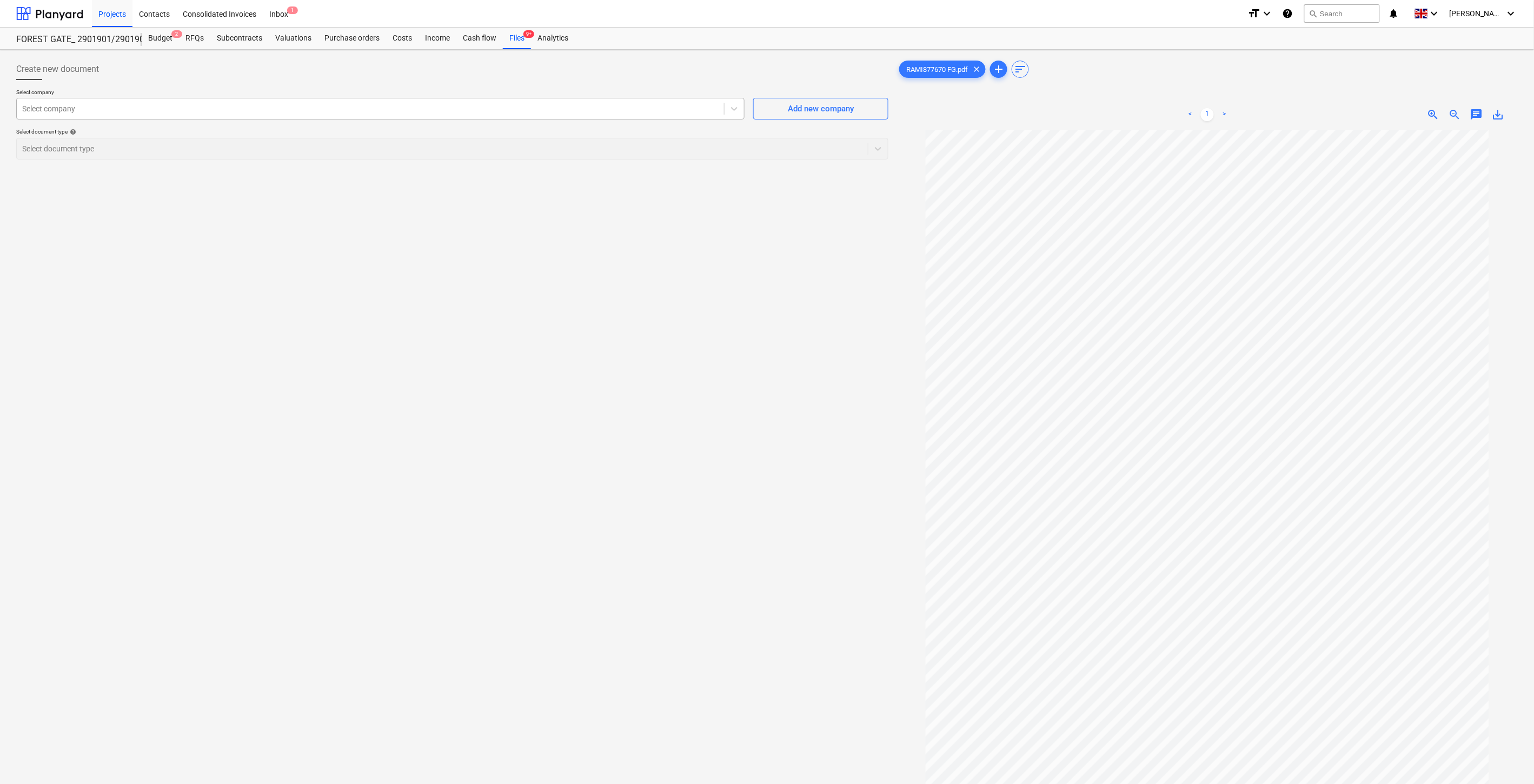
click at [291, 112] on div at bounding box center [371, 108] width 696 height 10
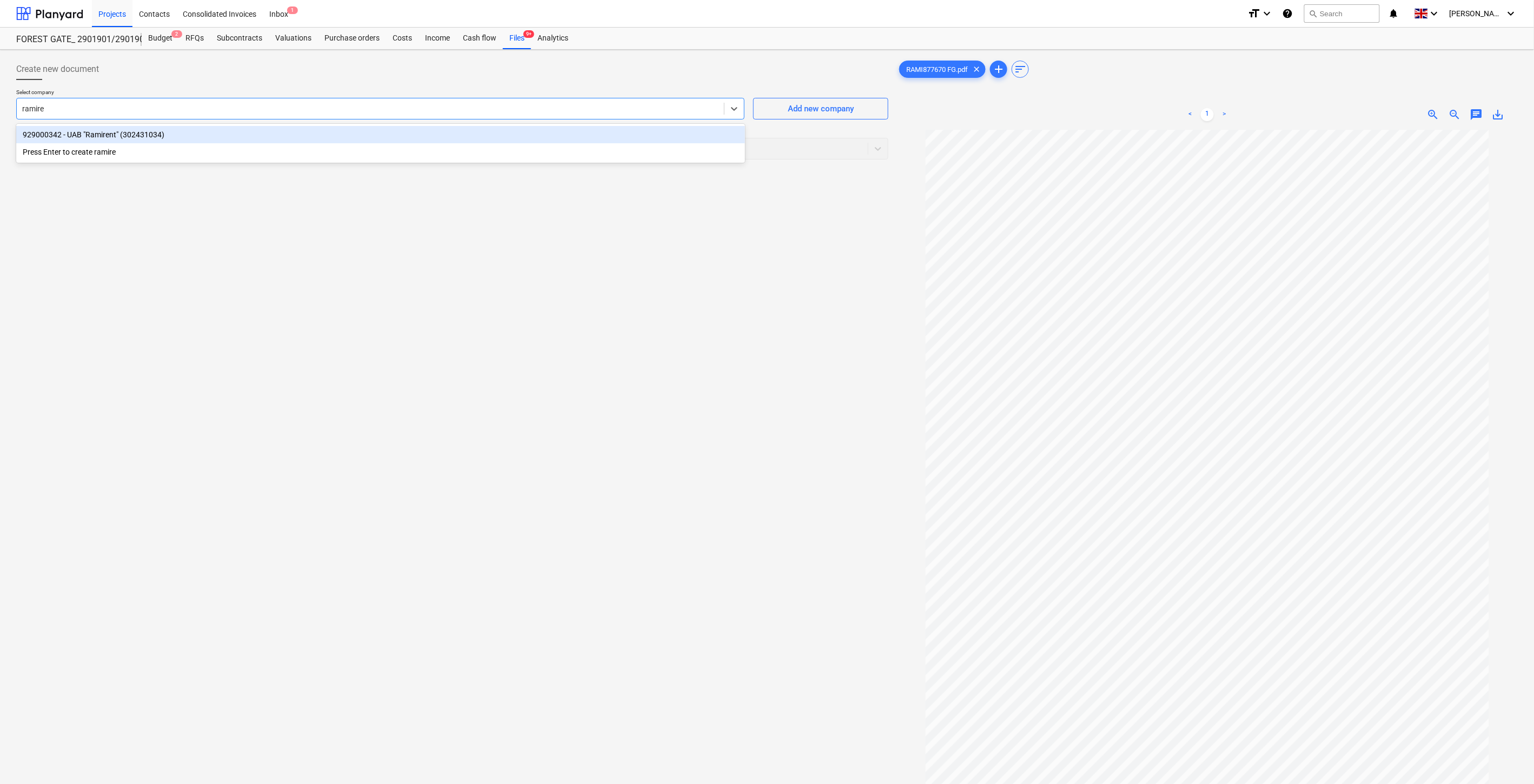
type input "ramiren"
click at [287, 129] on div "929000342 - UAB "Ramirent" (302431034)" at bounding box center [380, 134] width 729 height 17
click at [264, 145] on div at bounding box center [443, 148] width 840 height 10
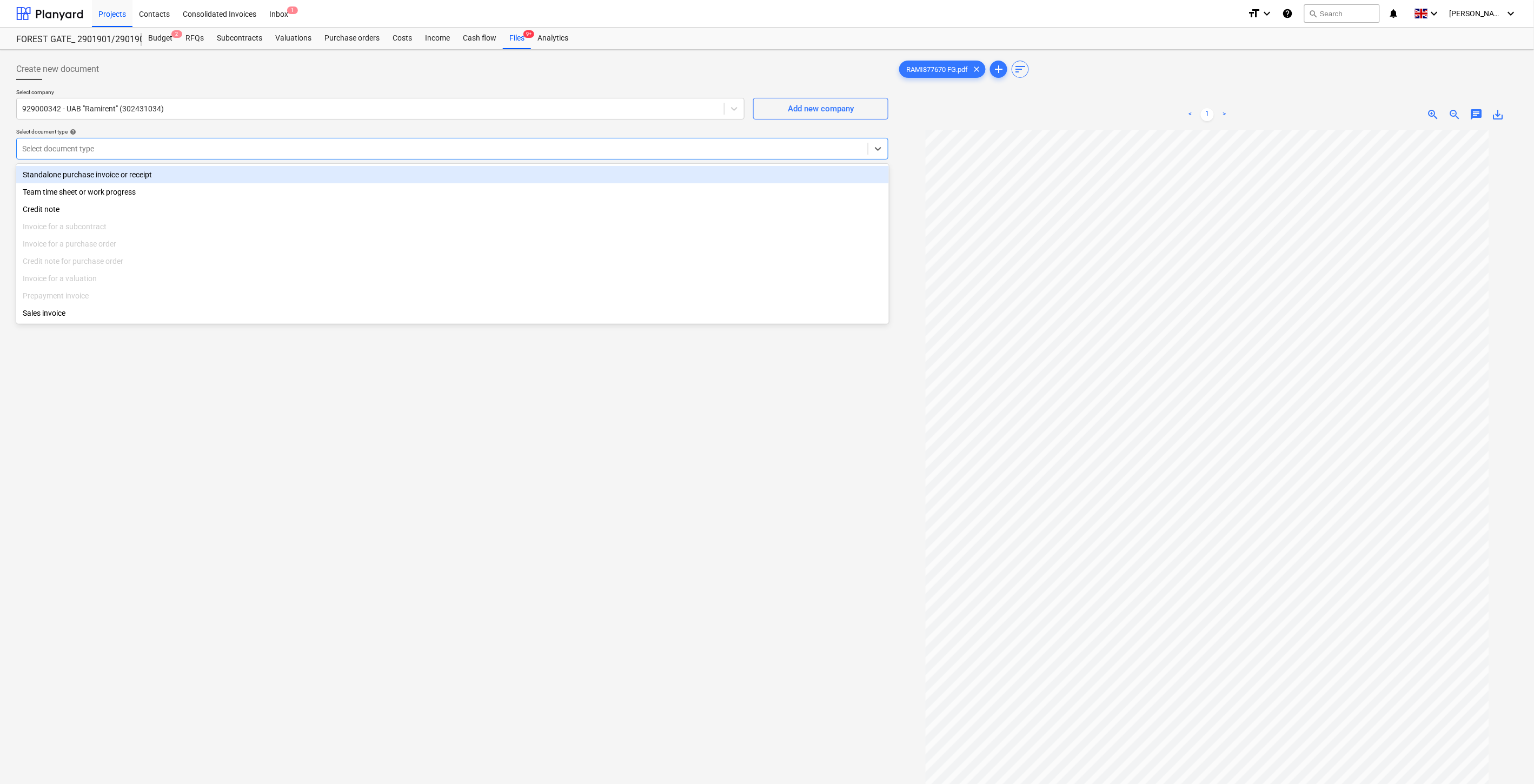
click at [173, 173] on div "Standalone purchase invoice or receipt" at bounding box center [452, 174] width 873 height 17
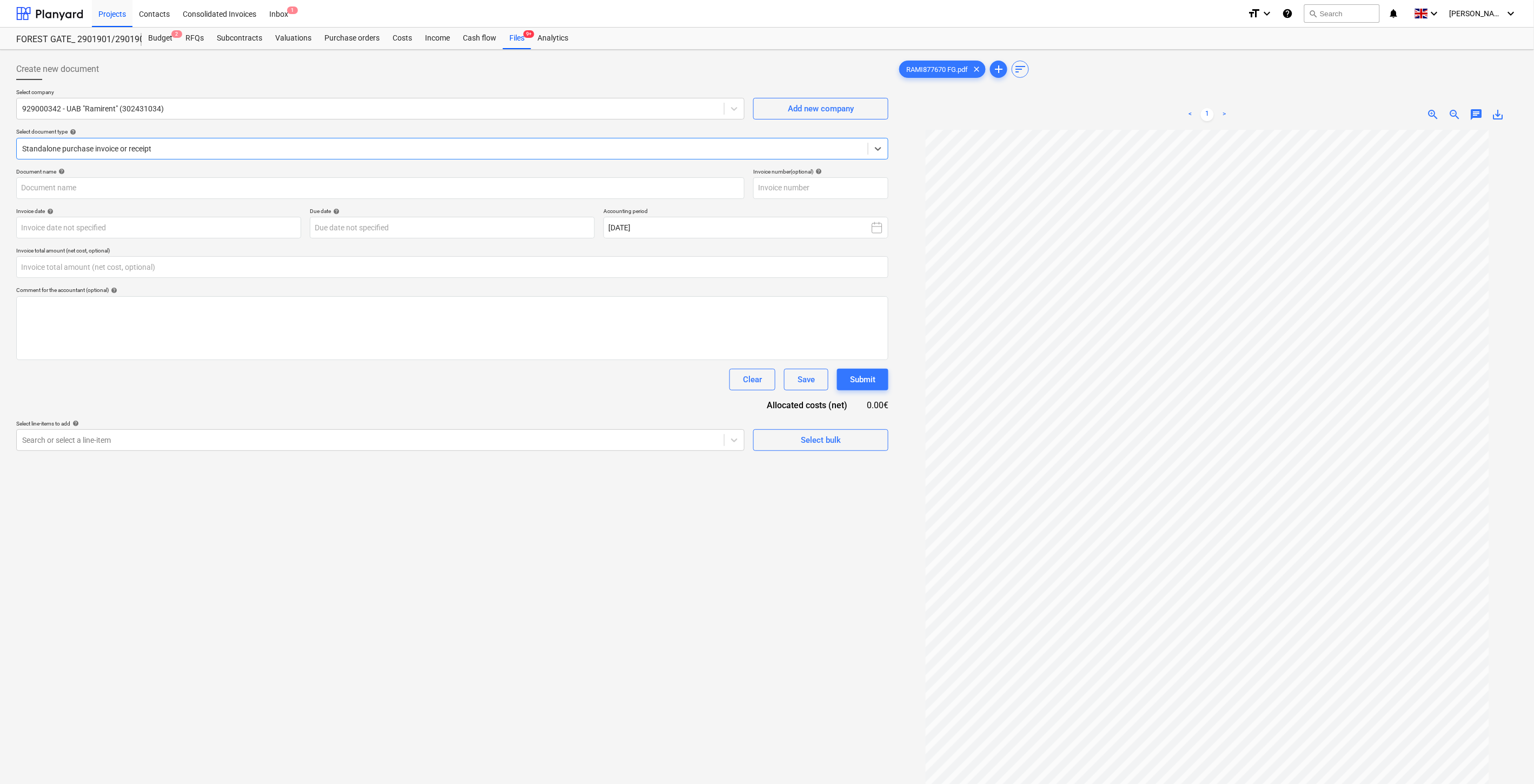
type input "RAMI877670 FG.pdf"
type input "0.00"
drag, startPoint x: 63, startPoint y: 188, endPoint x: -4, endPoint y: 186, distance: 67.0
click at [0, 186] on html "Projects Contacts Consolidated Invoices Inbox 1 format_size keyboard_arrow_down…" at bounding box center [767, 392] width 1534 height 784
click at [822, 188] on input "text" at bounding box center [821, 188] width 135 height 22
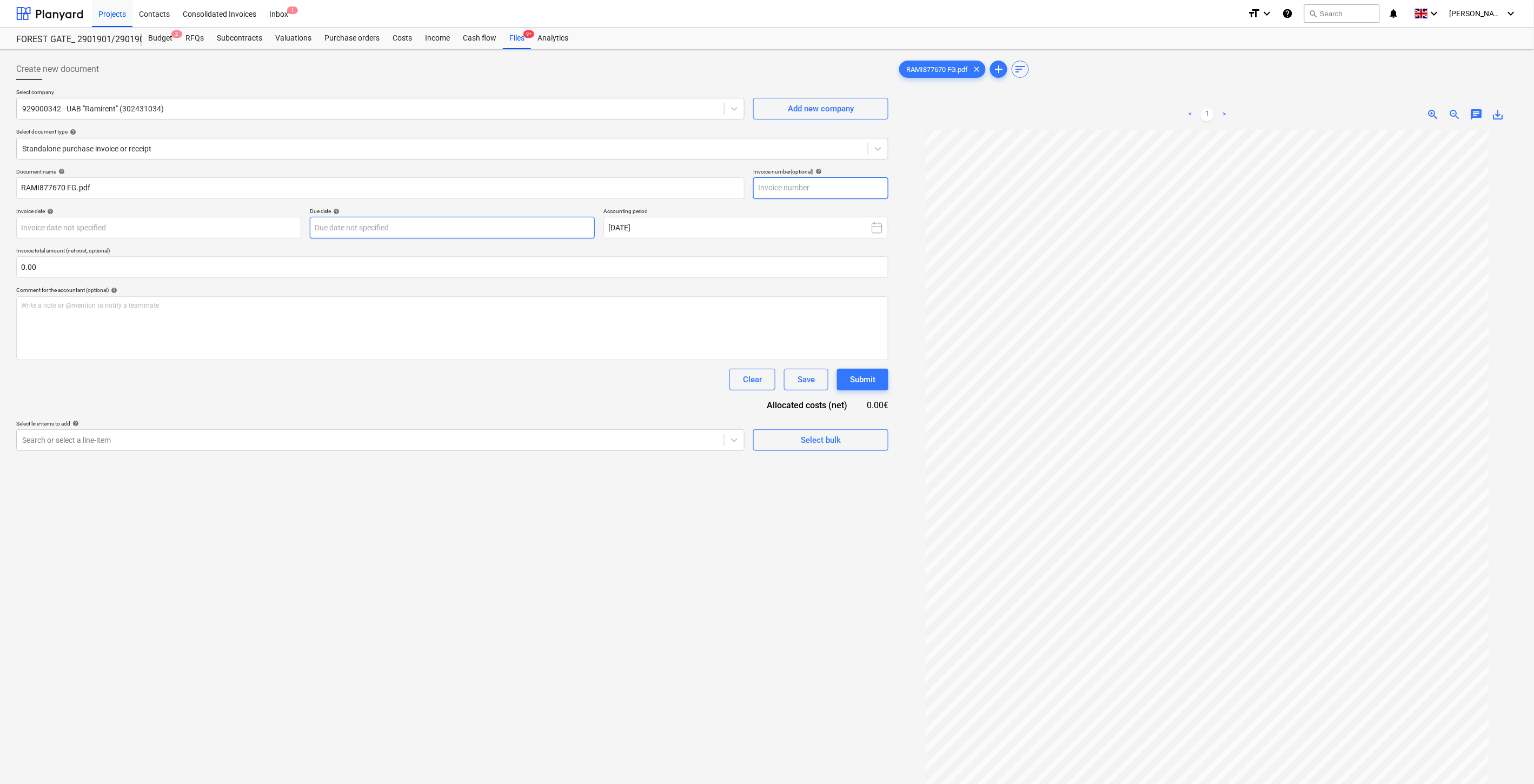
paste input "RAMI877670"
type input "RAMI877670"
click at [234, 226] on body "Projects Contacts Consolidated Invoices Inbox 1 format_size keyboard_arrow_down…" at bounding box center [767, 392] width 1534 height 784
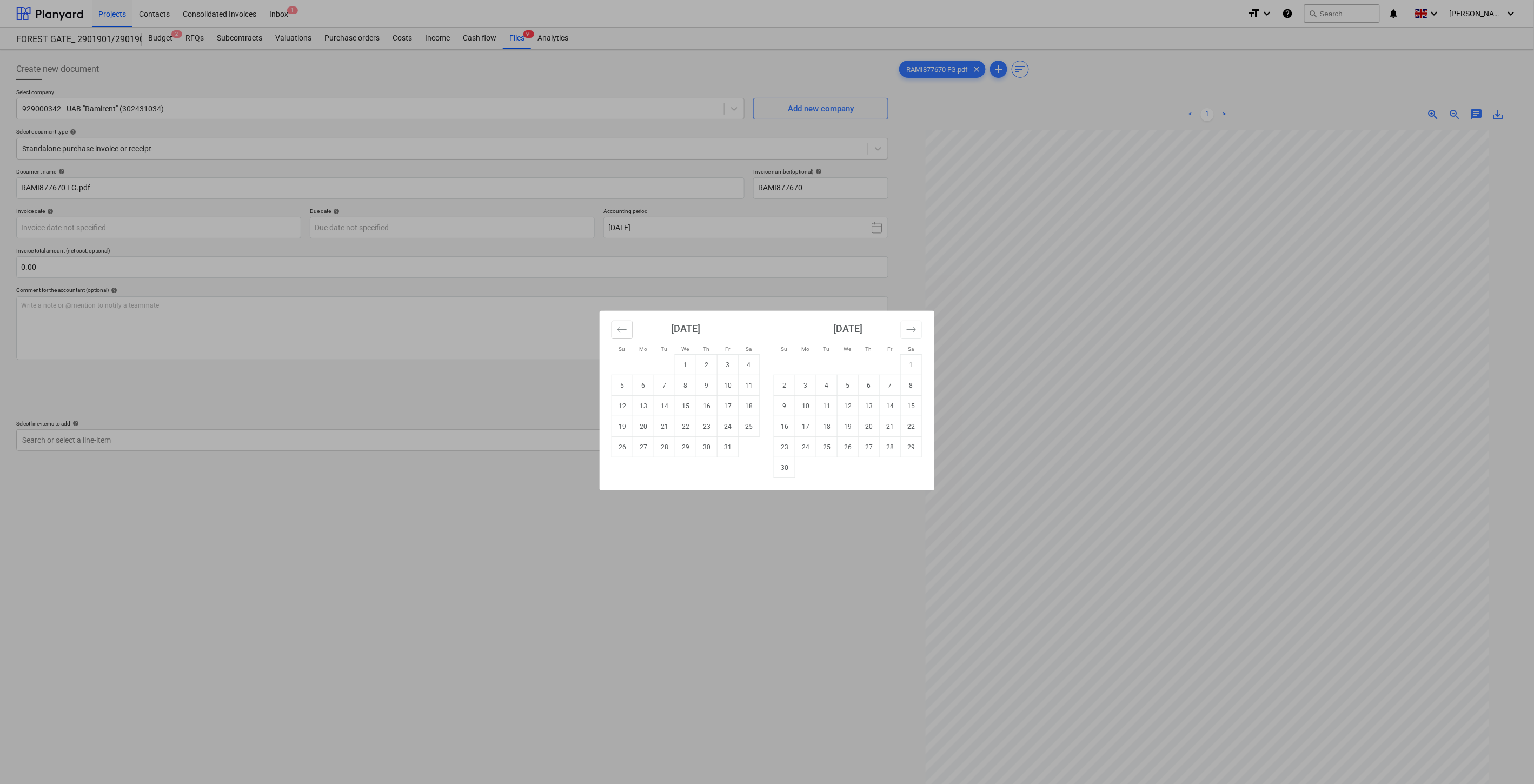
click at [626, 333] on icon "Move backward to switch to the previous month." at bounding box center [621, 329] width 10 height 10
click at [676, 449] on td "Calendar" at bounding box center [686, 446] width 21 height 20
click at [667, 449] on td "30" at bounding box center [665, 446] width 21 height 20
type input "30 Sep 2025"
click at [571, 228] on body "Projects Contacts Consolidated Invoices Inbox 1 format_size keyboard_arrow_down…" at bounding box center [767, 392] width 1534 height 784
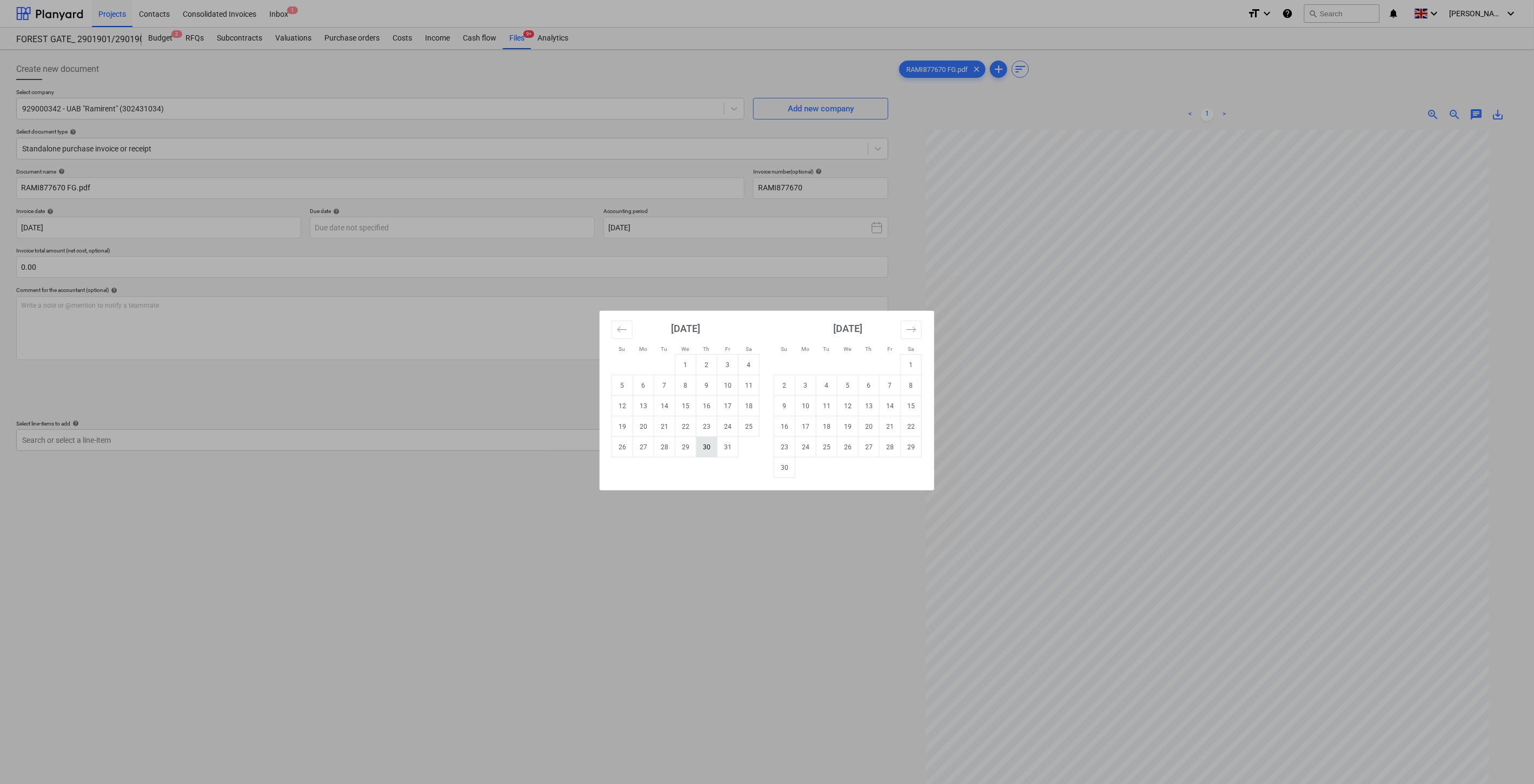
click at [709, 449] on td "30" at bounding box center [707, 446] width 21 height 20
type input "30 Oct 2025"
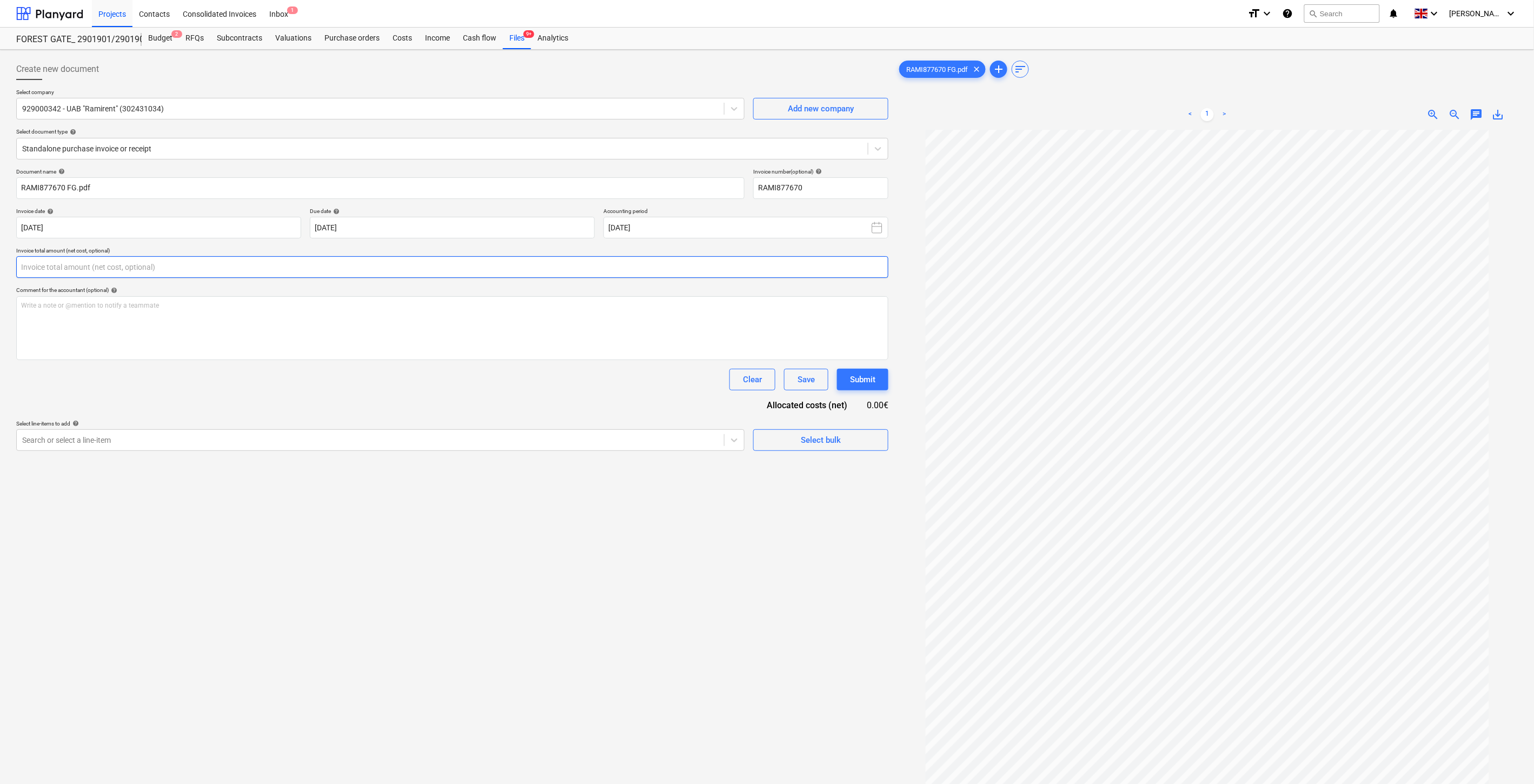
click at [534, 268] on input "text" at bounding box center [452, 267] width 872 height 22
type input "97.64"
click at [480, 467] on div at bounding box center [371, 467] width 696 height 10
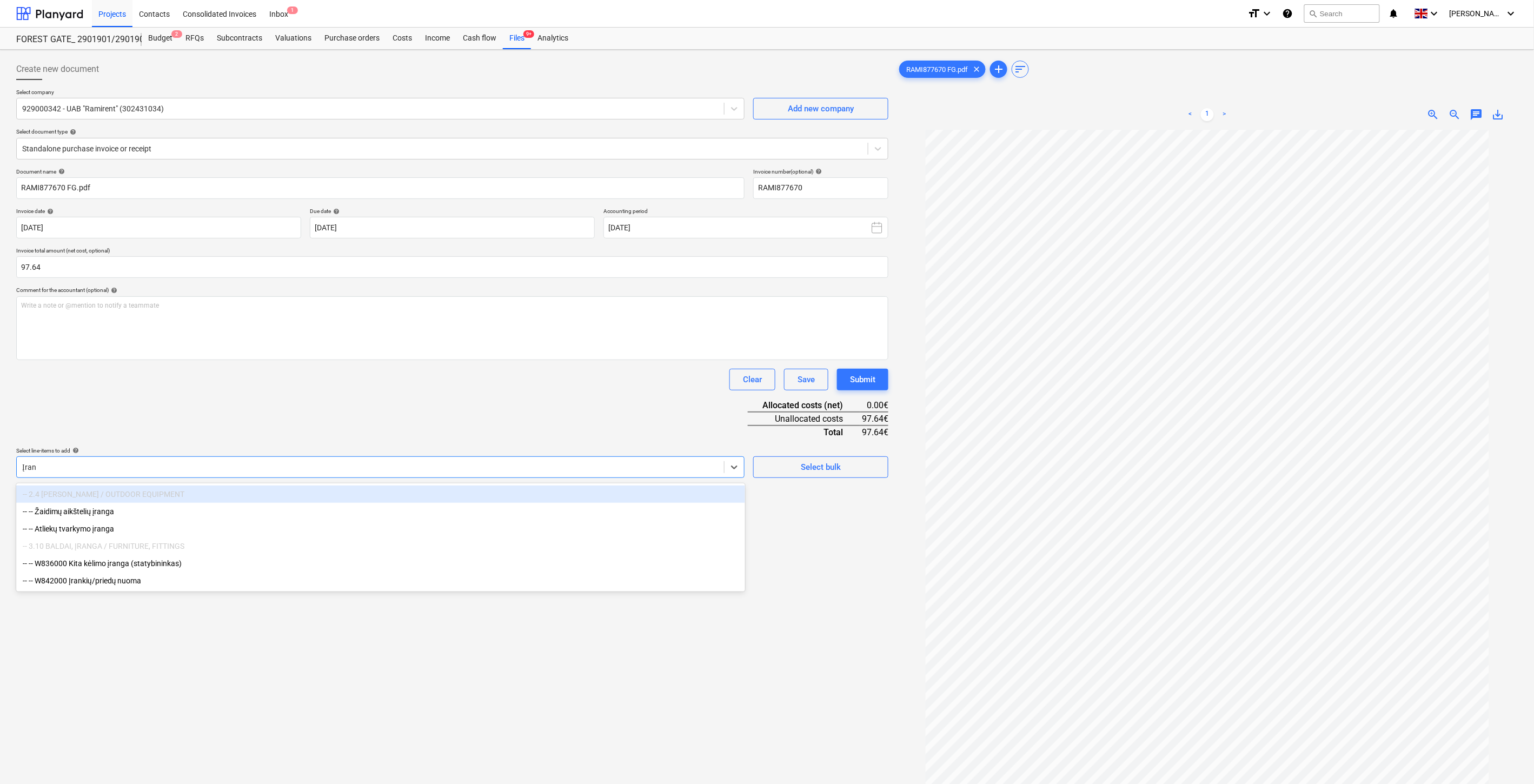
type input "Įrank"
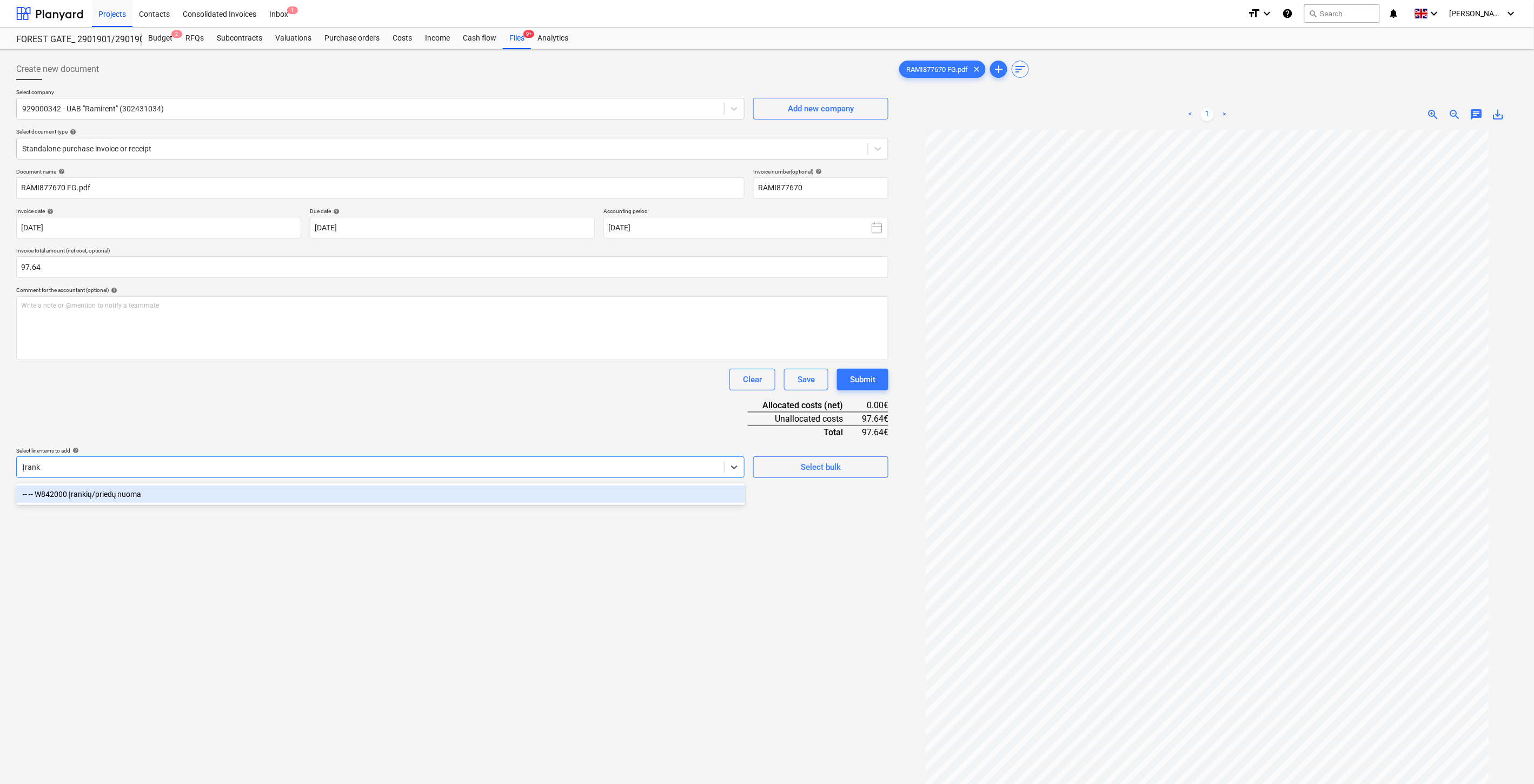
click at [463, 483] on div "-- -- W842000 Įrankių/priedų nuoma" at bounding box center [380, 494] width 729 height 22
drag, startPoint x: 493, startPoint y: 492, endPoint x: 525, endPoint y: 420, distance: 78.8
click at [495, 488] on div "-- -- W842000 Įrankių/priedų nuoma" at bounding box center [380, 493] width 729 height 17
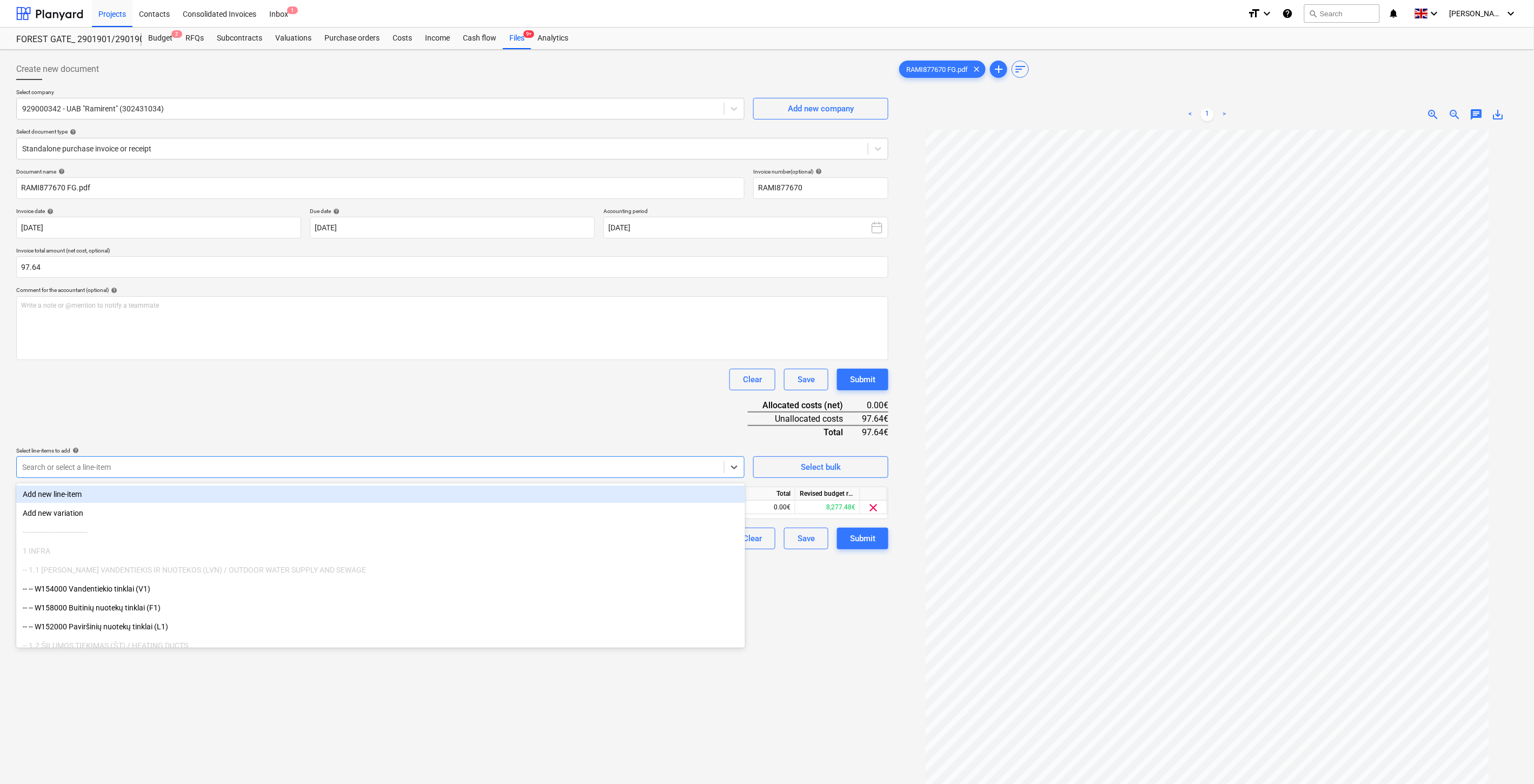
click at [525, 420] on div "Document name help RAMI877670 FG.pdf Invoice number (optional) help RAMI877670 …" at bounding box center [452, 359] width 872 height 381
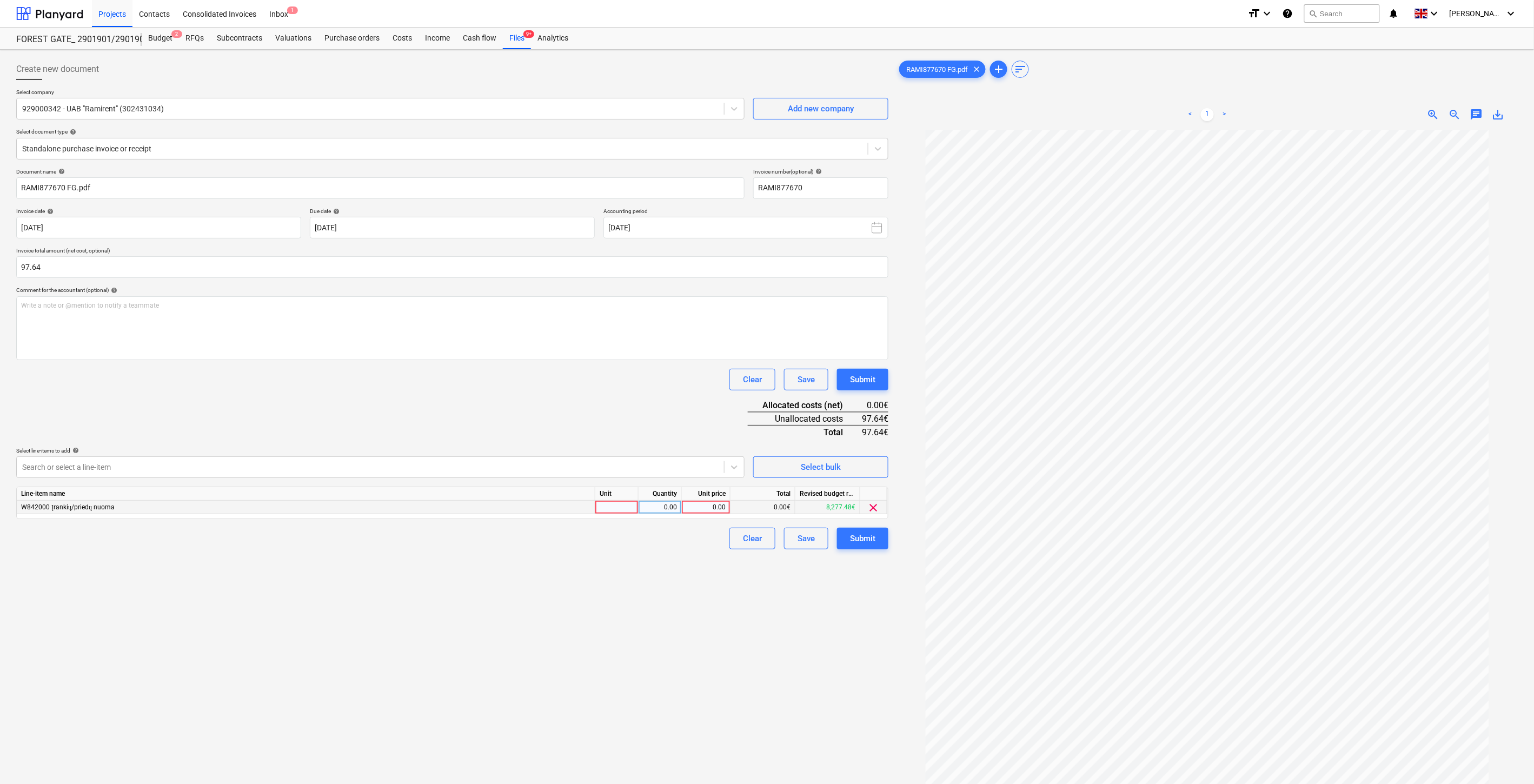
click at [621, 508] on div at bounding box center [617, 507] width 44 height 14
drag, startPoint x: 652, startPoint y: 508, endPoint x: 705, endPoint y: 505, distance: 53.1
click at [655, 508] on div "0.00" at bounding box center [660, 507] width 34 height 14
drag, startPoint x: 707, startPoint y: 505, endPoint x: 684, endPoint y: 418, distance: 90.0
click at [707, 504] on div "0.00" at bounding box center [705, 507] width 39 height 14
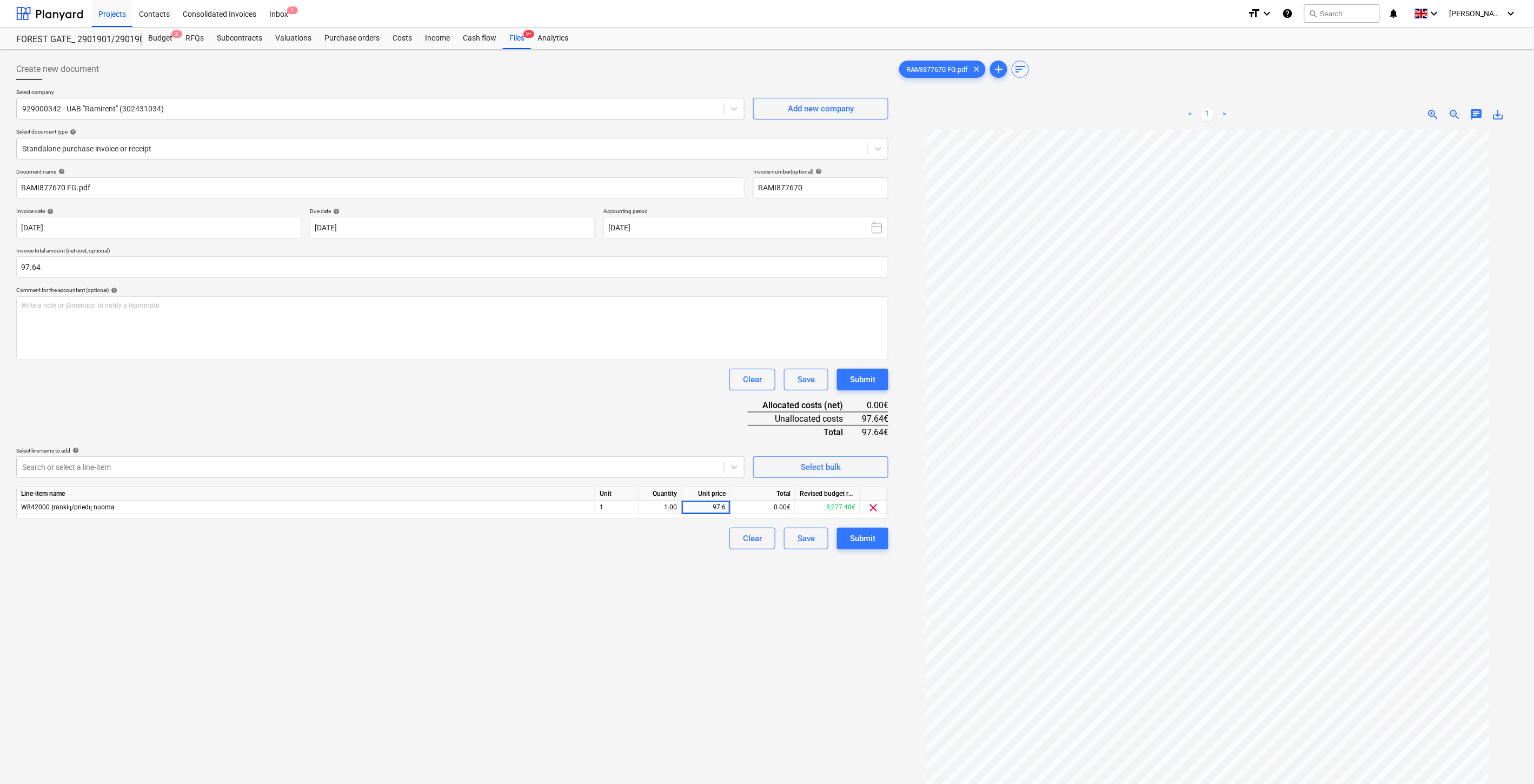
type input "97.64"
click at [684, 414] on div "Document name help RAMI877670 FG.pdf Invoice number (optional) help RAMI877670 …" at bounding box center [452, 359] width 872 height 381
click at [802, 537] on div "Save" at bounding box center [805, 537] width 17 height 14
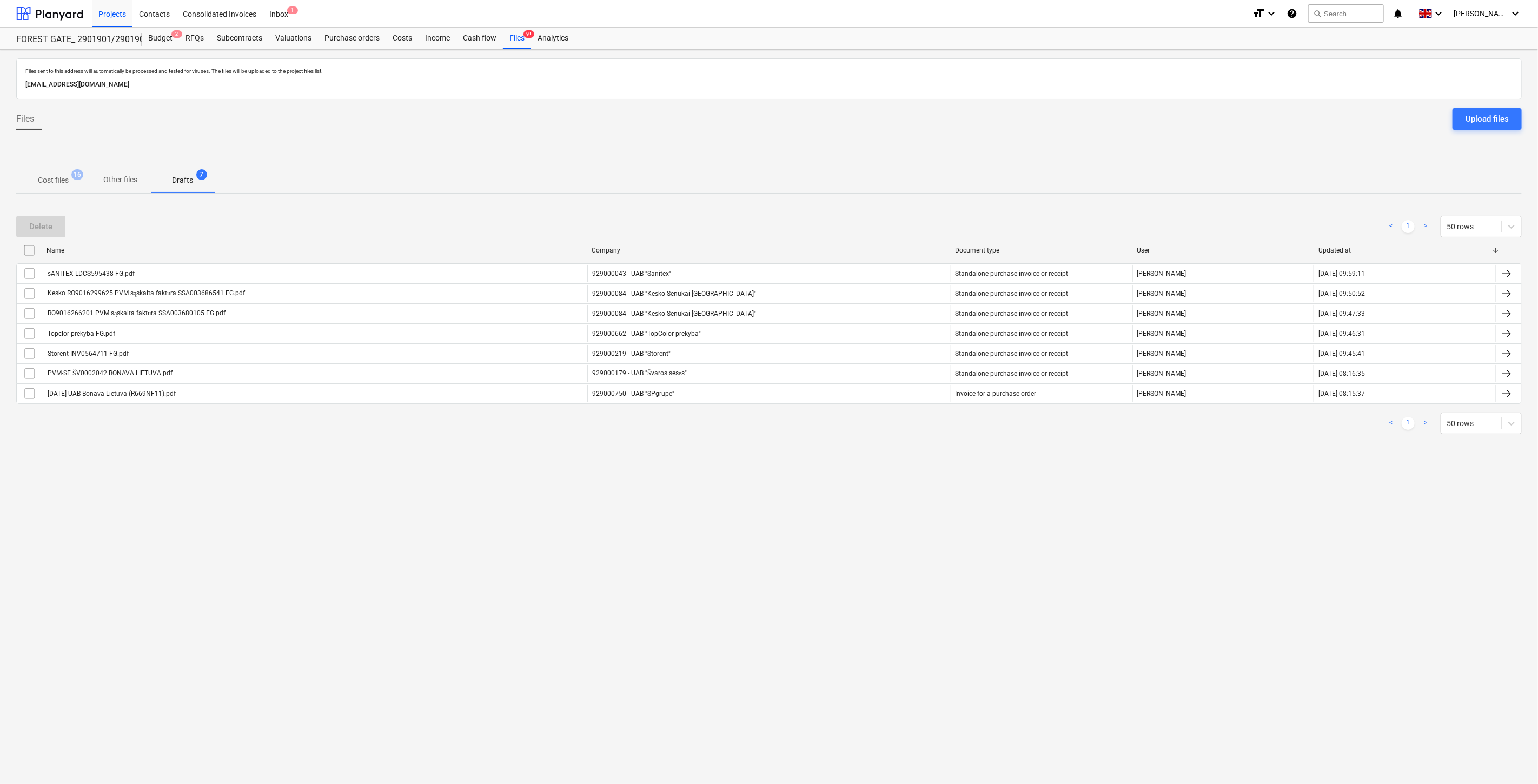
click at [61, 173] on span "Cost files 16" at bounding box center [53, 180] width 74 height 19
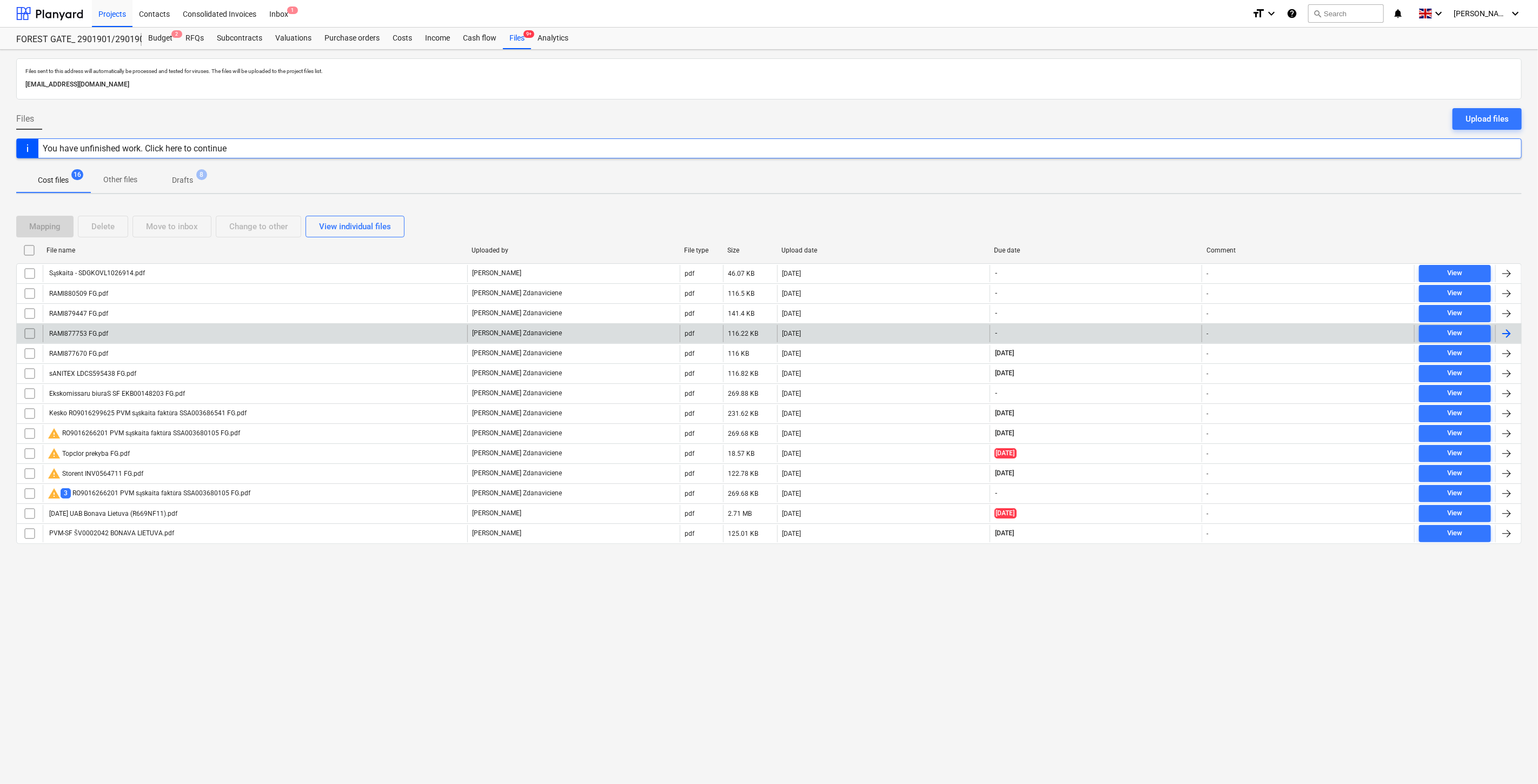
click at [351, 331] on div "RAMI877753 FG.pdf" at bounding box center [255, 333] width 425 height 17
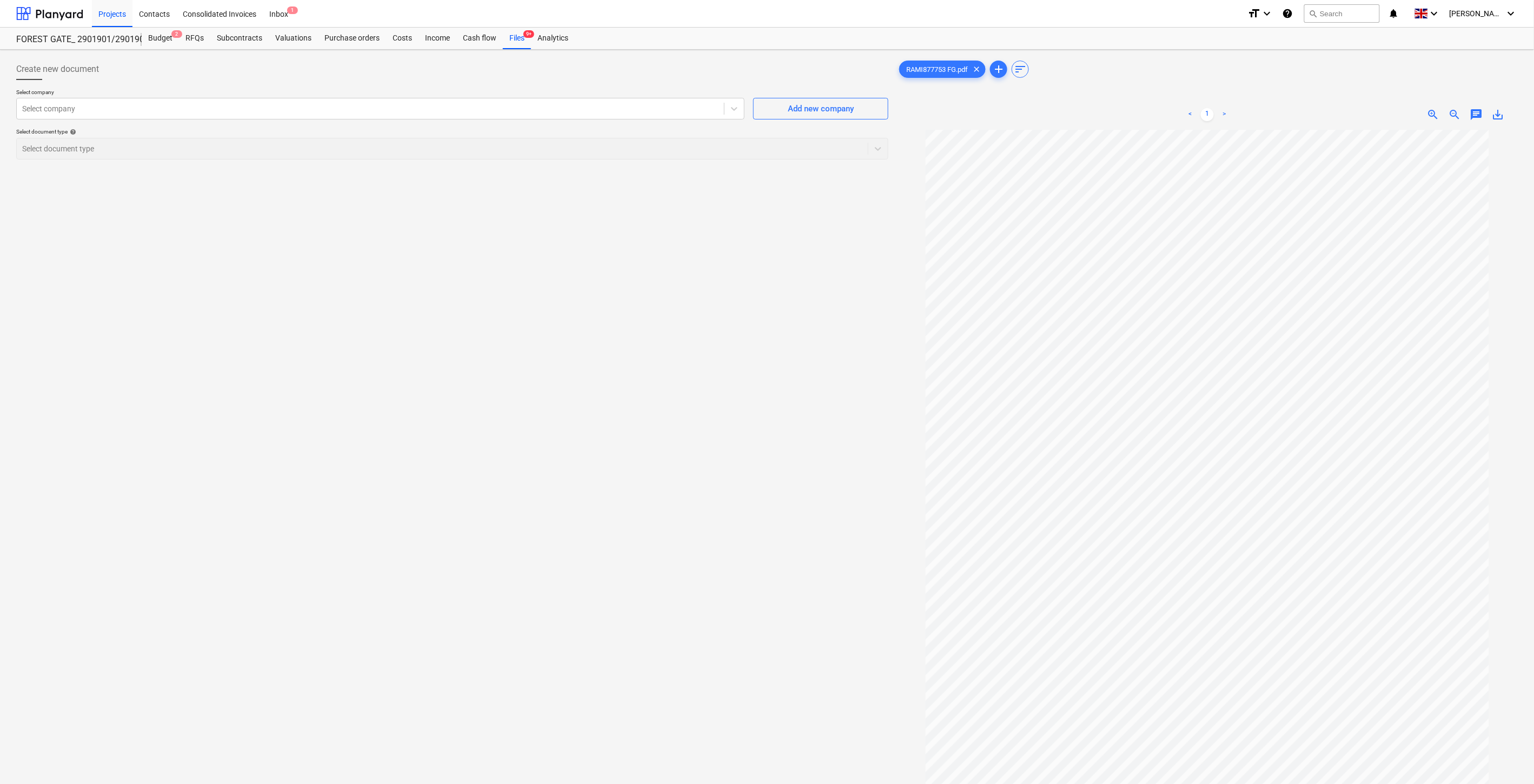
click at [824, 273] on div "Create new document Select company Select company Add new company Select docume…" at bounding box center [452, 471] width 881 height 833
click at [843, 239] on div "Create new document Select company Select company Add new company Select docume…" at bounding box center [452, 471] width 881 height 833
click at [852, 198] on div "Create new document Select company Select company Add new company Select docume…" at bounding box center [452, 471] width 881 height 833
click at [878, 181] on div "Create new document Select company Select company Add new company Select docume…" at bounding box center [452, 471] width 881 height 833
click at [744, 288] on div "Create new document Select company Select company Add new company Select docume…" at bounding box center [452, 471] width 881 height 833
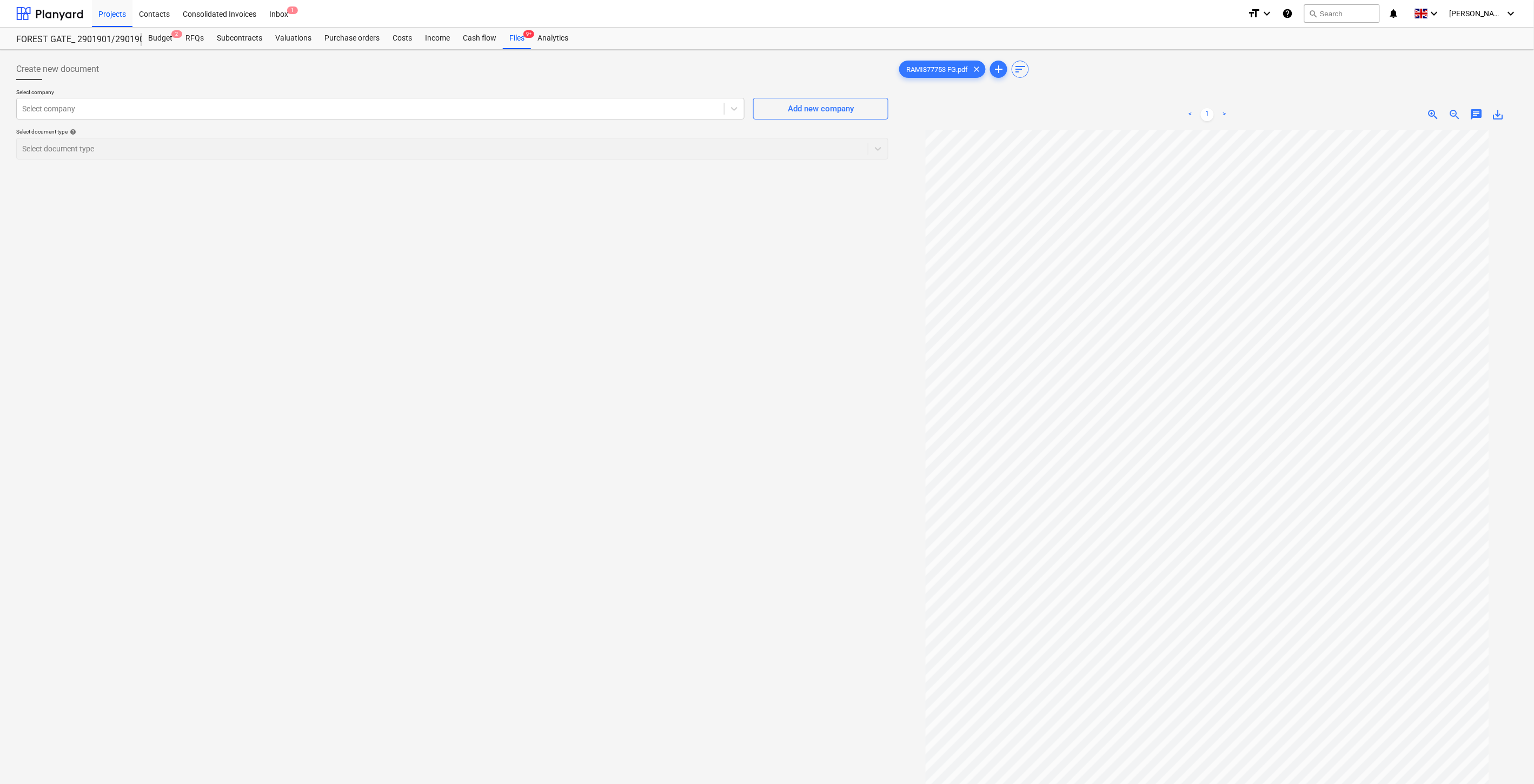
click at [754, 276] on div "Create new document Select company Select company Add new company Select docume…" at bounding box center [452, 471] width 881 height 833
click at [786, 247] on div "Create new document Select company Select company Add new company Select docume…" at bounding box center [452, 471] width 881 height 833
click at [813, 222] on div "Create new document Select company Select company Add new company Select docume…" at bounding box center [452, 471] width 881 height 833
click at [543, 114] on div at bounding box center [371, 108] width 696 height 10
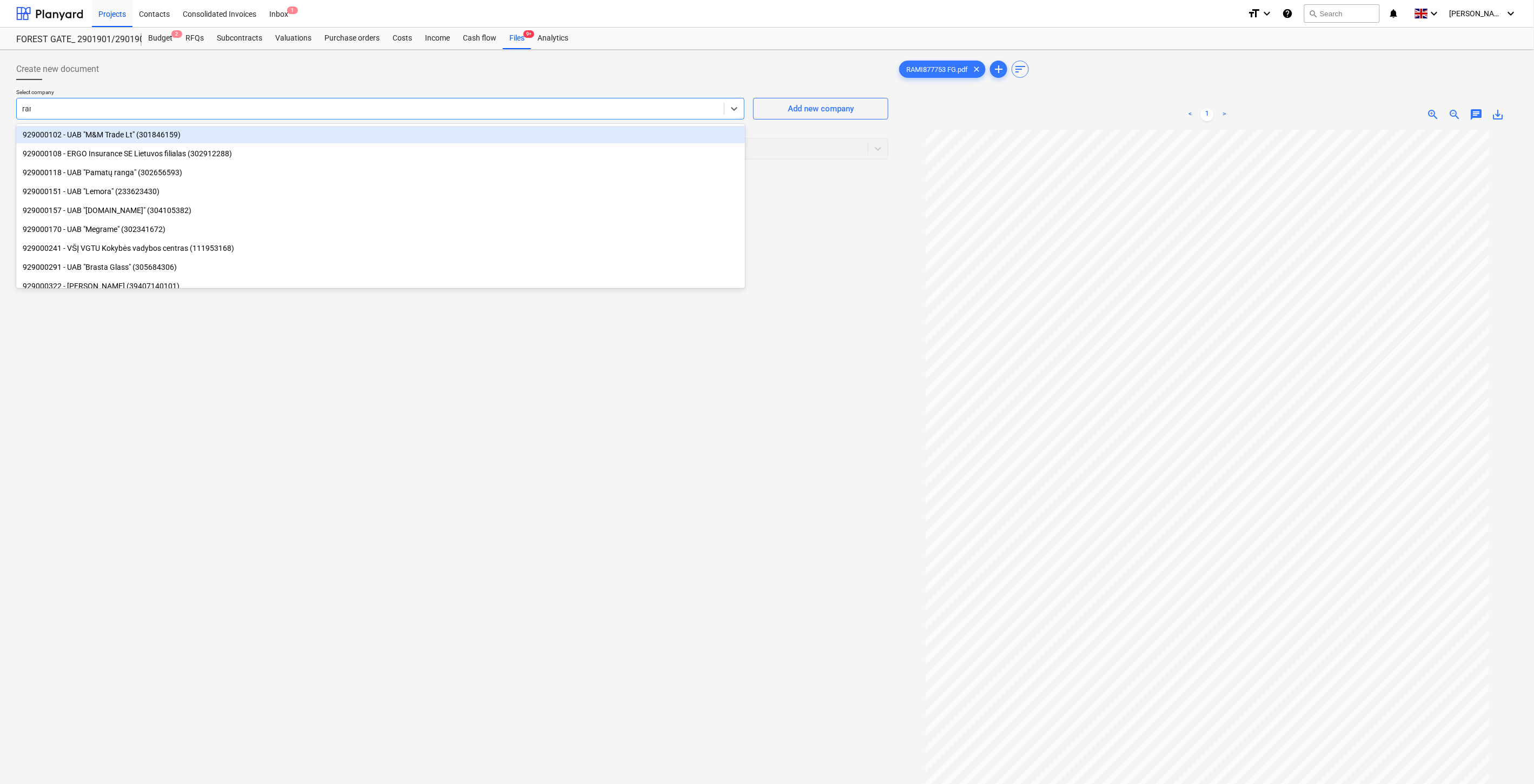
type input "rami"
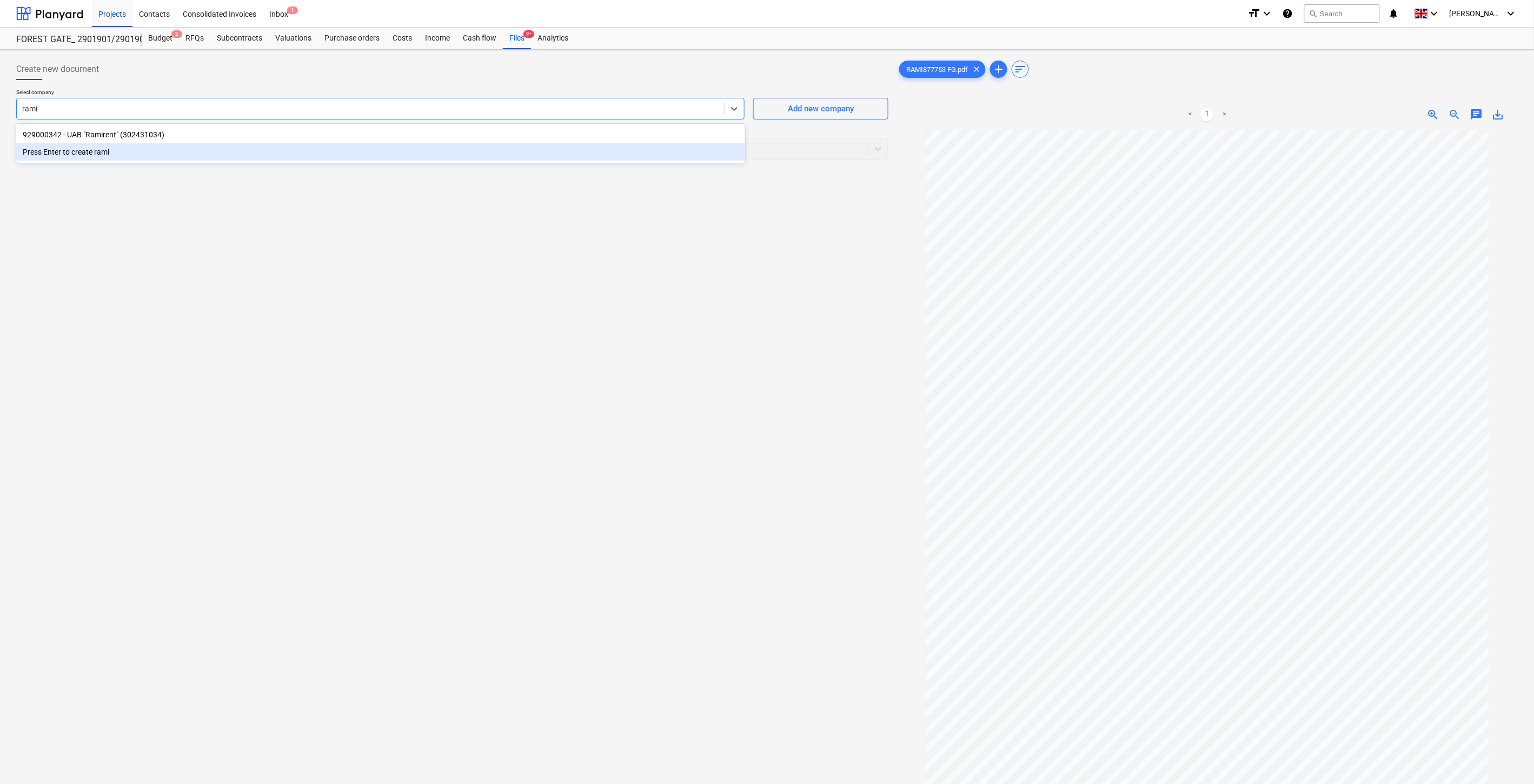
click at [520, 134] on div "929000342 - UAB "Ramirent" (302431034)" at bounding box center [380, 134] width 729 height 17
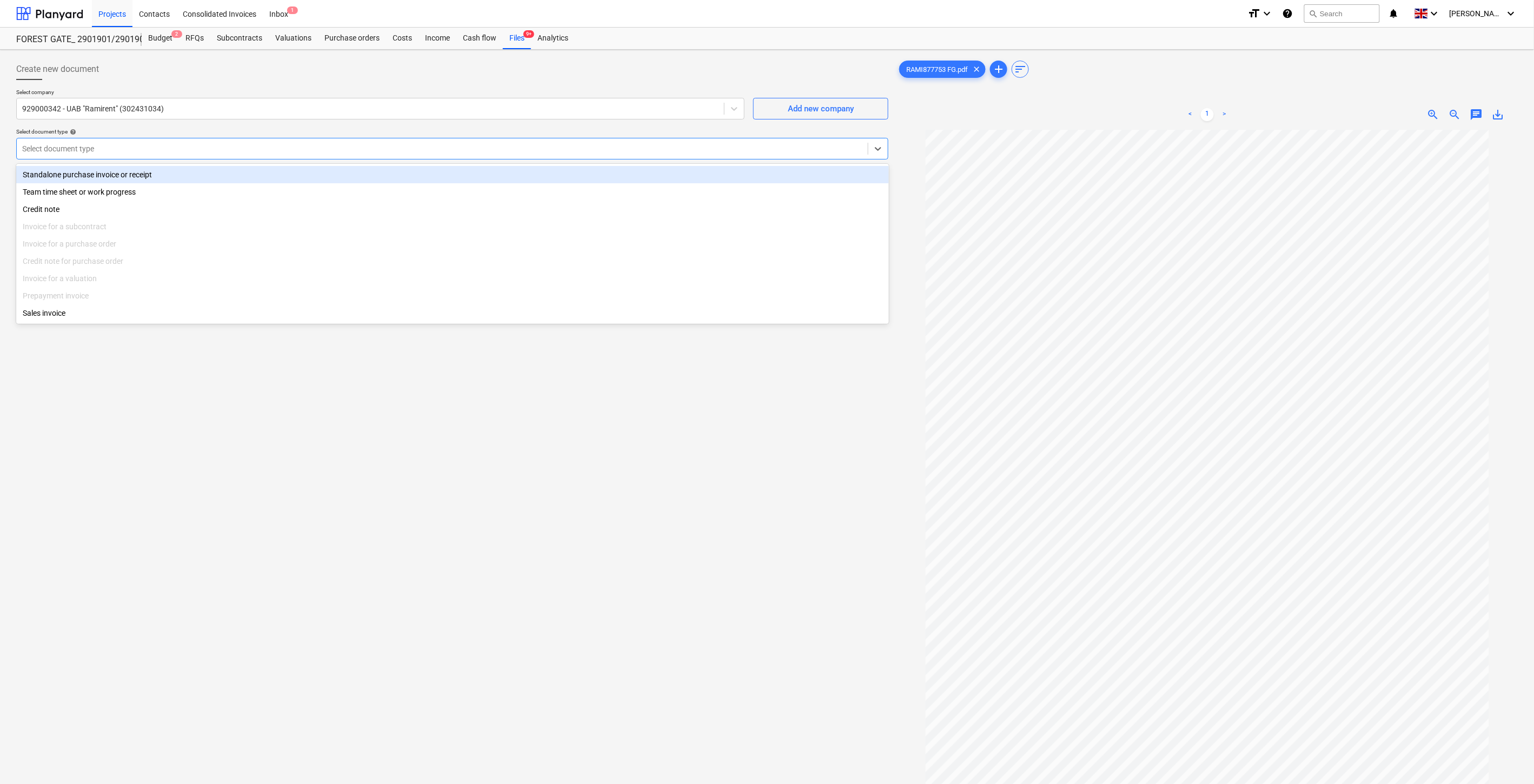
click at [490, 148] on div at bounding box center [443, 148] width 840 height 10
click at [408, 174] on div "Standalone purchase invoice or receipt" at bounding box center [452, 174] width 873 height 17
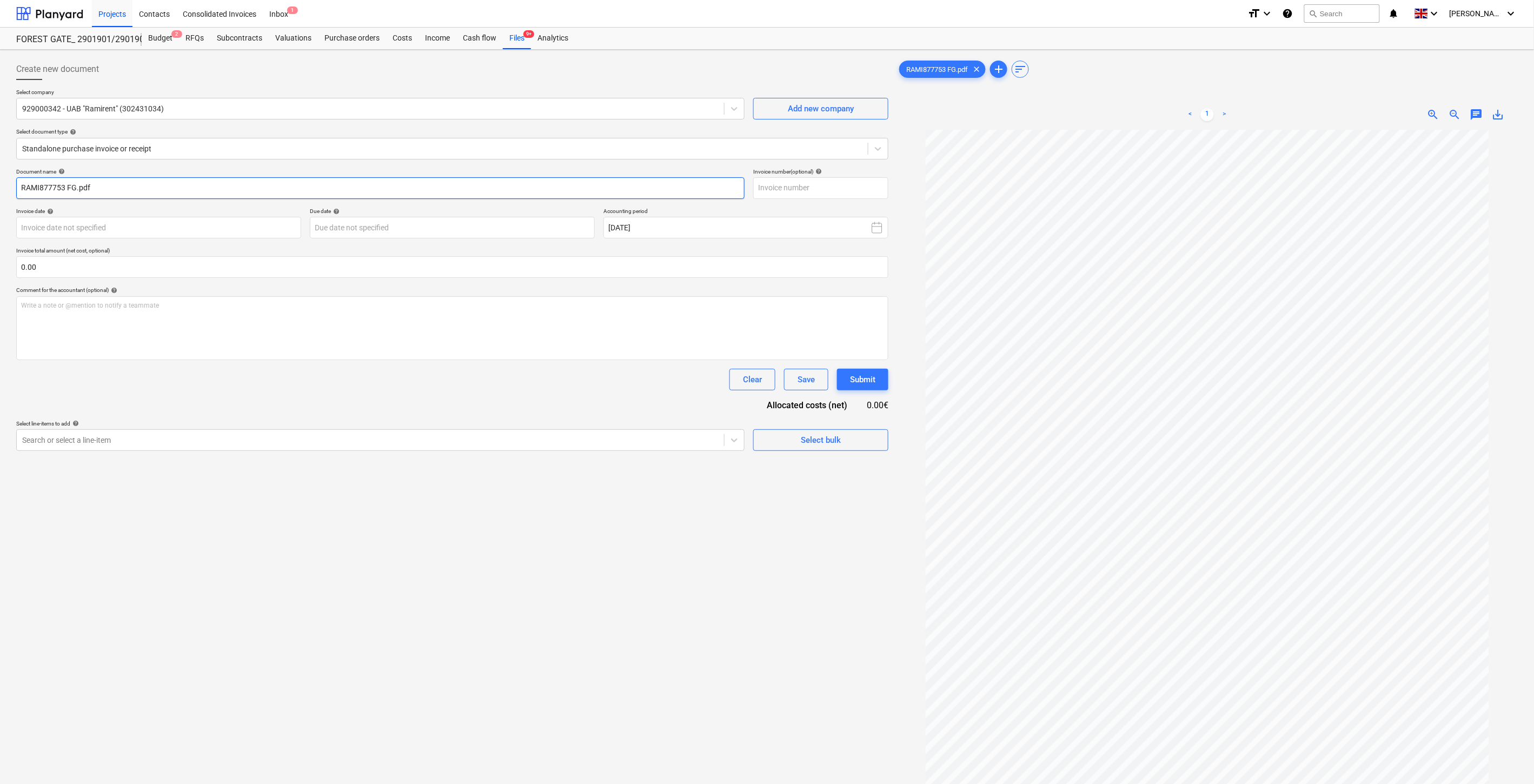
drag, startPoint x: 63, startPoint y: 186, endPoint x: 12, endPoint y: 187, distance: 51.0
click at [12, 187] on div "Create new document Select company 929000342 - UAB "Ramirent" (302431034) Add n…" at bounding box center [452, 471] width 881 height 833
click at [847, 180] on input "text" at bounding box center [821, 188] width 135 height 22
paste input "RAMI877753"
type input "RAMI877753"
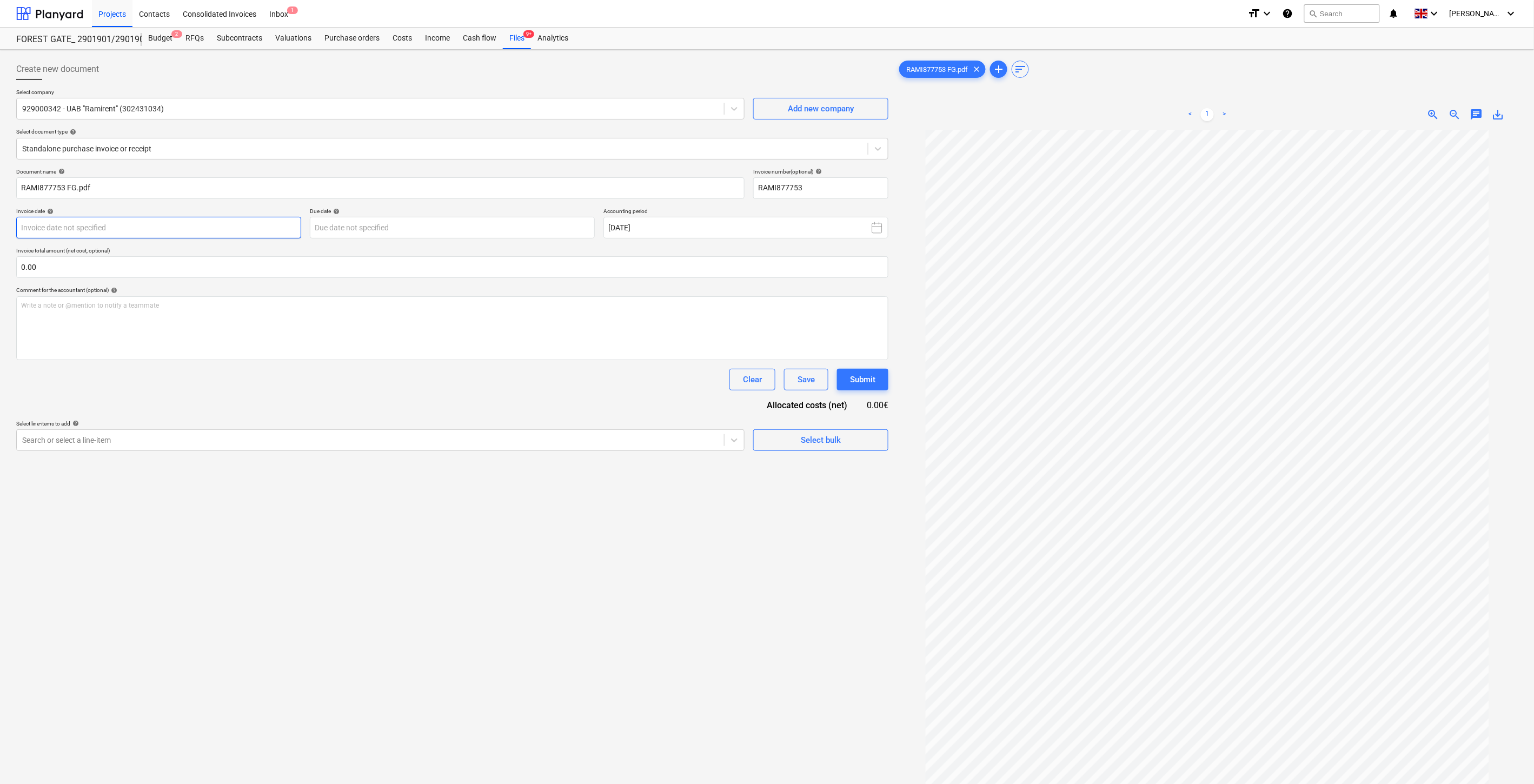
click at [241, 229] on body "Projects Contacts Consolidated Invoices Inbox 1 format_size keyboard_arrow_down…" at bounding box center [767, 392] width 1534 height 784
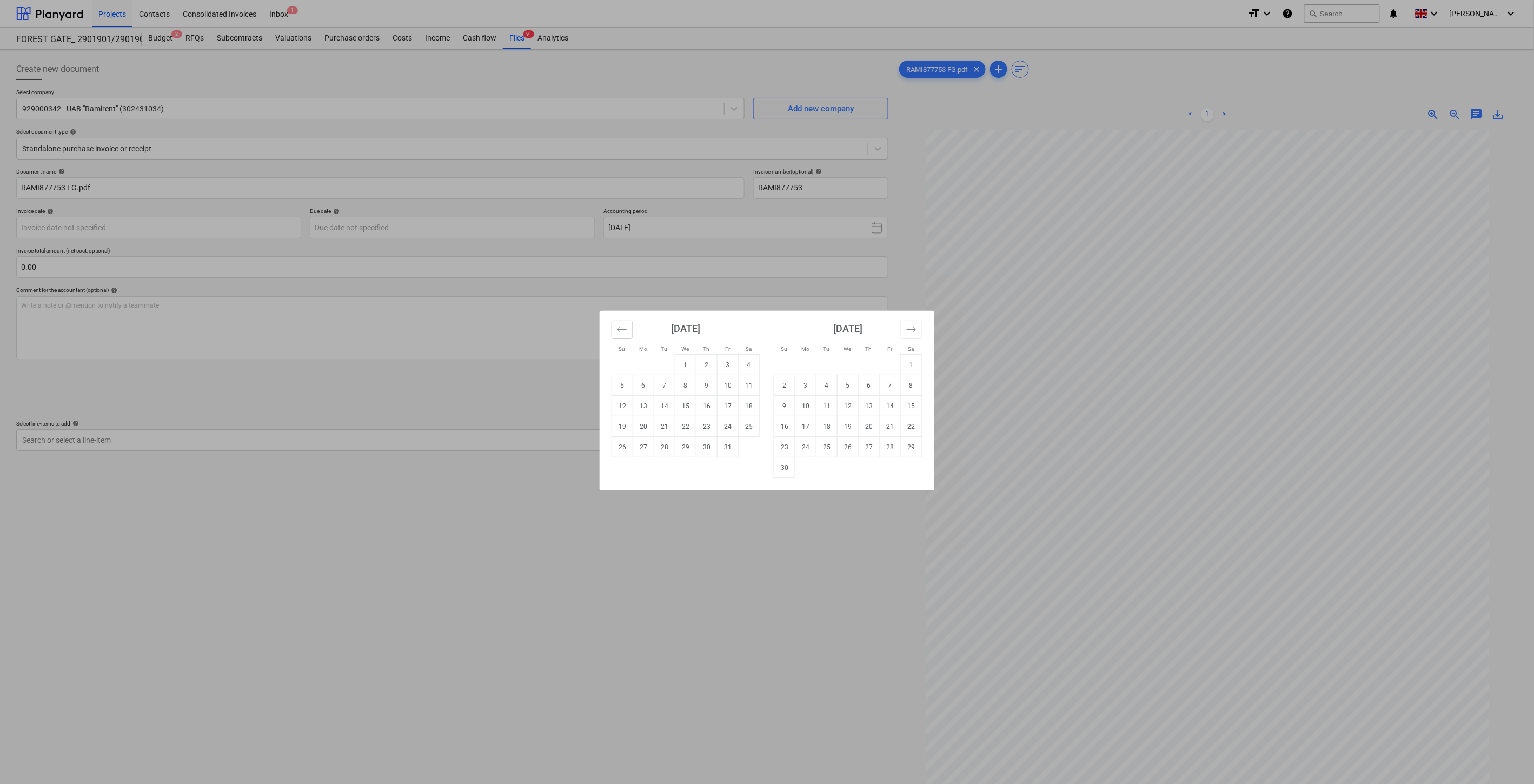
click at [620, 328] on icon "Move backward to switch to the previous month." at bounding box center [621, 329] width 10 height 10
click at [910, 333] on icon "Move forward to switch to the next month." at bounding box center [911, 329] width 10 height 10
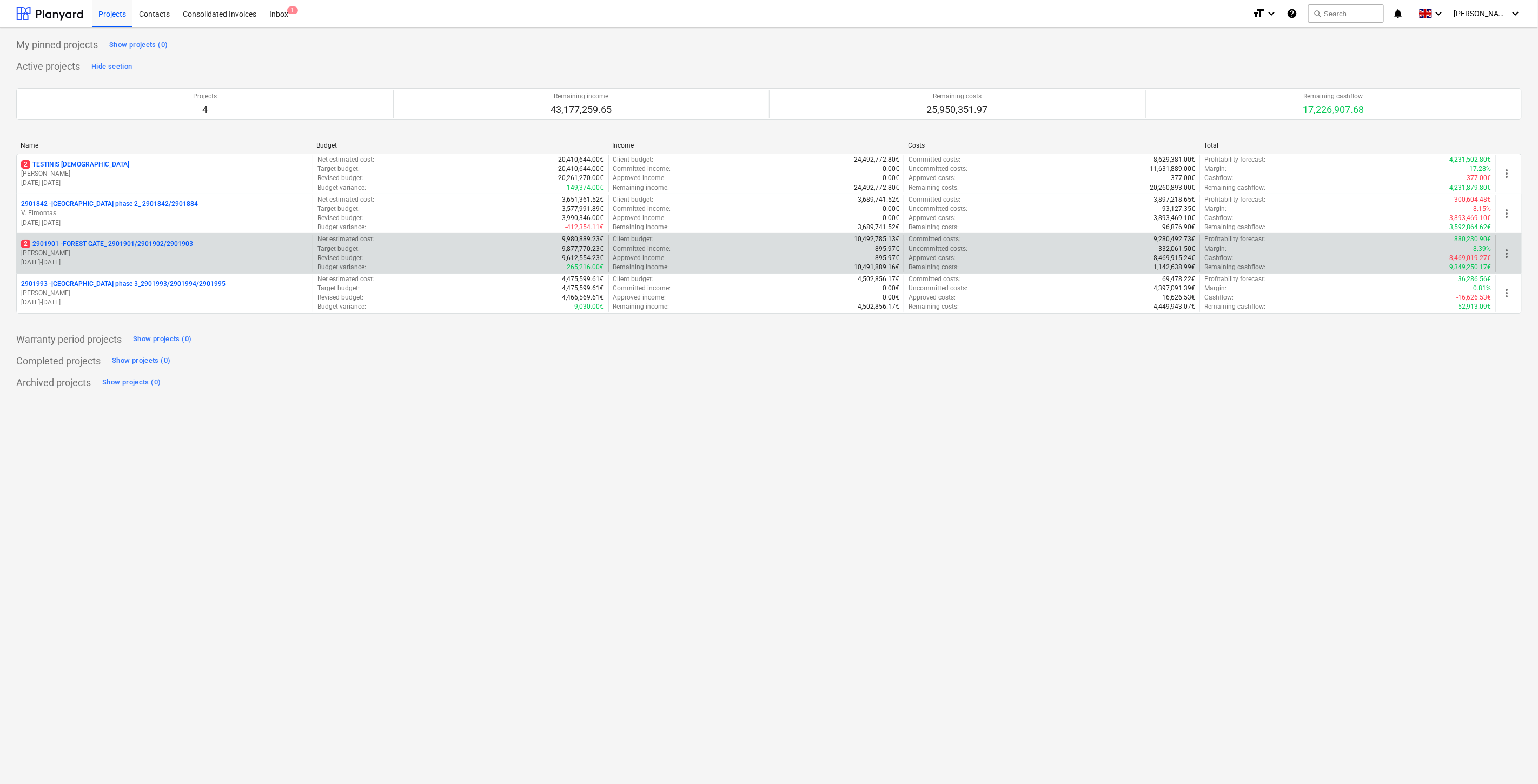
click at [256, 263] on p "[DATE] - [DATE]" at bounding box center [164, 262] width 287 height 9
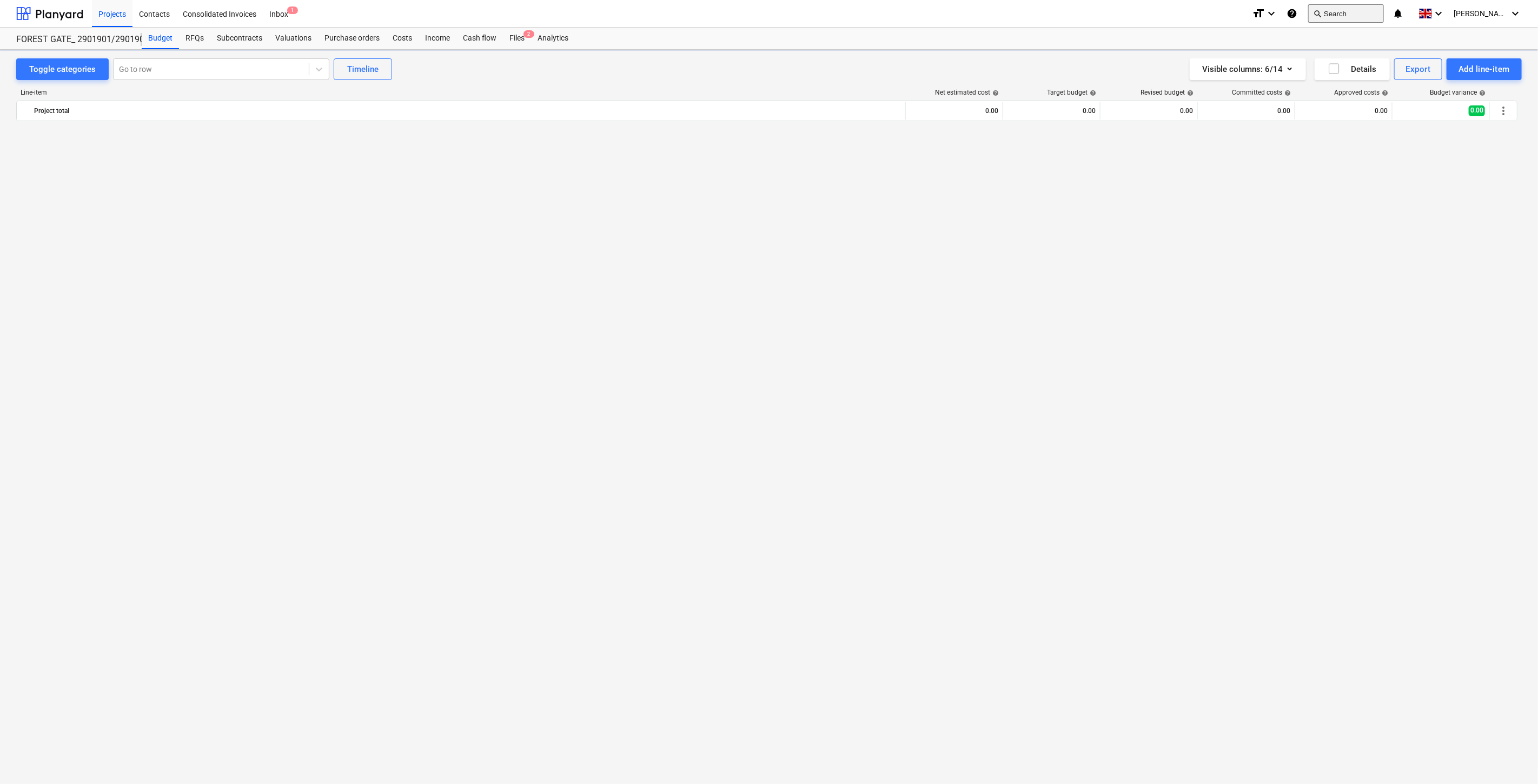
scroll to position [4173, 0]
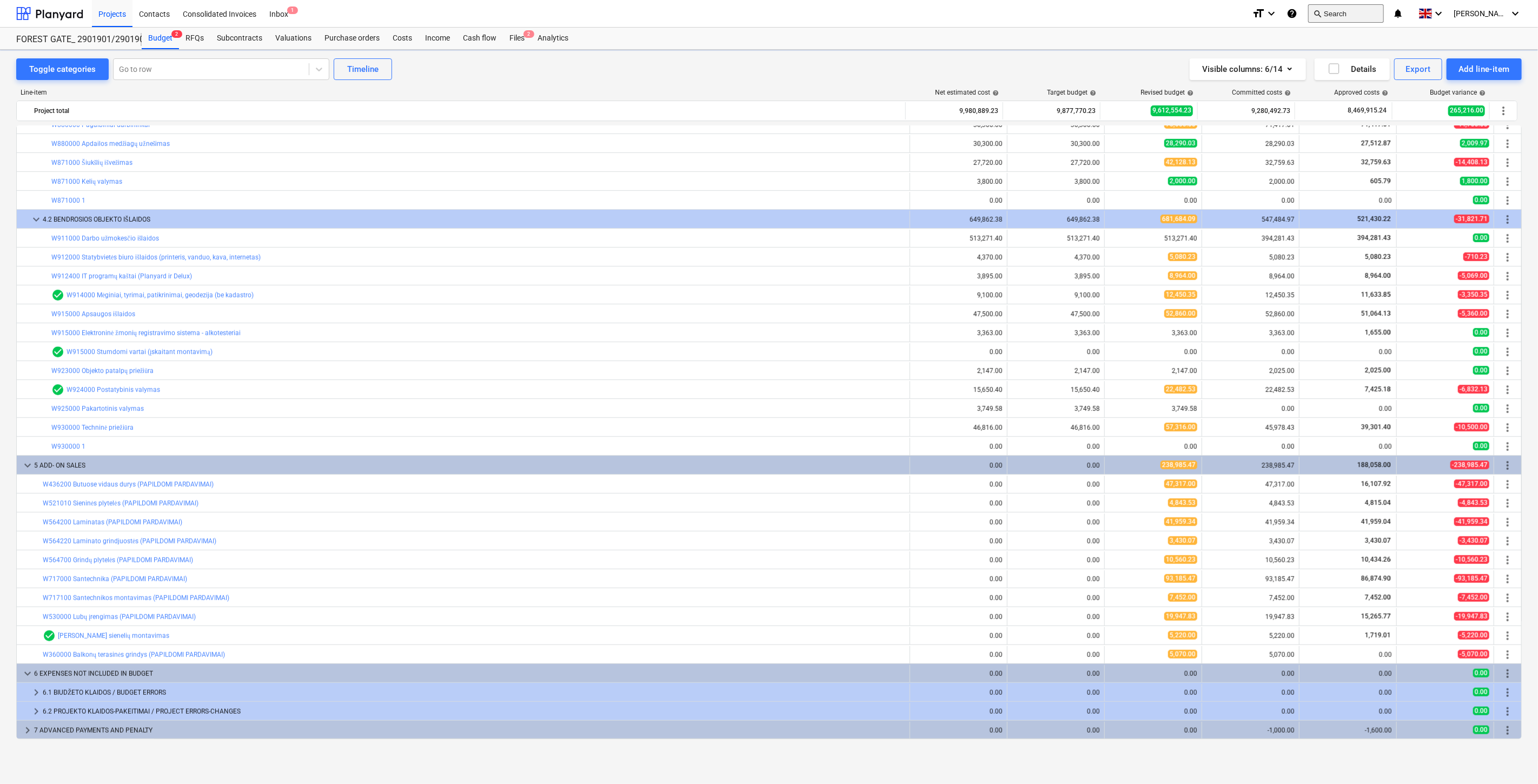
click at [1365, 14] on button "search Search" at bounding box center [1346, 13] width 76 height 19
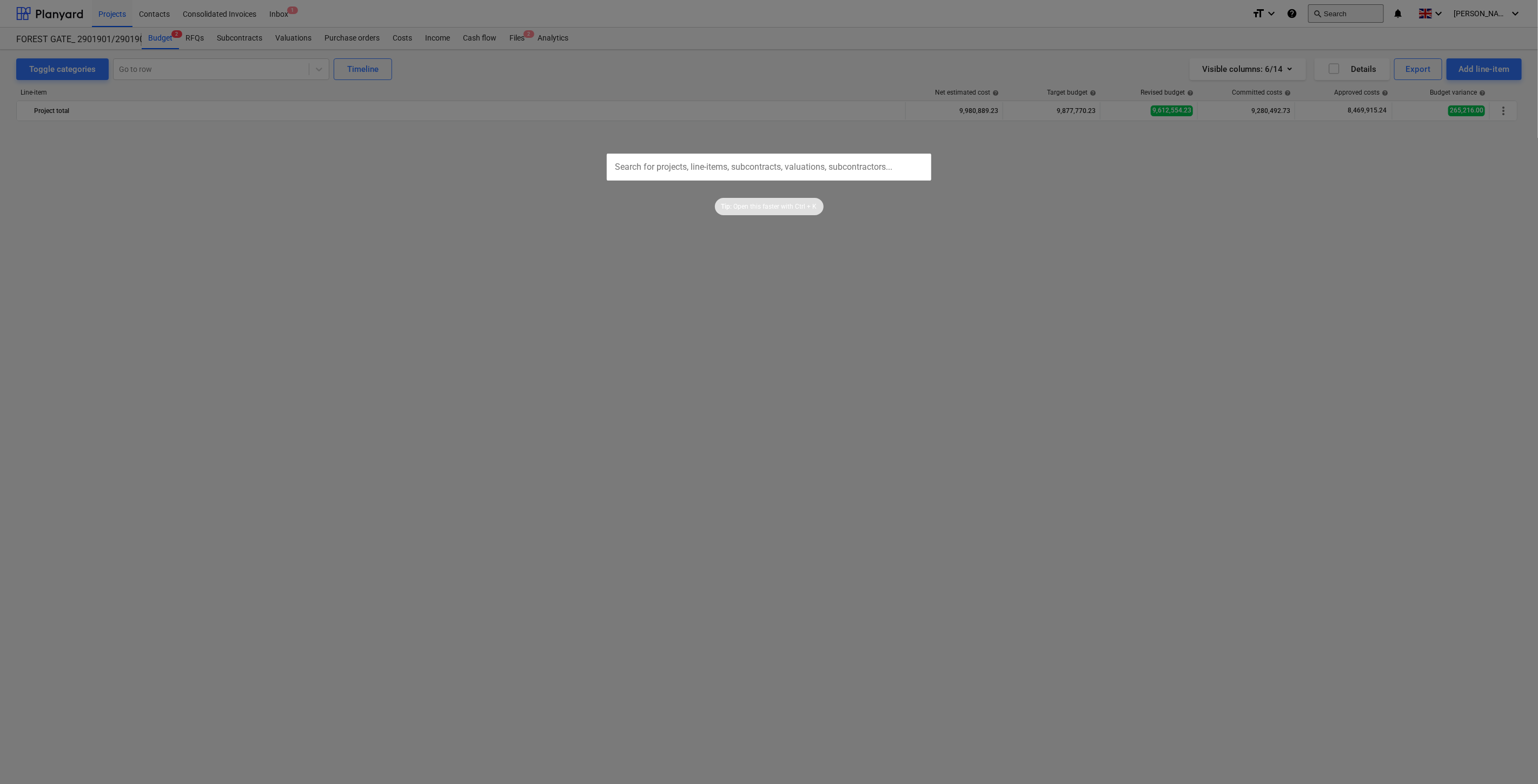
type input "^"
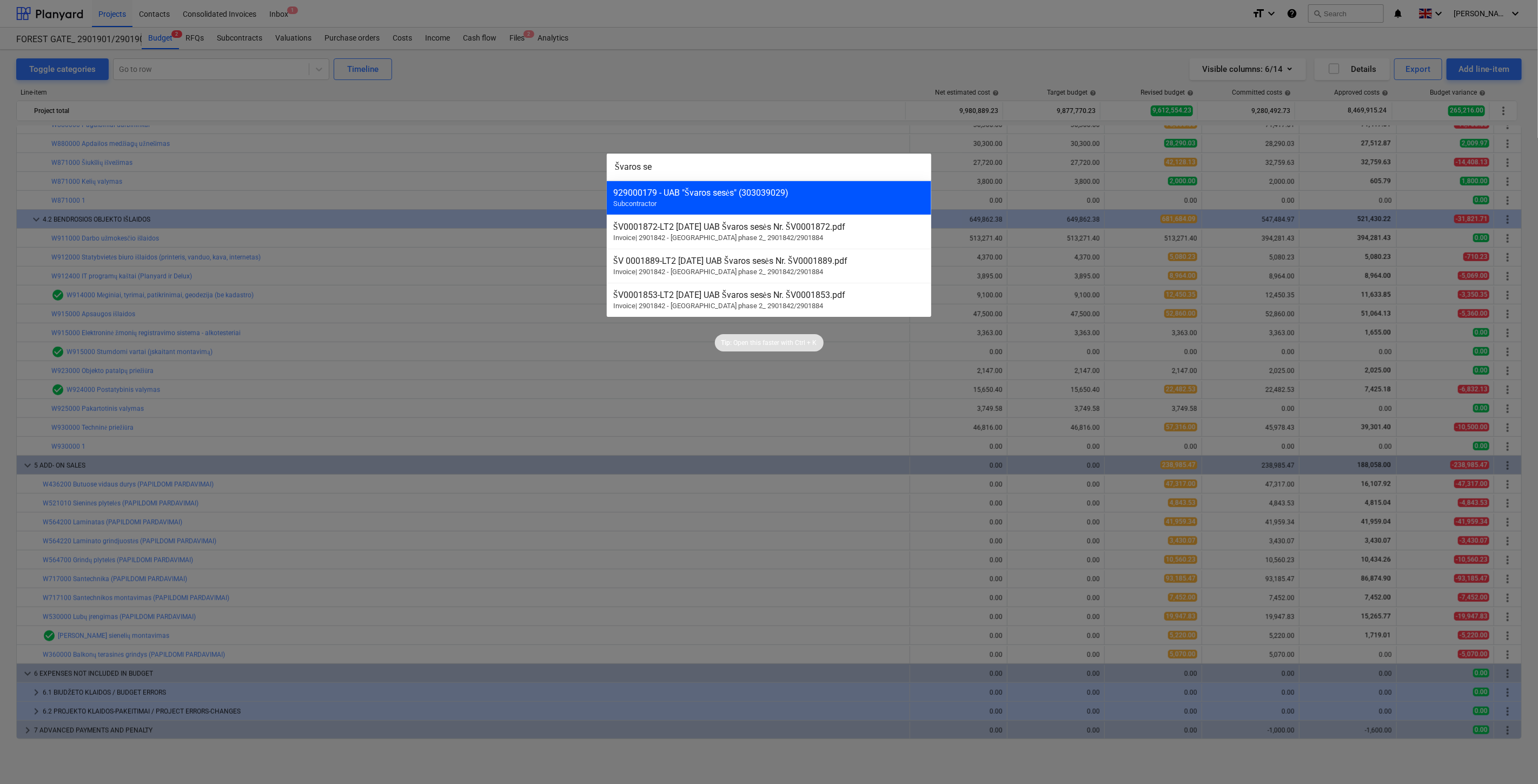
type input "Švaros se"
click at [734, 193] on div "929000179 - UAB "Švaros sesės" (303039029)" at bounding box center [769, 193] width 311 height 10
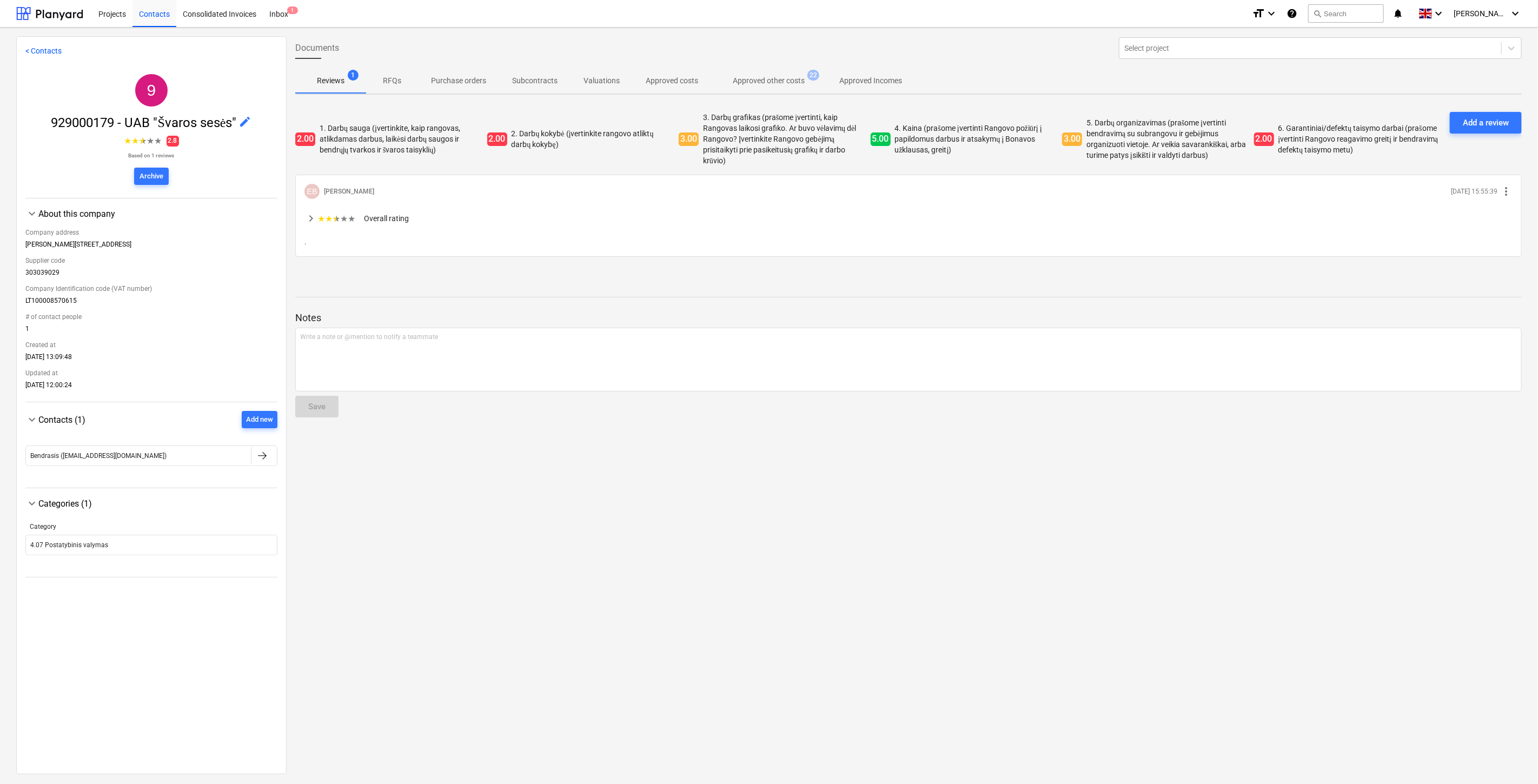
click at [770, 79] on p "Approved other costs" at bounding box center [768, 81] width 72 height 11
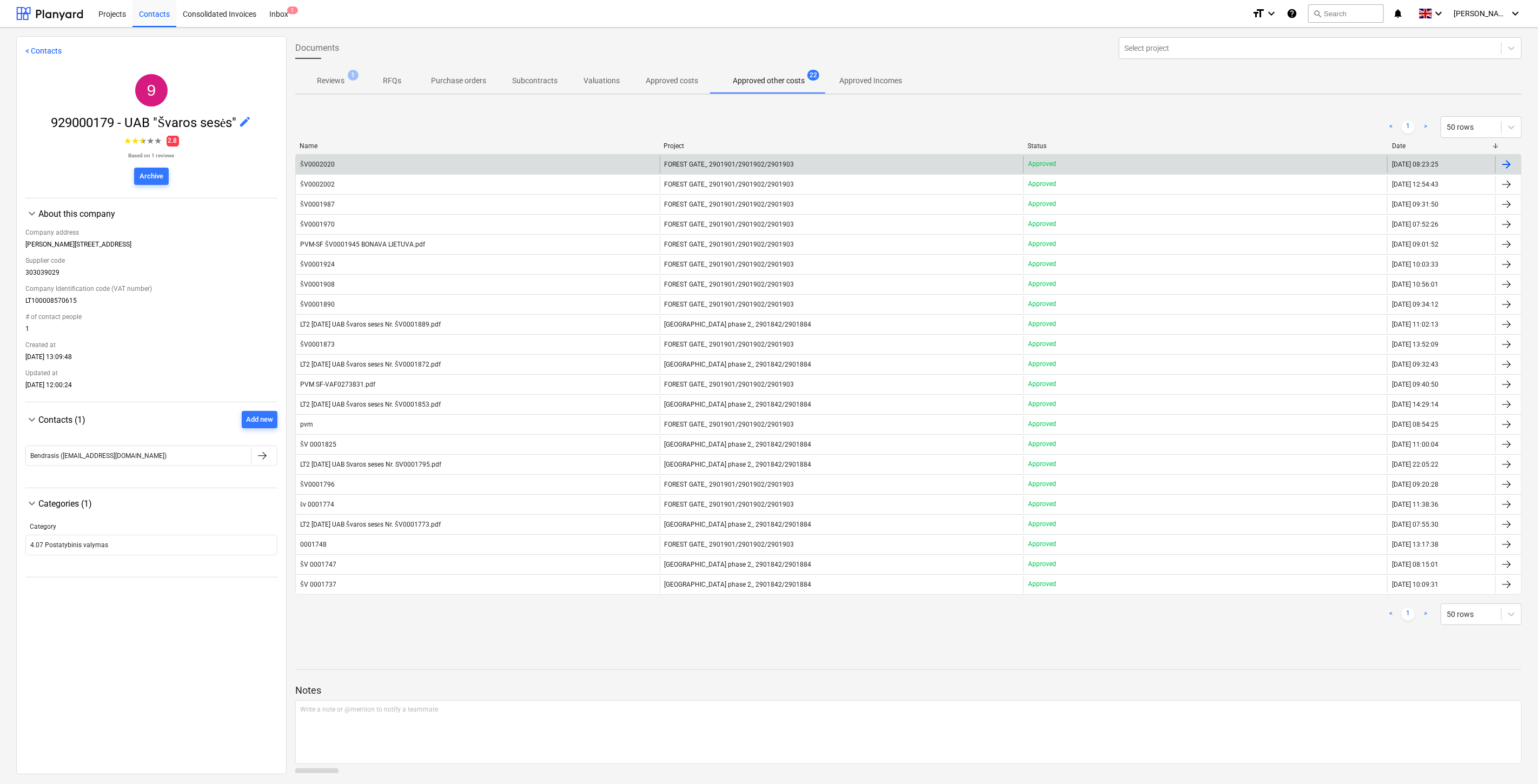
click at [523, 164] on div "ŠV0002020" at bounding box center [477, 164] width 364 height 17
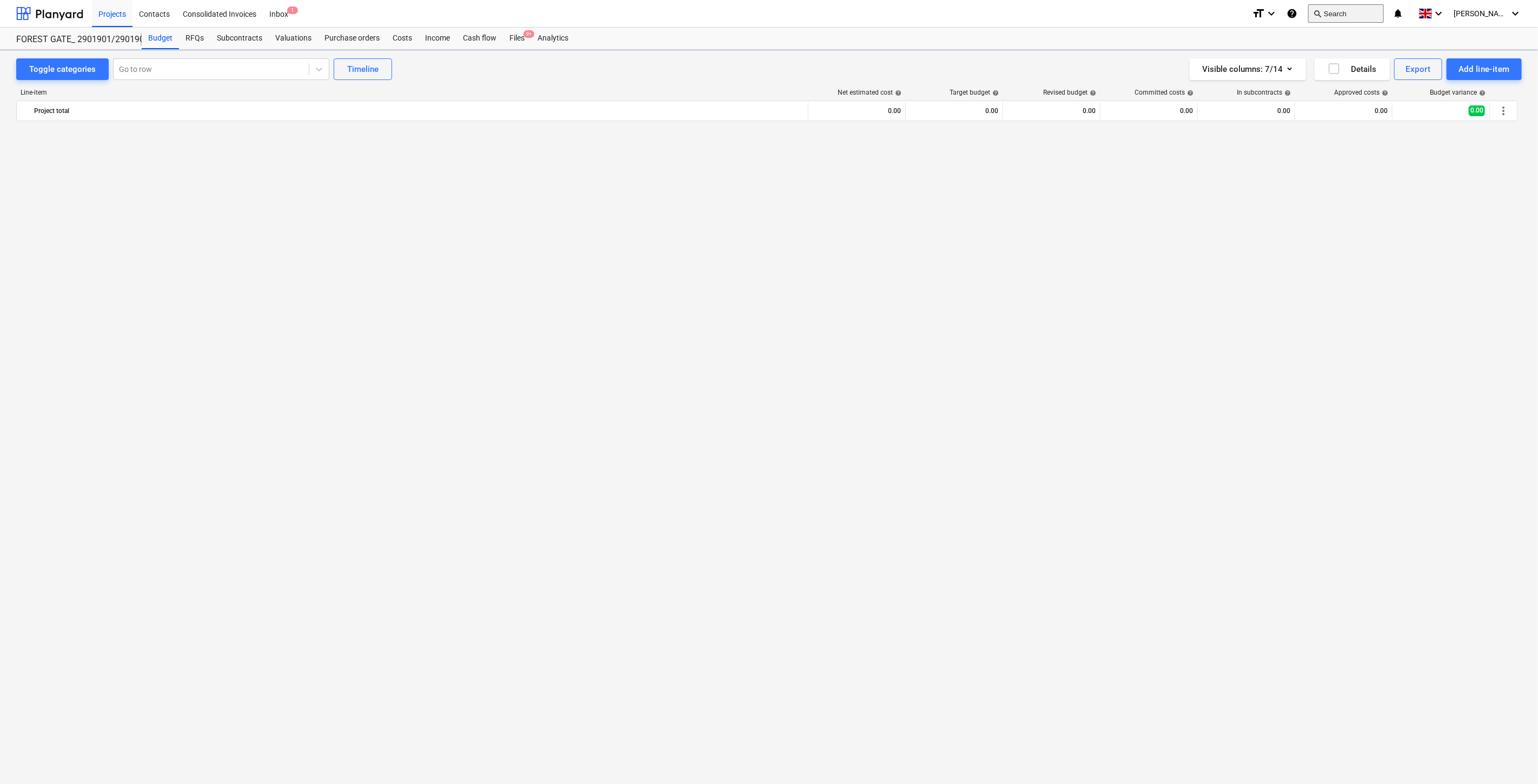
click at [1357, 10] on button "search Search" at bounding box center [1346, 13] width 76 height 19
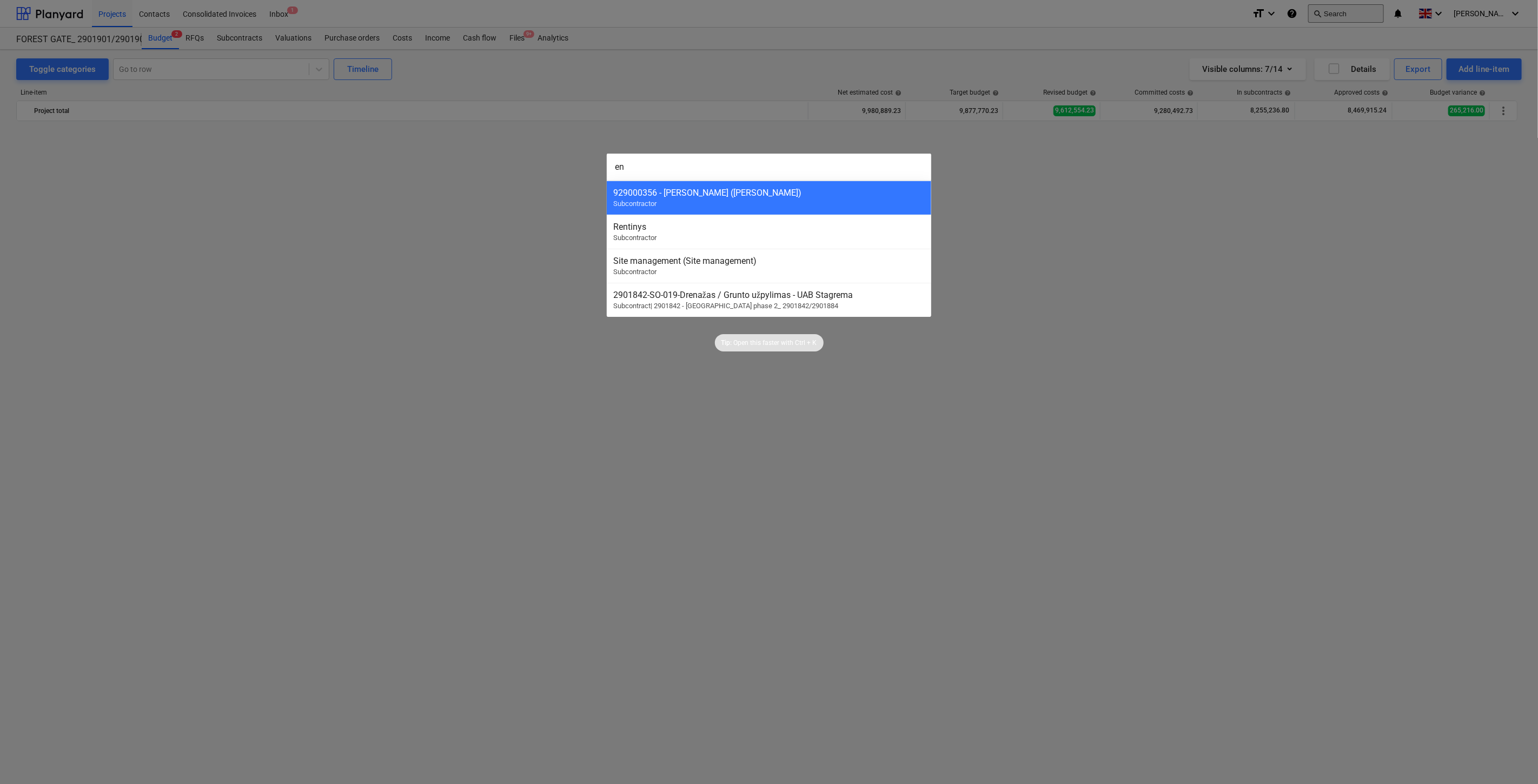
scroll to position [3898, 0]
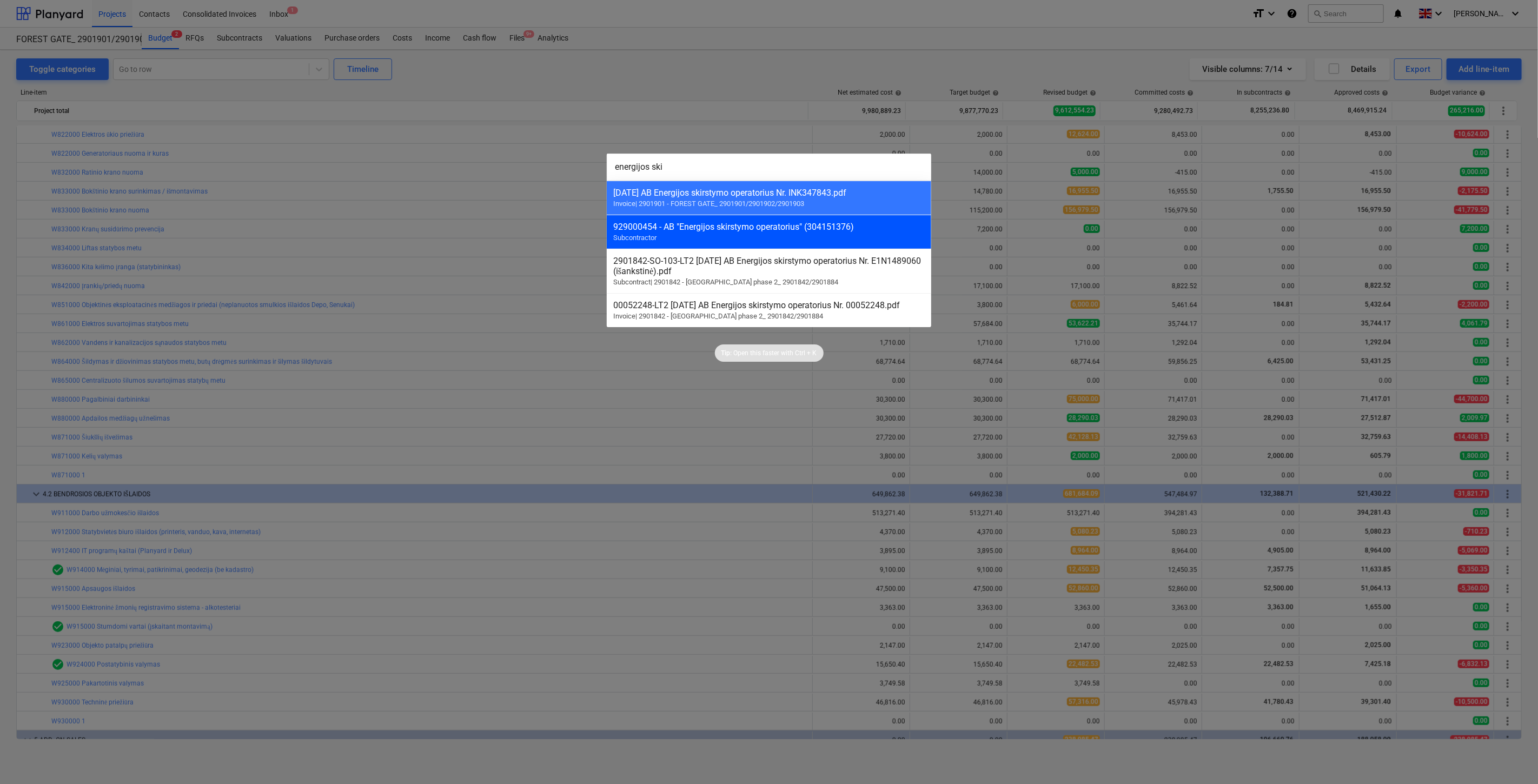
type input "energijos ski"
click at [797, 237] on div "929000454 - AB "Energijos skirstymo operatorius" (304151376) Subcontractor" at bounding box center [769, 231] width 324 height 34
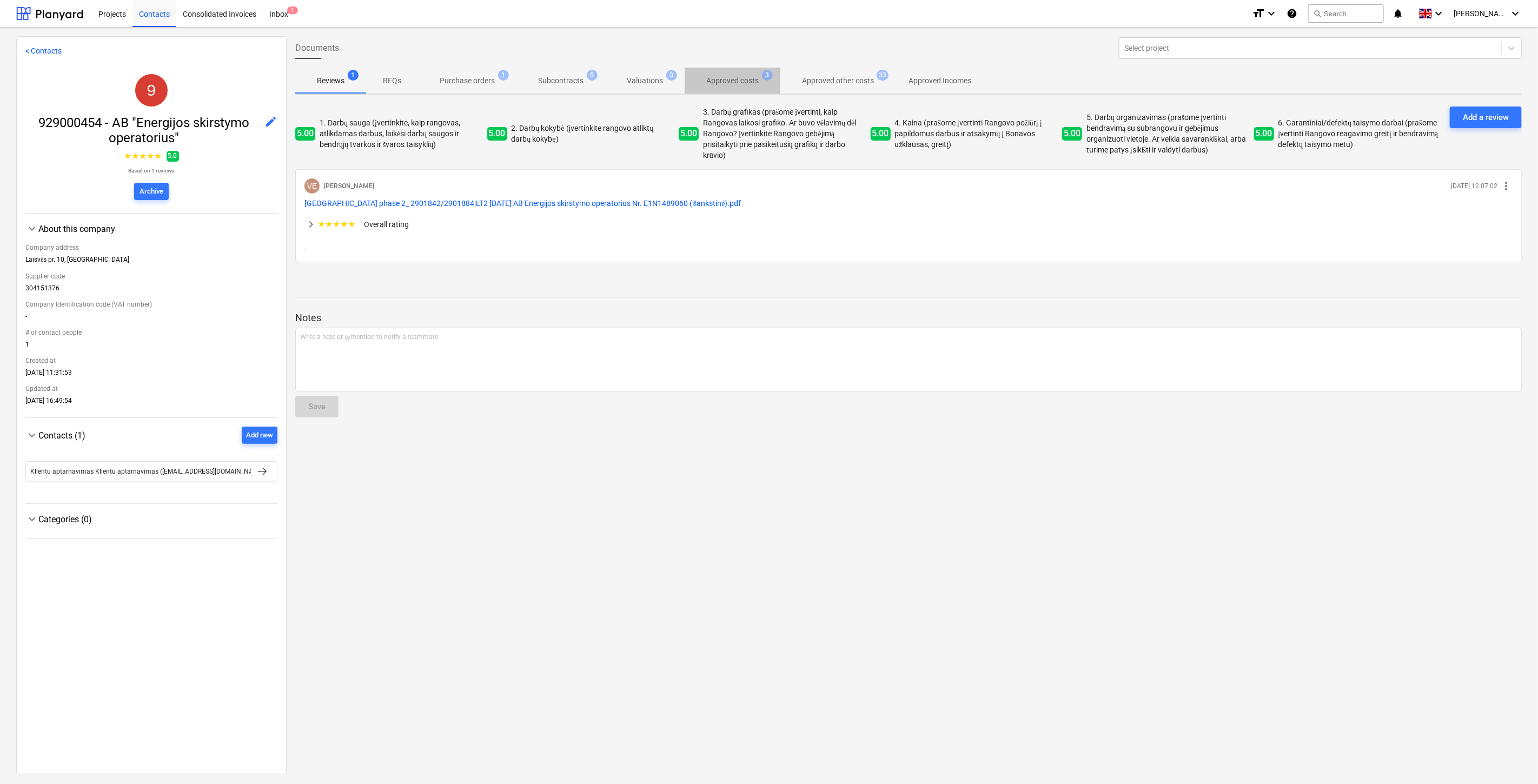
click at [750, 80] on p "Approved costs" at bounding box center [732, 81] width 52 height 11
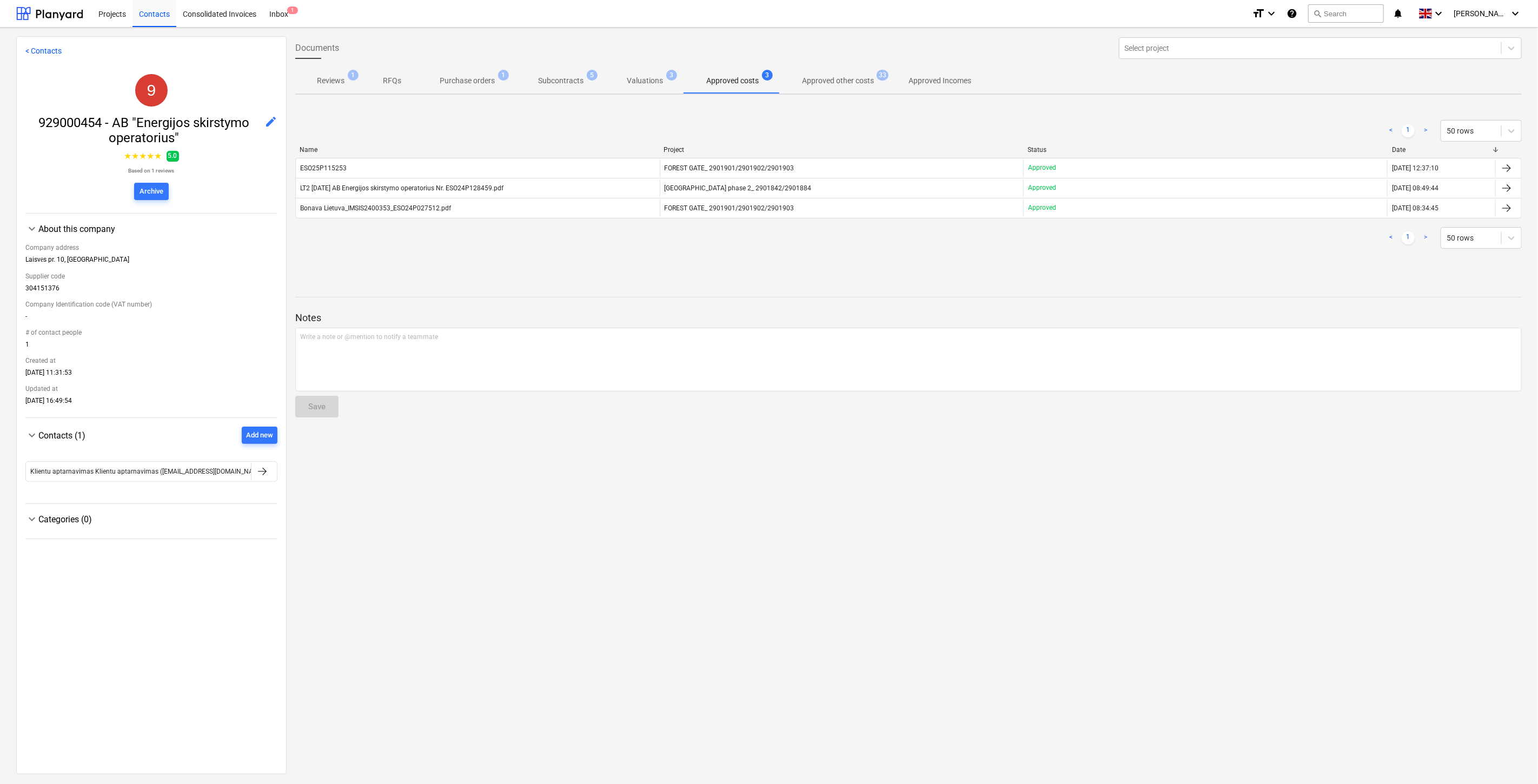
click at [822, 83] on p "Approved other costs" at bounding box center [838, 81] width 72 height 11
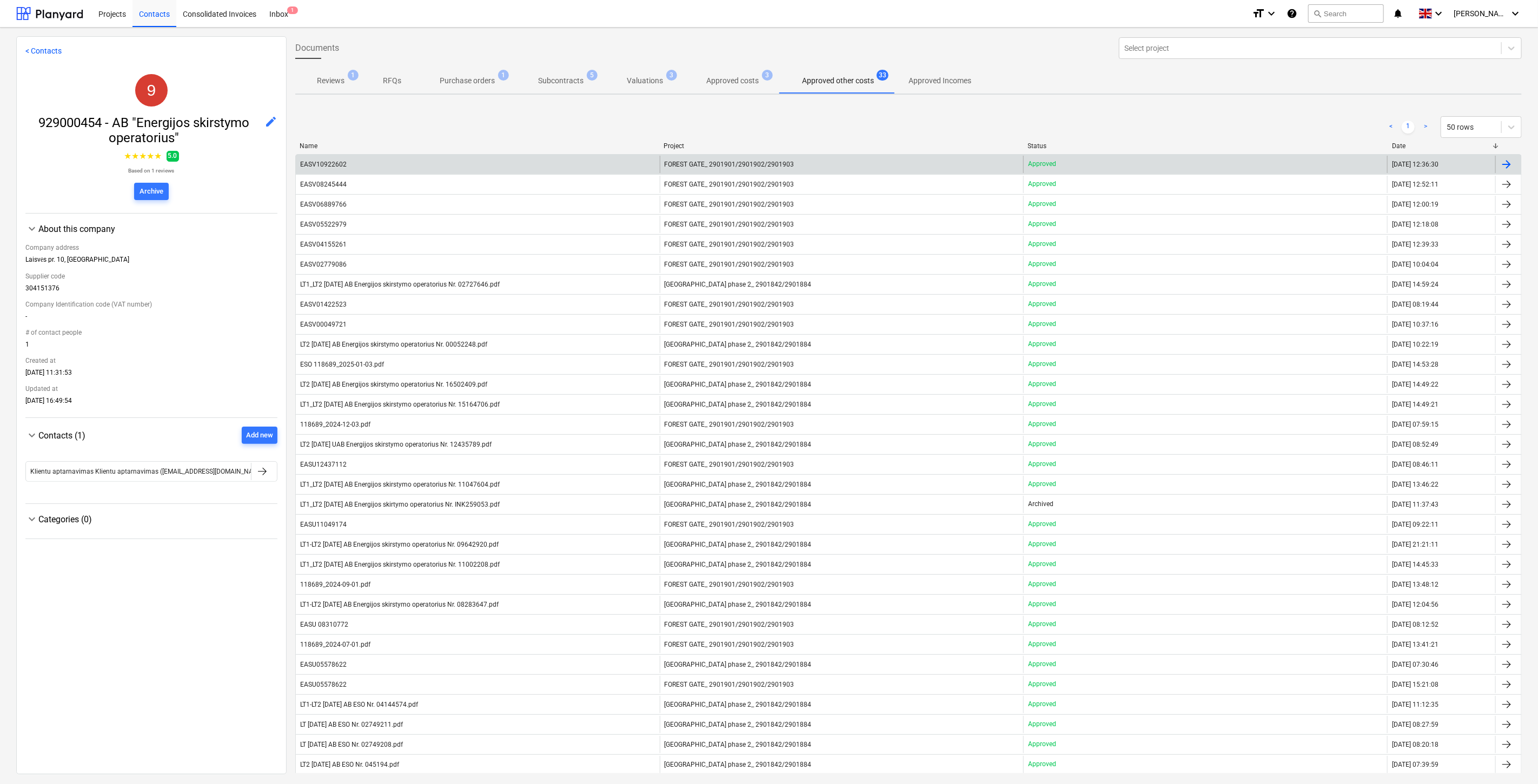
click at [563, 160] on div "EASV10922602" at bounding box center [477, 164] width 364 height 17
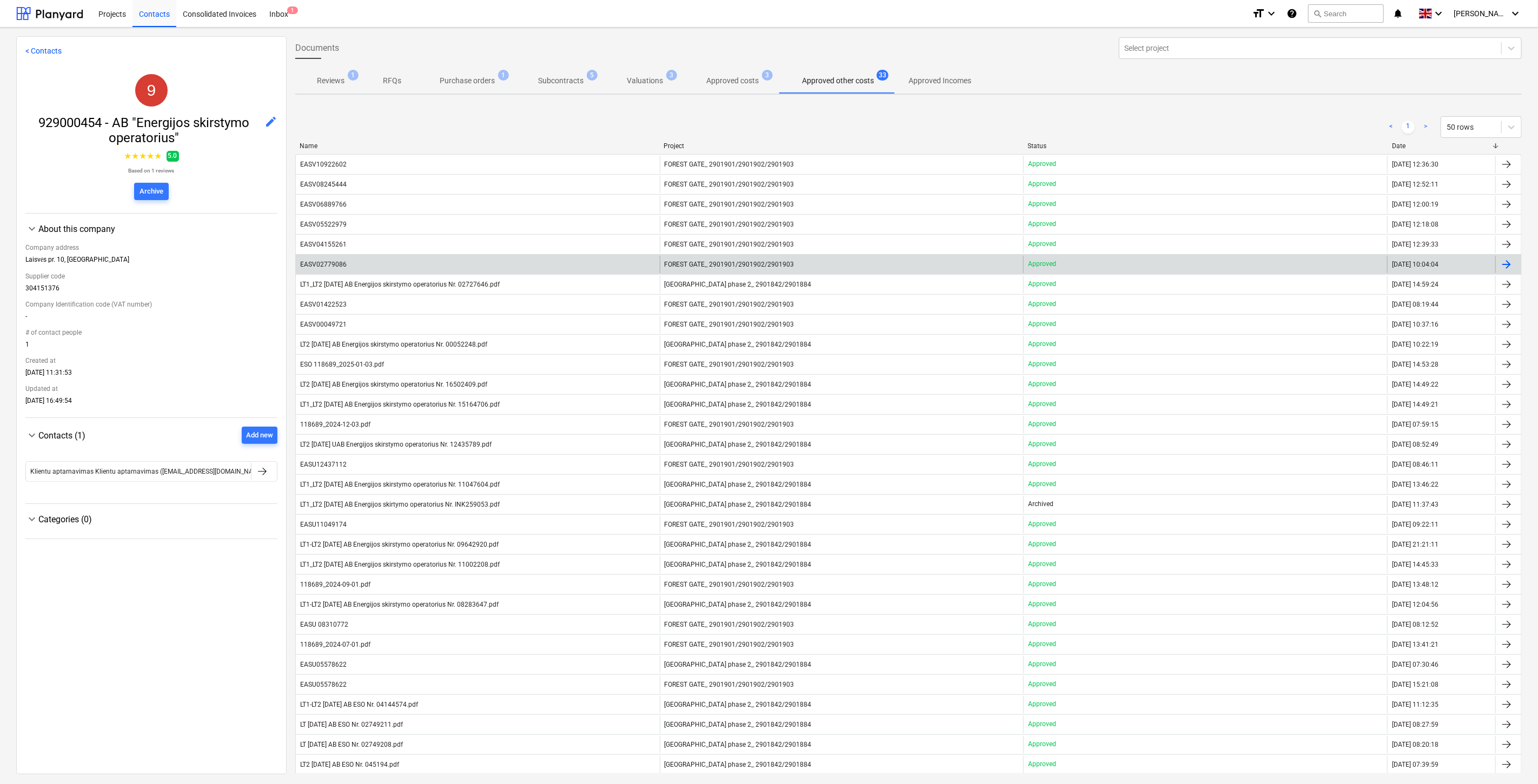
click at [387, 266] on div "EASV02779086" at bounding box center [477, 263] width 364 height 17
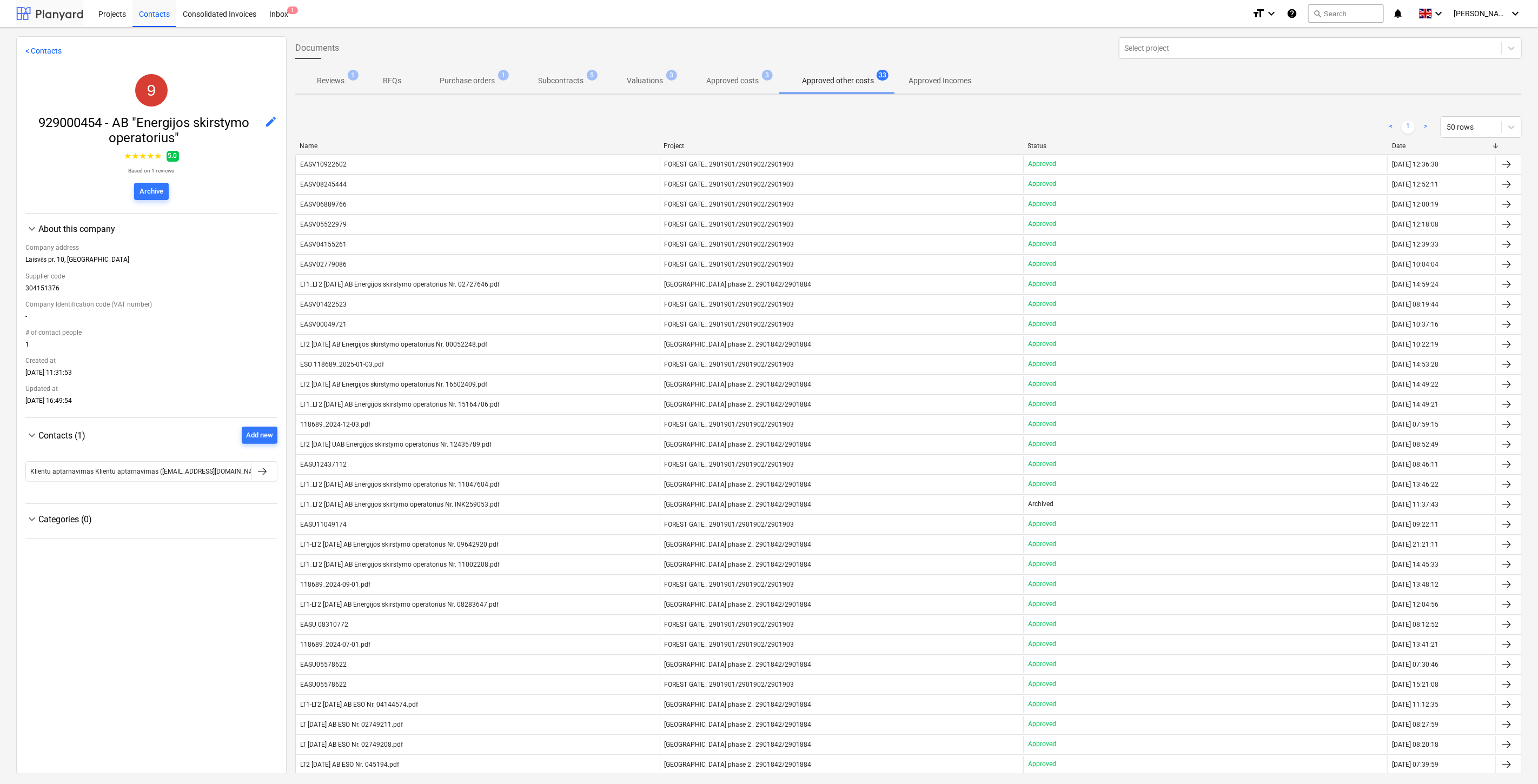
click at [48, 13] on div at bounding box center [49, 14] width 67 height 27
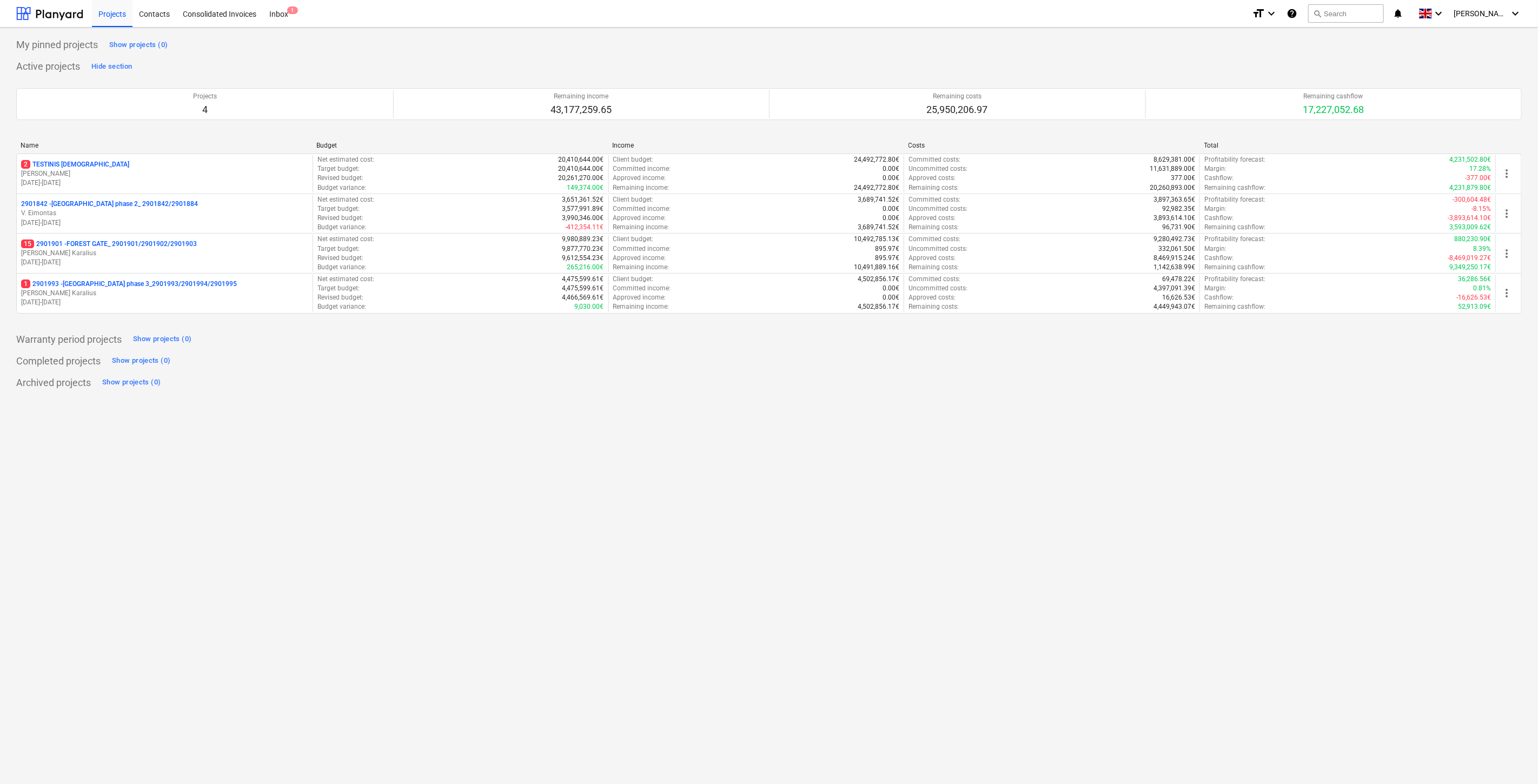
click at [137, 299] on p "[DATE] - [DATE]" at bounding box center [164, 302] width 287 height 9
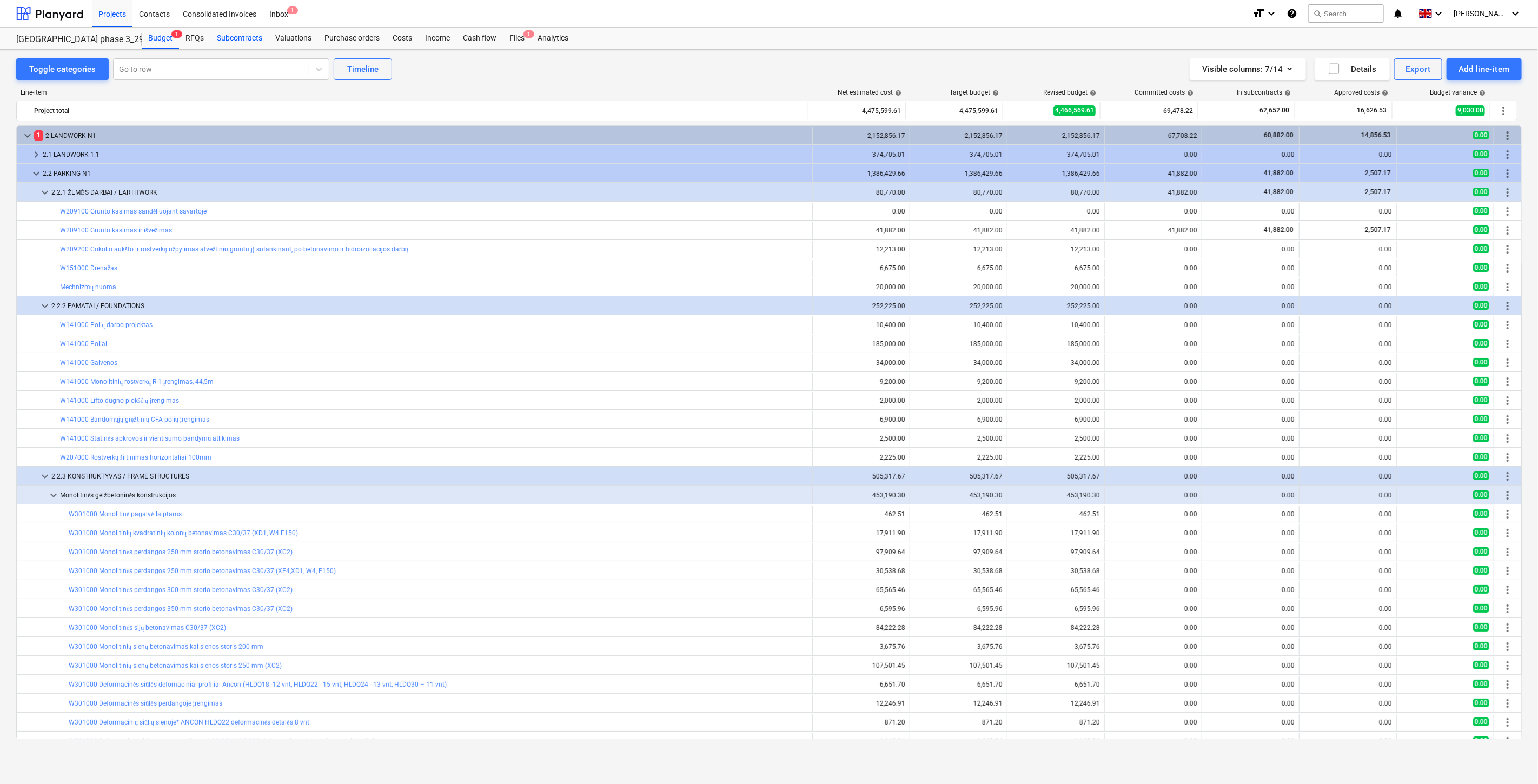
scroll to position [162, 0]
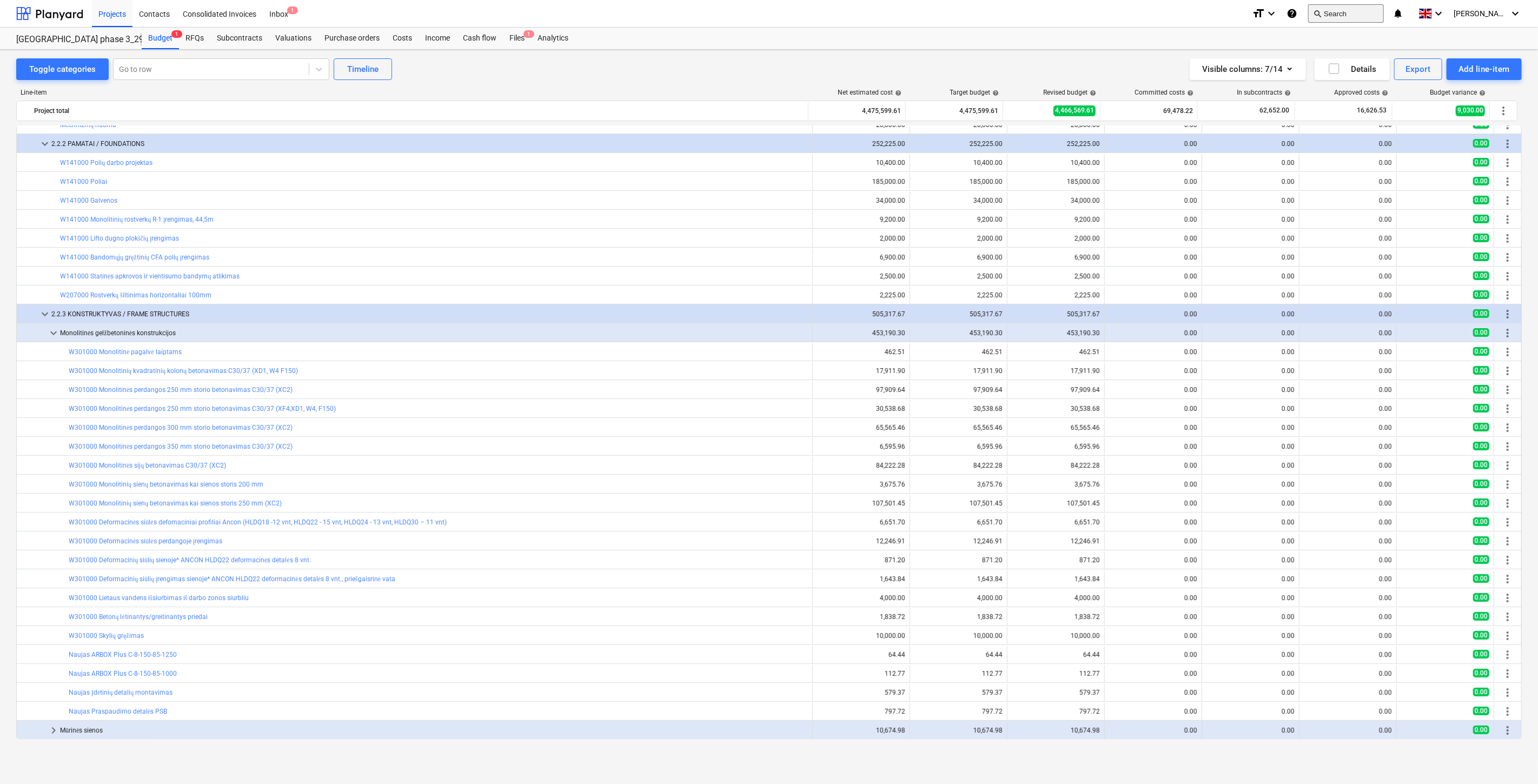
click at [1343, 9] on button "search Search" at bounding box center [1346, 13] width 76 height 19
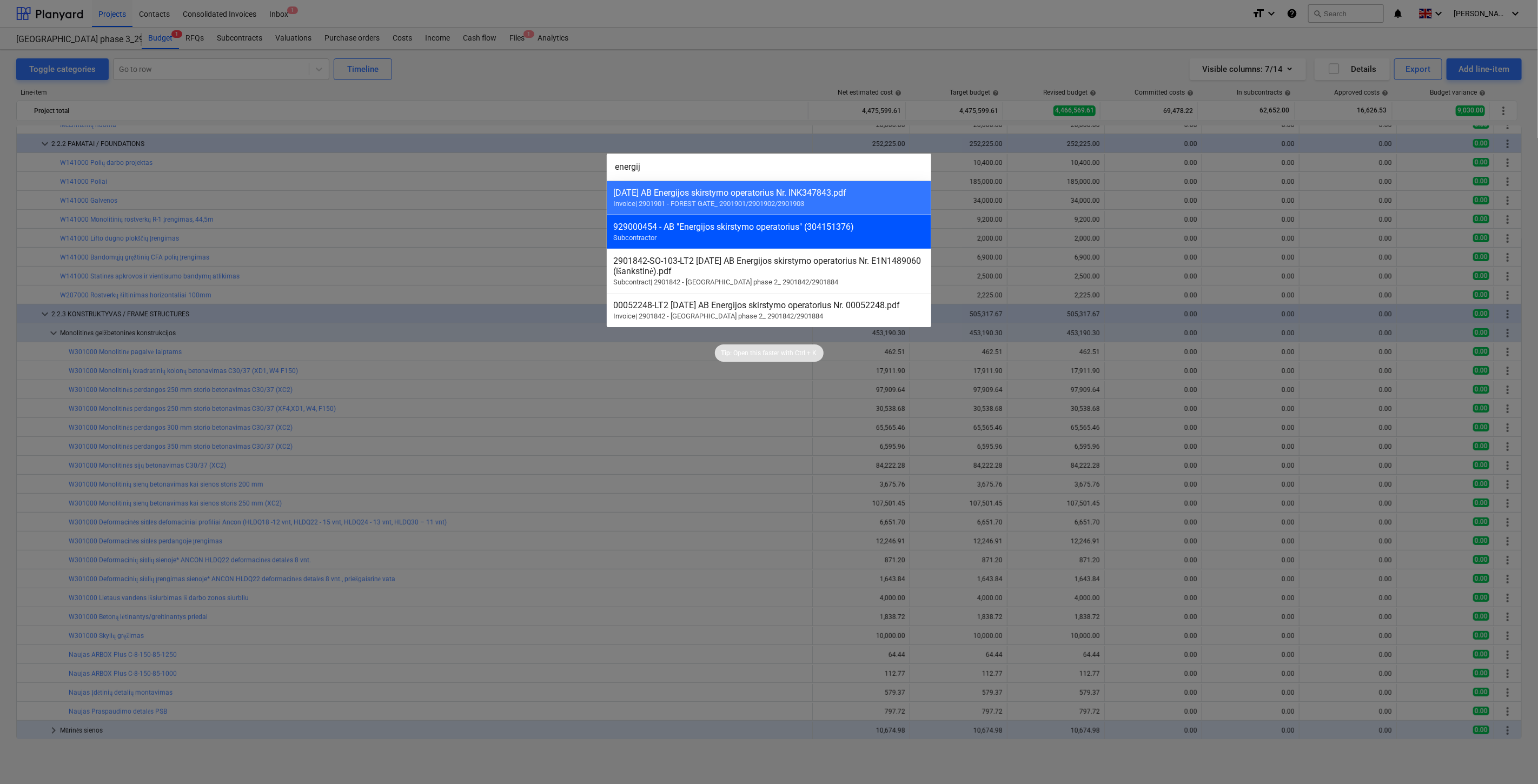
type input "energij"
click at [792, 227] on div "929000454 - AB "Energijos skirstymo operatorius" (304151376)" at bounding box center [769, 226] width 311 height 10
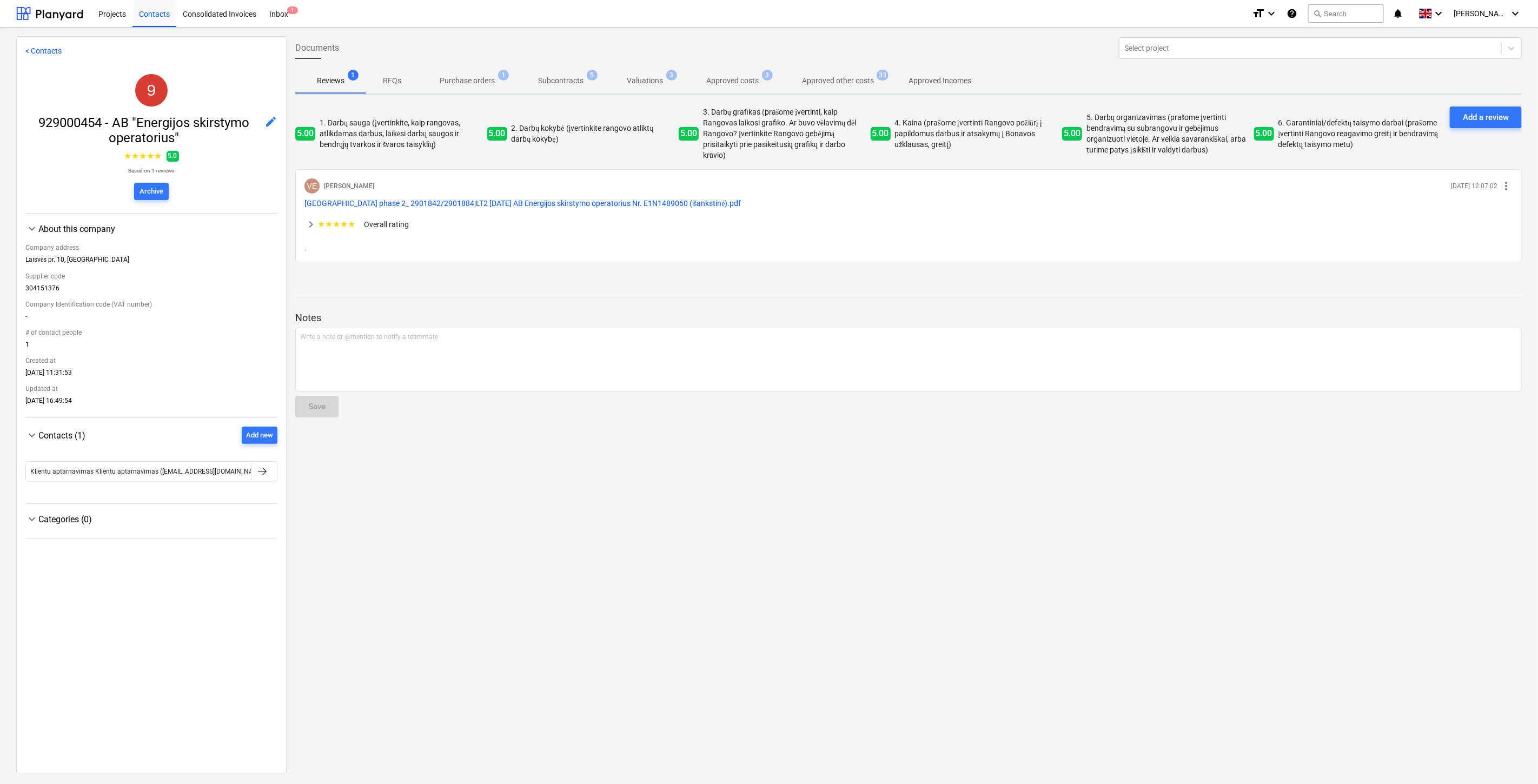
click at [763, 77] on span "3" at bounding box center [767, 75] width 10 height 10
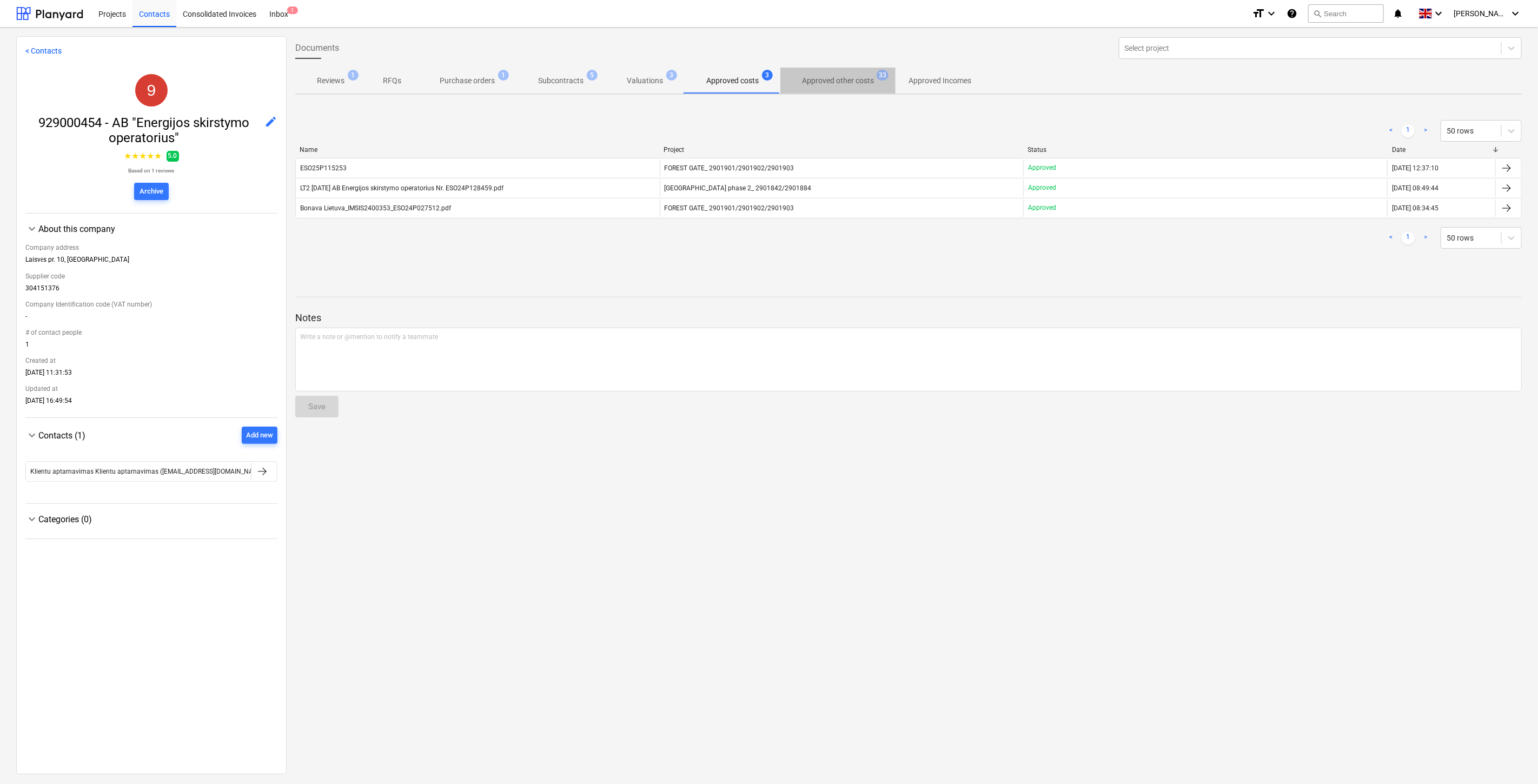
click at [821, 85] on p "Approved other costs" at bounding box center [838, 81] width 72 height 11
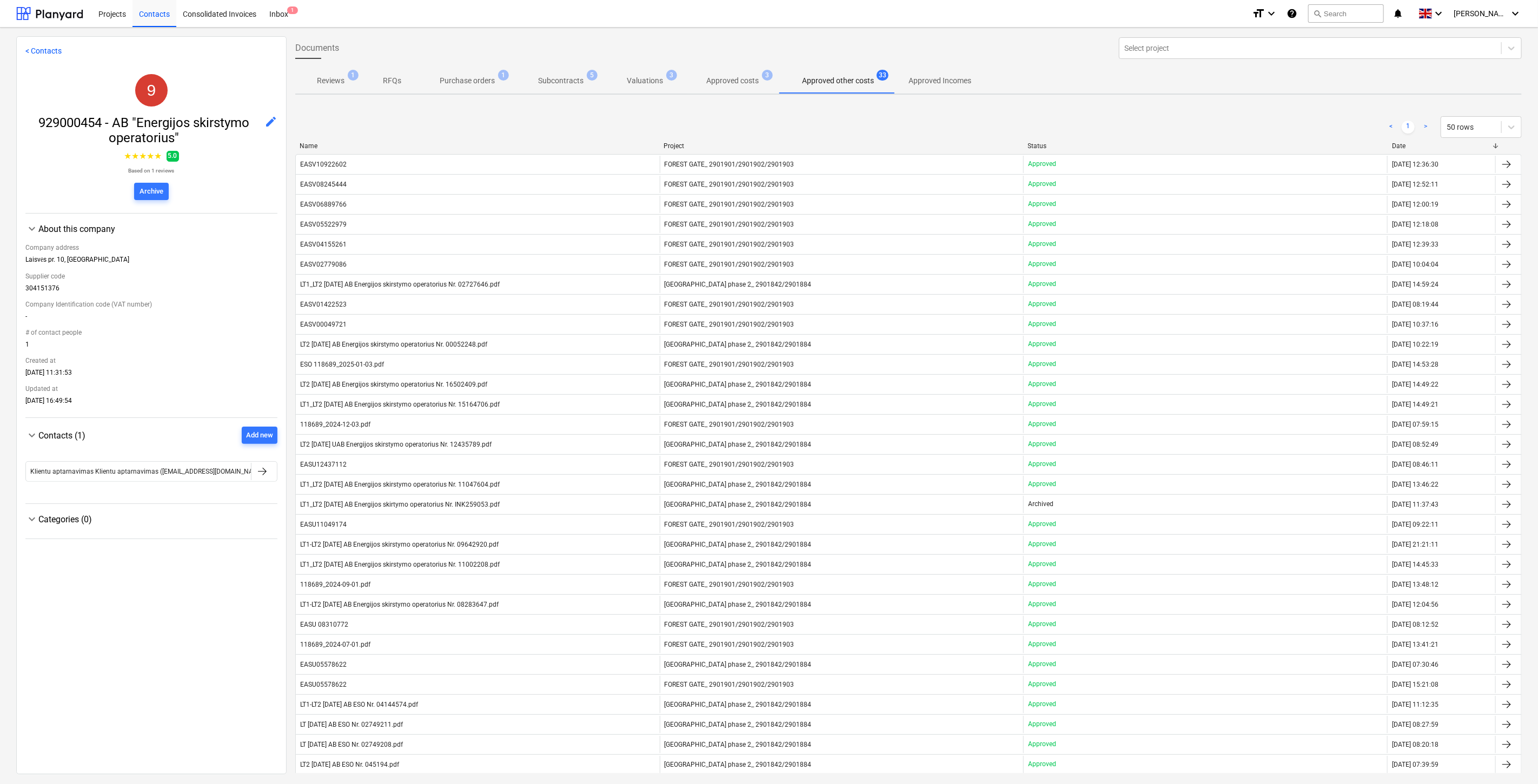
click at [646, 75] on p "Valuations" at bounding box center [644, 81] width 36 height 11
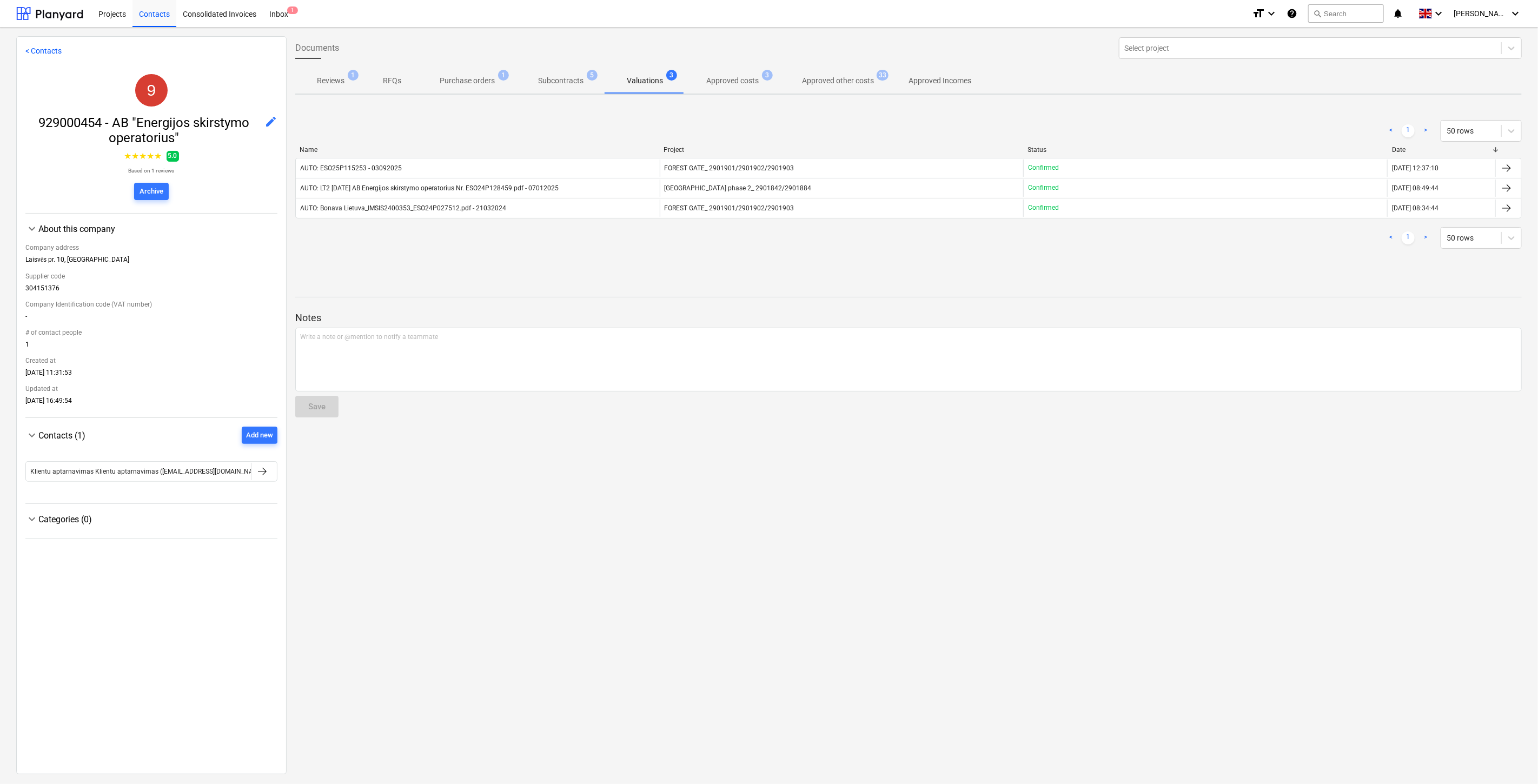
click at [575, 80] on p "Subcontracts" at bounding box center [560, 81] width 45 height 11
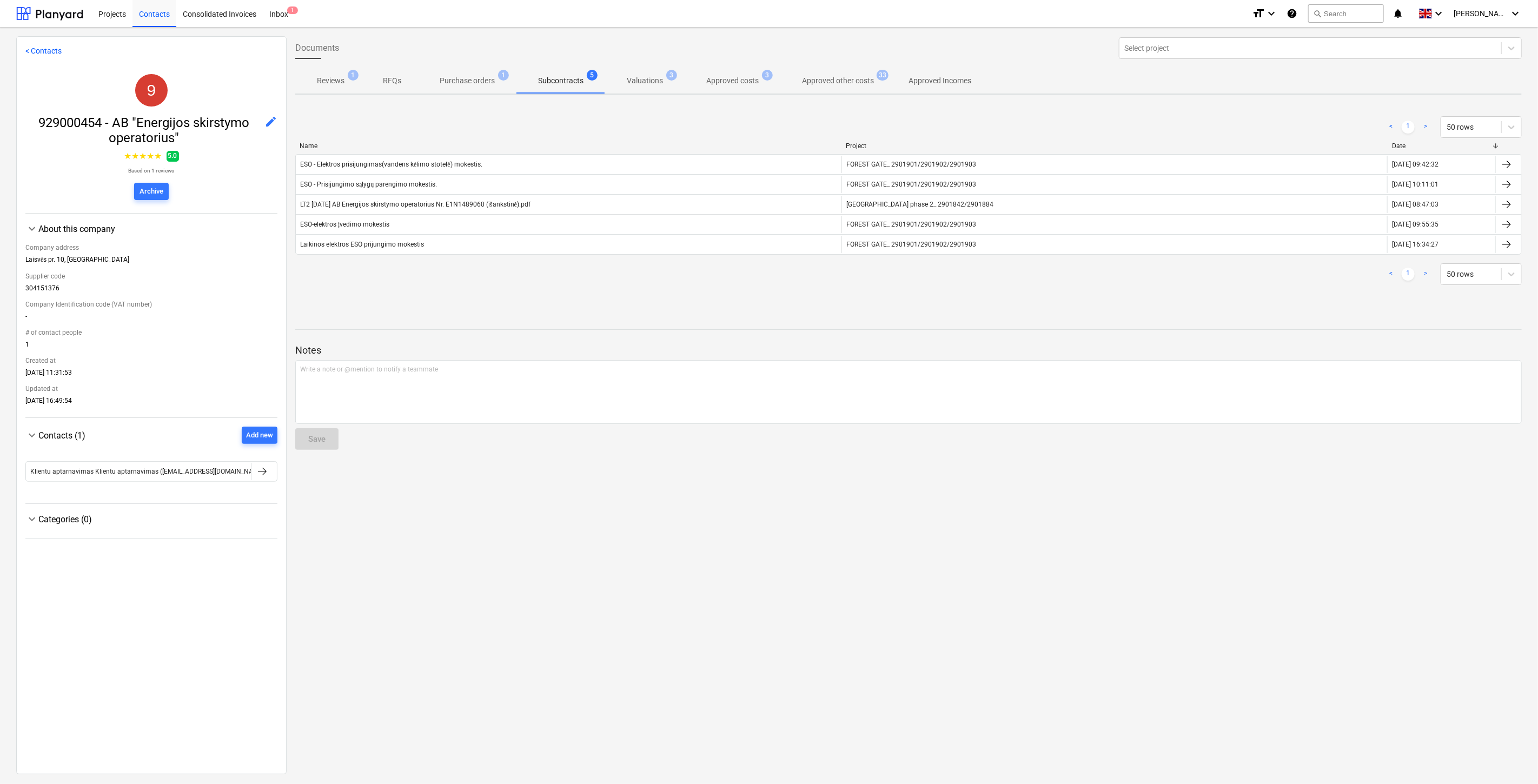
click at [488, 77] on p "Purchase orders" at bounding box center [467, 81] width 55 height 11
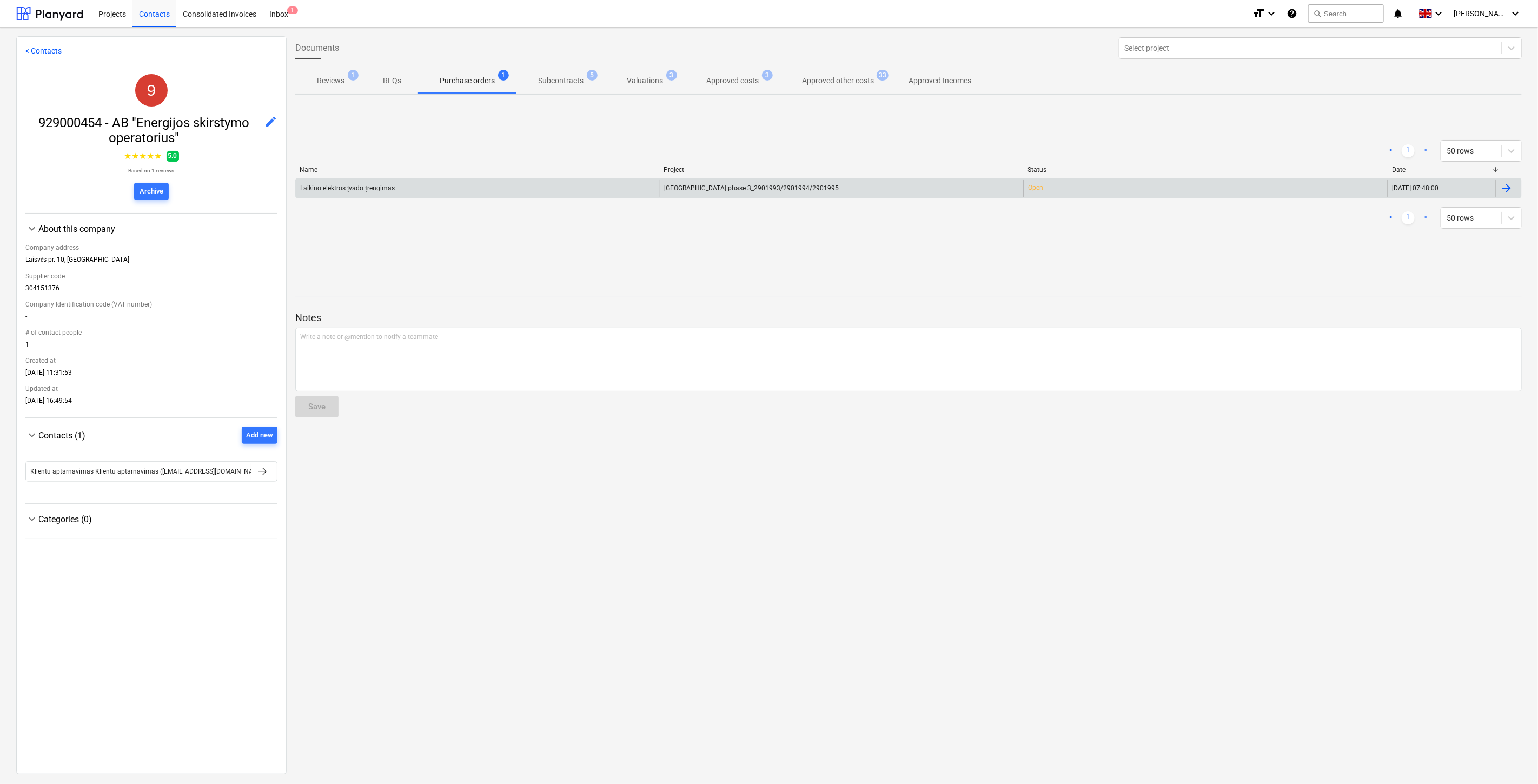
click at [487, 183] on div "Laikino elektros įvado įrengimas" at bounding box center [477, 188] width 364 height 17
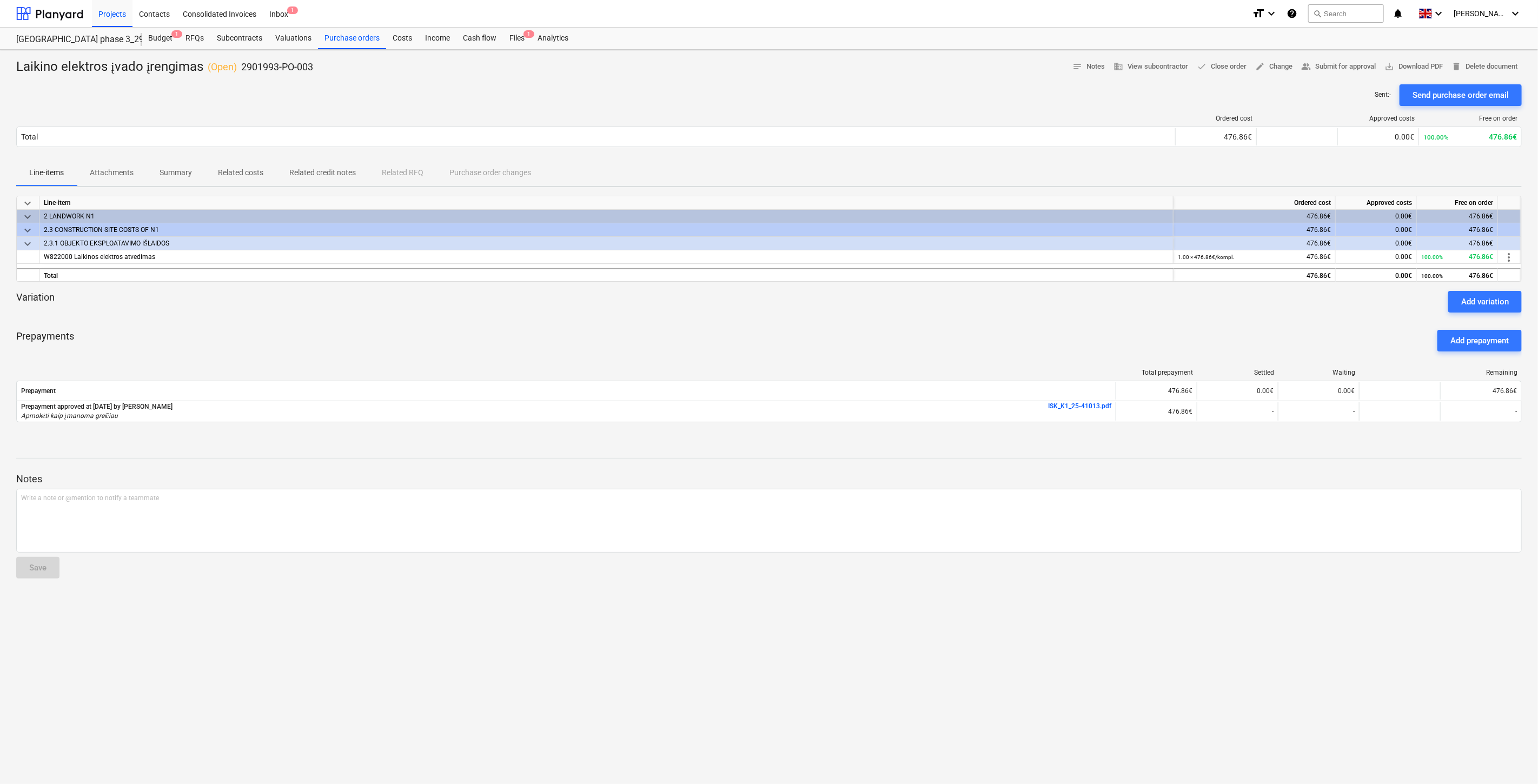
click at [898, 342] on div "Prepayments Add prepayment" at bounding box center [769, 340] width 1506 height 39
click at [916, 335] on div "Prepayments Add prepayment" at bounding box center [769, 340] width 1506 height 39
click at [936, 330] on div "Prepayments Add prepayment" at bounding box center [769, 340] width 1506 height 39
click at [959, 325] on div "Prepayments Add prepayment" at bounding box center [769, 340] width 1506 height 39
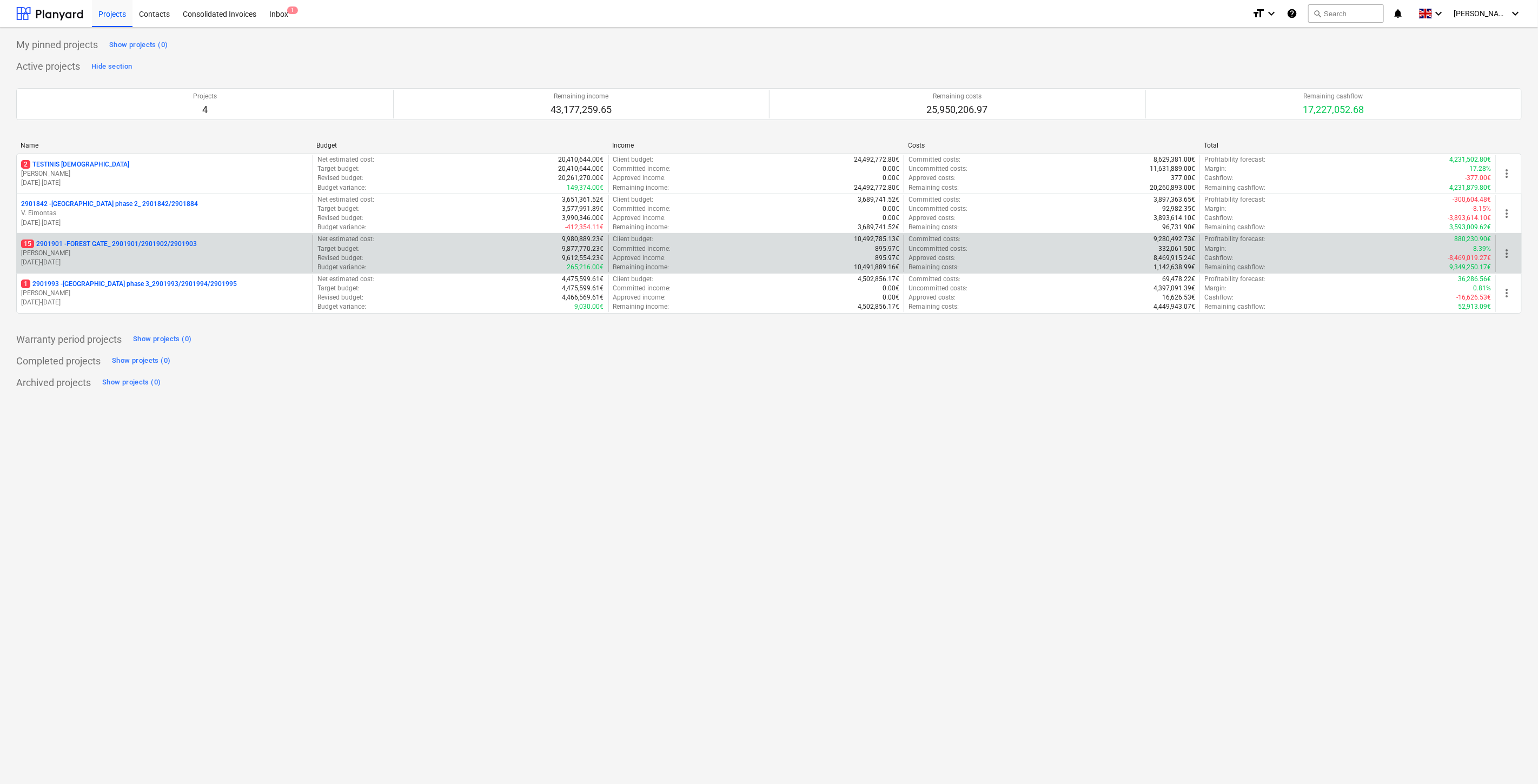
click at [159, 268] on div "15 2901901 - FOREST GATE_ 2901901/2901902/2901903 J. Karalius 18.03.2024 - 03.1…" at bounding box center [164, 253] width 296 height 37
click at [185, 251] on p "[PERSON_NAME]" at bounding box center [164, 253] width 287 height 9
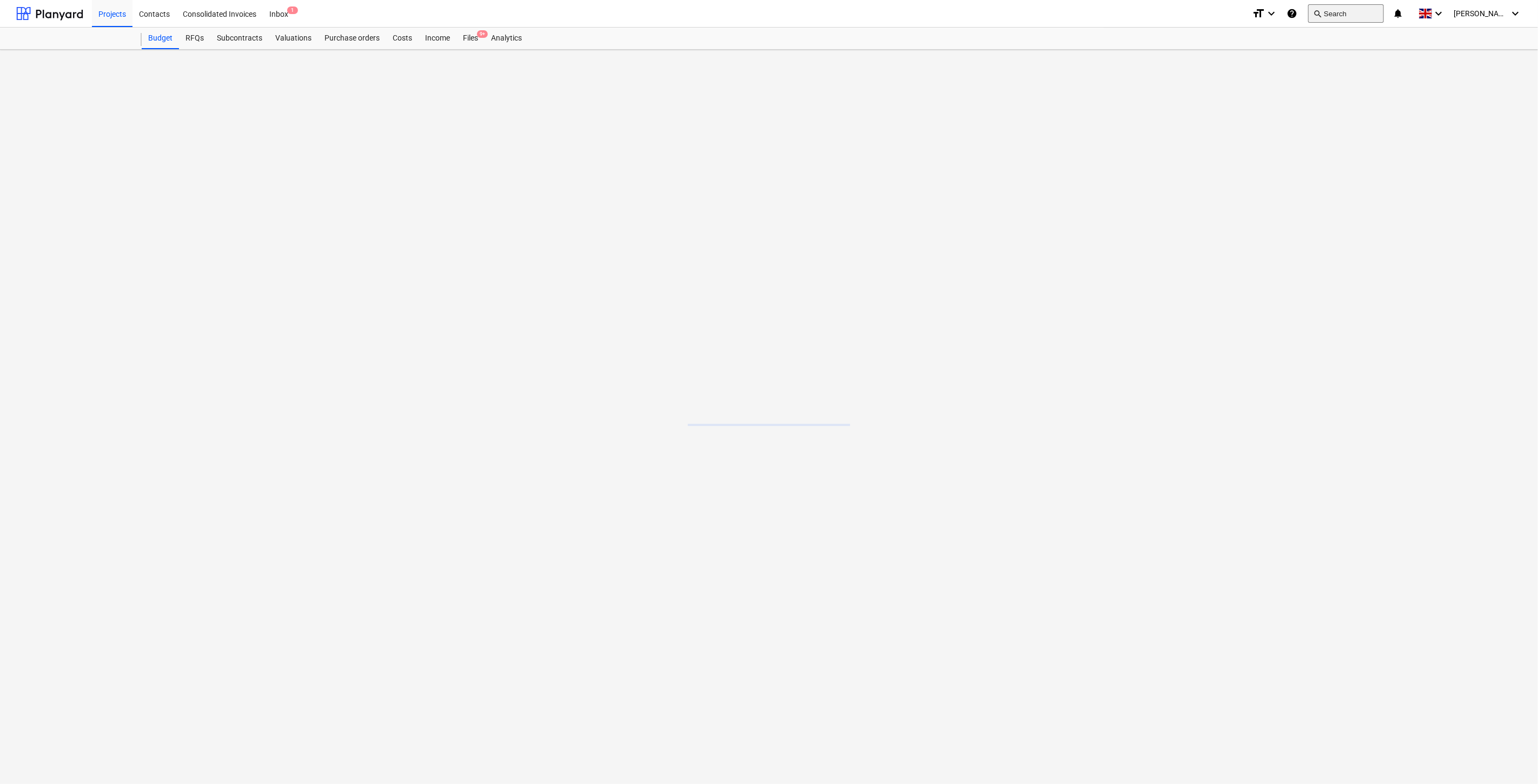
click at [1353, 15] on button "search Search" at bounding box center [1346, 13] width 76 height 19
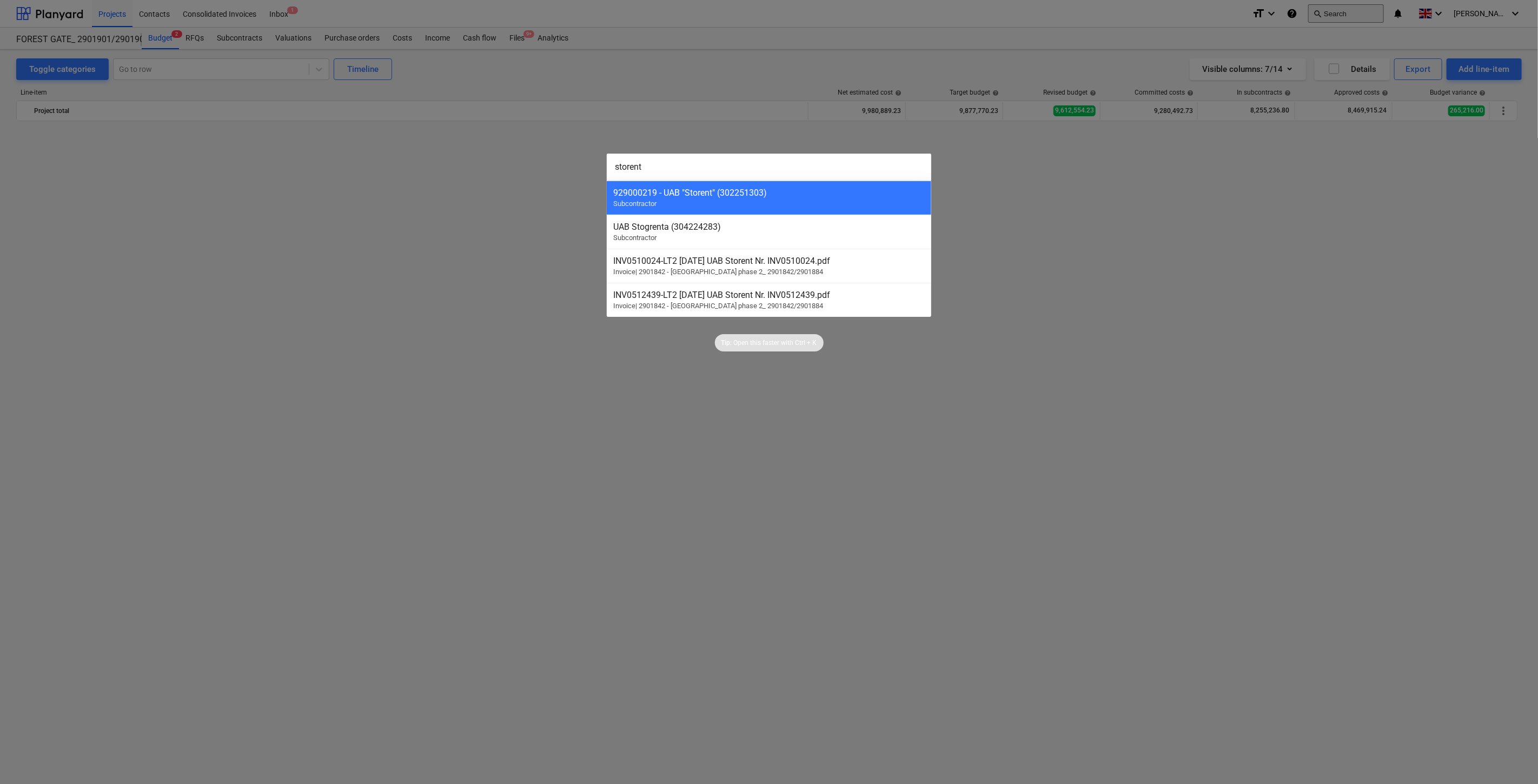
scroll to position [3898, 0]
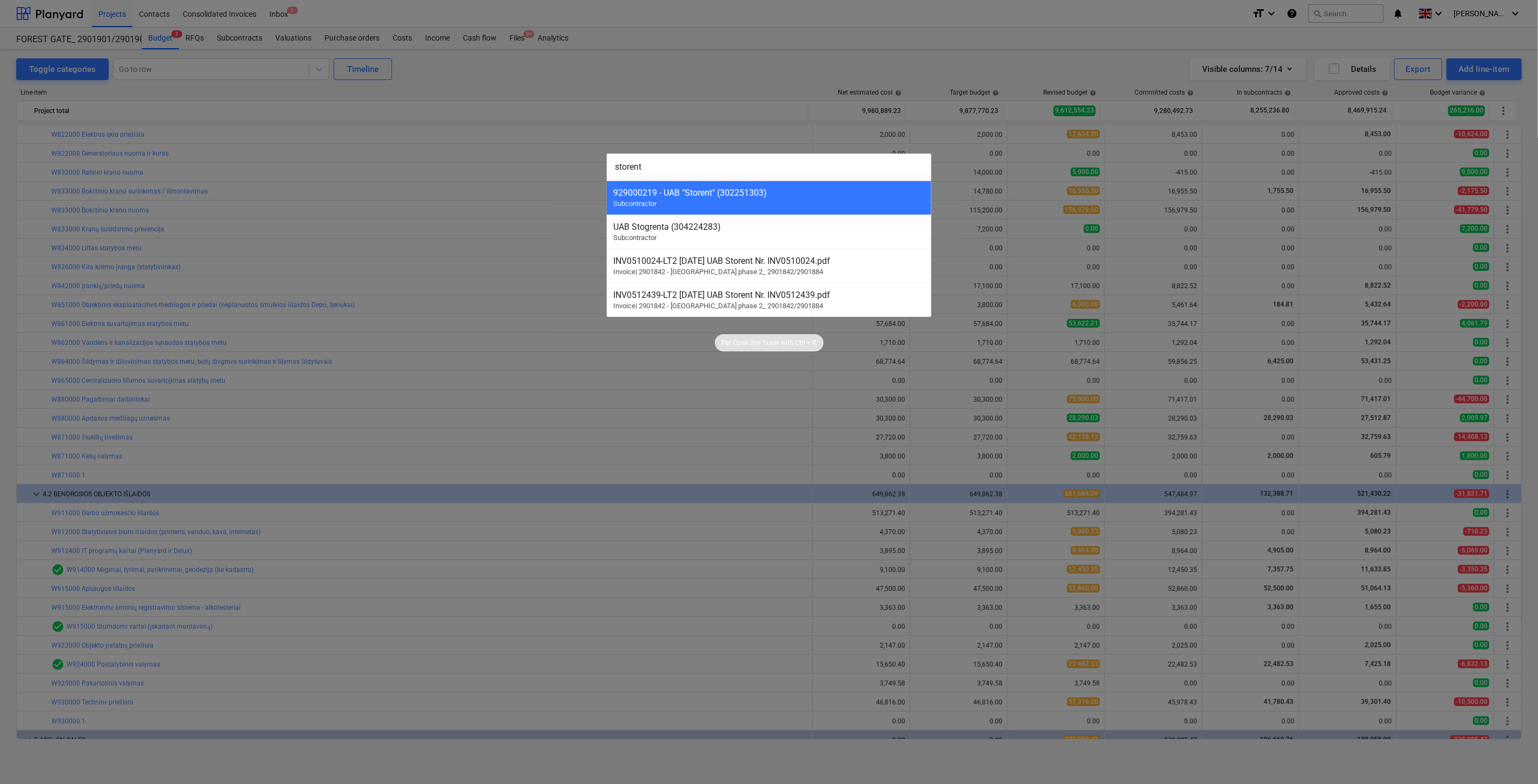
type input "storent"
click at [813, 195] on div "929000219 - UAB "Storent" (302251303)" at bounding box center [769, 193] width 311 height 10
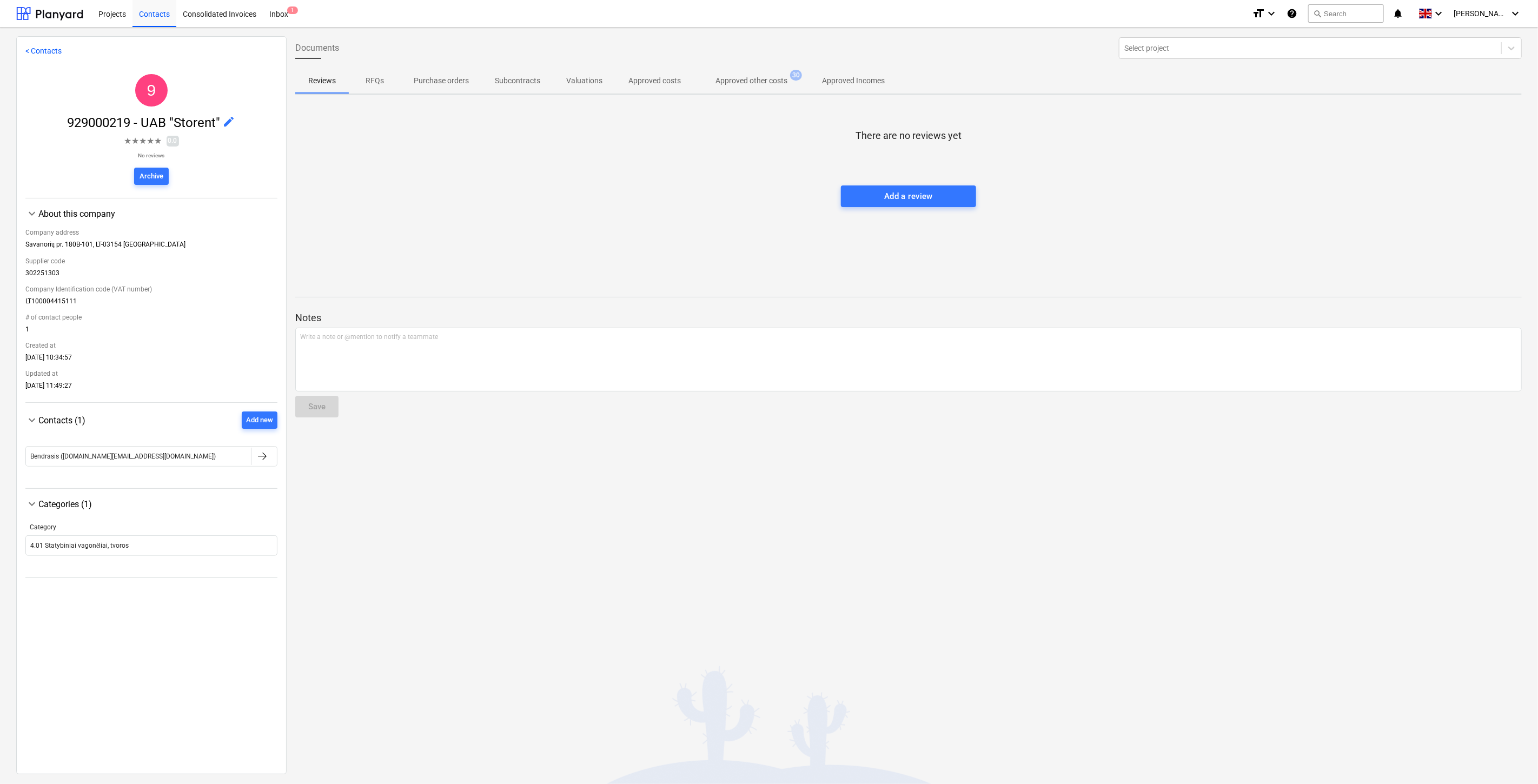
click at [762, 80] on p "Approved other costs" at bounding box center [751, 81] width 72 height 11
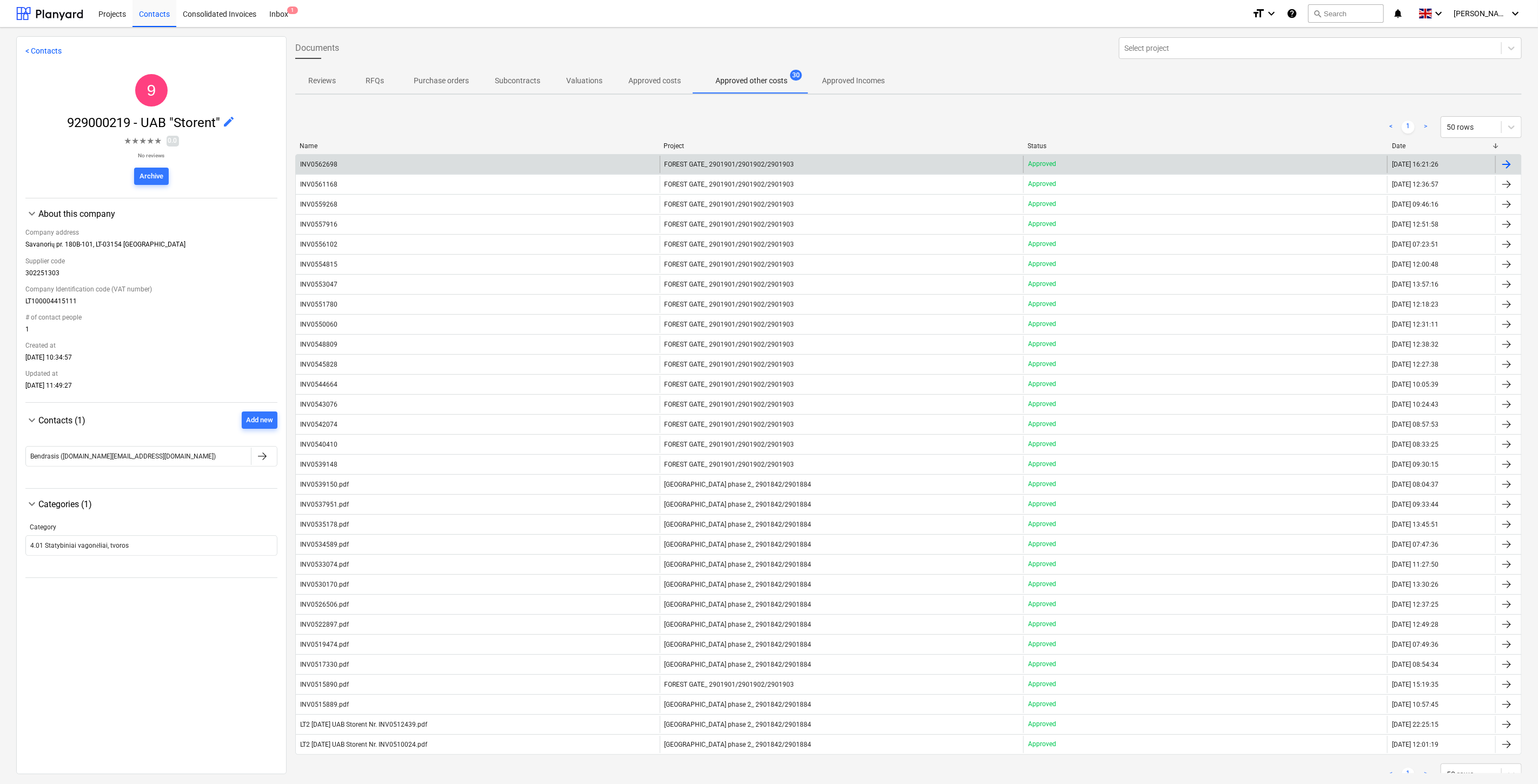
click at [451, 160] on div "INV0562698" at bounding box center [477, 164] width 364 height 17
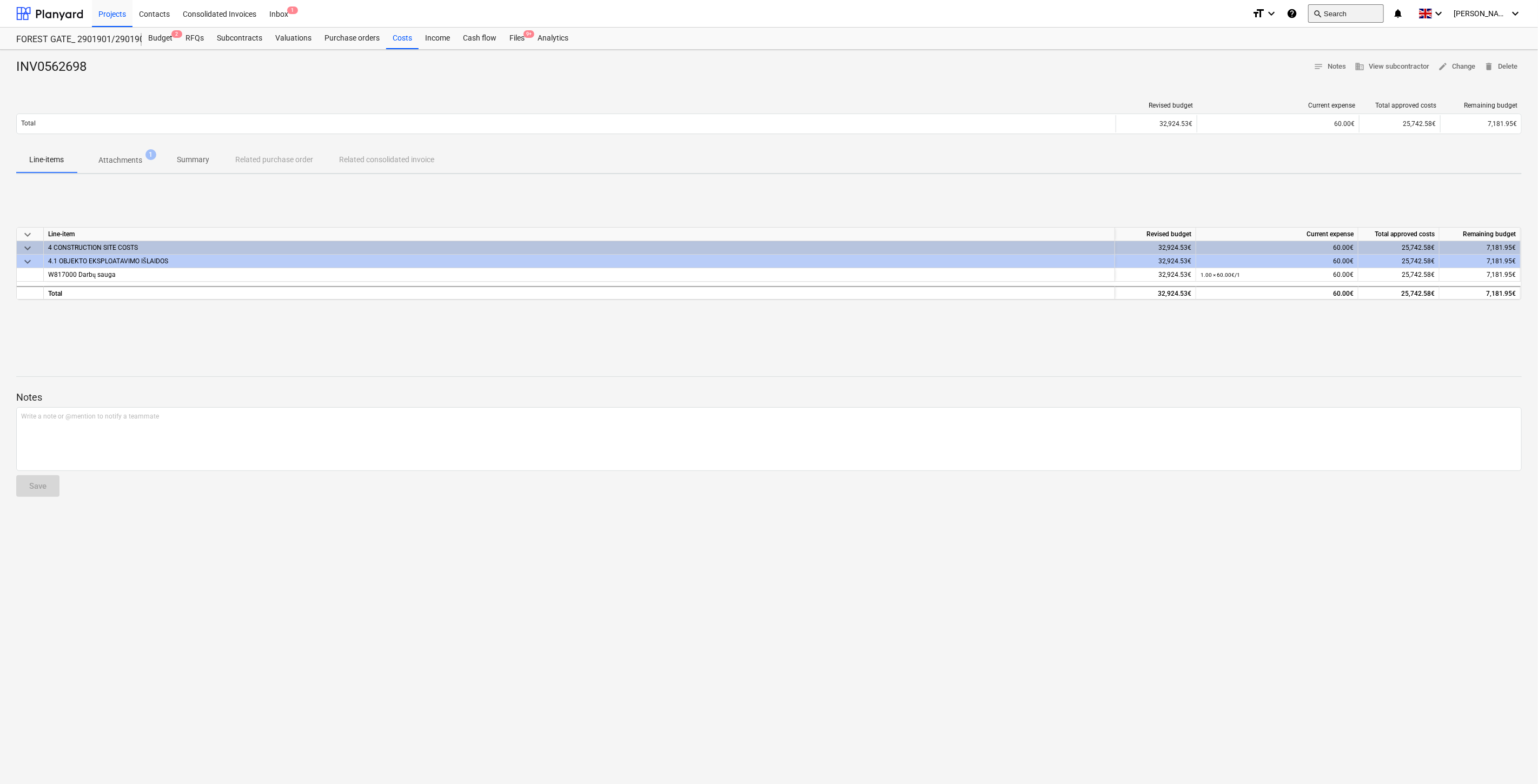
click at [1341, 12] on button "search Search" at bounding box center [1346, 13] width 76 height 19
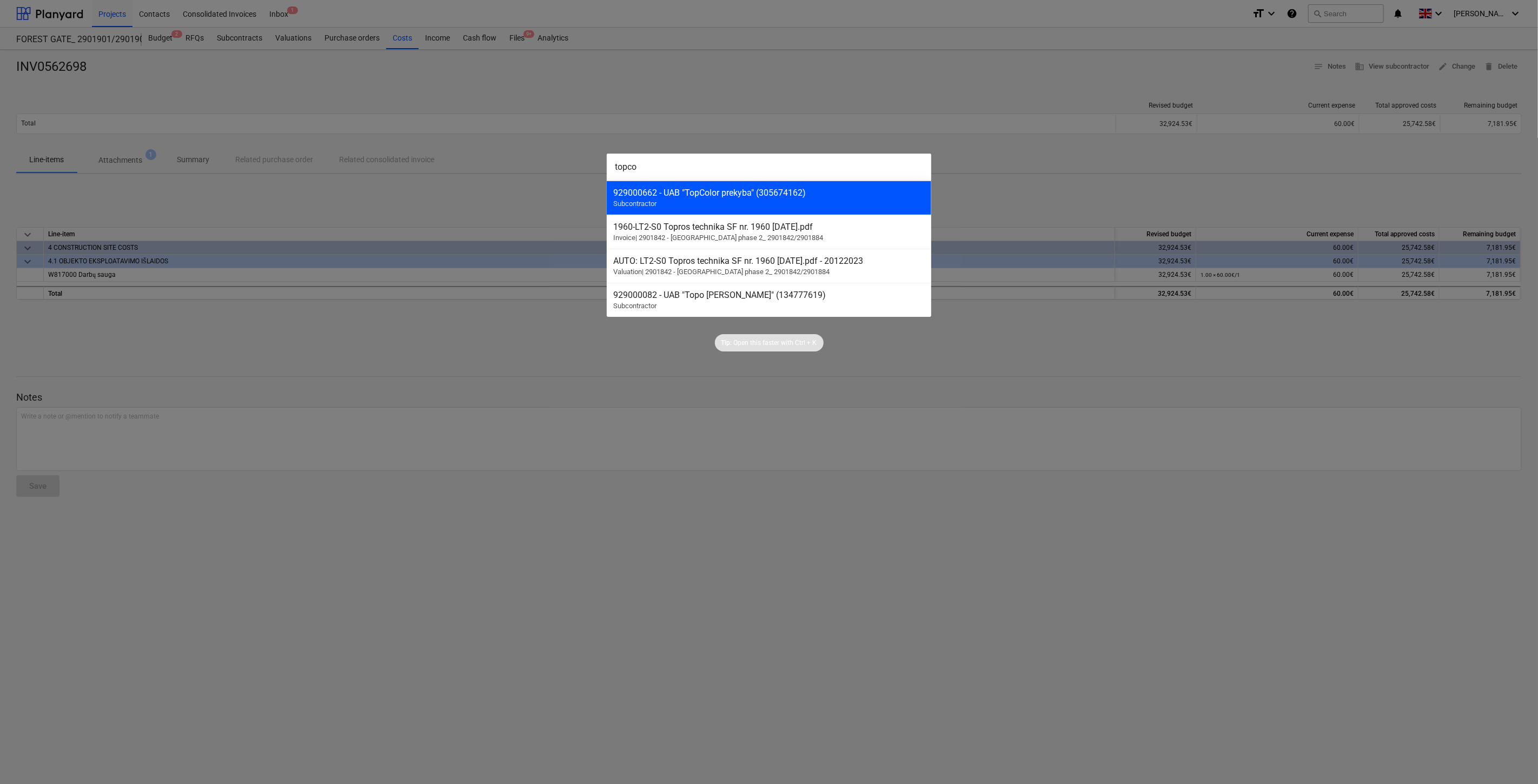
type input "topco"
click at [655, 197] on div "929000662 - UAB "TopColor prekyba" (305674162)" at bounding box center [769, 193] width 311 height 10
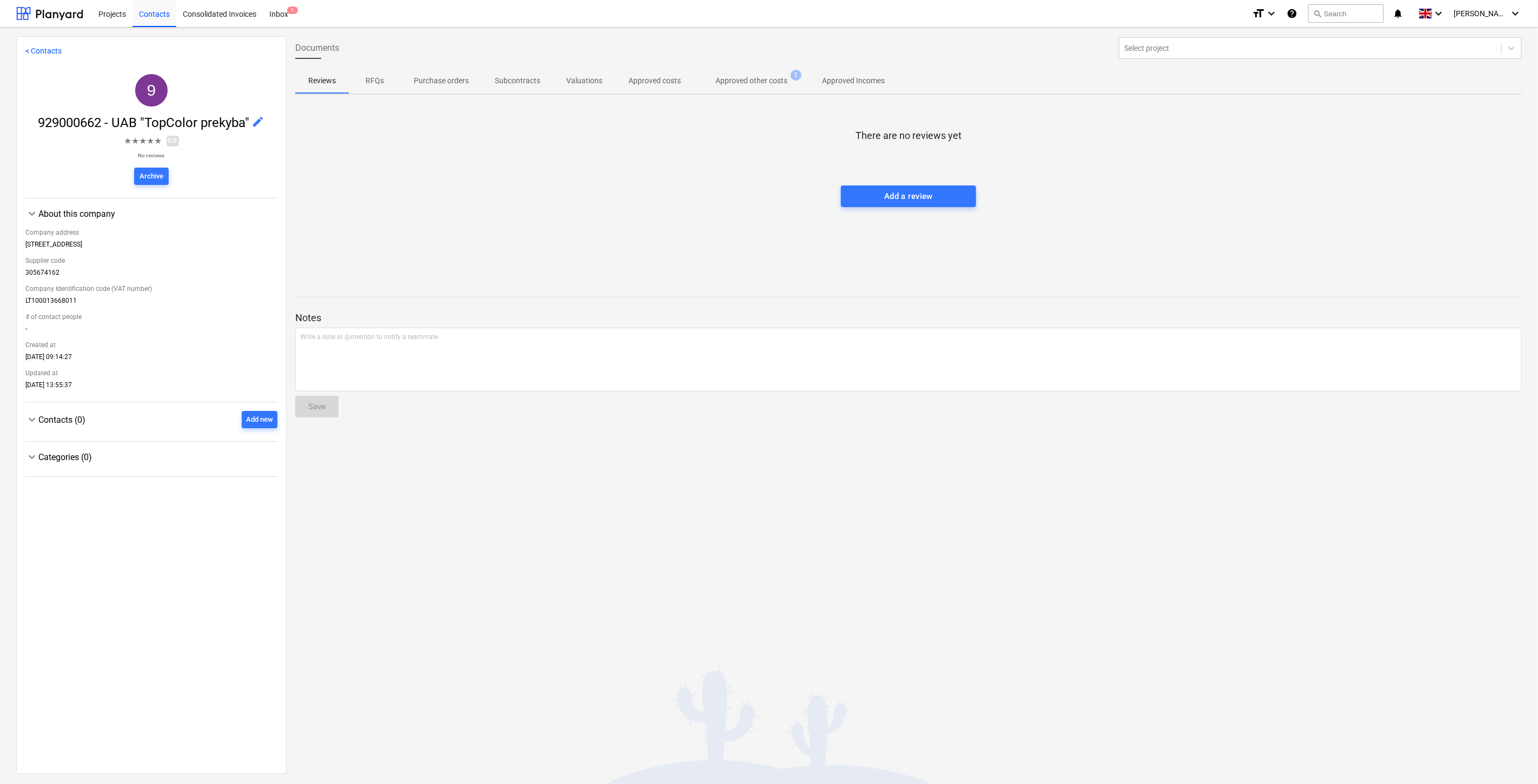
click at [741, 81] on p "Approved other costs" at bounding box center [751, 81] width 72 height 11
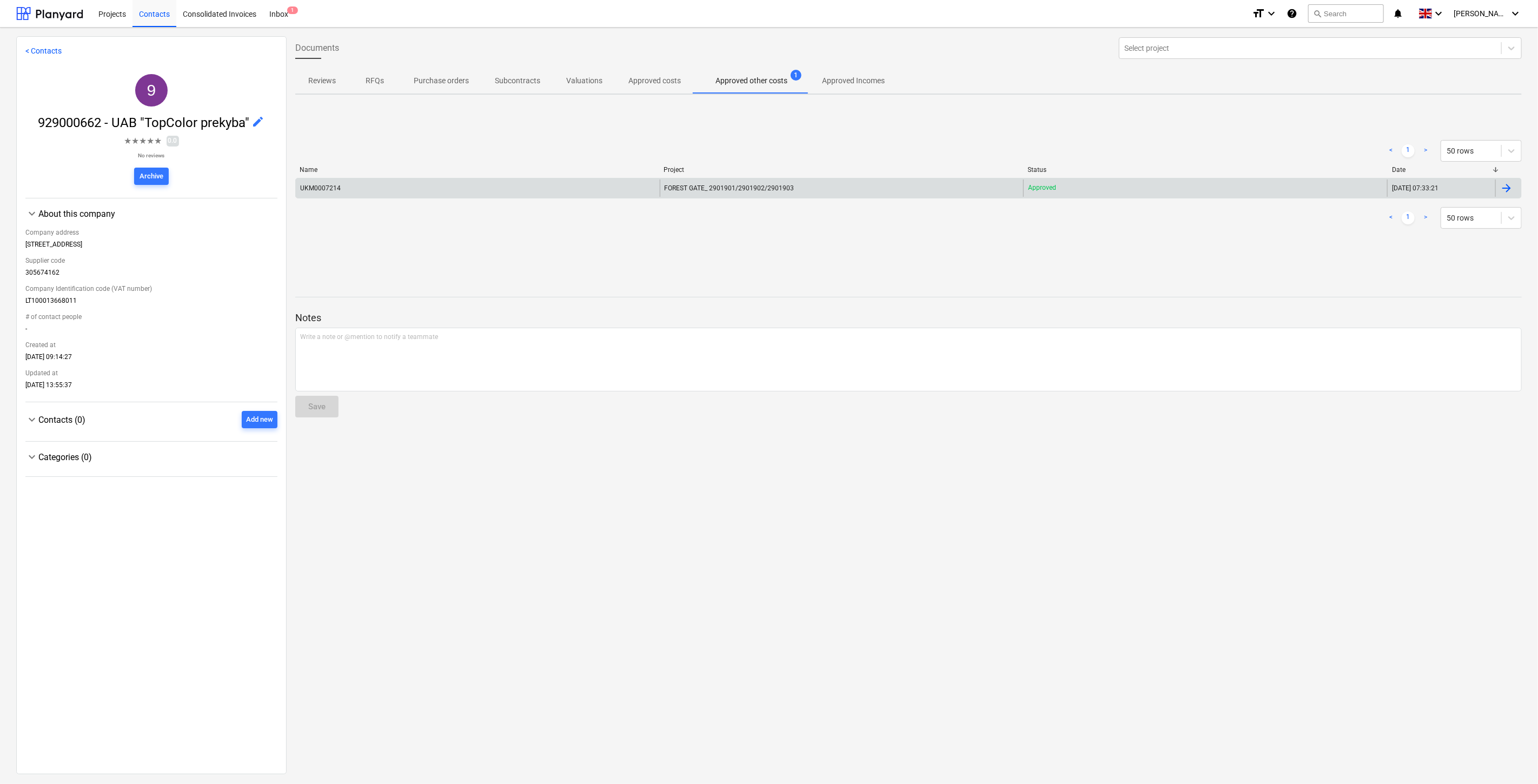
click at [501, 182] on div "UKM0007214" at bounding box center [477, 188] width 364 height 17
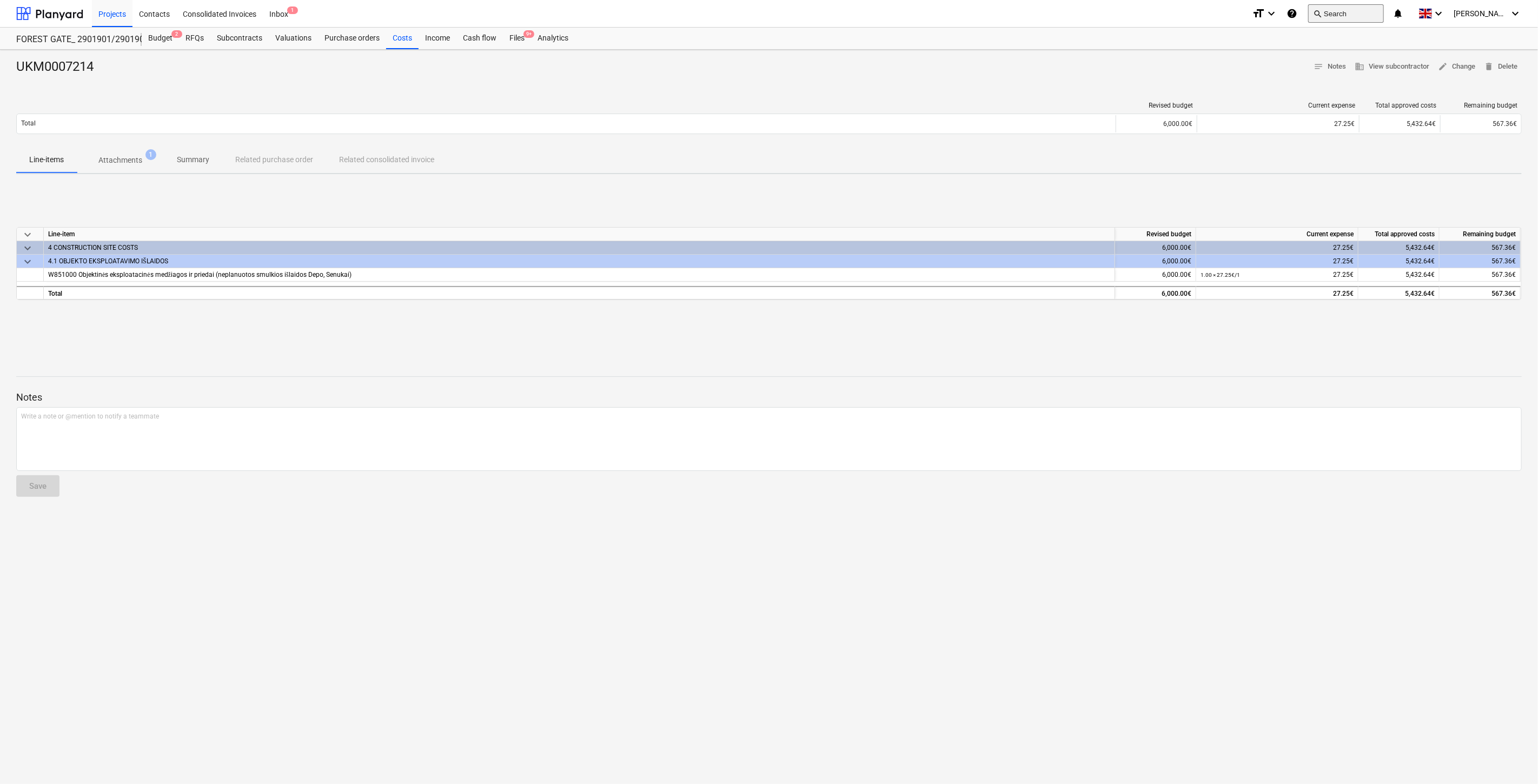
click at [1348, 16] on button "search Search" at bounding box center [1346, 13] width 76 height 19
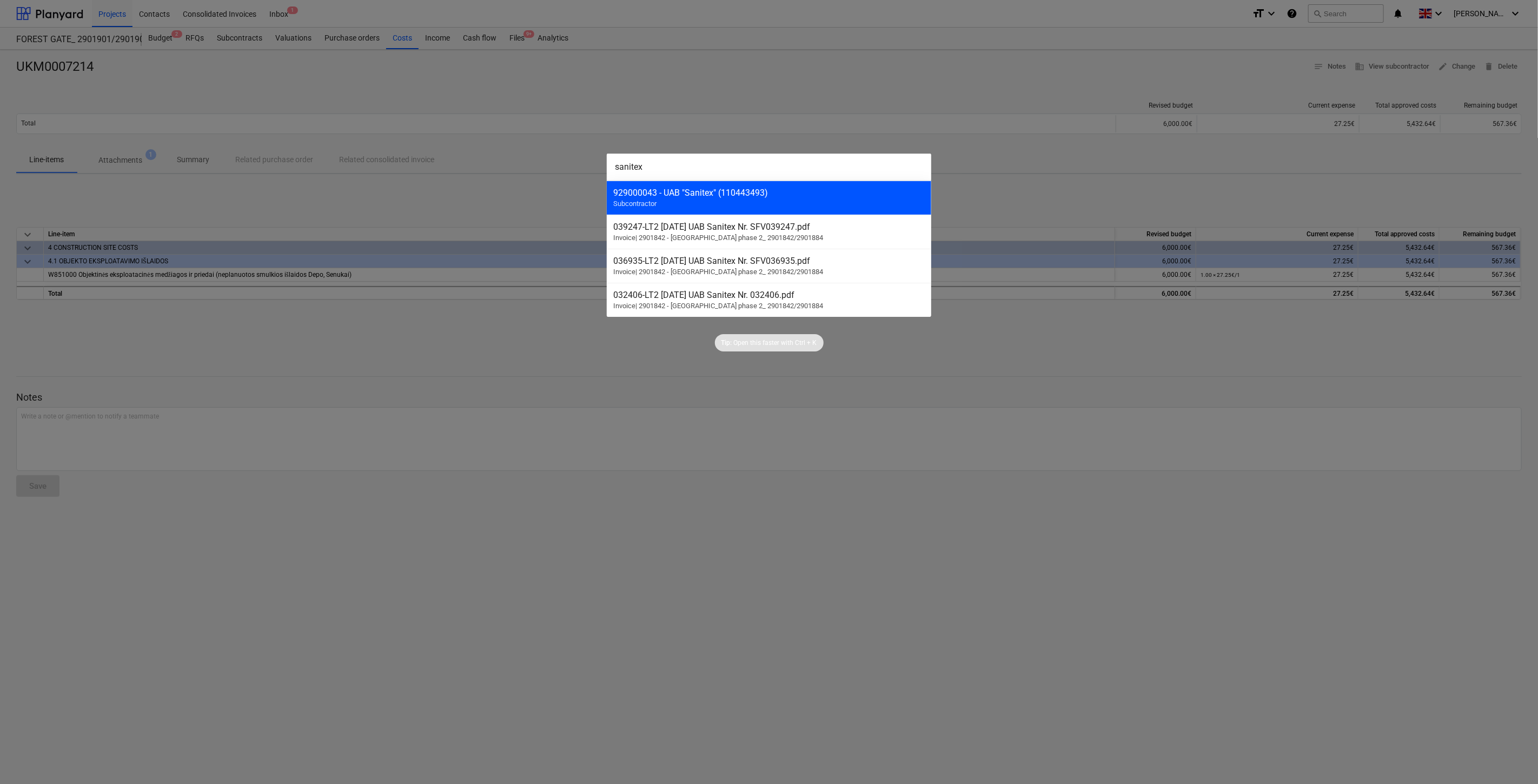
type input "sanitex"
click at [809, 203] on div "929000043 - UAB "Sanitex" (110443493) Subcontractor" at bounding box center [769, 197] width 324 height 34
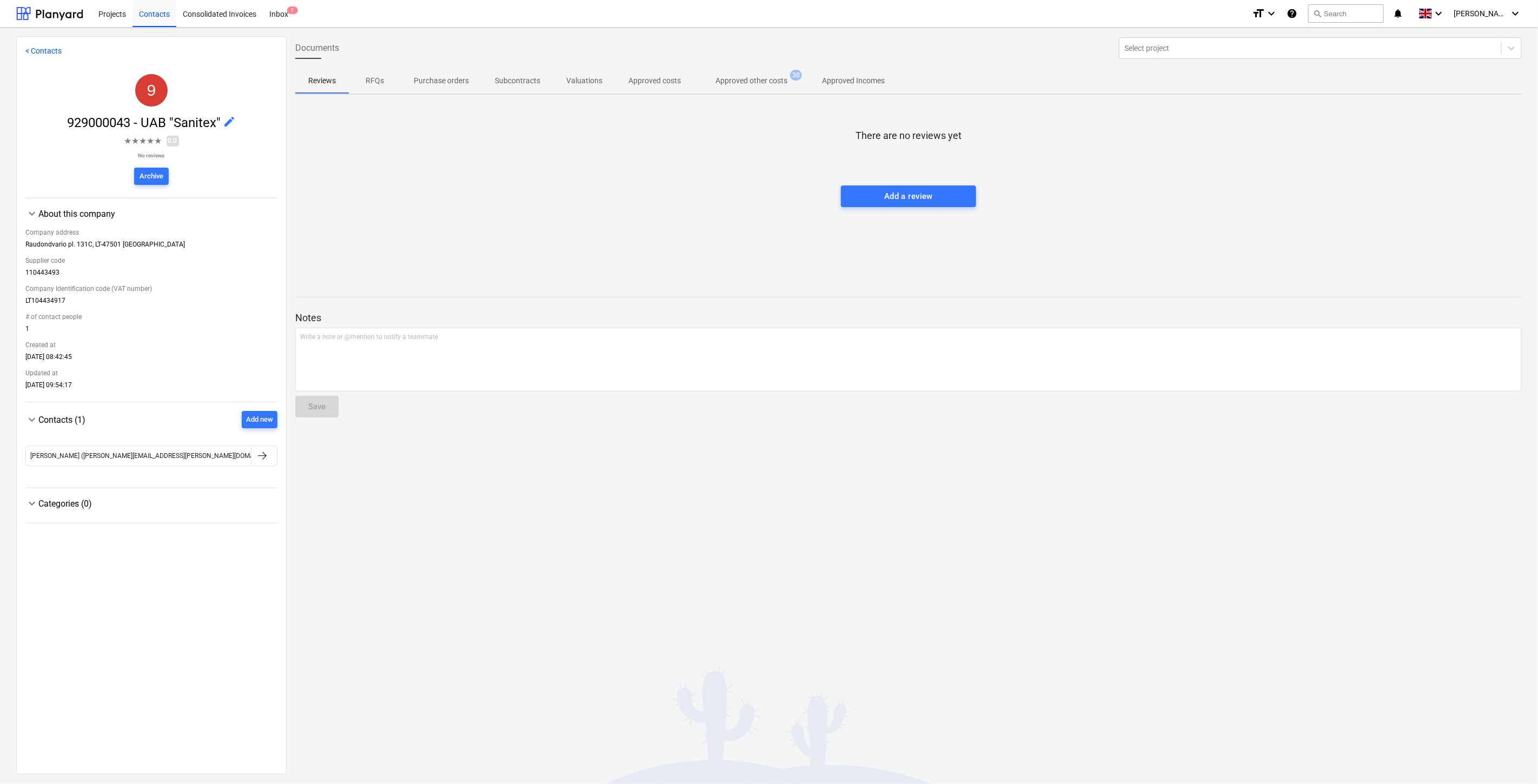
click at [735, 85] on p "Approved other costs" at bounding box center [751, 81] width 72 height 11
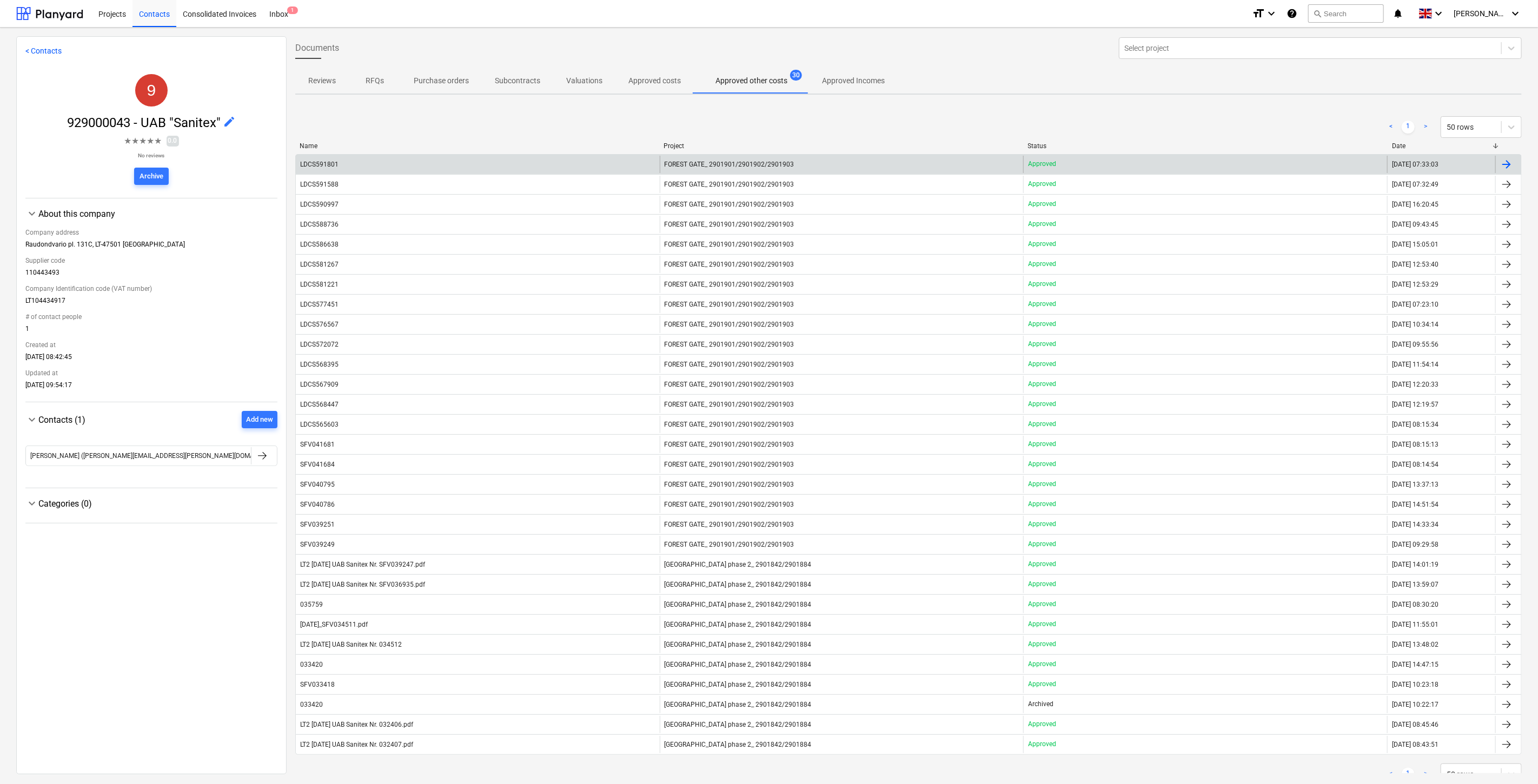
click at [550, 159] on div "LDCS591801" at bounding box center [477, 164] width 364 height 17
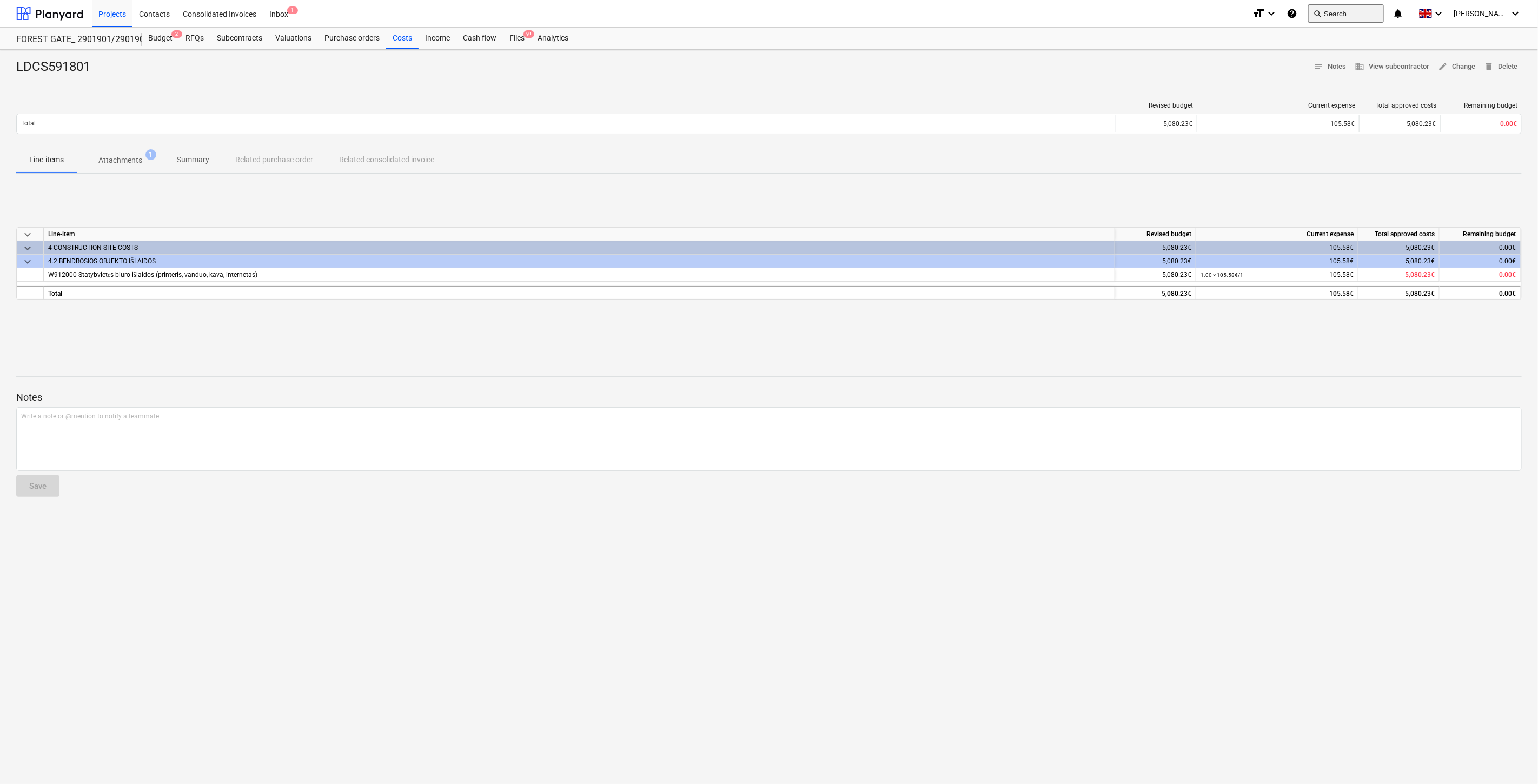
click at [1357, 10] on button "search Search" at bounding box center [1346, 13] width 76 height 19
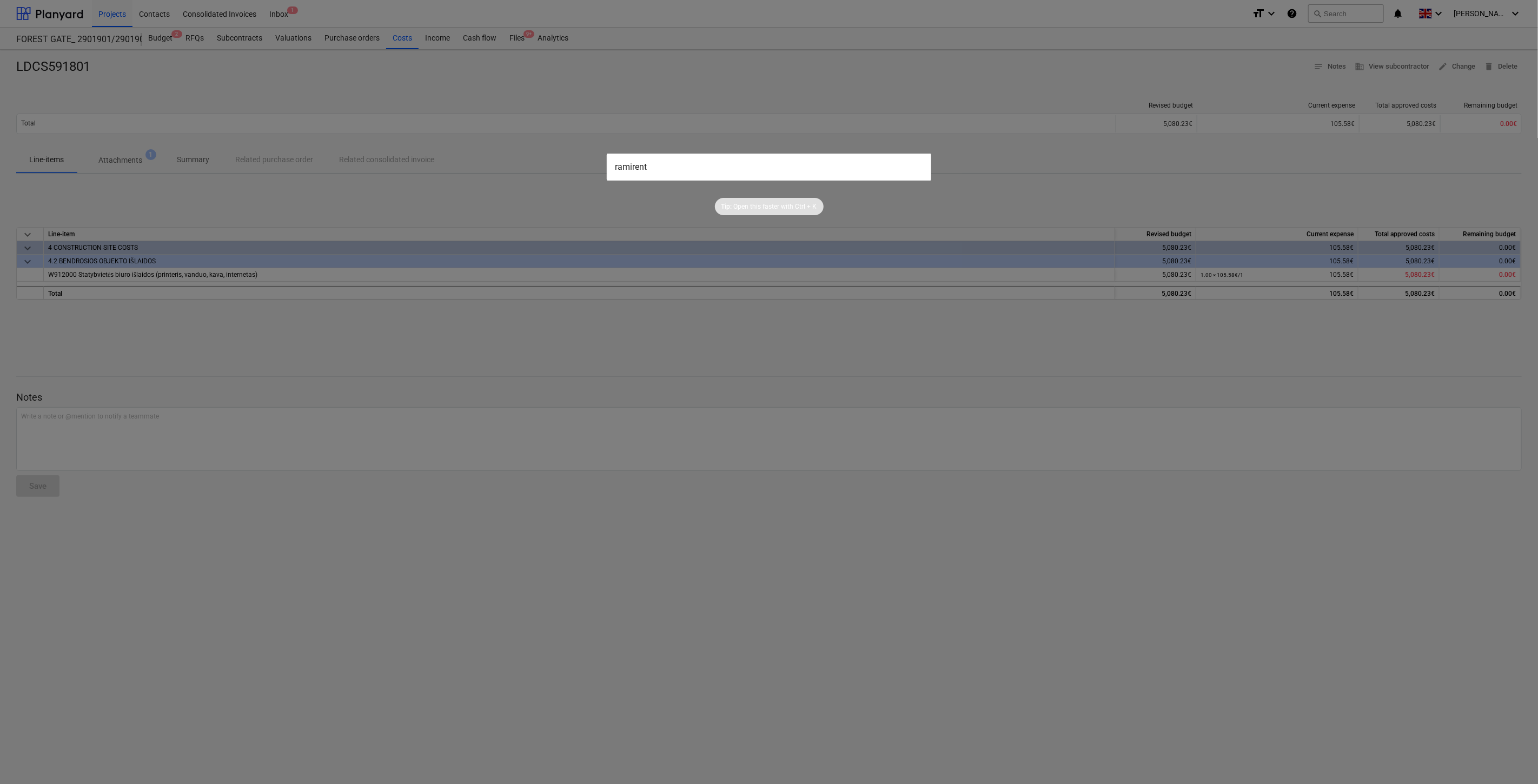
drag, startPoint x: 513, startPoint y: 176, endPoint x: 479, endPoint y: 175, distance: 34.0
click at [479, 175] on div "ramirent Tip: Open this faster with Ctrl + K" at bounding box center [769, 392] width 1538 height 784
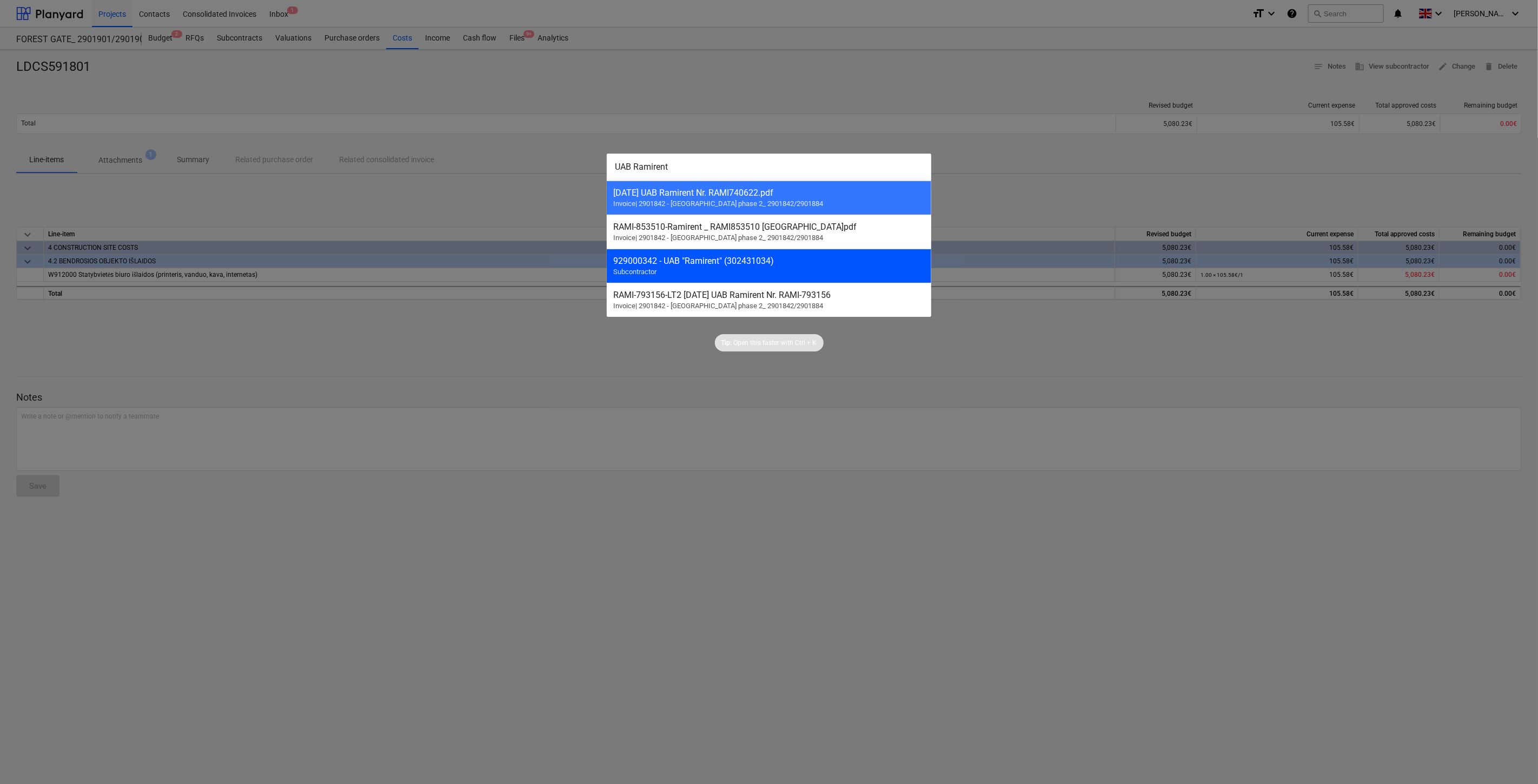
type input "UAB Ramirent"
click at [768, 255] on div "929000342 - UAB "Ramirent" (302431034) Subcontractor" at bounding box center [769, 266] width 324 height 34
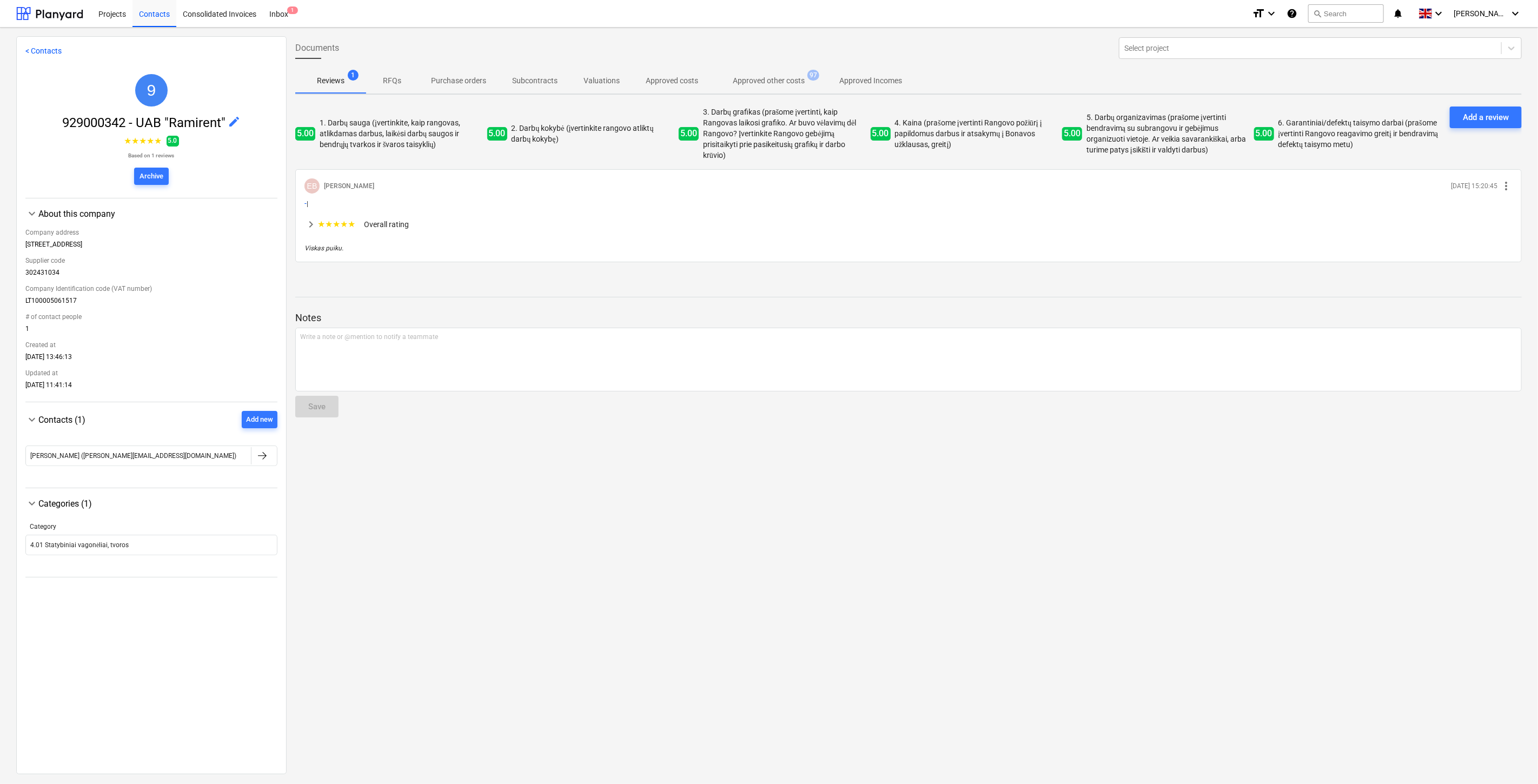
click at [771, 75] on p "Approved other costs" at bounding box center [768, 81] width 72 height 11
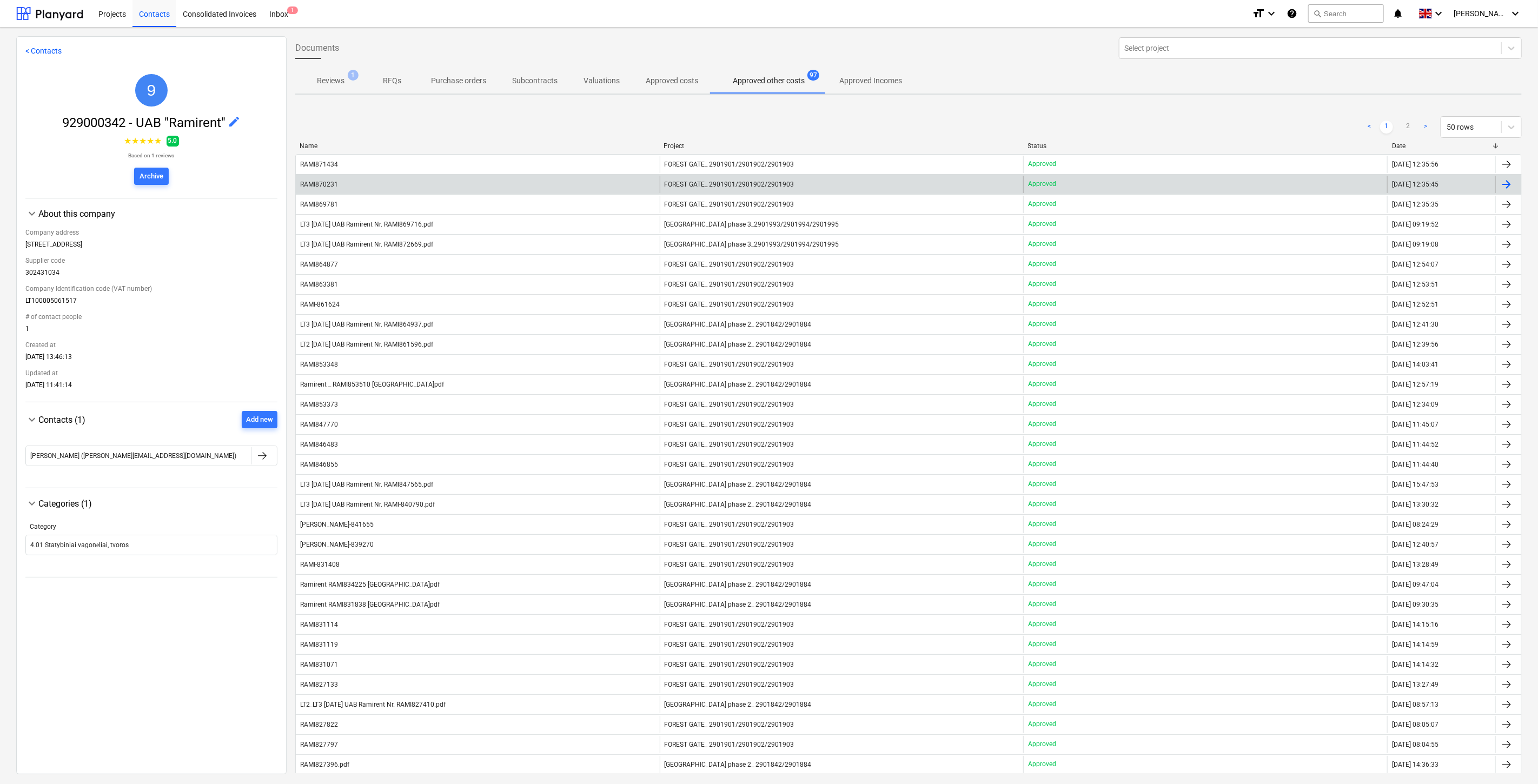
click at [559, 189] on div "RAMI870231" at bounding box center [477, 184] width 364 height 17
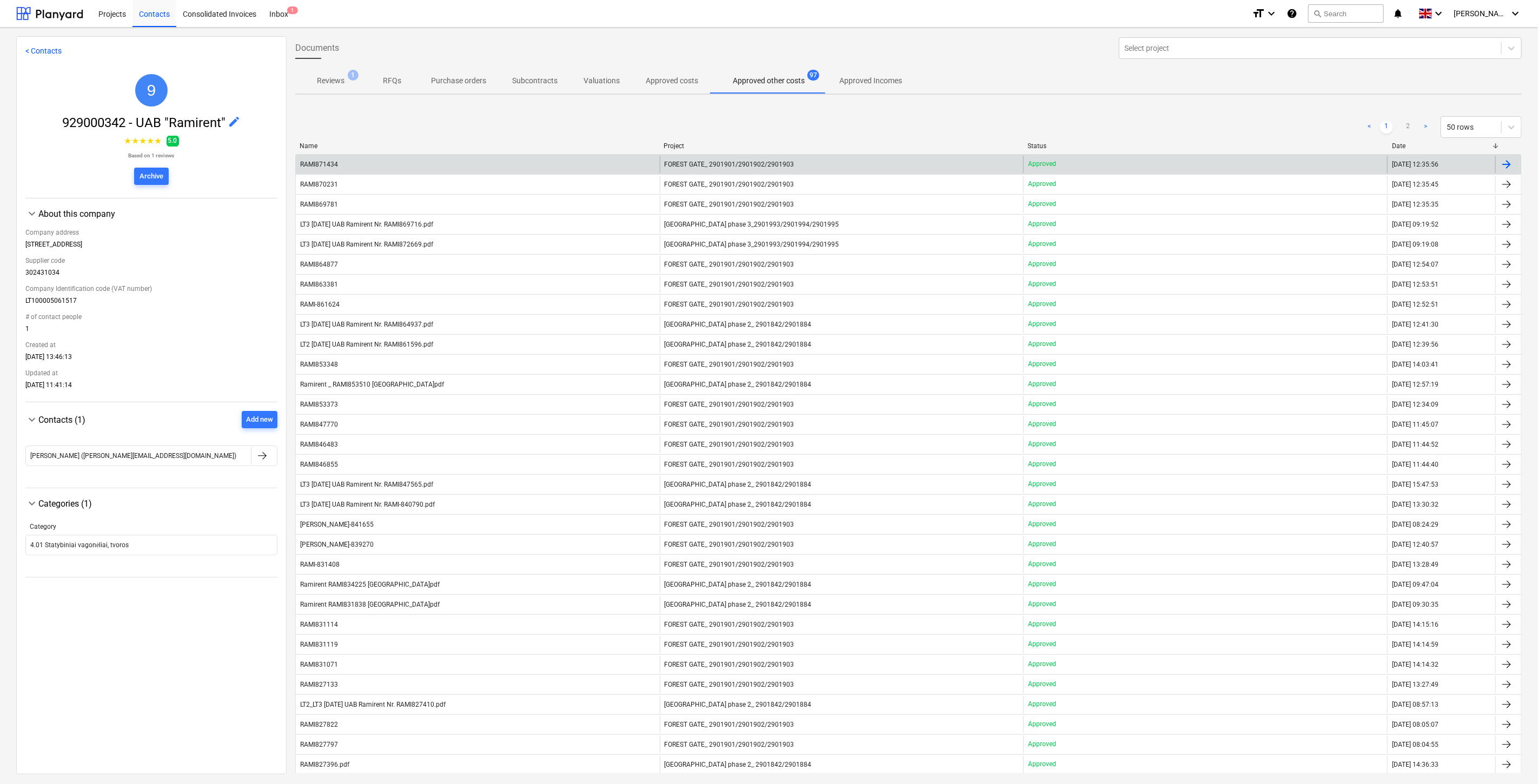
click at [344, 159] on div "RAMI871434" at bounding box center [477, 164] width 364 height 17
